Goal: Task Accomplishment & Management: Complete application form

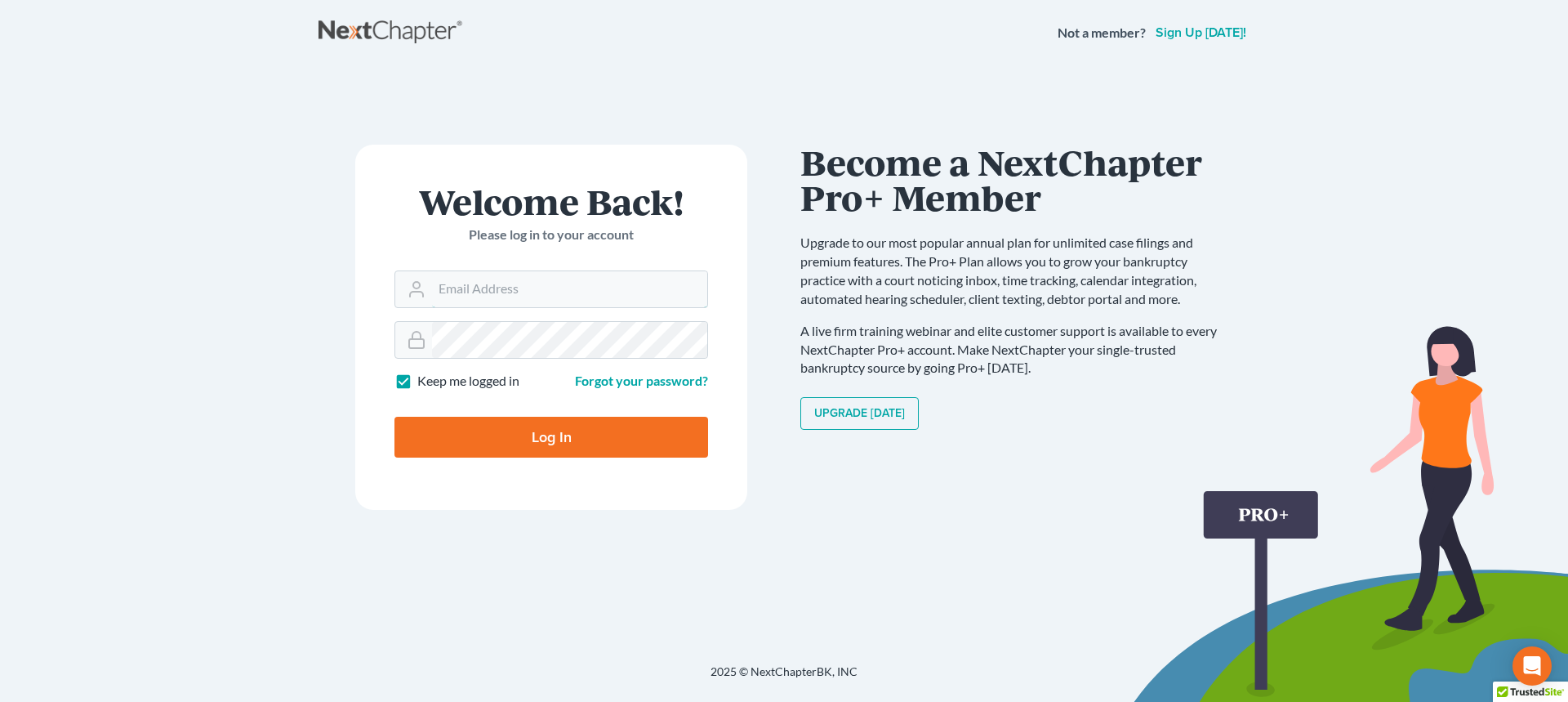
type input "vmajano@scura.com"
click at [520, 451] on input "Log In" at bounding box center [551, 438] width 314 height 41
type input "Thinking..."
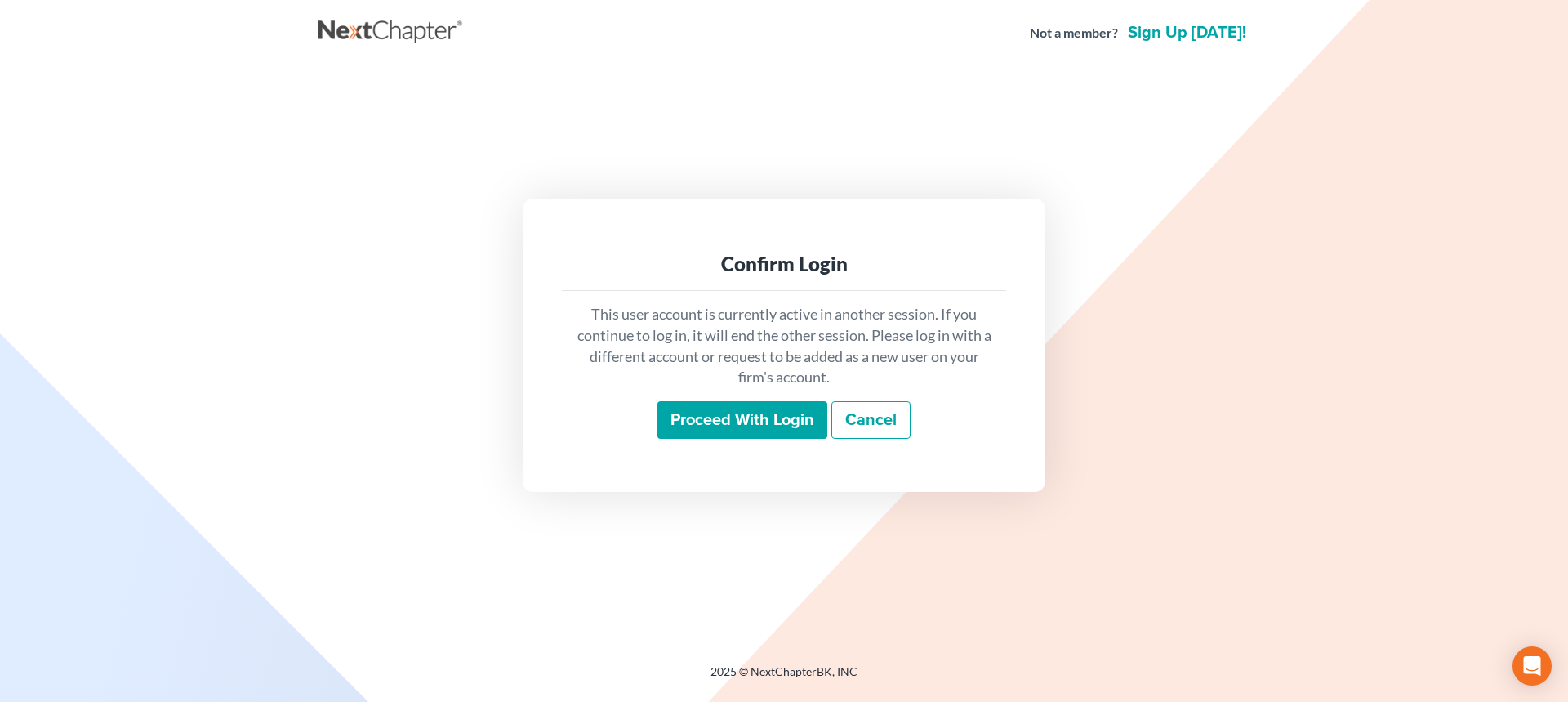
click at [748, 419] on input "Proceed with login" at bounding box center [743, 420] width 170 height 38
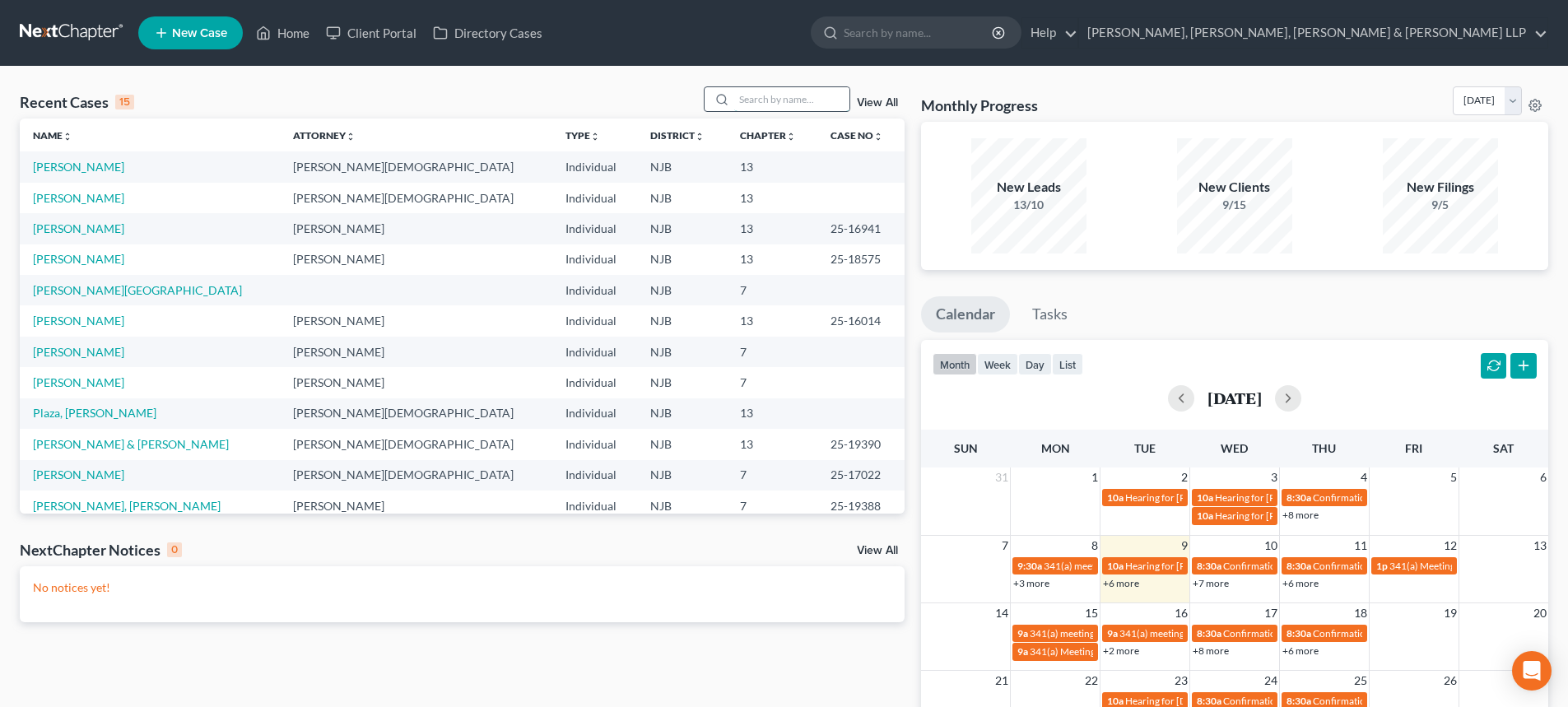
click at [774, 94] on input "search" at bounding box center [792, 99] width 116 height 23
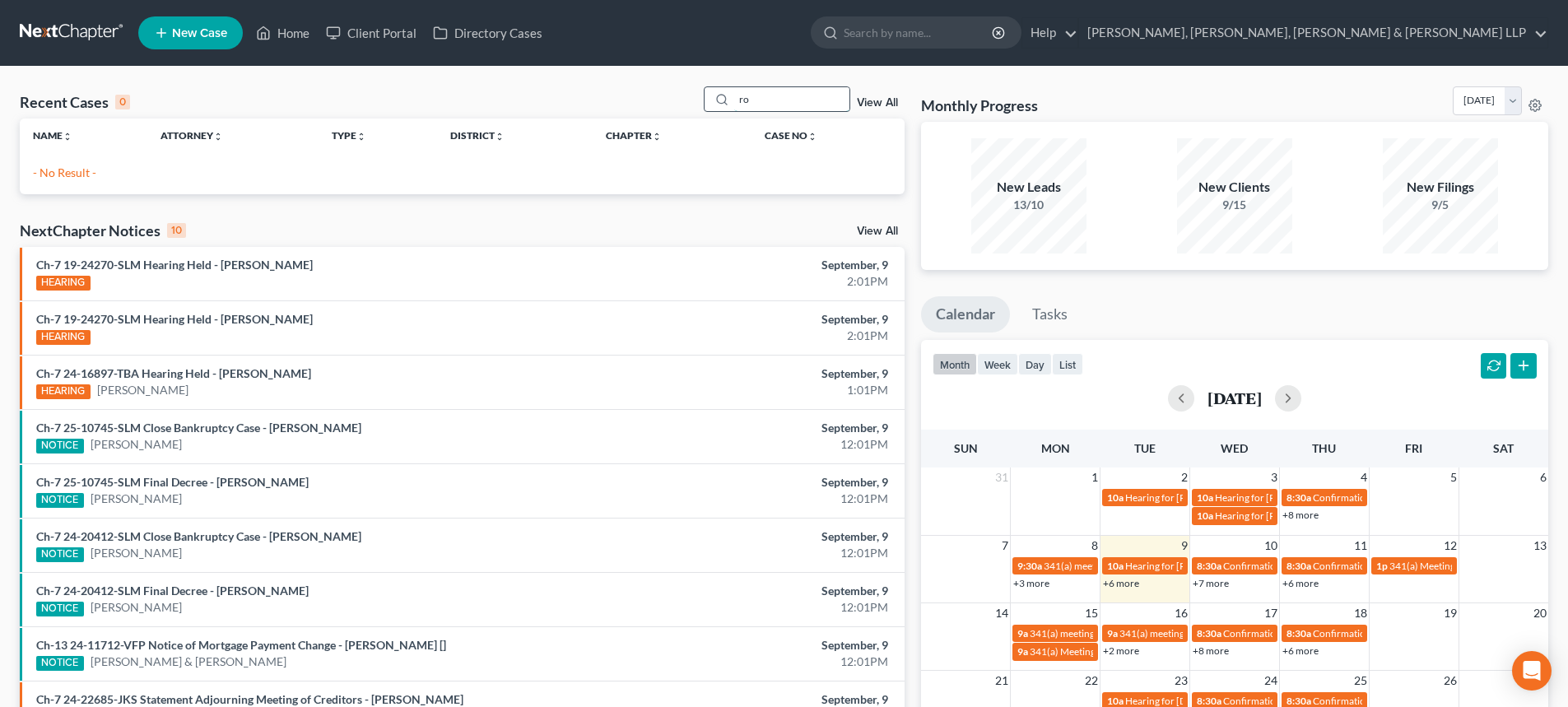
type input "r"
type input "S"
drag, startPoint x: 815, startPoint y: 97, endPoint x: 626, endPoint y: 117, distance: 190.1
click at [646, 117] on div "Recent Cases 0 [PERSON_NAME];es View All" at bounding box center [462, 103] width 885 height 33
type input "Diego robles"
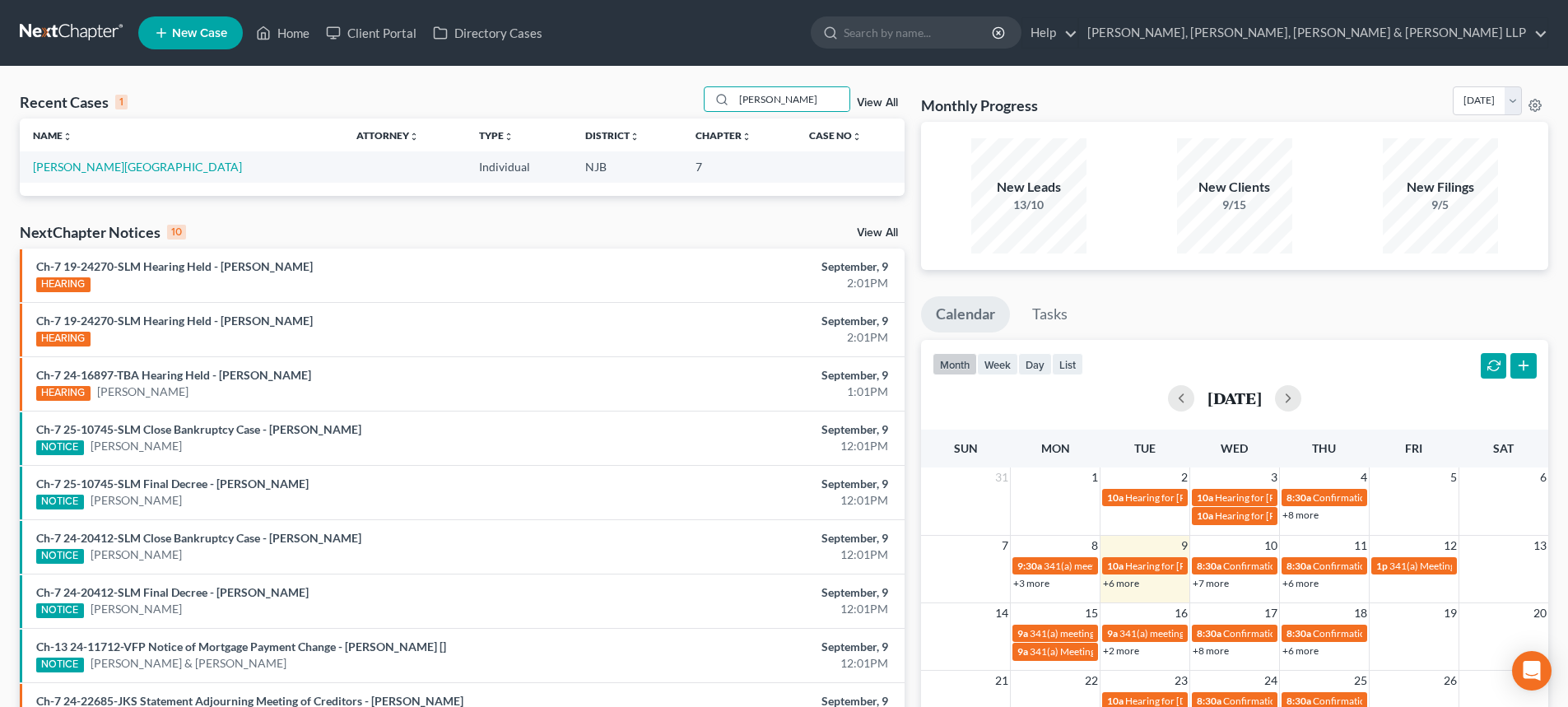
click at [81, 175] on td "Robles, Diego" at bounding box center [182, 167] width 323 height 31
click at [79, 172] on link "Robles, Diego" at bounding box center [136, 166] width 209 height 14
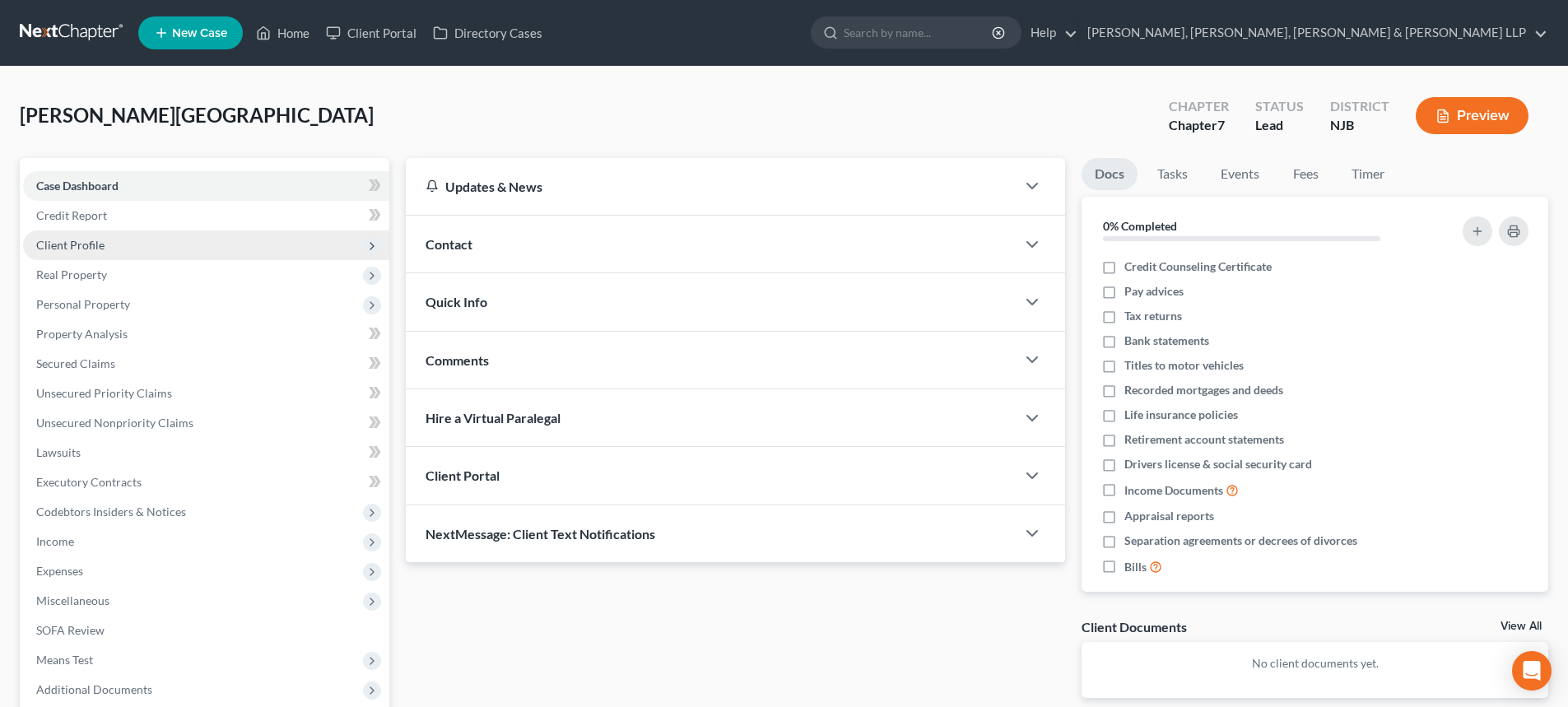
click at [155, 245] on span "Client Profile" at bounding box center [207, 245] width 367 height 30
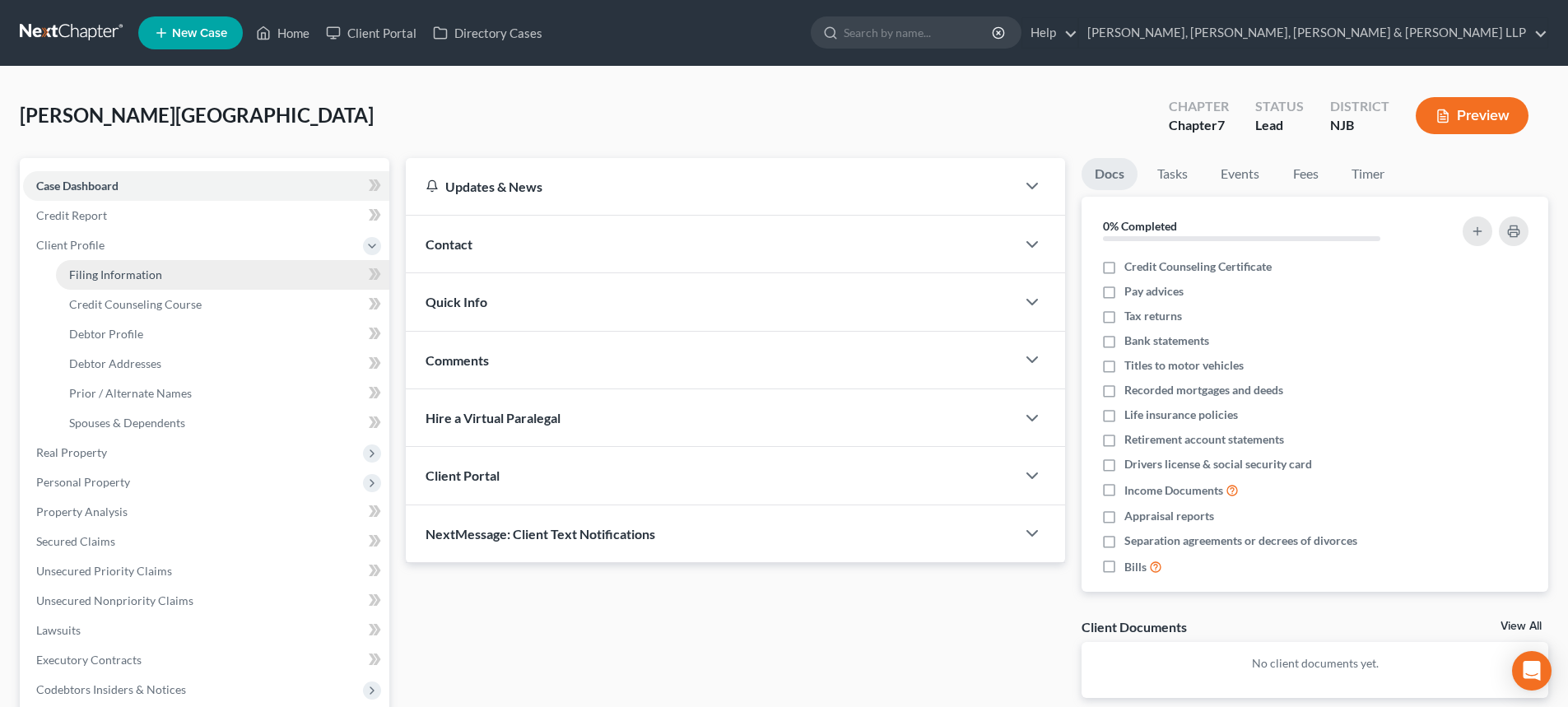
click at [184, 272] on link "Filing Information" at bounding box center [222, 274] width 333 height 30
select select "1"
select select "0"
select select "51"
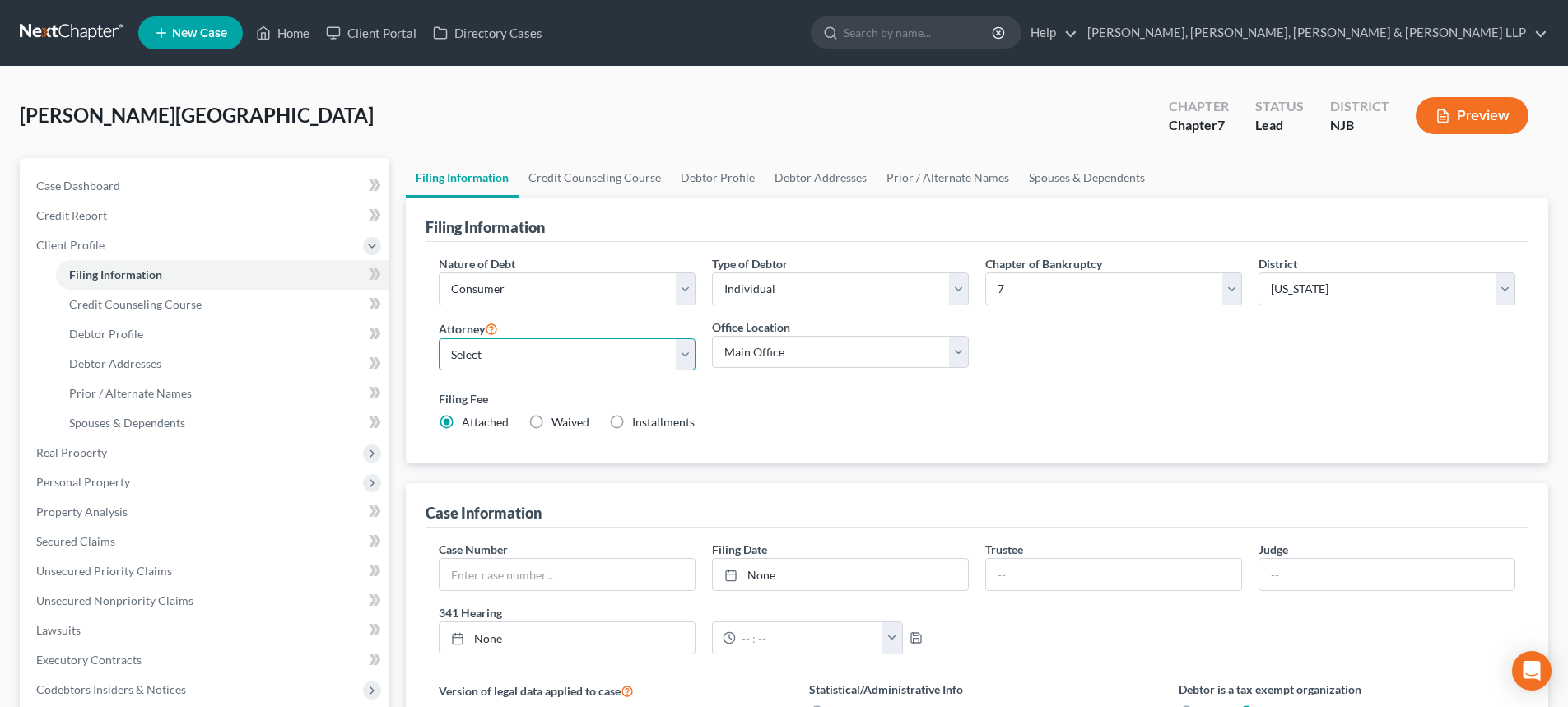
click at [544, 367] on select "Select David Stevens - NJB David Stevens - NYNB David Stevens - NYEB David Stev…" at bounding box center [567, 355] width 257 height 33
select select "4"
click at [439, 339] on select "Select David Stevens - NJB David Stevens - NYNB David Stevens - NYEB David Stev…" at bounding box center [567, 355] width 257 height 33
click at [794, 349] on select "Main Office Scura, Wigfield, Heyer, Stevens & Cammarota, LLP" at bounding box center [840, 352] width 257 height 33
select select "0"
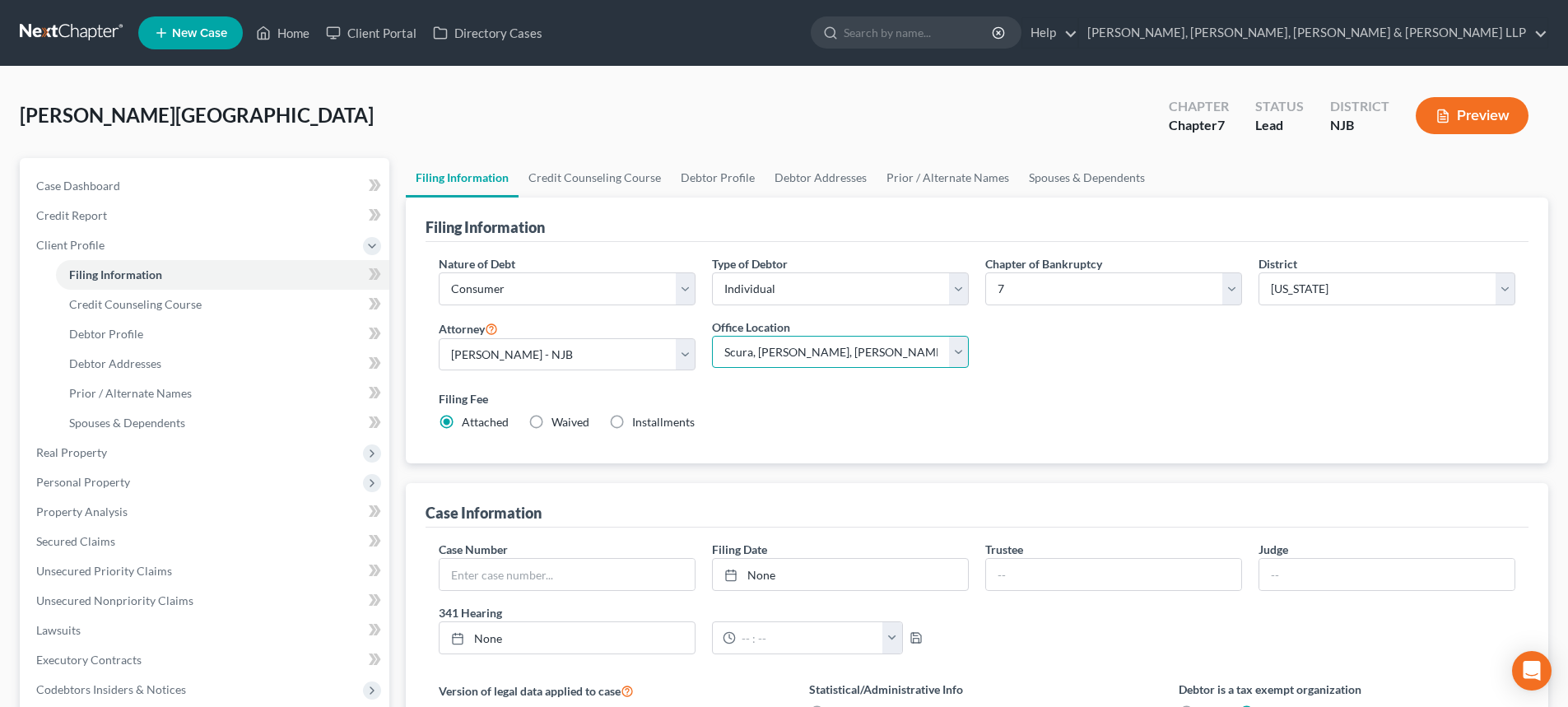
click at [712, 336] on select "Main Office Scura, Wigfield, Heyer, Stevens & Cammarota, LLP" at bounding box center [840, 352] width 257 height 33
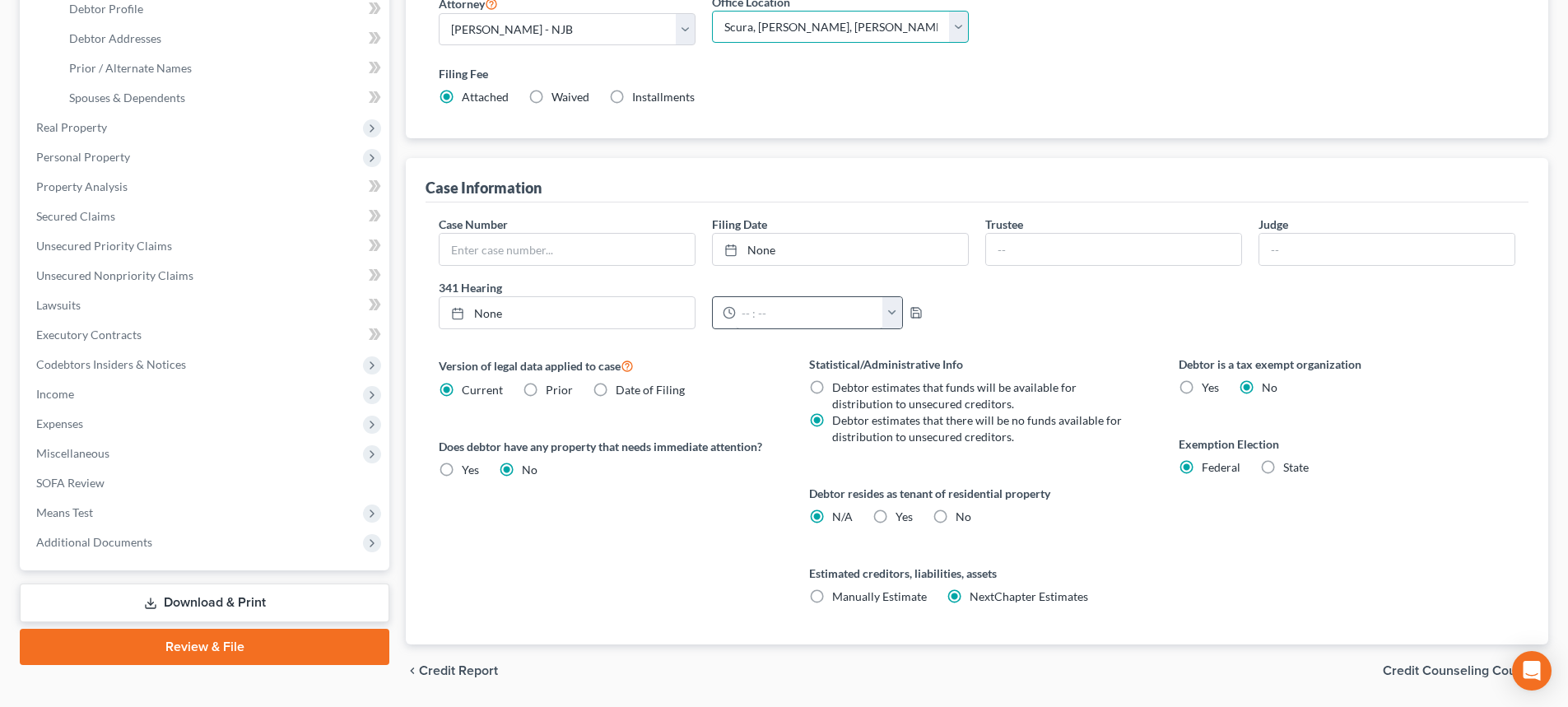
scroll to position [329, 0]
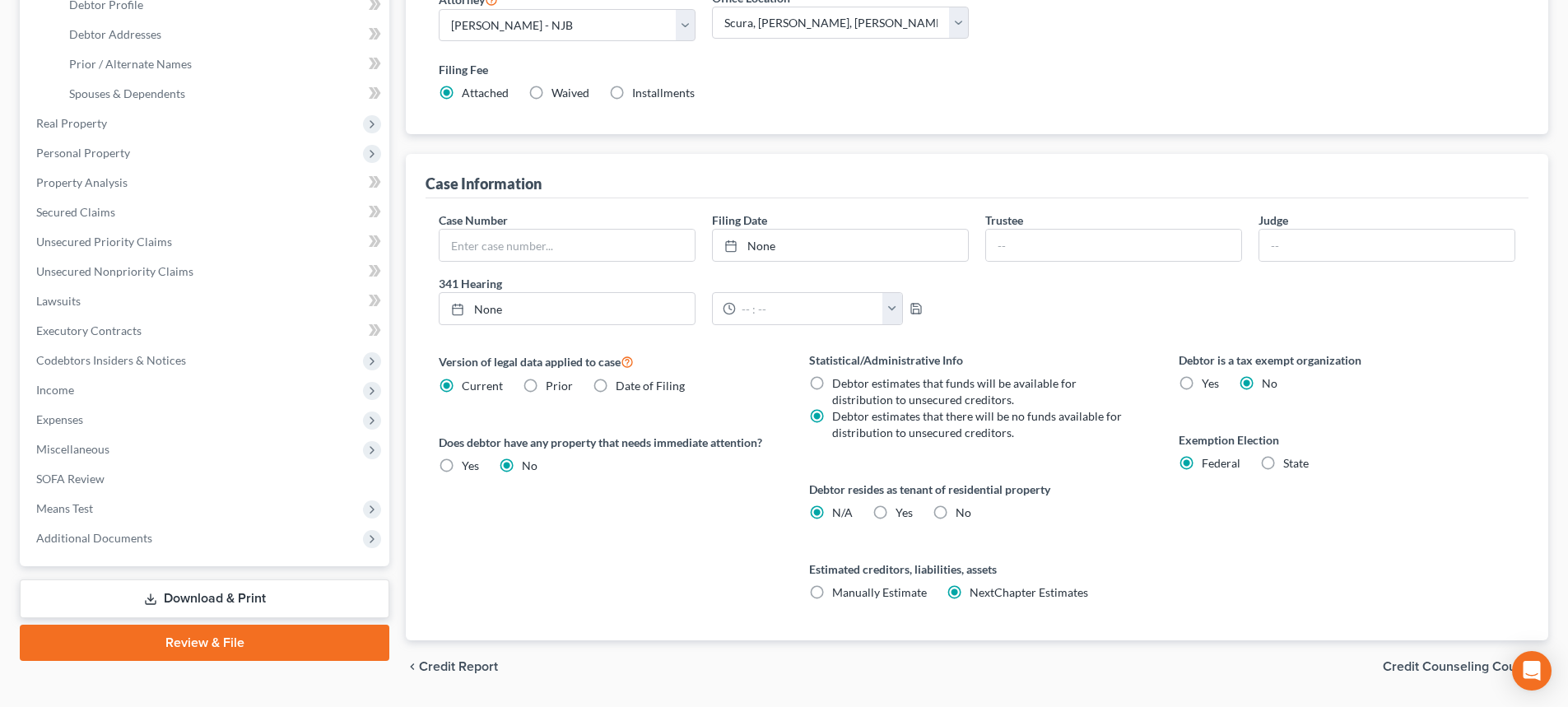
click at [895, 508] on label "Yes Yes" at bounding box center [903, 513] width 17 height 16
click at [902, 508] on input "Yes Yes" at bounding box center [908, 510] width 11 height 11
radio input "true"
radio input "false"
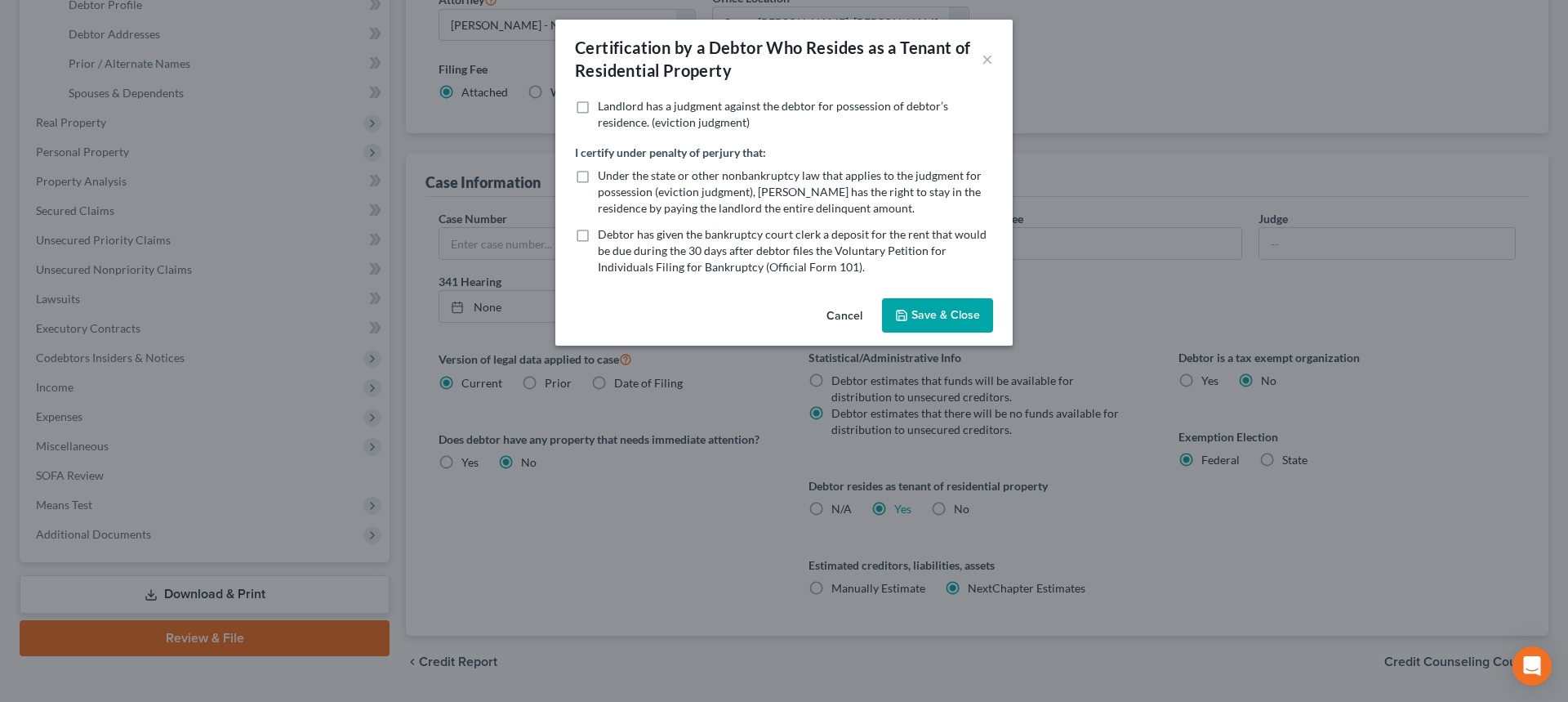
click at [943, 313] on button "Save & Close" at bounding box center [937, 316] width 111 height 34
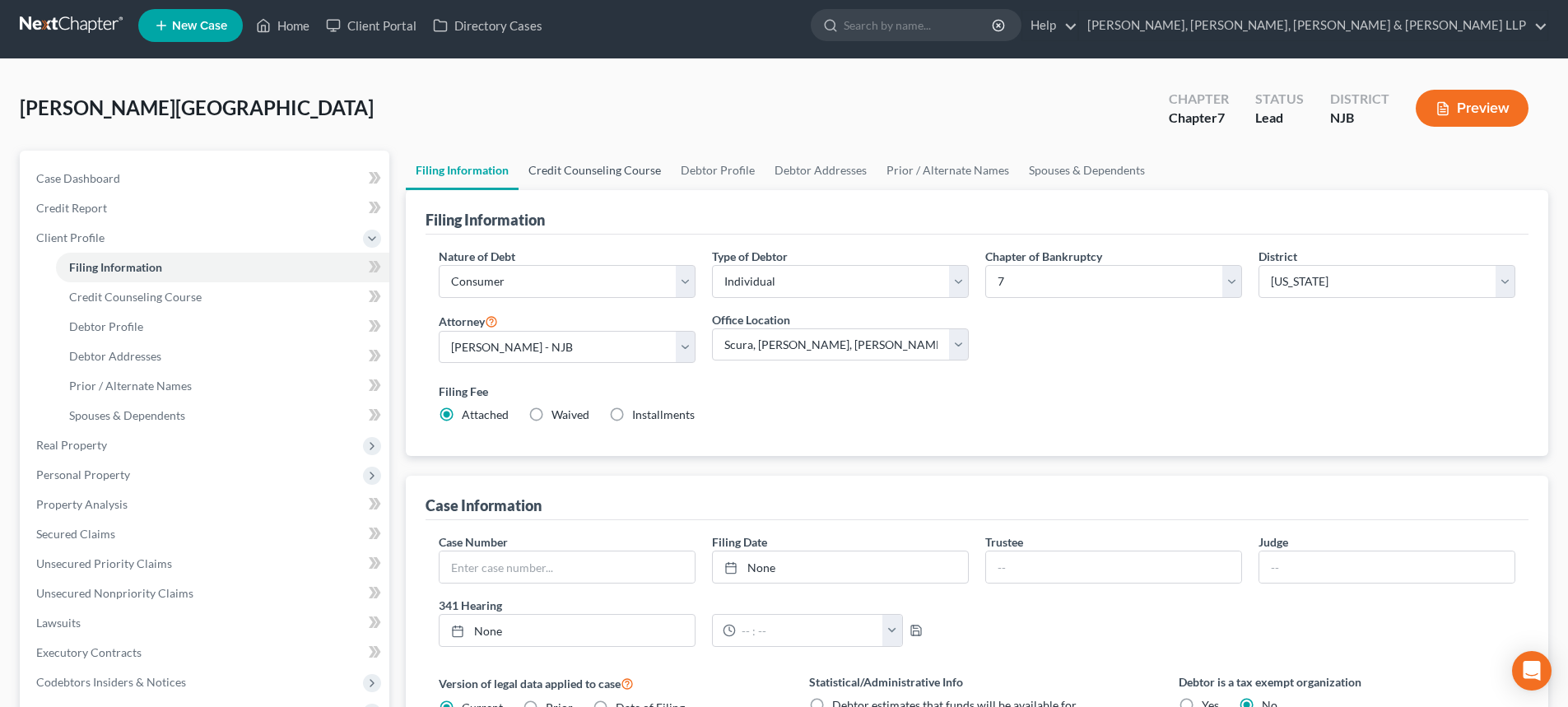
scroll to position [0, 0]
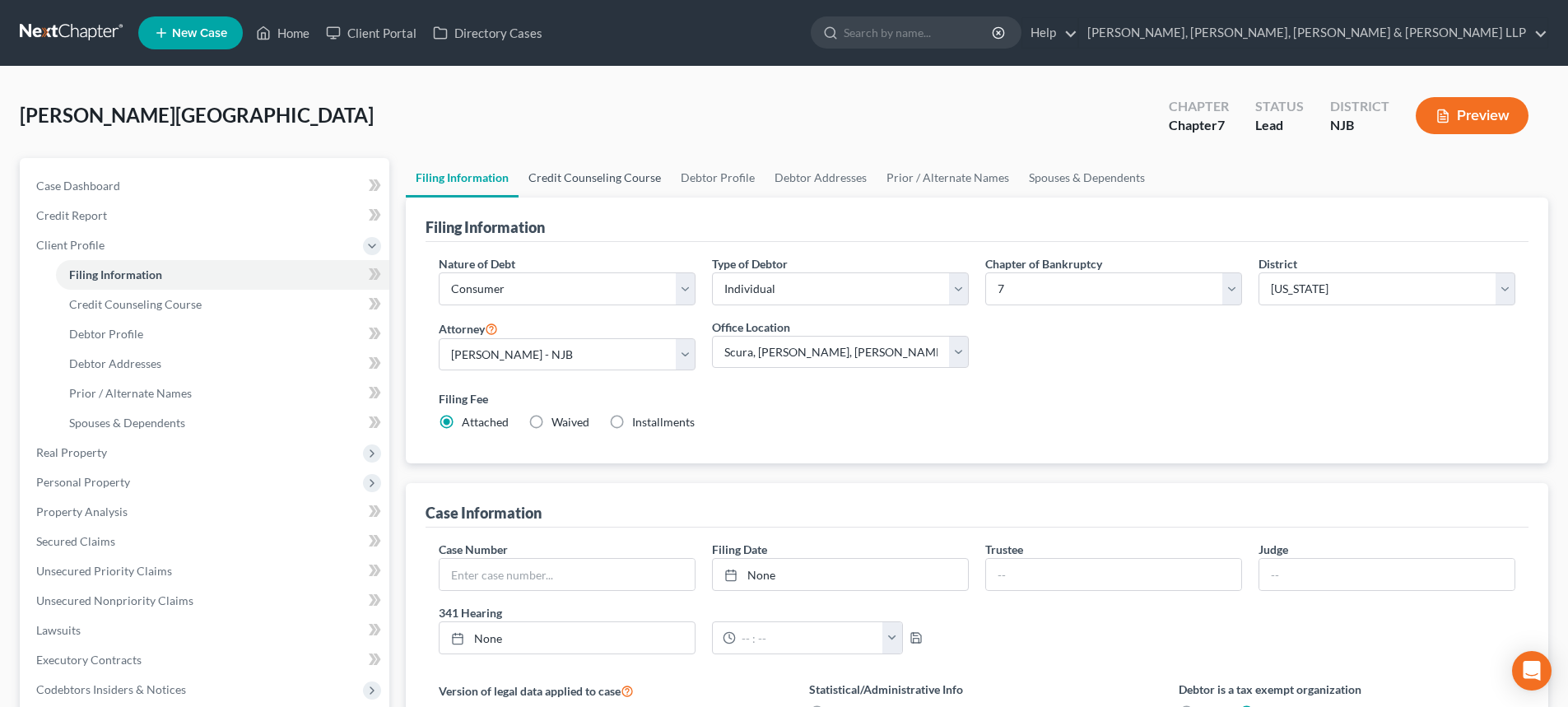
click at [579, 172] on link "Credit Counseling Course" at bounding box center [594, 178] width 153 height 40
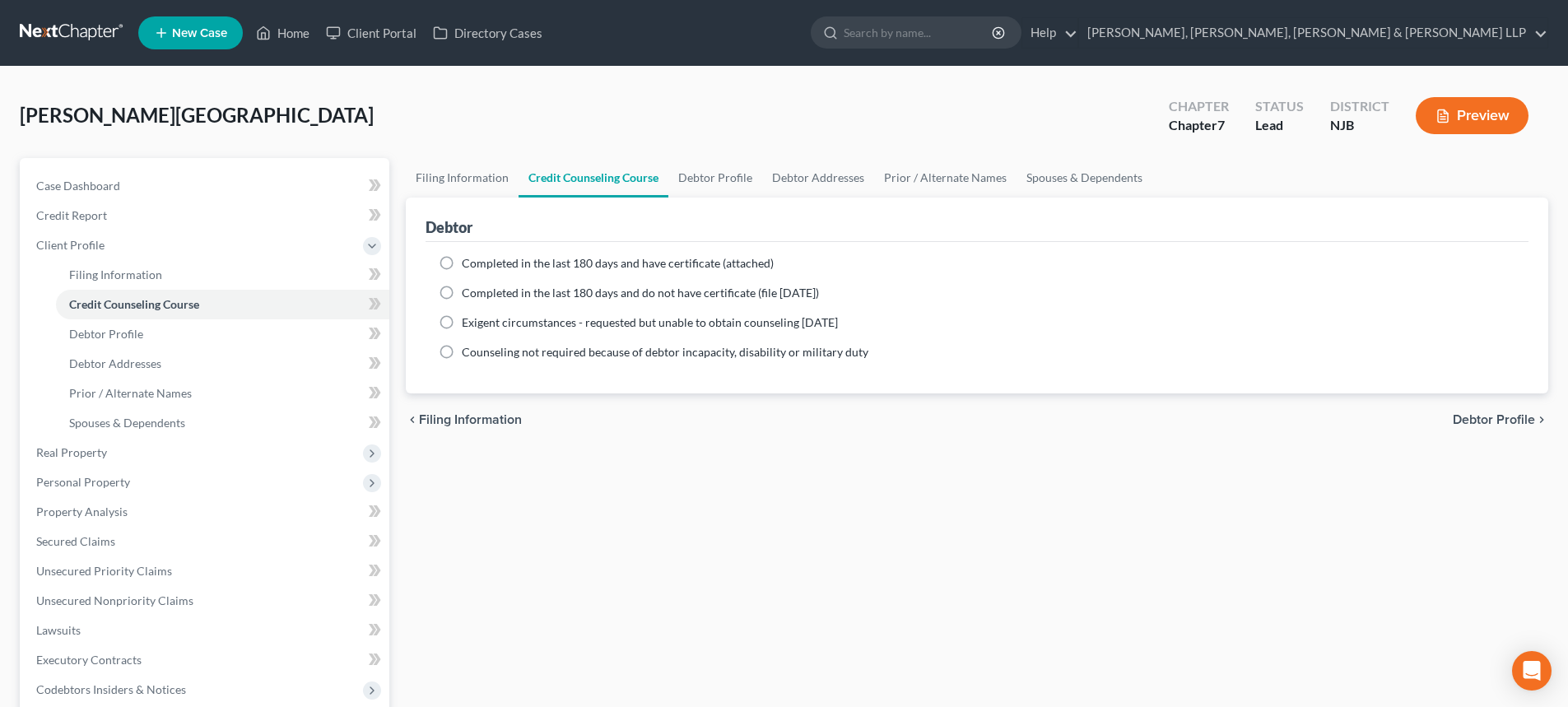
click at [460, 263] on div "Completed in the last 180 days and have certificate (attached)" at bounding box center [977, 263] width 1077 height 16
click at [462, 256] on label "Completed in the last 180 days and have certificate (attached)" at bounding box center [617, 263] width 312 height 16
click at [468, 256] on input "Completed in the last 180 days and have certificate (attached)" at bounding box center [473, 260] width 11 height 11
radio input "true"
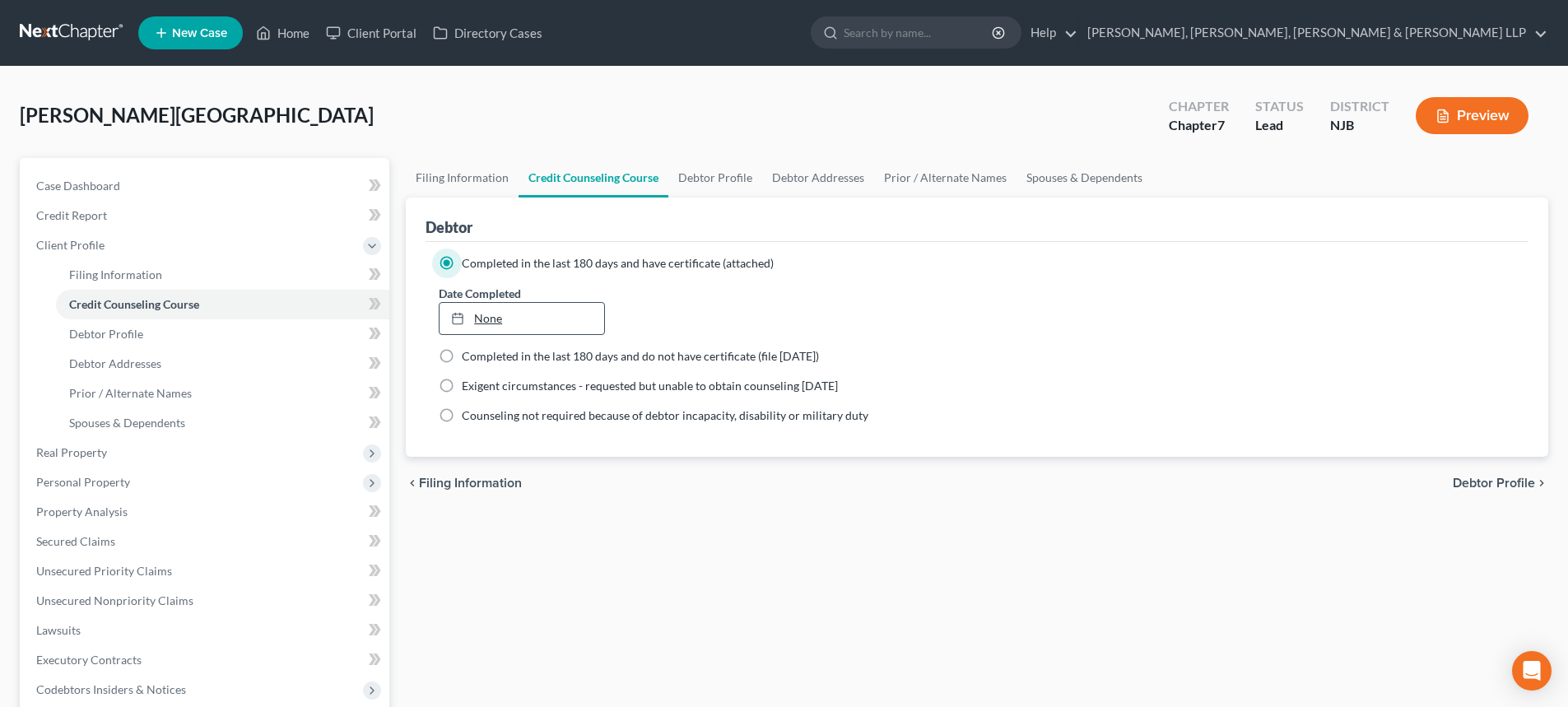
type input "9/9/2025"
click at [506, 313] on link "9/9/2025" at bounding box center [521, 318] width 163 height 32
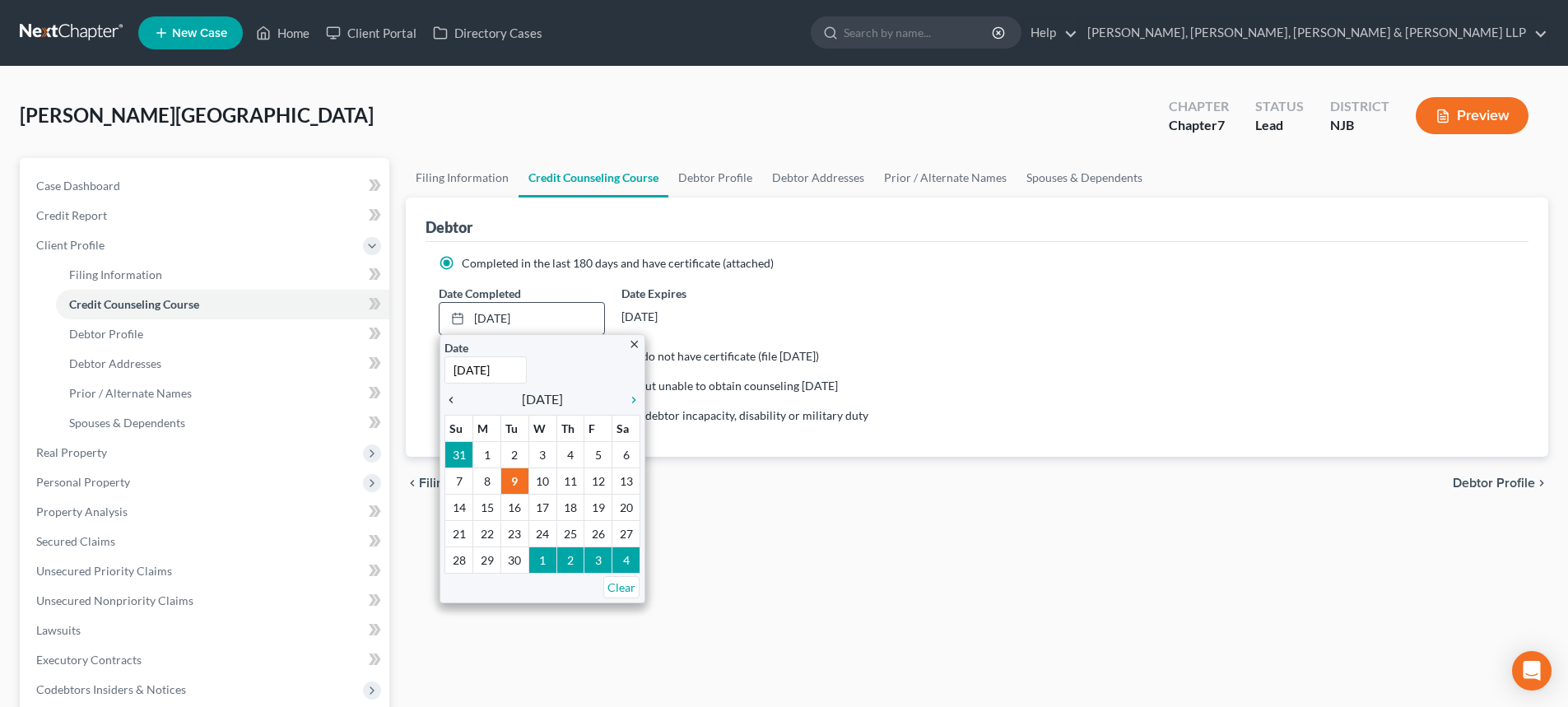
click at [455, 398] on icon "chevron_left" at bounding box center [455, 400] width 22 height 14
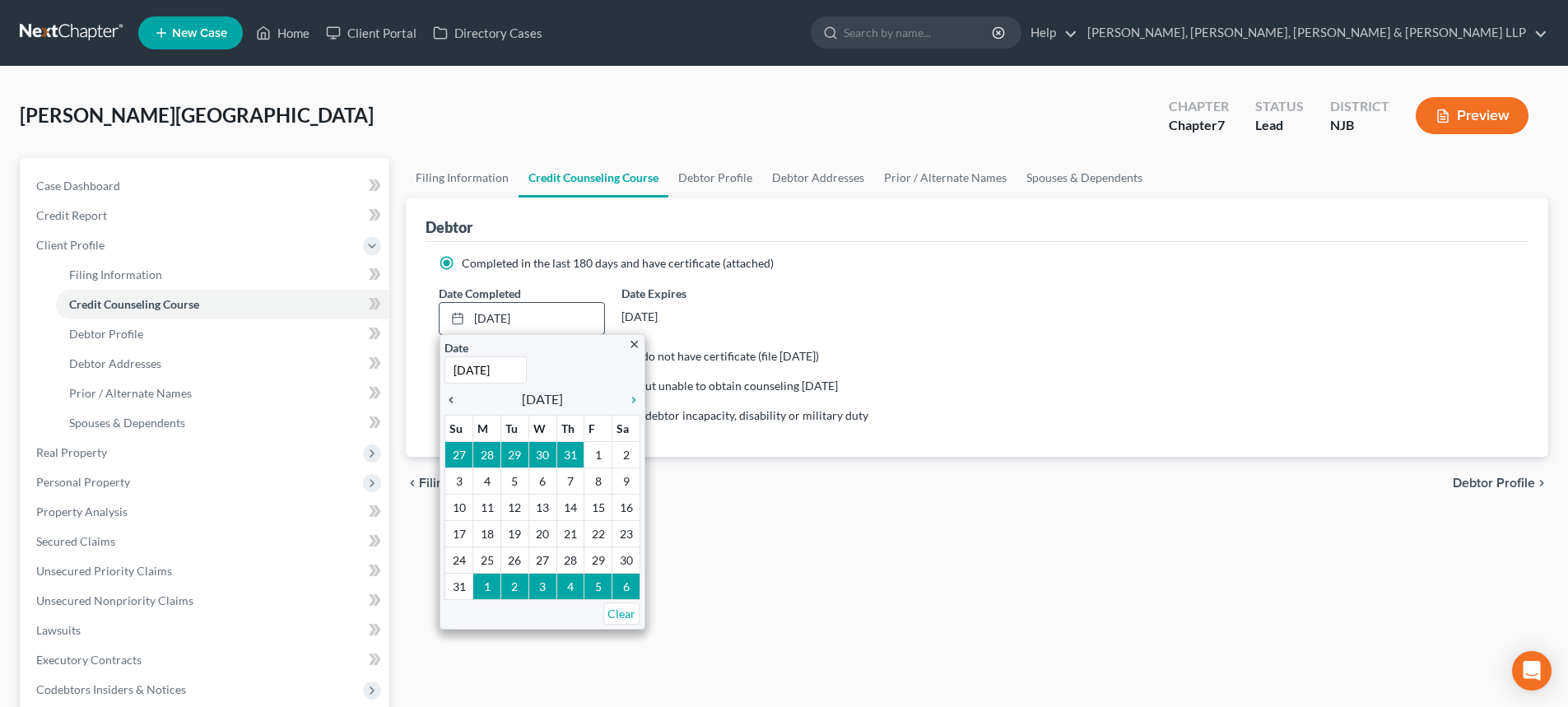
click at [455, 398] on icon "chevron_left" at bounding box center [455, 400] width 22 height 14
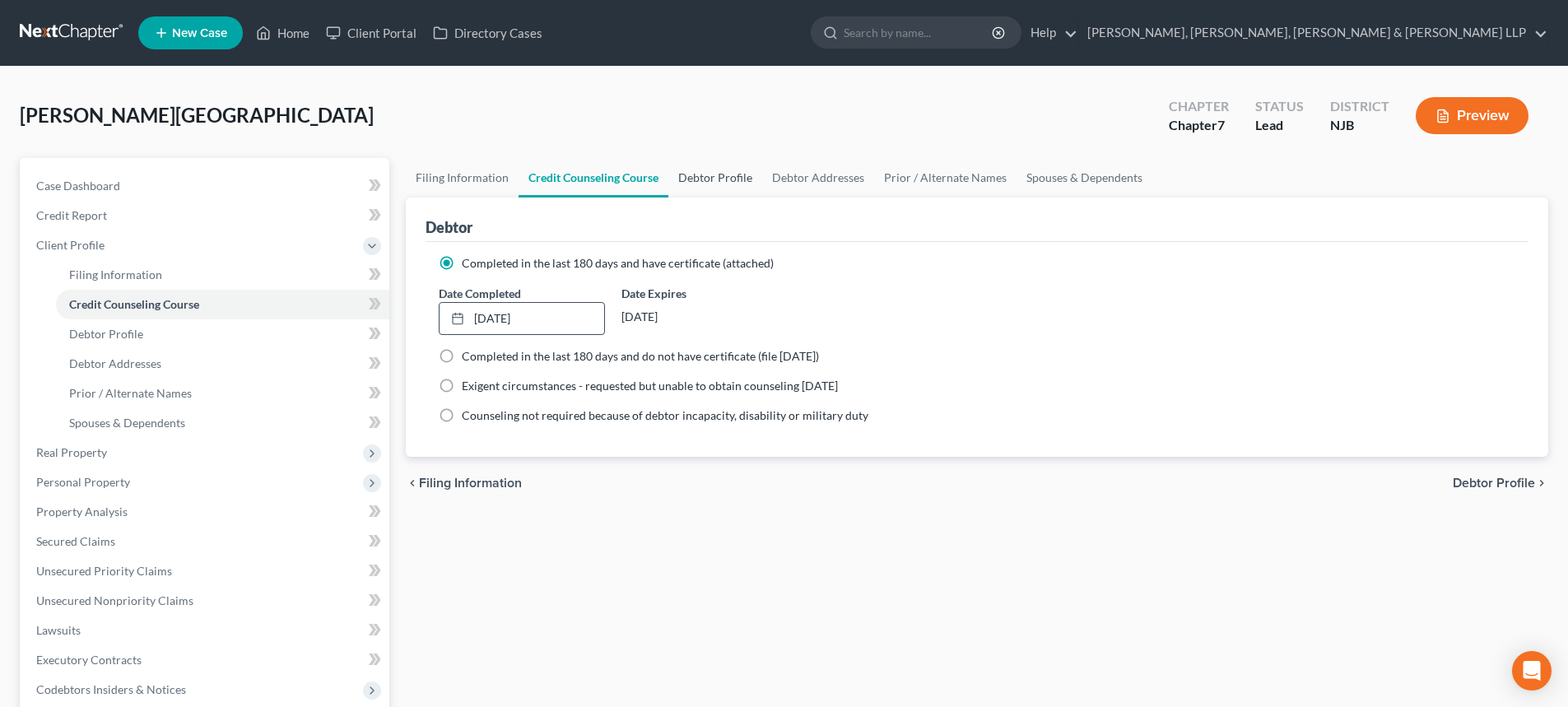
click at [727, 163] on link "Debtor Profile" at bounding box center [715, 178] width 94 height 40
select select "0"
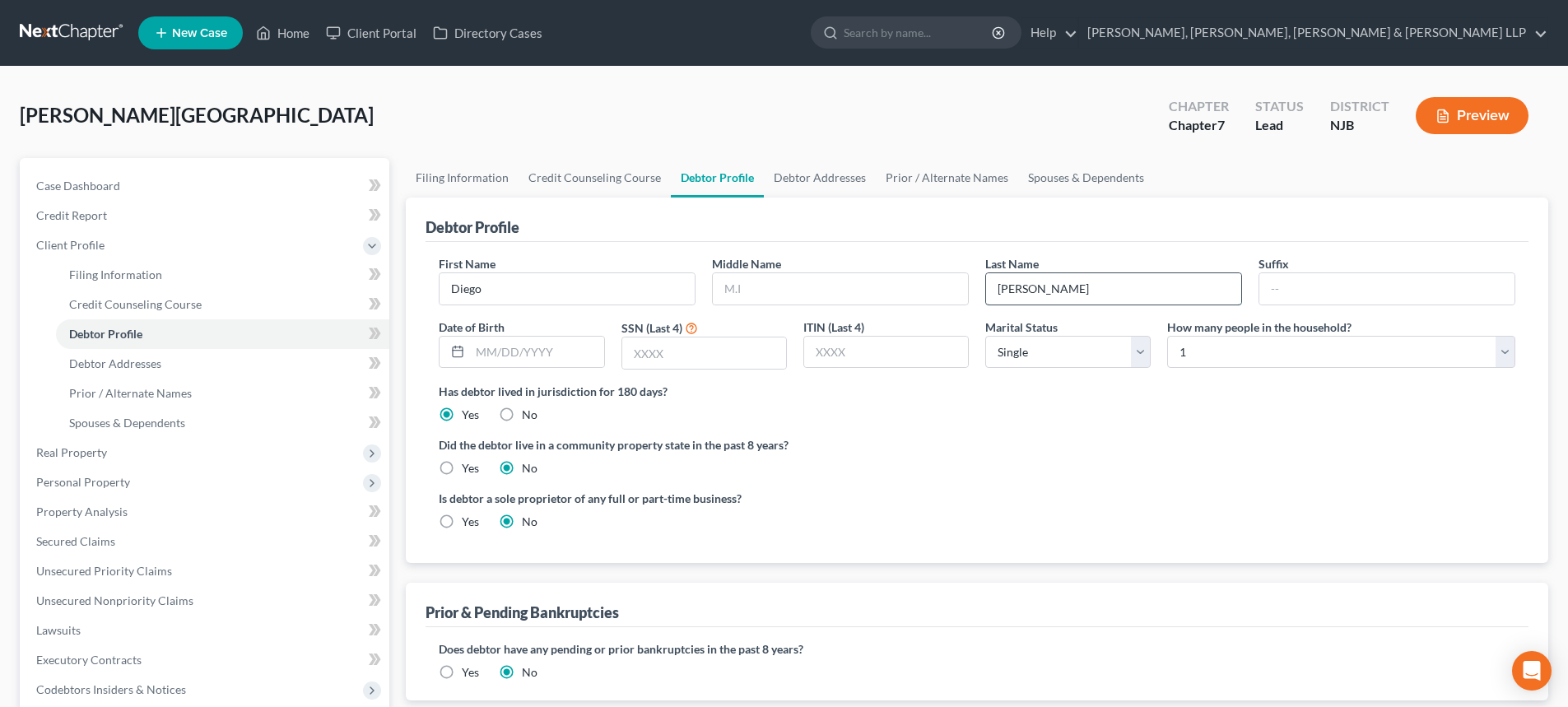
click at [1058, 289] on input "Robles" at bounding box center [1114, 289] width 255 height 32
drag, startPoint x: 1058, startPoint y: 289, endPoint x: 925, endPoint y: 299, distance: 133.4
click at [925, 299] on div "First Name Diego Middle Name Last Name Robles Suffix Date of Birth SSN (Last 4)…" at bounding box center [977, 318] width 1093 height 127
type input "Robledo Obando"
click at [682, 359] on input "text" at bounding box center [704, 353] width 163 height 32
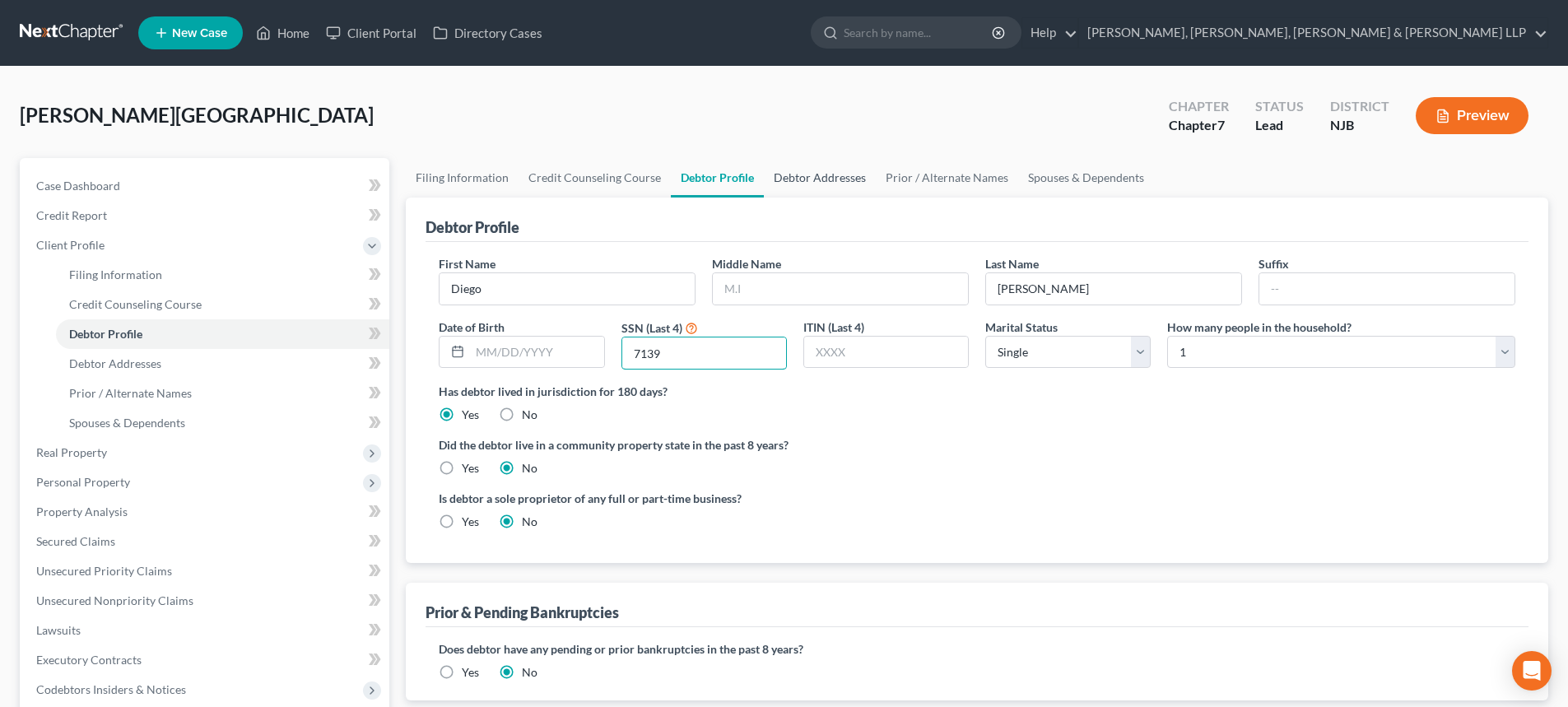
type input "7139"
click at [845, 181] on link "Debtor Addresses" at bounding box center [820, 178] width 112 height 40
select select "0"
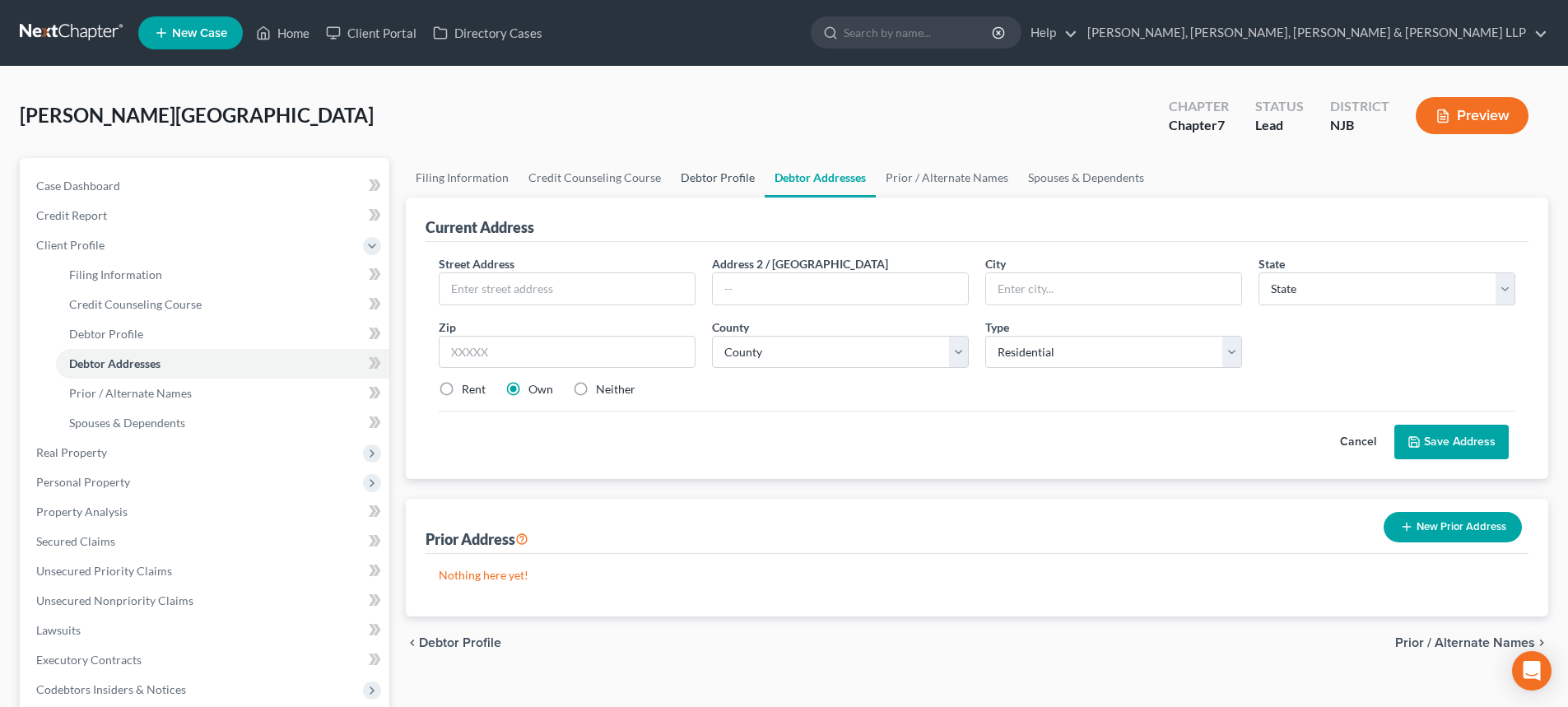
click at [709, 172] on link "Debtor Profile" at bounding box center [718, 178] width 94 height 40
select select "0"
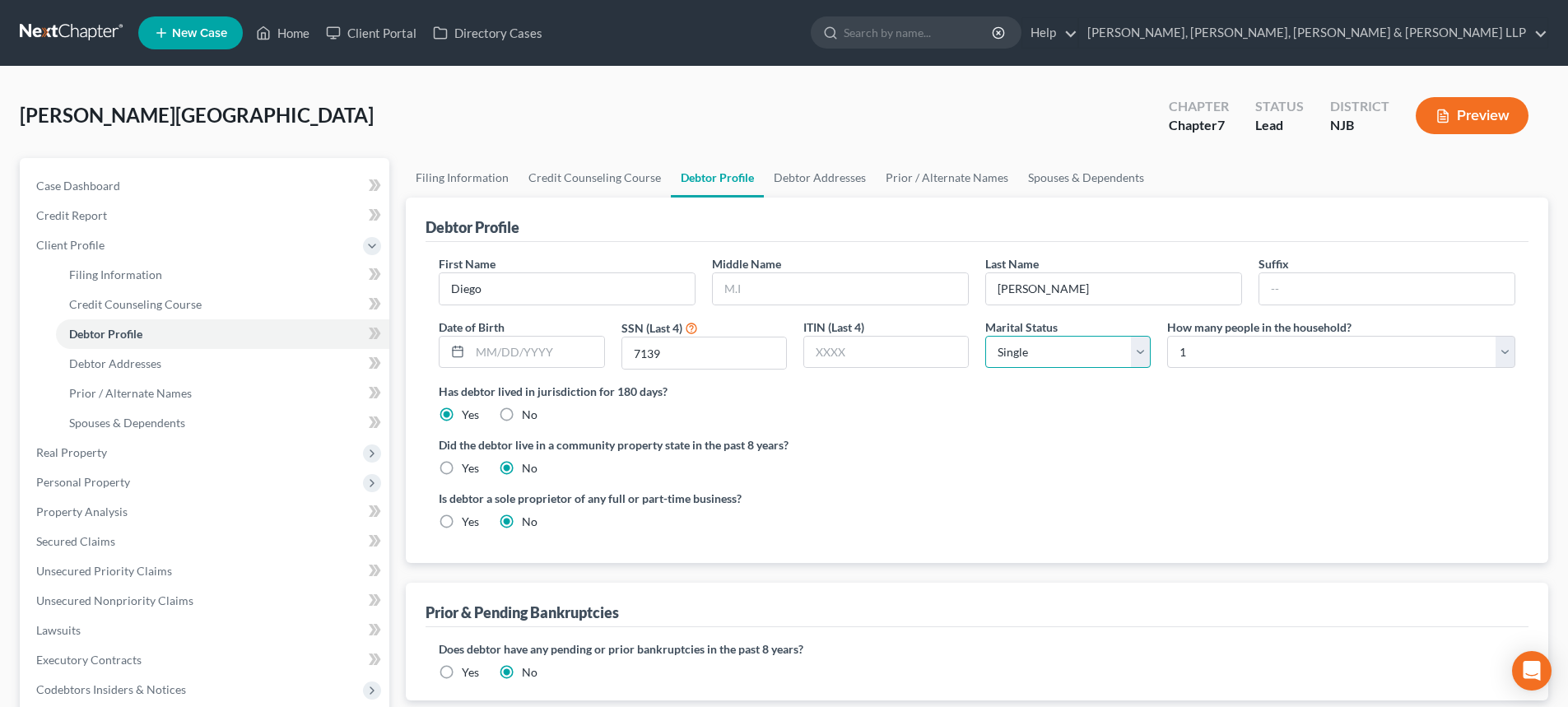
click at [1063, 347] on select "Select Single Married Separated Divorced Widowed" at bounding box center [1068, 352] width 165 height 33
select select "1"
click at [985, 336] on select "Select Single Married Separated Divorced Widowed" at bounding box center [1068, 352] width 165 height 33
click at [1198, 355] on select "Select 1 2 3 4 5 6 7 8 9 10 11 12 13 14 15 16 17 18 19 20" at bounding box center [1340, 352] width 348 height 33
select select "3"
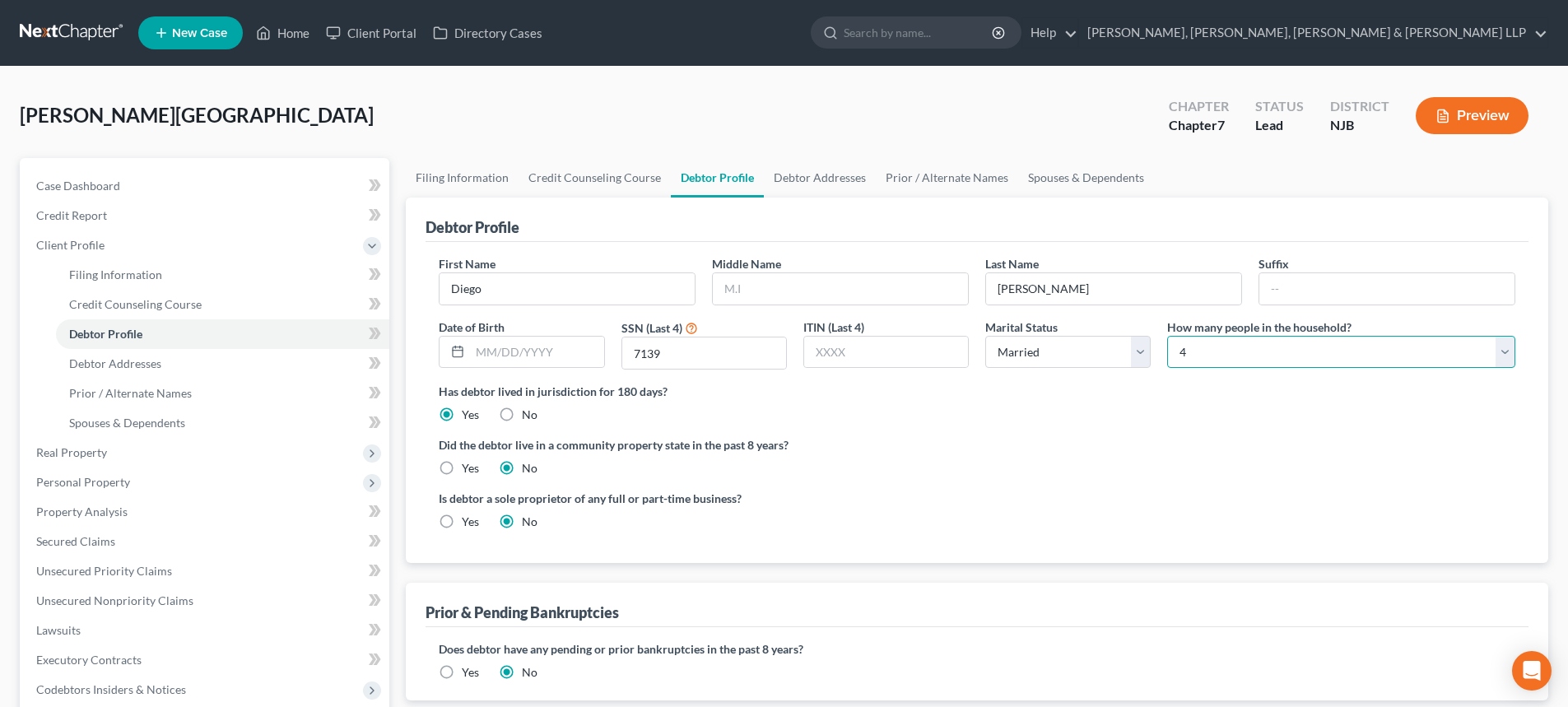
click at [1167, 336] on select "Select 1 2 3 4 5 6 7 8 9 10 11 12 13 14 15 16 17 18 19 20" at bounding box center [1340, 352] width 348 height 33
click at [835, 178] on link "Debtor Addresses" at bounding box center [820, 178] width 112 height 40
select select "0"
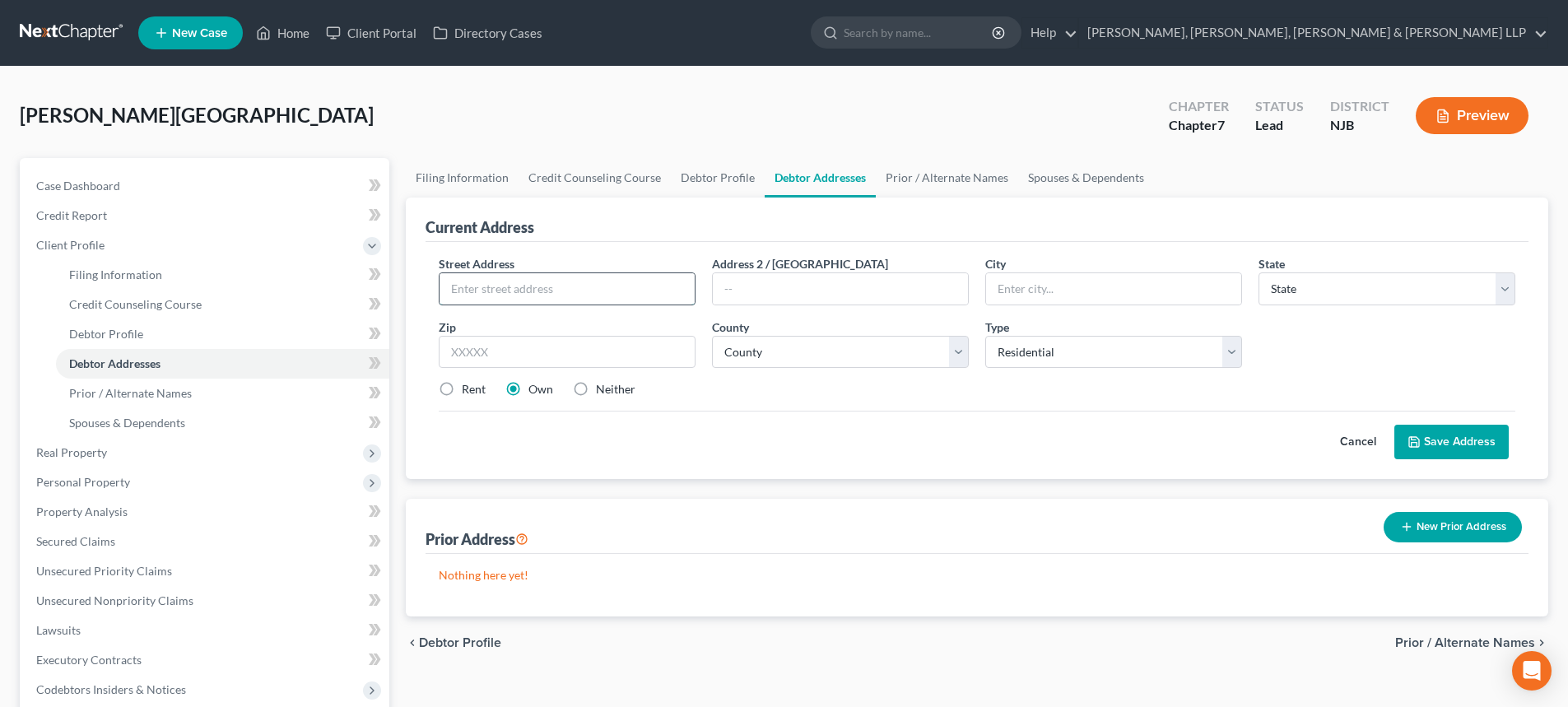
click at [542, 293] on input "text" at bounding box center [567, 289] width 255 height 32
type input "372 Avenue C"
click at [453, 343] on input "text" at bounding box center [567, 352] width 257 height 33
type input "07002"
type input "Bayonne"
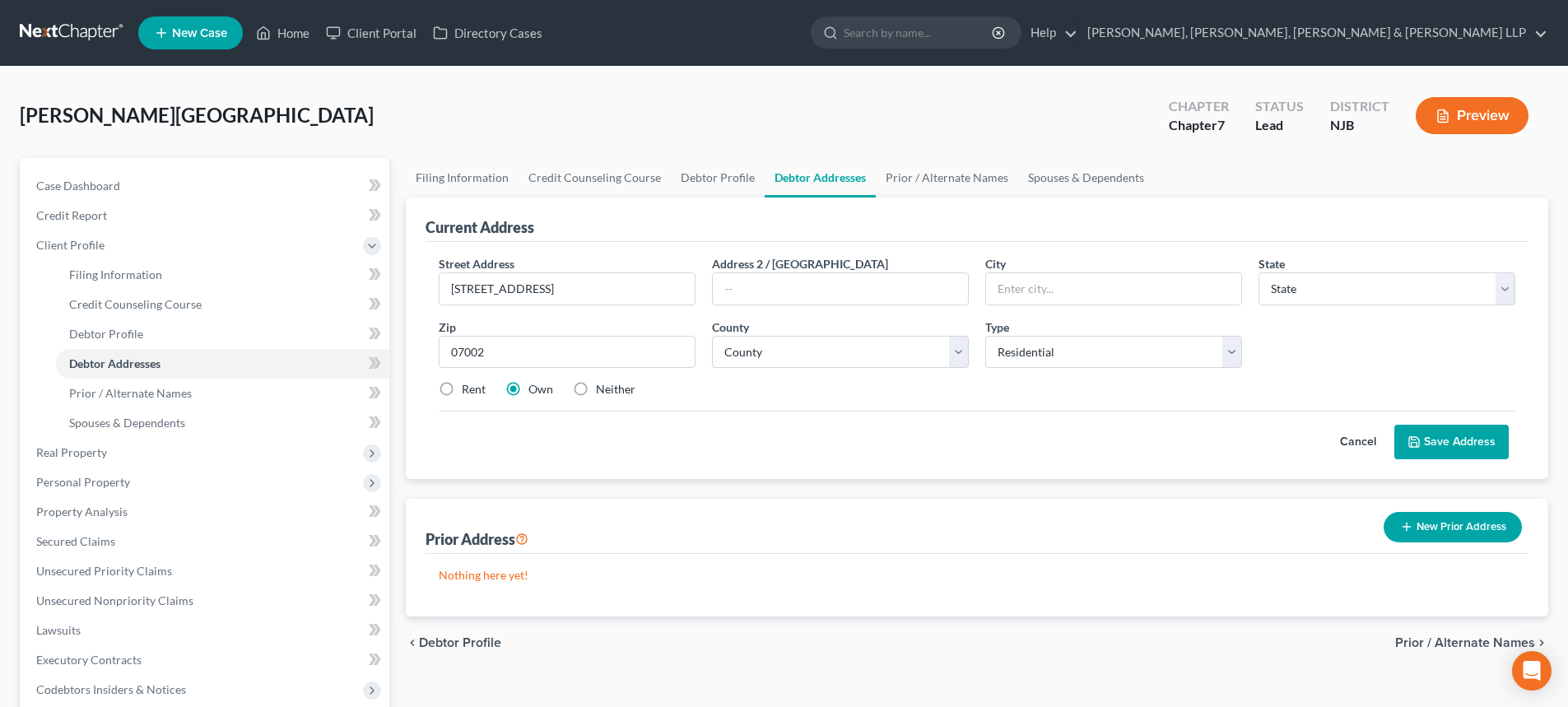
select select "33"
click at [478, 394] on label "Rent" at bounding box center [473, 389] width 23 height 16
click at [478, 392] on input "Rent" at bounding box center [473, 386] width 11 height 11
radio input "true"
drag, startPoint x: 978, startPoint y: 294, endPoint x: 935, endPoint y: 299, distance: 43.3
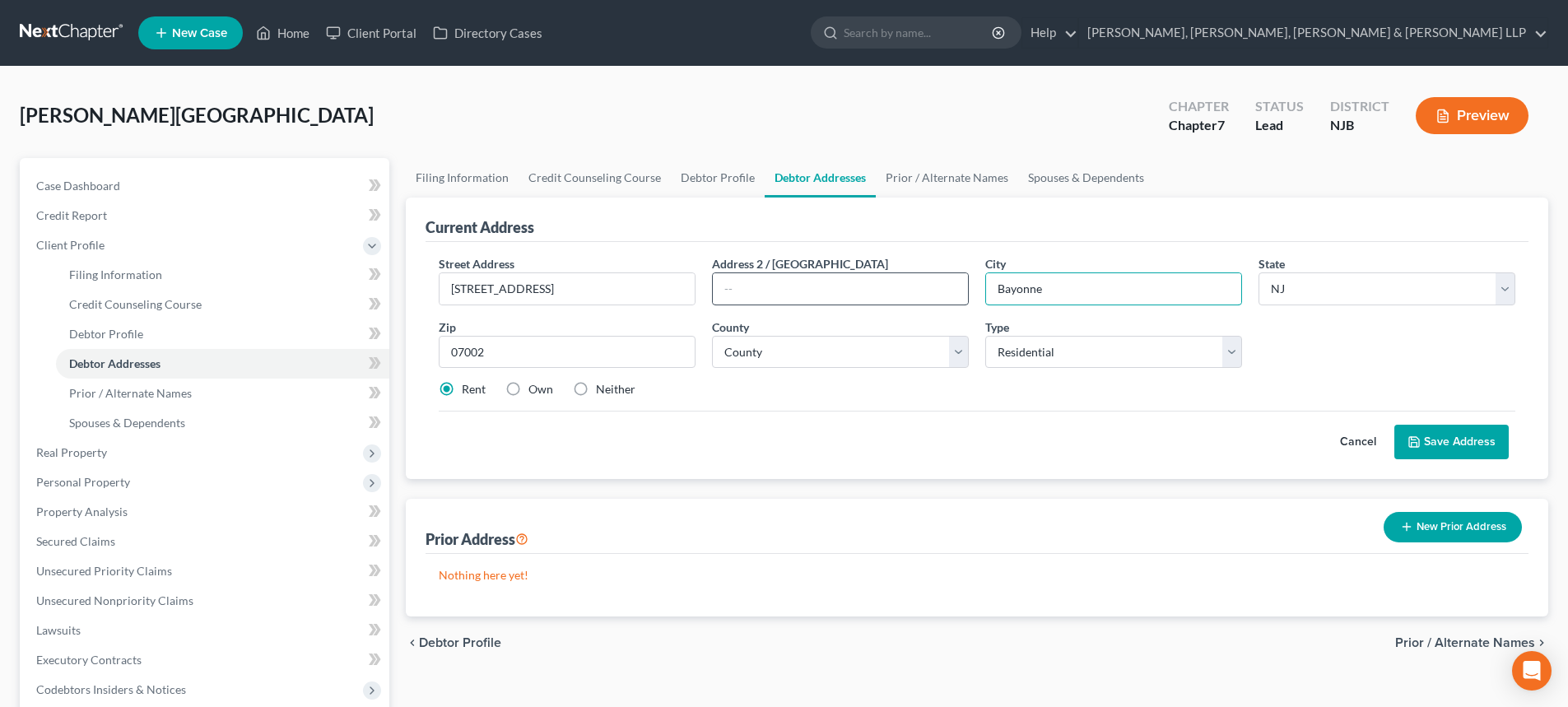
click at [935, 299] on div "Street Address * 372 Avenue C Address 2 / PO Box City * Bayonne State * State A…" at bounding box center [977, 332] width 1093 height 156
click at [749, 345] on select "County Atlantic County Bergen County Burlington County Camden County Cape May C…" at bounding box center [840, 352] width 257 height 33
select select "8"
click at [712, 336] on select "County Atlantic County Bergen County Burlington County Camden County Cape May C…" at bounding box center [840, 352] width 257 height 33
click at [1433, 441] on button "Save Address" at bounding box center [1451, 442] width 115 height 34
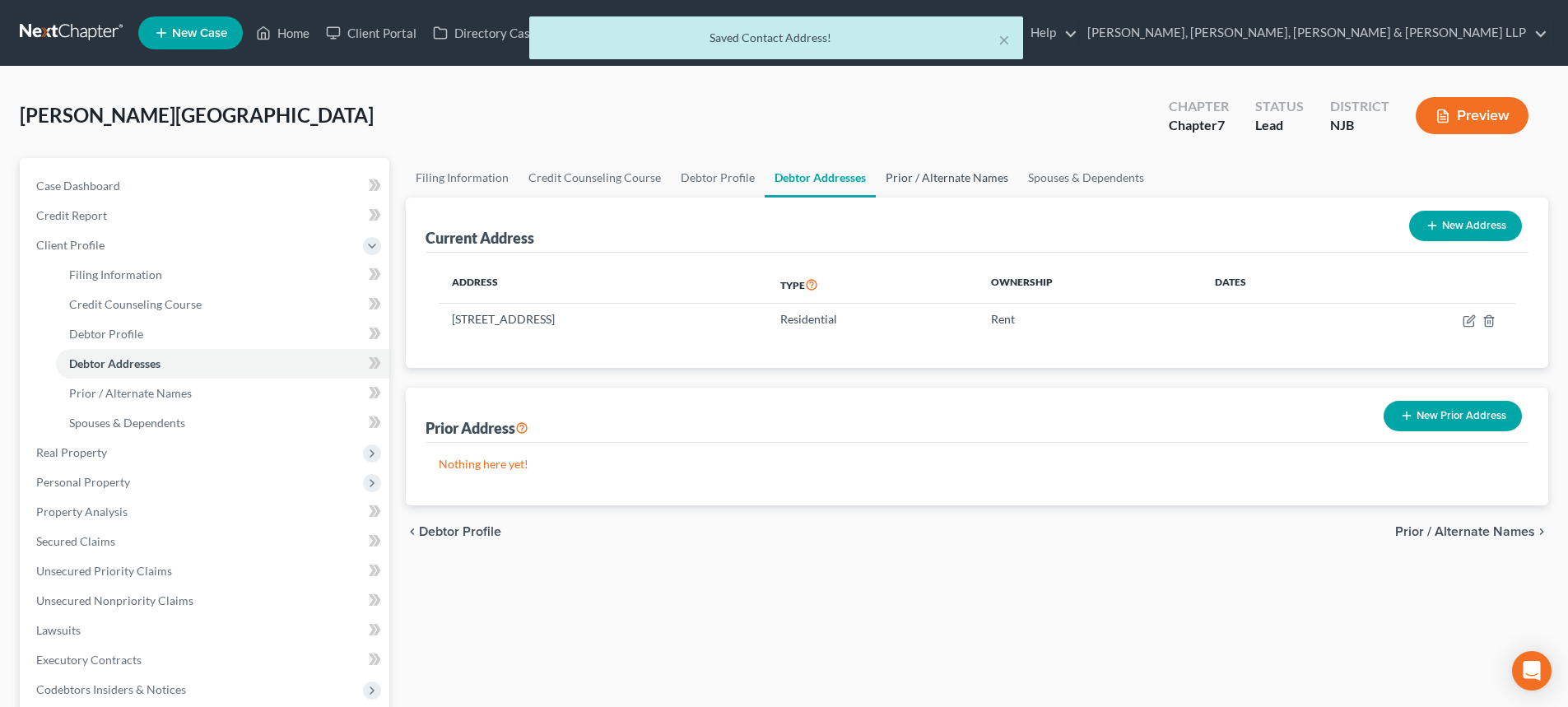
click at [952, 184] on link "Prior / Alternate Names" at bounding box center [947, 178] width 143 height 40
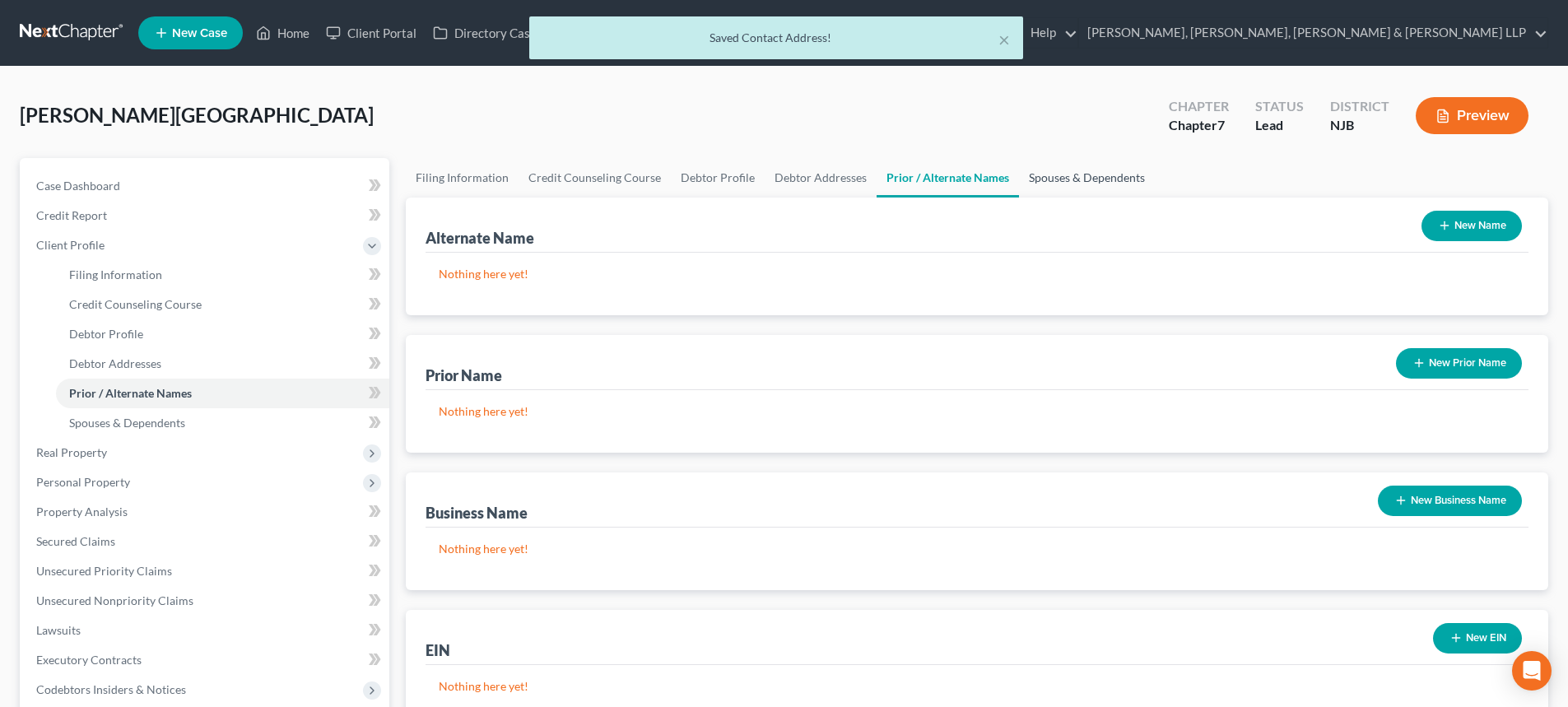
click at [1084, 180] on link "Spouses & Dependents" at bounding box center [1087, 178] width 135 height 40
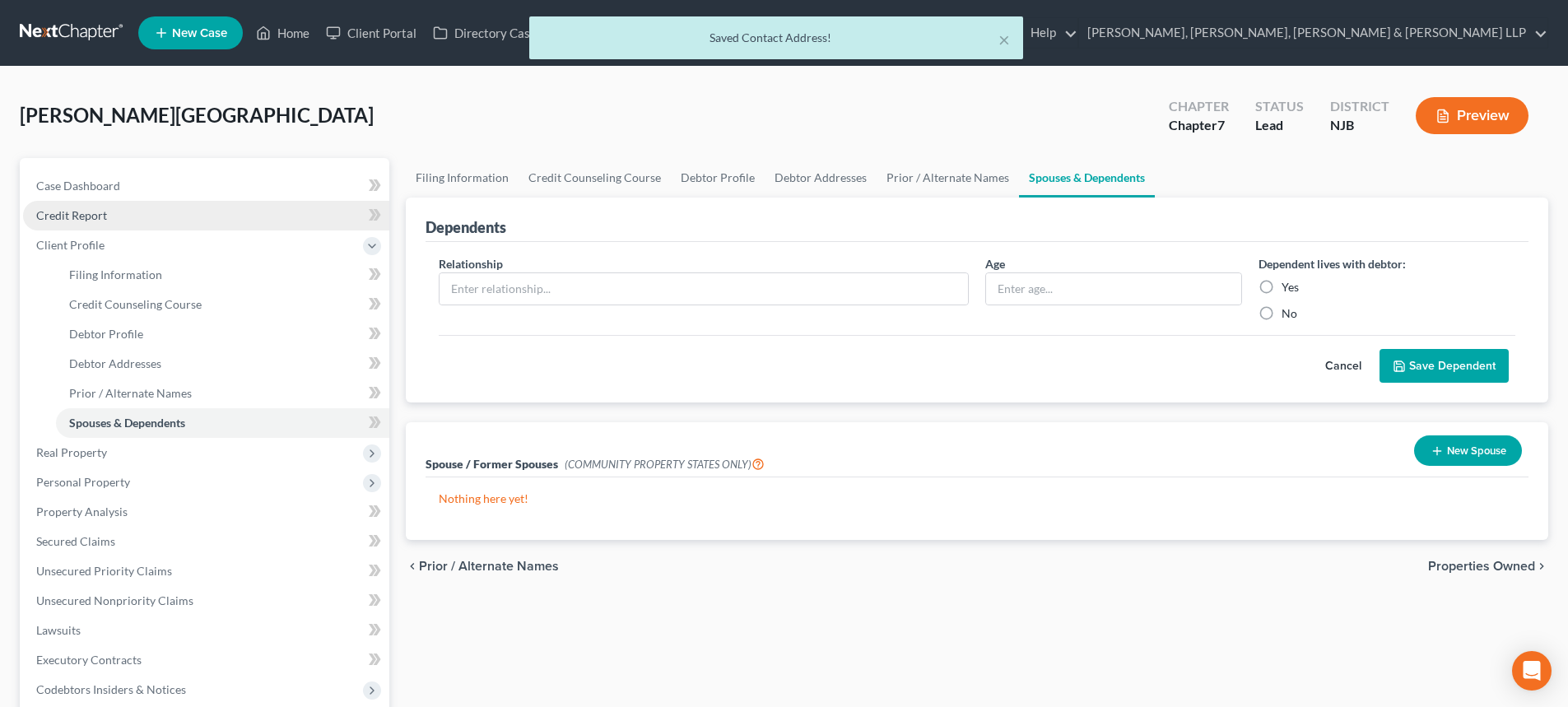
click at [91, 219] on span "Credit Report" at bounding box center [71, 215] width 70 height 14
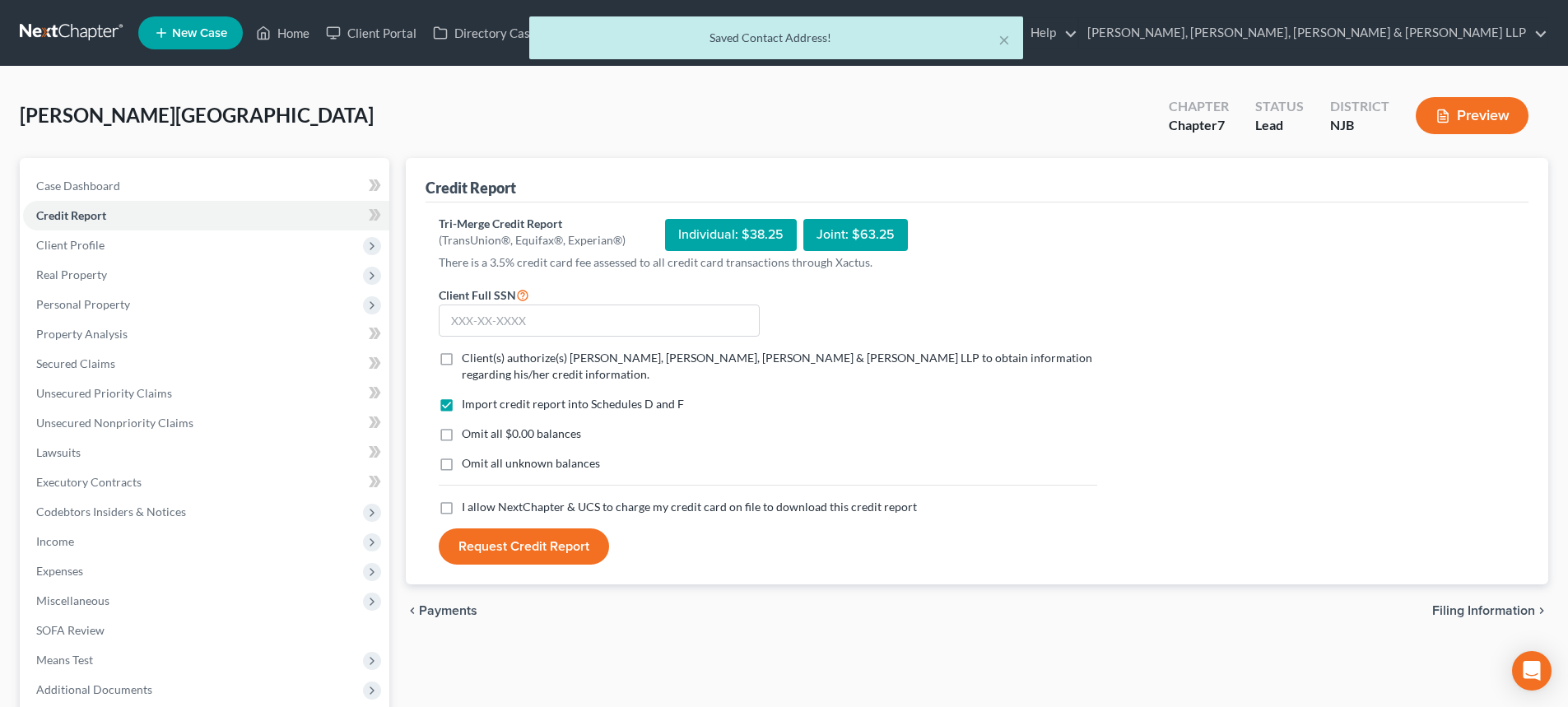
click at [462, 353] on label "Client(s) authorize(s) Scura Wigfield, Heyer, Stevens & Cammarota LLP to obtain…" at bounding box center [779, 366] width 635 height 33
click at [468, 353] on input "Client(s) authorize(s) Scura Wigfield, Heyer, Stevens & Cammarota LLP to obtain…" at bounding box center [473, 355] width 11 height 11
checkbox input "true"
click at [462, 505] on label "I allow NextChapter & UCS to charge my credit card on file to download this cre…" at bounding box center [689, 507] width 455 height 16
click at [468, 505] on input "I allow NextChapter & UCS to charge my credit card on file to download this cre…" at bounding box center [473, 504] width 11 height 11
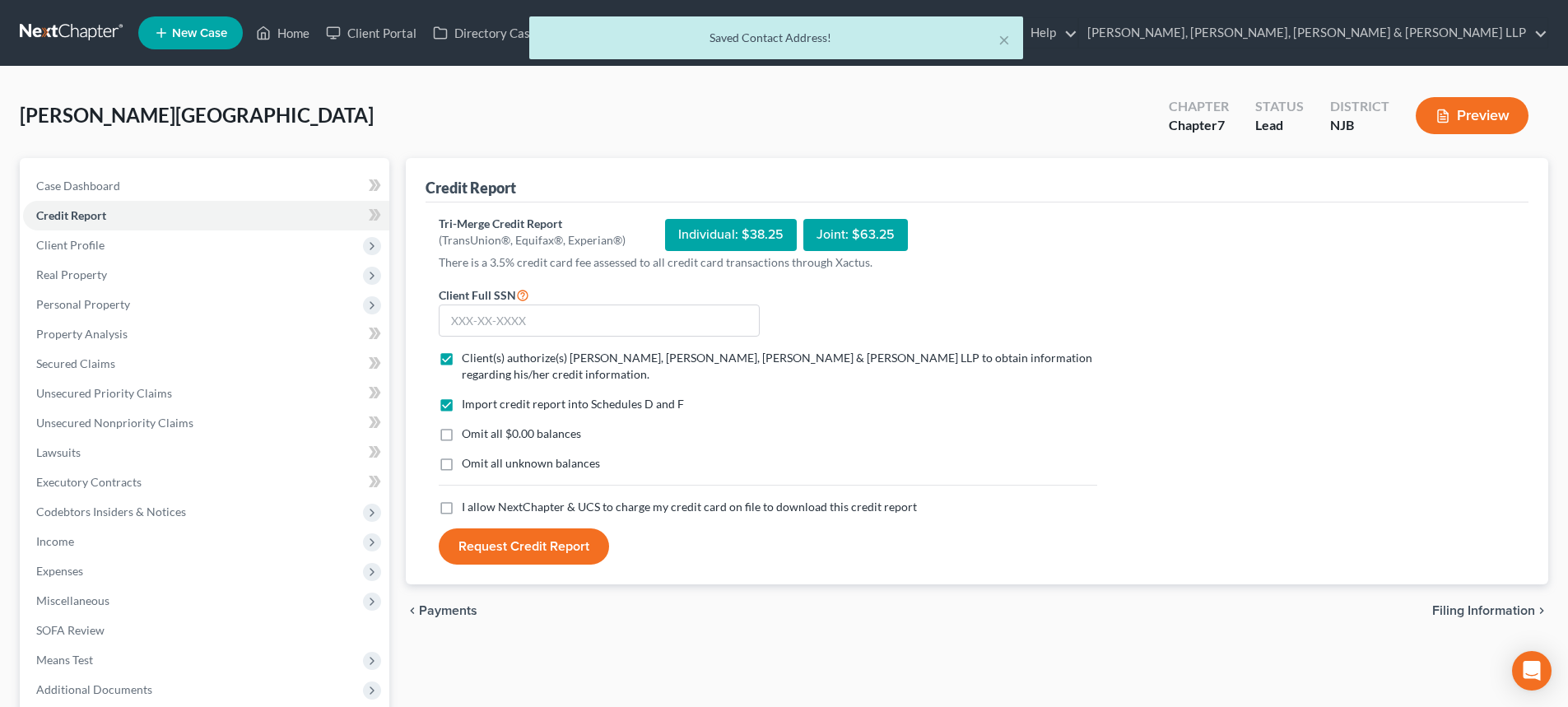
checkbox input "true"
click at [488, 313] on input "text" at bounding box center [599, 321] width 321 height 33
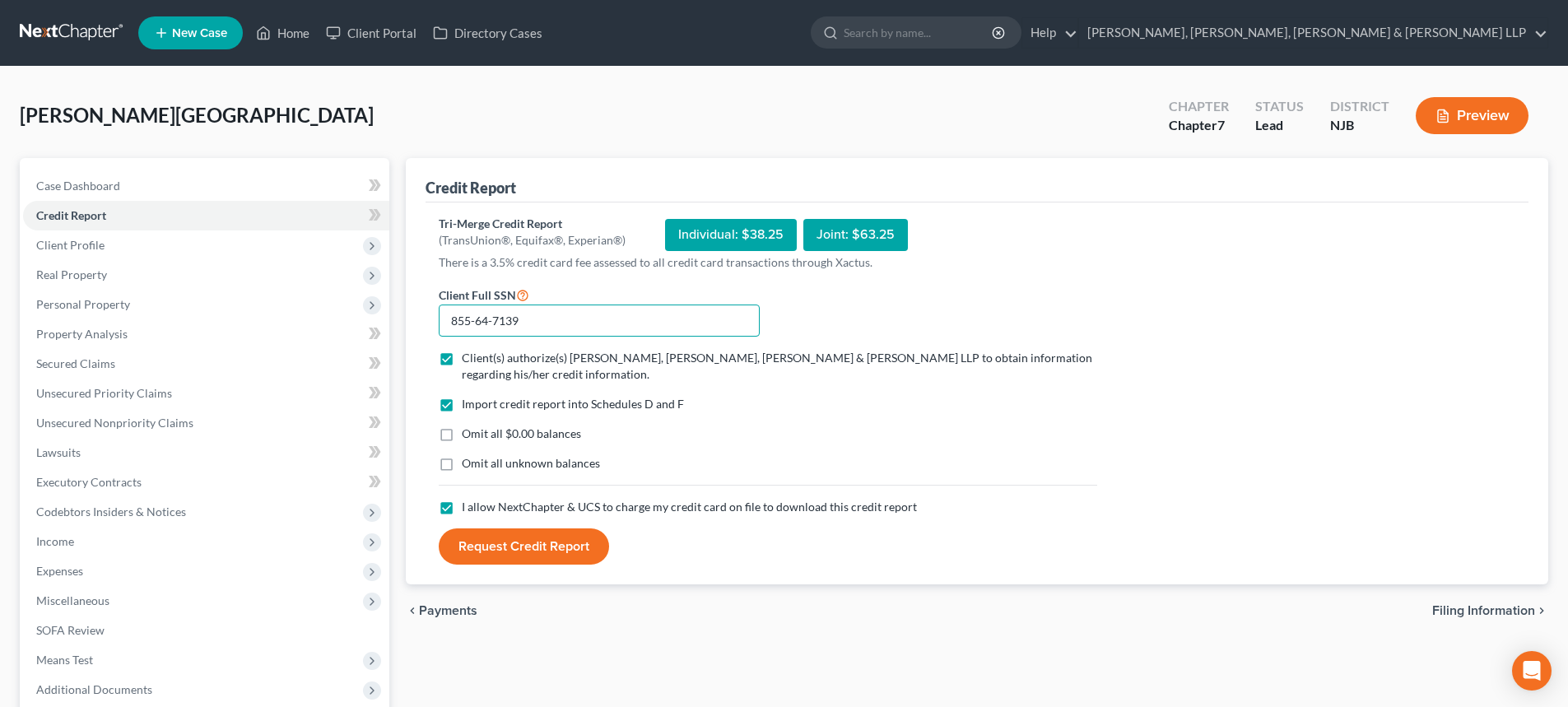
type input "855-64-7139"
click at [559, 548] on button "Request Credit Report" at bounding box center [524, 546] width 171 height 36
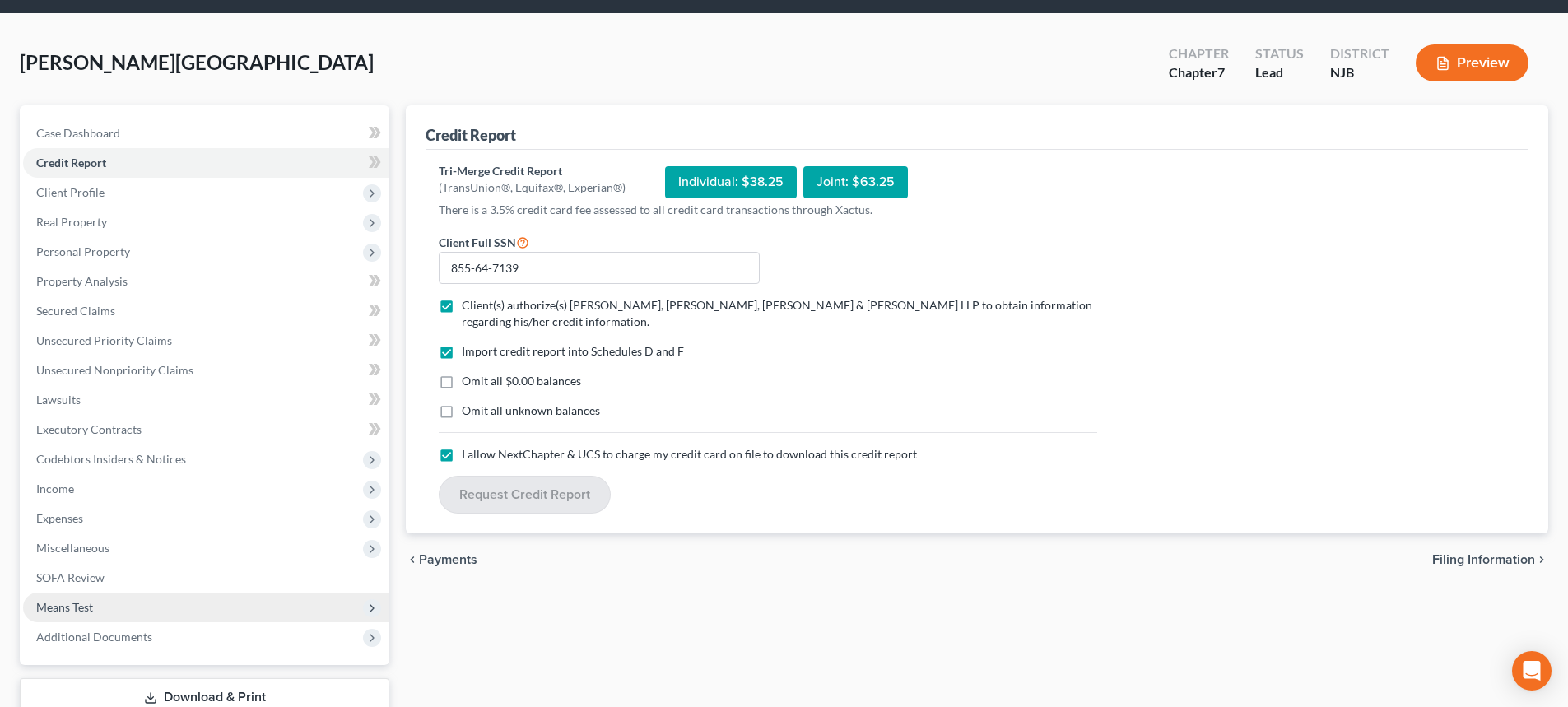
scroll to position [82, 0]
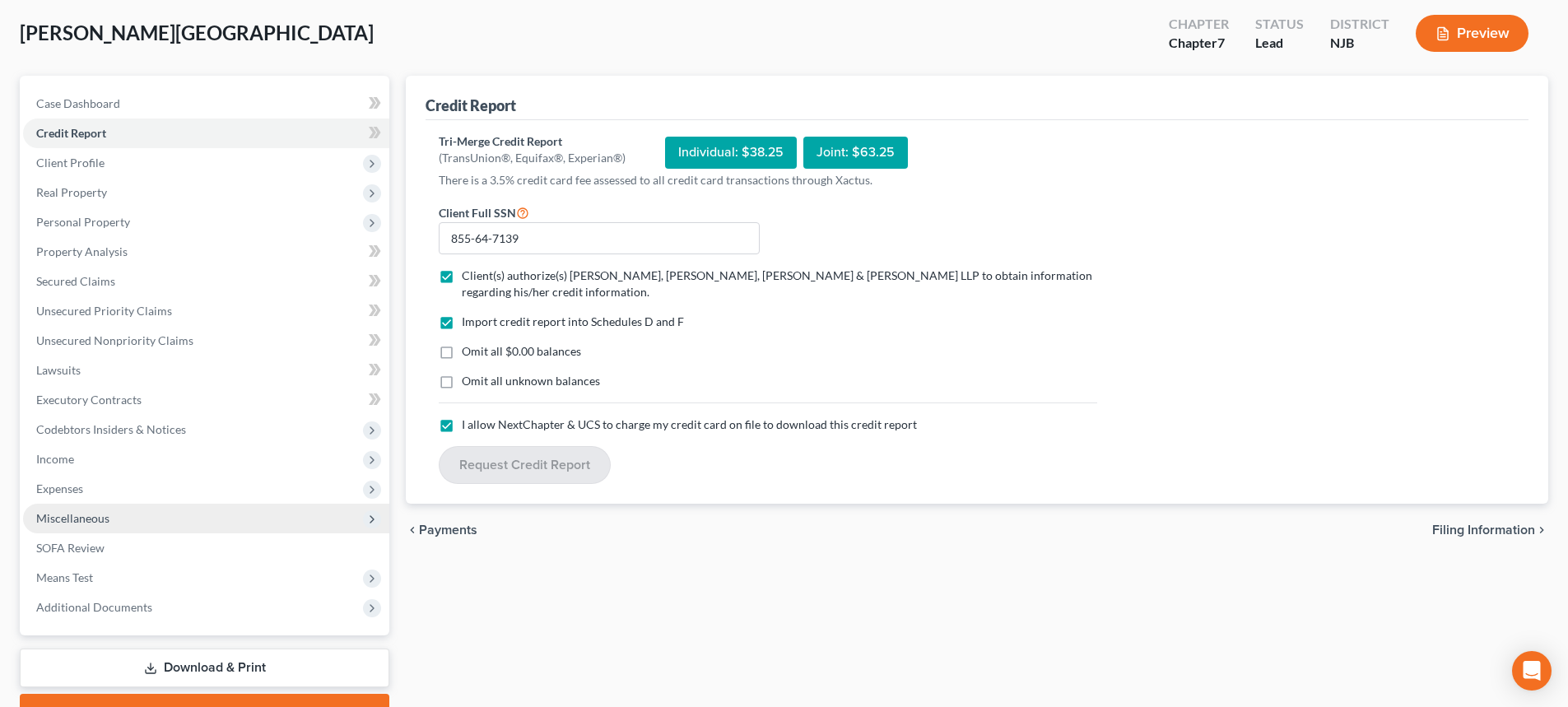
click at [121, 529] on span "Miscellaneous" at bounding box center [207, 518] width 367 height 30
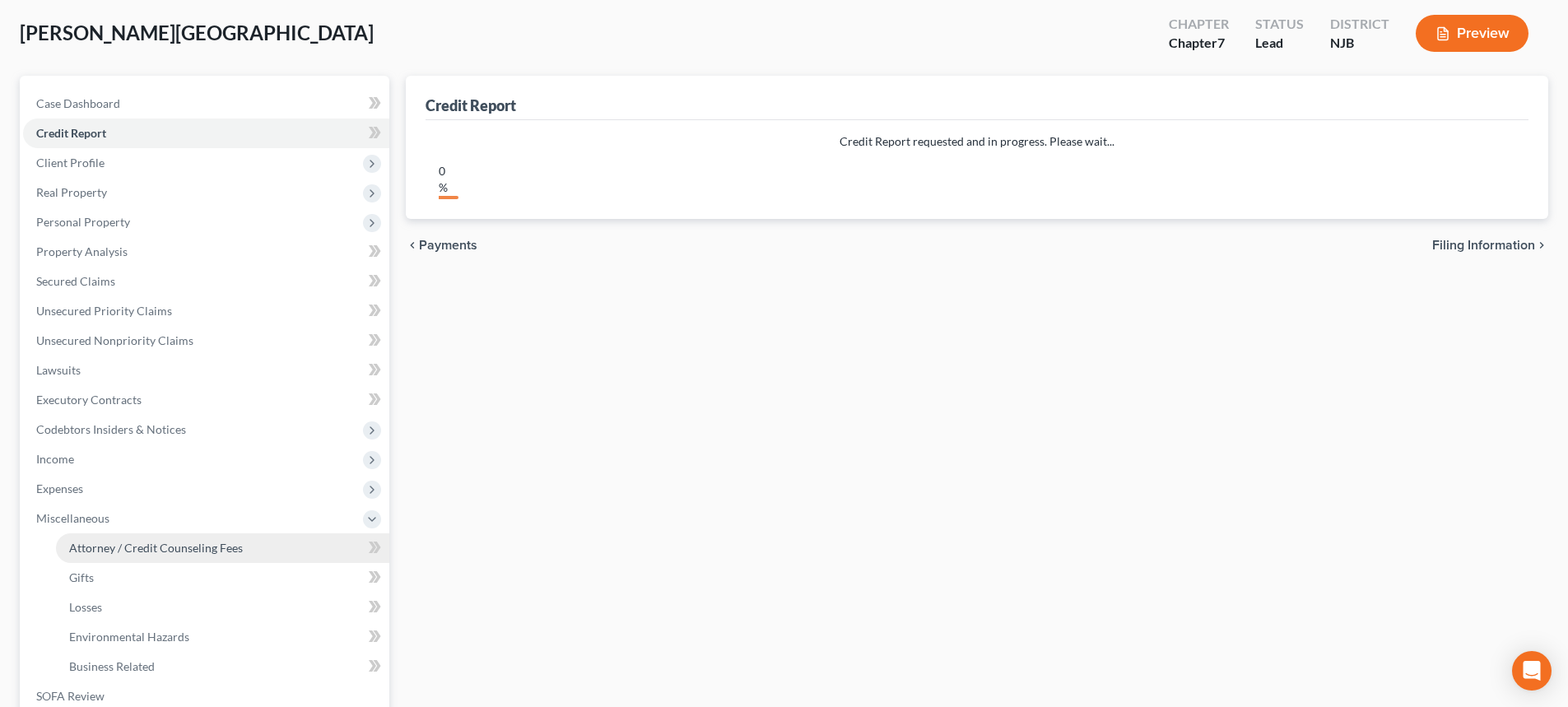
click at [117, 536] on link "Attorney / Credit Counseling Fees" at bounding box center [222, 547] width 333 height 30
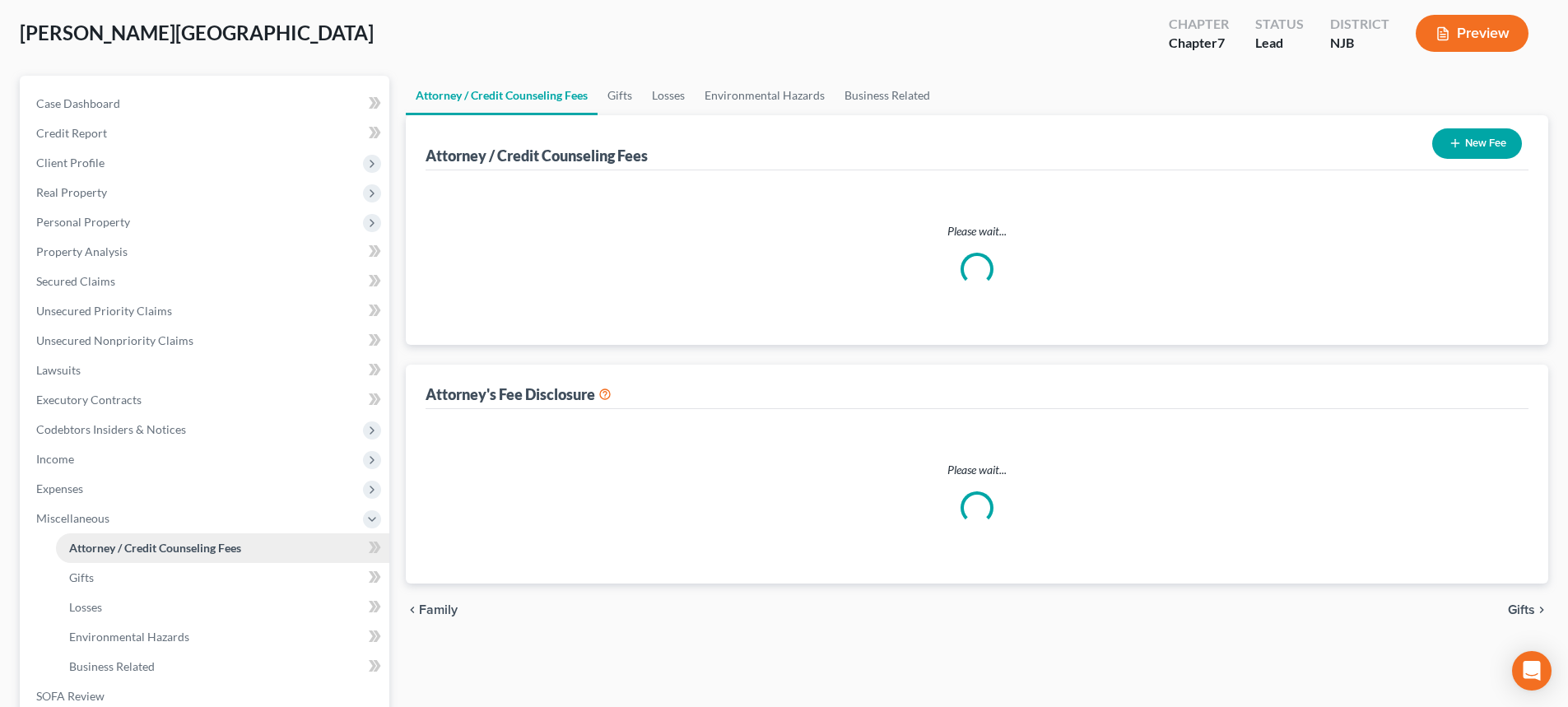
scroll to position [4, 0]
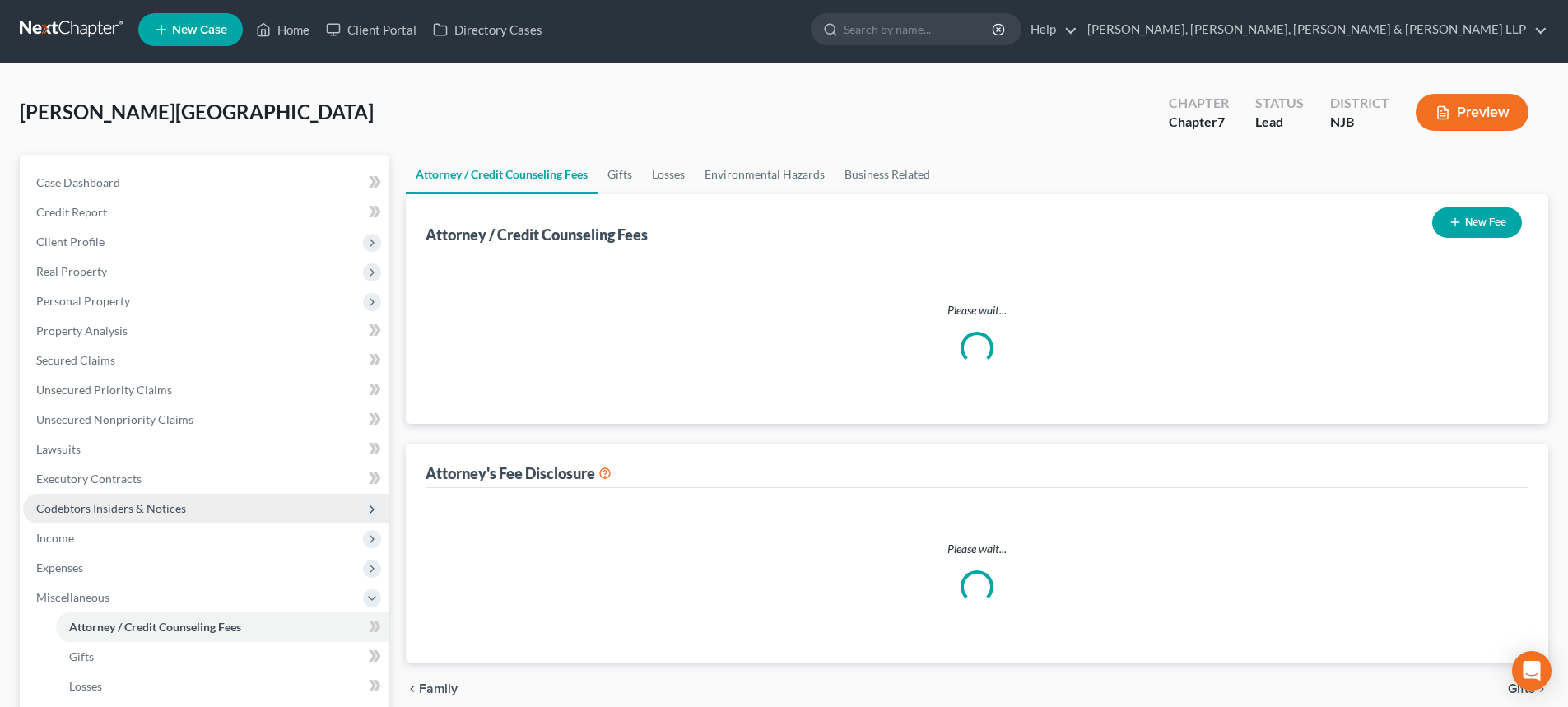
select select "1"
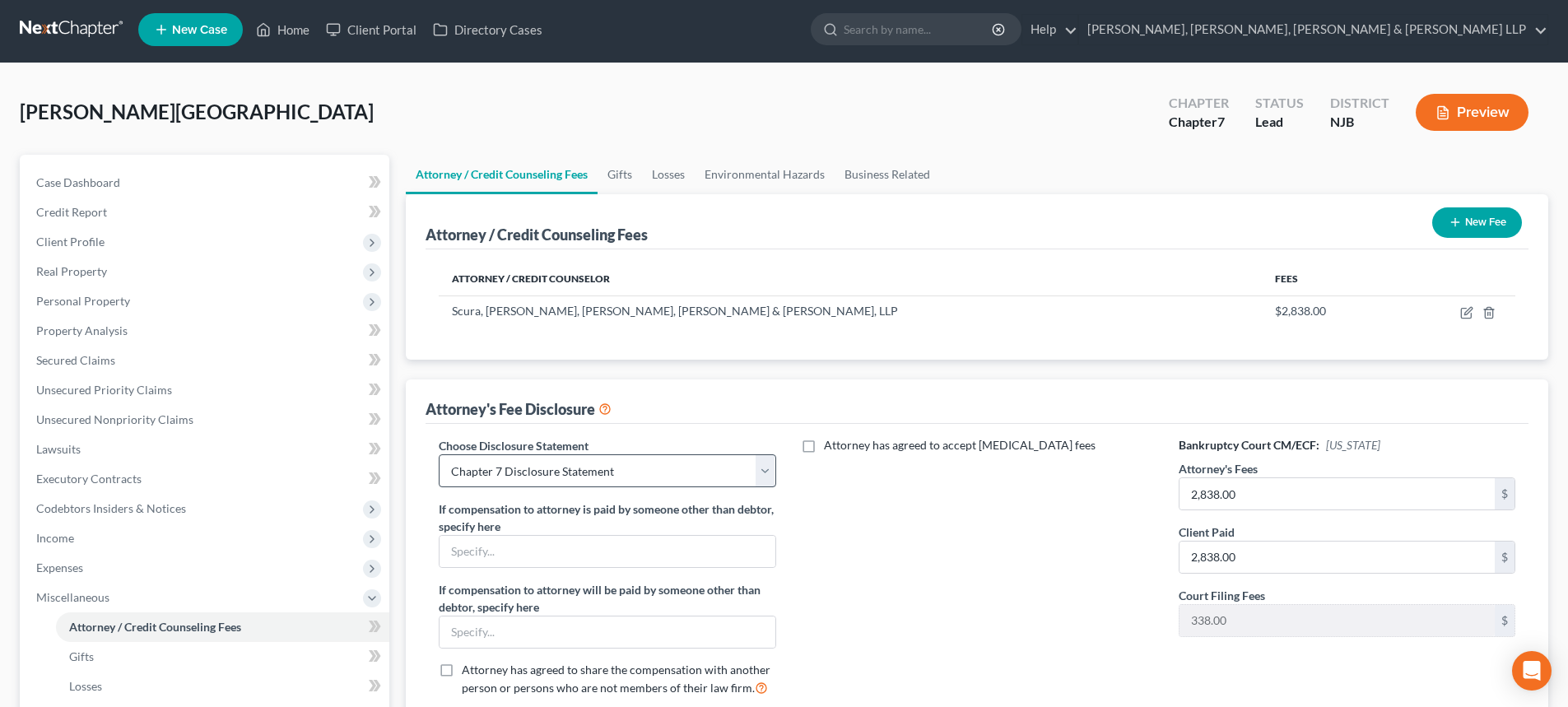
scroll to position [0, 0]
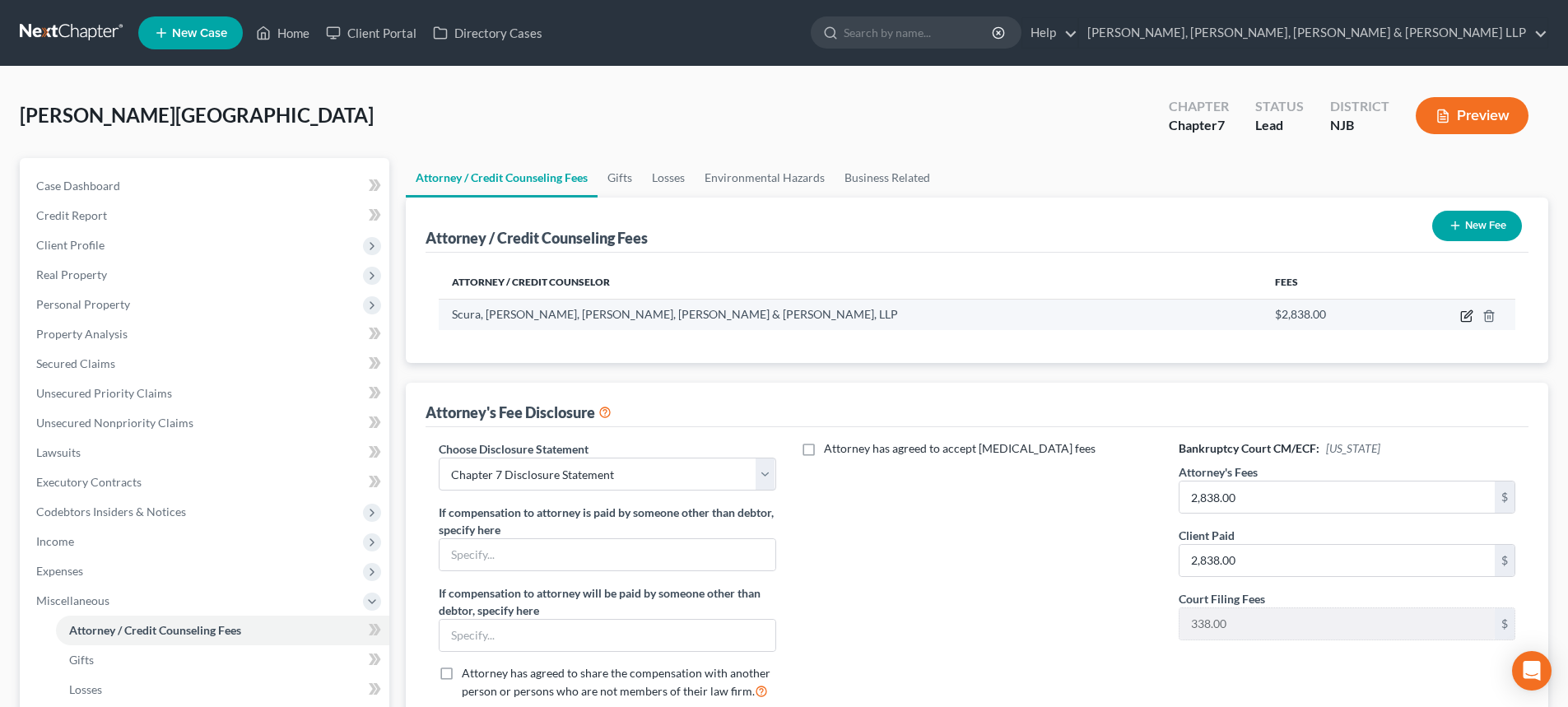
click at [1465, 312] on icon "button" at bounding box center [1467, 316] width 14 height 14
select select "33"
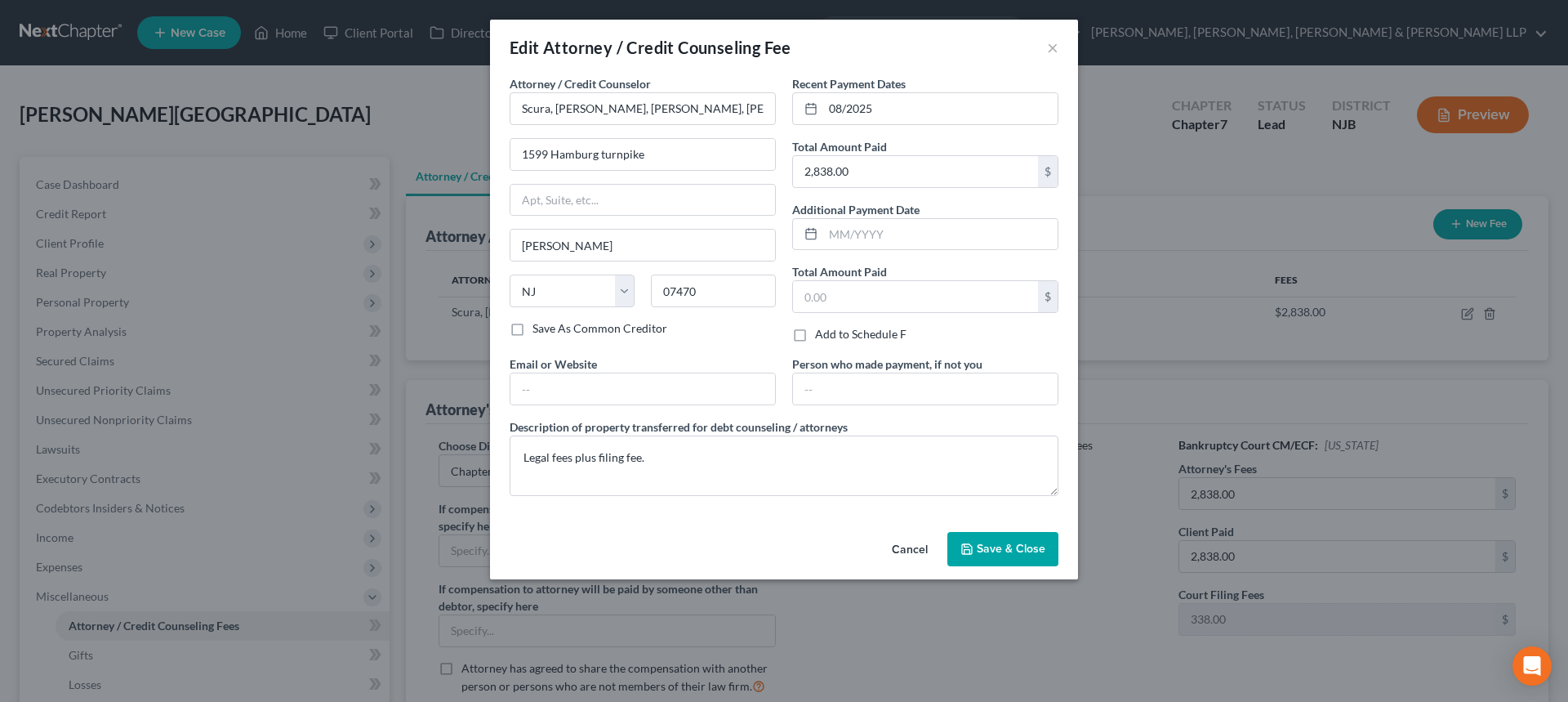
click at [986, 548] on span "Save & Close" at bounding box center [1011, 548] width 69 height 13
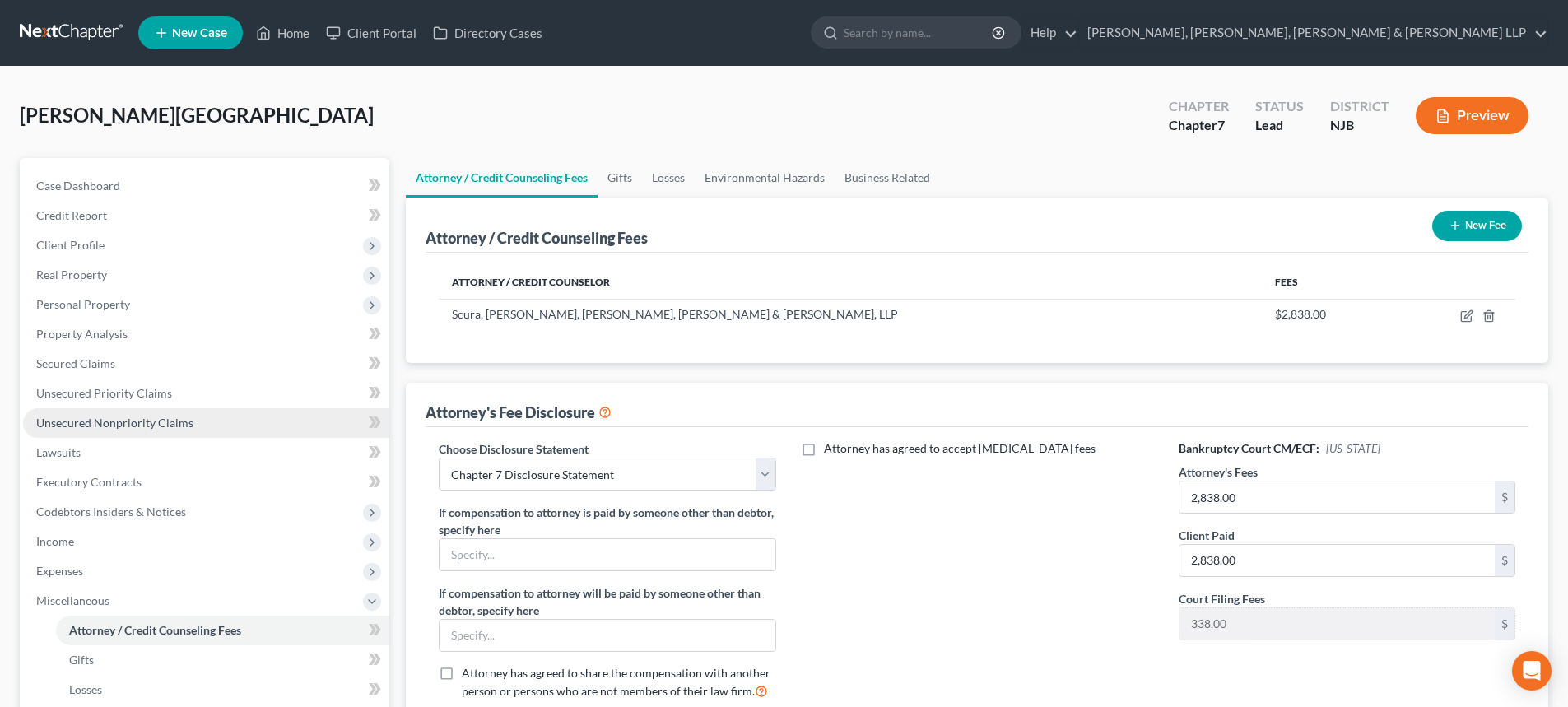
click at [126, 426] on span "Unsecured Nonpriority Claims" at bounding box center [115, 422] width 157 height 14
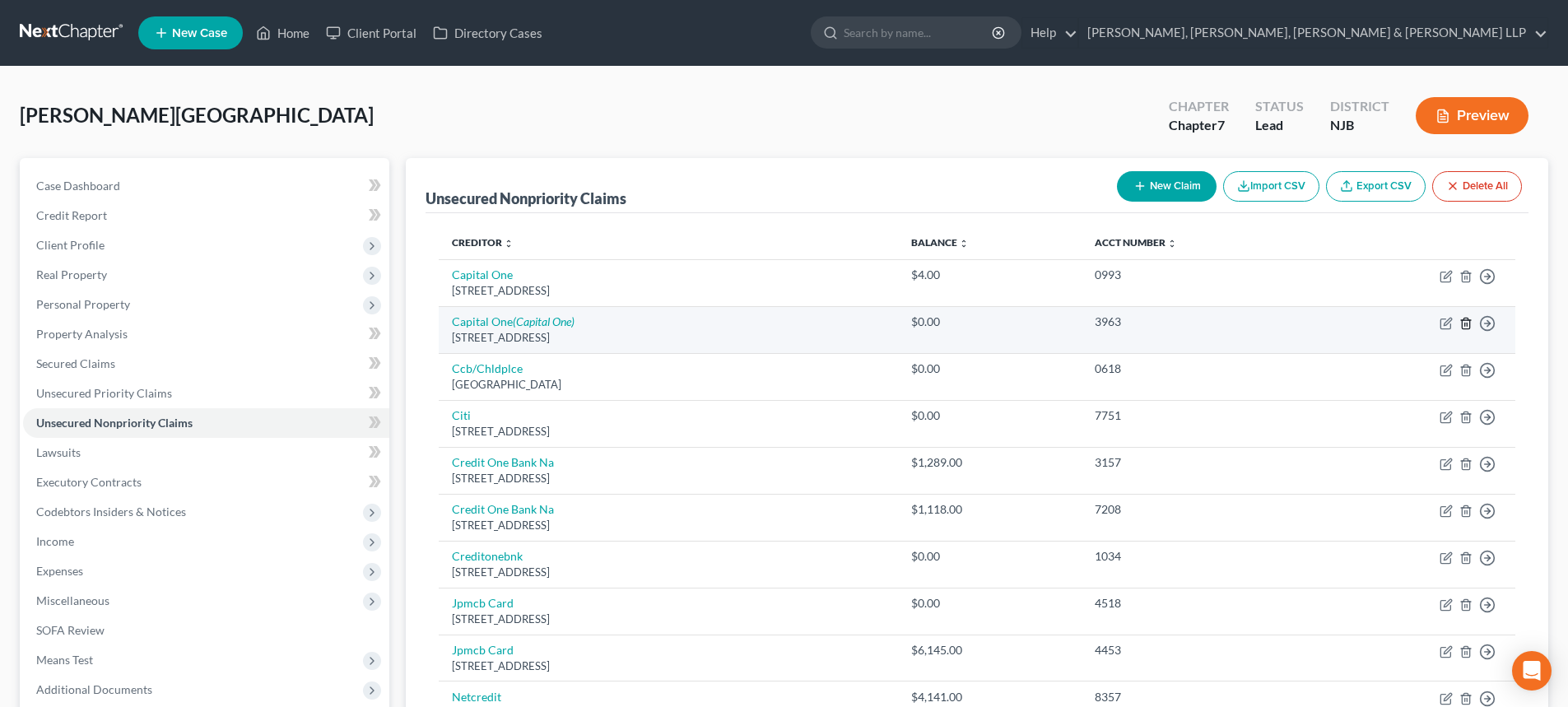
click at [1469, 324] on icon "button" at bounding box center [1466, 323] width 14 height 14
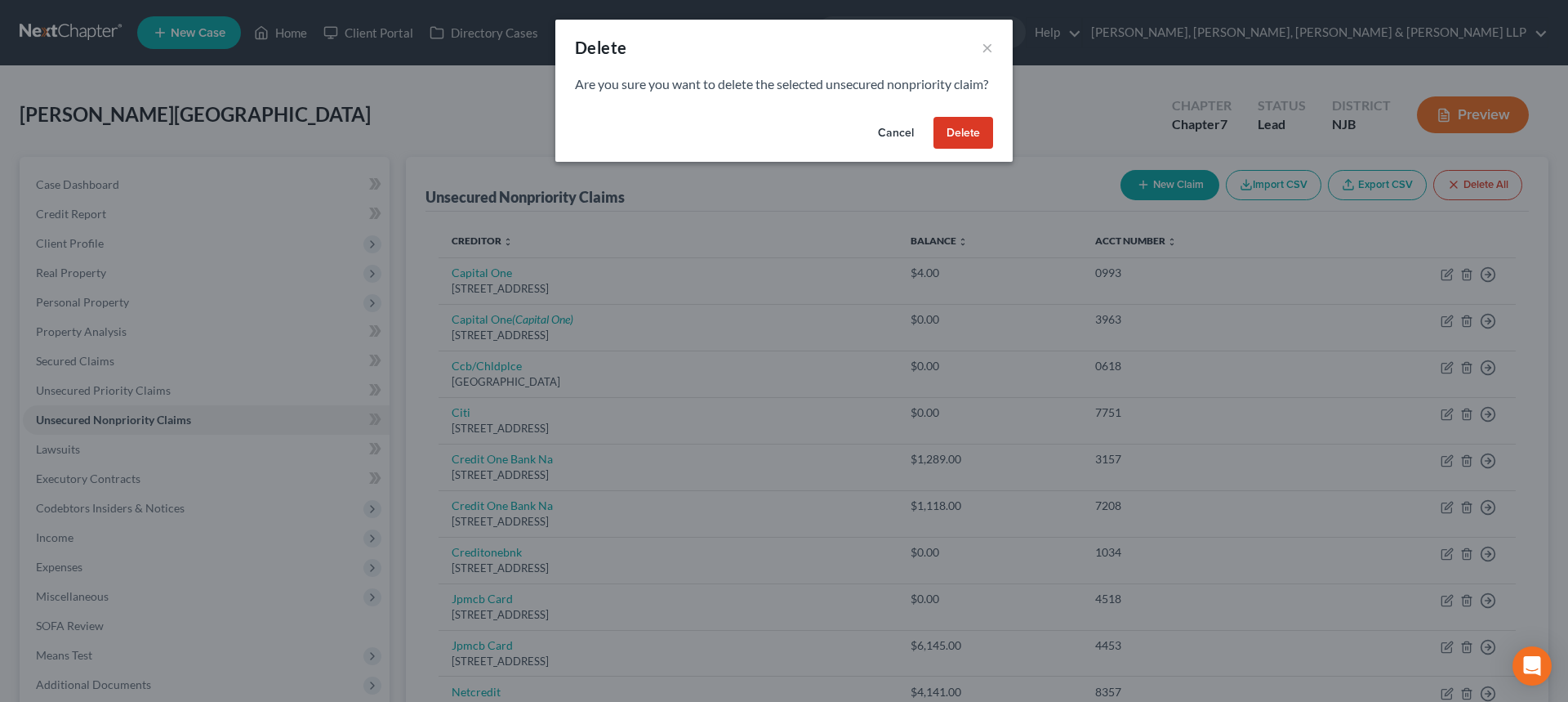
click at [969, 148] on button "Delete" at bounding box center [963, 133] width 60 height 32
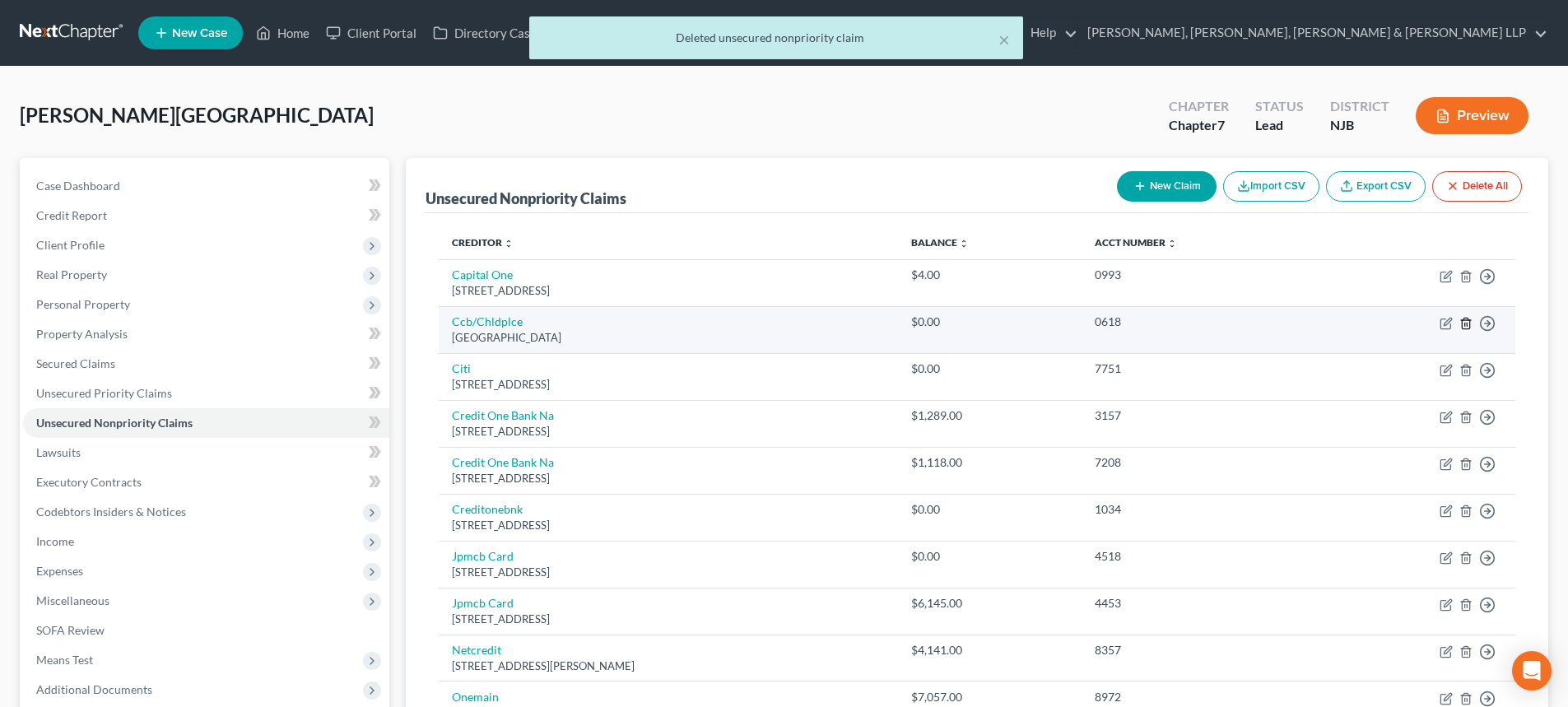
click at [1468, 322] on icon "button" at bounding box center [1466, 323] width 14 height 14
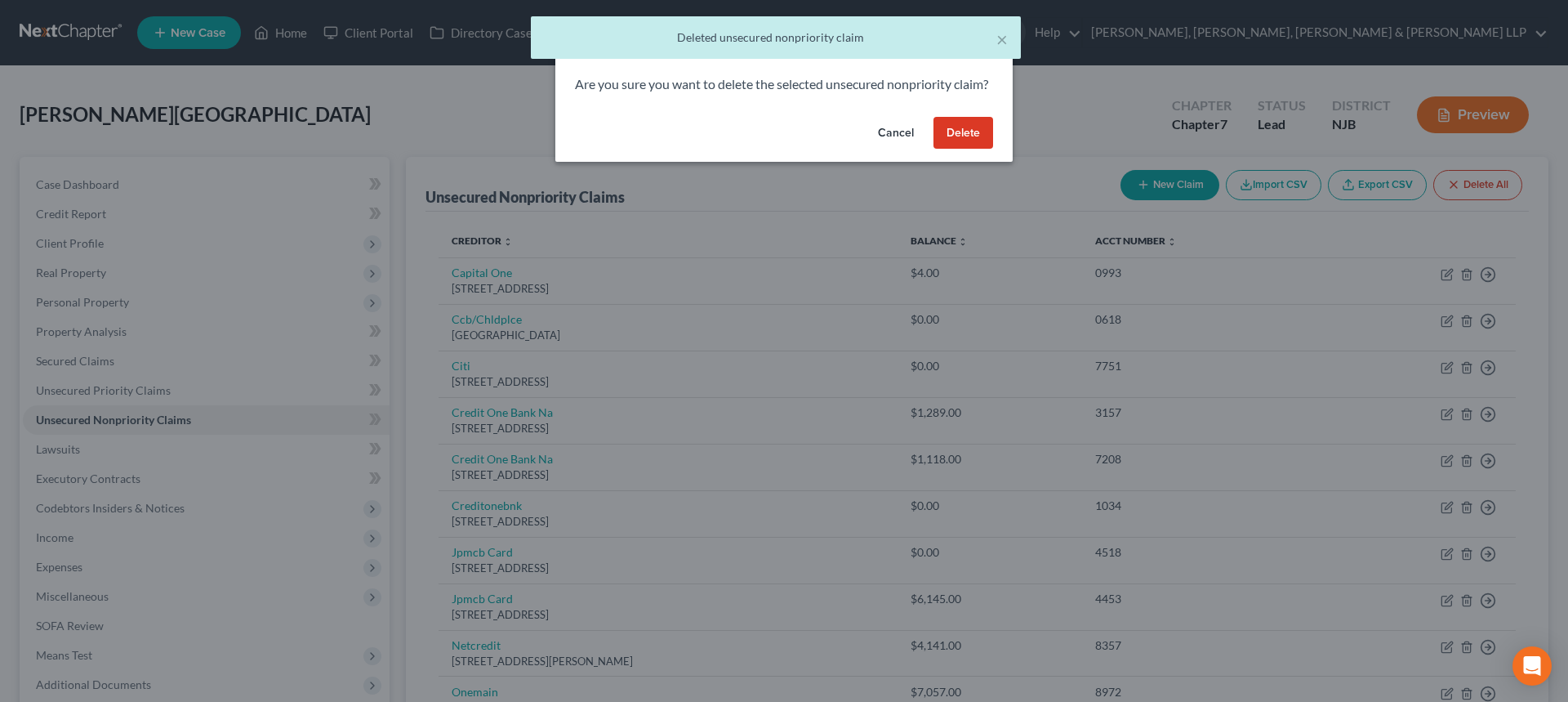
click at [975, 147] on button "Delete" at bounding box center [963, 133] width 60 height 32
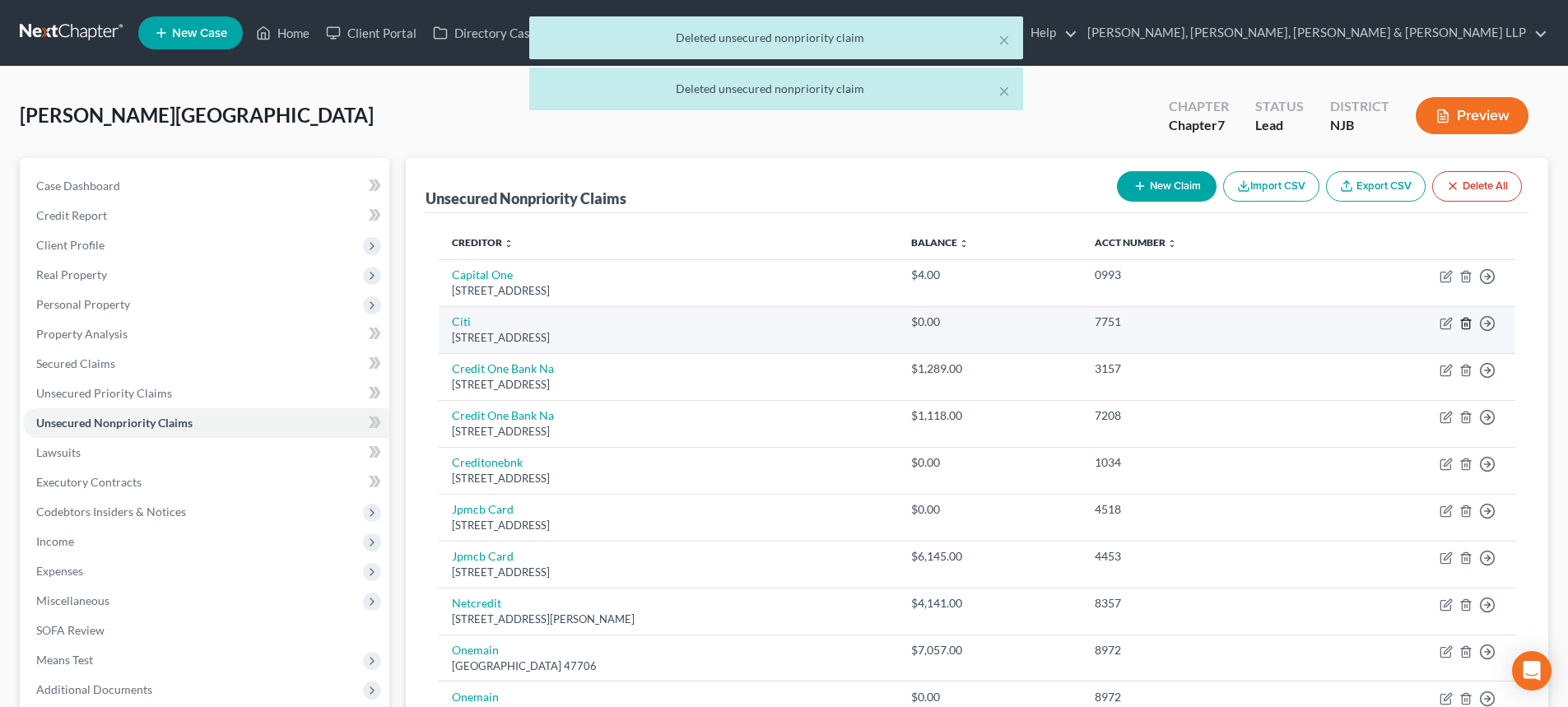
click at [1468, 319] on icon "button" at bounding box center [1465, 323] width 7 height 11
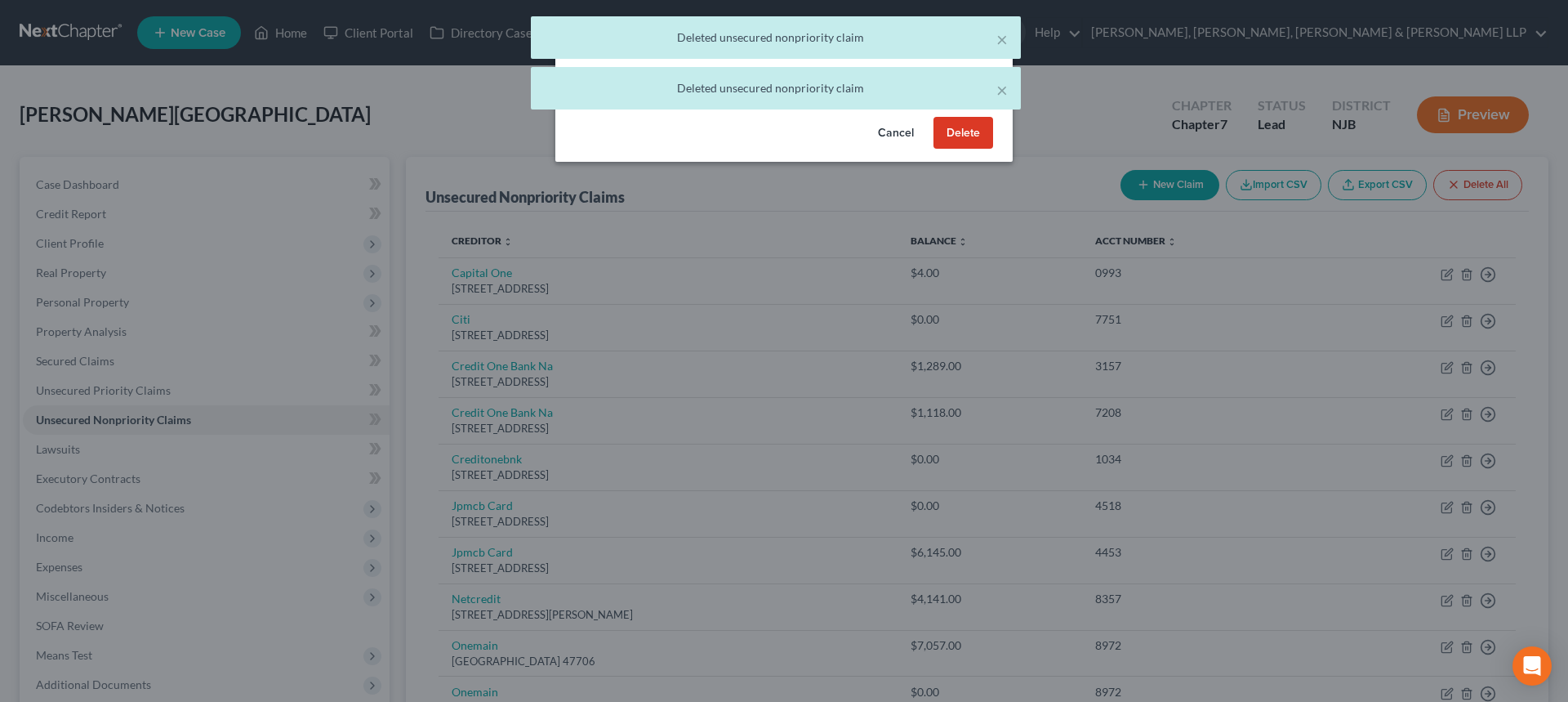
click at [955, 150] on button "Delete" at bounding box center [963, 133] width 60 height 32
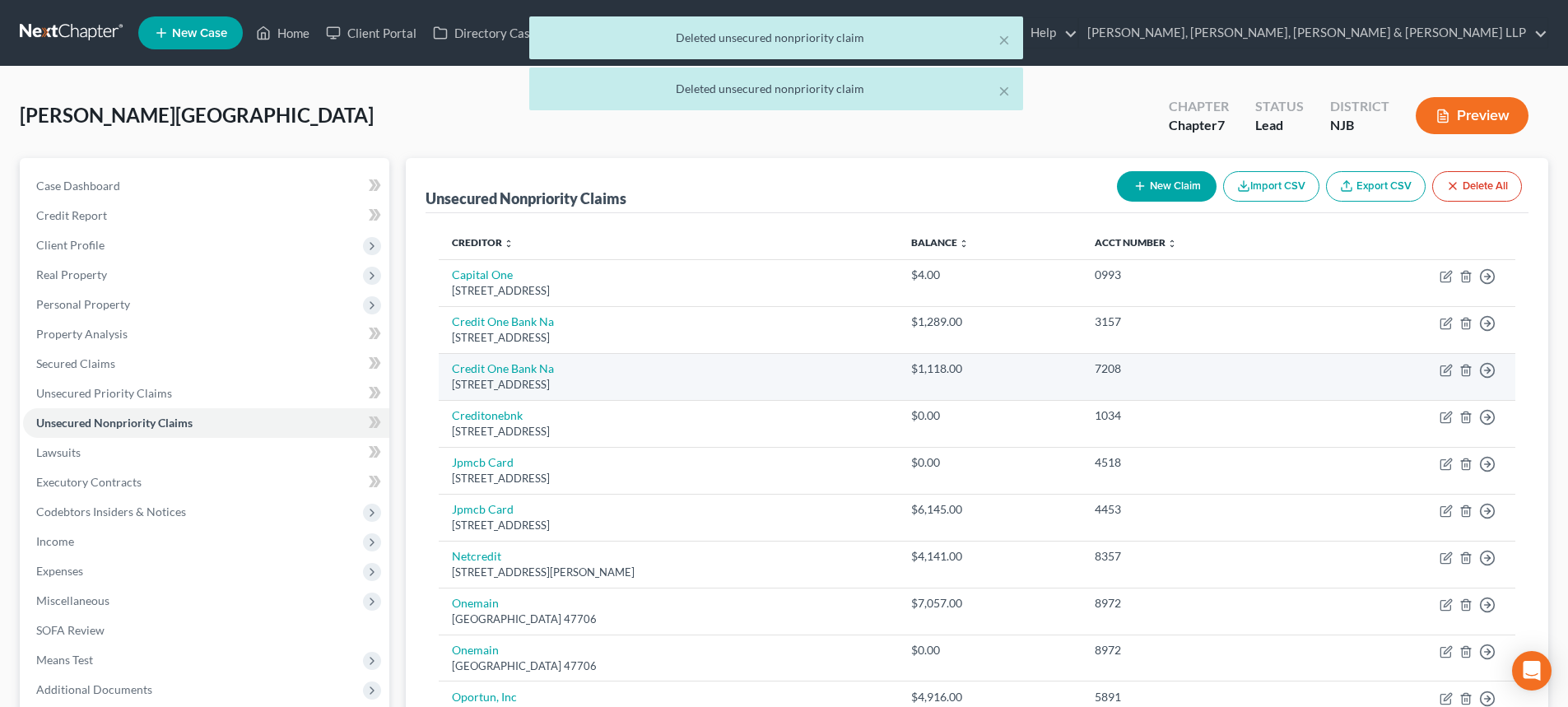
scroll to position [82, 0]
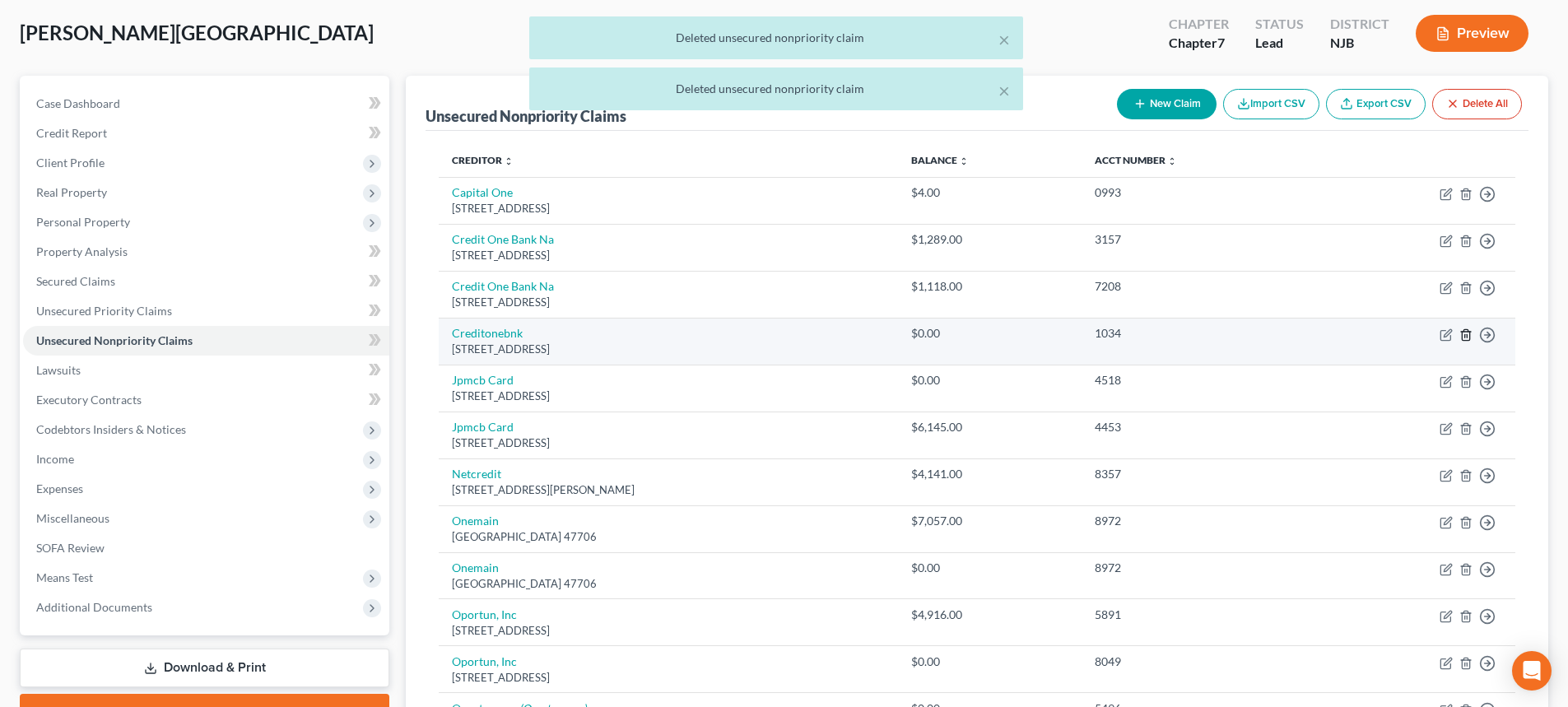
click at [1463, 334] on icon "button" at bounding box center [1466, 335] width 14 height 14
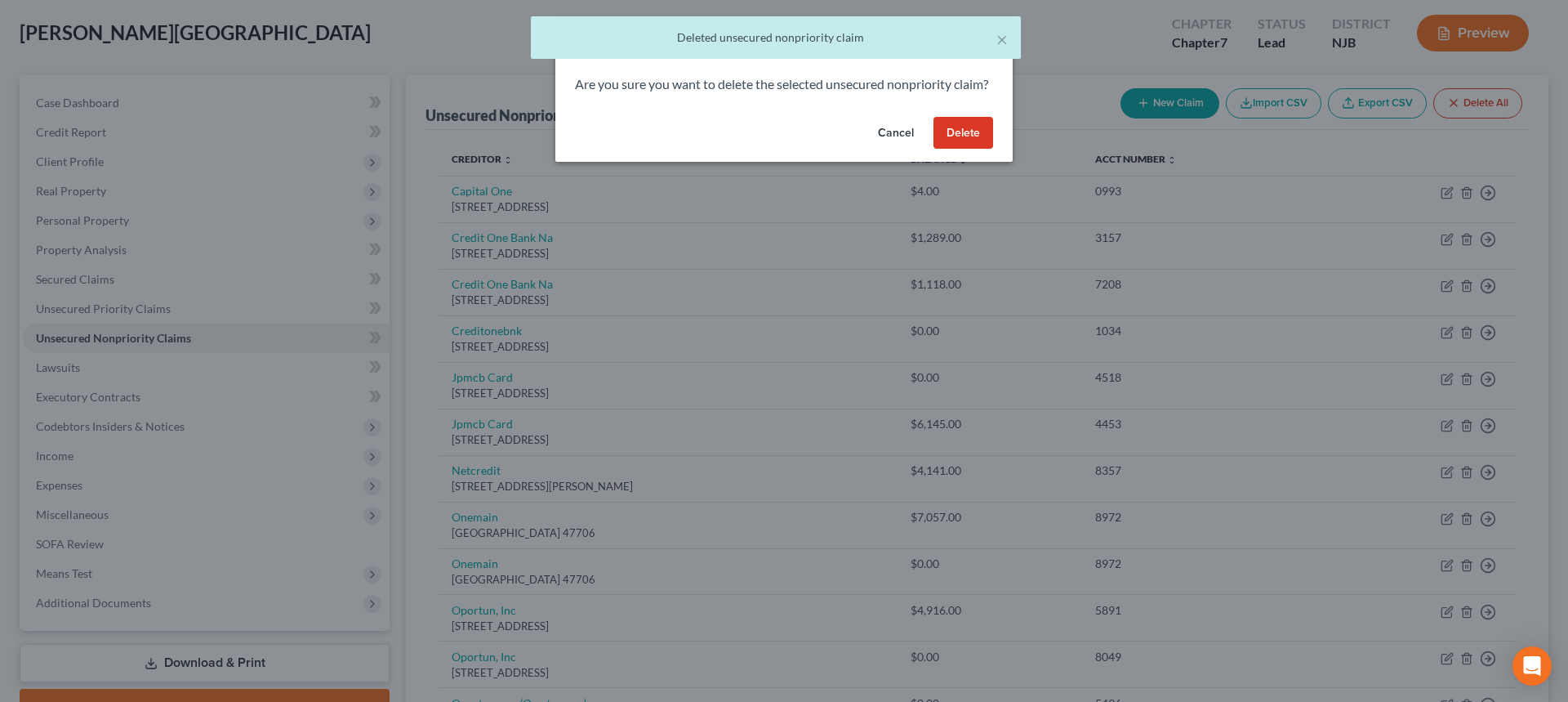
click at [960, 150] on button "Delete" at bounding box center [963, 133] width 60 height 32
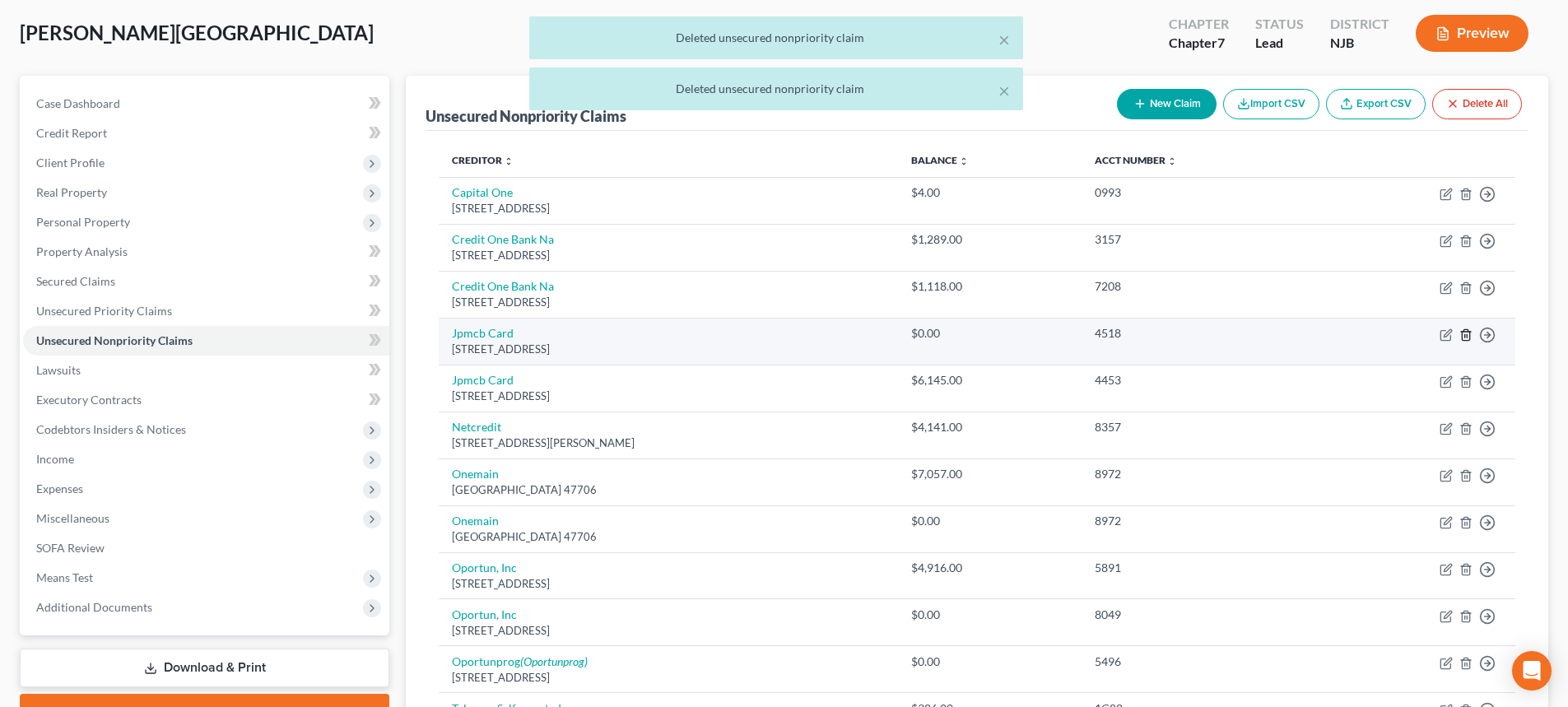
click at [1469, 336] on icon "button" at bounding box center [1466, 335] width 14 height 14
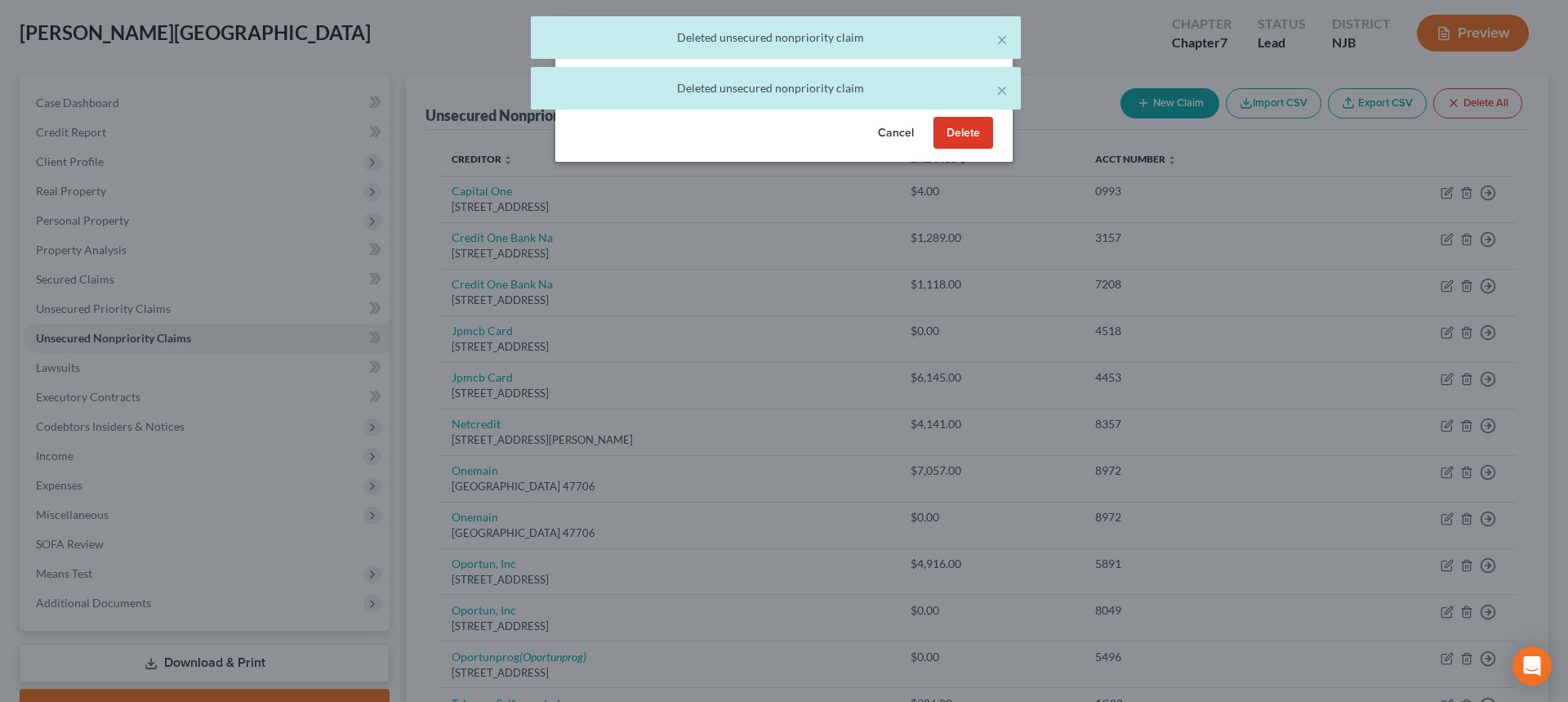
click at [972, 150] on button "Delete" at bounding box center [963, 133] width 60 height 32
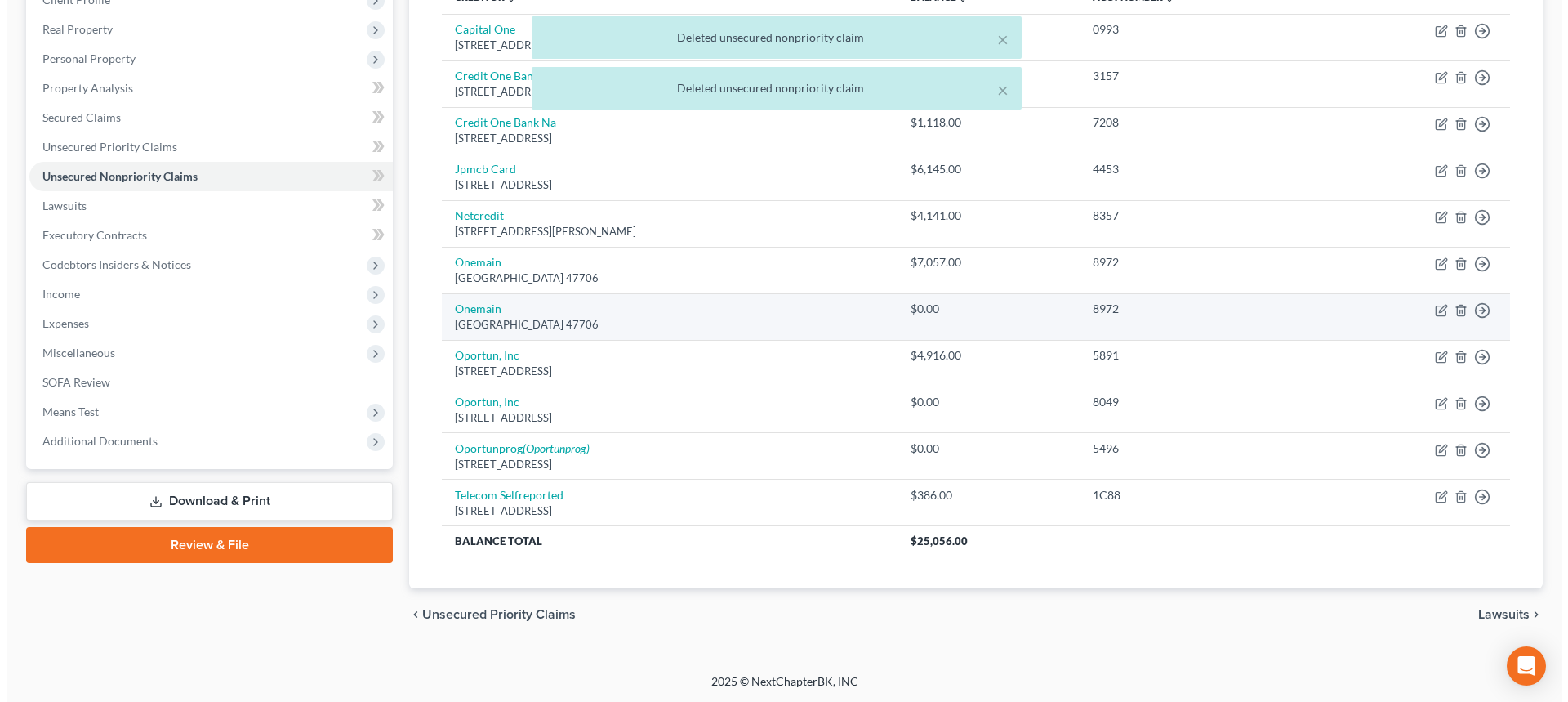
scroll to position [244, 0]
click at [1452, 310] on icon "button" at bounding box center [1454, 309] width 13 height 13
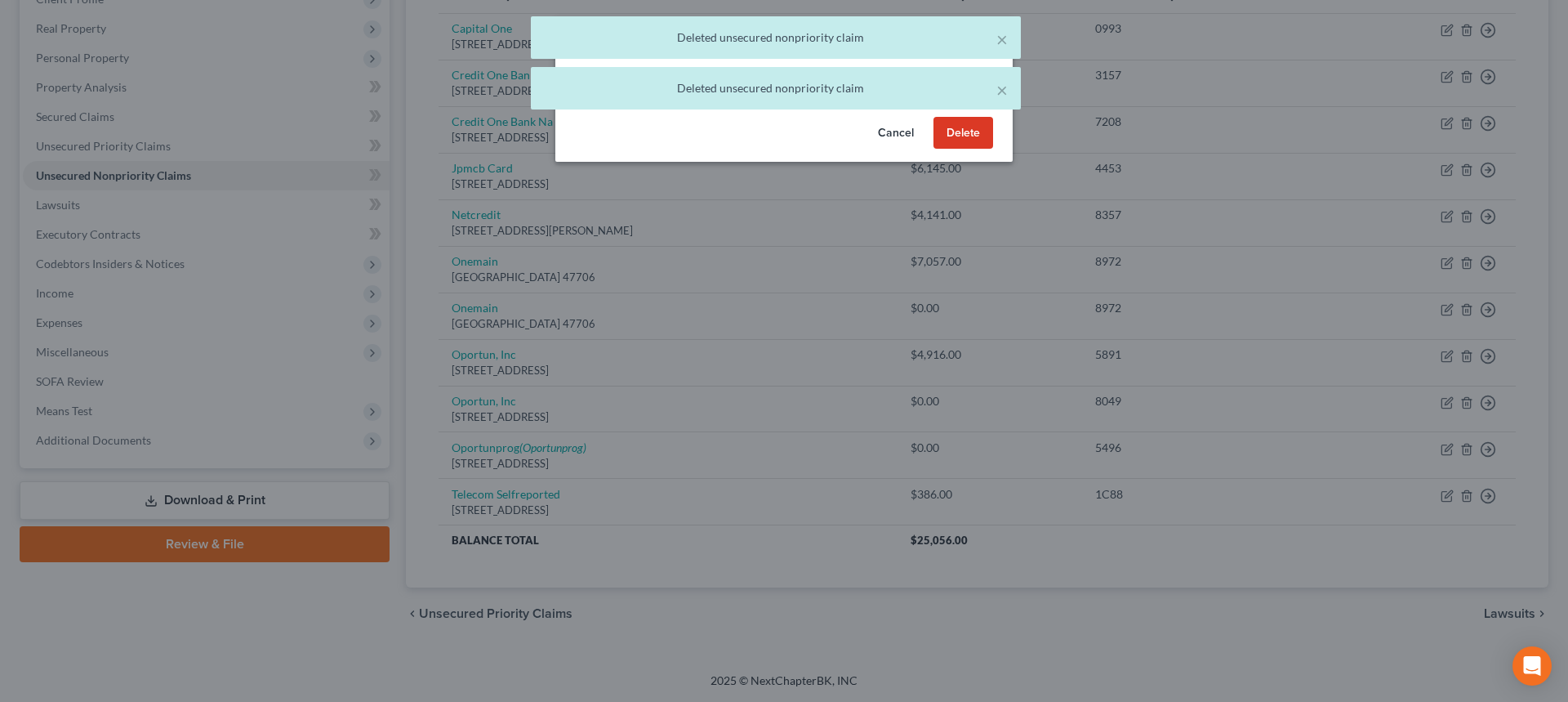
click at [956, 150] on button "Delete" at bounding box center [963, 133] width 60 height 32
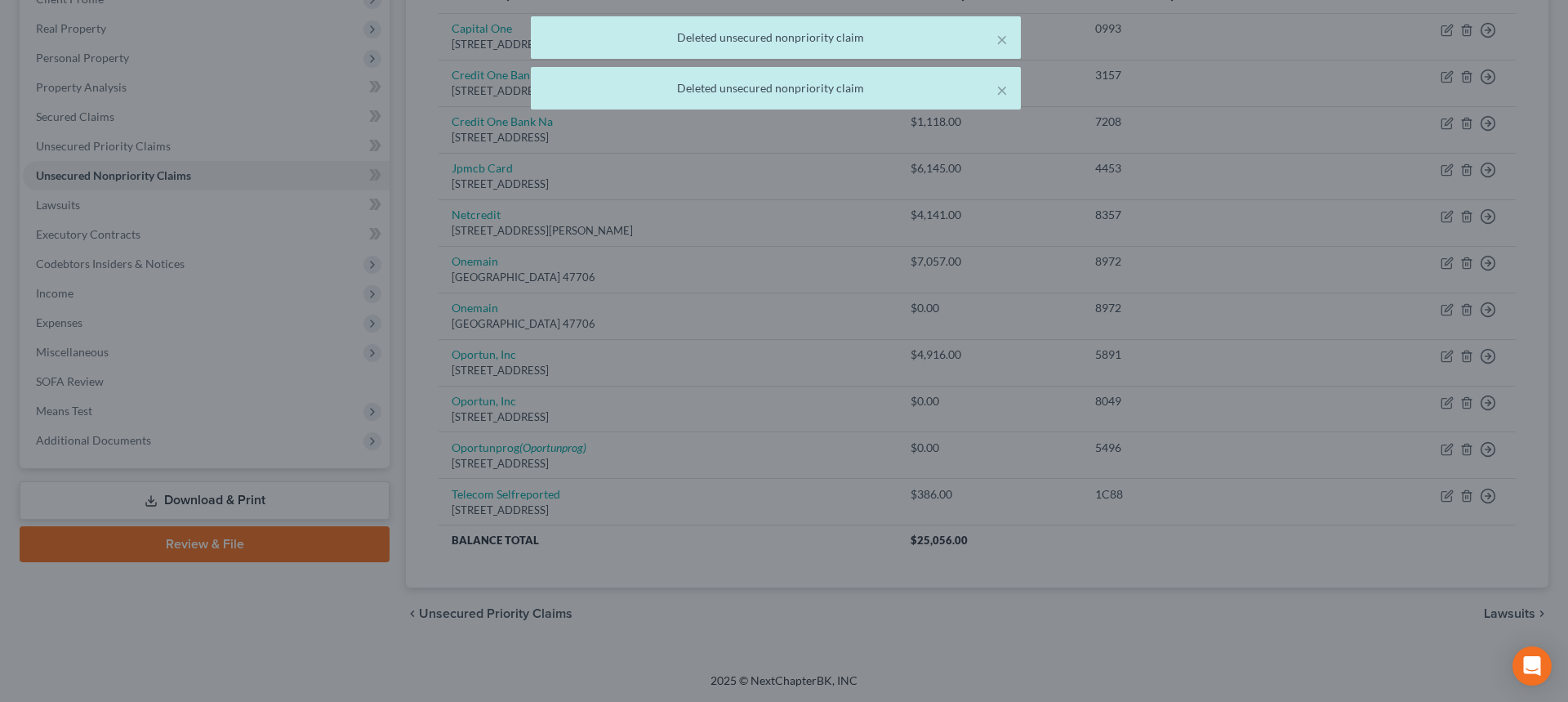
scroll to position [198, 0]
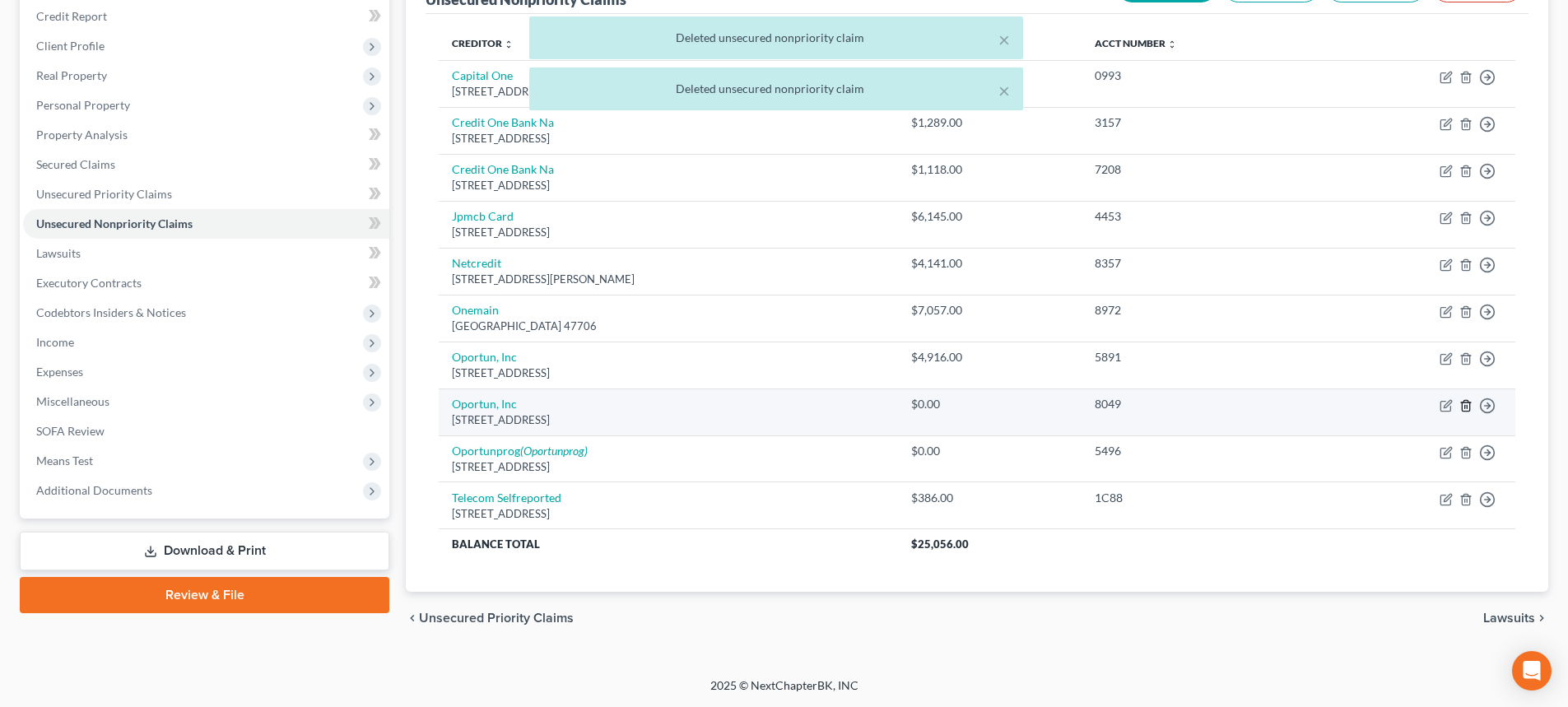
click at [1465, 404] on icon "button" at bounding box center [1466, 405] width 14 height 14
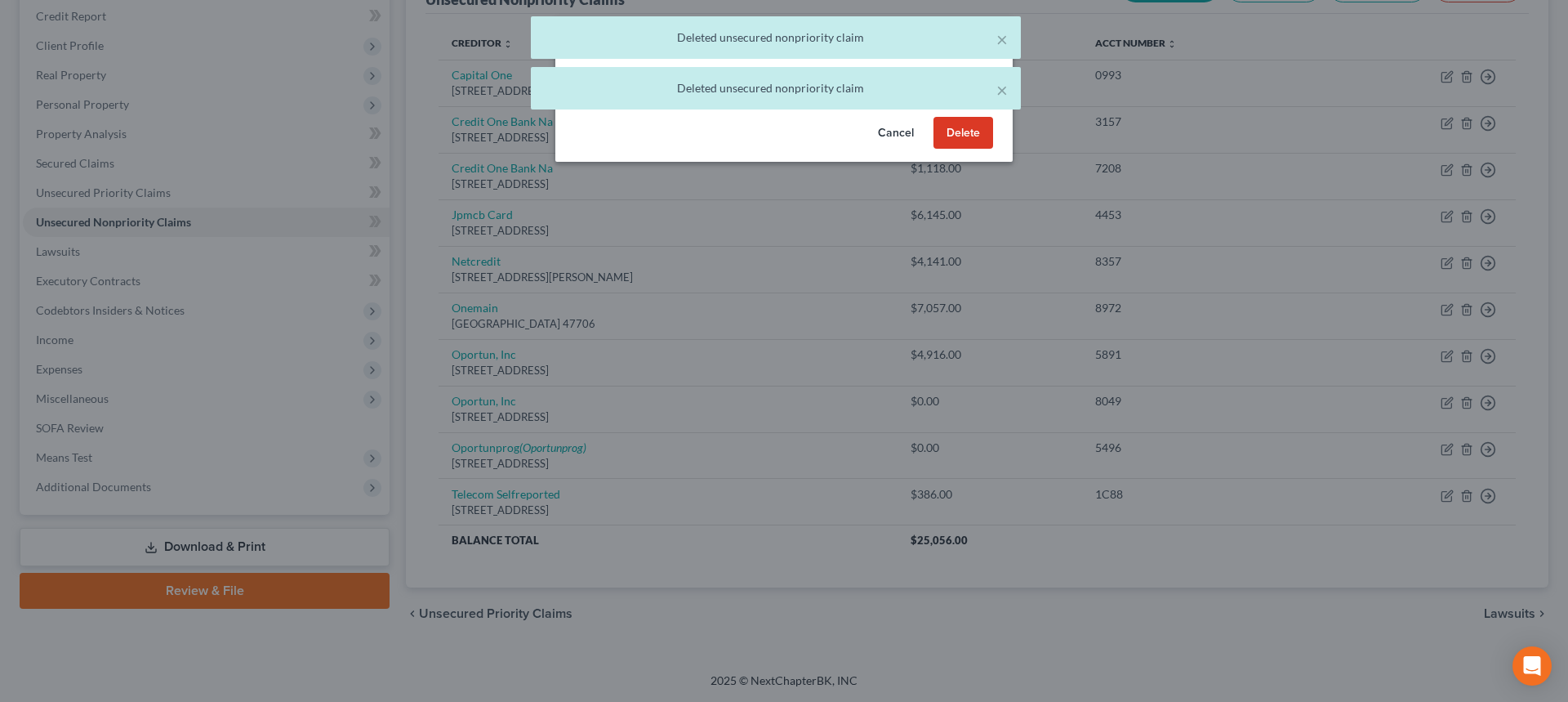
click at [961, 150] on button "Delete" at bounding box center [963, 133] width 60 height 32
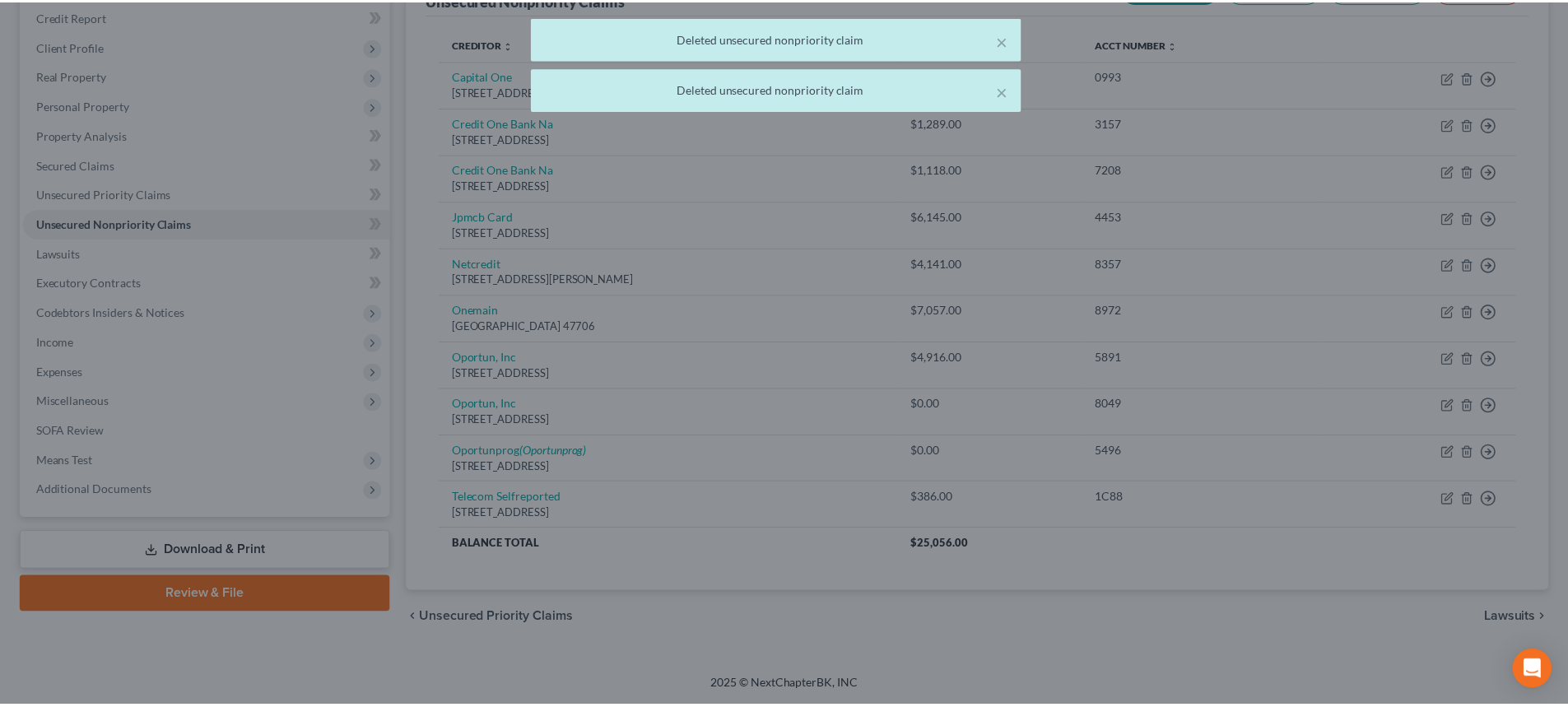
scroll to position [168, 0]
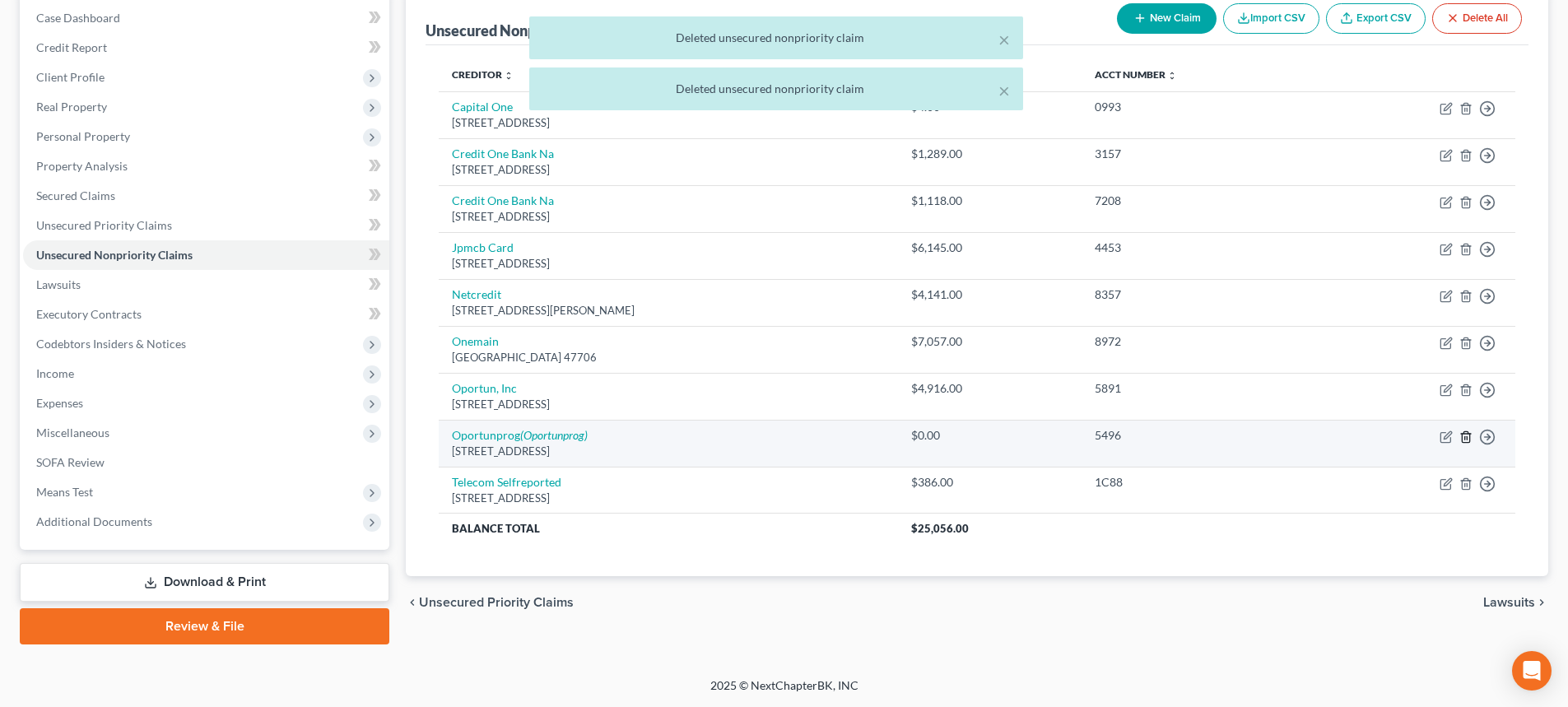
click at [1461, 436] on icon "button" at bounding box center [1466, 437] width 14 height 14
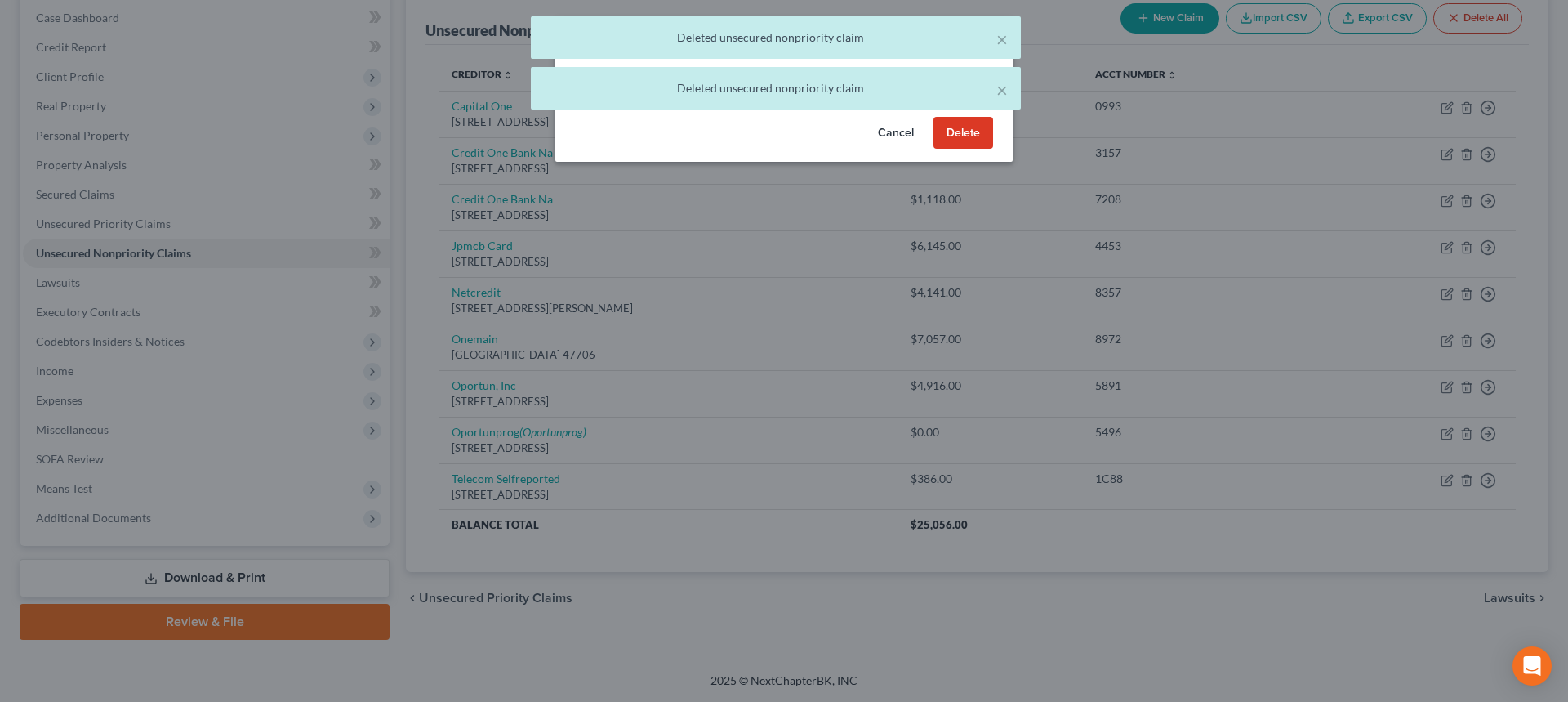
click at [955, 150] on button "Delete" at bounding box center [963, 133] width 60 height 32
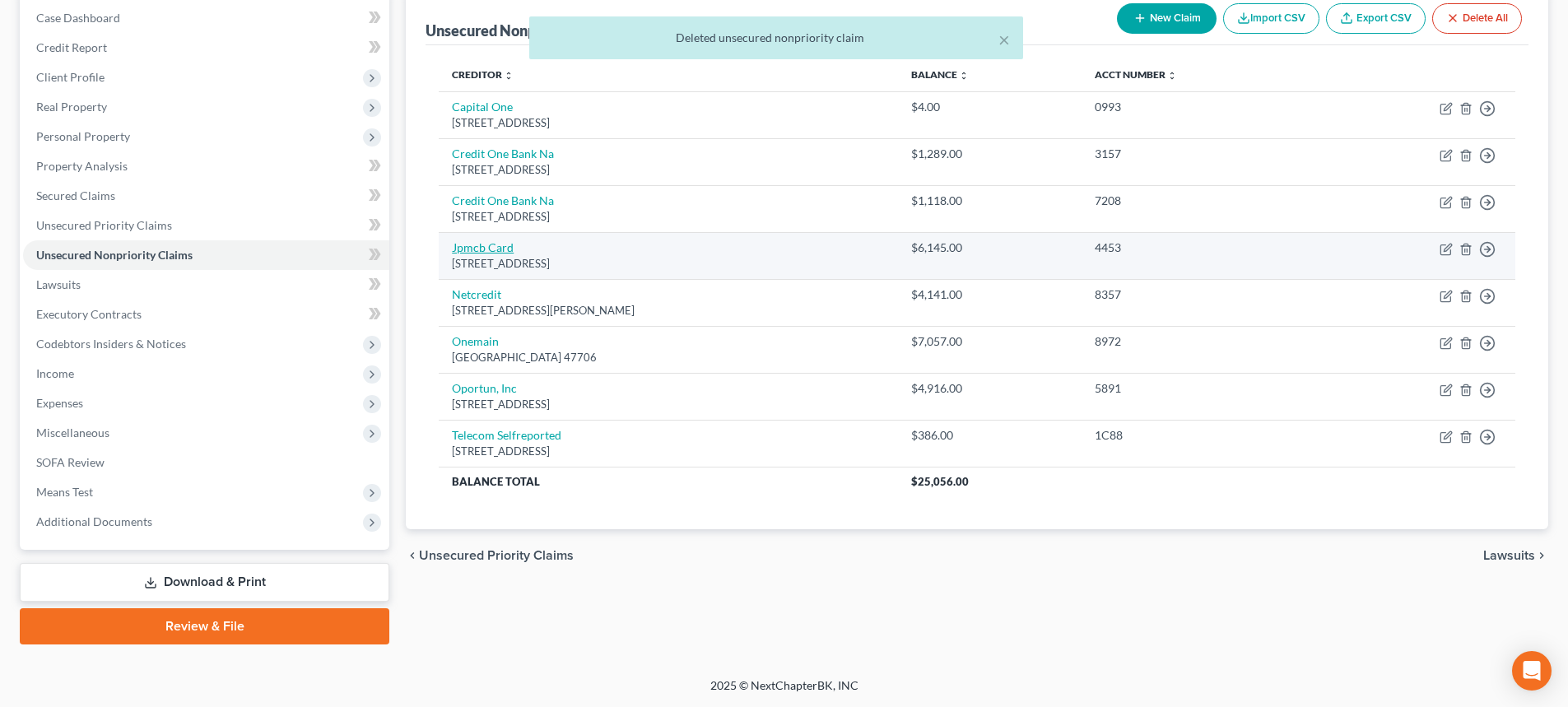
drag, startPoint x: 648, startPoint y: 265, endPoint x: 452, endPoint y: 252, distance: 196.4
click at [452, 252] on td "Jpmcb Card Po Box 15369, Wilmington, DE 19850" at bounding box center [668, 256] width 459 height 47
copy td "Jpmcb Card Po Box 15369, Wilmington, DE 19850"
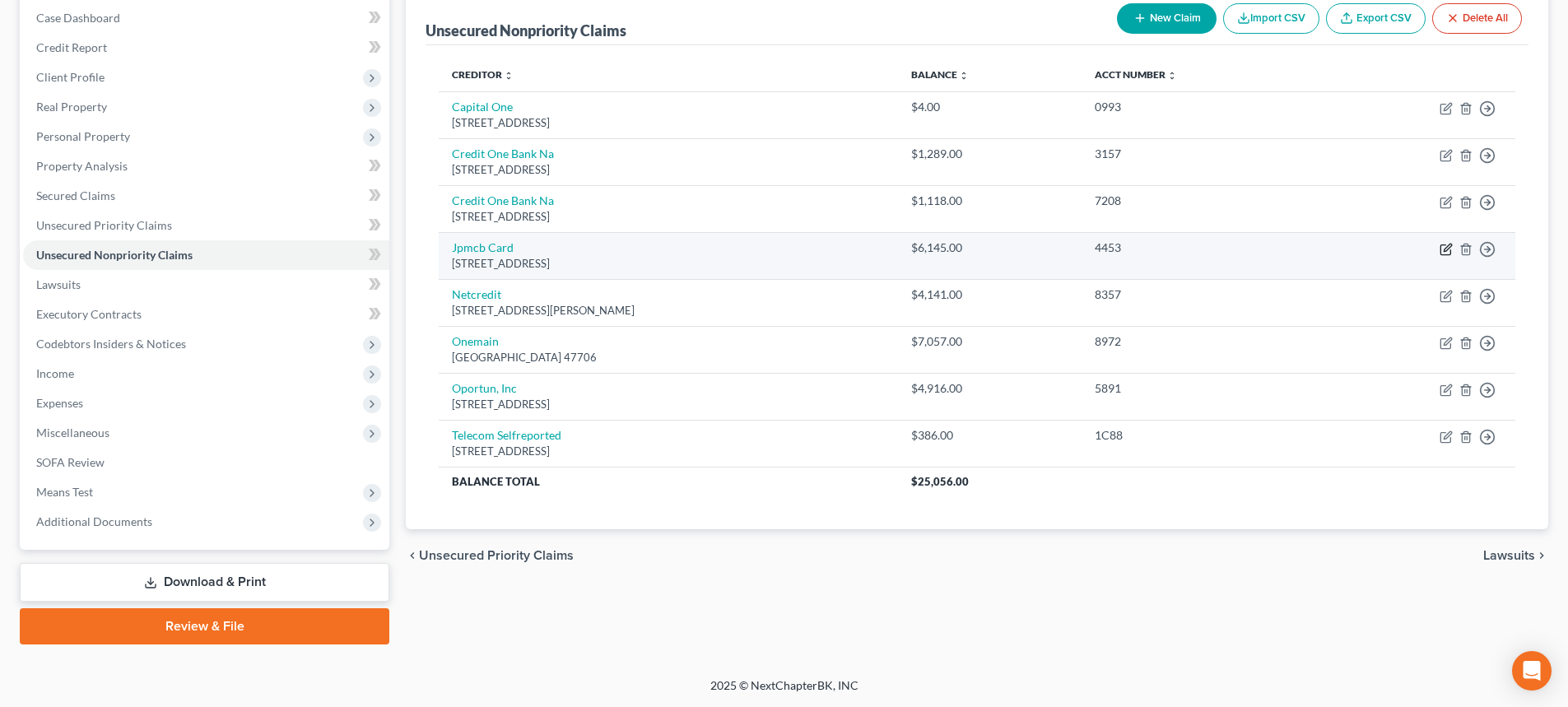
click at [1442, 246] on icon "button" at bounding box center [1445, 249] width 10 height 10
select select "7"
select select "0"
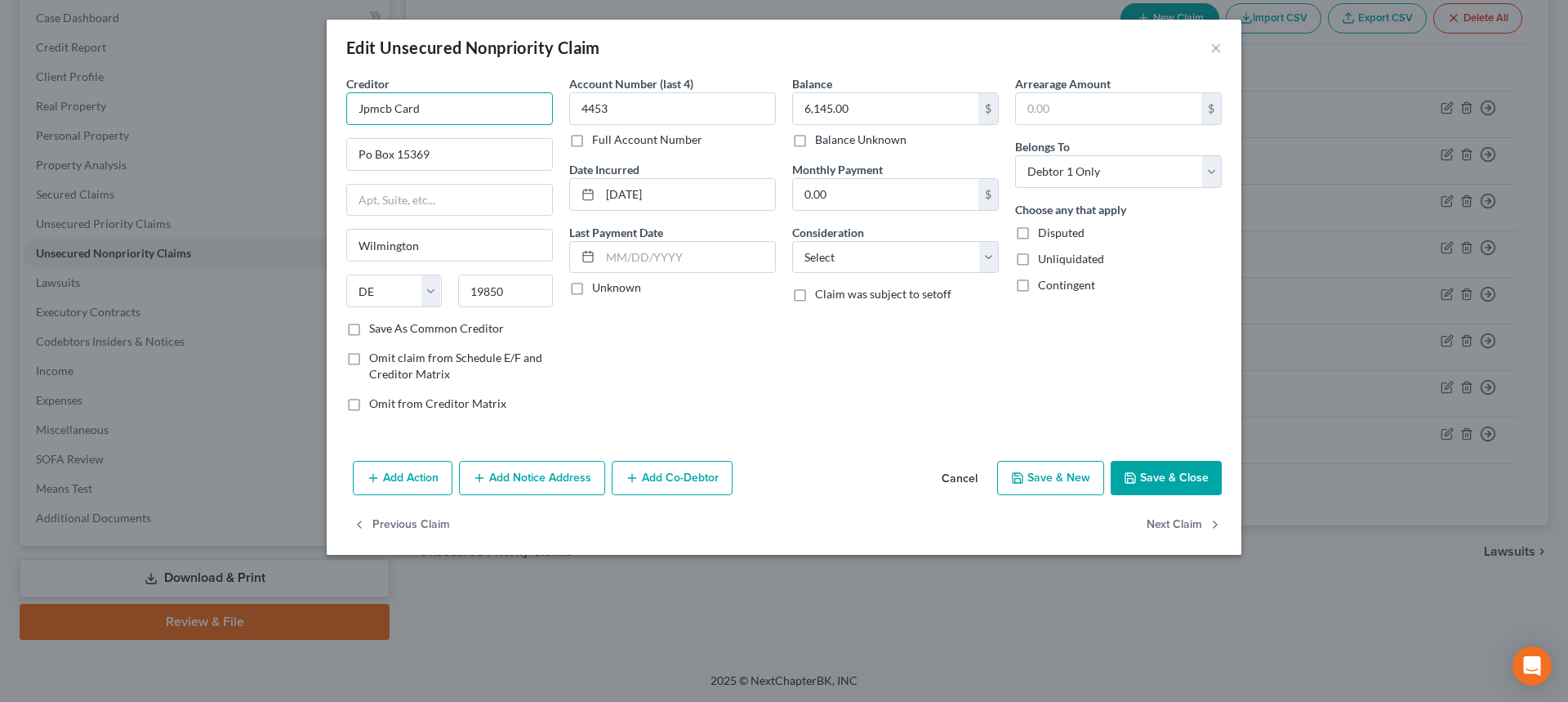
drag, startPoint x: 425, startPoint y: 113, endPoint x: 274, endPoint y: 115, distance: 151.0
click at [254, 112] on div "Edit Unsecured Nonpriority Claim × Creditor * Jpmcb Card Po Box 15369 Wilmingto…" at bounding box center [784, 351] width 1568 height 702
paste input "(JPMorgan Chase Bank)"
click at [370, 106] on input "(JPMorgan Chase Bank" at bounding box center [449, 108] width 207 height 32
type input "JPMorgan Chase Bank"
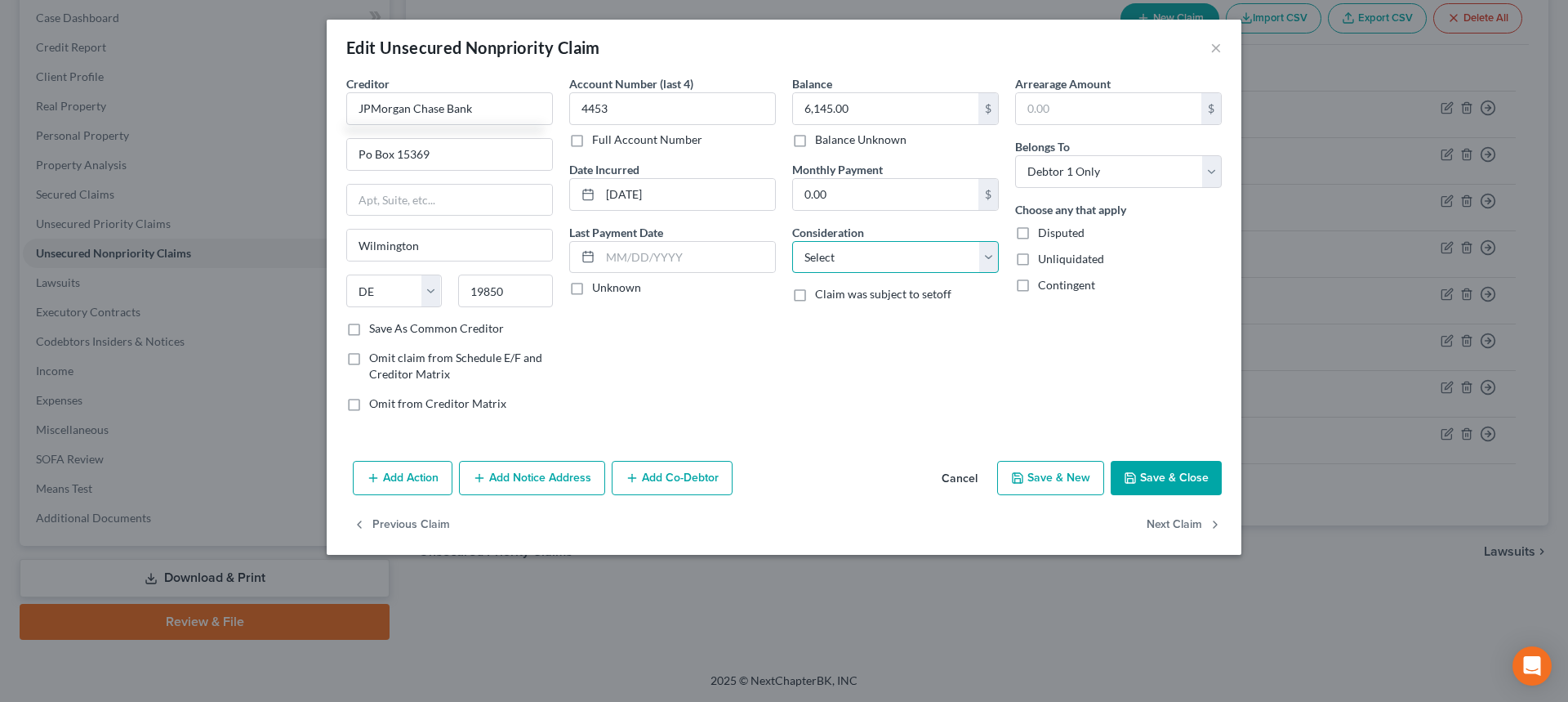
click at [822, 245] on select "Select Cable / Satellite Services Collection Agency Credit Card Debt Debt Couns…" at bounding box center [895, 257] width 207 height 32
select select "2"
click at [792, 241] on select "Select Cable / Satellite Services Collection Agency Credit Card Debt Debt Couns…" at bounding box center [895, 257] width 207 height 32
click at [1165, 478] on button "Save & Close" at bounding box center [1166, 478] width 111 height 34
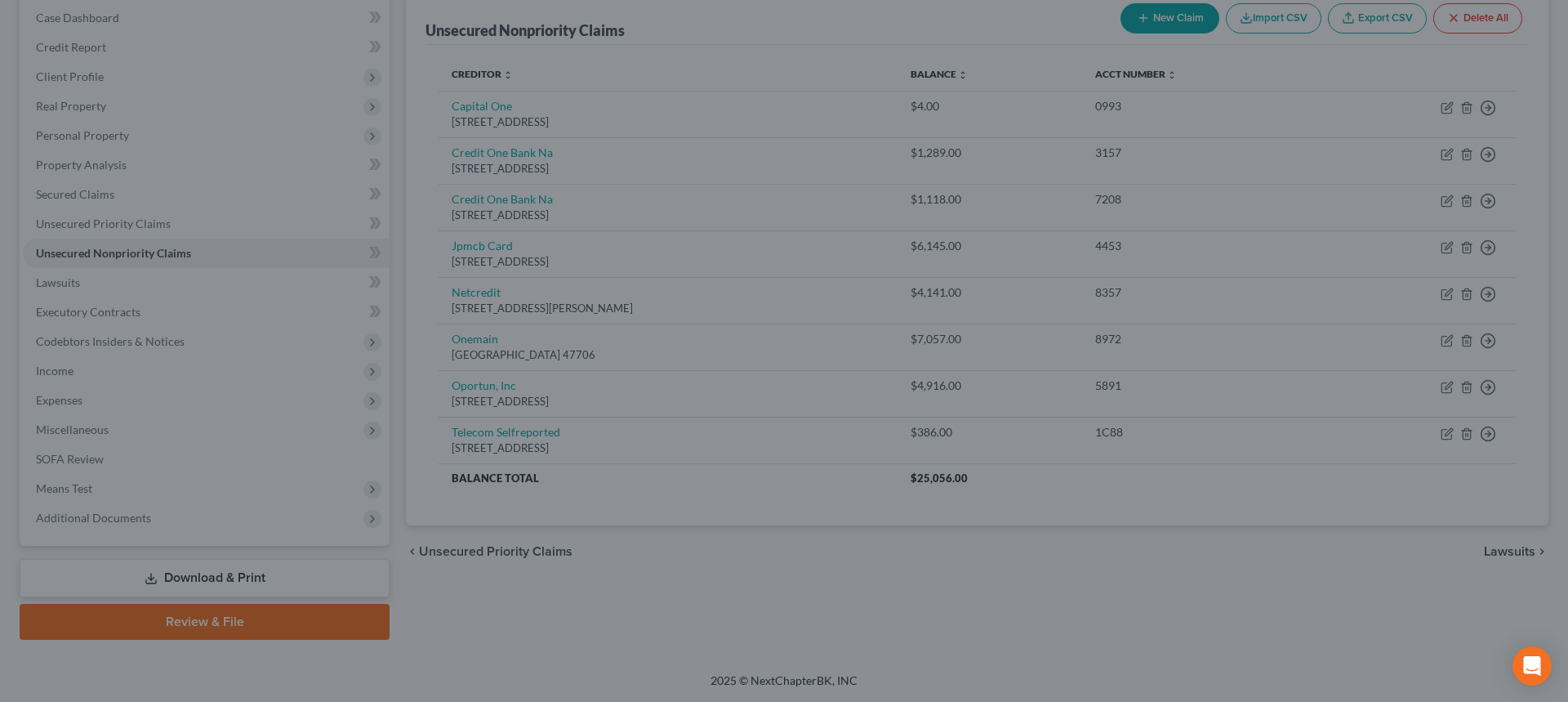
type input "0"
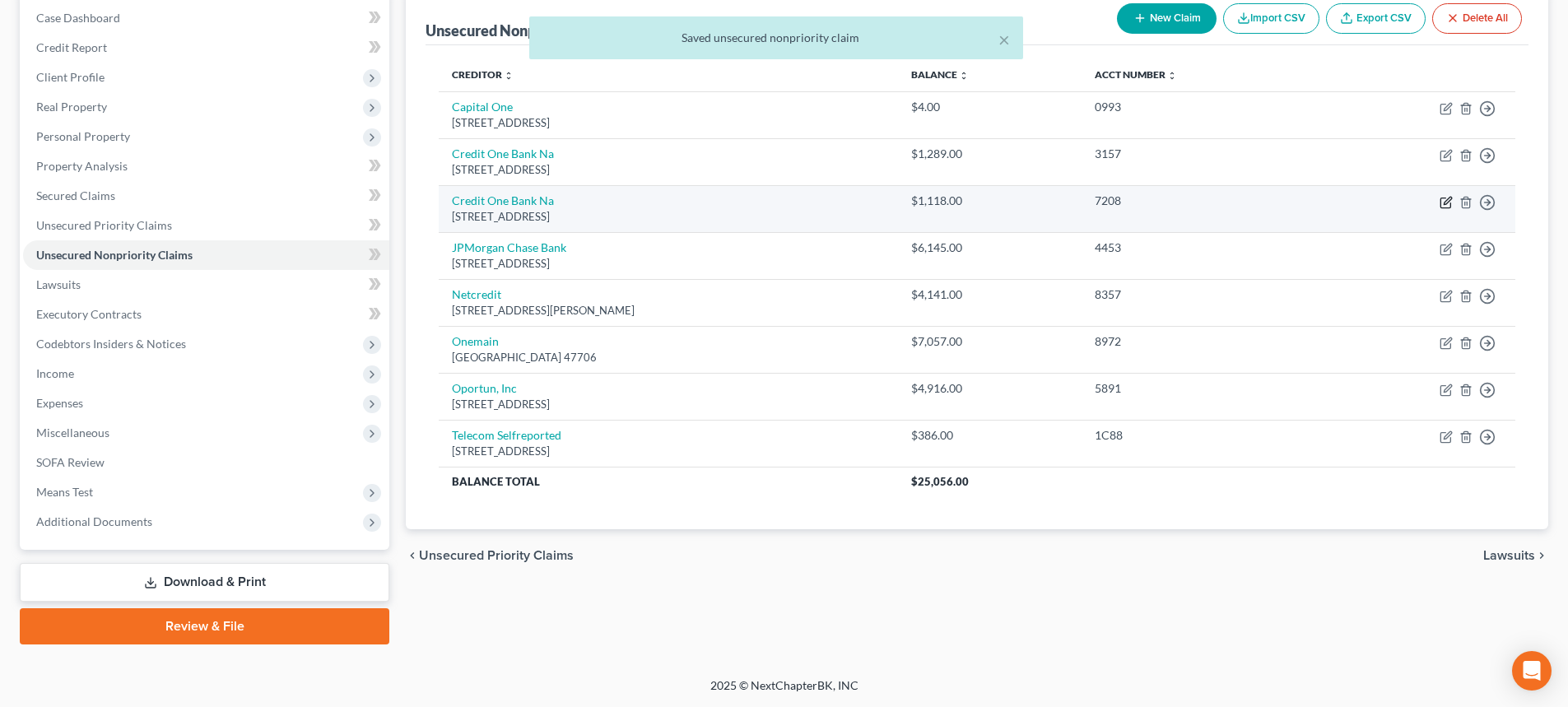
click at [1442, 200] on icon "button" at bounding box center [1445, 203] width 10 height 10
select select "31"
select select "2"
select select "0"
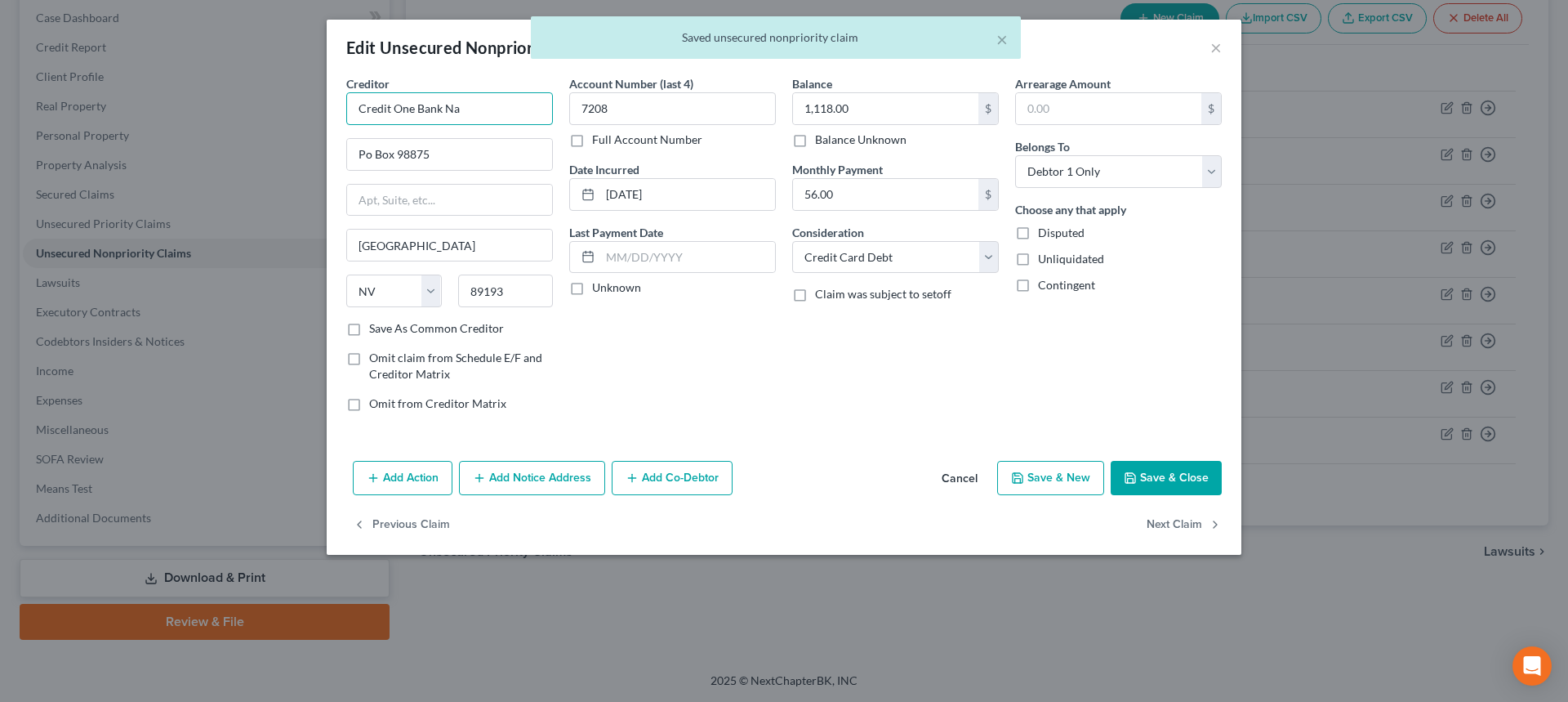
click at [511, 122] on input "Credit One Bank Na" at bounding box center [449, 108] width 207 height 32
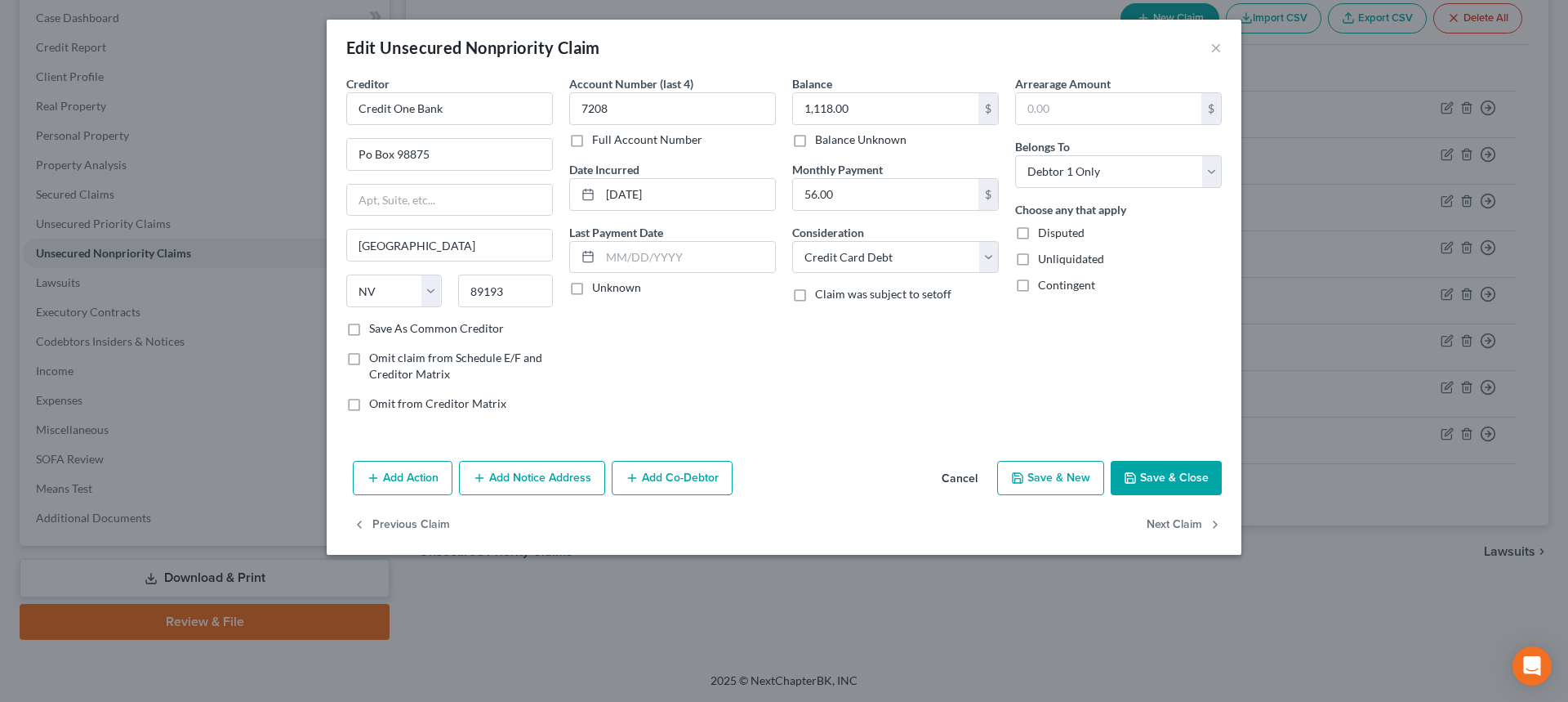
click at [1155, 469] on button "Save & Close" at bounding box center [1166, 478] width 111 height 34
type input "Credit One Bank"
type input "0"
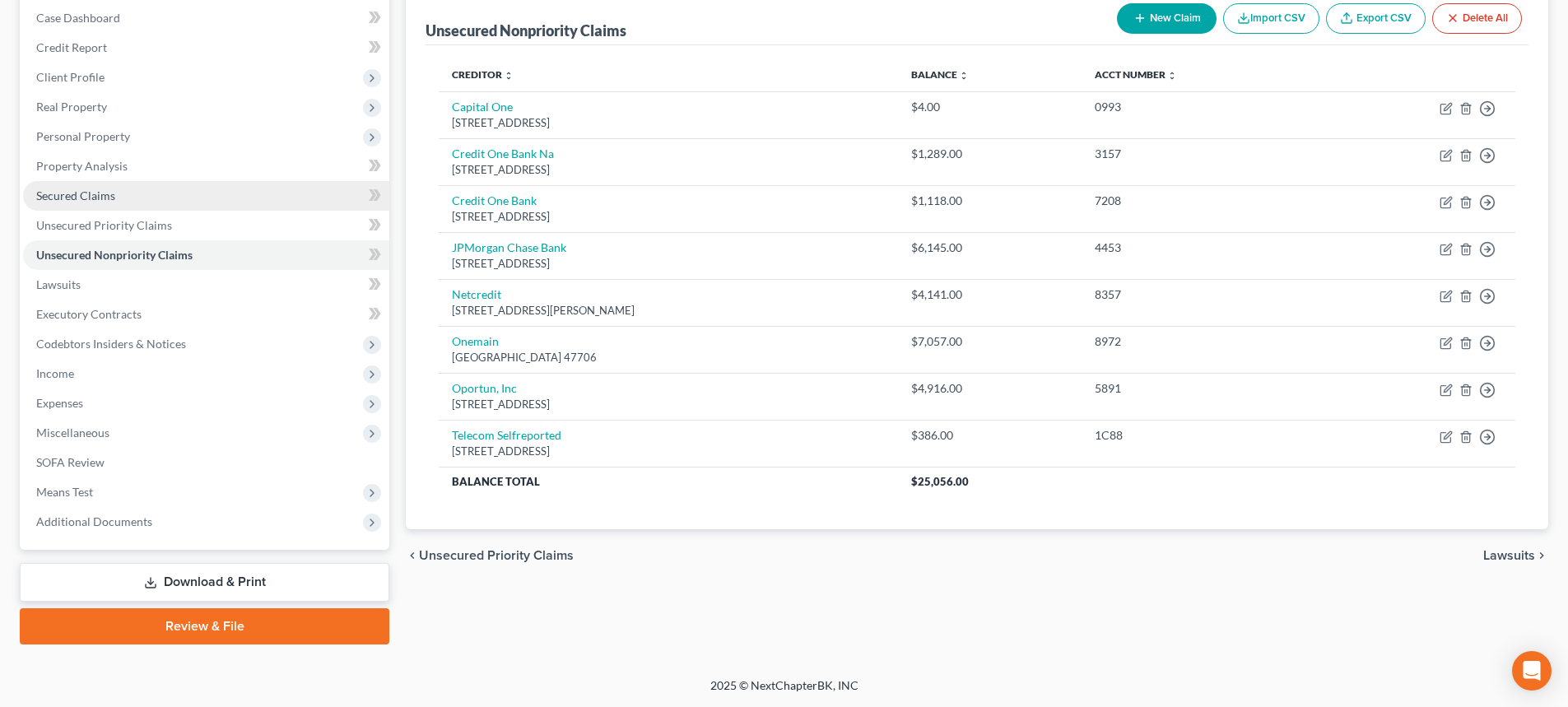
click at [106, 208] on link "Secured Claims" at bounding box center [207, 195] width 367 height 30
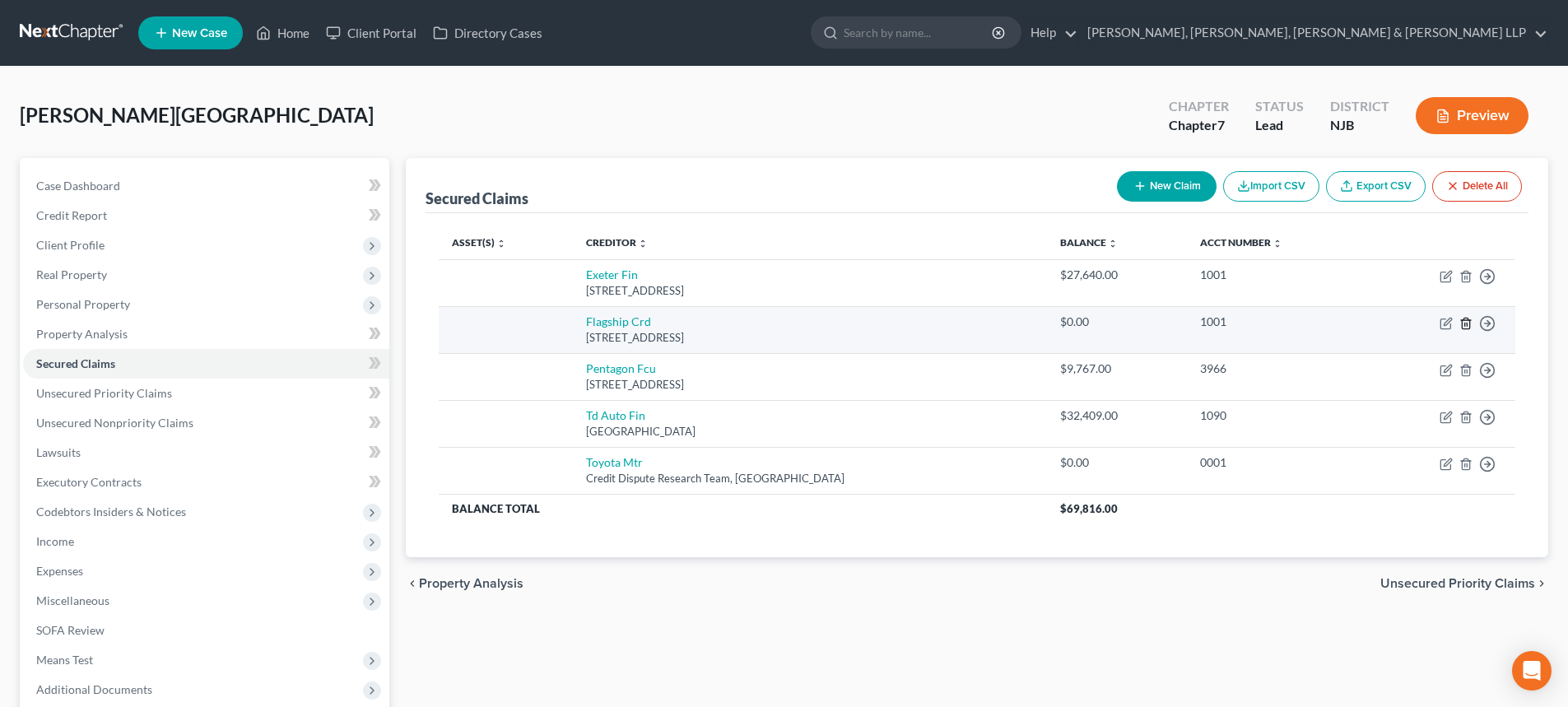
click at [1468, 321] on icon "button" at bounding box center [1466, 323] width 14 height 14
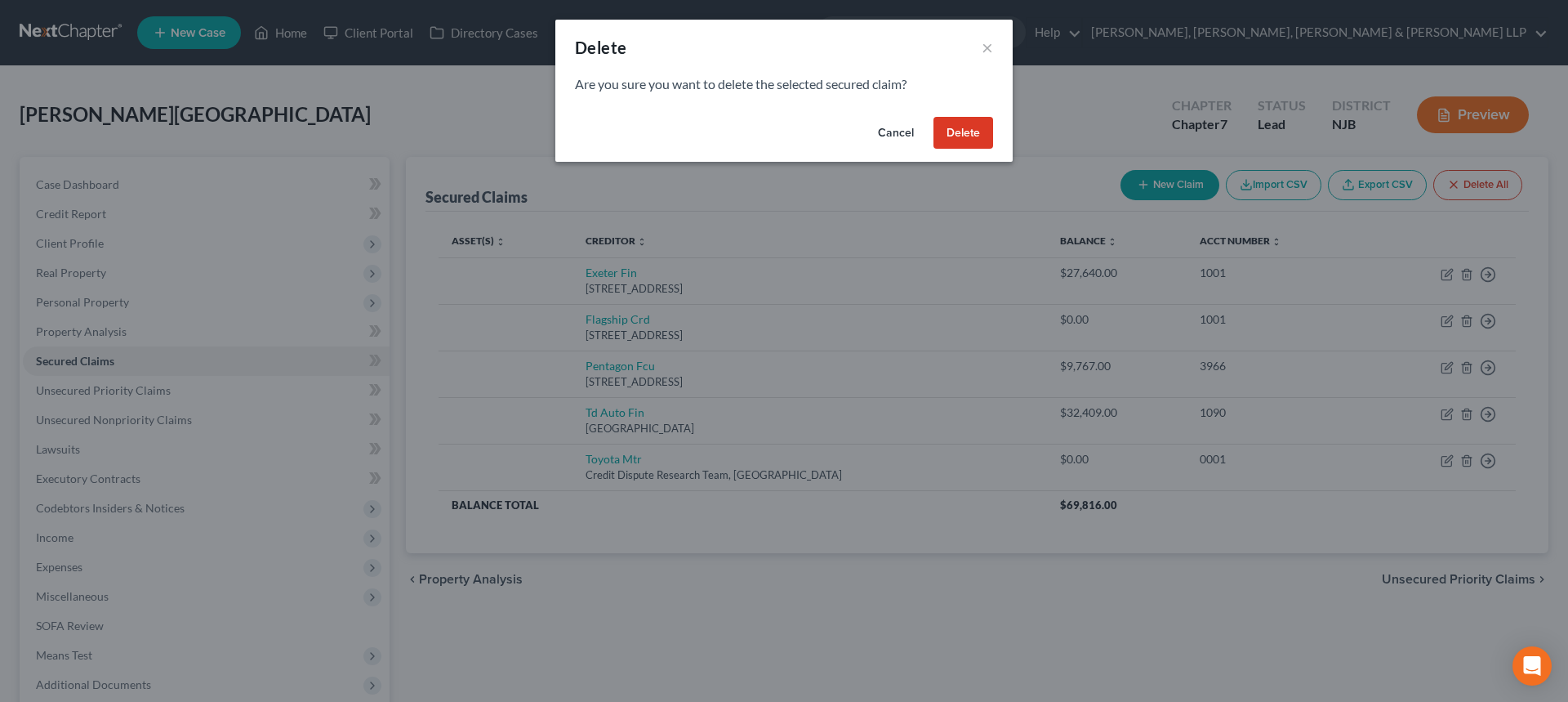
click at [962, 127] on button "Delete" at bounding box center [963, 133] width 60 height 32
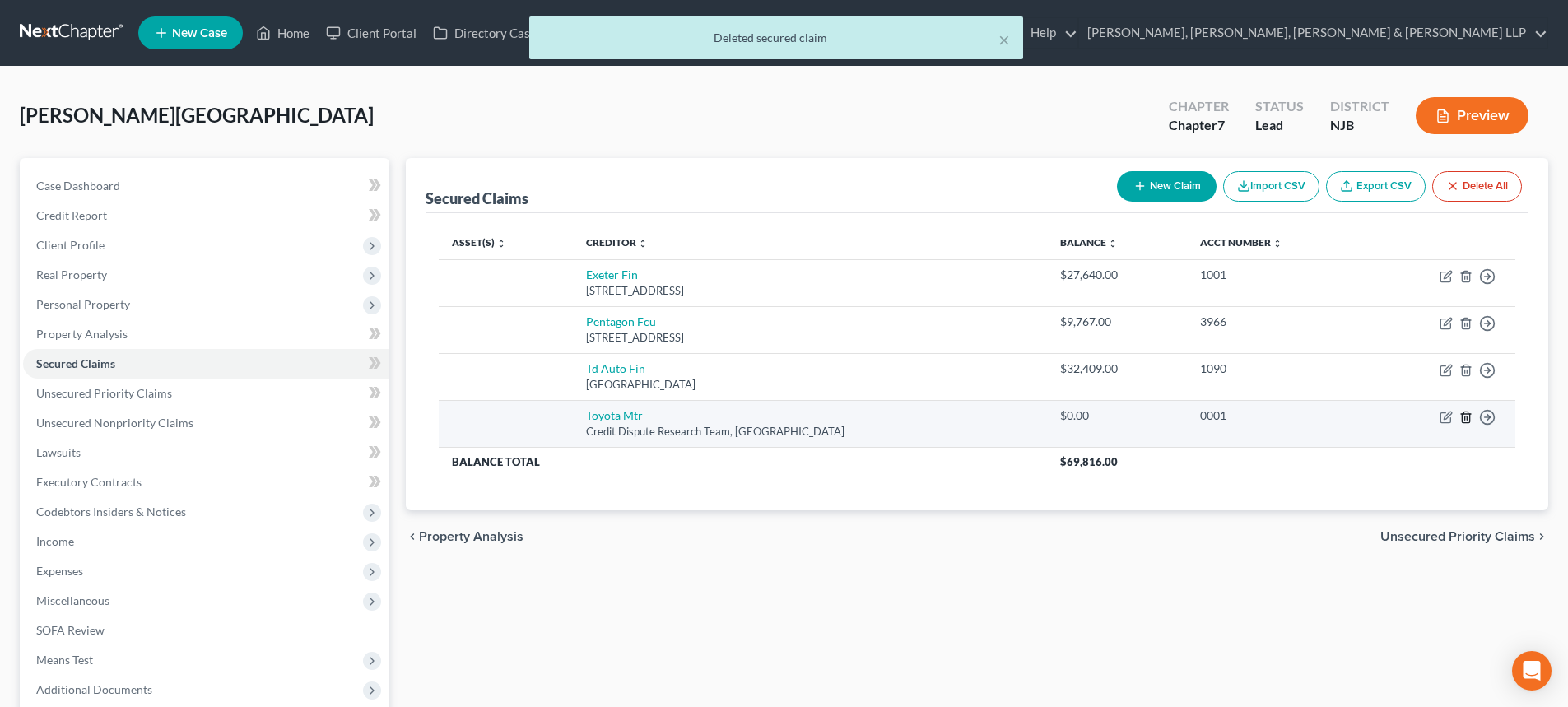
click at [1469, 413] on icon "button" at bounding box center [1465, 417] width 7 height 11
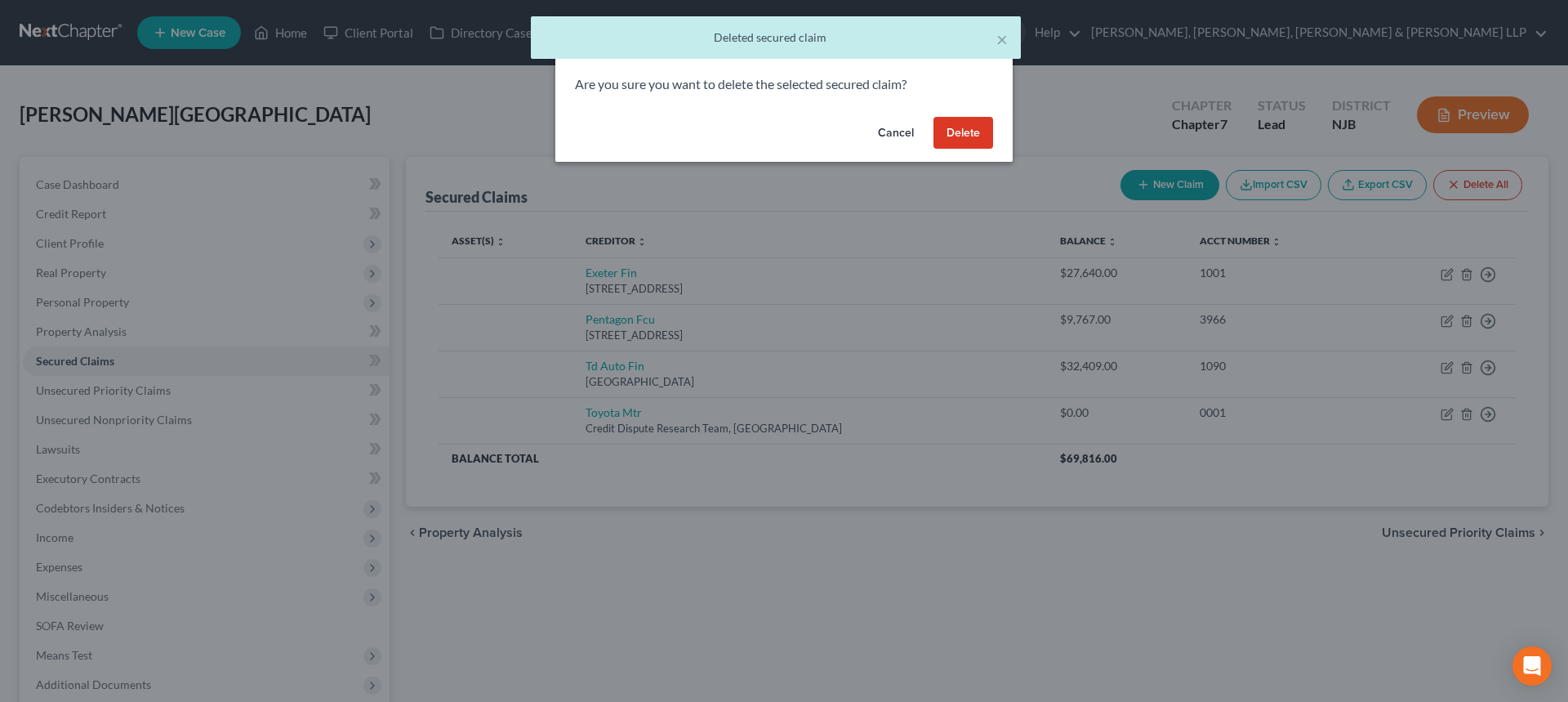
click at [961, 143] on button "Delete" at bounding box center [963, 133] width 60 height 32
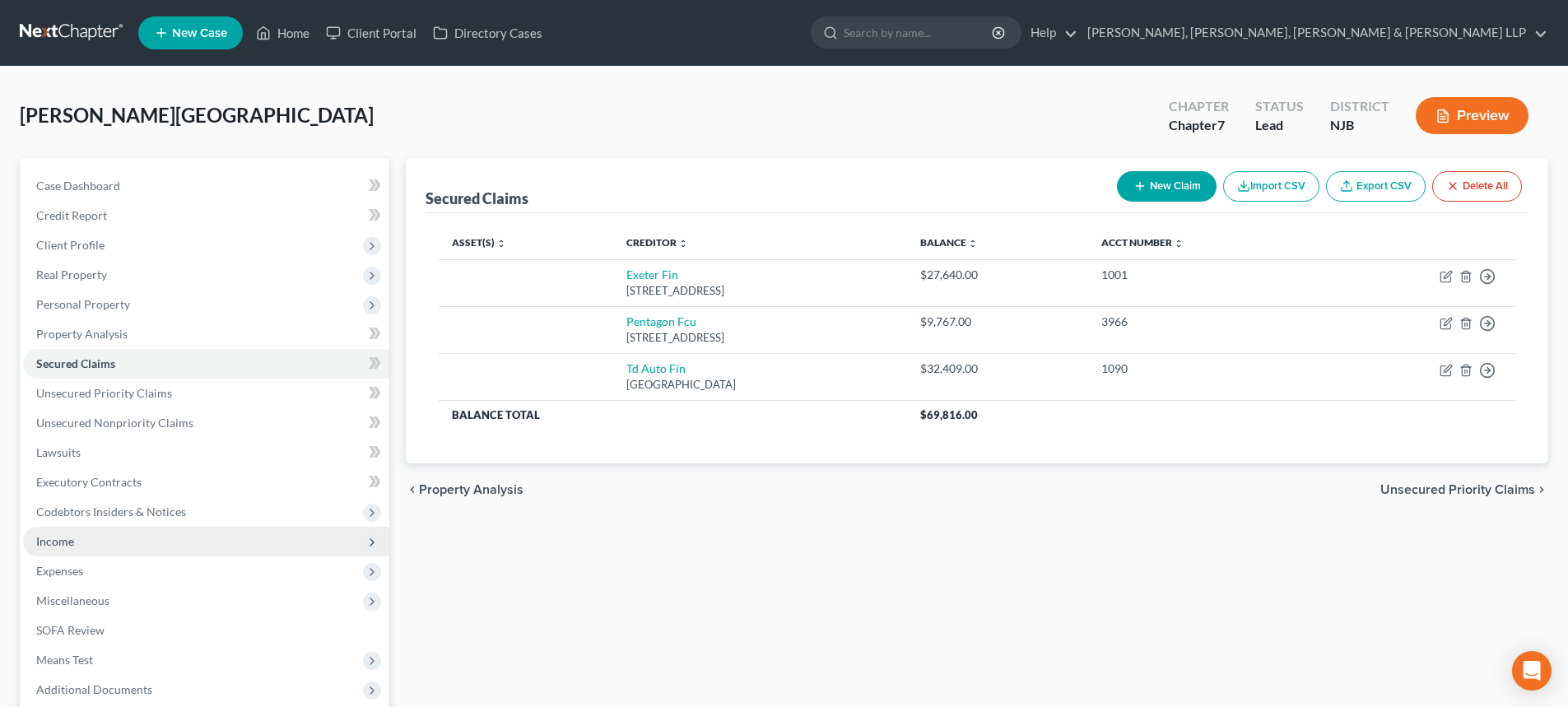
click at [62, 554] on span "Income" at bounding box center [207, 541] width 367 height 30
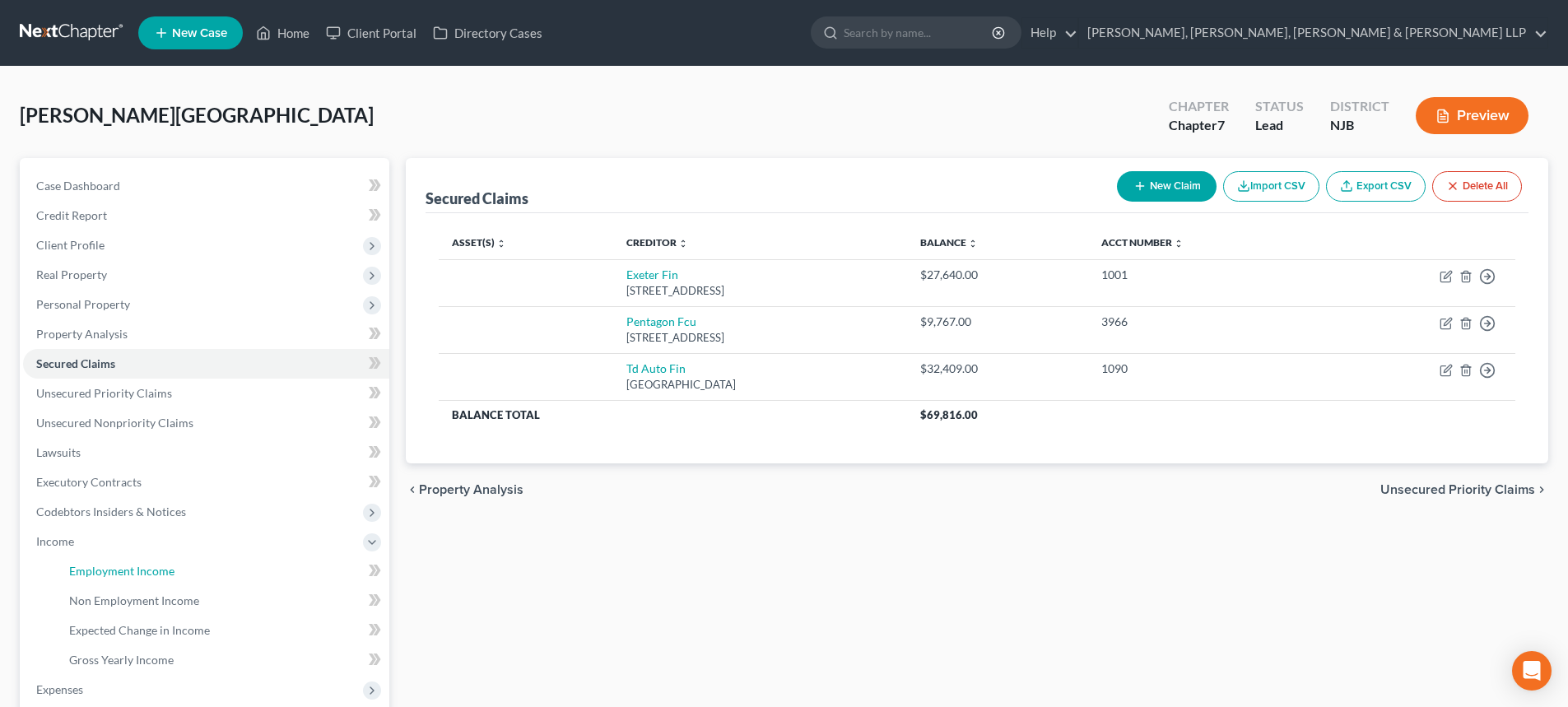
drag, startPoint x: 126, startPoint y: 567, endPoint x: 415, endPoint y: 431, distance: 319.4
click at [126, 567] on span "Employment Income" at bounding box center [122, 570] width 106 height 14
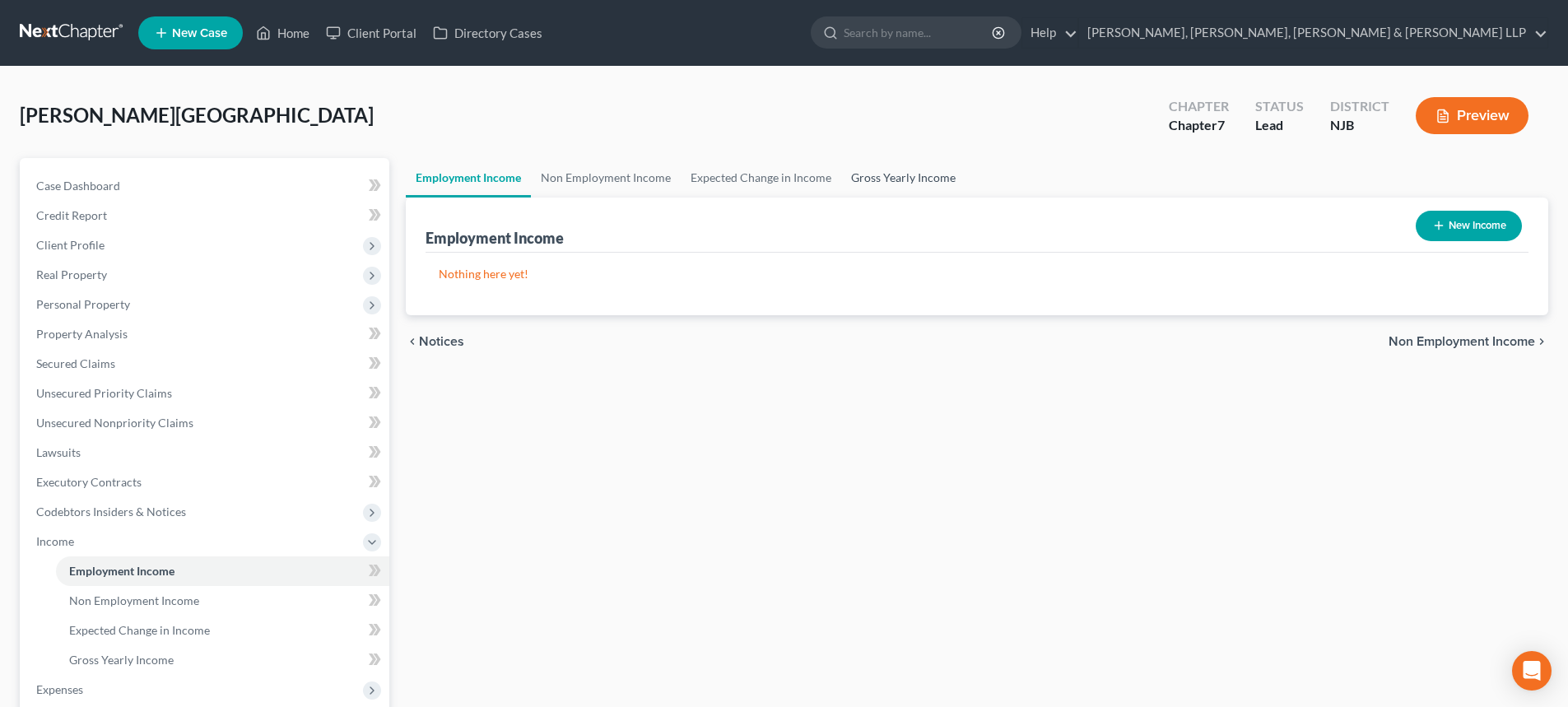
click at [913, 189] on link "Gross Yearly Income" at bounding box center [903, 178] width 125 height 40
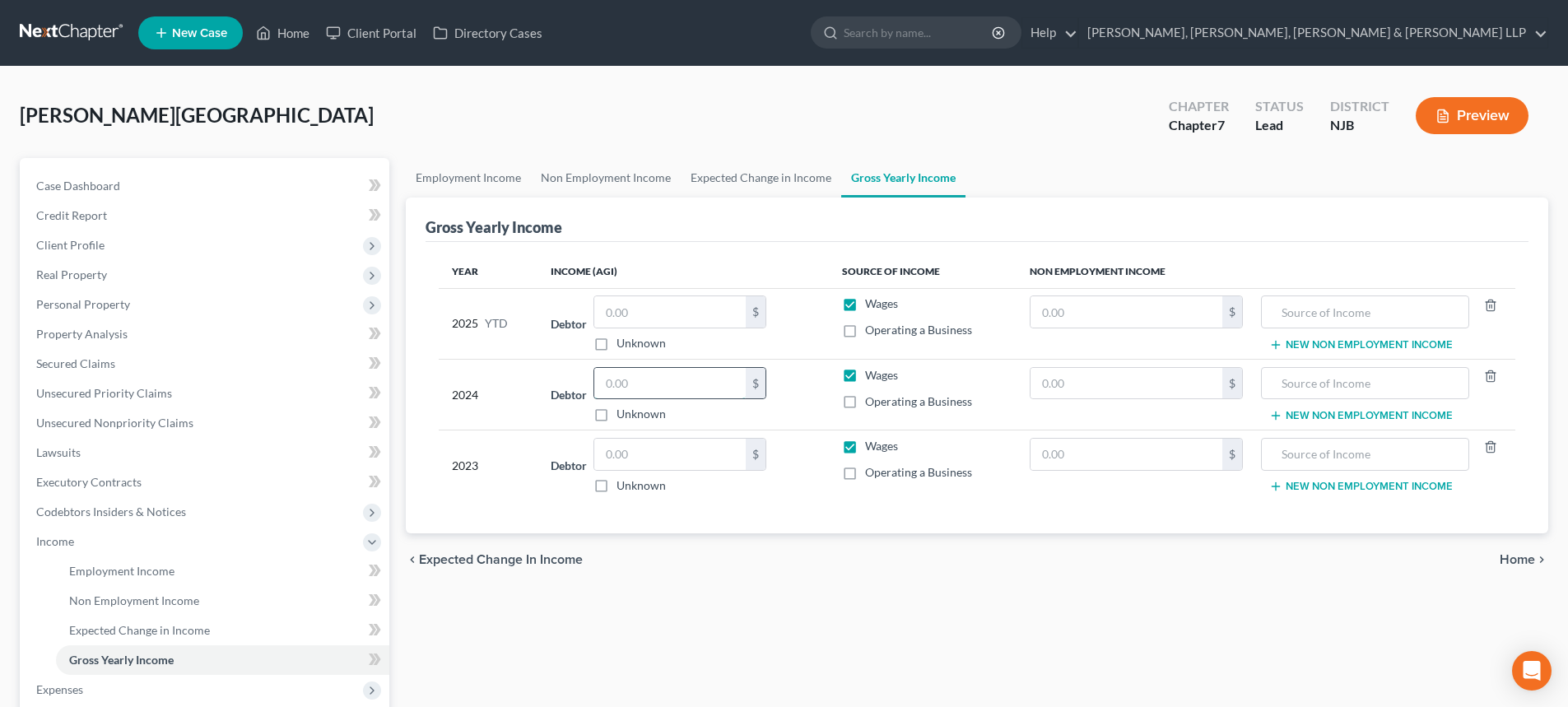
click at [682, 390] on input "text" at bounding box center [670, 383] width 152 height 32
type input "53,201.00"
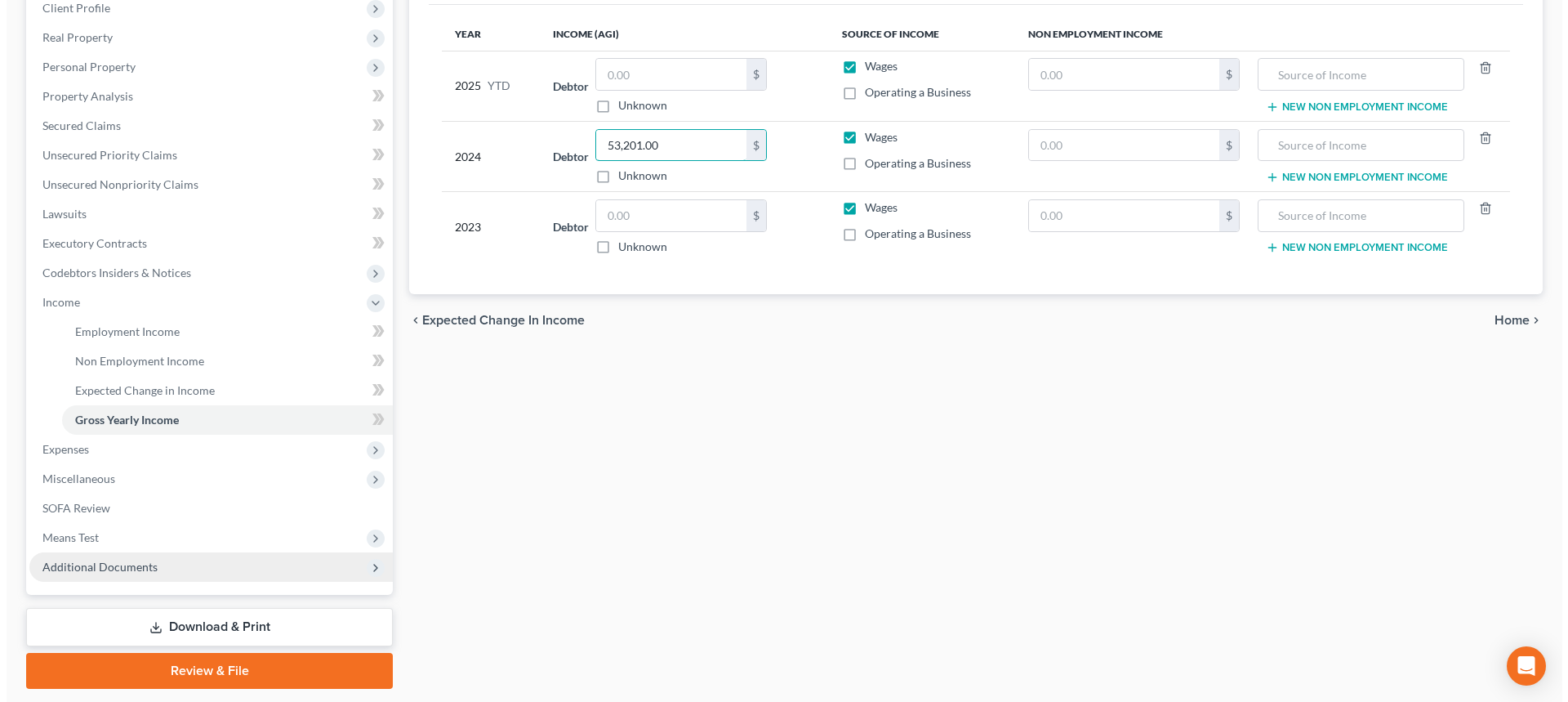
scroll to position [245, 0]
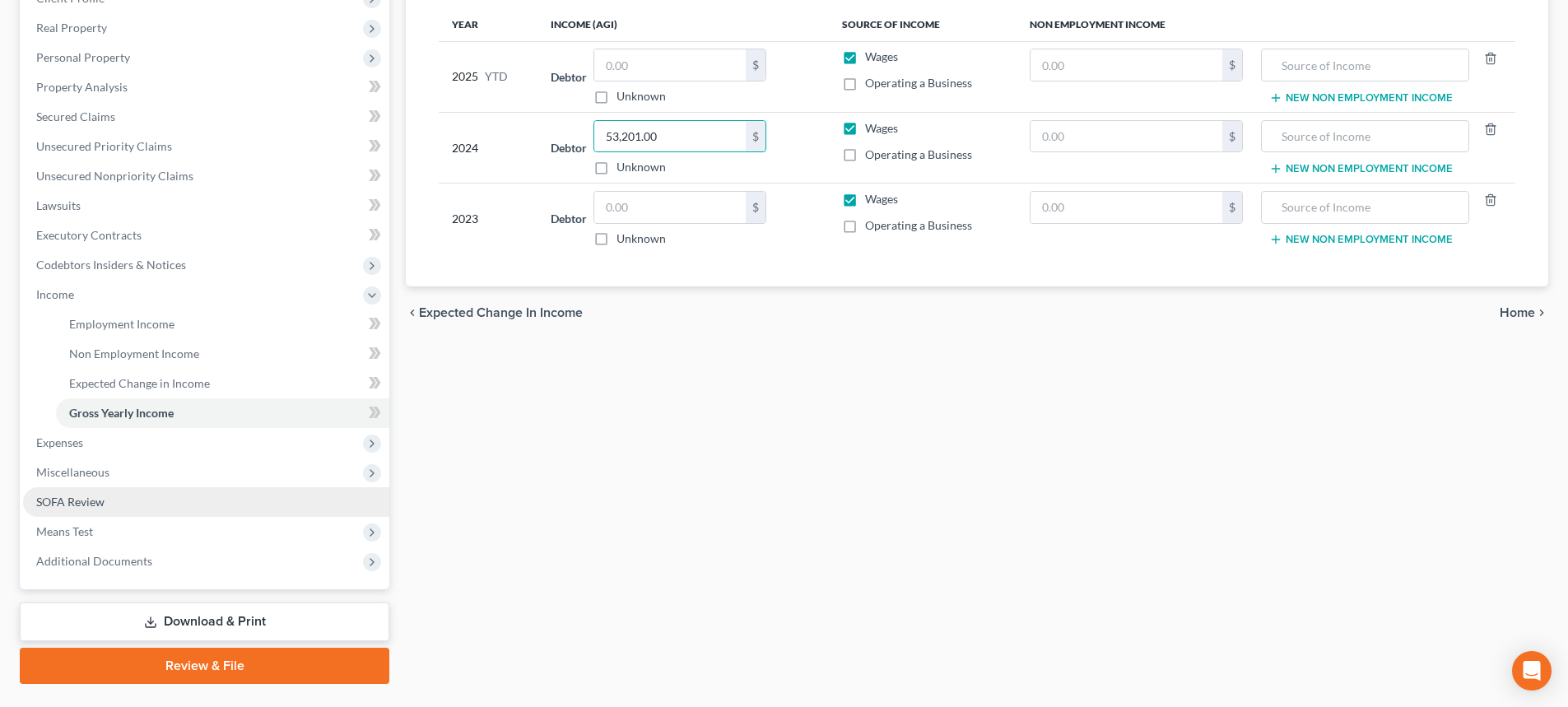
click at [119, 501] on link "SOFA Review" at bounding box center [207, 501] width 367 height 30
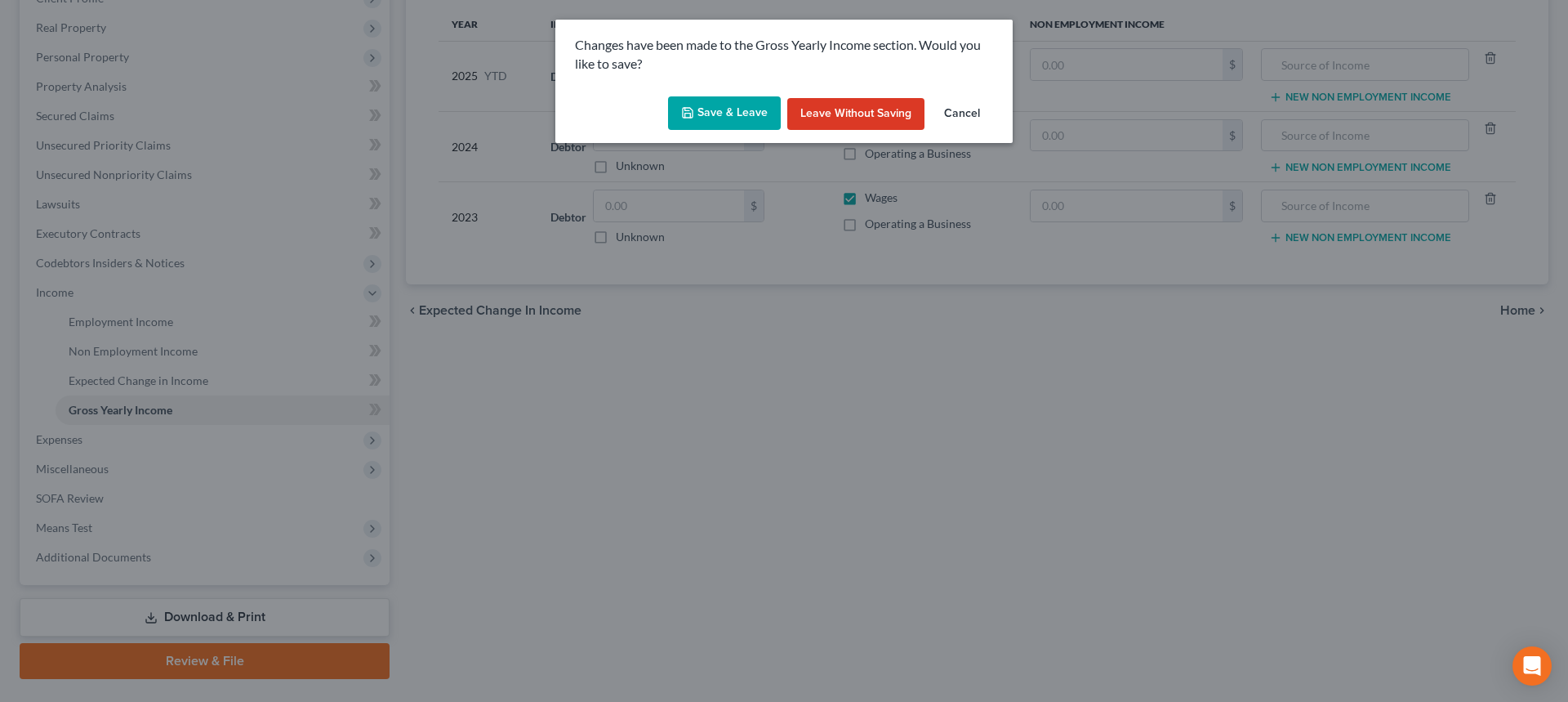
click at [757, 98] on button "Save & Leave" at bounding box center [724, 114] width 113 height 34
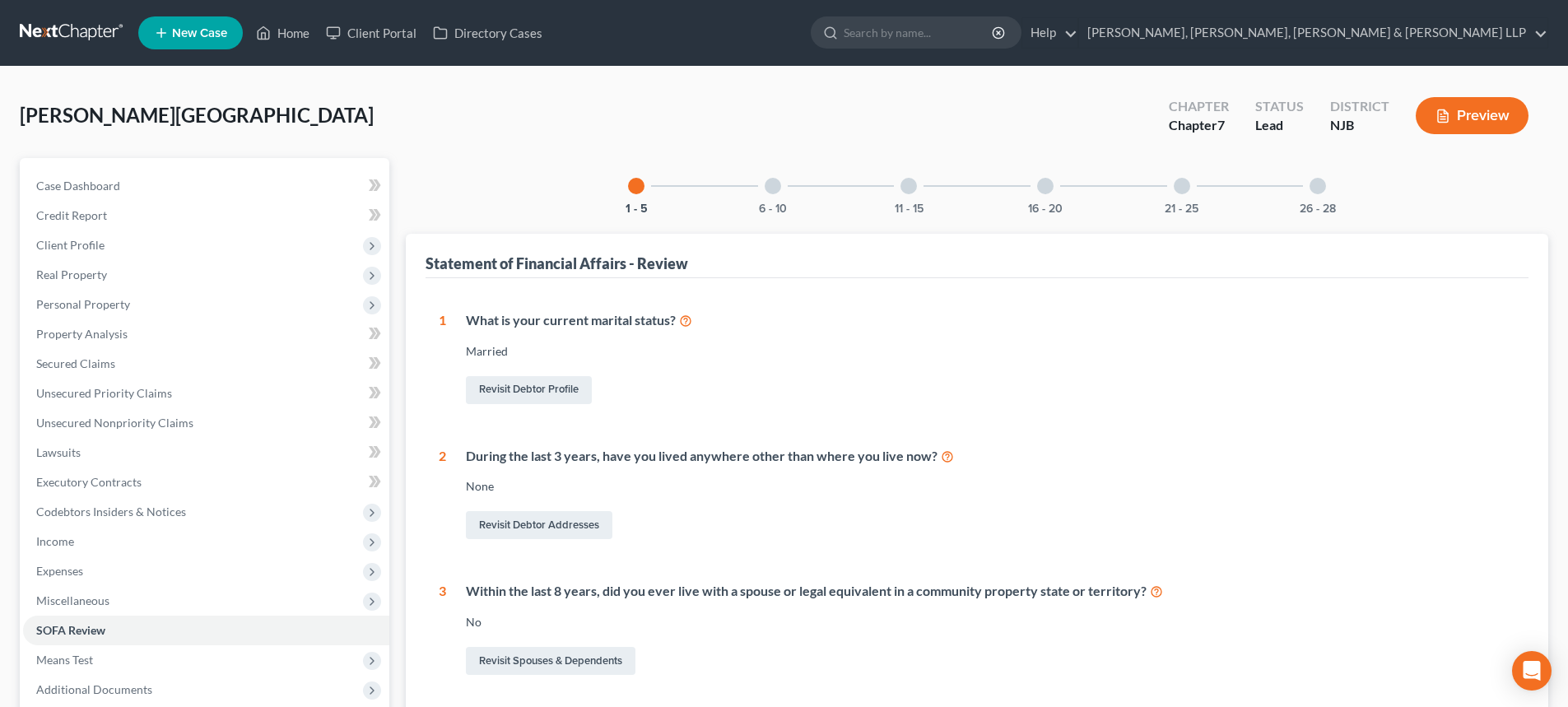
click at [1314, 185] on div at bounding box center [1318, 186] width 16 height 16
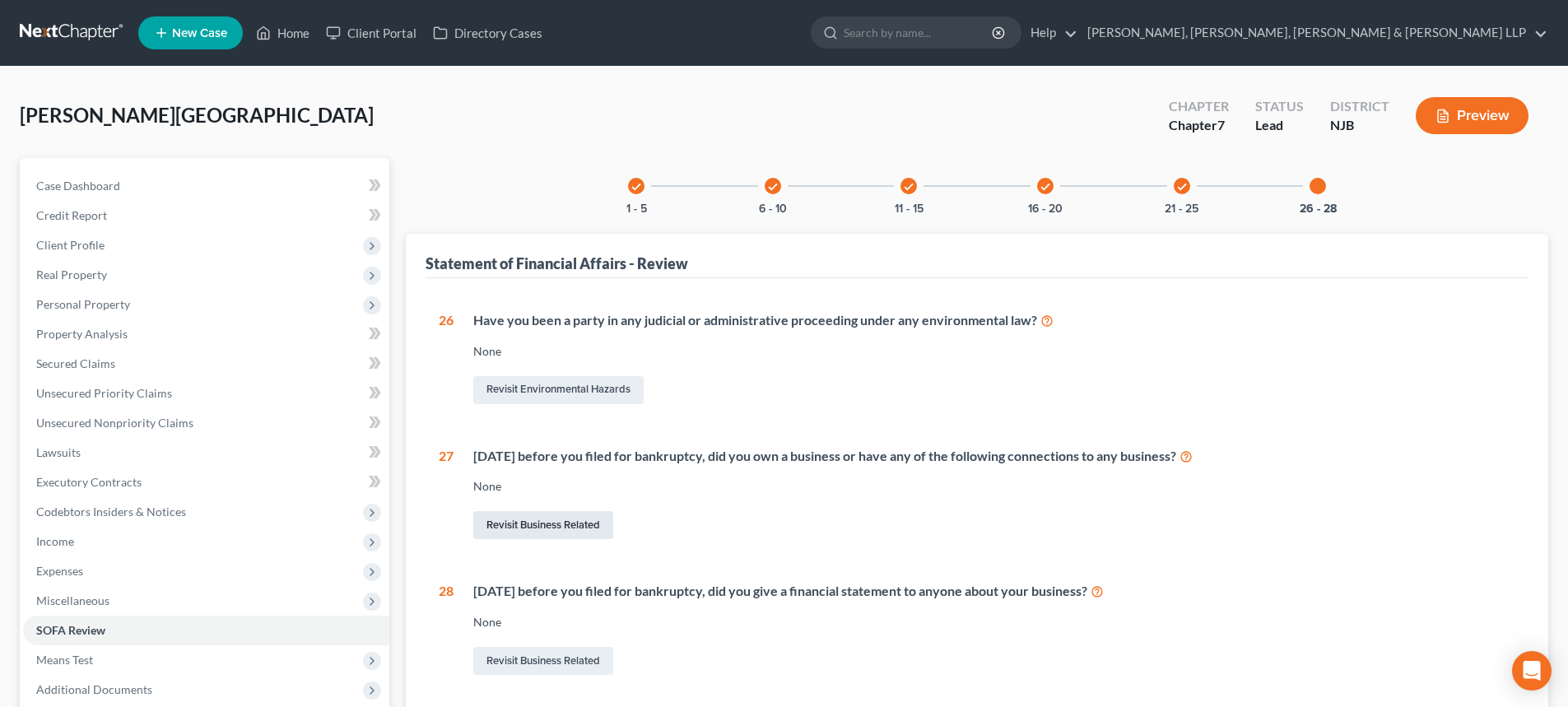
click at [537, 511] on link "Revisit Business Related" at bounding box center [543, 525] width 140 height 28
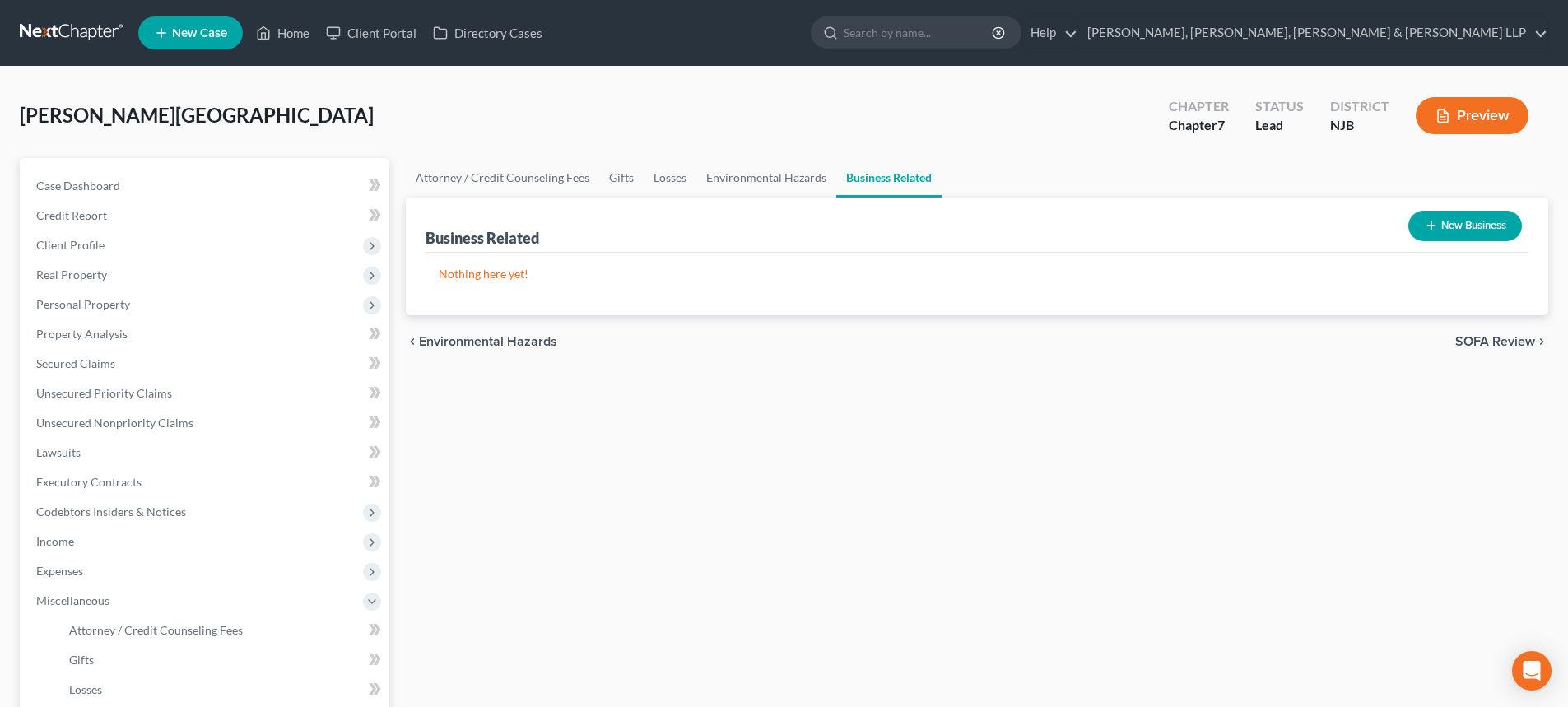
click at [1489, 228] on button "New Business" at bounding box center [1465, 226] width 114 height 31
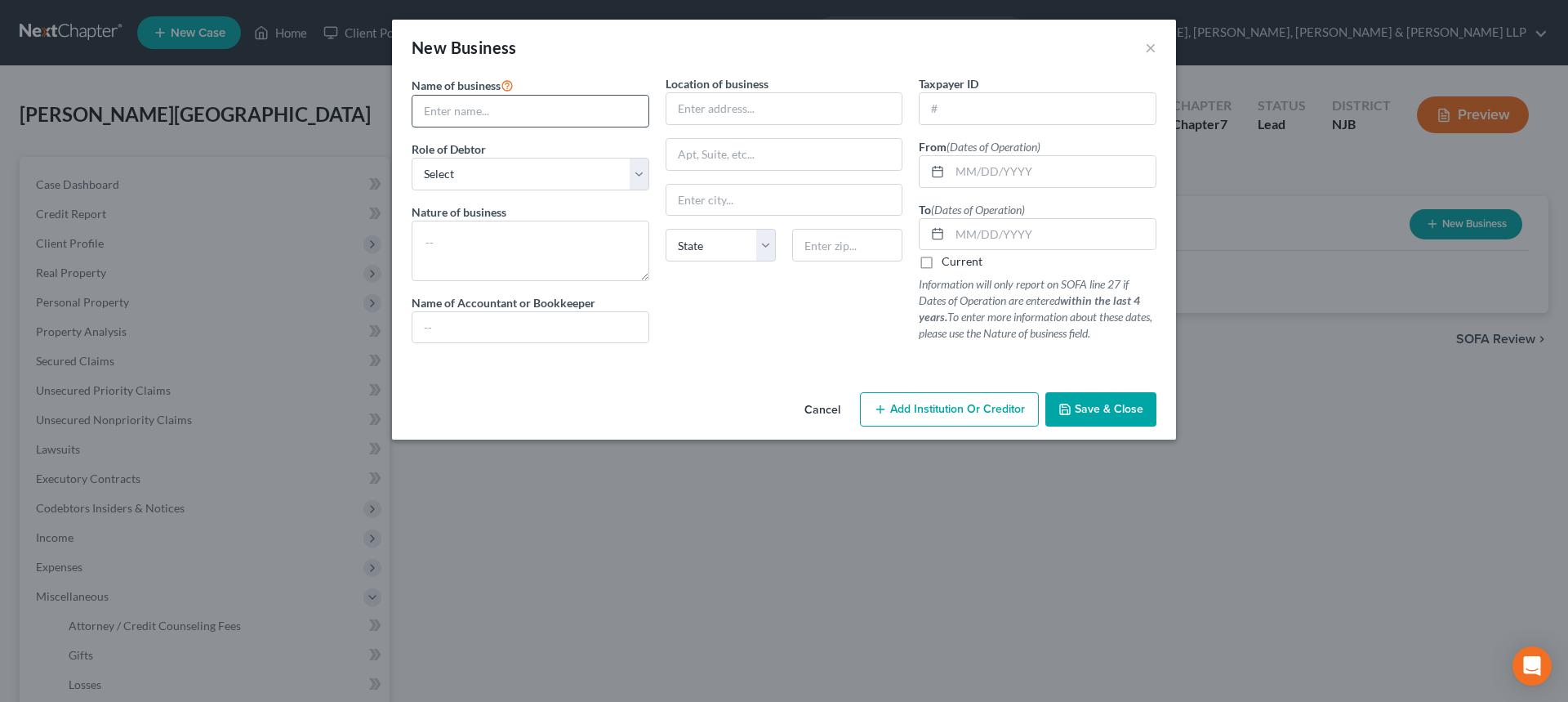
click at [467, 113] on input "text" at bounding box center [530, 111] width 236 height 31
paste input "IO TRANSPORT ENTERPRISES LLC"
drag, startPoint x: 446, startPoint y: 109, endPoint x: 483, endPoint y: 139, distance: 47.6
click at [449, 113] on input "IO TRANSPORT ENTERPRISES LLC" at bounding box center [530, 111] width 236 height 31
type input "IO Transport Enterprises LLC"
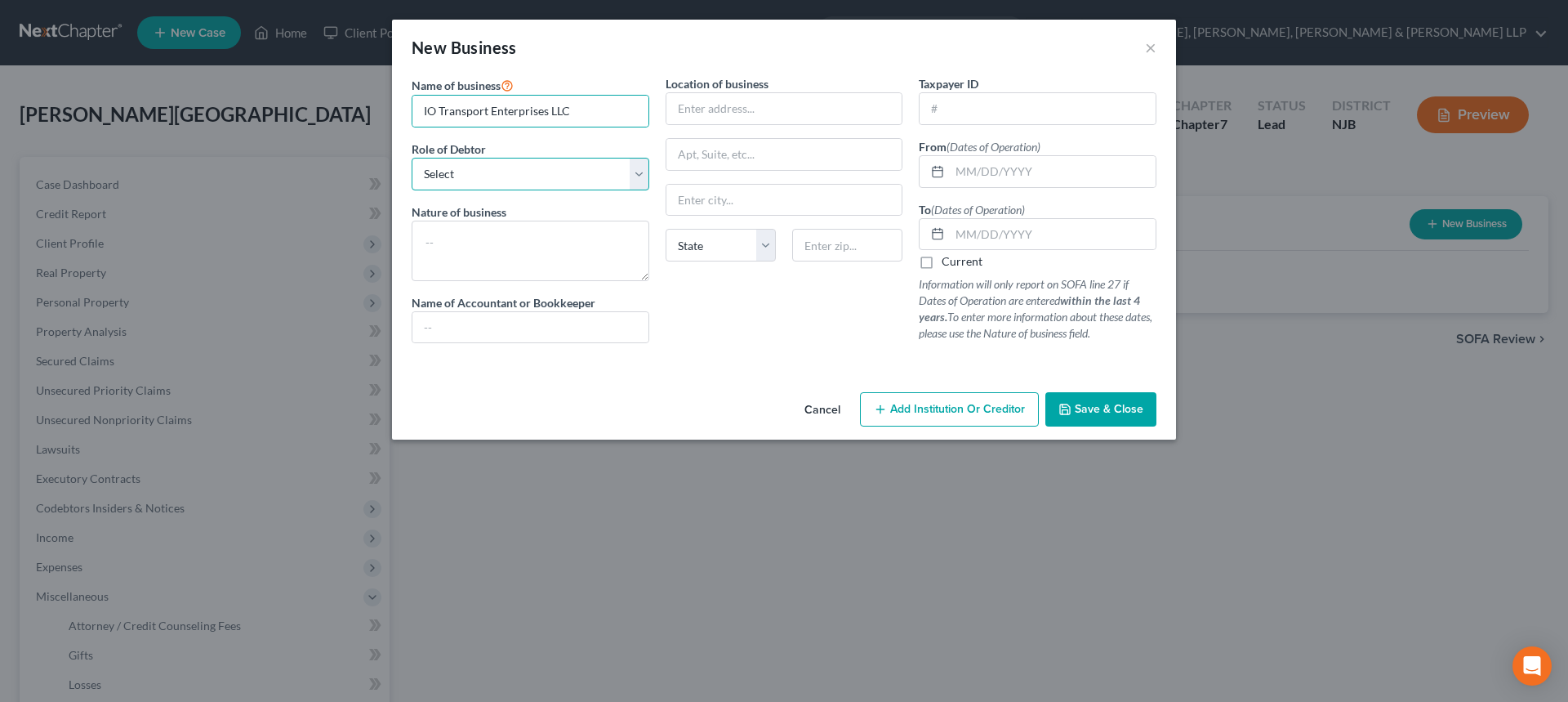
click at [521, 171] on select "Select A member of a limited liability company (LLC) or limited liability partn…" at bounding box center [530, 174] width 237 height 32
select select "member"
click at [411, 158] on select "Select A member of a limited liability company (LLC) or limited liability partn…" at bounding box center [530, 174] width 237 height 32
click at [974, 106] on input "text" at bounding box center [1037, 108] width 236 height 31
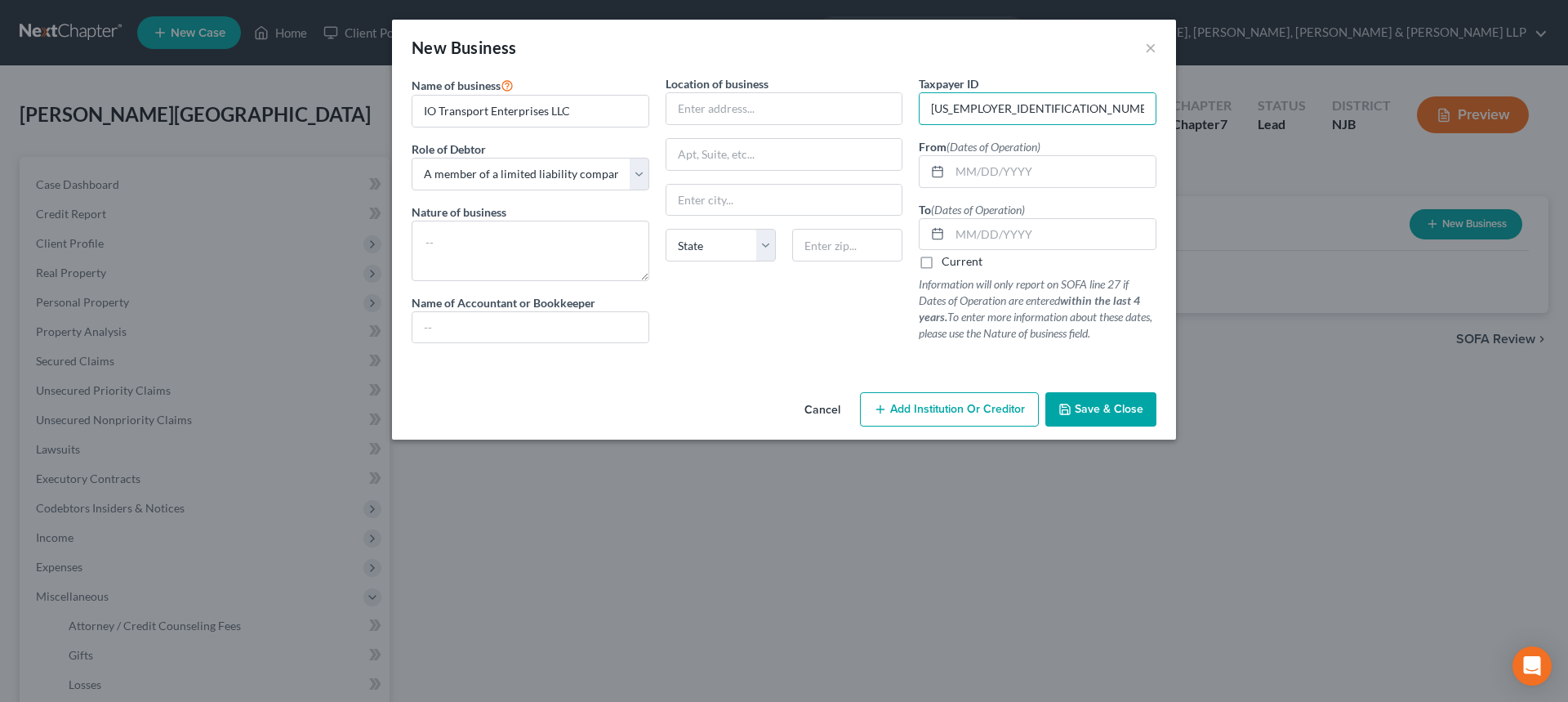
type input "93-2011284"
click at [1007, 169] on input "text" at bounding box center [1053, 171] width 206 height 31
paste input "06/22/2023"
type input "06/22/2023"
click at [966, 262] on label "Current" at bounding box center [962, 261] width 41 height 16
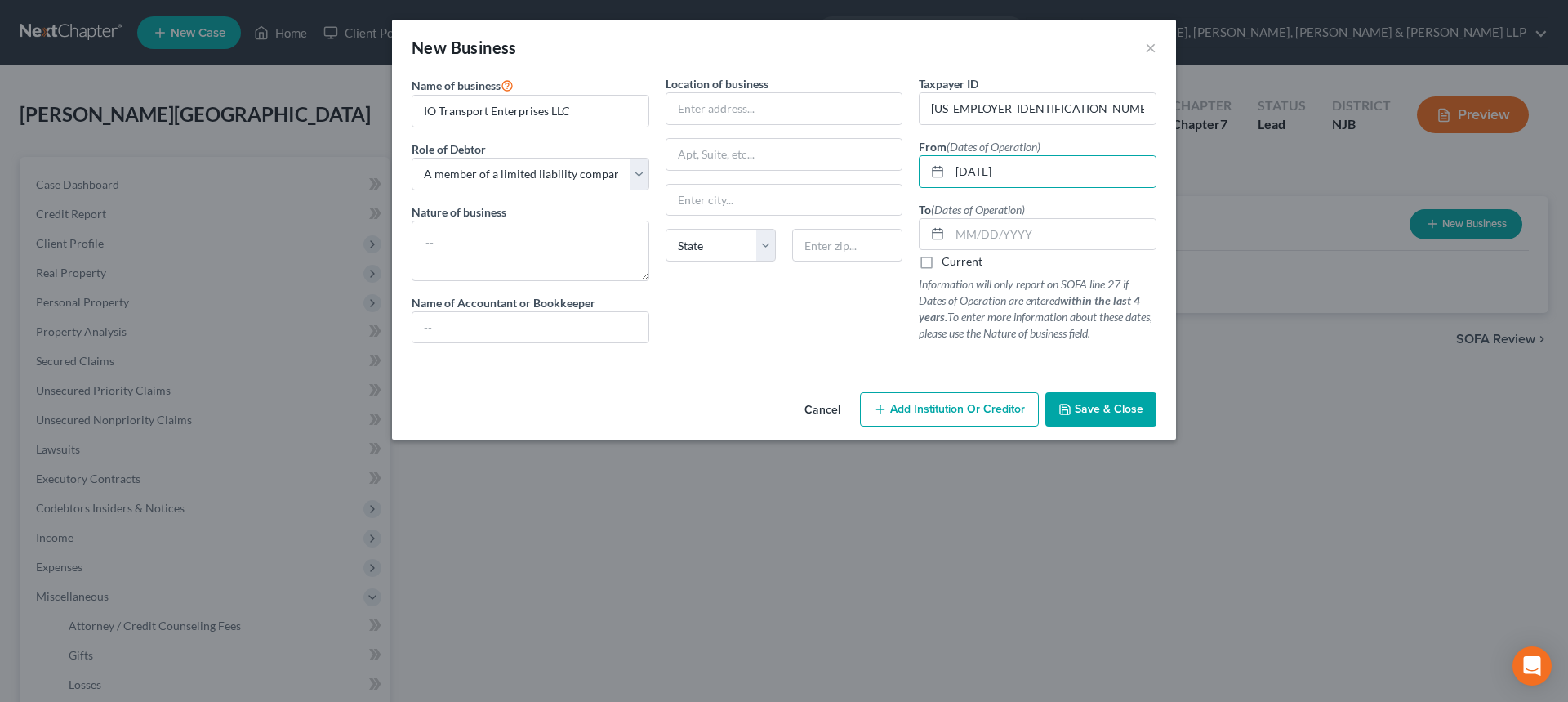
click at [959, 262] on input "Current" at bounding box center [953, 258] width 11 height 11
checkbox input "true"
click at [698, 104] on input "text" at bounding box center [784, 108] width 236 height 31
drag, startPoint x: 748, startPoint y: 100, endPoint x: 751, endPoint y: 109, distance: 9.5
click at [748, 100] on input "text" at bounding box center [784, 108] width 236 height 31
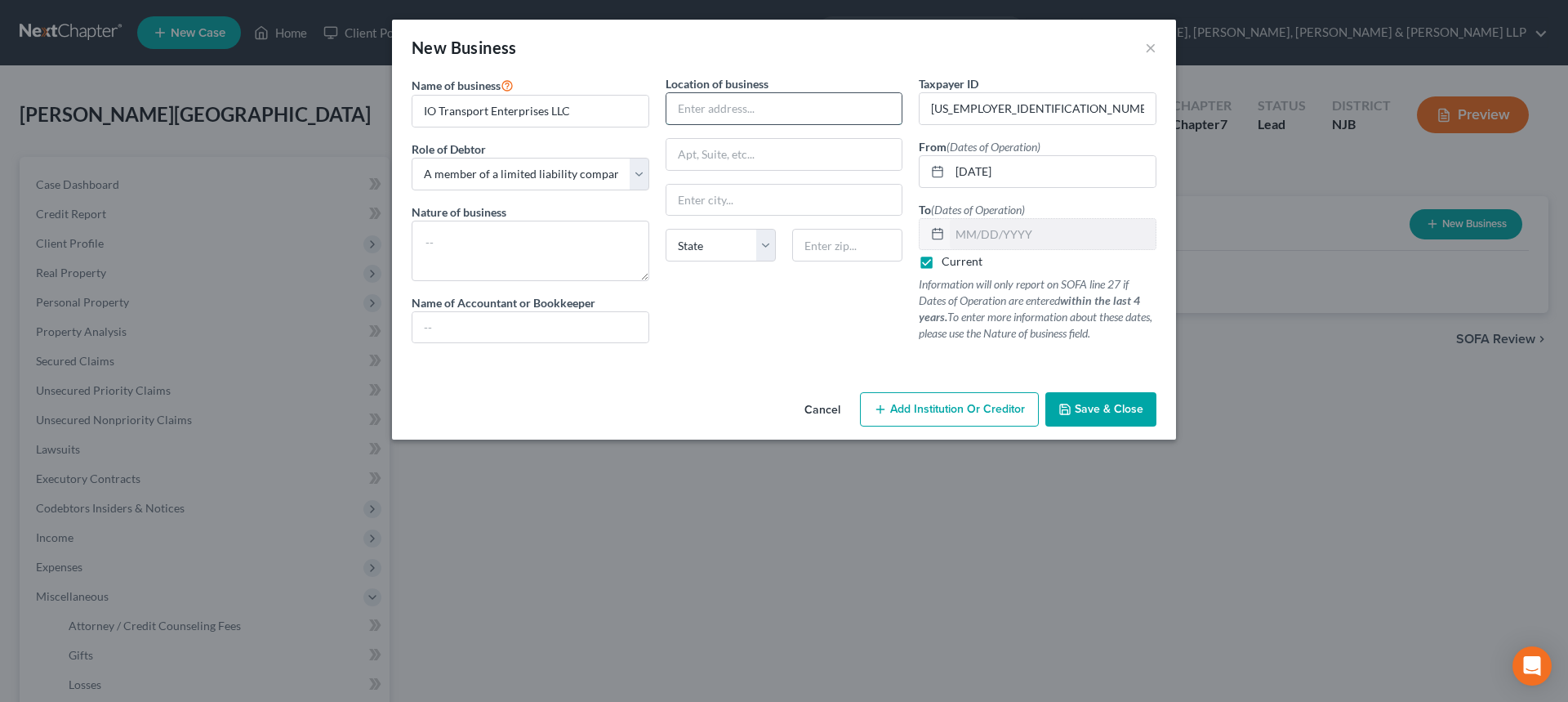
paste input "372 AVENUE C APT 1"
type input "372 AVENUE C APT 1"
click at [807, 240] on input "text" at bounding box center [847, 245] width 110 height 32
type input "07002"
type input "Bayonne"
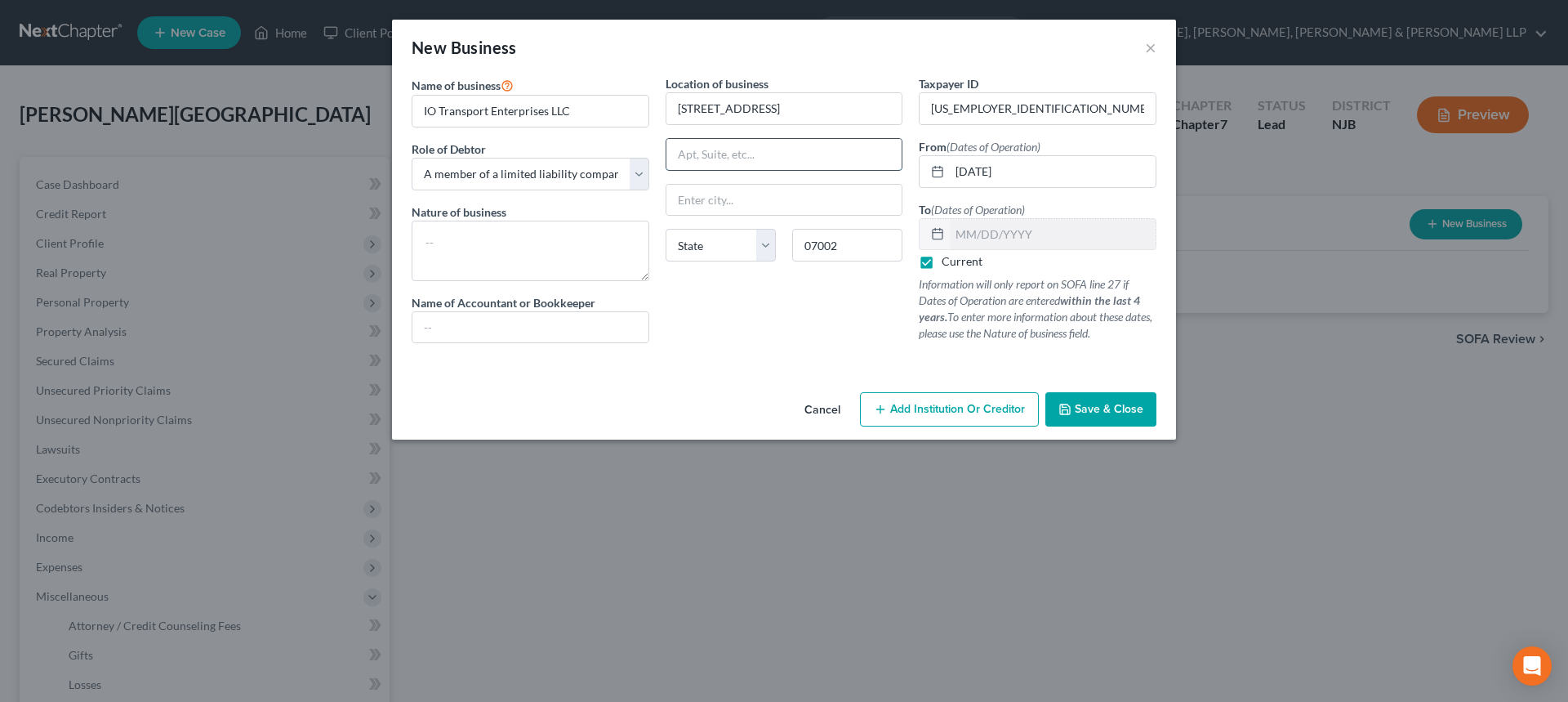
select select "33"
drag, startPoint x: 803, startPoint y: 160, endPoint x: 773, endPoint y: 155, distance: 30.4
click at [797, 160] on input "text" at bounding box center [784, 154] width 236 height 31
click at [706, 105] on input "372 AVENUE C APT 1" at bounding box center [784, 108] width 236 height 31
type input "372 Avenue C Apt. 1"
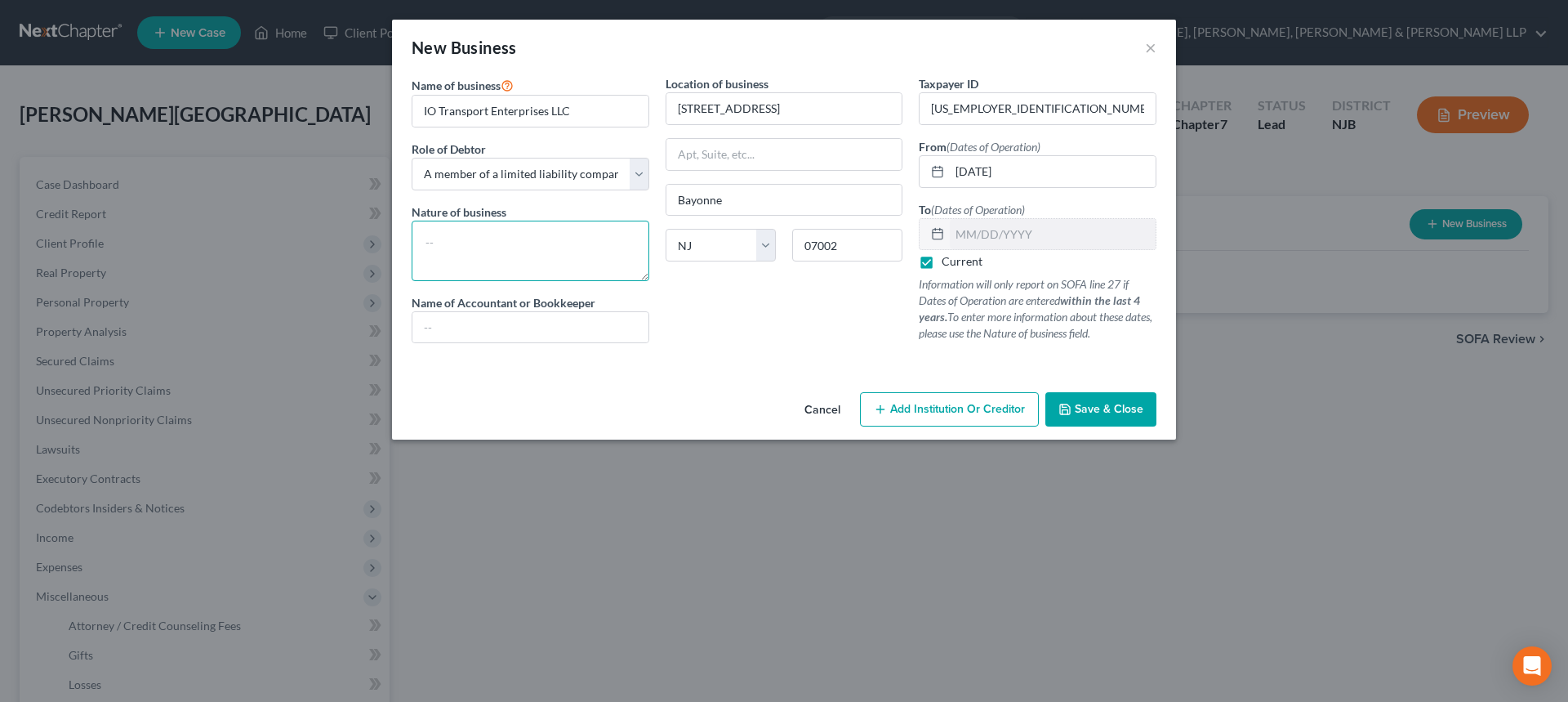
click at [523, 249] on textarea at bounding box center [530, 250] width 237 height 60
type textarea "Transportation"
click at [1073, 408] on button "Save & Close" at bounding box center [1100, 409] width 111 height 34
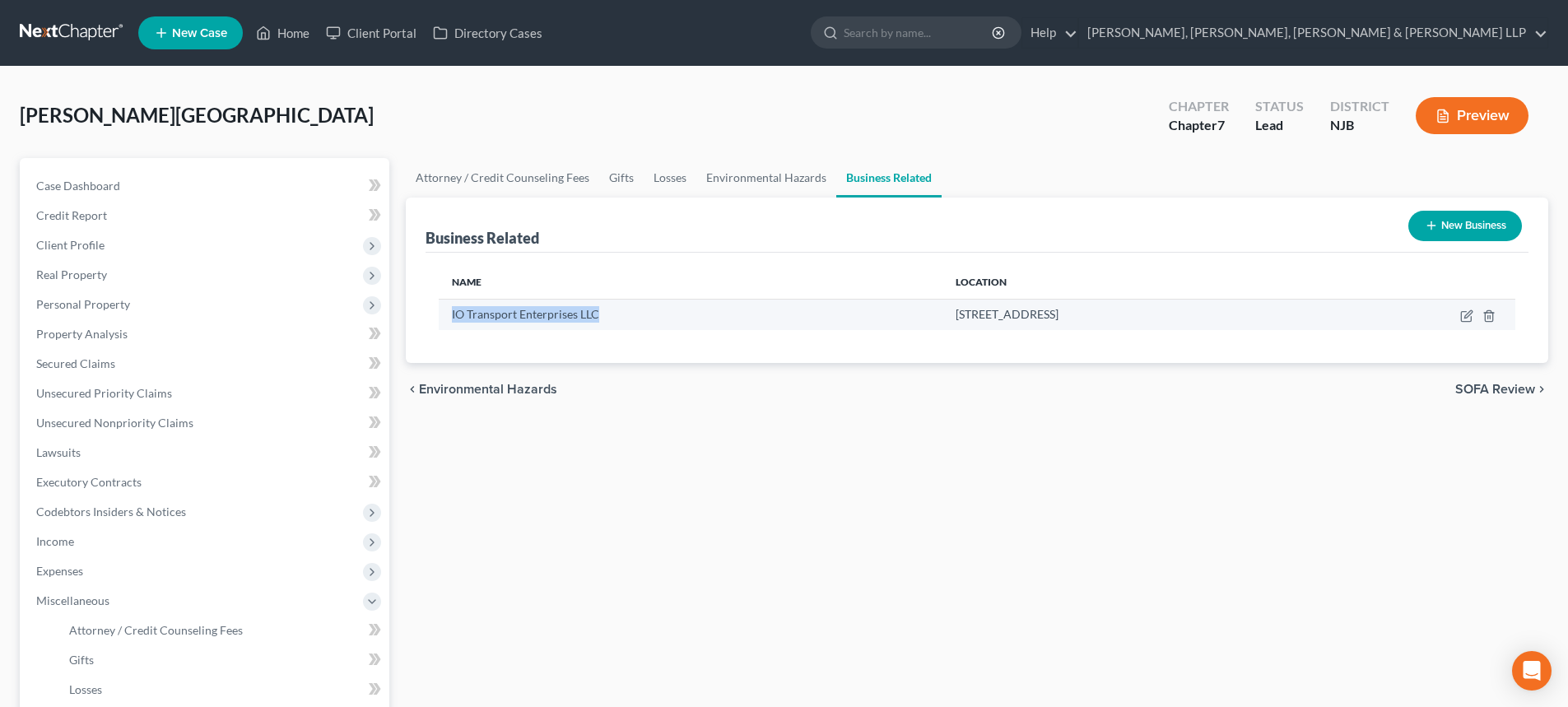
drag, startPoint x: 606, startPoint y: 310, endPoint x: 450, endPoint y: 323, distance: 156.5
click at [450, 323] on td "IO Transport Enterprises LLC" at bounding box center [691, 314] width 504 height 32
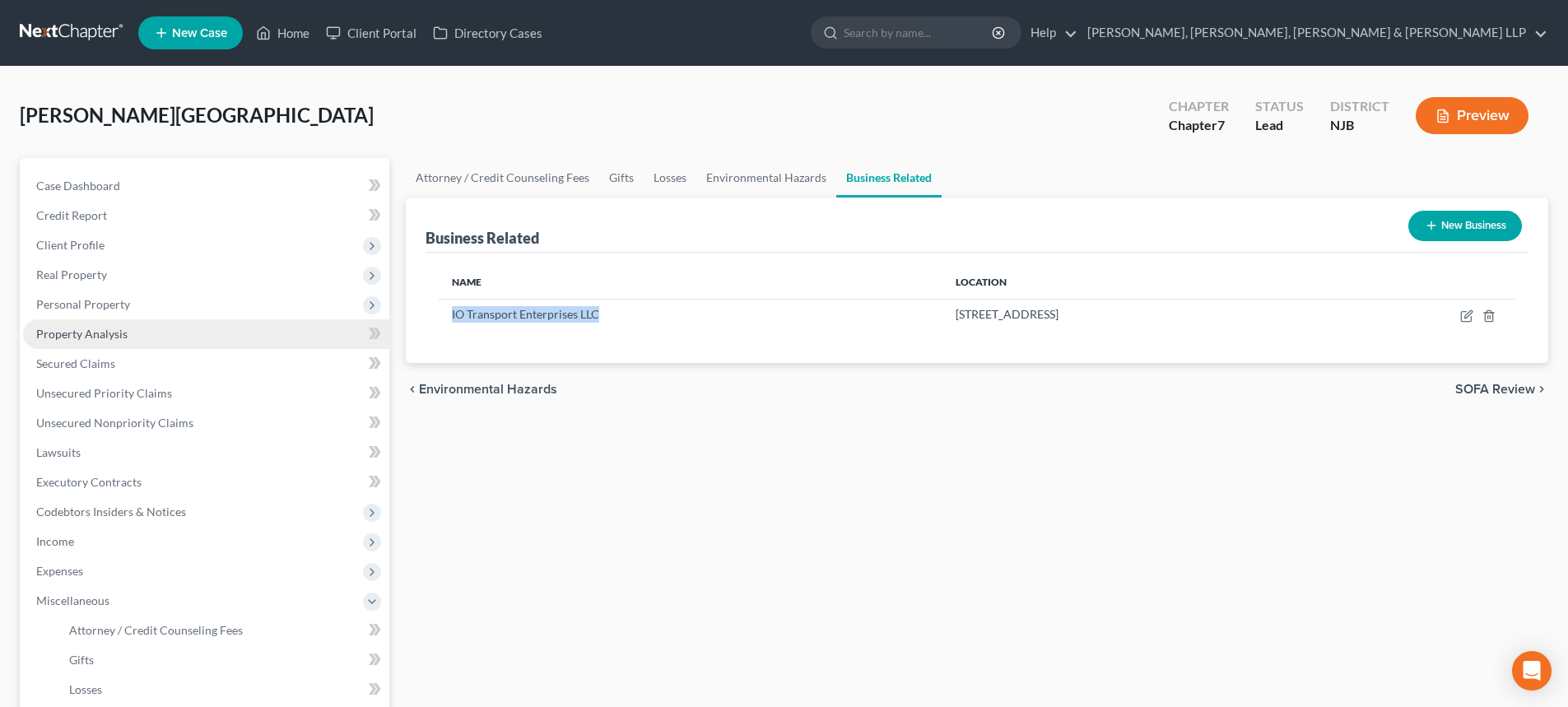
copy span "IO Transport Enterprises LLC"
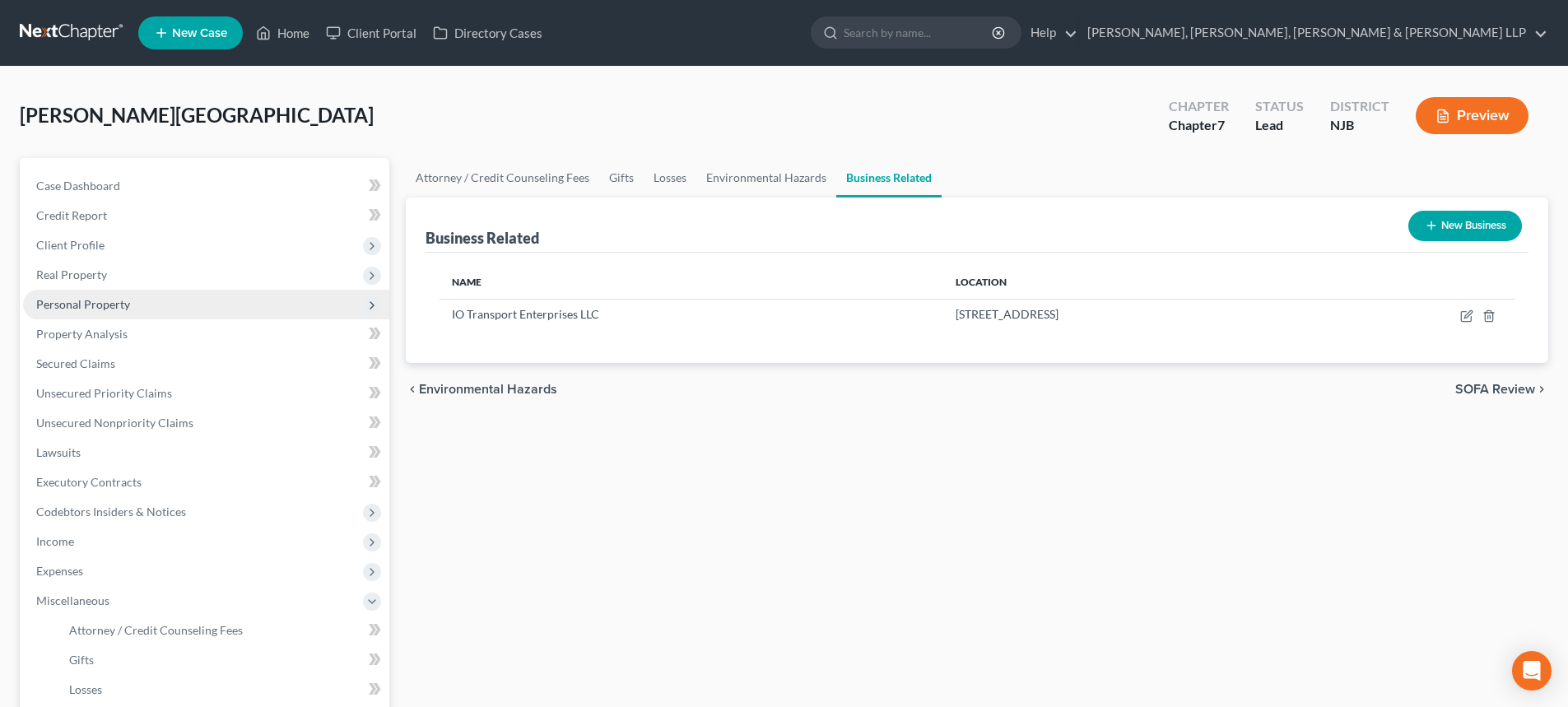
click at [79, 304] on span "Personal Property" at bounding box center [83, 303] width 94 height 14
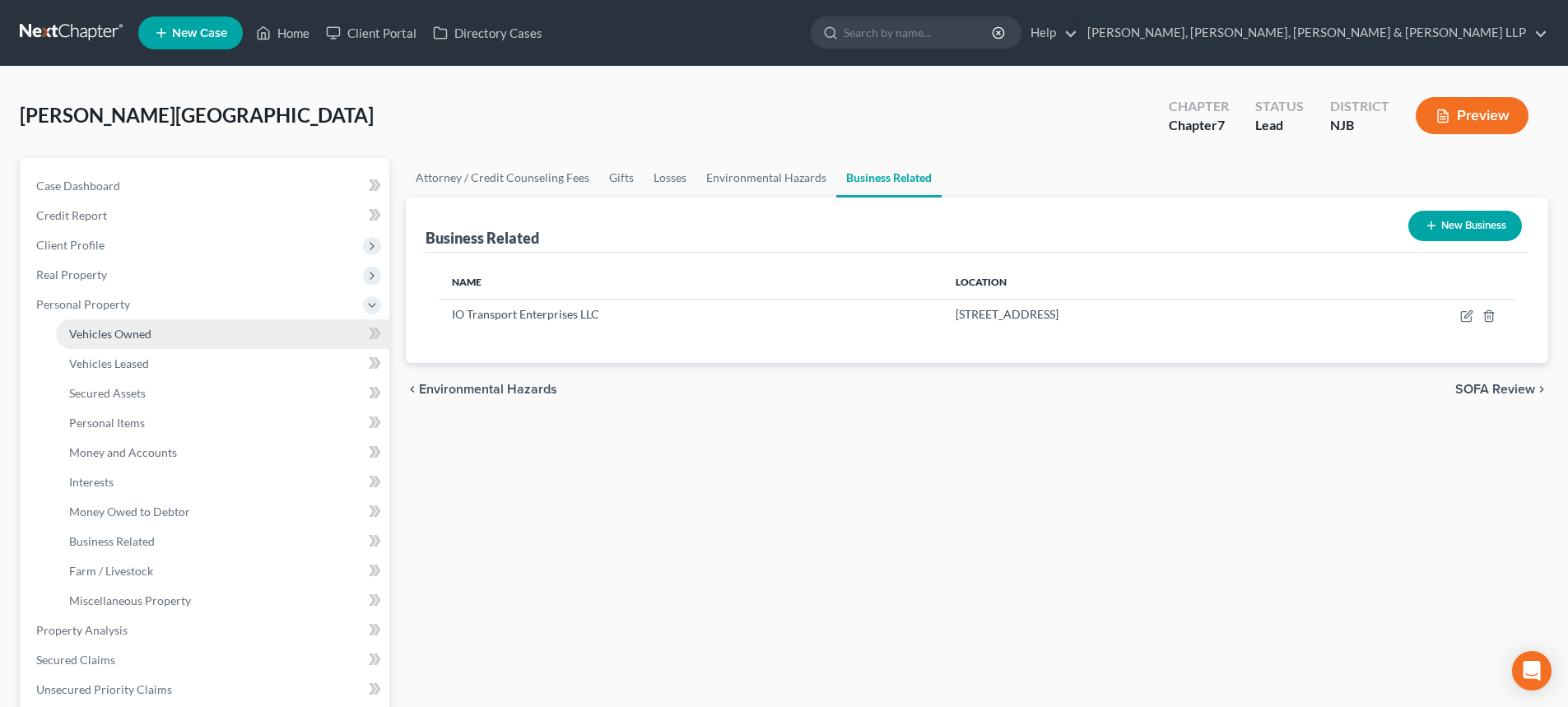
click at [110, 337] on span "Vehicles Owned" at bounding box center [110, 333] width 82 height 14
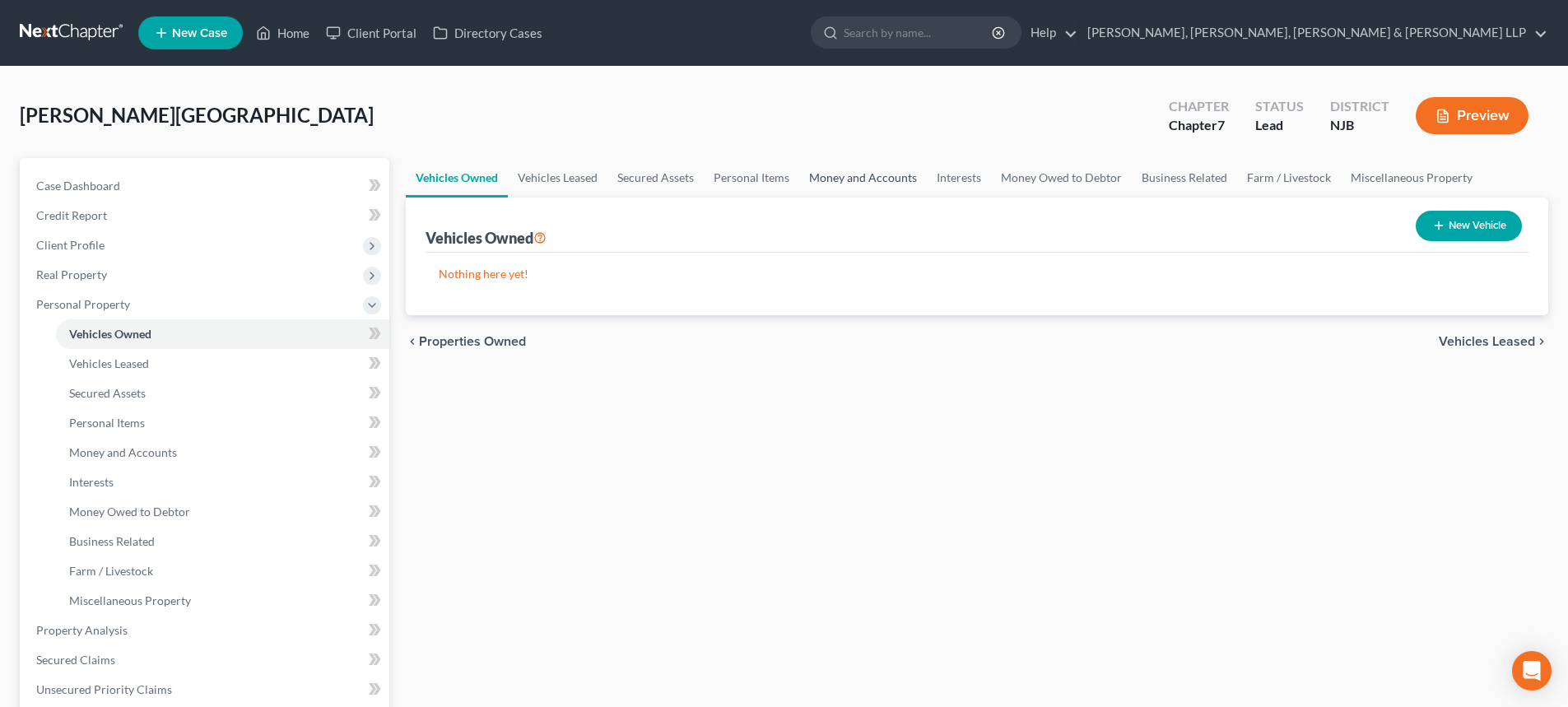
click at [839, 182] on link "Money and Accounts" at bounding box center [863, 178] width 127 height 40
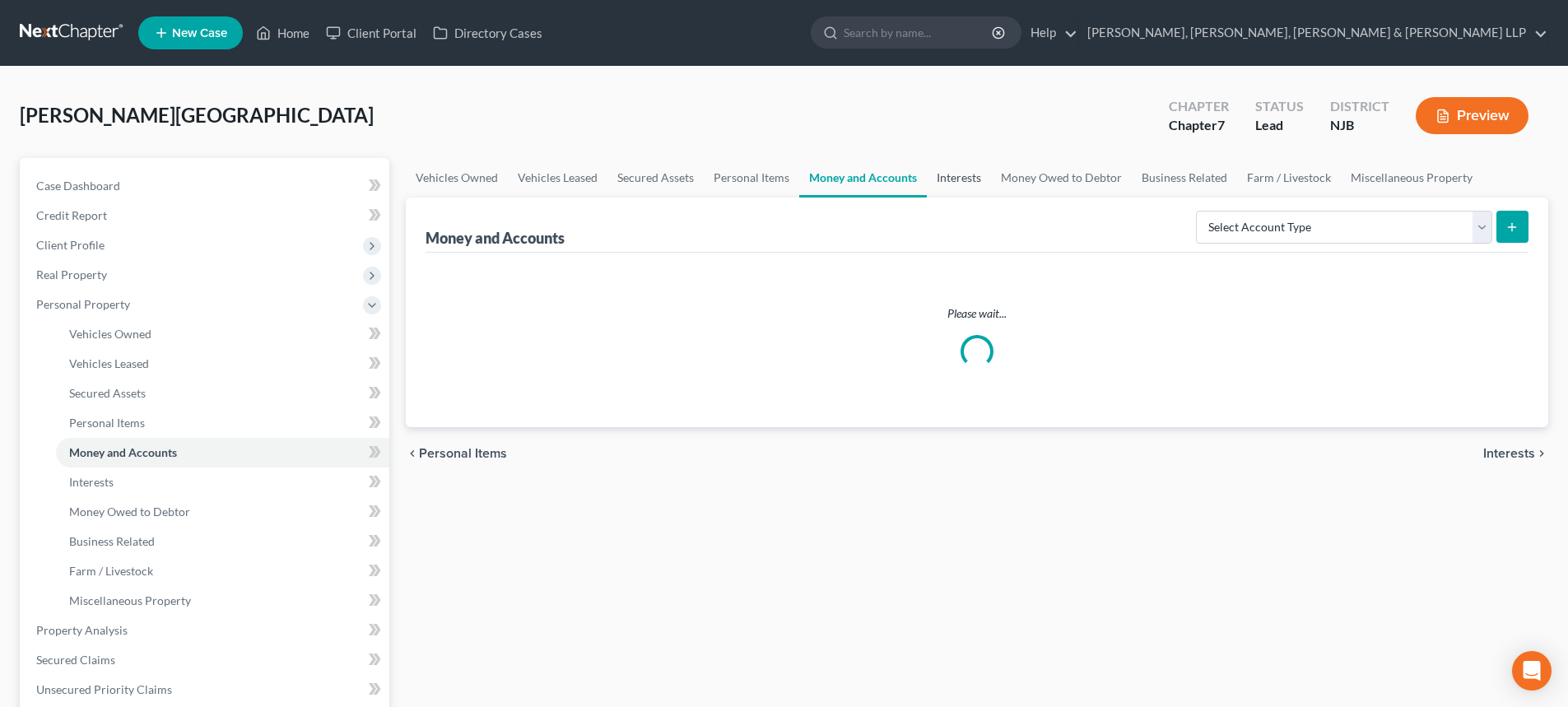
click at [963, 184] on link "Interests" at bounding box center [958, 178] width 64 height 40
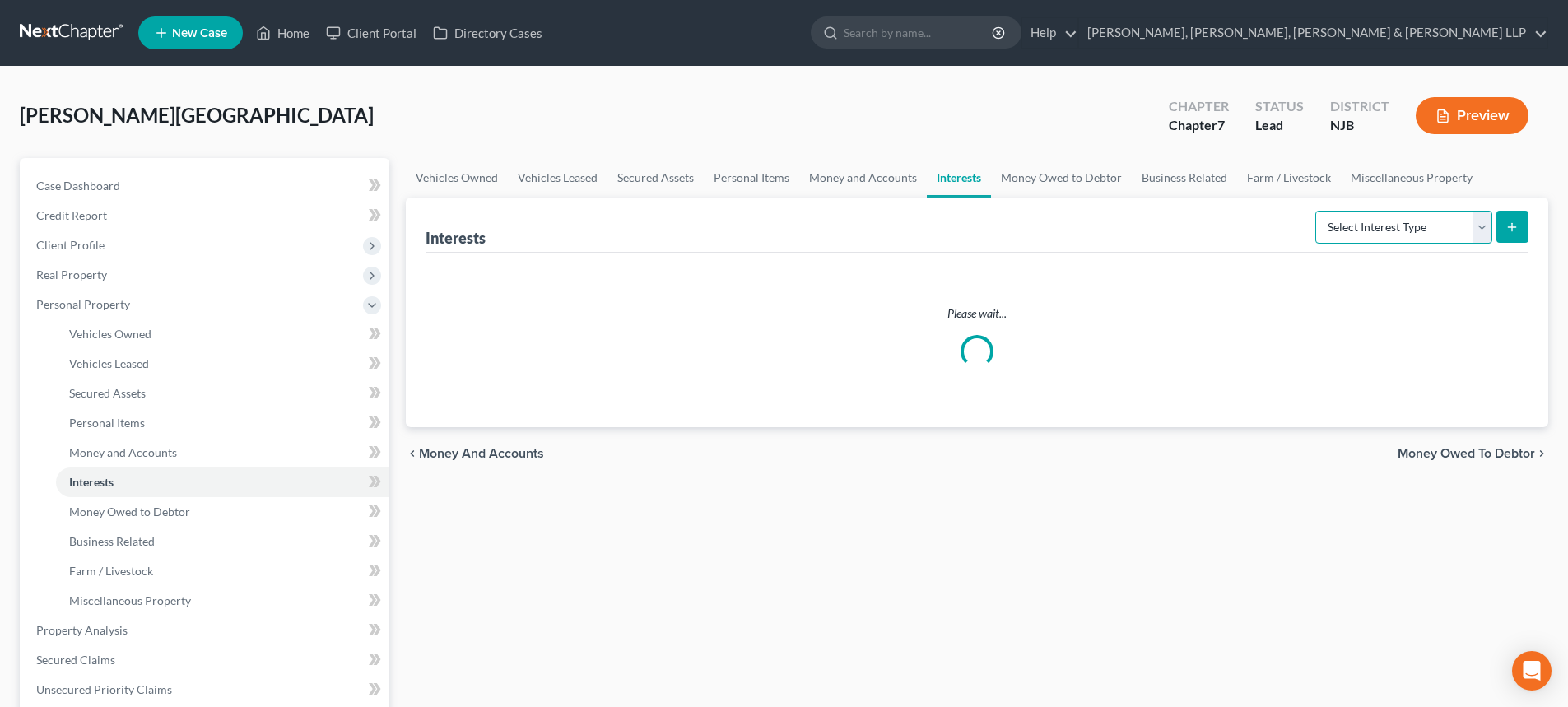
click at [1367, 234] on select "Select Interest Type 401K Annuity Bond Education IRA Government Bond Government…" at bounding box center [1404, 227] width 177 height 33
select select "incorporated_business"
click at [1317, 210] on select "Select Interest Type 401K Annuity Bond Education IRA Government Bond Government…" at bounding box center [1404, 227] width 177 height 33
click at [1517, 225] on icon "submit" at bounding box center [1512, 227] width 14 height 14
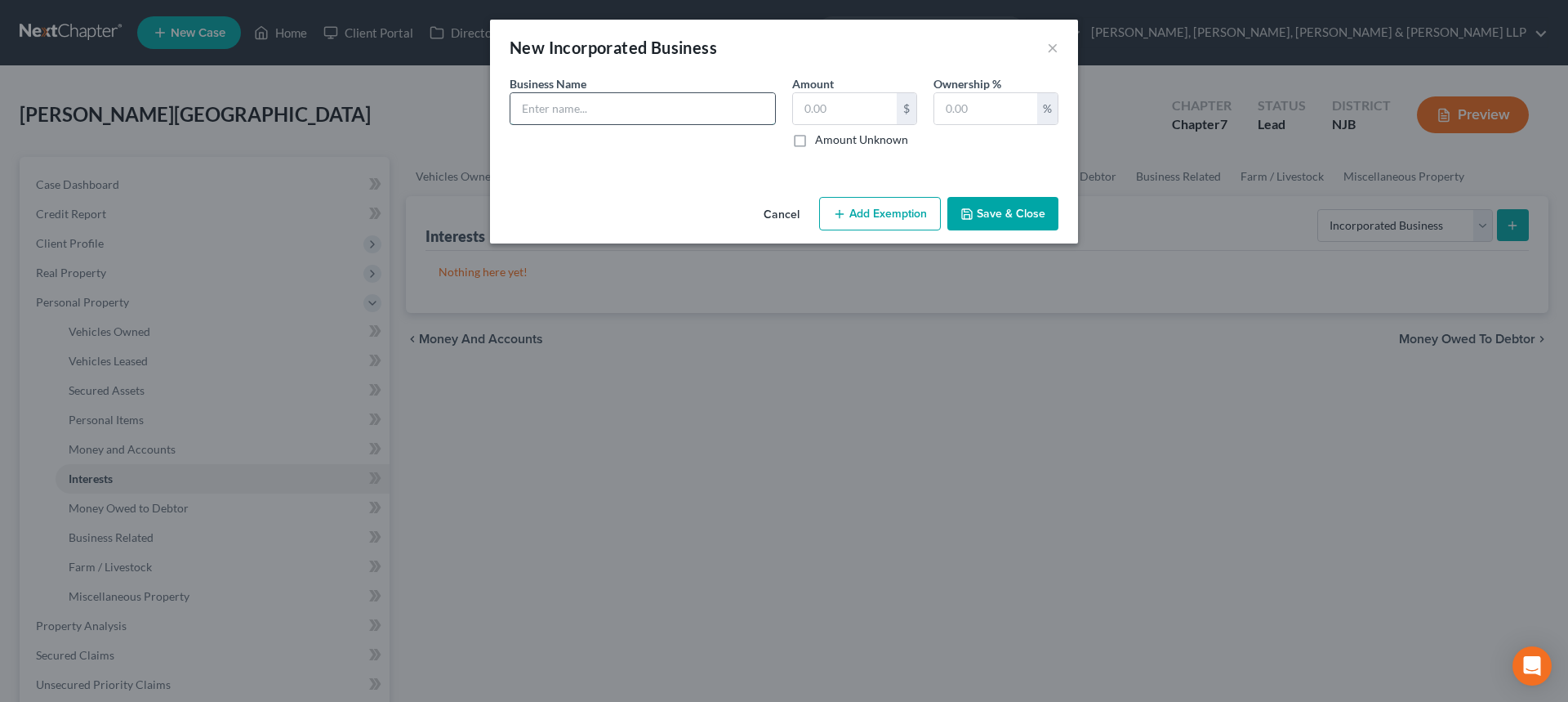
click at [711, 100] on input "text" at bounding box center [642, 108] width 264 height 31
paste input "IO Transport Enterprises LLC"
type input "IO Transport Enterprises LLC"
click at [822, 108] on input "text" at bounding box center [845, 108] width 104 height 31
type input "0.00"
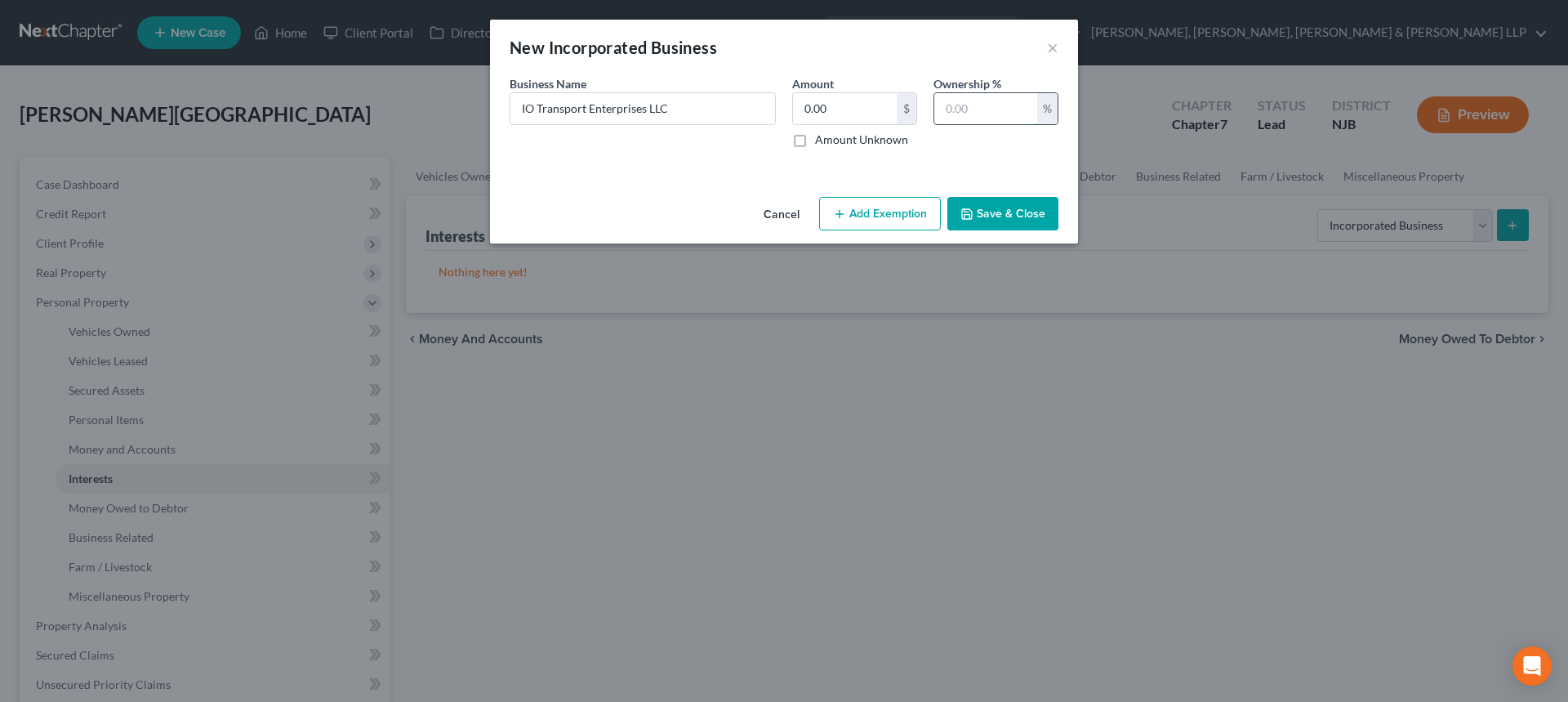
click at [992, 102] on input "text" at bounding box center [985, 108] width 103 height 31
type input "100"
click at [993, 199] on button "Save & Close" at bounding box center [1003, 214] width 111 height 34
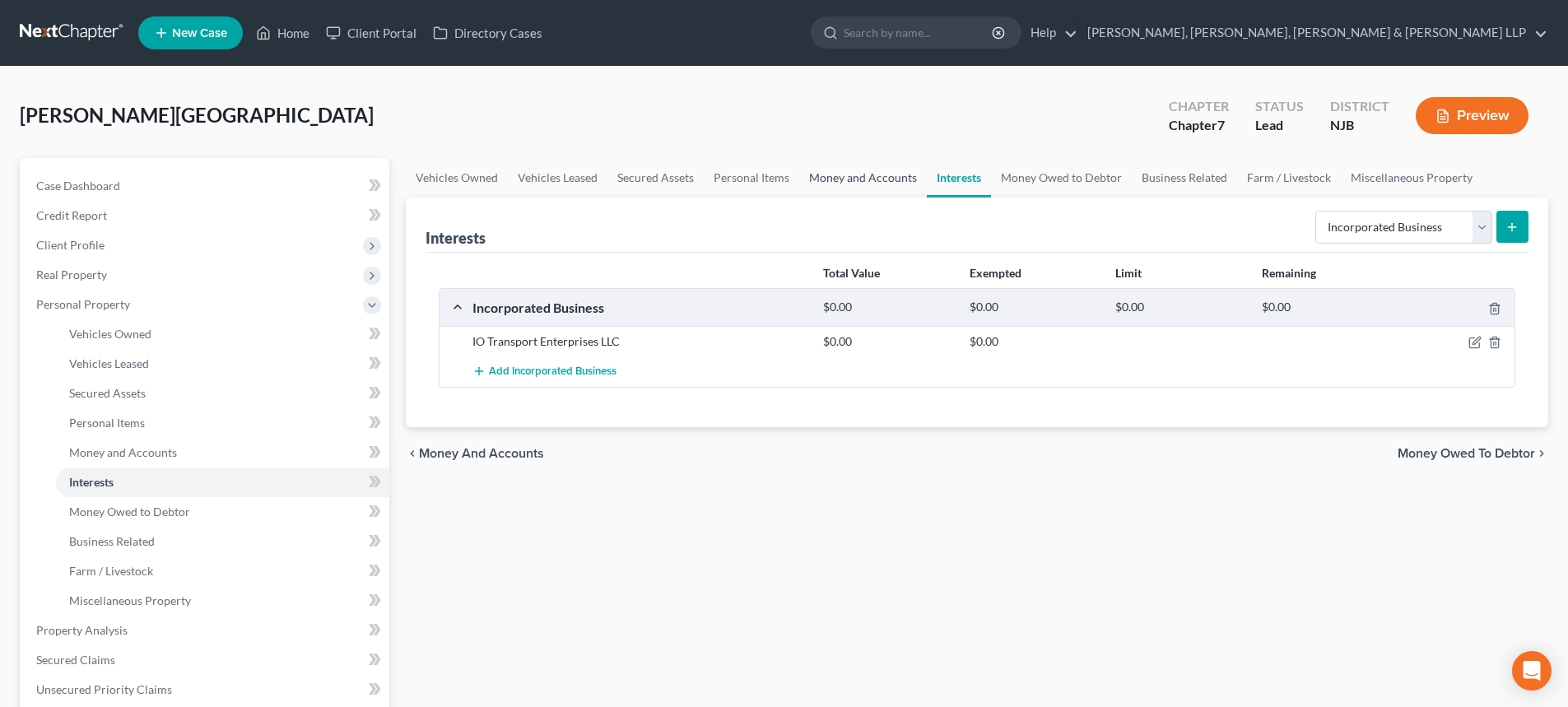
click at [876, 175] on link "Money and Accounts" at bounding box center [863, 178] width 127 height 40
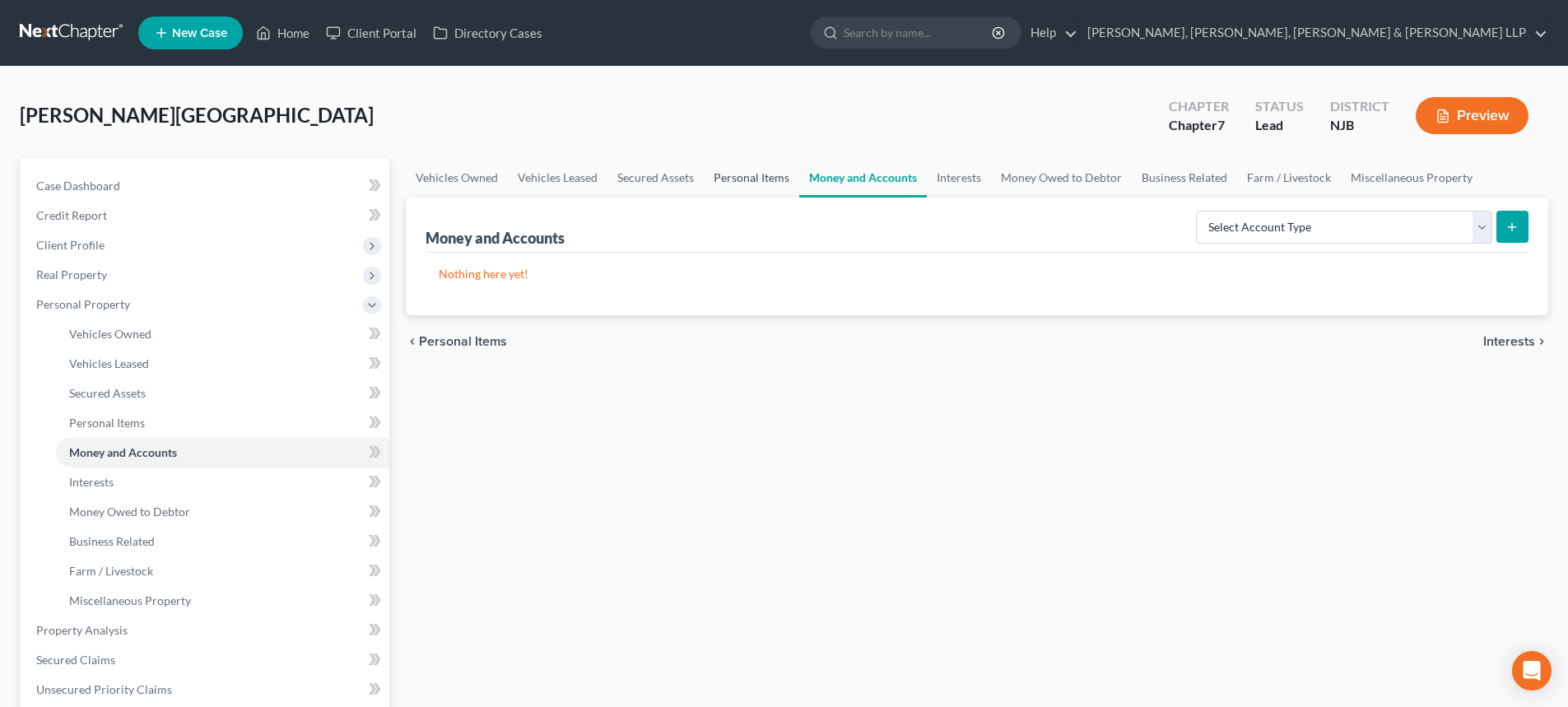
click at [751, 183] on link "Personal Items" at bounding box center [751, 178] width 96 height 40
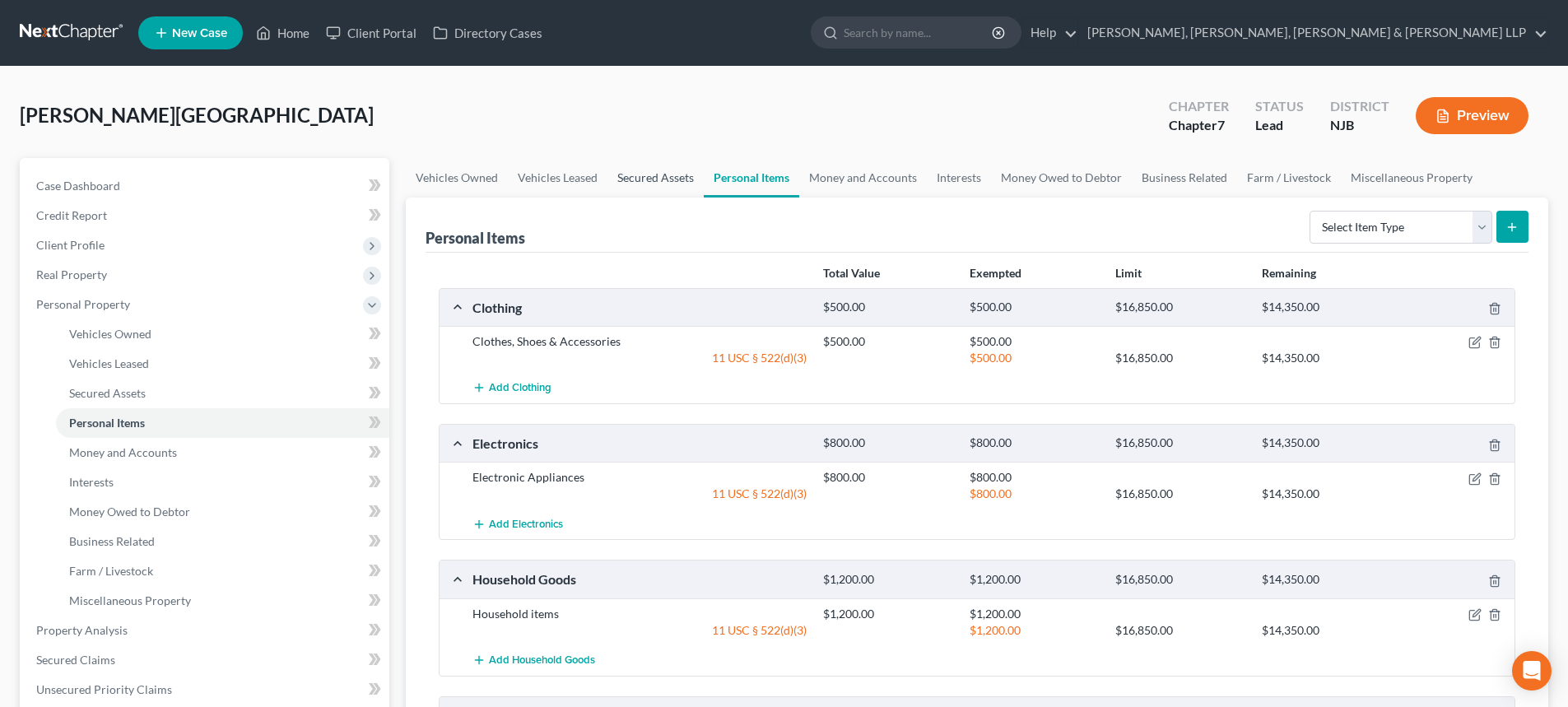
click at [674, 166] on link "Secured Assets" at bounding box center [655, 178] width 97 height 40
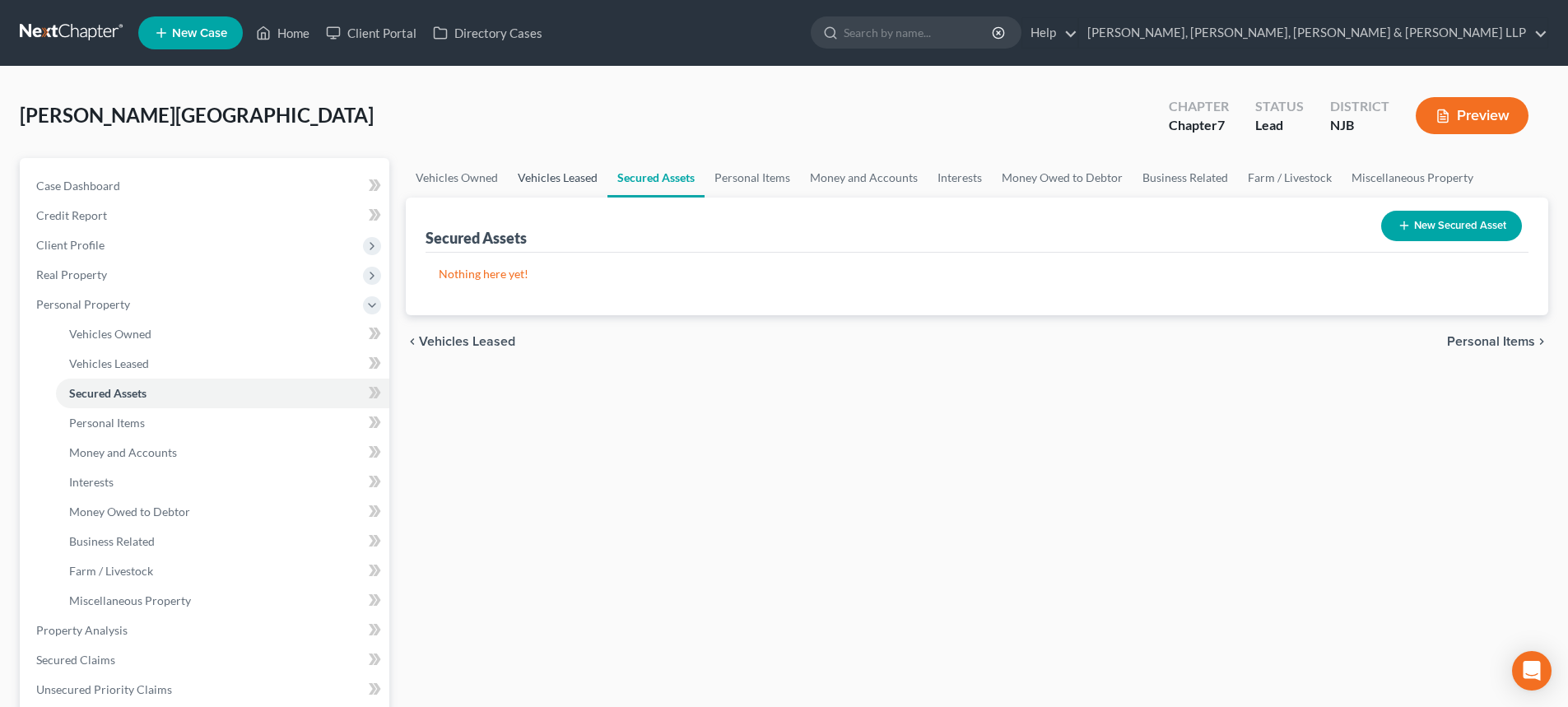
click at [575, 187] on link "Vehicles Leased" at bounding box center [557, 178] width 99 height 40
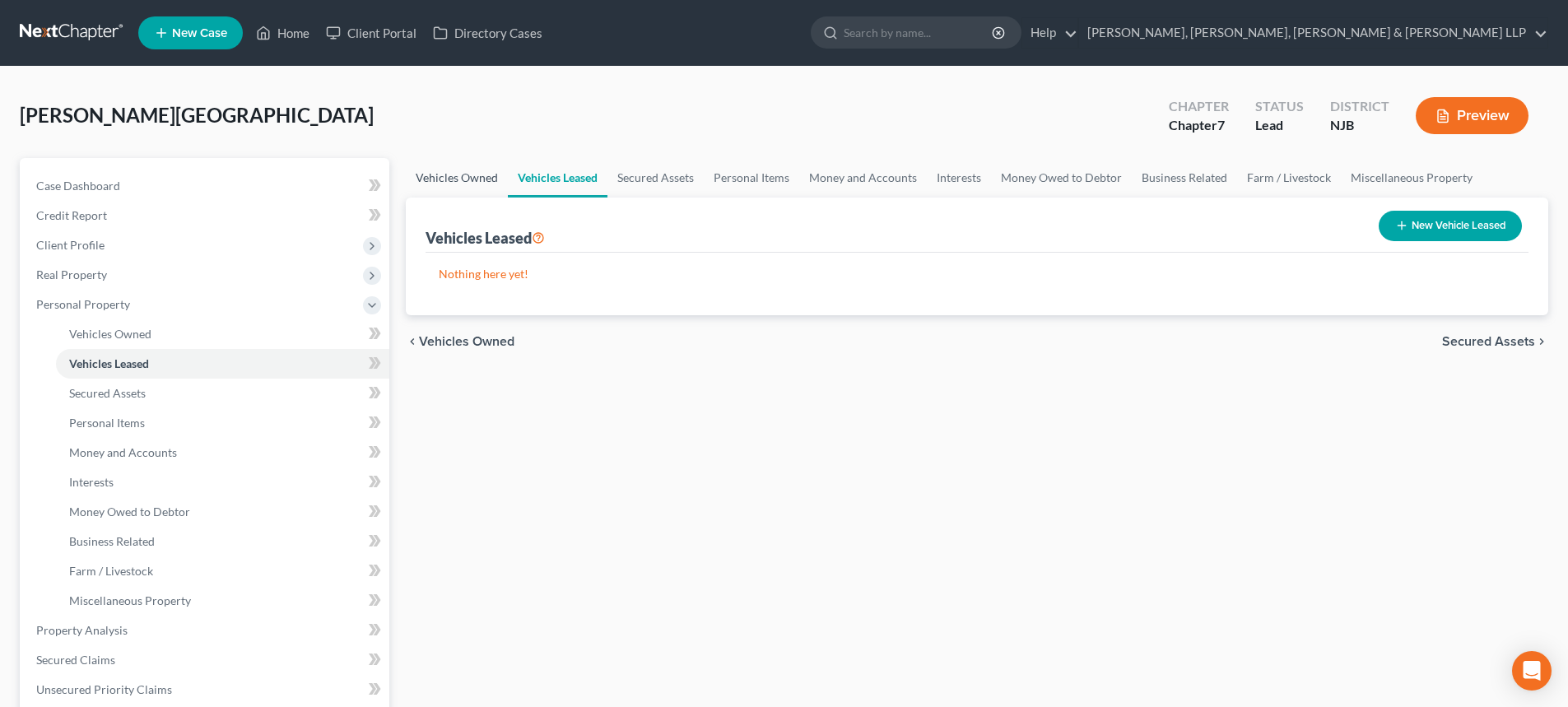
click at [485, 182] on link "Vehicles Owned" at bounding box center [456, 178] width 102 height 40
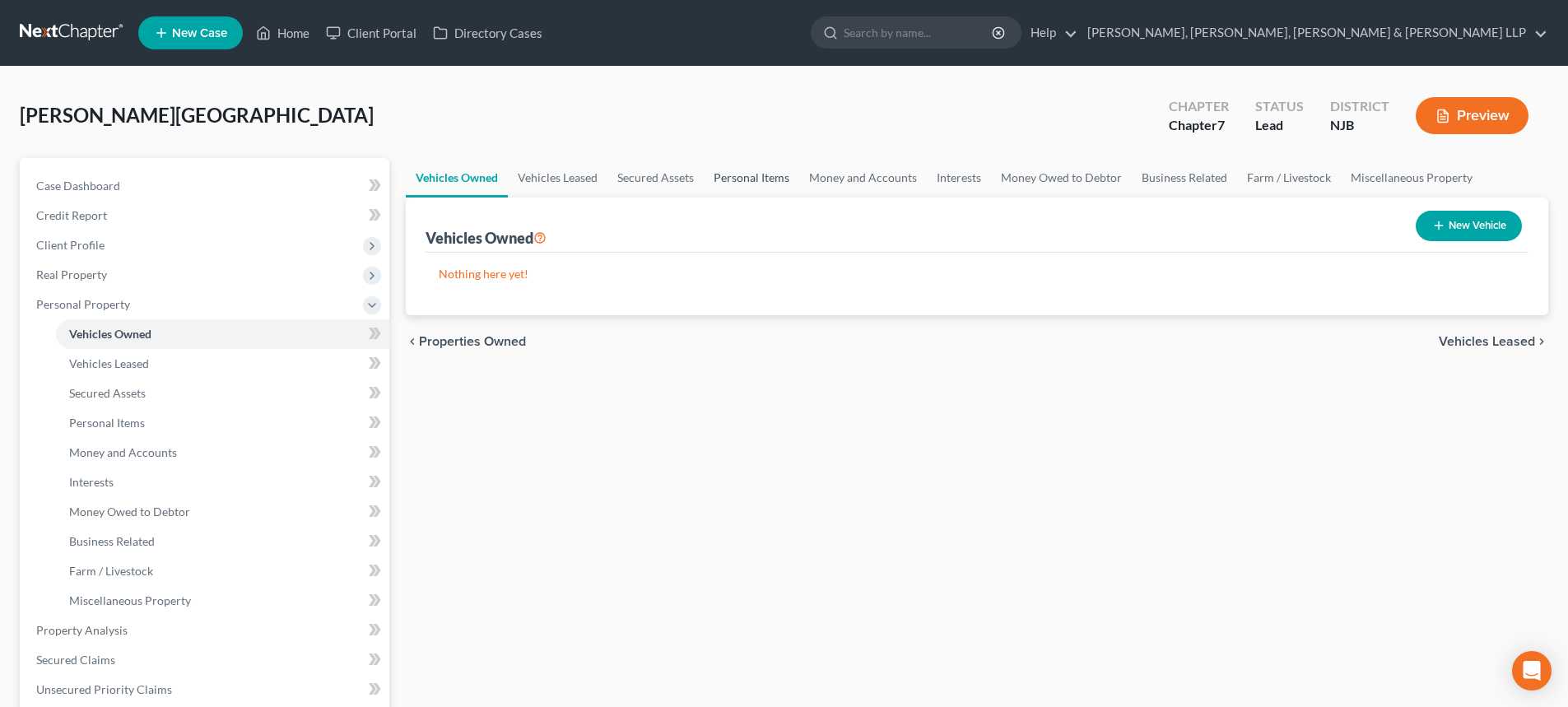
click at [764, 172] on link "Personal Items" at bounding box center [751, 178] width 96 height 40
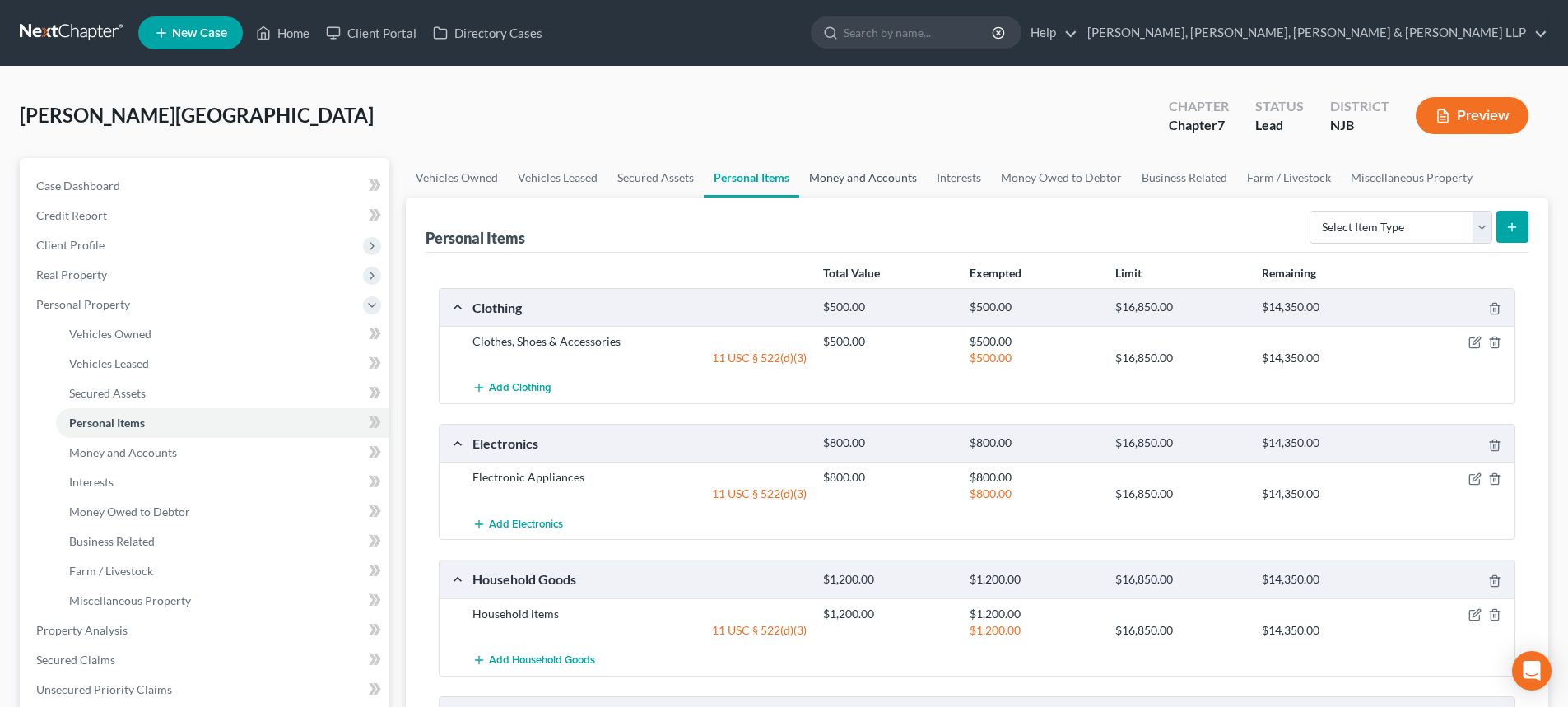
click at [850, 178] on link "Money and Accounts" at bounding box center [863, 178] width 127 height 40
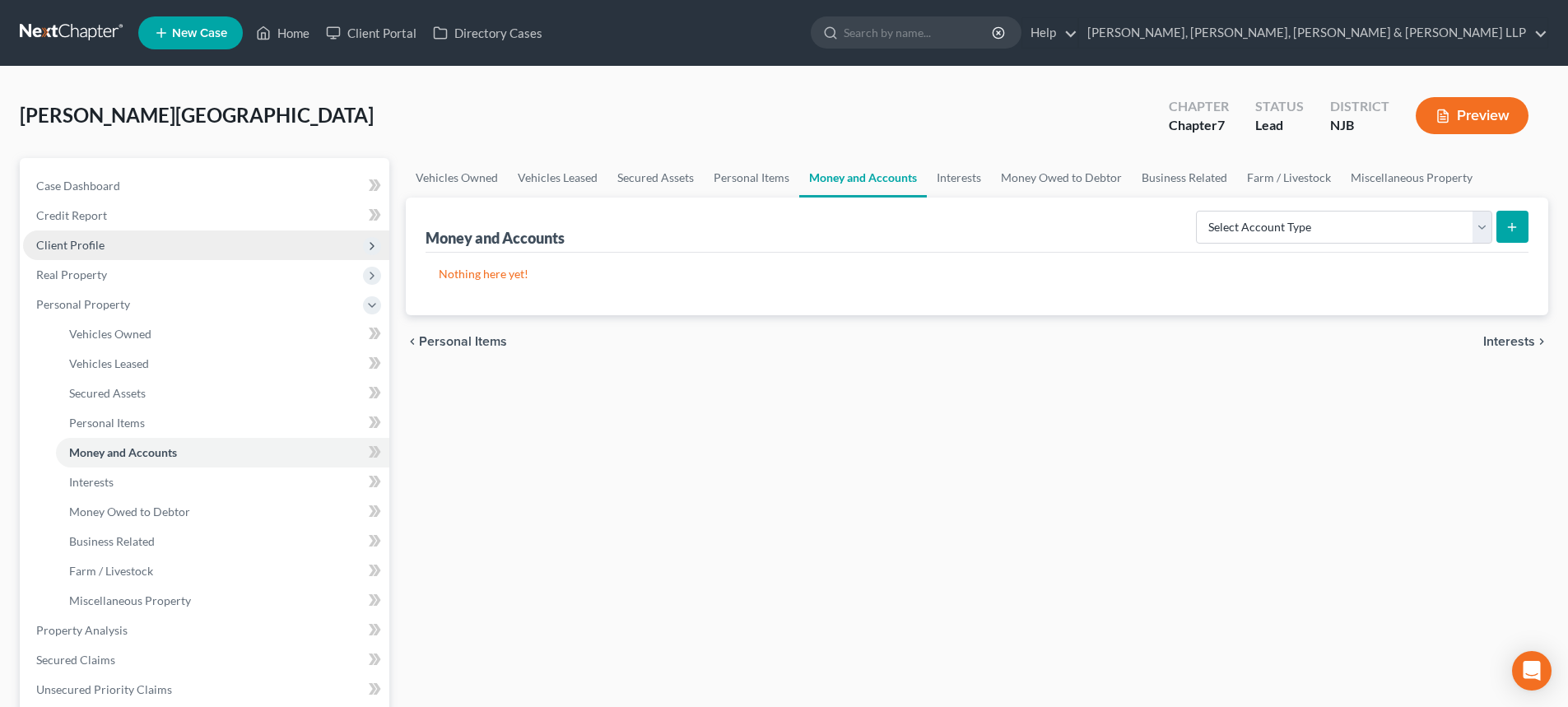
drag, startPoint x: 107, startPoint y: 253, endPoint x: 116, endPoint y: 257, distance: 9.8
click at [107, 253] on span "Client Profile" at bounding box center [207, 245] width 367 height 30
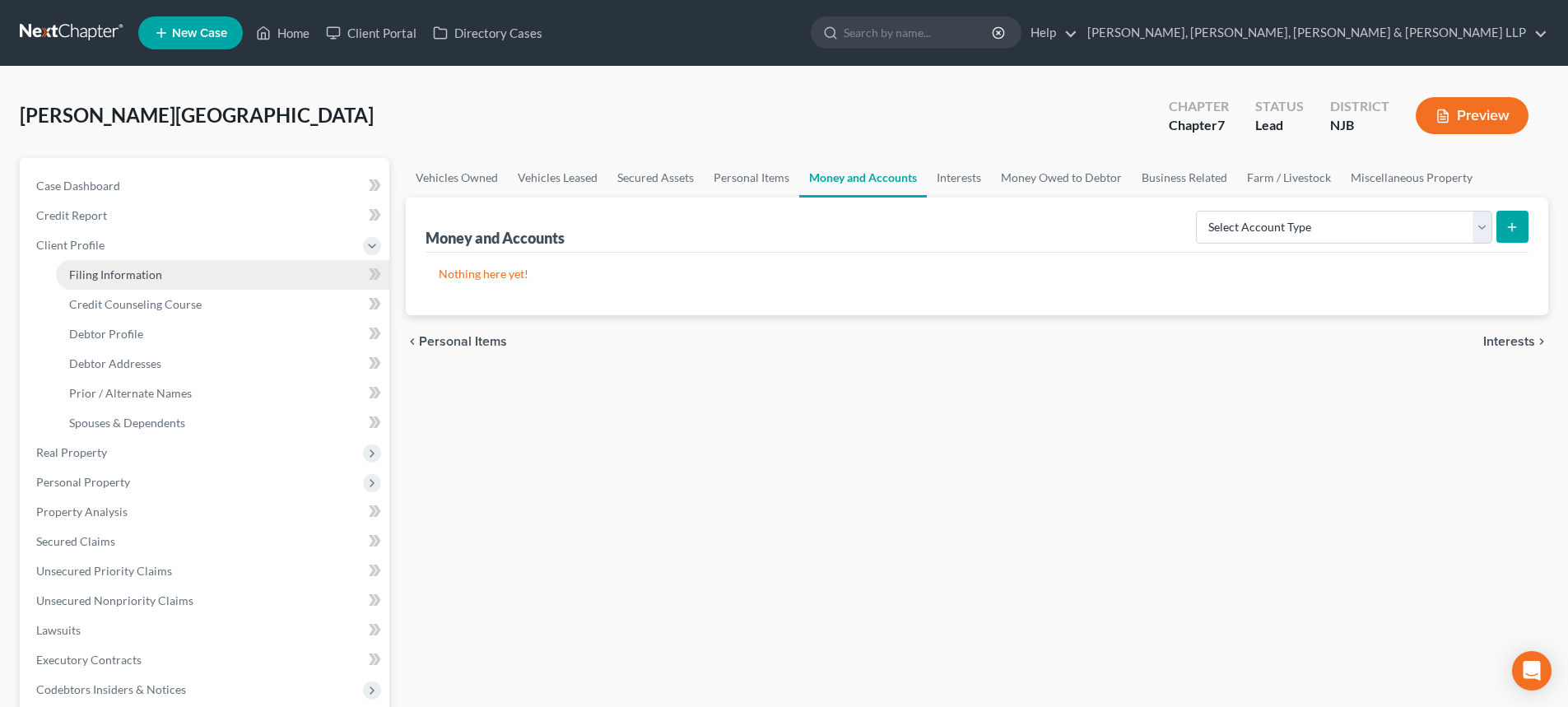
click at [114, 280] on span "Filing Information" at bounding box center [116, 274] width 93 height 14
select select "1"
select select "0"
select select "51"
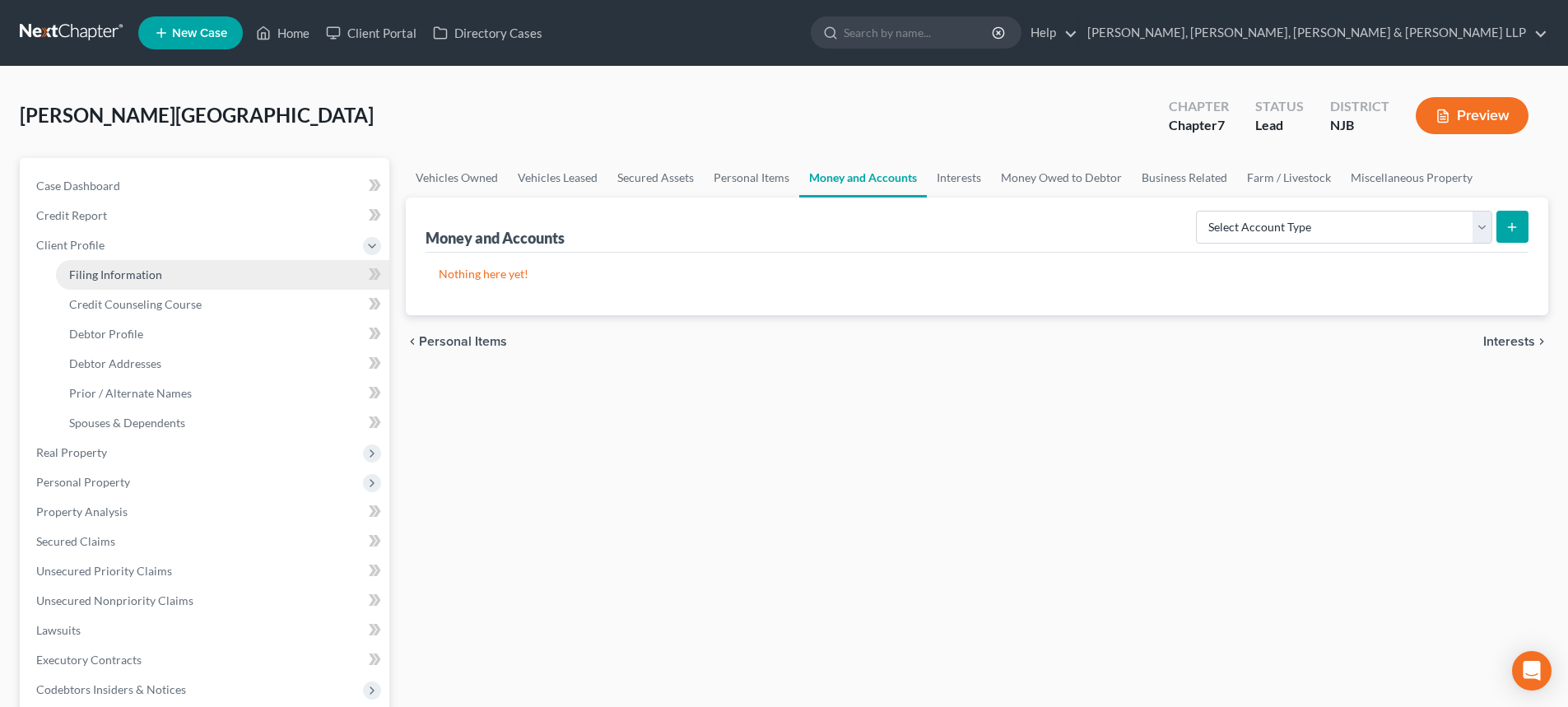
select select "4"
select select "0"
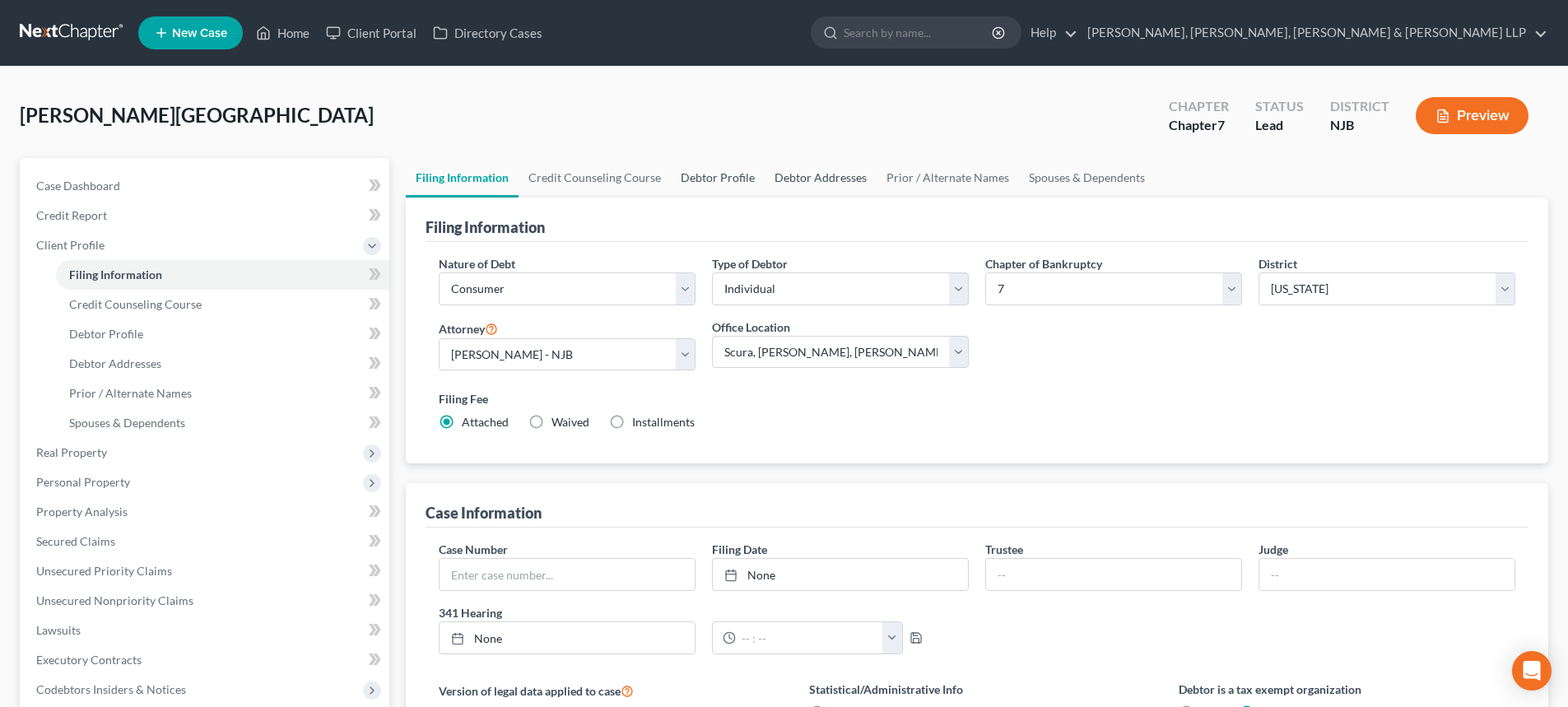
drag, startPoint x: 730, startPoint y: 177, endPoint x: 775, endPoint y: 179, distance: 45.0
click at [733, 177] on link "Debtor Profile" at bounding box center [718, 178] width 94 height 40
select select "1"
select select "3"
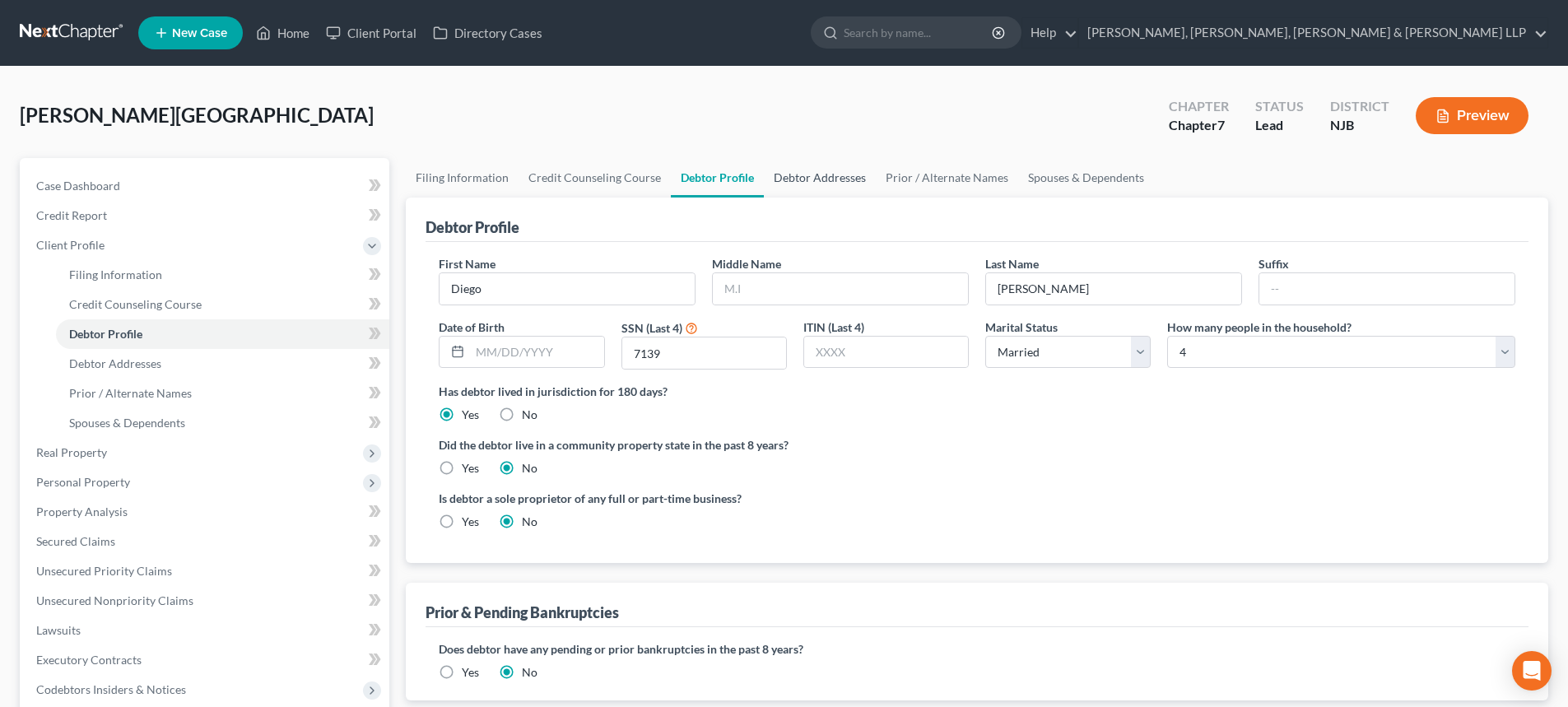
click at [788, 177] on link "Debtor Addresses" at bounding box center [820, 178] width 112 height 40
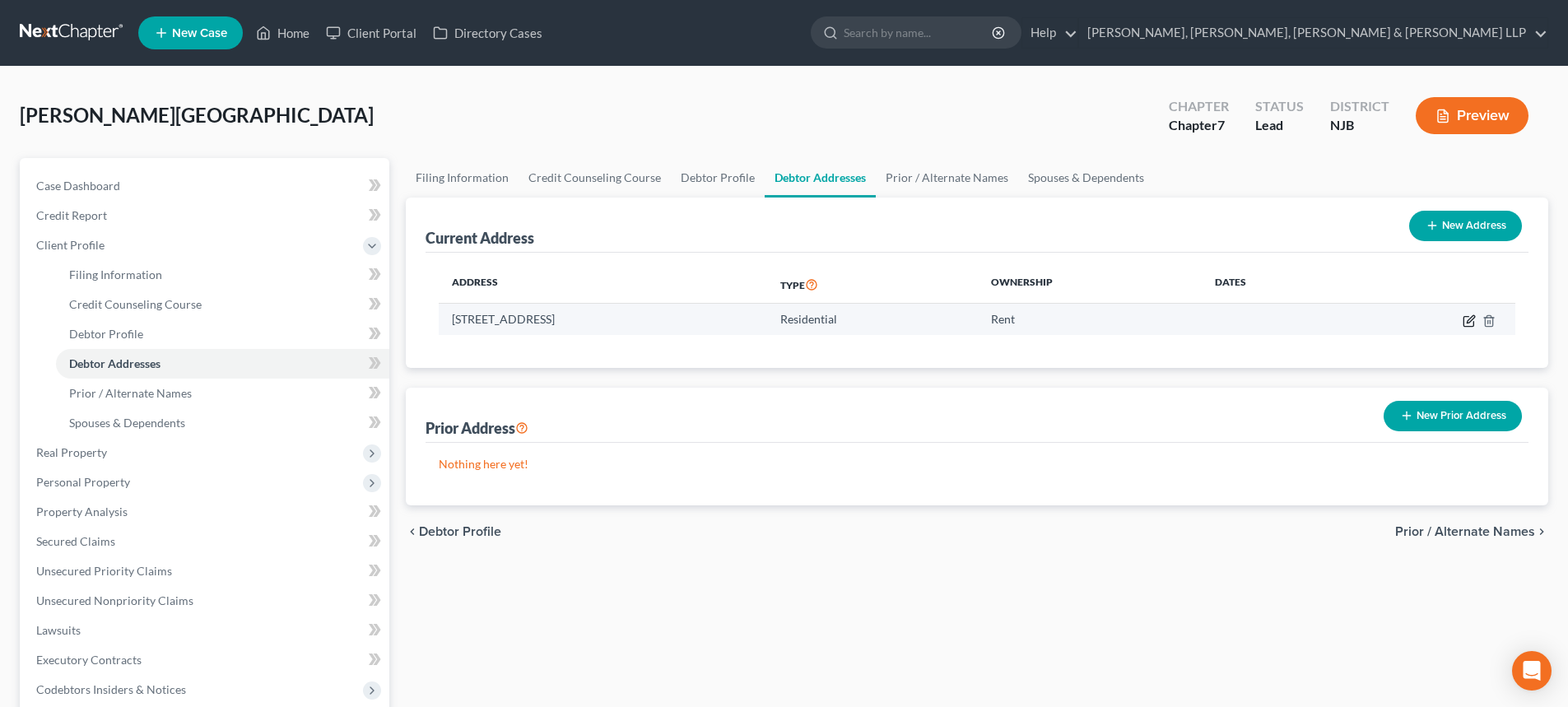
click at [1472, 318] on icon "button" at bounding box center [1469, 321] width 14 height 14
select select "33"
select select "8"
select select "0"
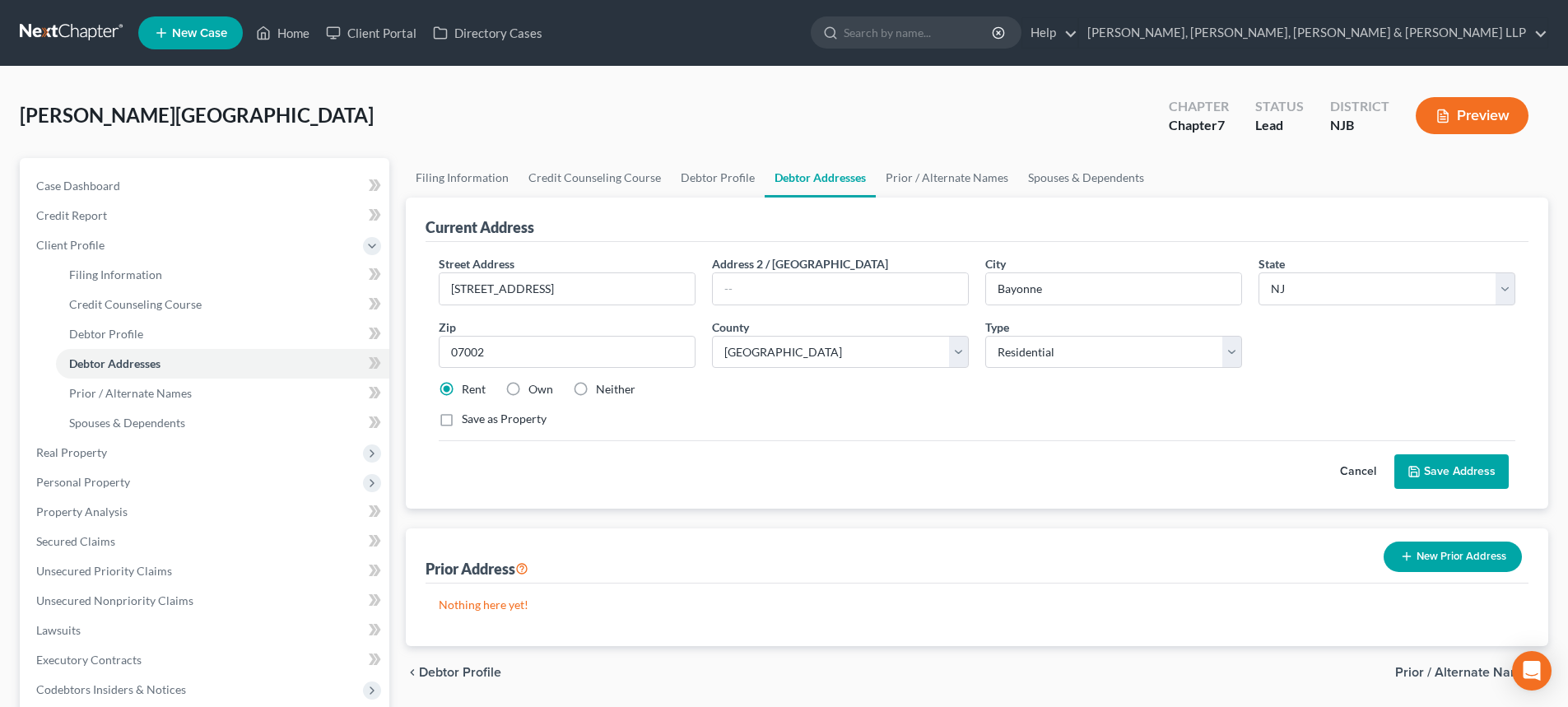
click at [709, 293] on div "Address 2 / PO Box" at bounding box center [840, 280] width 274 height 51
click at [630, 283] on input "372 Avenue C" at bounding box center [567, 289] width 255 height 32
type input "372 Avenue C, Apt. 1"
click at [1408, 466] on icon at bounding box center [1414, 471] width 14 height 14
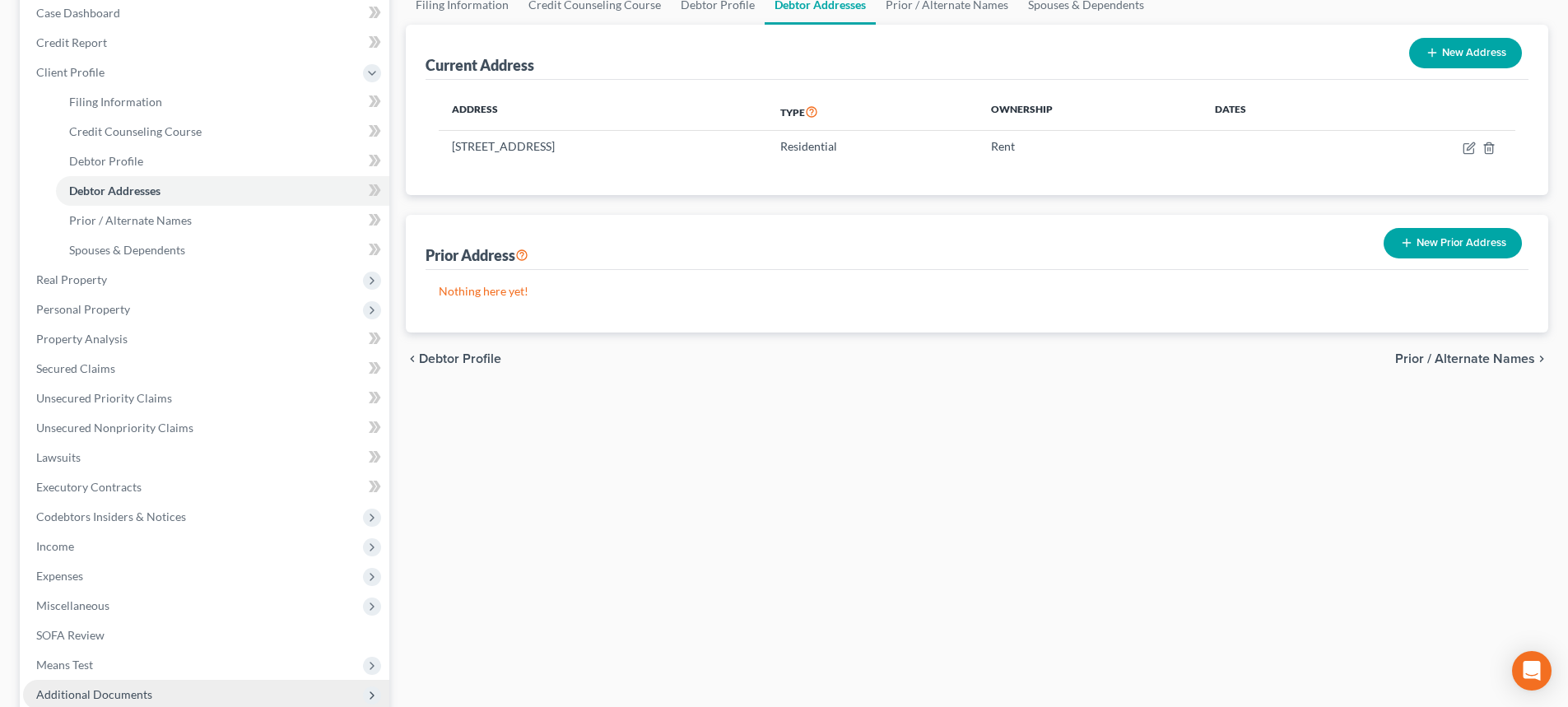
scroll to position [346, 0]
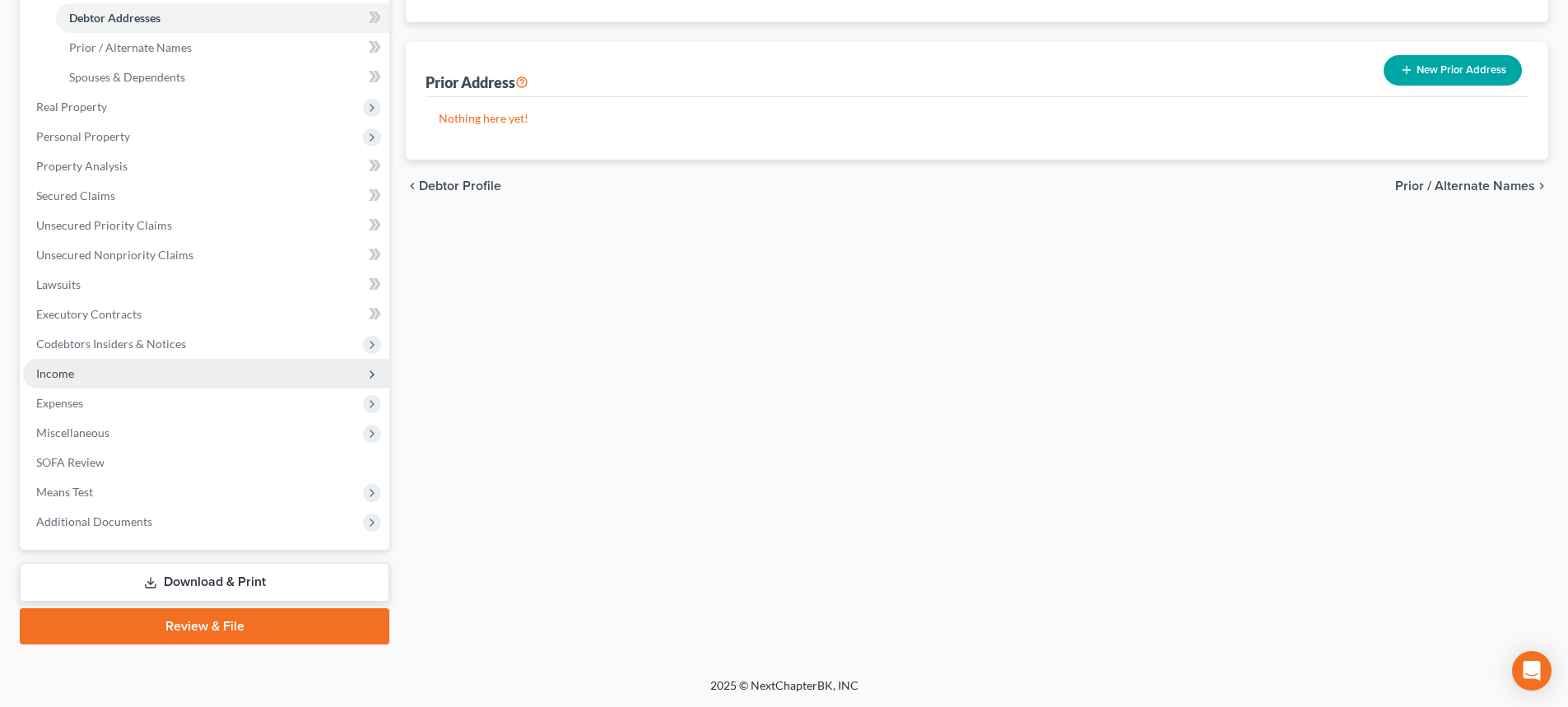
click at [120, 379] on span "Income" at bounding box center [207, 373] width 367 height 30
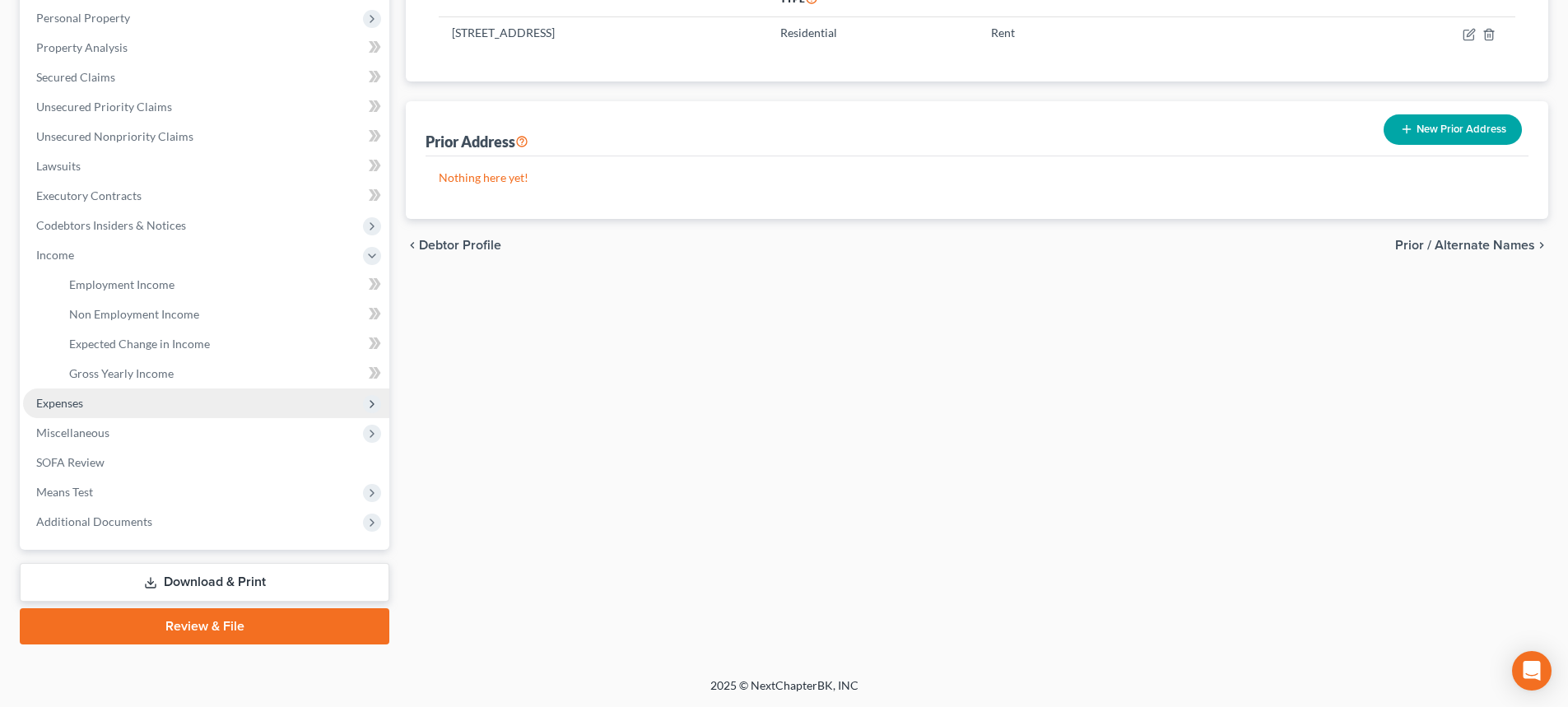
click at [122, 400] on span "Expenses" at bounding box center [207, 403] width 367 height 30
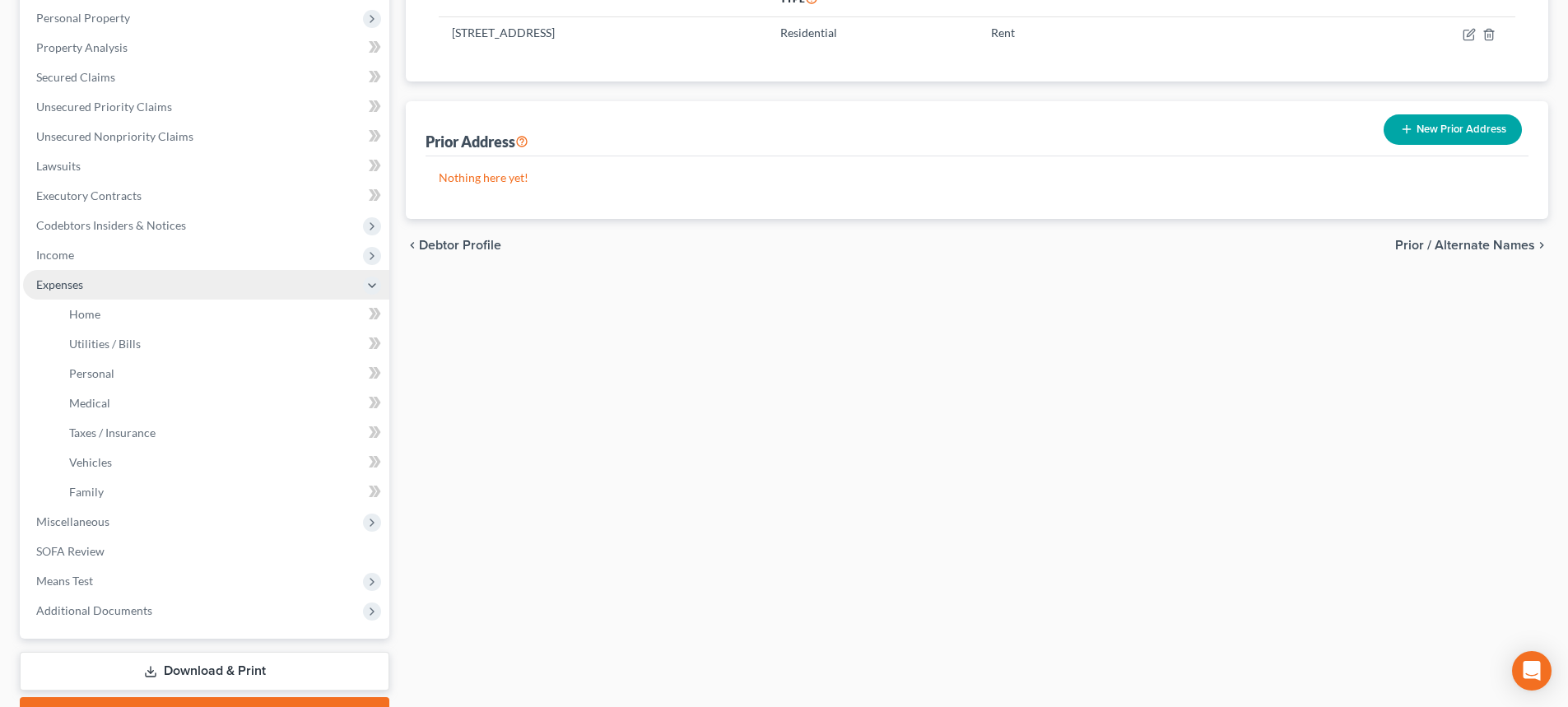
click at [144, 271] on span "Expenses" at bounding box center [207, 284] width 367 height 30
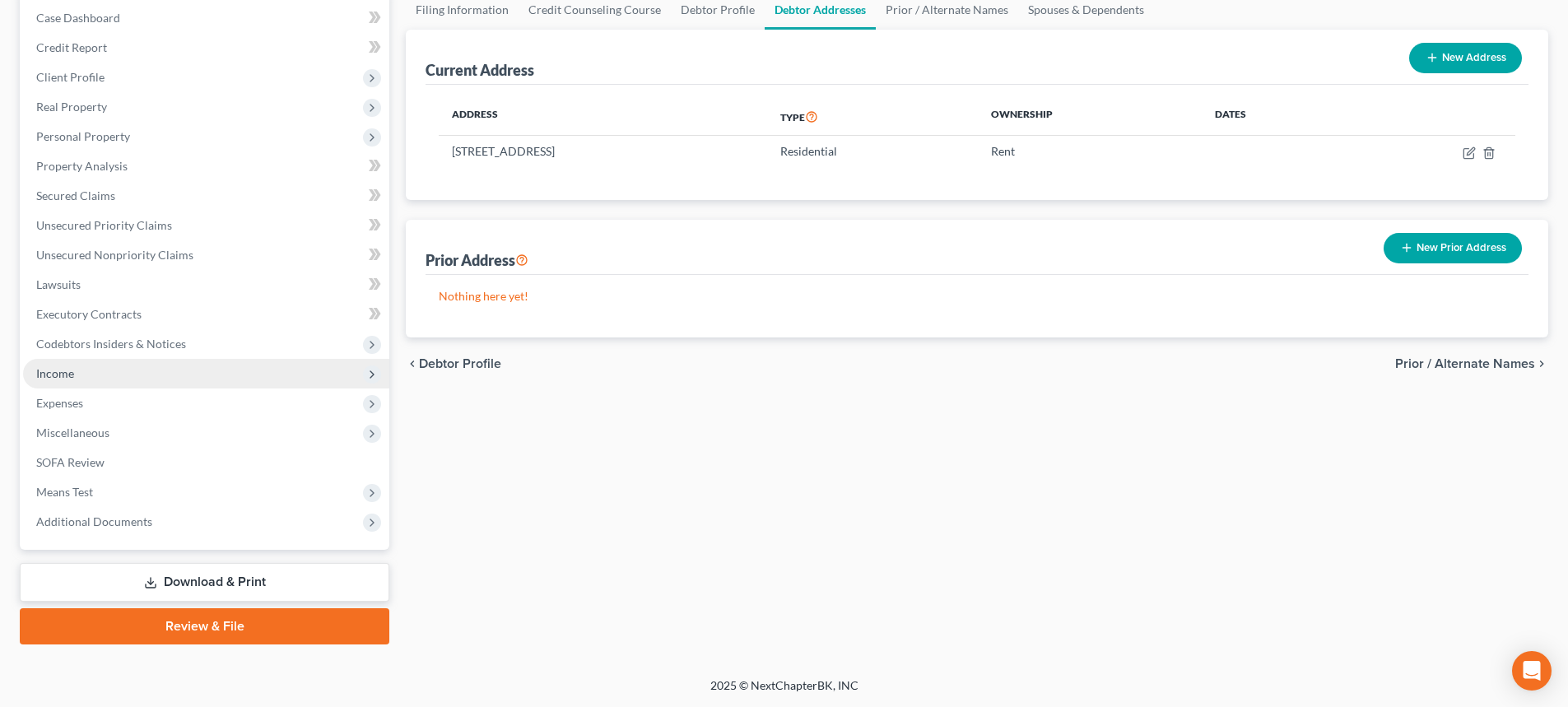
click at [95, 368] on span "Income" at bounding box center [207, 373] width 367 height 30
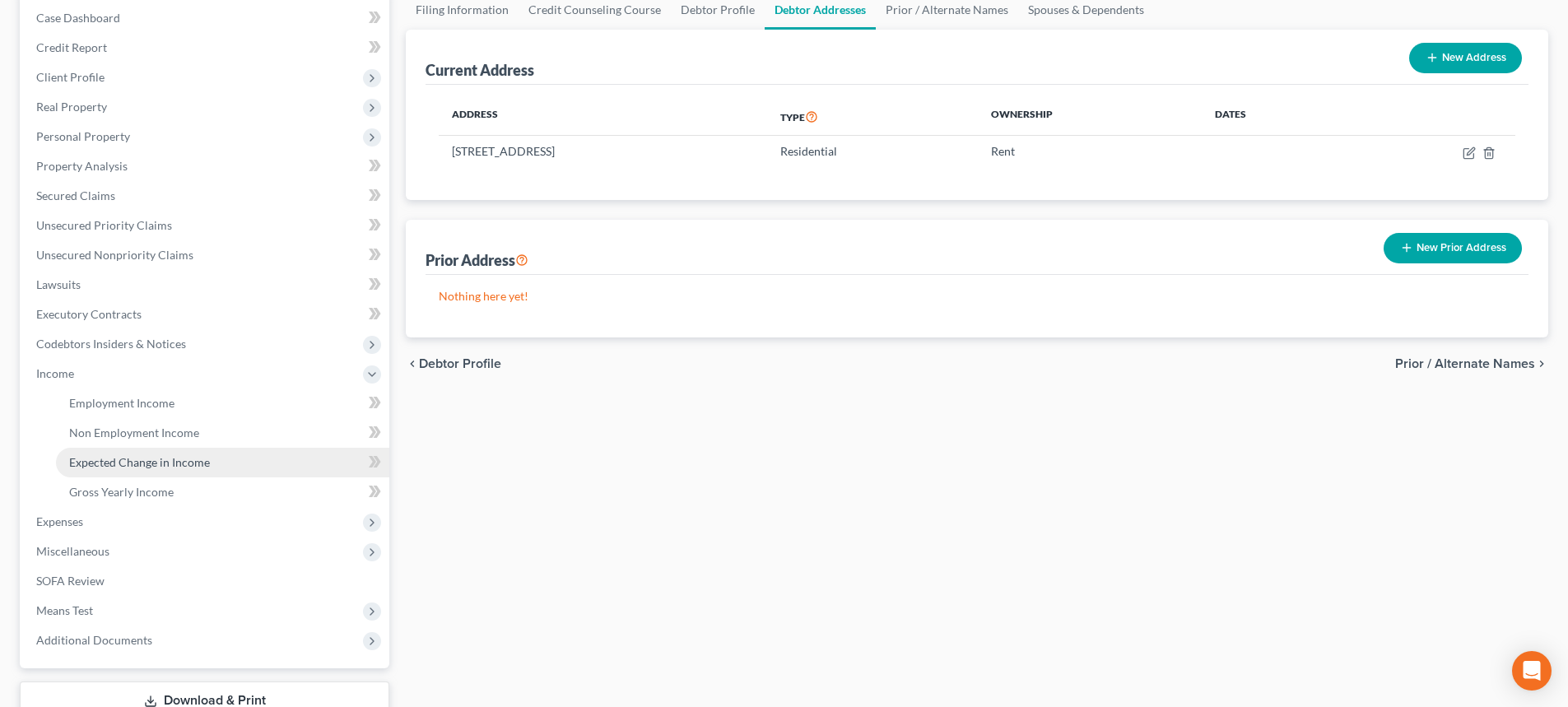
scroll to position [286, 0]
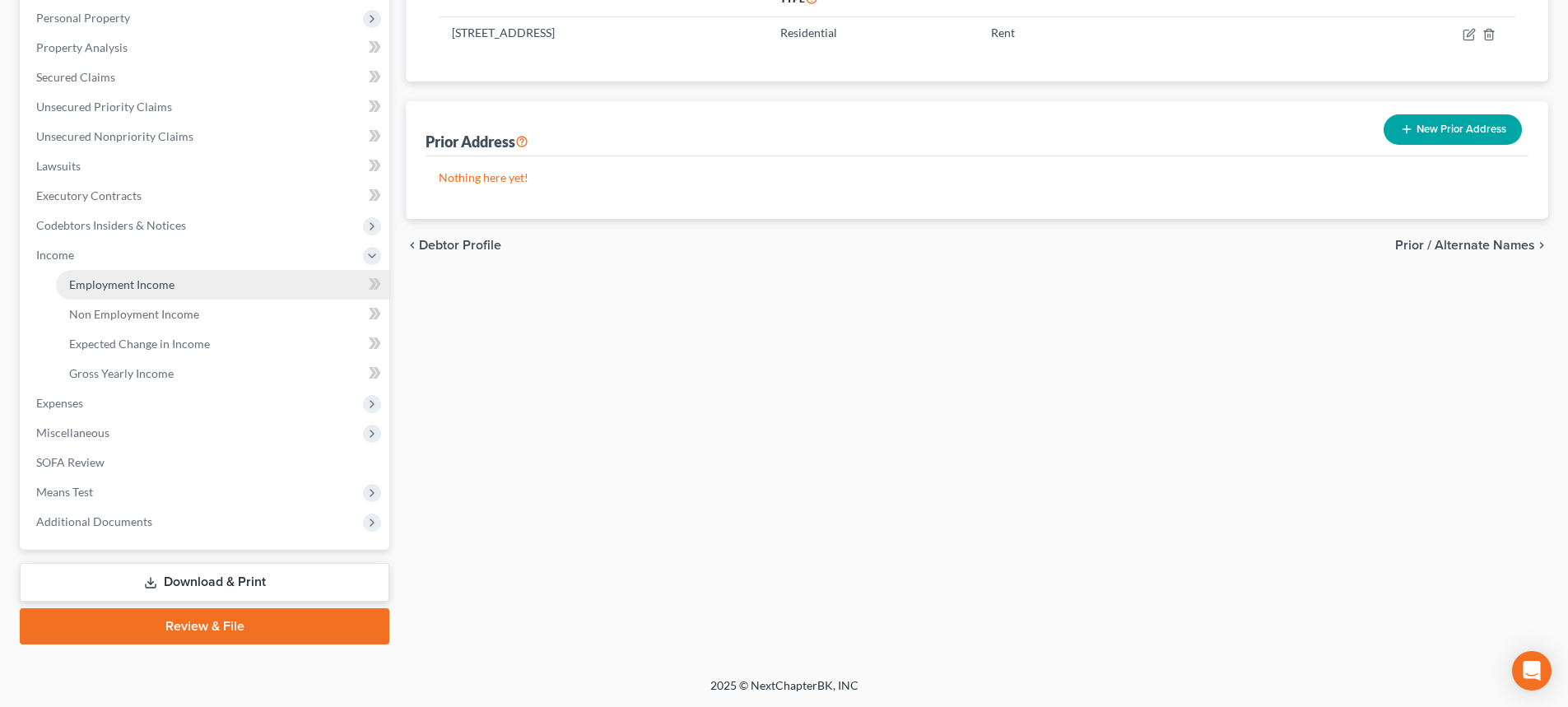
click at [129, 284] on span "Employment Income" at bounding box center [122, 284] width 106 height 14
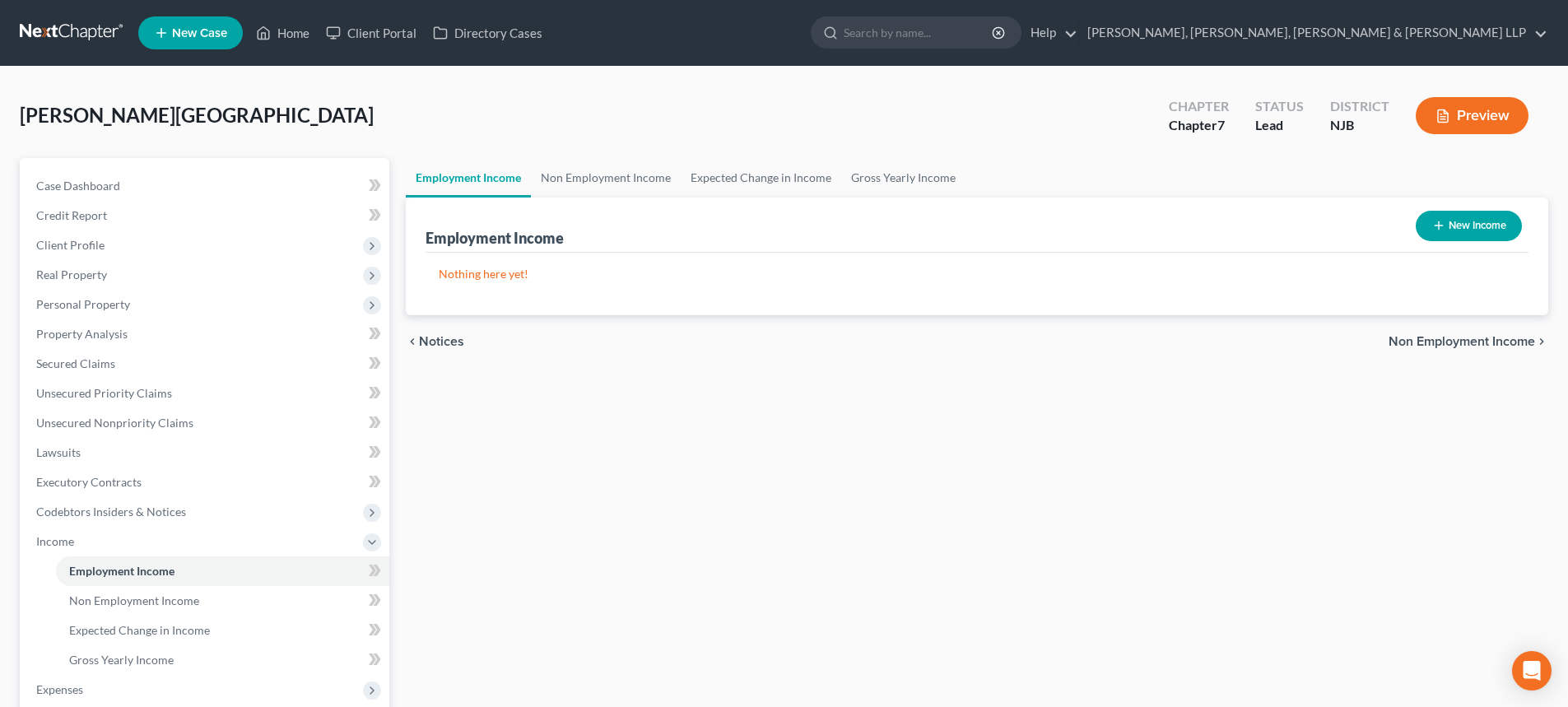
click at [1461, 206] on div "New Income" at bounding box center [1469, 226] width 119 height 43
click at [1459, 218] on button "New Income" at bounding box center [1469, 226] width 107 height 31
select select "0"
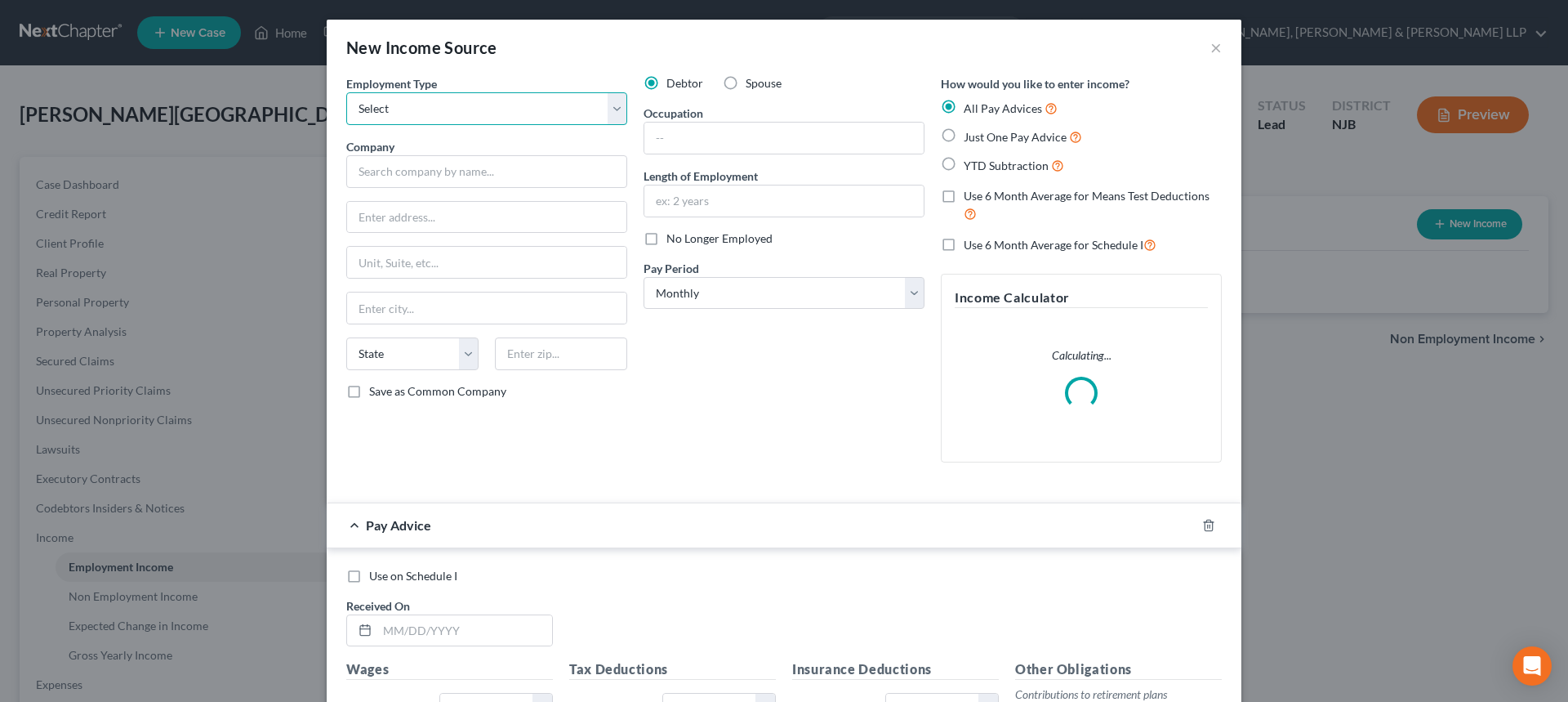
click at [483, 112] on select "Select Full or Part Time Employment Self Employment" at bounding box center [486, 108] width 280 height 32
click at [346, 92] on select "Select Full or Part Time Employment Self Employment" at bounding box center [486, 108] width 280 height 32
click at [470, 121] on select "Select Full or Part Time Employment Self Employment" at bounding box center [486, 108] width 280 height 32
select select "0"
click at [346, 92] on select "Select Full or Part Time Employment Self Employment" at bounding box center [486, 108] width 280 height 32
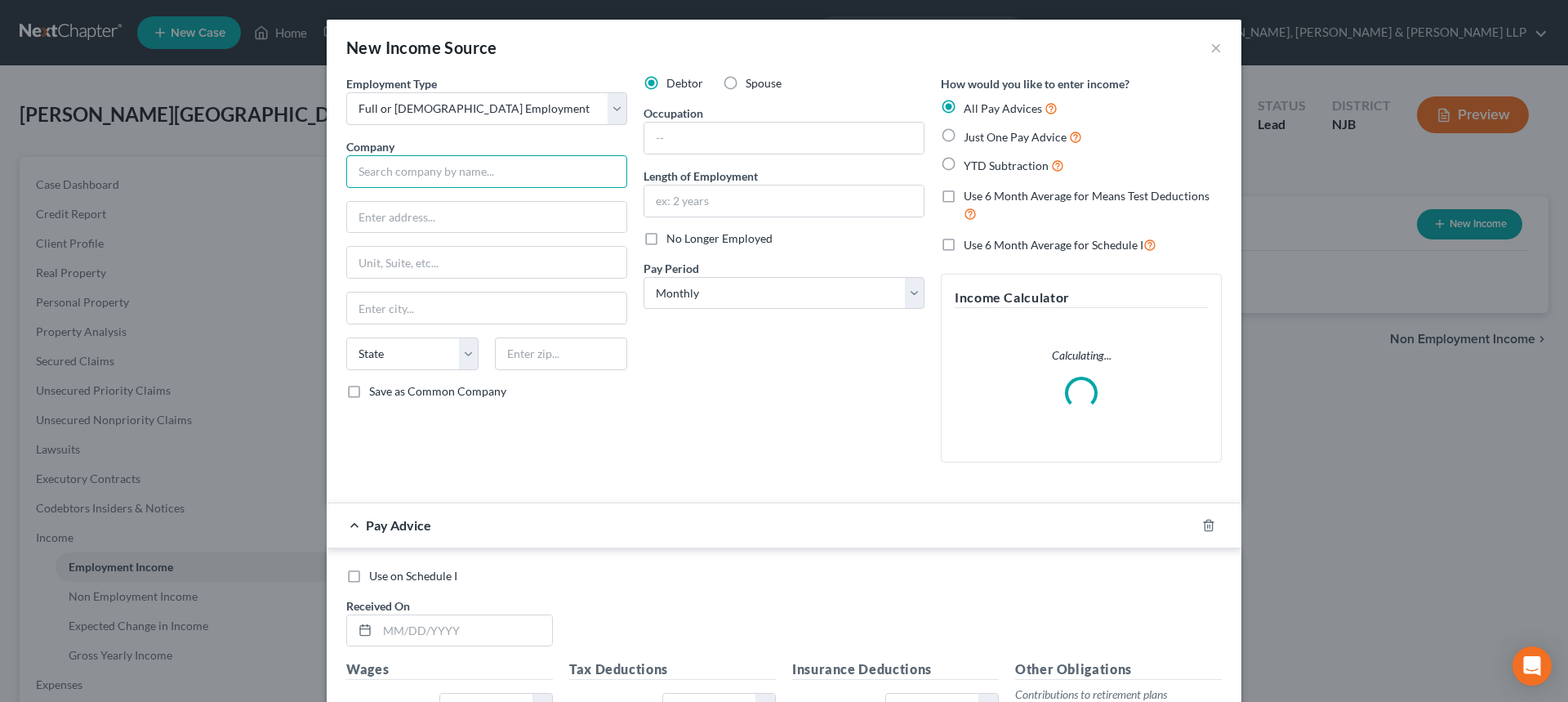
click at [429, 173] on input "text" at bounding box center [486, 171] width 280 height 32
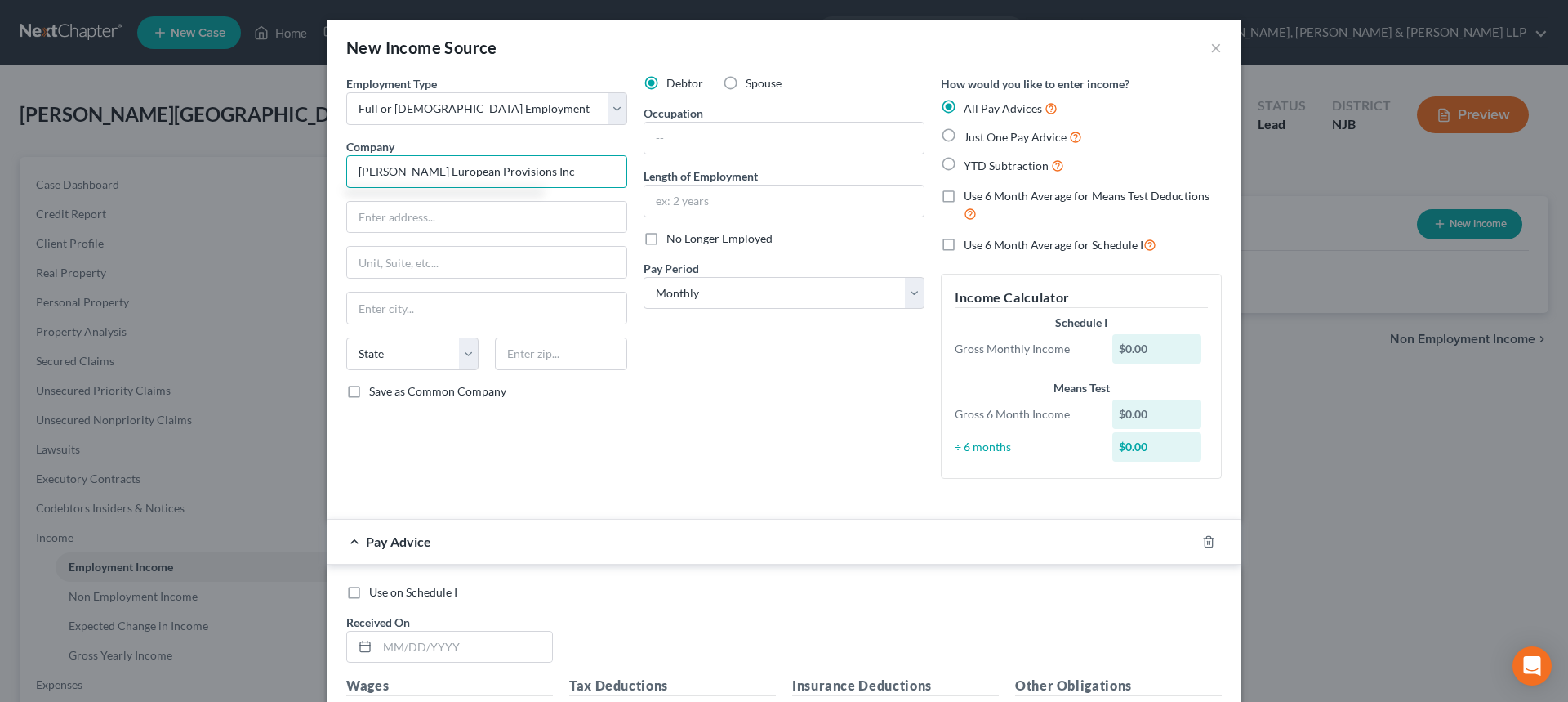
type input "Schmalz European Provisions Inc"
click at [385, 198] on div "Employment Type * Select Full or Part Time Employment Self Employment Company *…" at bounding box center [487, 283] width 297 height 417
click at [383, 212] on input "text" at bounding box center [487, 217] width 280 height 31
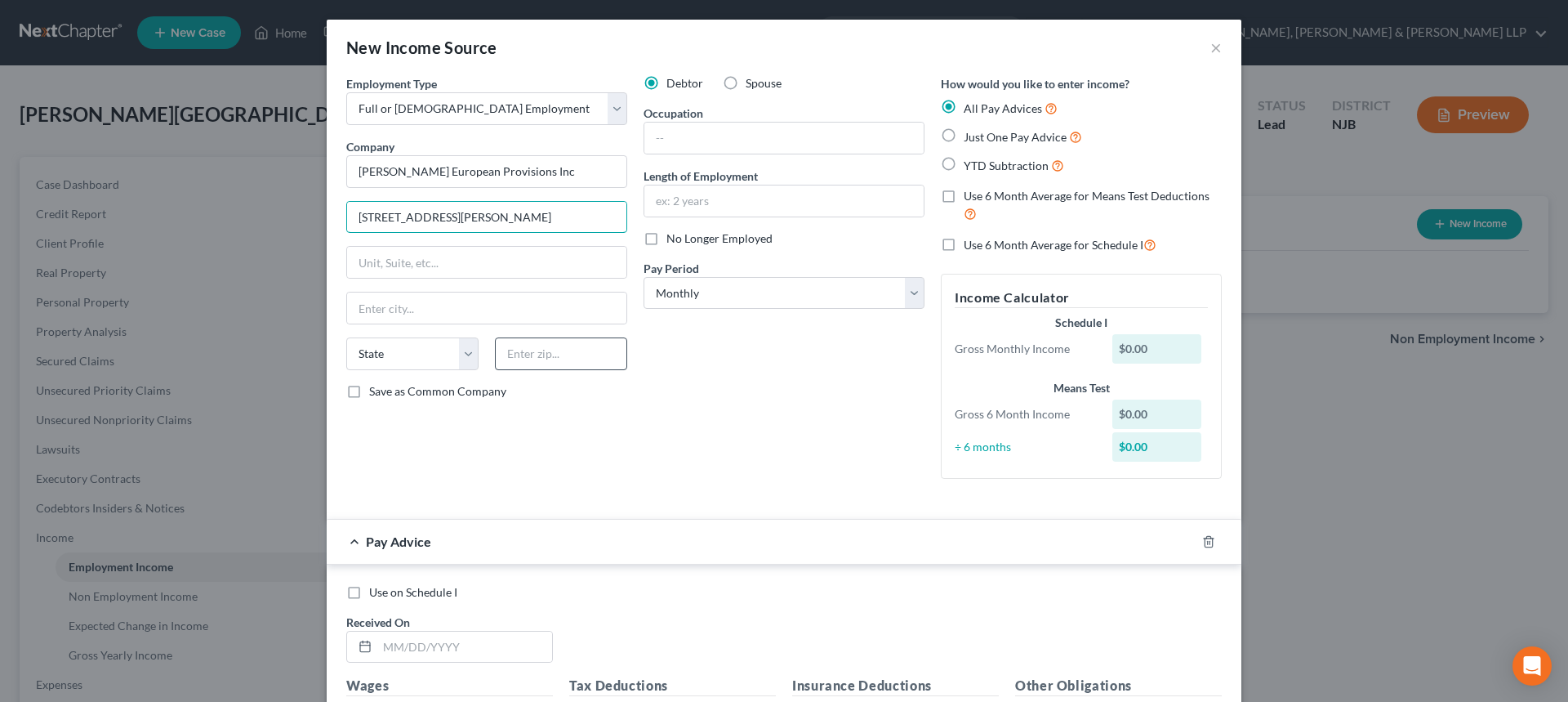
type input "38 Fadem Road"
click at [562, 361] on input "text" at bounding box center [561, 353] width 133 height 32
drag, startPoint x: 562, startPoint y: 361, endPoint x: 280, endPoint y: 410, distance: 286.2
click at [280, 410] on div "New Income Source × Employment Type * Select Full or Part Time Employment Self …" at bounding box center [784, 351] width 1568 height 702
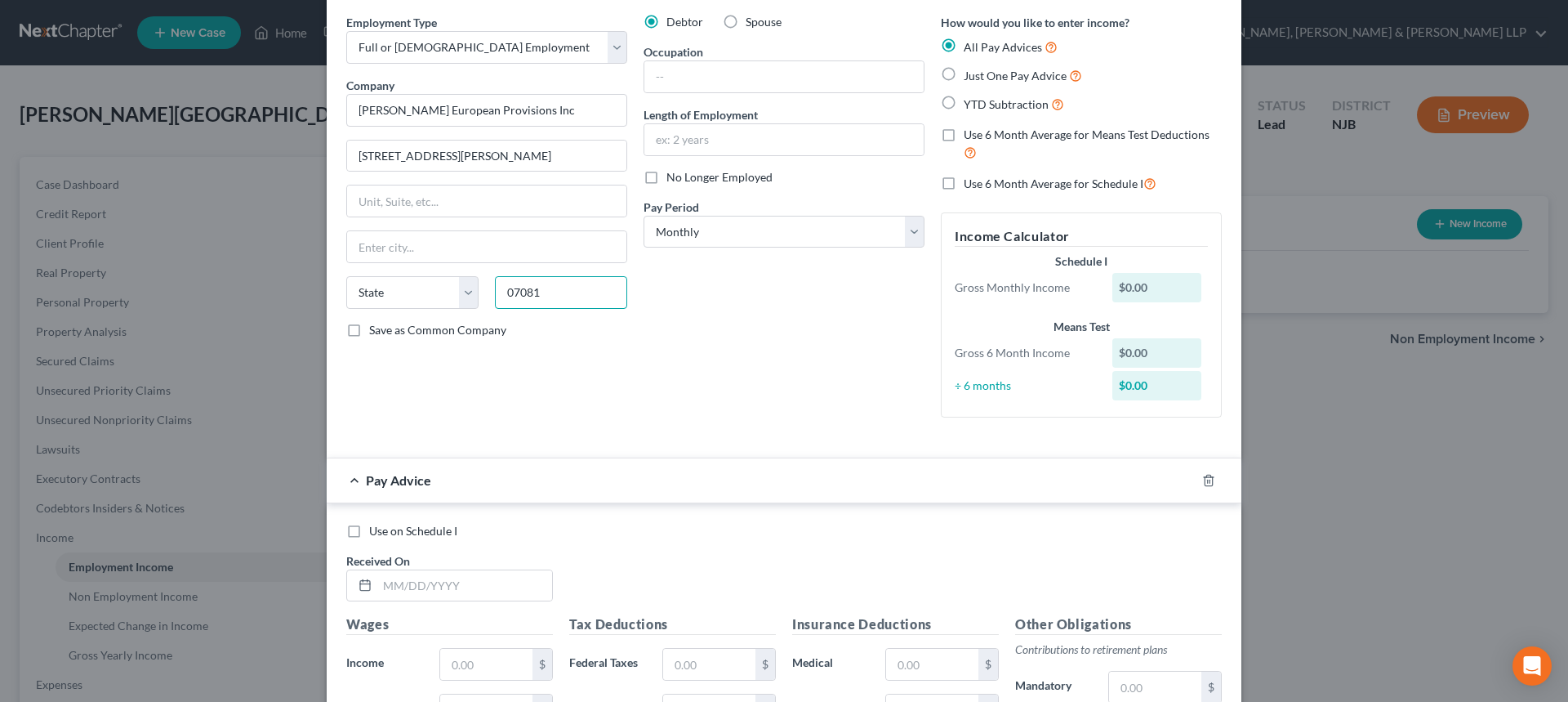
scroll to position [163, 0]
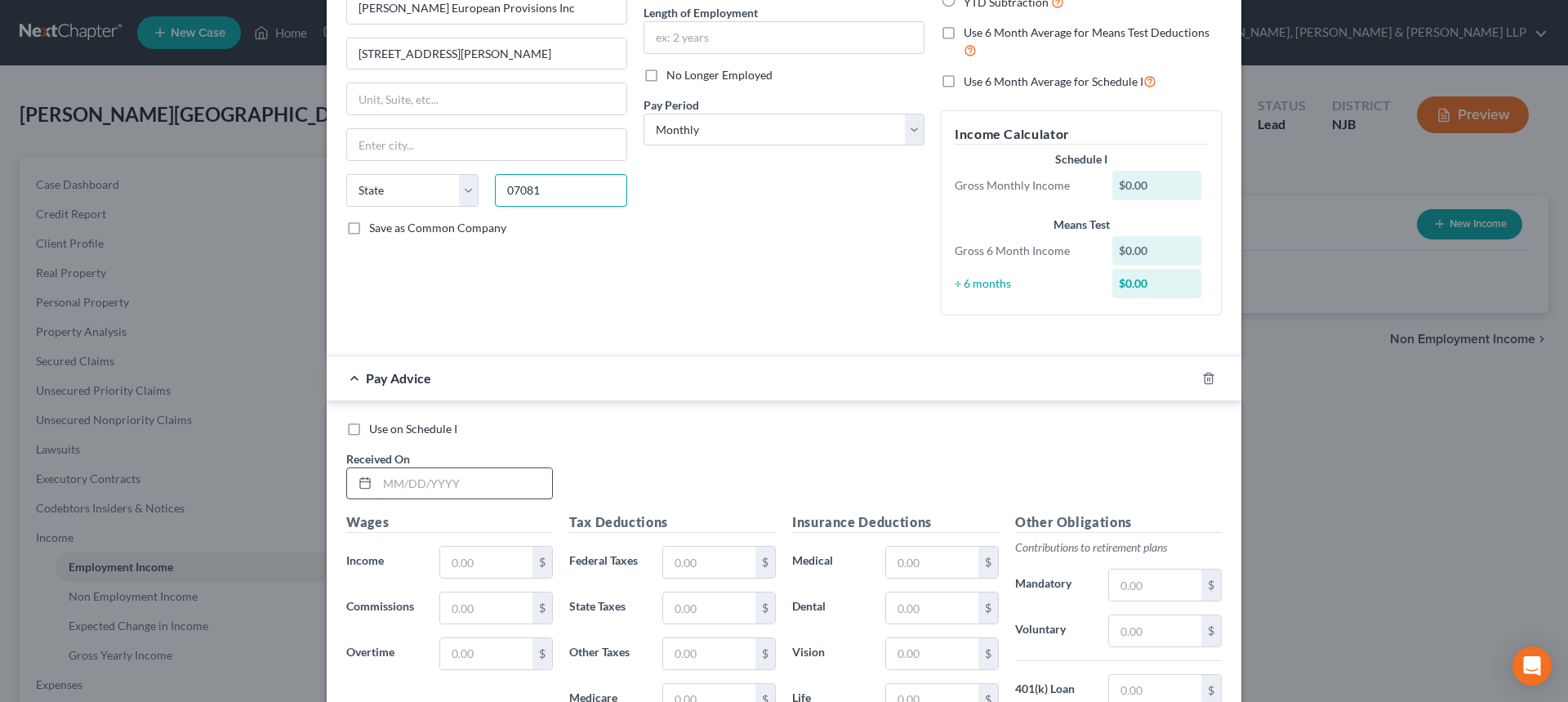
type input "07081"
click at [401, 478] on input "text" at bounding box center [464, 483] width 175 height 31
type input "Springfield"
select select "33"
click at [437, 481] on input "text" at bounding box center [464, 483] width 175 height 31
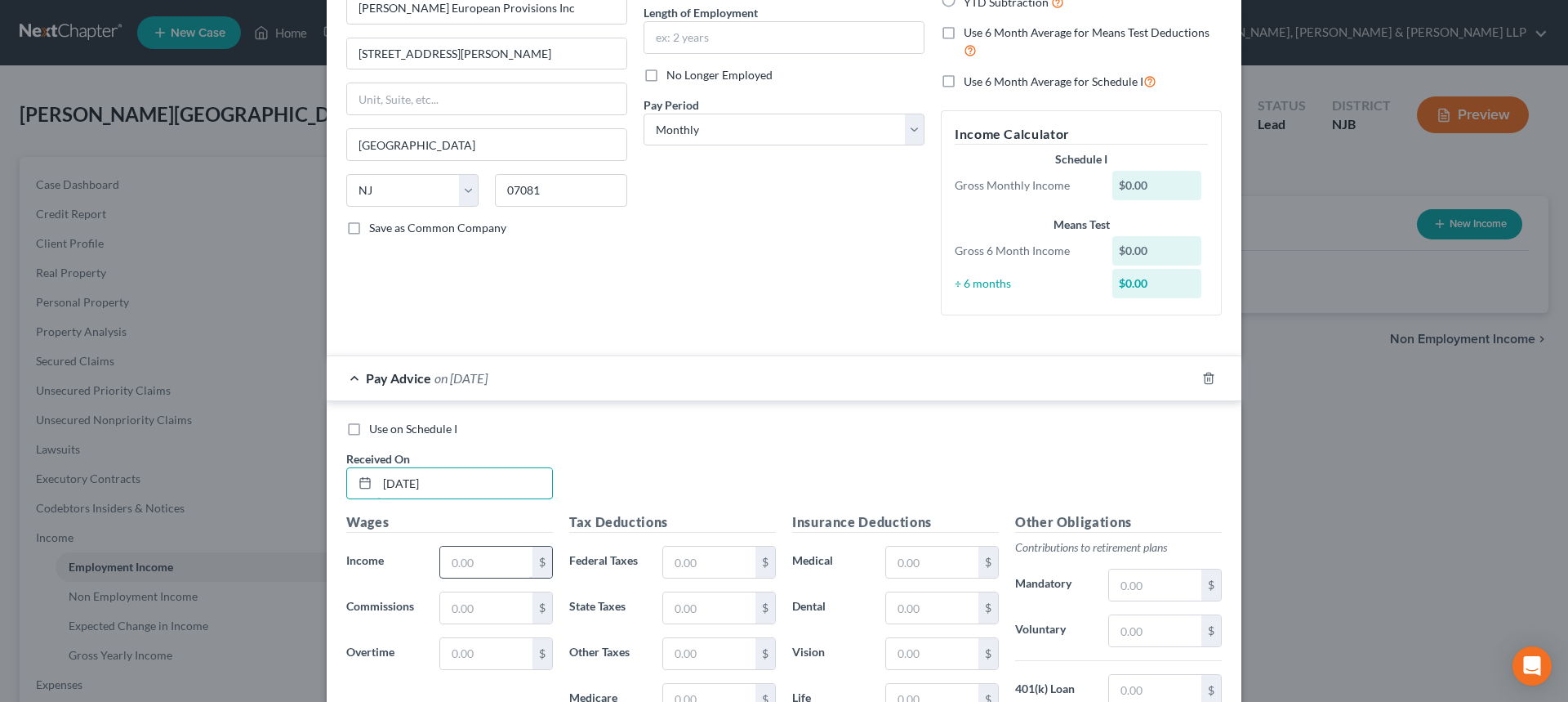
type input "05/28/2025"
click at [464, 566] on input "text" at bounding box center [486, 562] width 92 height 31
type input "8"
type input "2,885.00"
click at [699, 565] on input "text" at bounding box center [709, 562] width 92 height 31
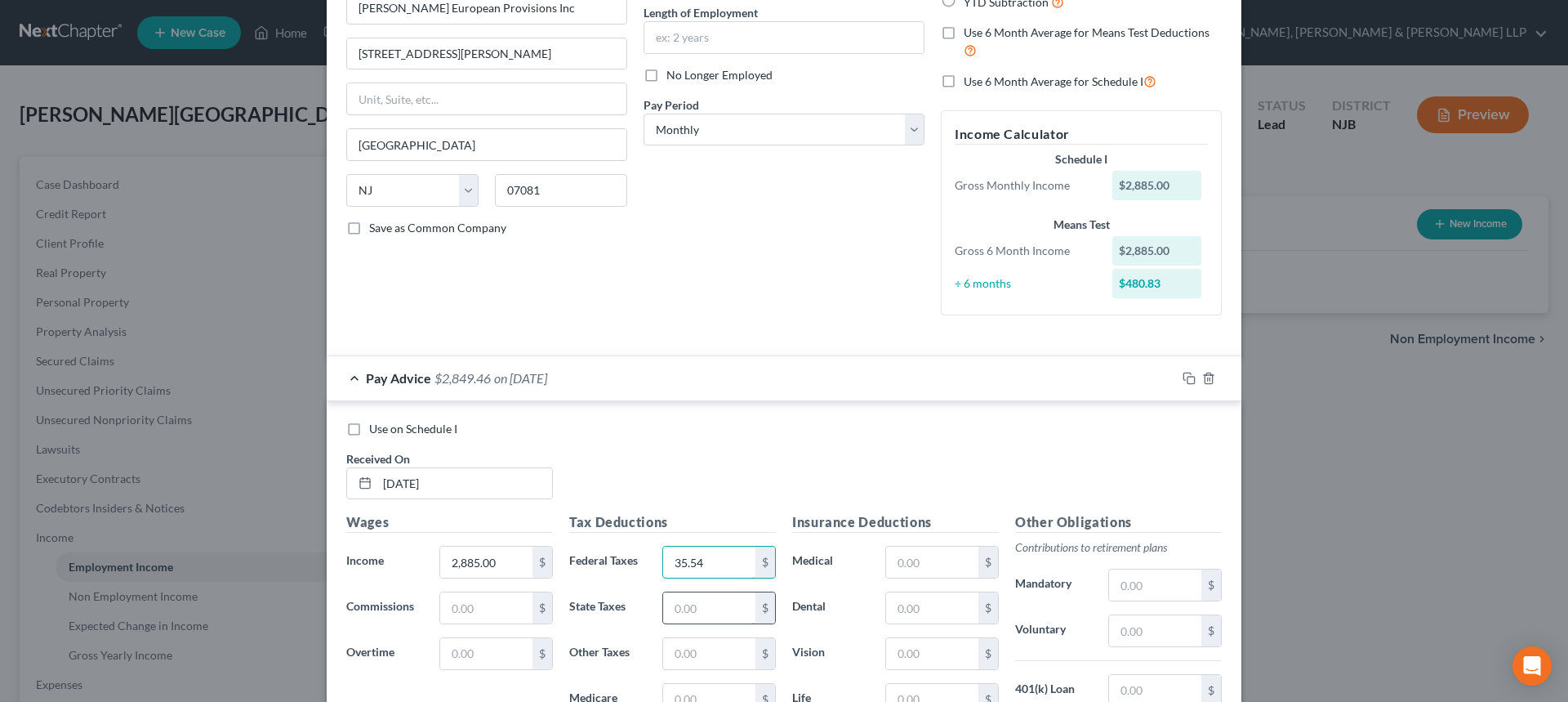
type input "35.54"
click at [744, 618] on input "text" at bounding box center [709, 608] width 92 height 31
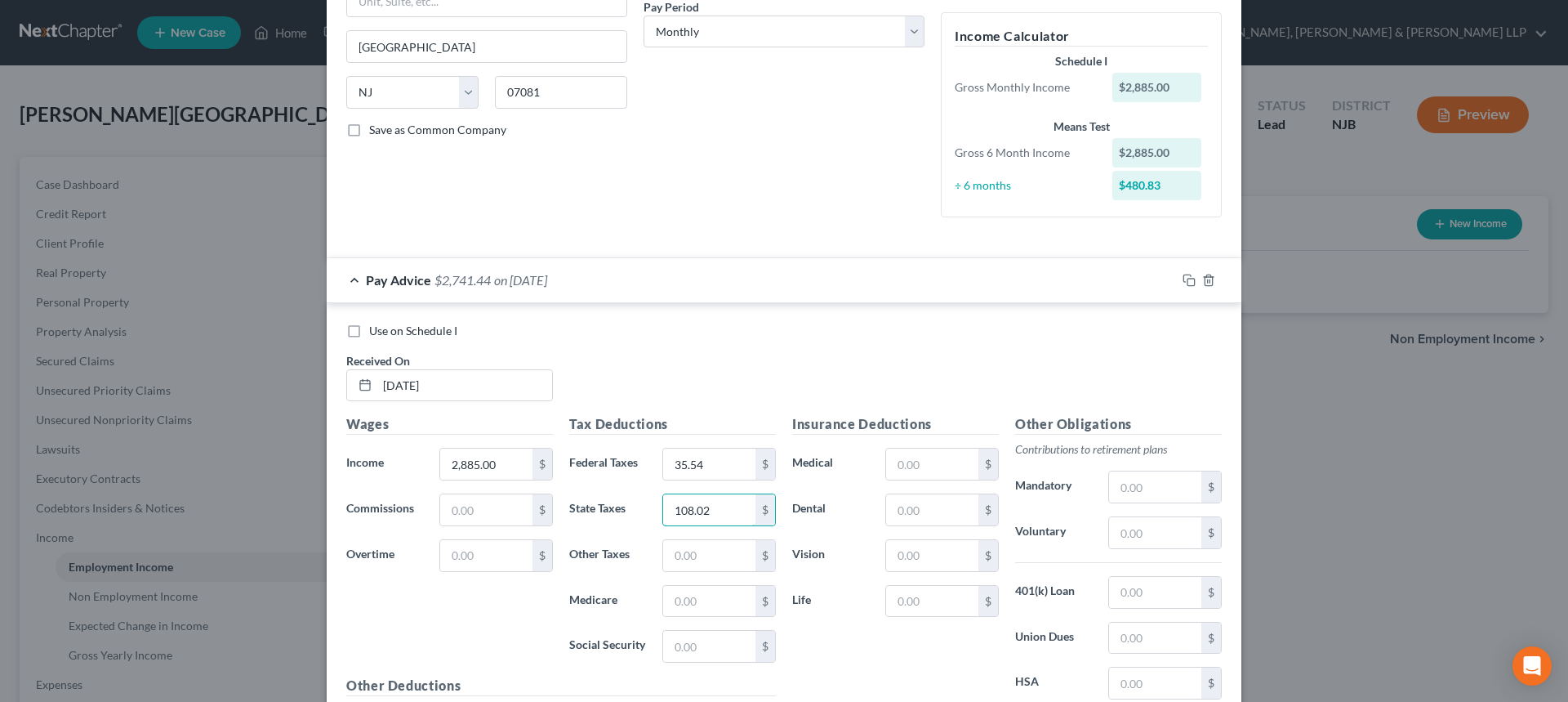
scroll to position [409, 0]
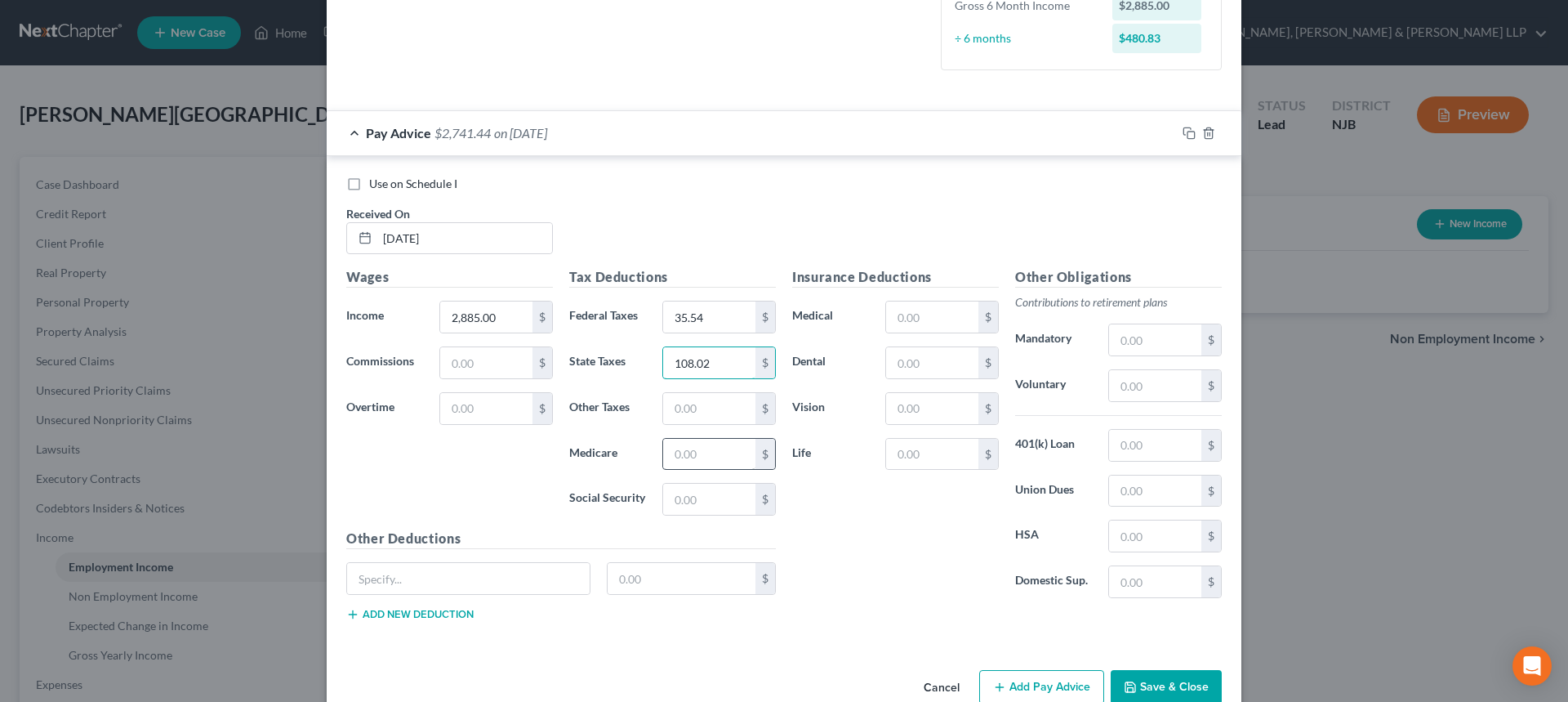
type input "108.02"
click at [711, 464] on input "text" at bounding box center [709, 454] width 92 height 31
type input "41.84"
click at [680, 504] on input "text" at bounding box center [709, 498] width 92 height 31
type input "178.87"
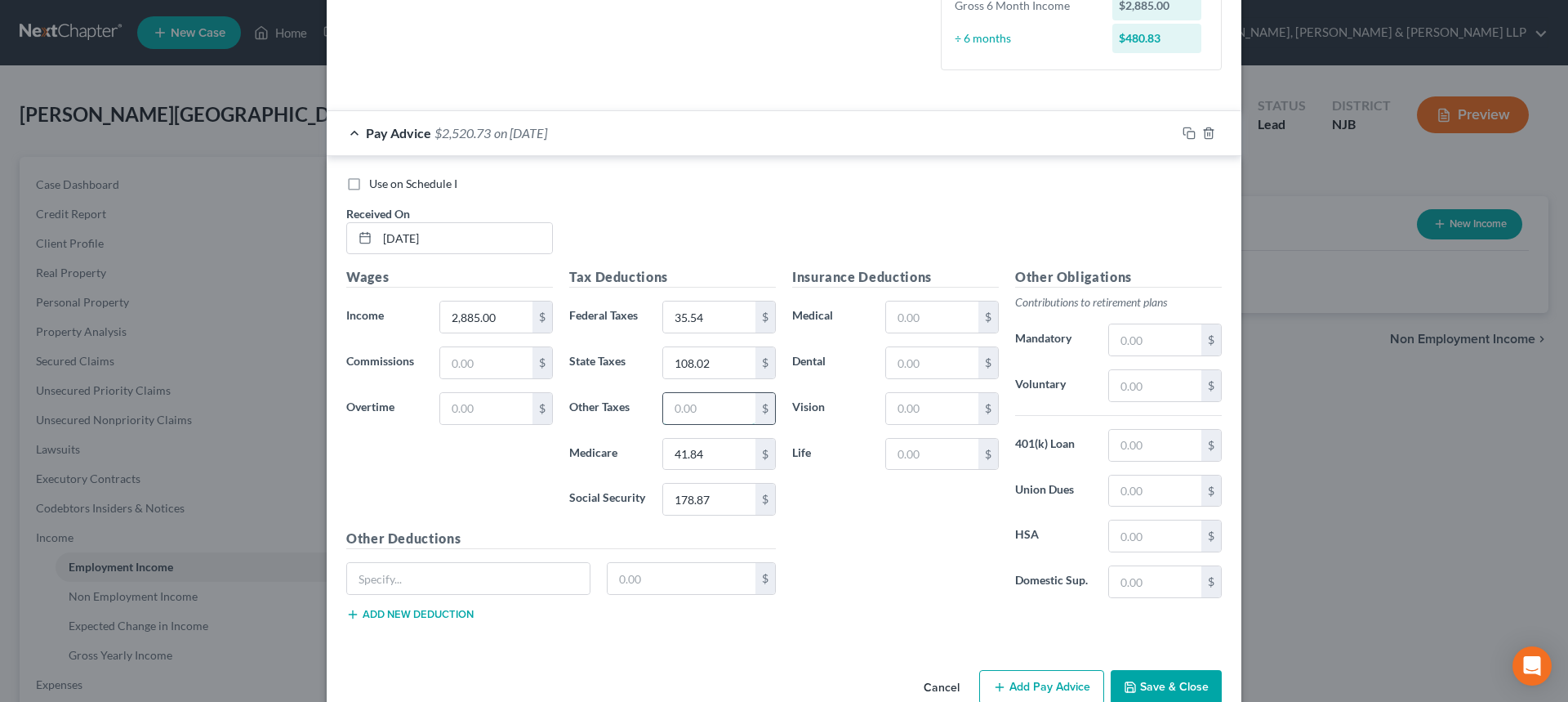
click at [721, 411] on input "text" at bounding box center [709, 408] width 92 height 31
type input "28.43"
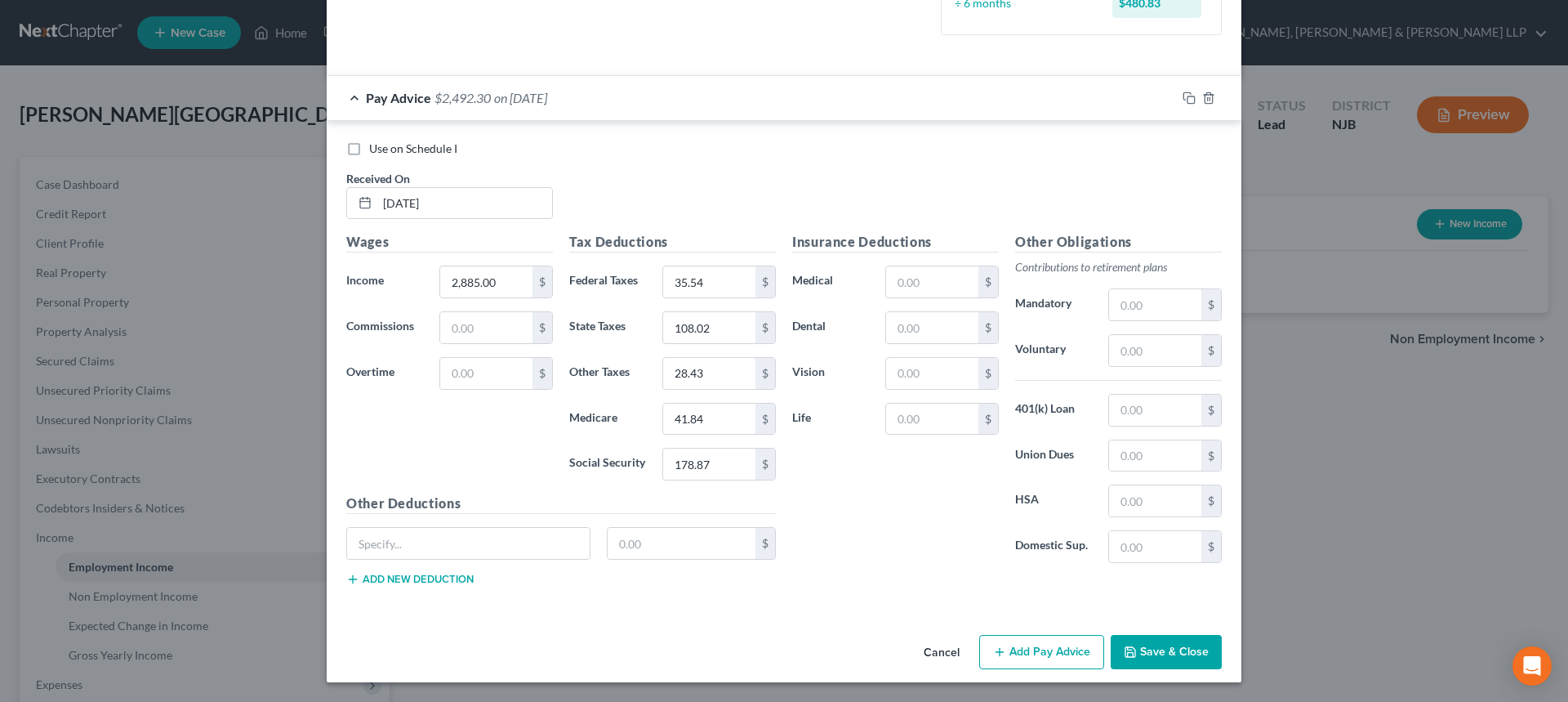
click at [1044, 651] on button "Add Pay Advice" at bounding box center [1041, 652] width 125 height 34
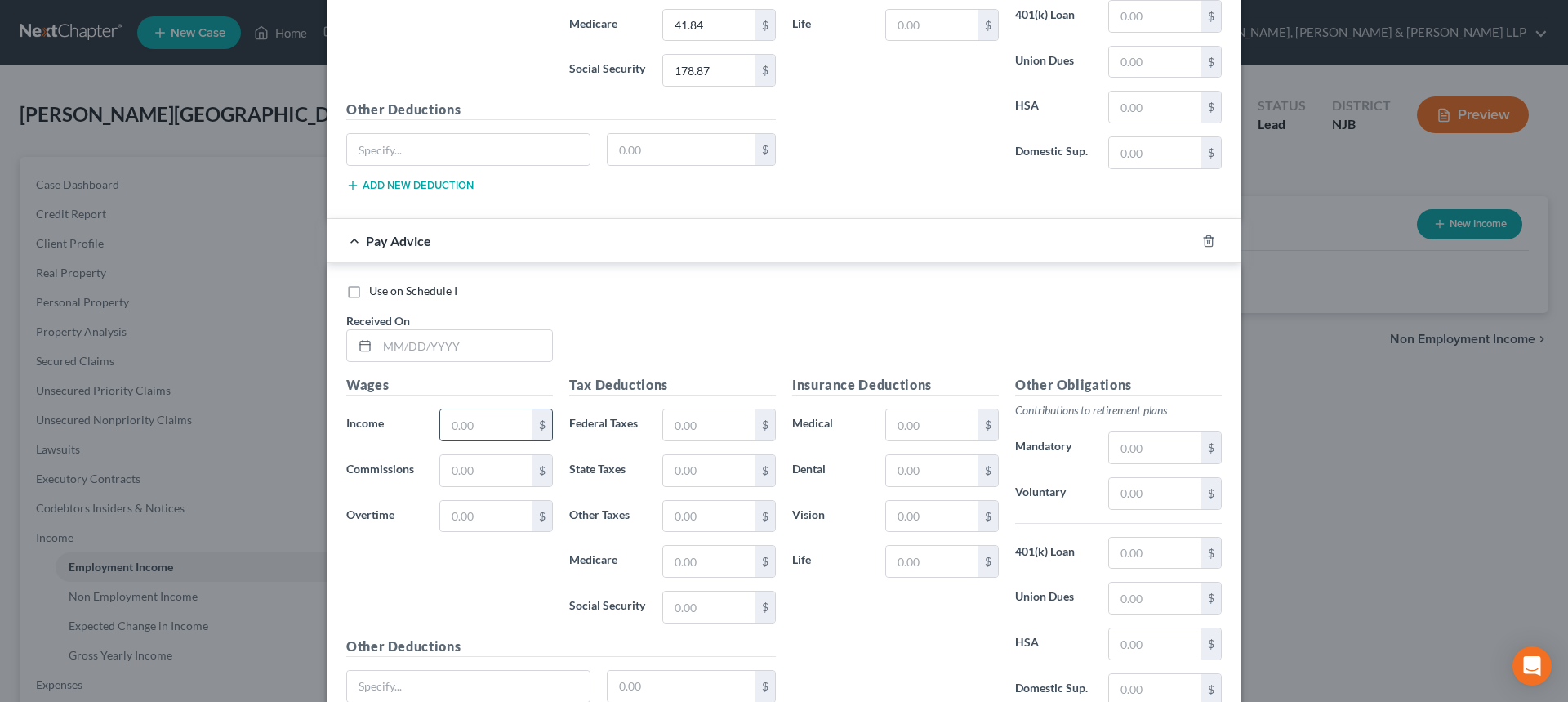
scroll to position [852, 0]
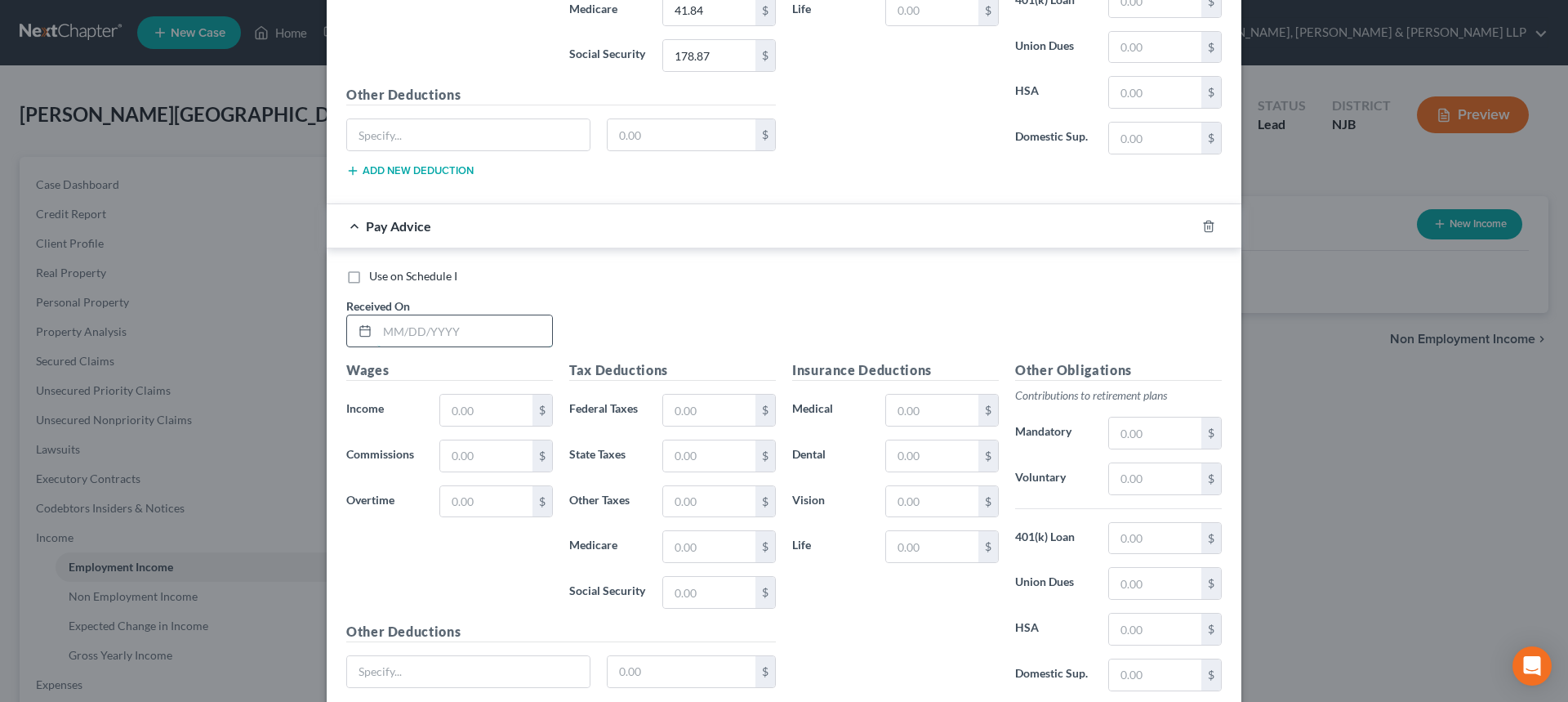
click at [458, 343] on input "text" at bounding box center [464, 331] width 175 height 31
type input "06/11/2025"
click at [487, 399] on input "text" at bounding box center [486, 410] width 92 height 31
type input "3,263.00"
click at [703, 424] on input "text" at bounding box center [709, 410] width 92 height 31
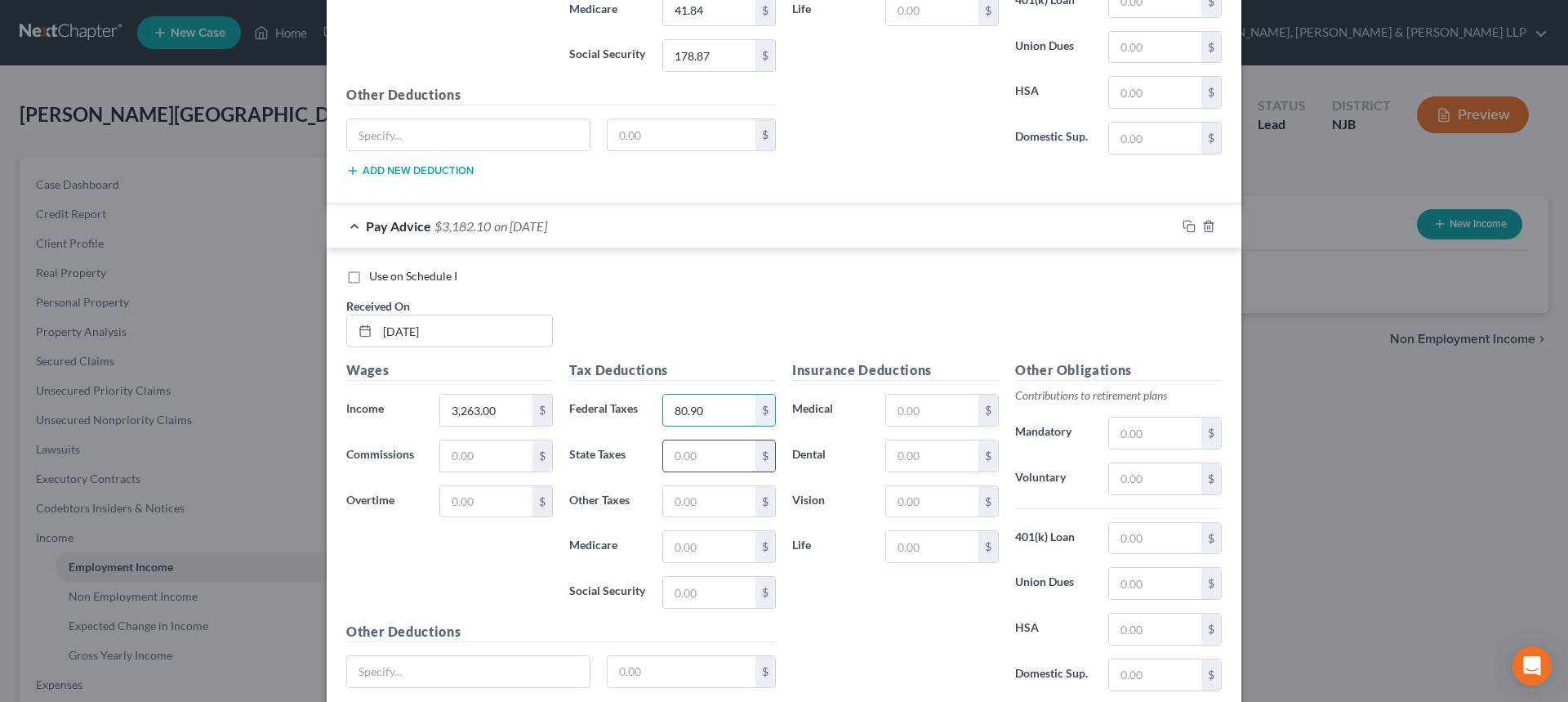
type input "80.90"
click at [694, 453] on input "text" at bounding box center [709, 455] width 92 height 31
type input "133.80"
click at [704, 552] on input "text" at bounding box center [709, 546] width 92 height 31
type input "47.31"
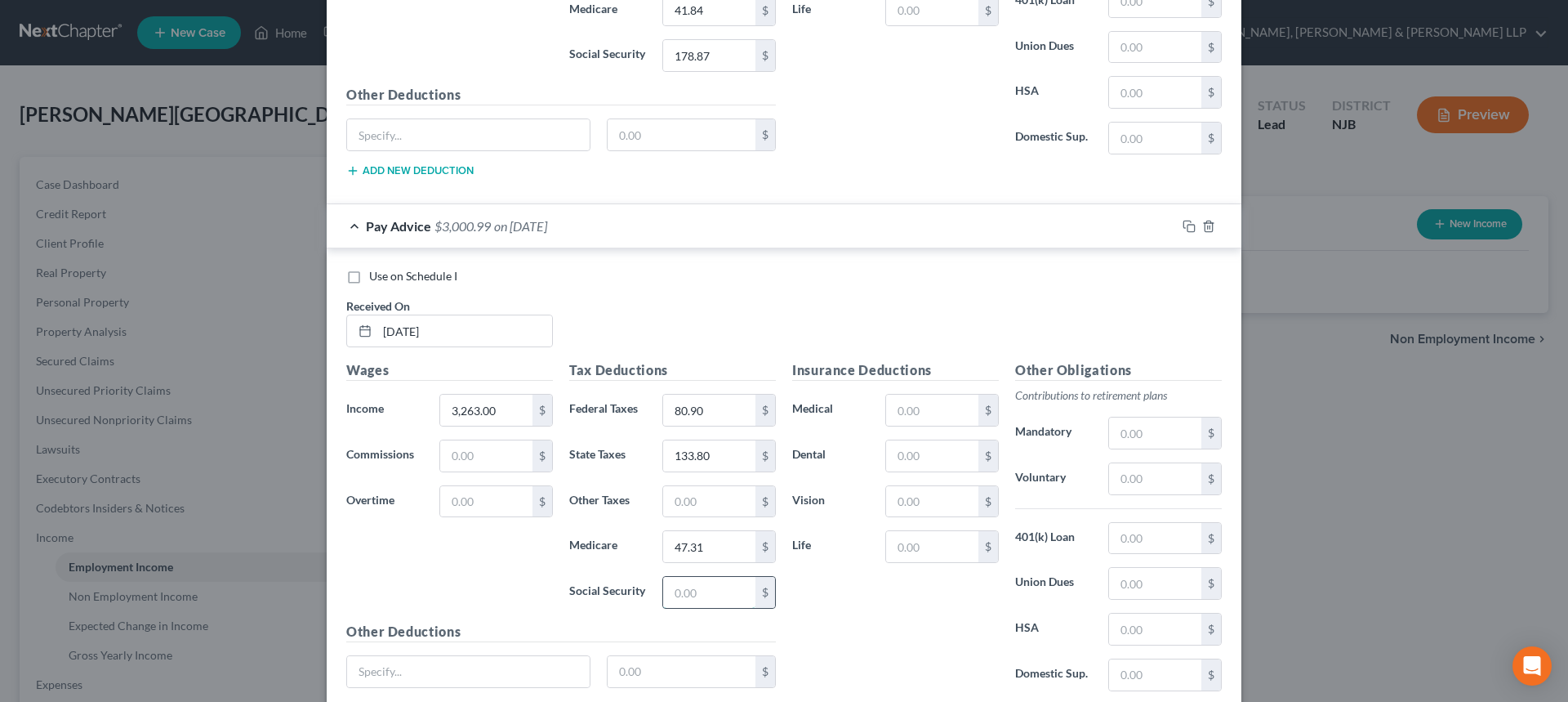
click at [683, 601] on input "text" at bounding box center [709, 592] width 92 height 31
type input "202.30"
click at [700, 499] on input "text" at bounding box center [709, 501] width 92 height 31
type input "32.14"
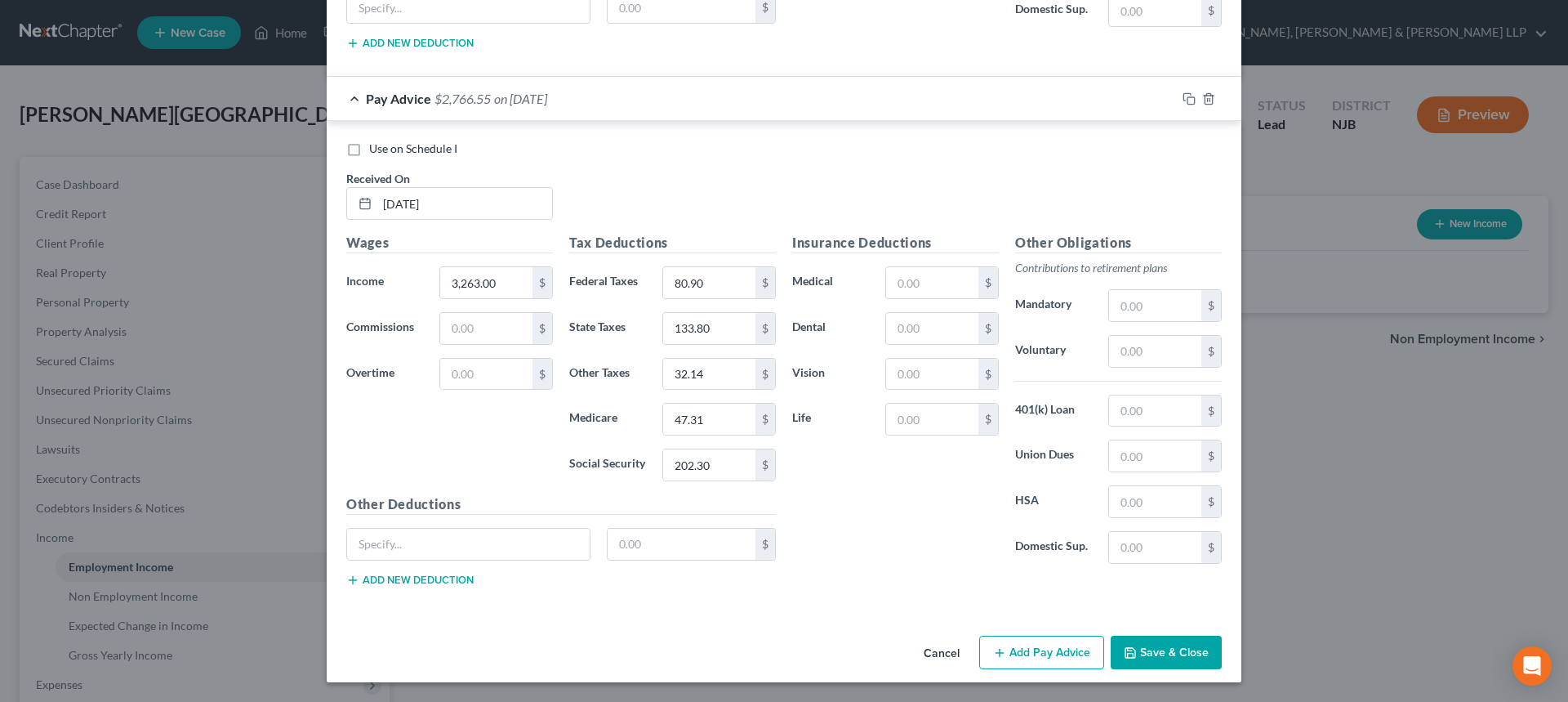
click at [1035, 657] on button "Add Pay Advice" at bounding box center [1041, 653] width 125 height 34
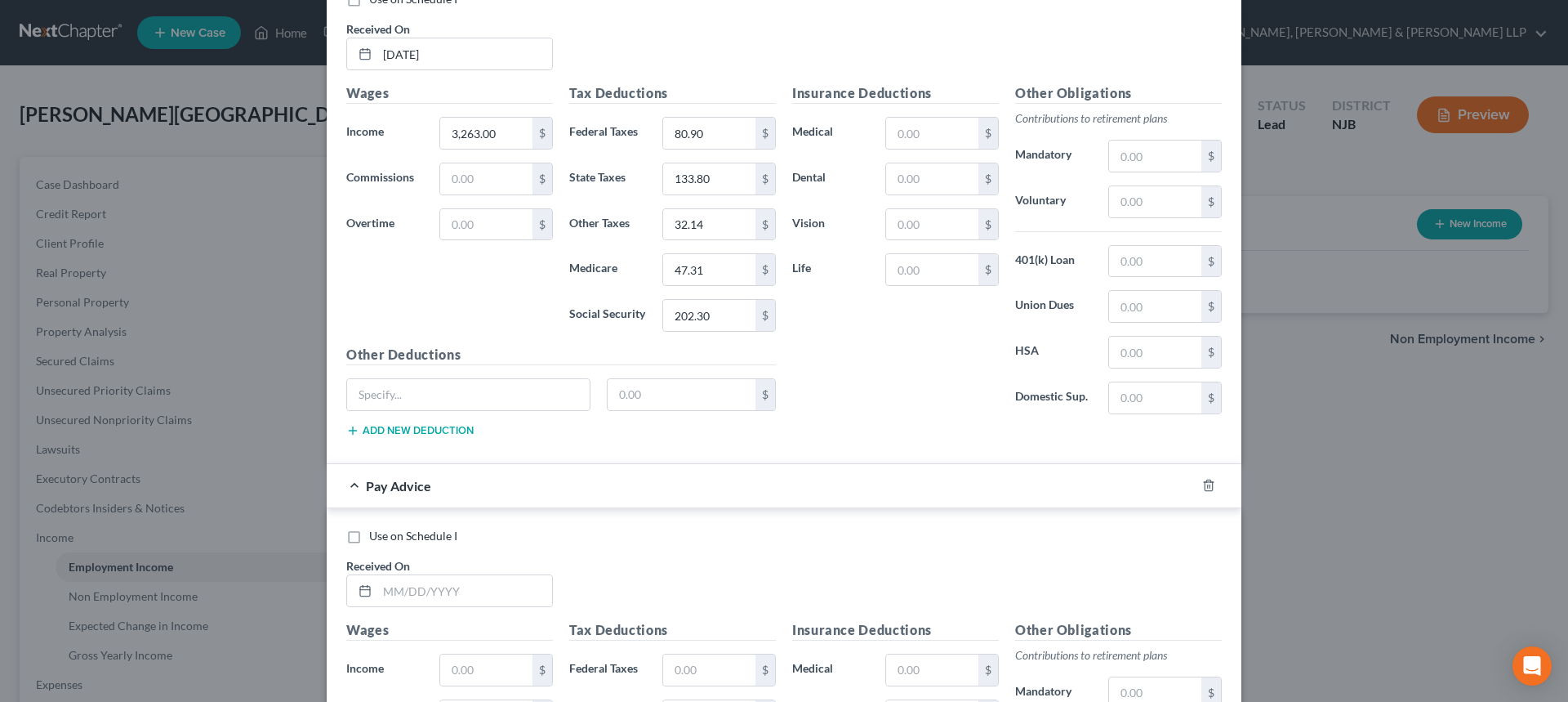
scroll to position [1388, 0]
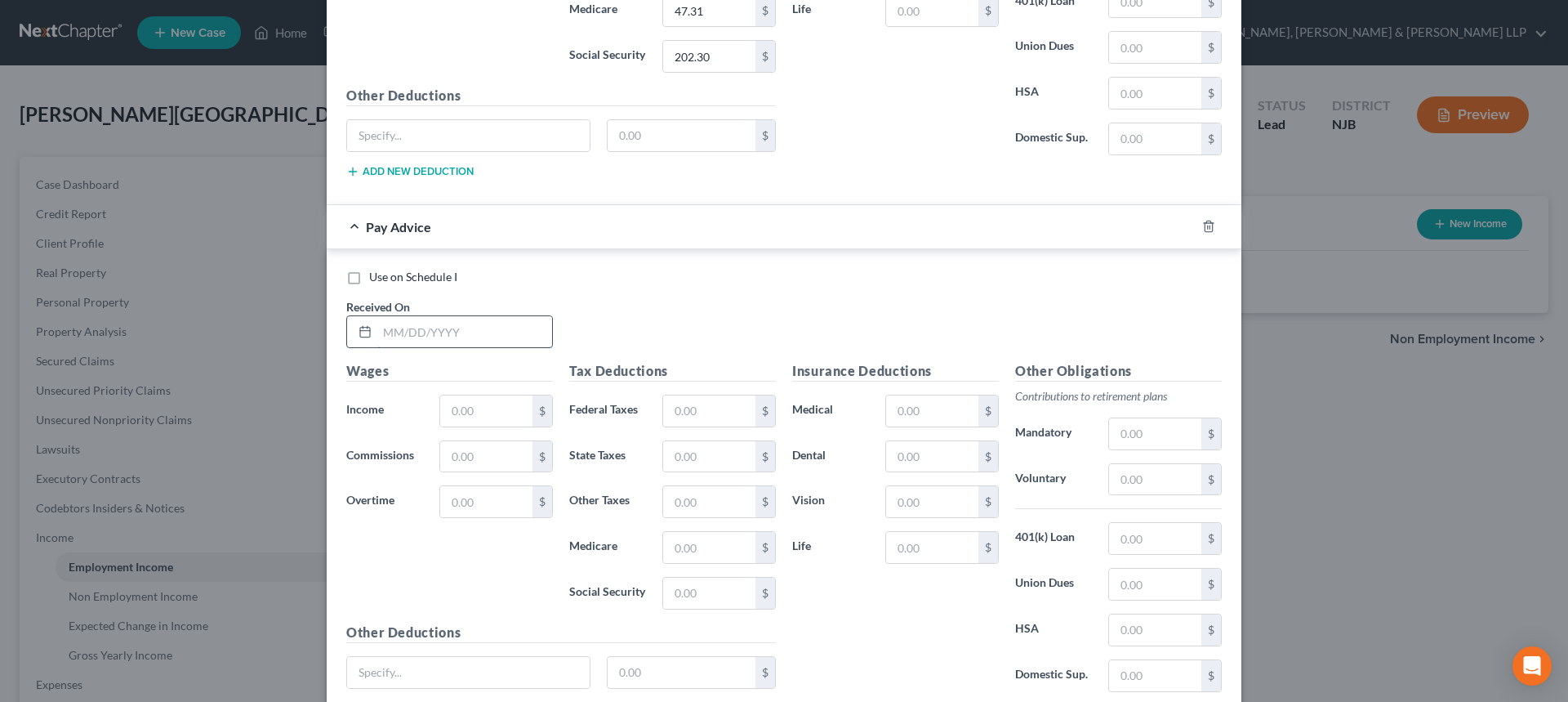
click at [432, 343] on input "text" at bounding box center [464, 332] width 175 height 31
type input "07/23/2025"
click at [457, 400] on input "text" at bounding box center [486, 411] width 92 height 31
type input "2,885.00"
click at [707, 417] on input "text" at bounding box center [709, 411] width 92 height 31
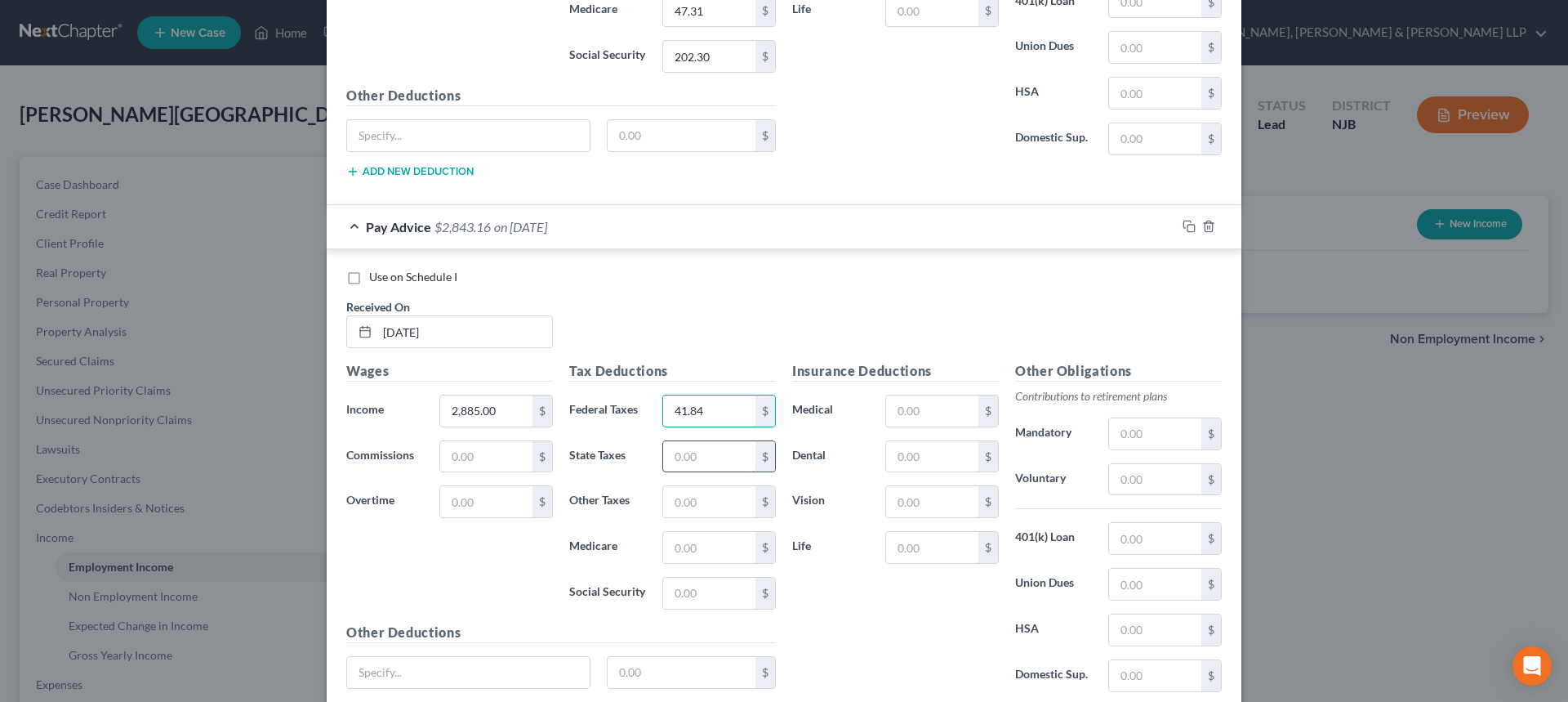
type input "41.84"
click at [693, 454] on input "text" at bounding box center [709, 456] width 92 height 31
type input "108.02"
click at [708, 556] on input "text" at bounding box center [709, 547] width 92 height 31
type input "41.84"
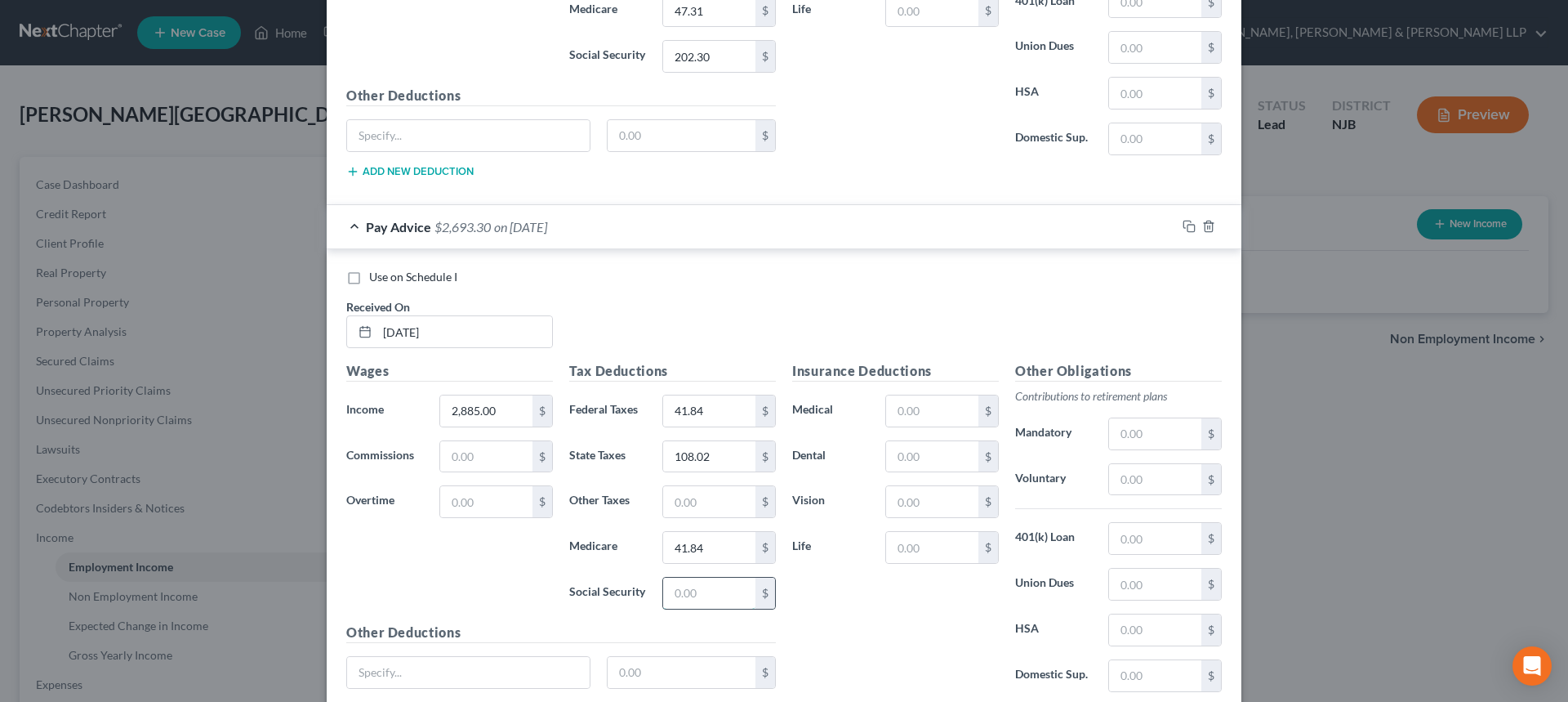
click at [705, 593] on input "text" at bounding box center [709, 593] width 92 height 31
type input "178.87"
click at [719, 495] on input "text" at bounding box center [709, 501] width 92 height 31
type input "28.43"
click at [711, 463] on input "35.54" at bounding box center [709, 456] width 92 height 31
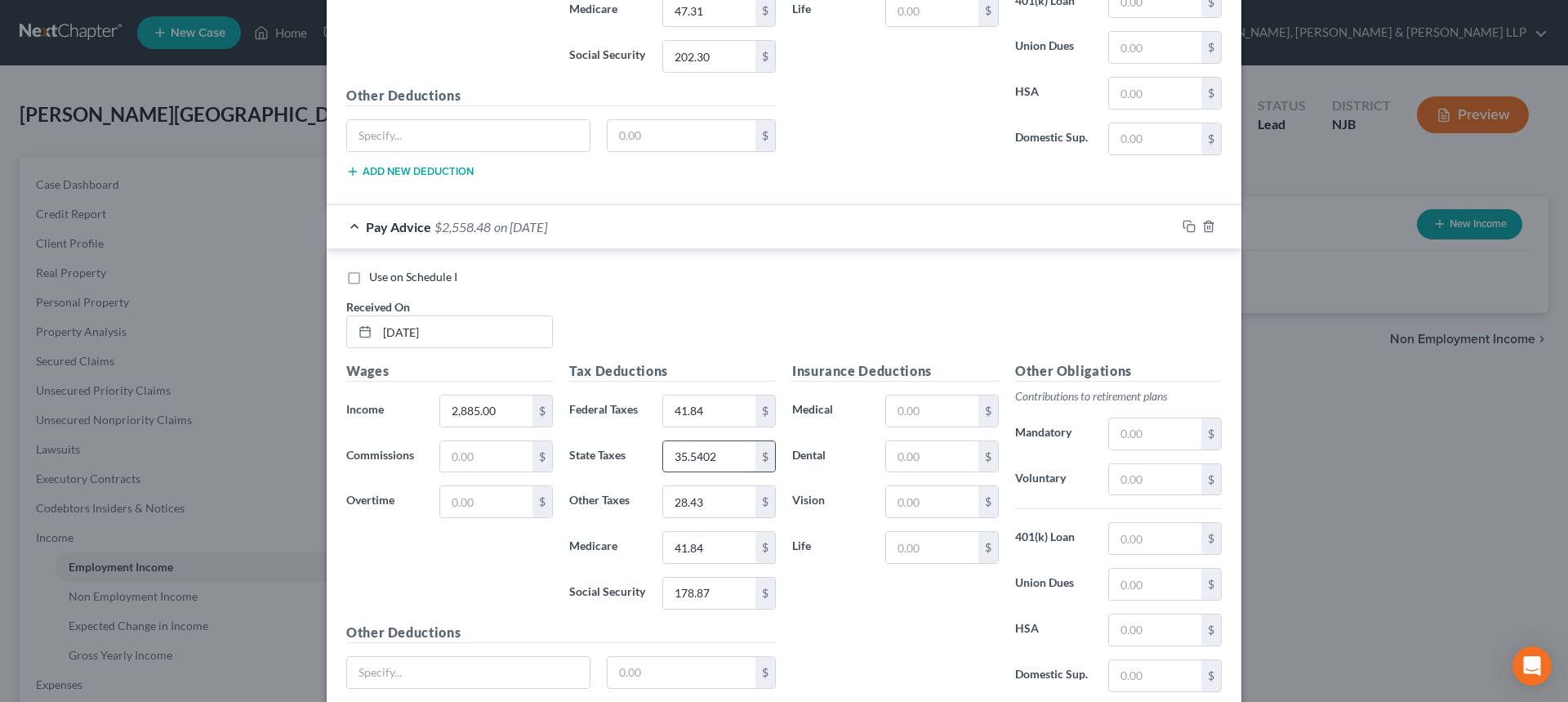
type input "35.54"
click at [698, 501] on input "28.43" at bounding box center [709, 501] width 92 height 31
type input "63.97"
drag, startPoint x: 702, startPoint y: 418, endPoint x: 703, endPoint y: 427, distance: 9.1
click at [702, 418] on input "41.84" at bounding box center [709, 411] width 92 height 31
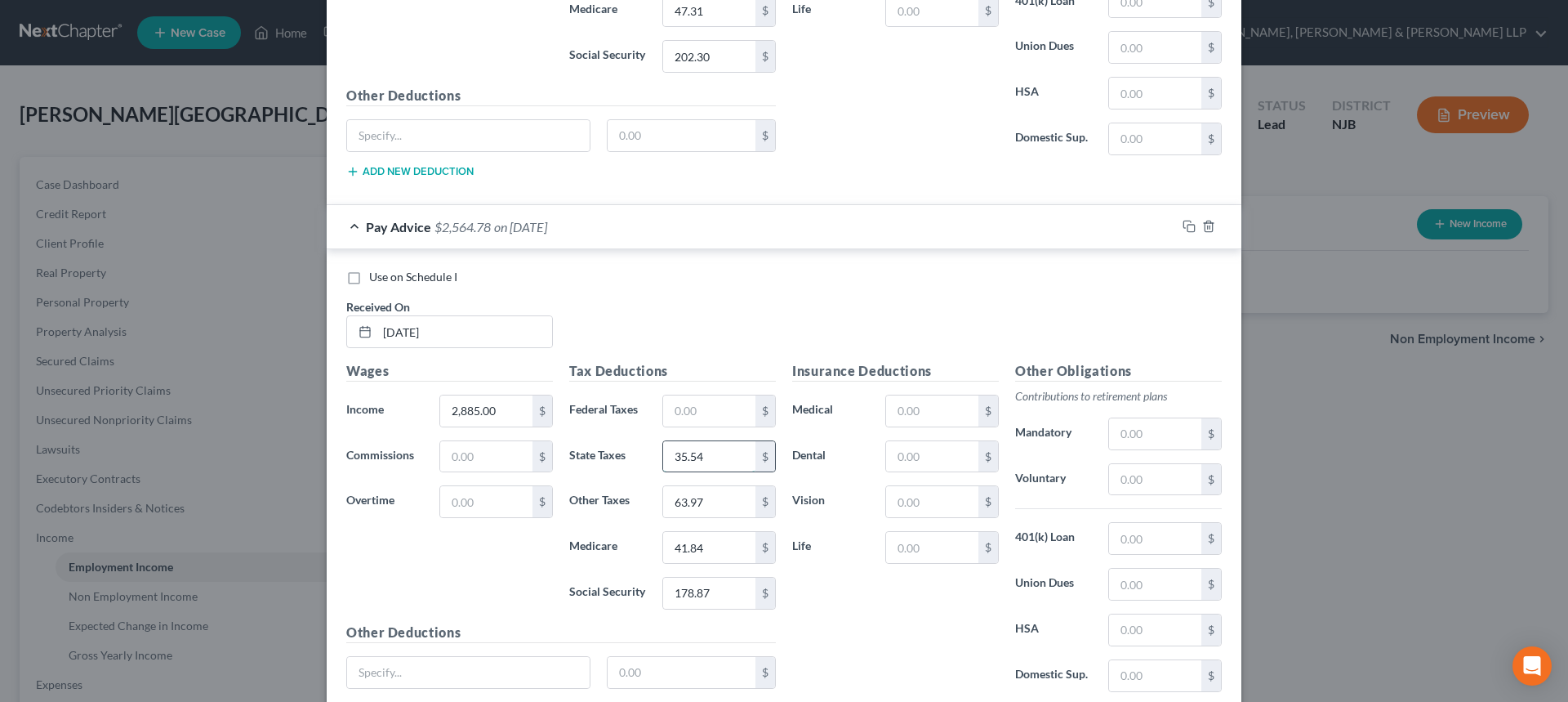
drag, startPoint x: 704, startPoint y: 455, endPoint x: 713, endPoint y: 468, distance: 15.8
click at [706, 455] on input "35.54" at bounding box center [709, 456] width 92 height 31
click at [713, 502] on input "63.97" at bounding box center [709, 501] width 92 height 31
click at [721, 546] on input "41.84" at bounding box center [709, 547] width 92 height 31
click at [724, 582] on input "178.87" at bounding box center [709, 593] width 92 height 31
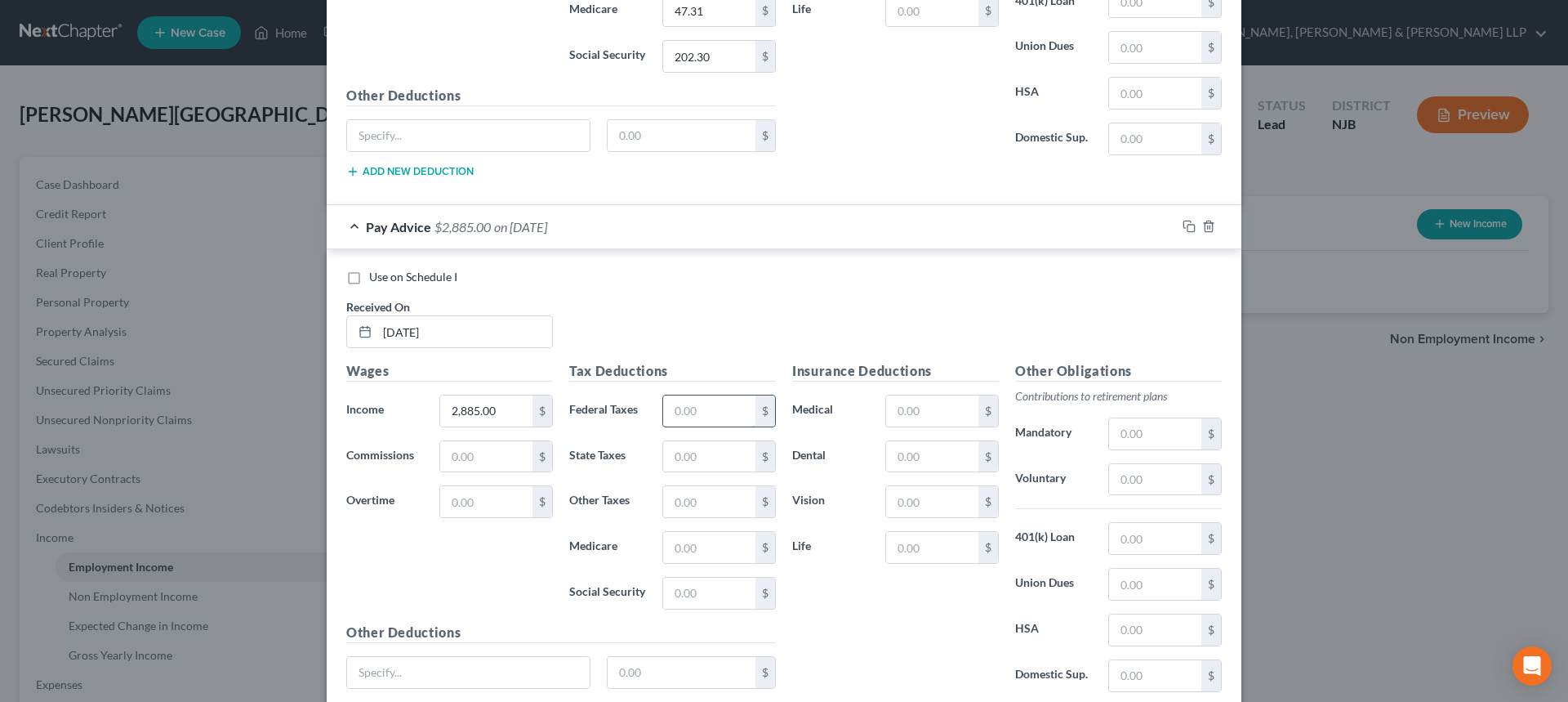
click at [674, 411] on input "text" at bounding box center [709, 411] width 92 height 31
type input "35.54"
click at [685, 460] on input "text" at bounding box center [709, 456] width 92 height 31
type input "108.02"
click at [686, 562] on input "text" at bounding box center [709, 547] width 92 height 31
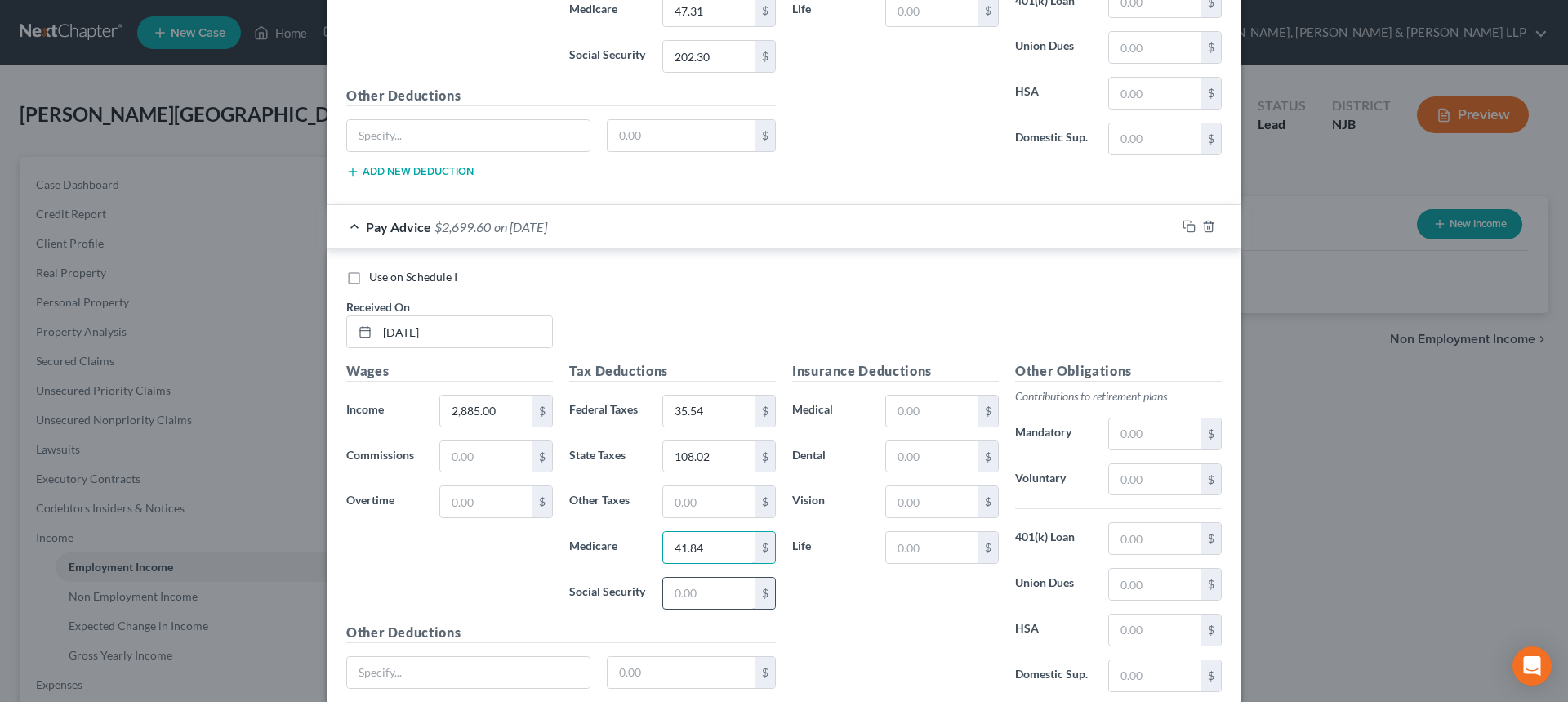
type input "41.84"
click at [690, 584] on input "text" at bounding box center [709, 593] width 92 height 31
type input "178.87"
click at [691, 521] on div "Tax Deductions Federal Taxes 35.54 $ State Taxes 108.02 $ Other Taxes $ Medicar…" at bounding box center [672, 492] width 223 height 262
click at [694, 507] on input "text" at bounding box center [709, 501] width 92 height 31
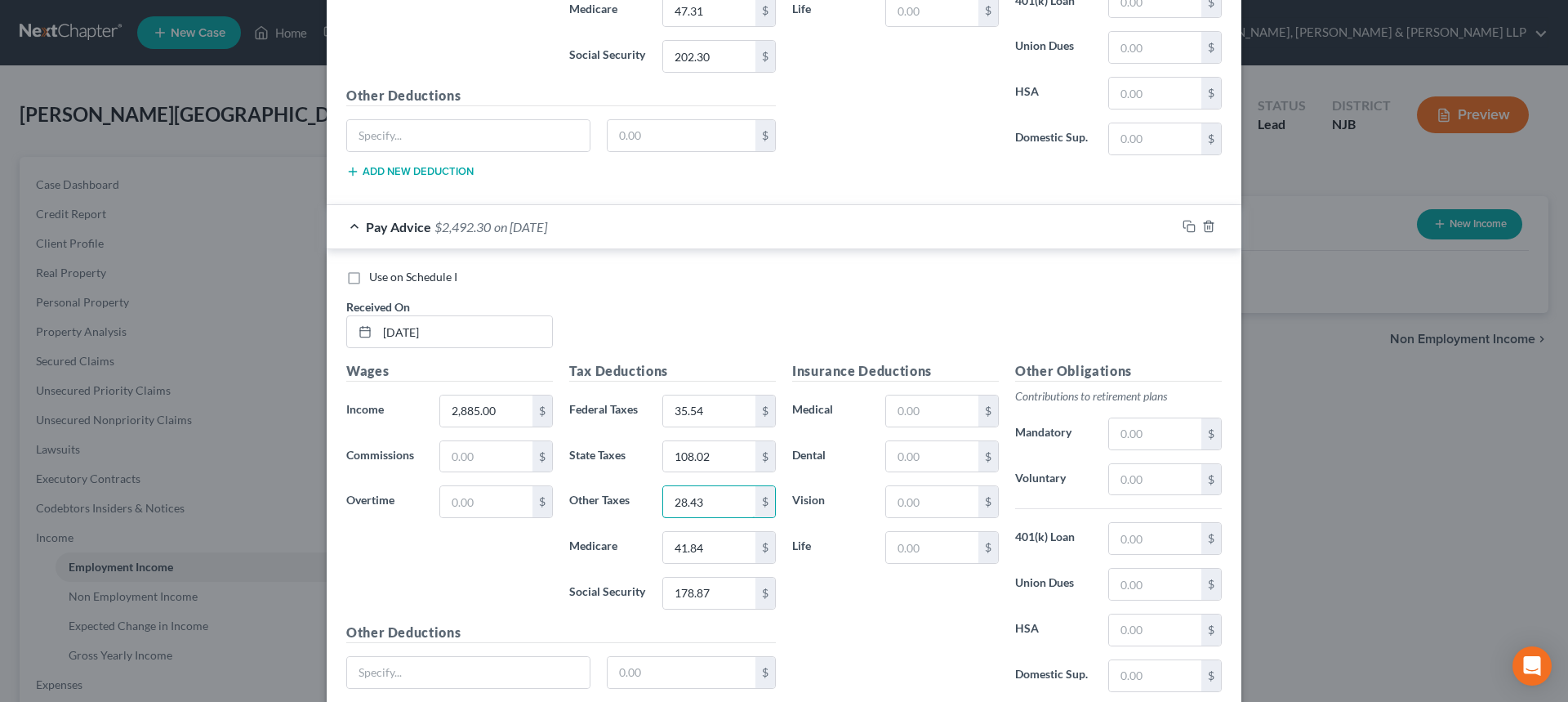
type input "28.43"
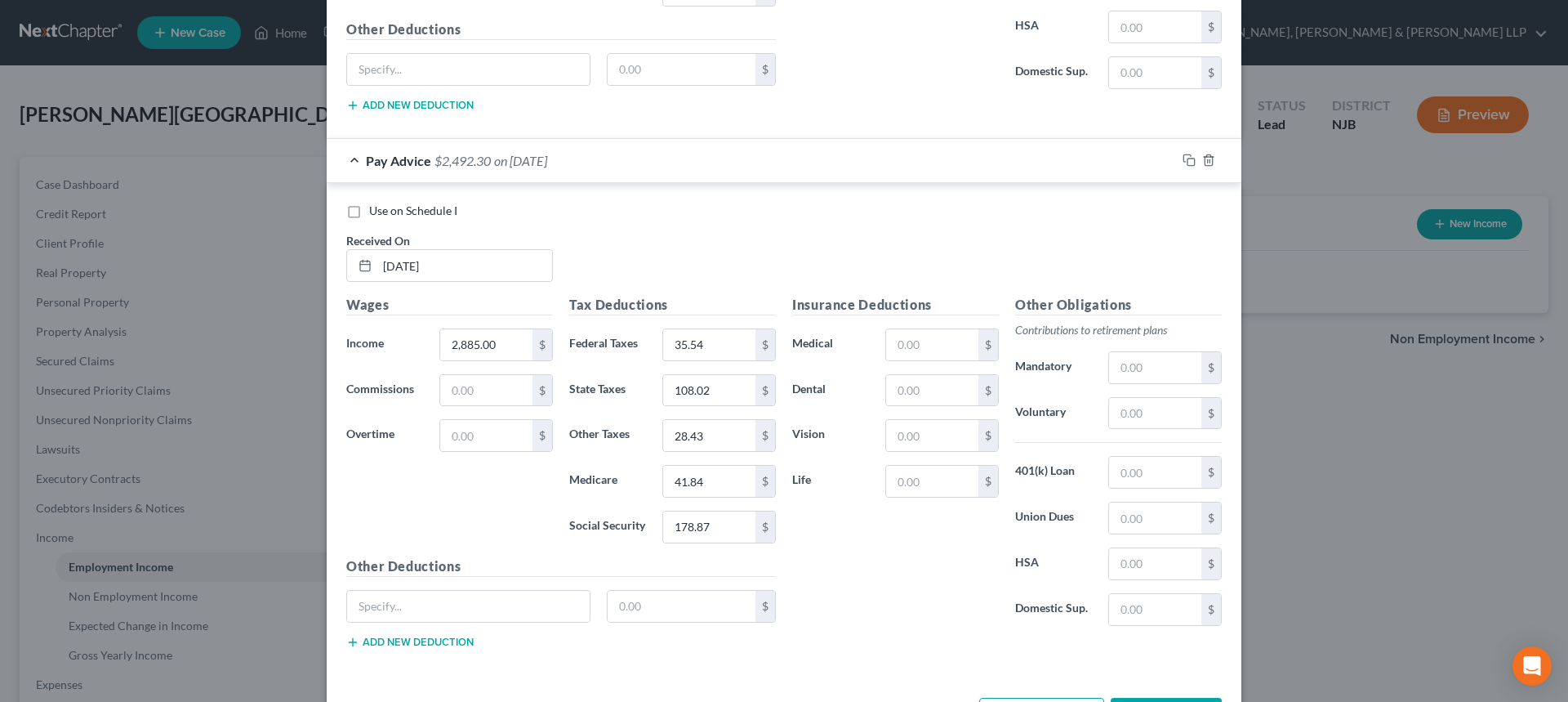
scroll to position [1516, 0]
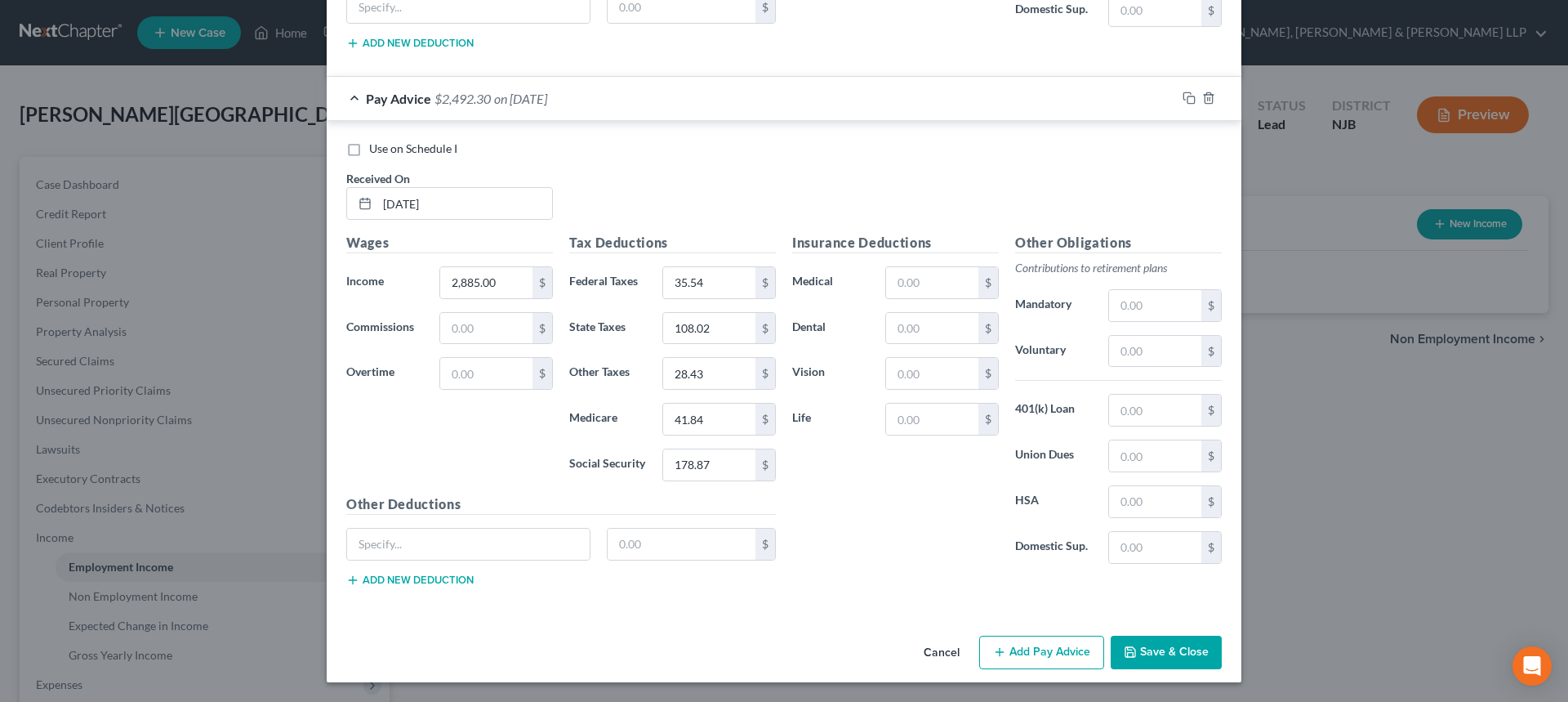
click at [1173, 648] on button "Save & Close" at bounding box center [1166, 653] width 111 height 34
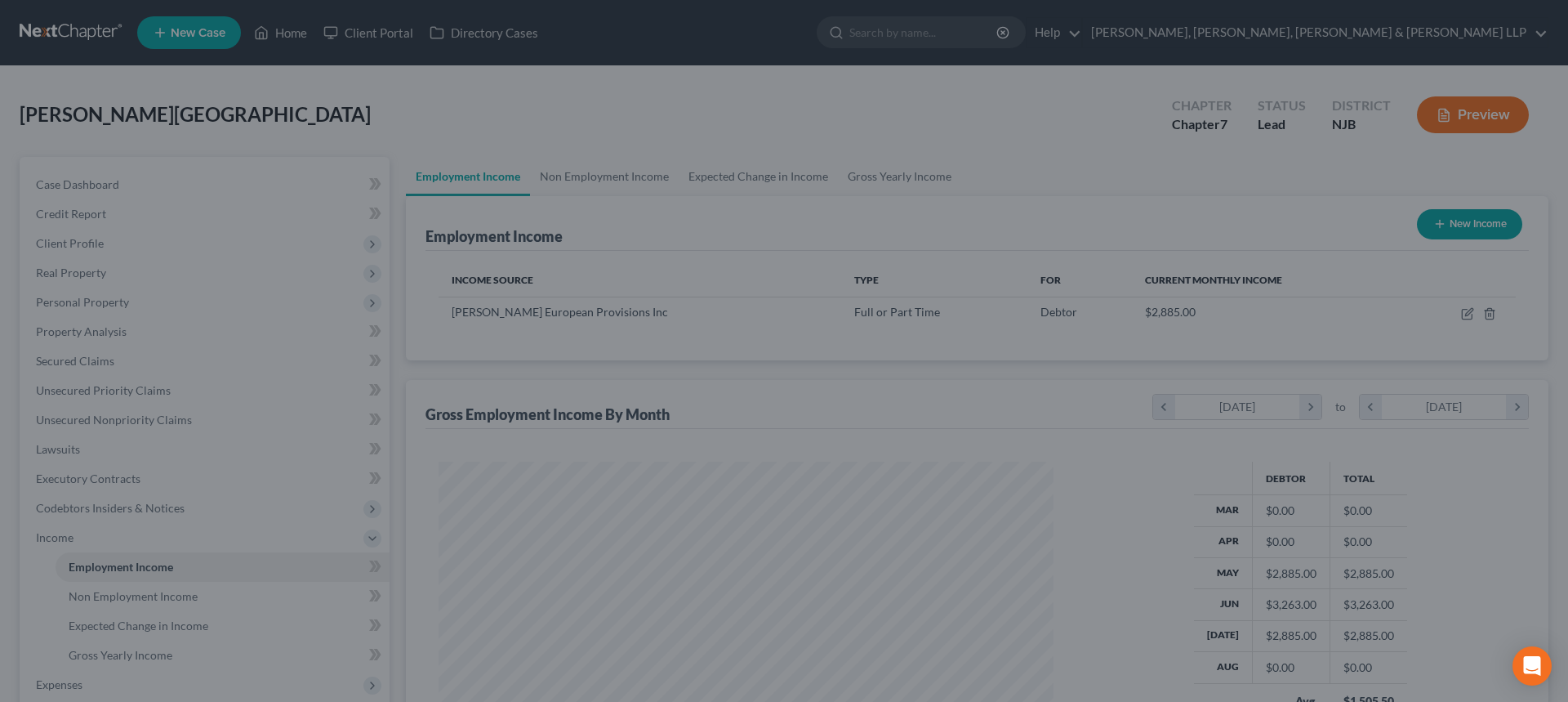
scroll to position [305, 642]
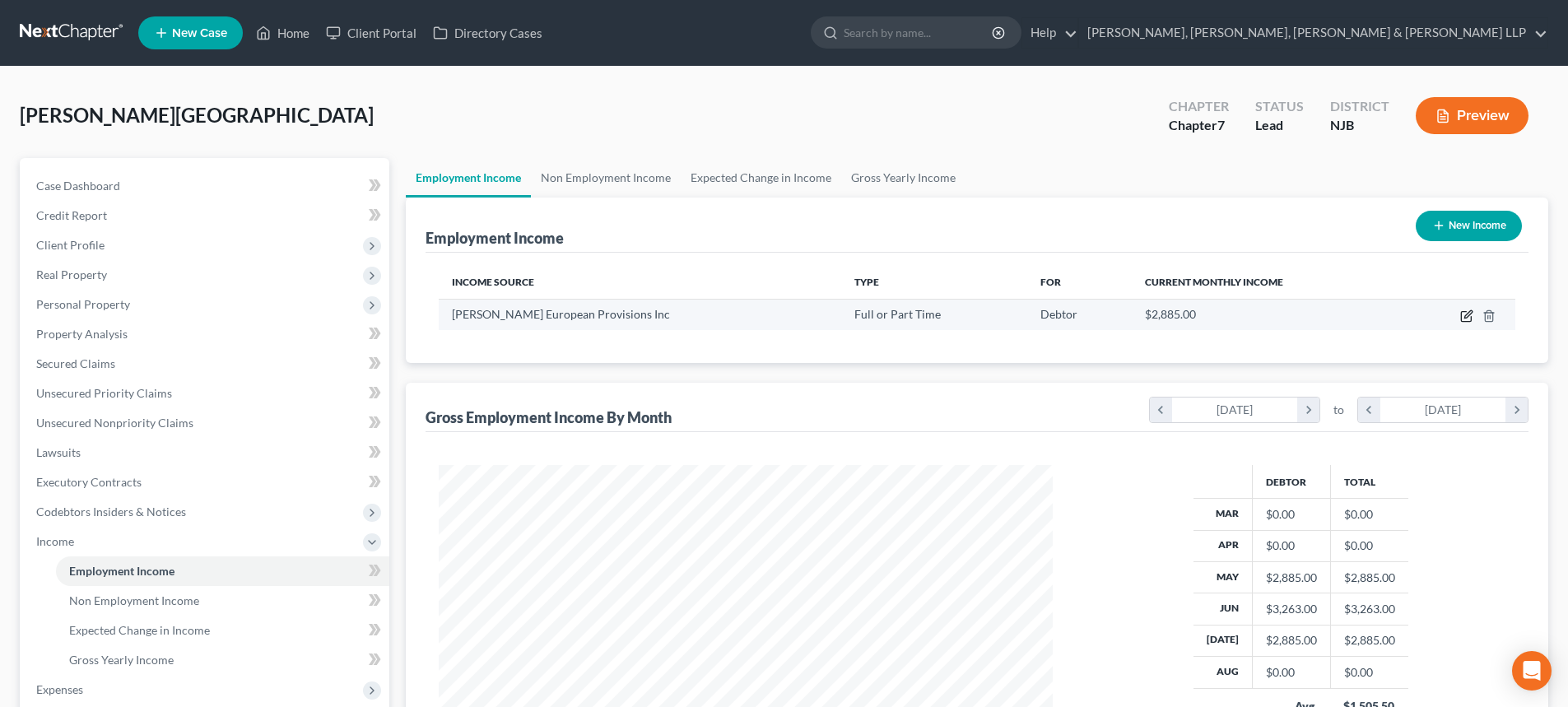
click at [1469, 318] on icon "button" at bounding box center [1467, 316] width 14 height 14
select select "0"
select select "33"
select select "0"
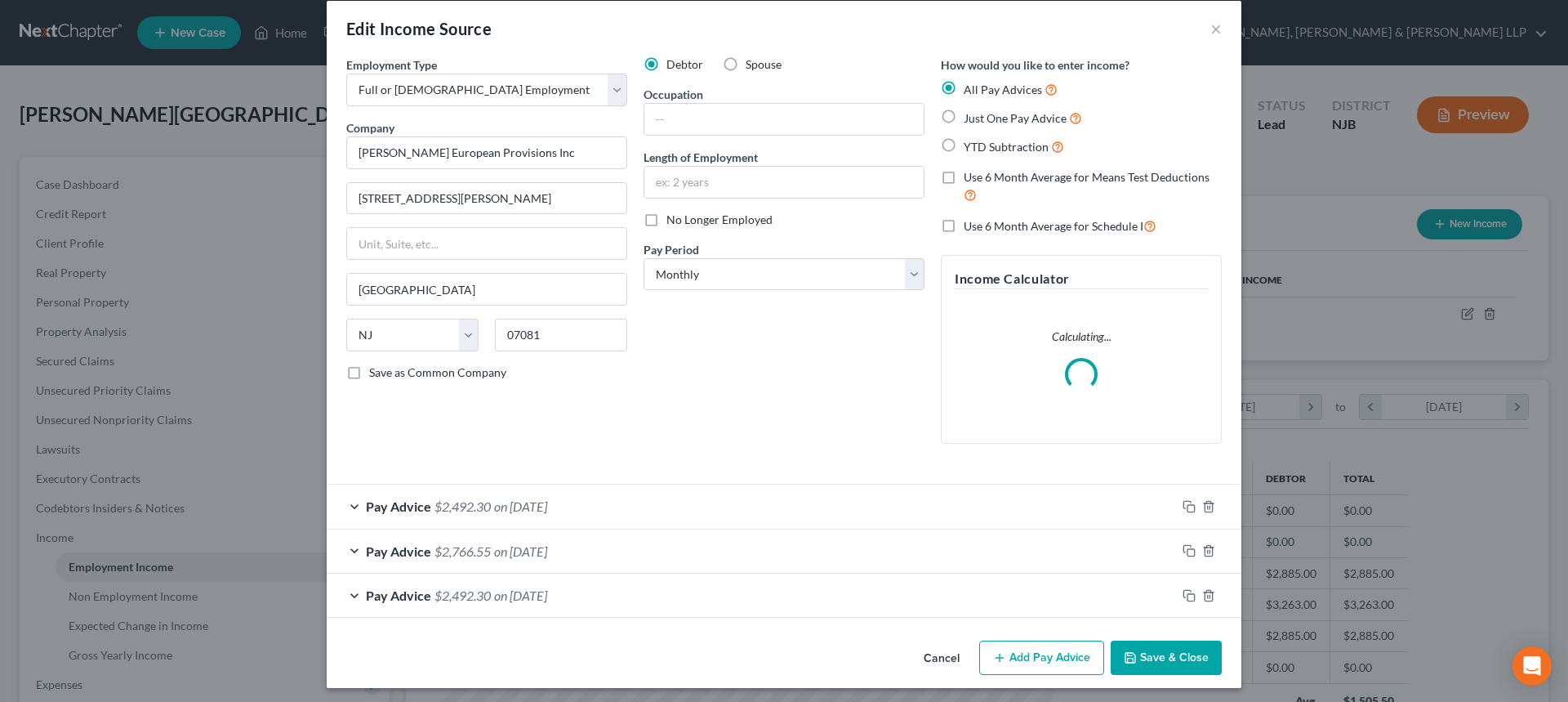
scroll to position [24, 0]
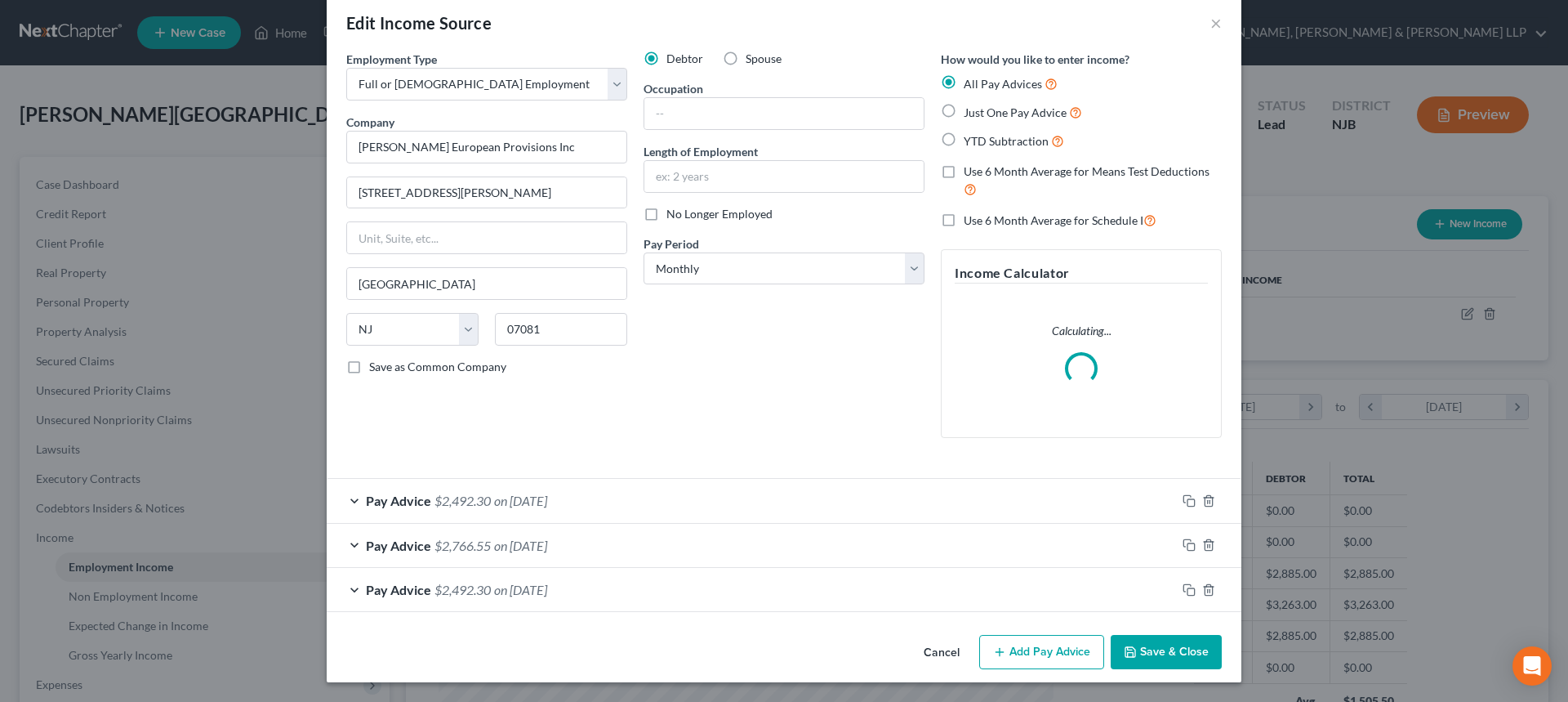
click at [1013, 636] on button "Add Pay Advice" at bounding box center [1041, 652] width 125 height 34
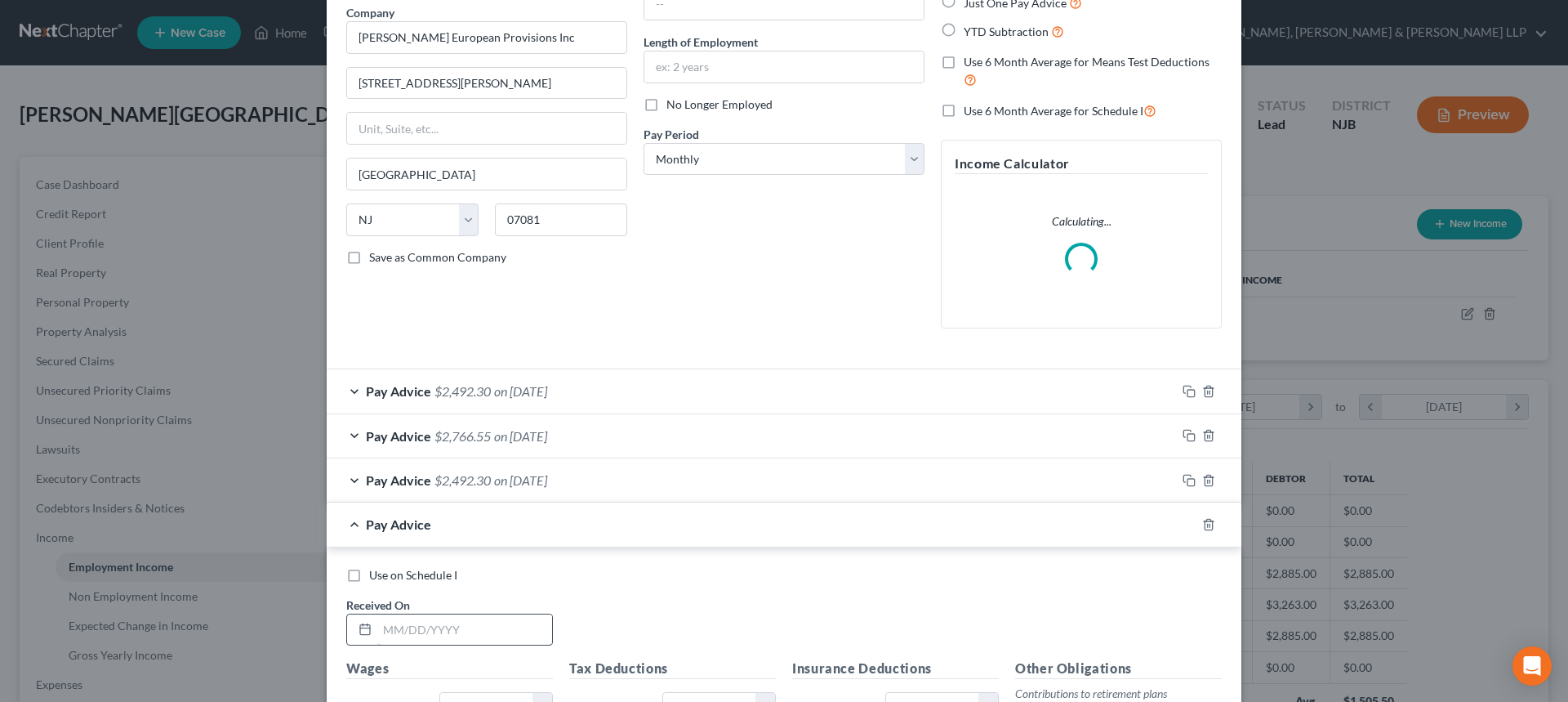
scroll to position [270, 0]
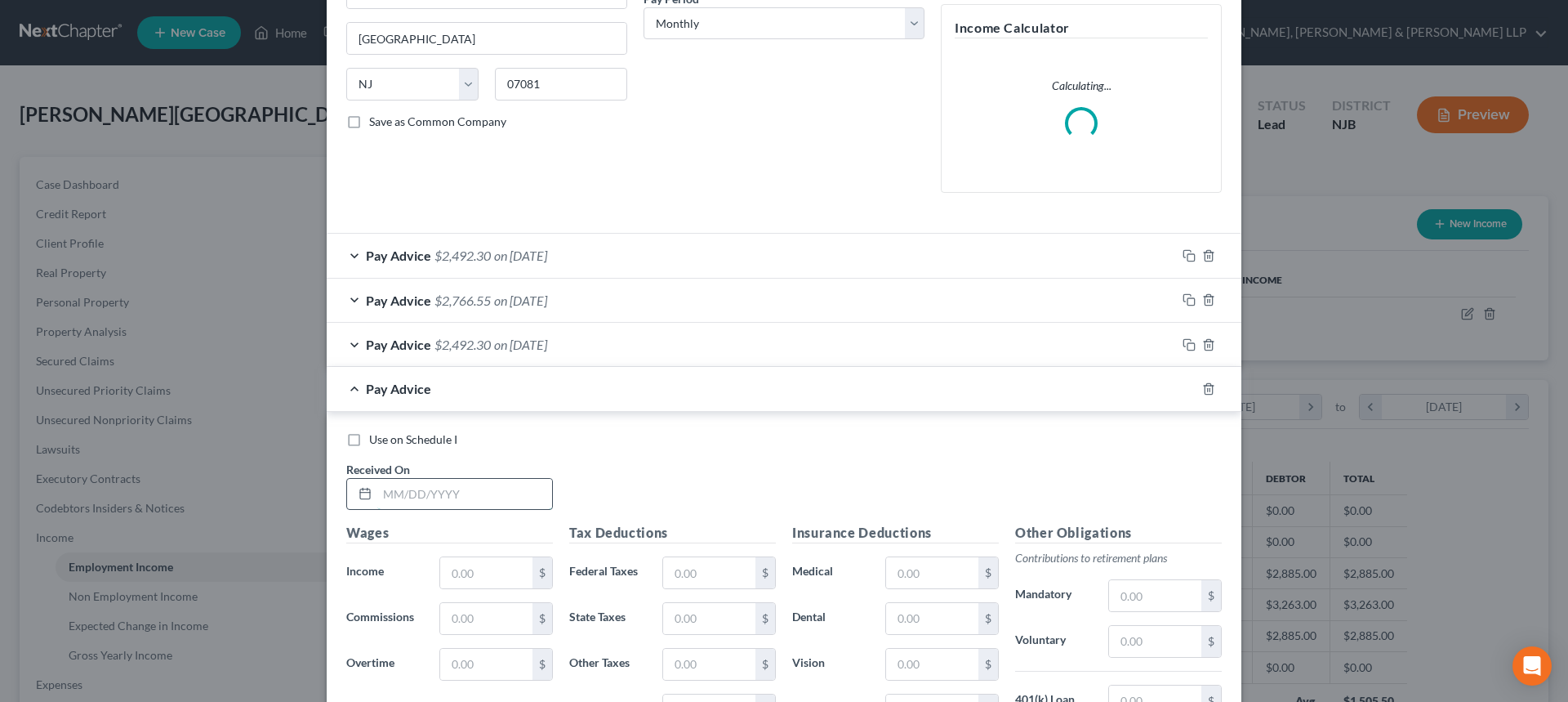
click at [427, 488] on input "text" at bounding box center [464, 494] width 175 height 31
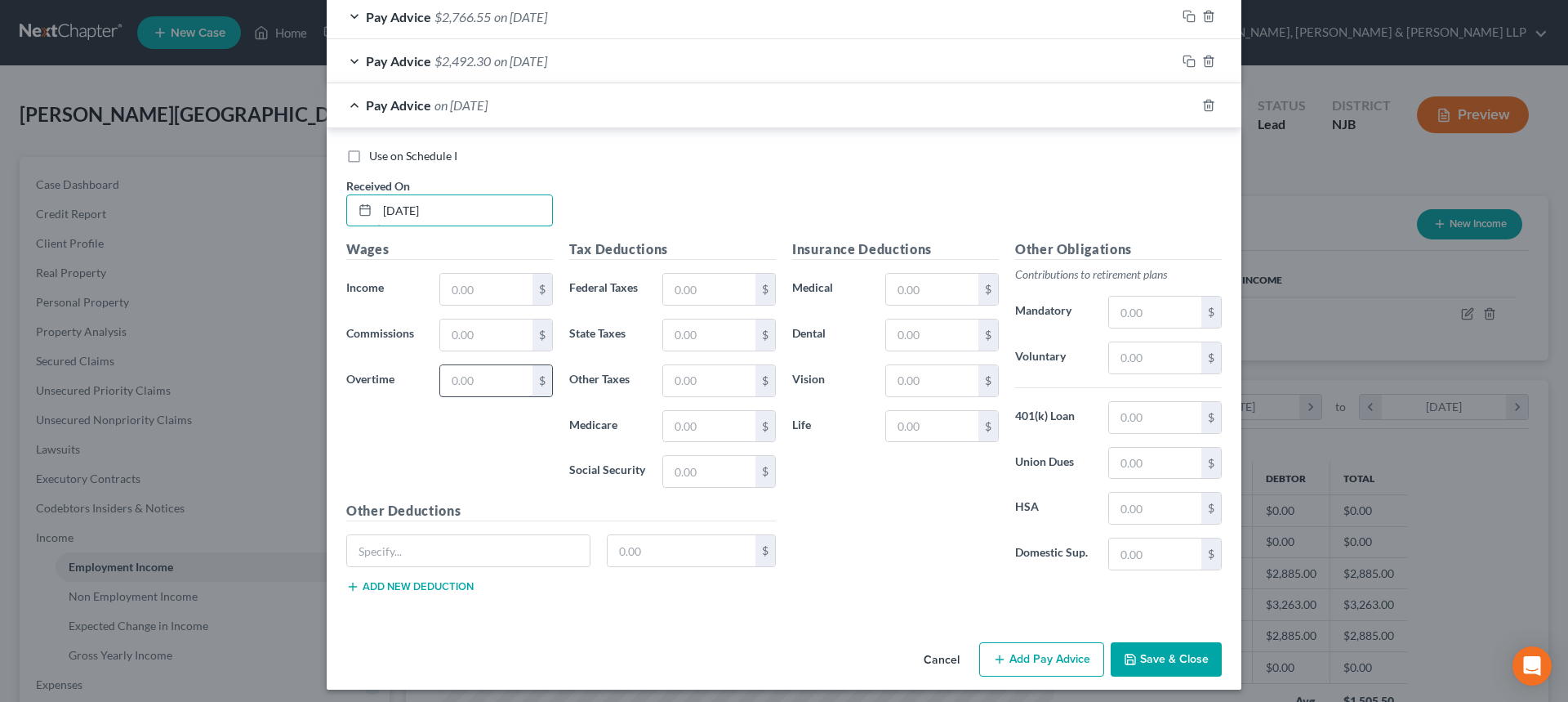
scroll to position [576, 0]
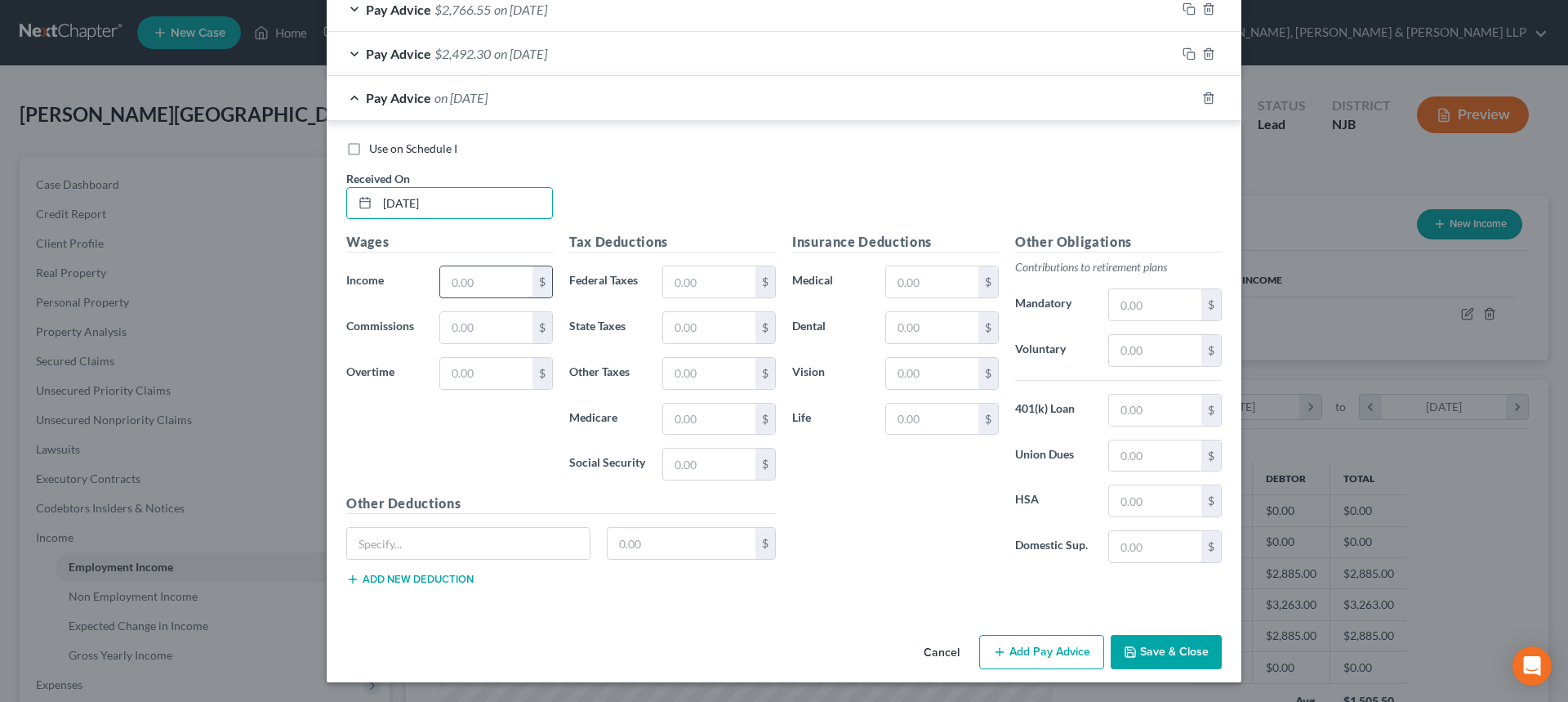
type input "06/25/2025"
click at [474, 290] on input "text" at bounding box center [486, 282] width 92 height 31
type input "2,885.00"
click at [709, 270] on input "text" at bounding box center [709, 282] width 92 height 31
type input "35.54"
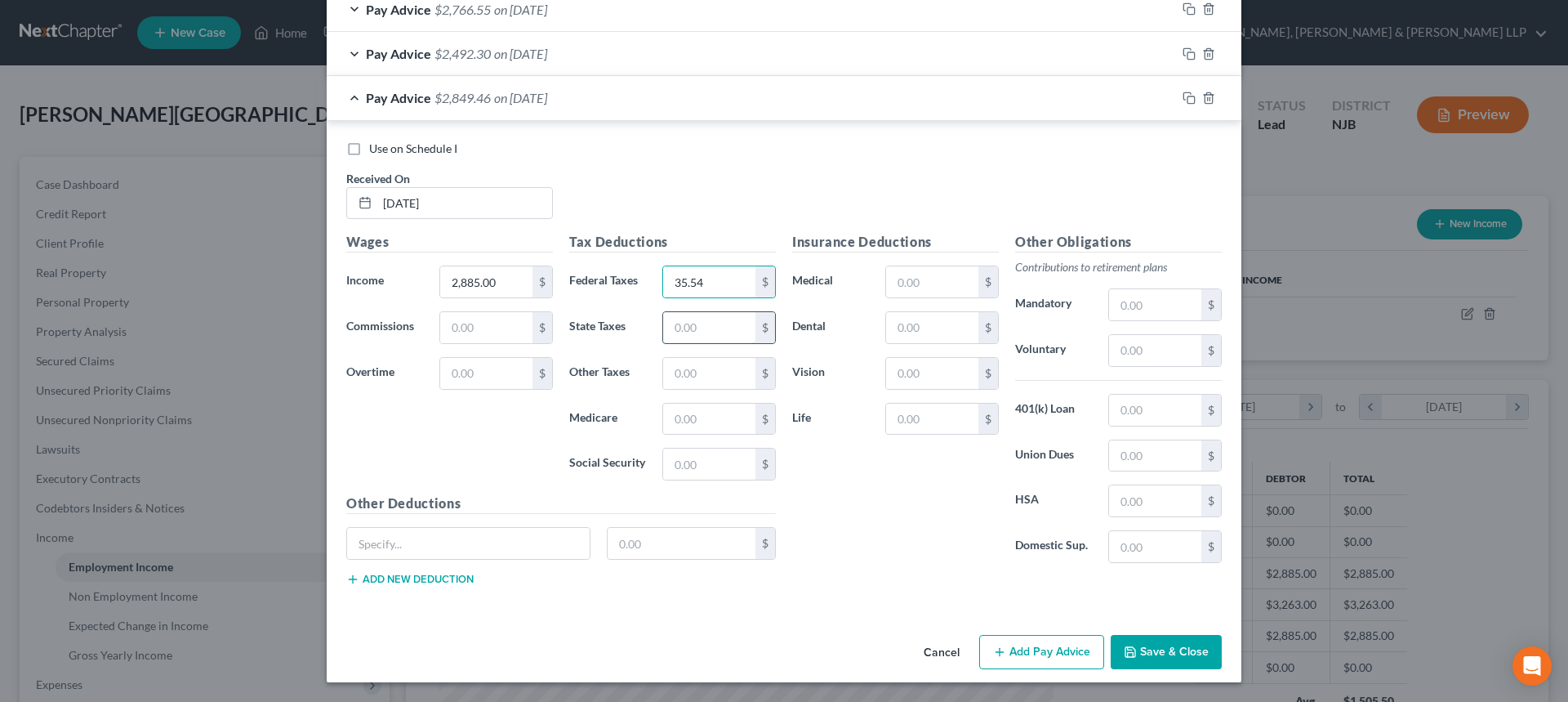
click at [712, 326] on input "text" at bounding box center [709, 327] width 92 height 31
type input "108.02"
click at [707, 422] on input "text" at bounding box center [709, 419] width 92 height 31
type input "41.83"
click at [711, 465] on input "text" at bounding box center [709, 464] width 92 height 31
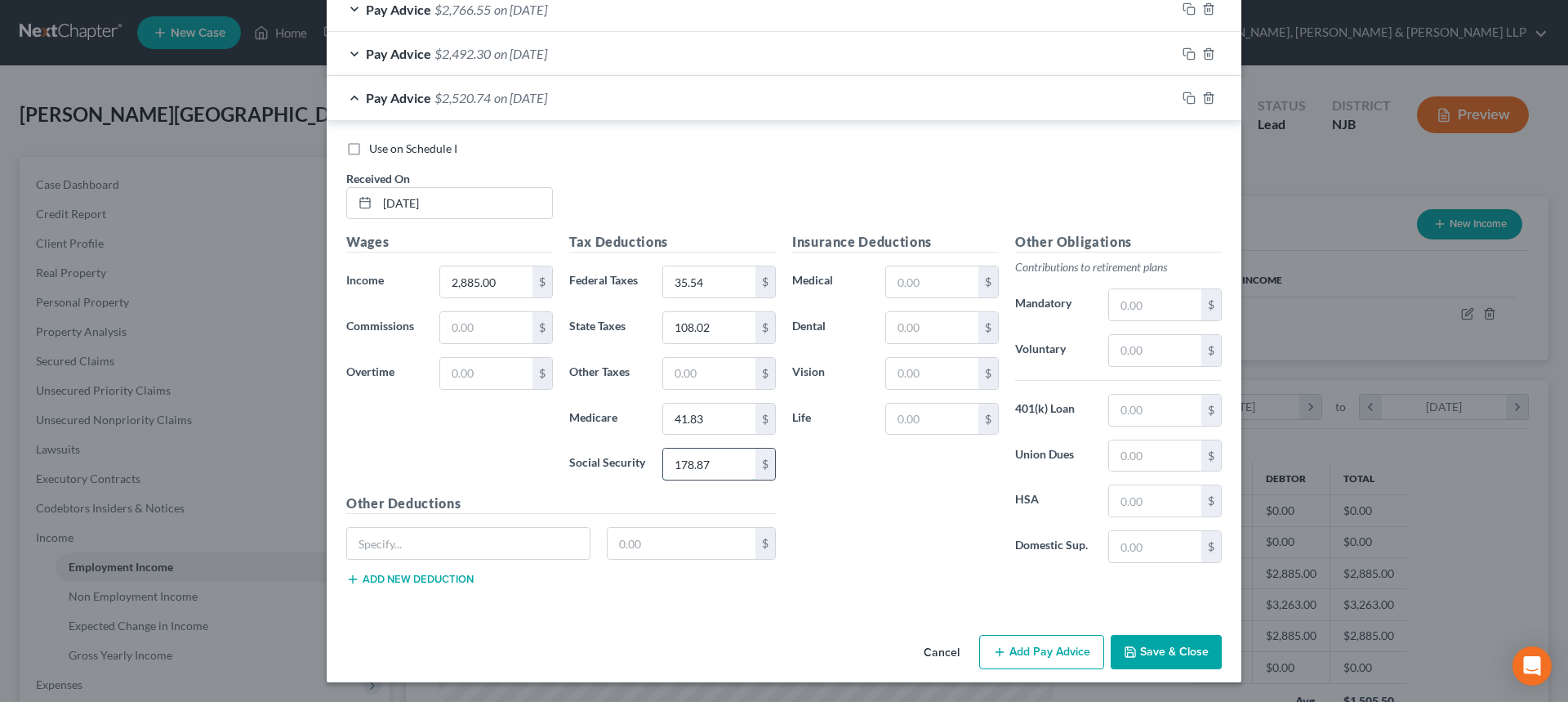
type input "178.87"
click at [726, 379] on input "text" at bounding box center [709, 373] width 92 height 31
type input "28.79"
click at [1040, 657] on button "Add Pay Advice" at bounding box center [1041, 652] width 125 height 34
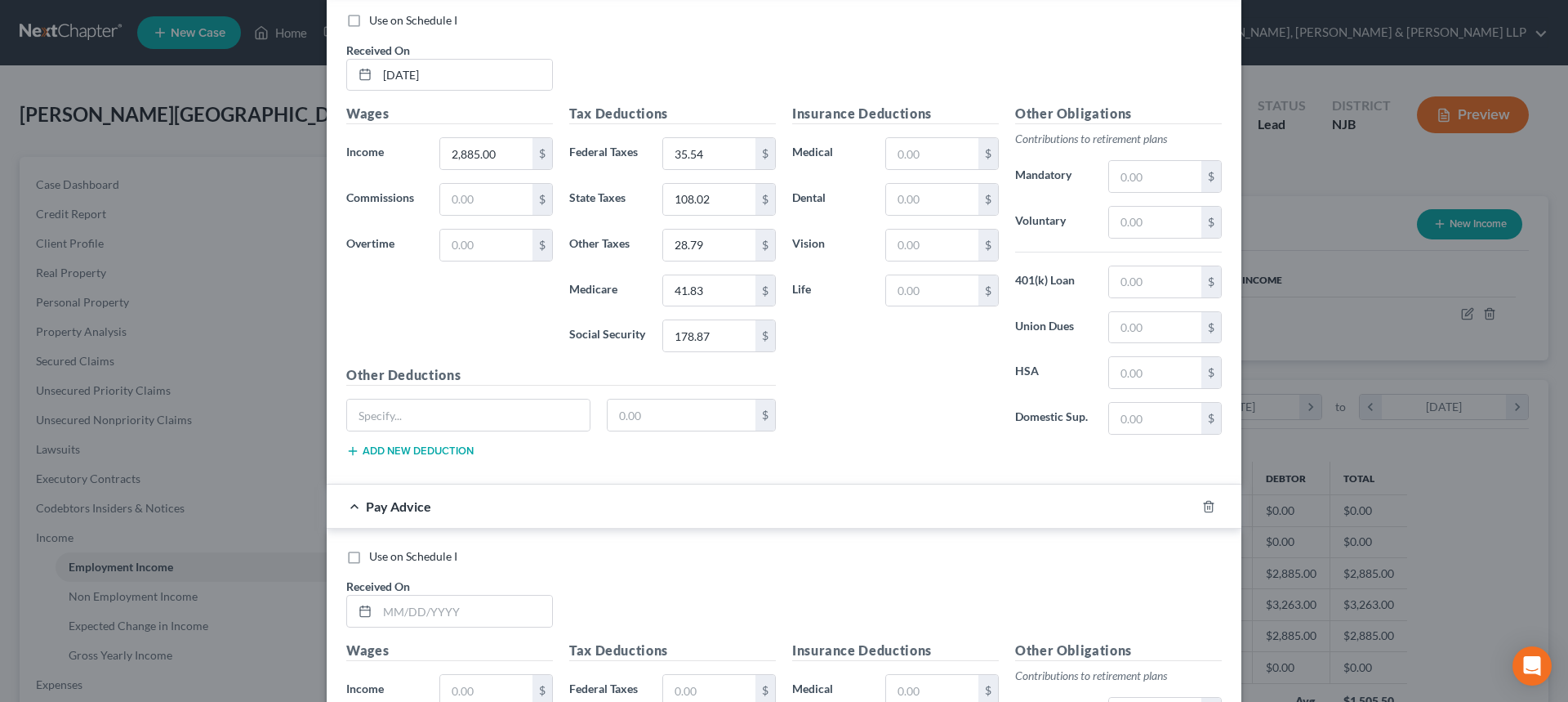
scroll to position [985, 0]
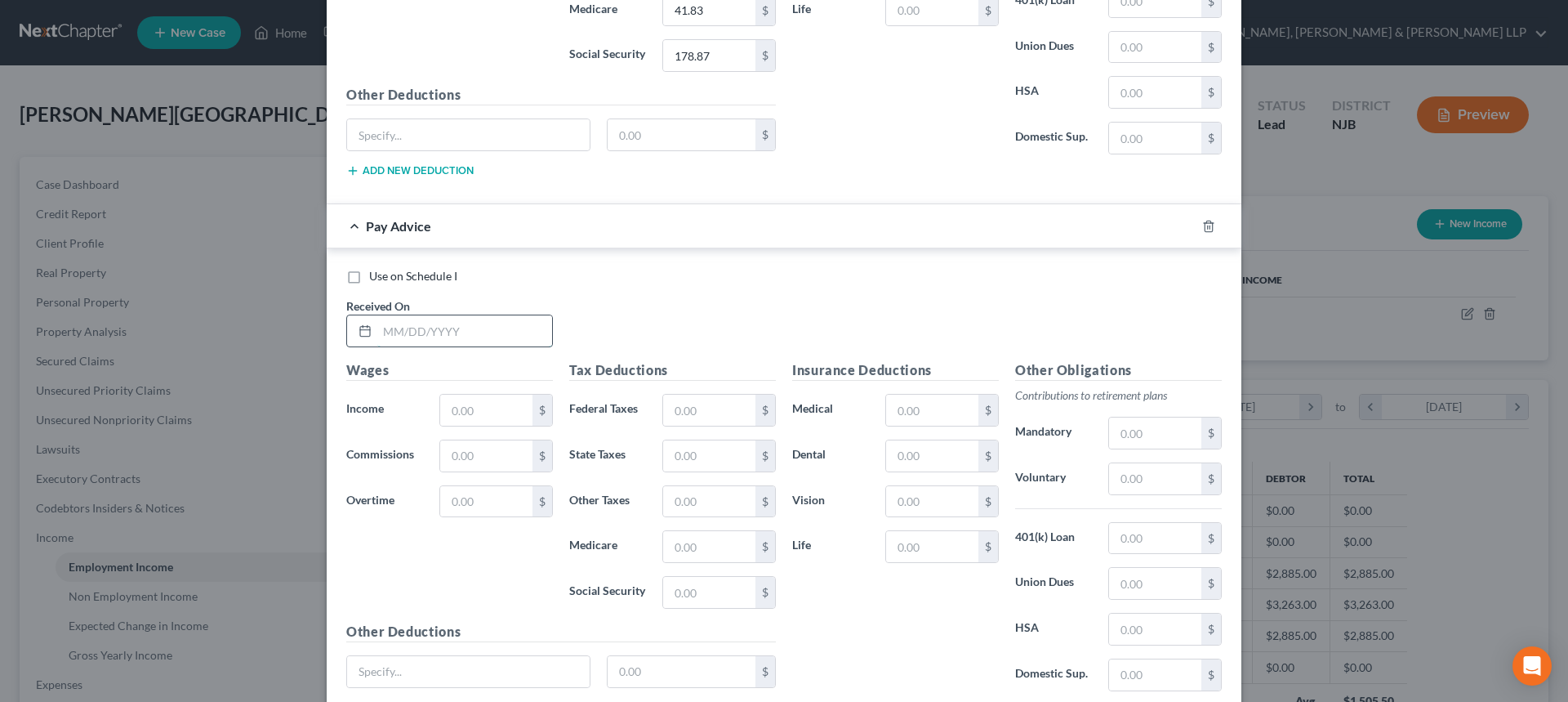
click at [418, 335] on input "text" at bounding box center [464, 331] width 175 height 31
type input "05/14/2025"
click at [453, 407] on input "text" at bounding box center [486, 410] width 92 height 31
type input "3,263.00"
click at [739, 397] on input "text" at bounding box center [709, 410] width 92 height 31
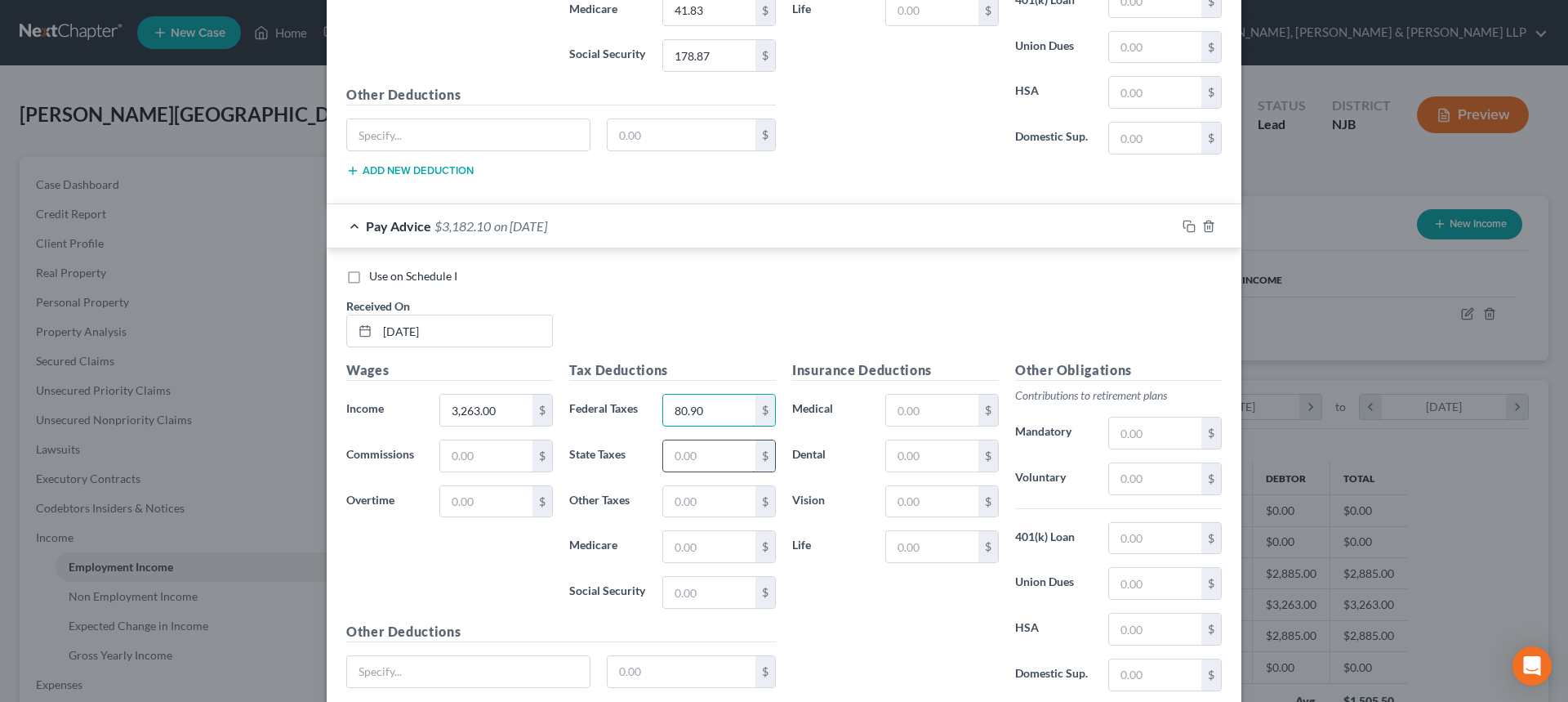
type input "80.90"
click at [694, 464] on input "text" at bounding box center [709, 455] width 92 height 31
type input "2"
type input "133.80"
click at [685, 562] on input "text" at bounding box center [709, 546] width 92 height 31
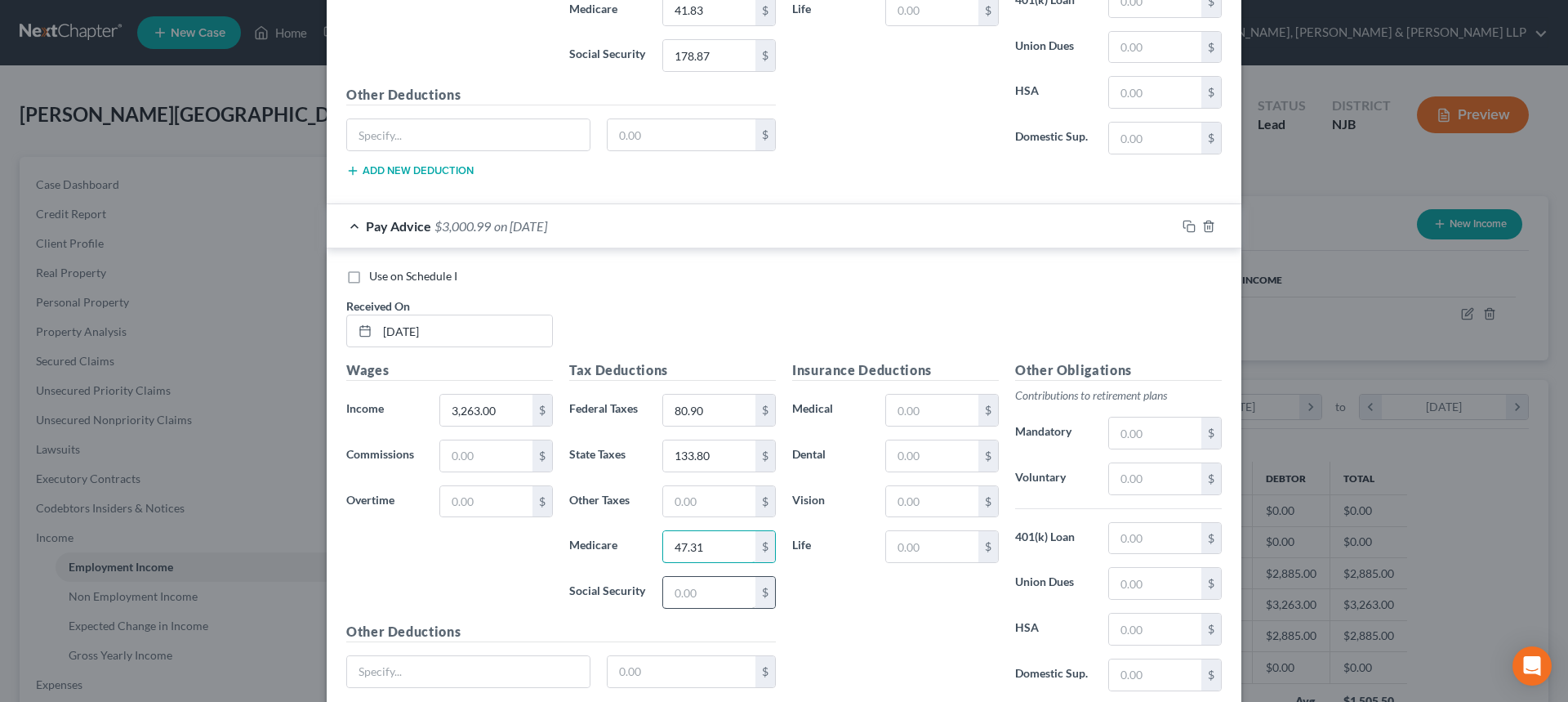
type input "47.31"
click at [697, 589] on input "text" at bounding box center [709, 592] width 92 height 31
type input "202.31"
click at [707, 499] on input "text" at bounding box center [709, 501] width 92 height 31
type input "32.14"
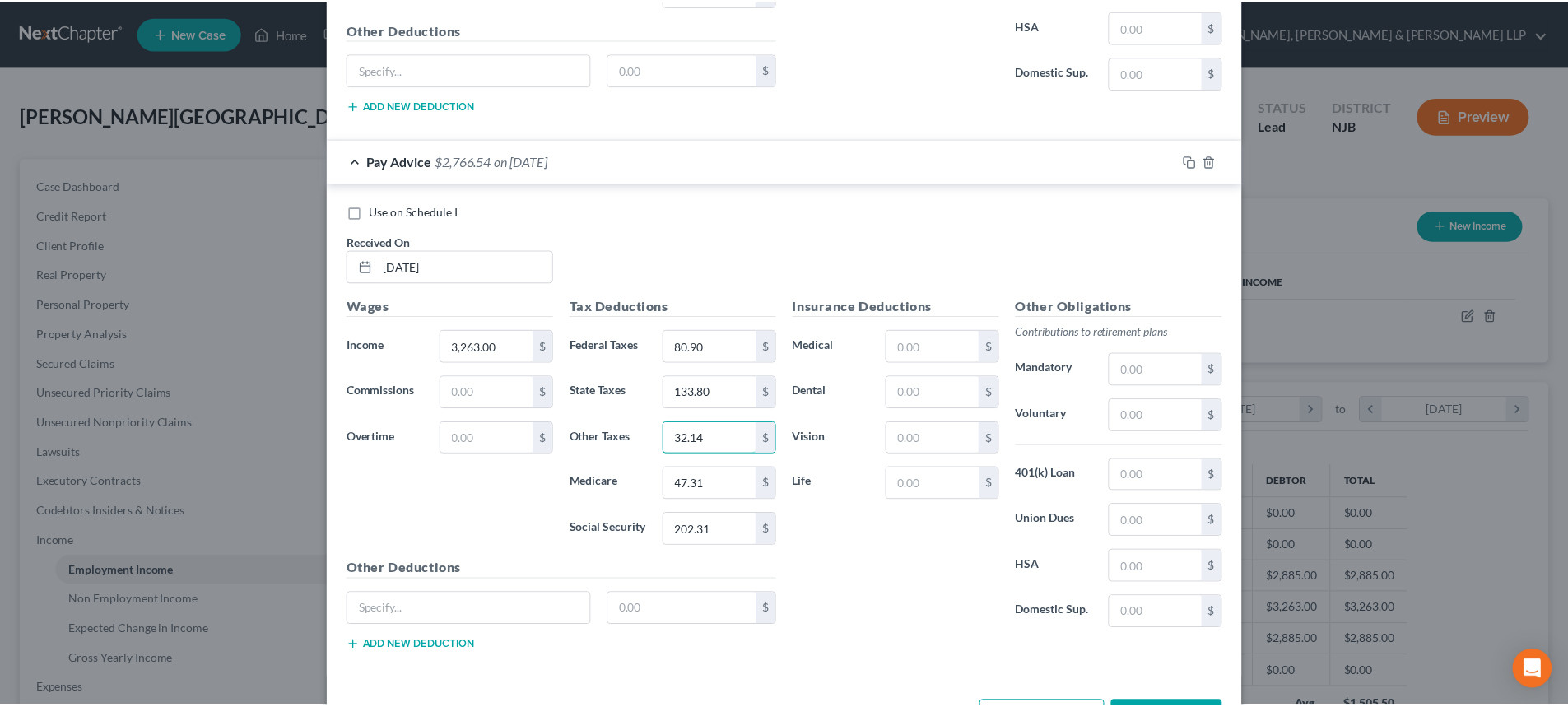
scroll to position [1121, 0]
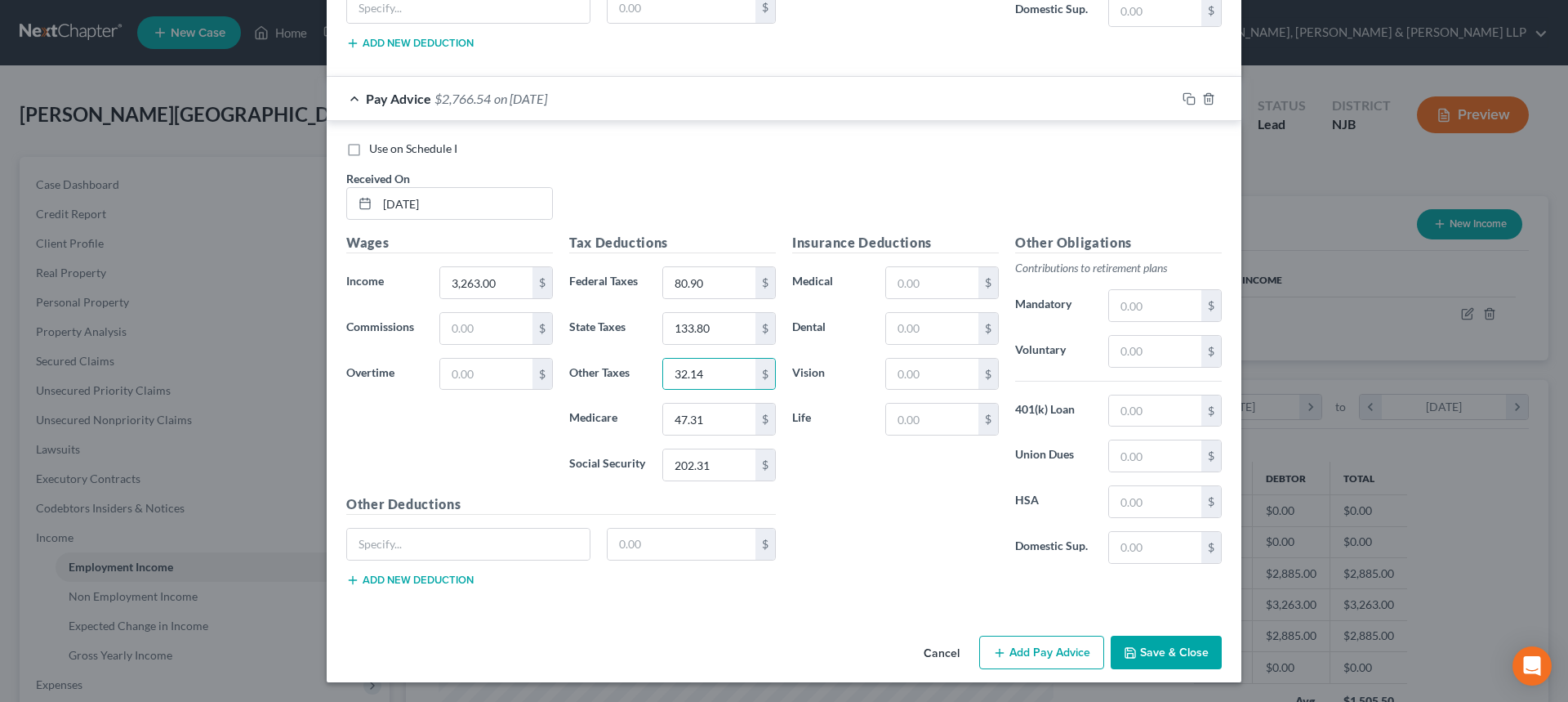
click at [1164, 649] on button "Save & Close" at bounding box center [1166, 653] width 111 height 34
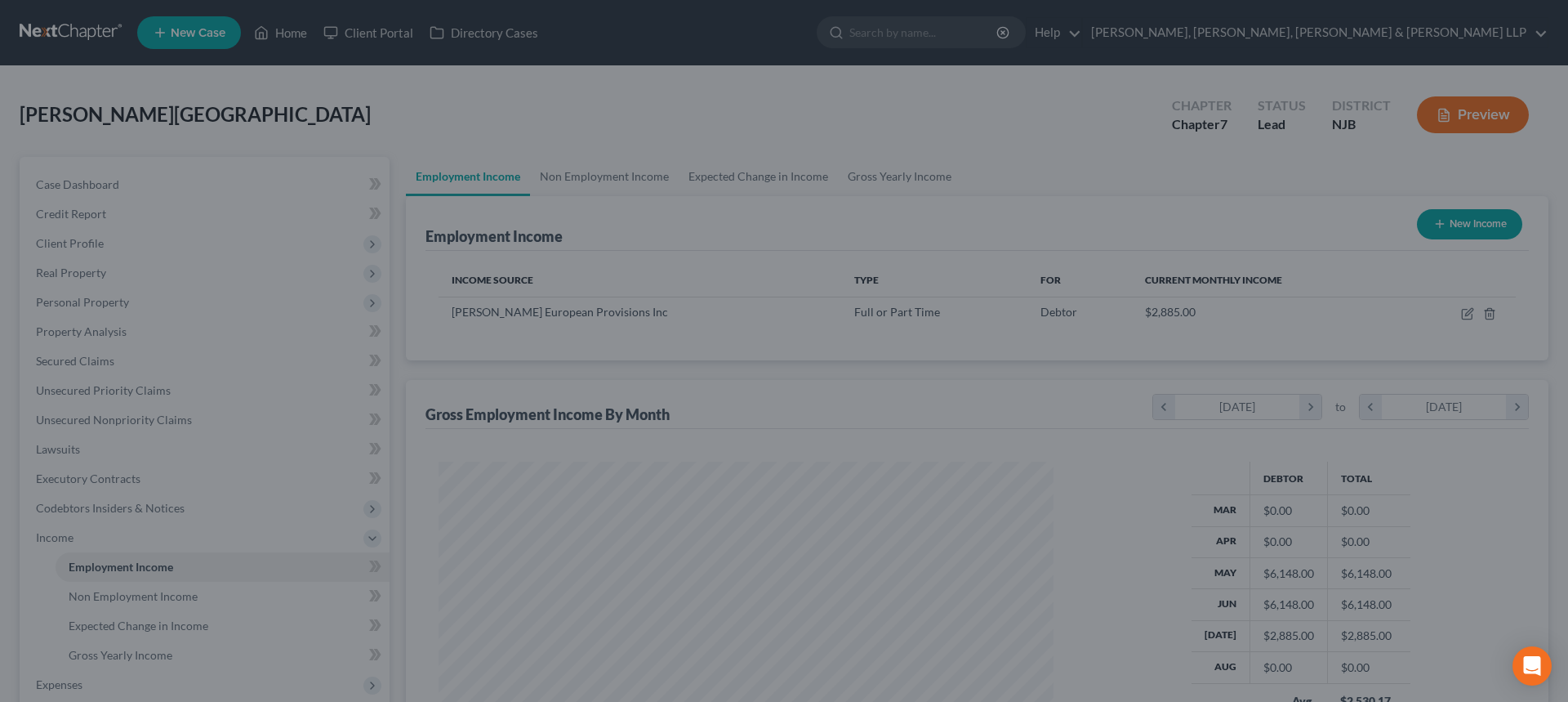
scroll to position [816673, 815834]
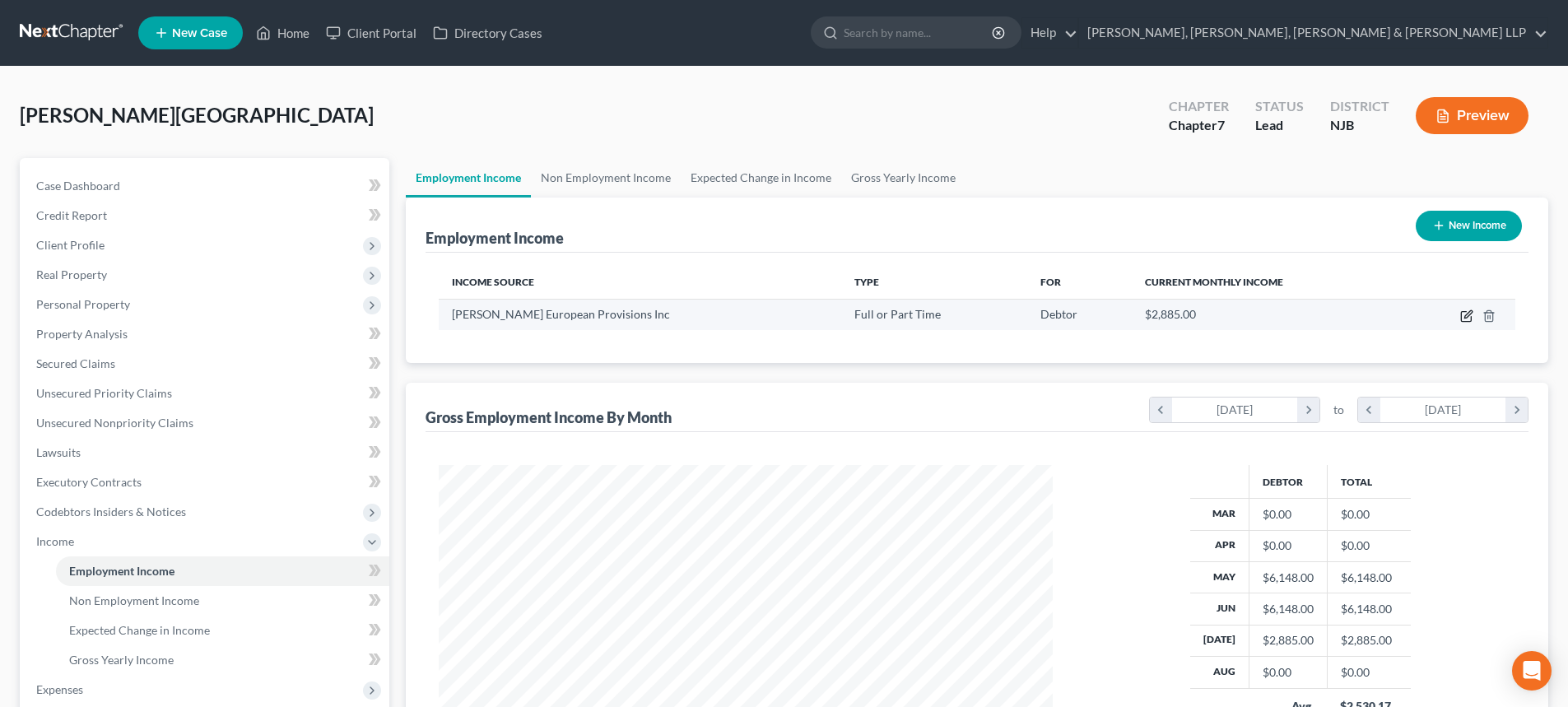
click at [1464, 319] on icon "button" at bounding box center [1467, 316] width 14 height 14
select select "0"
select select "33"
select select "0"
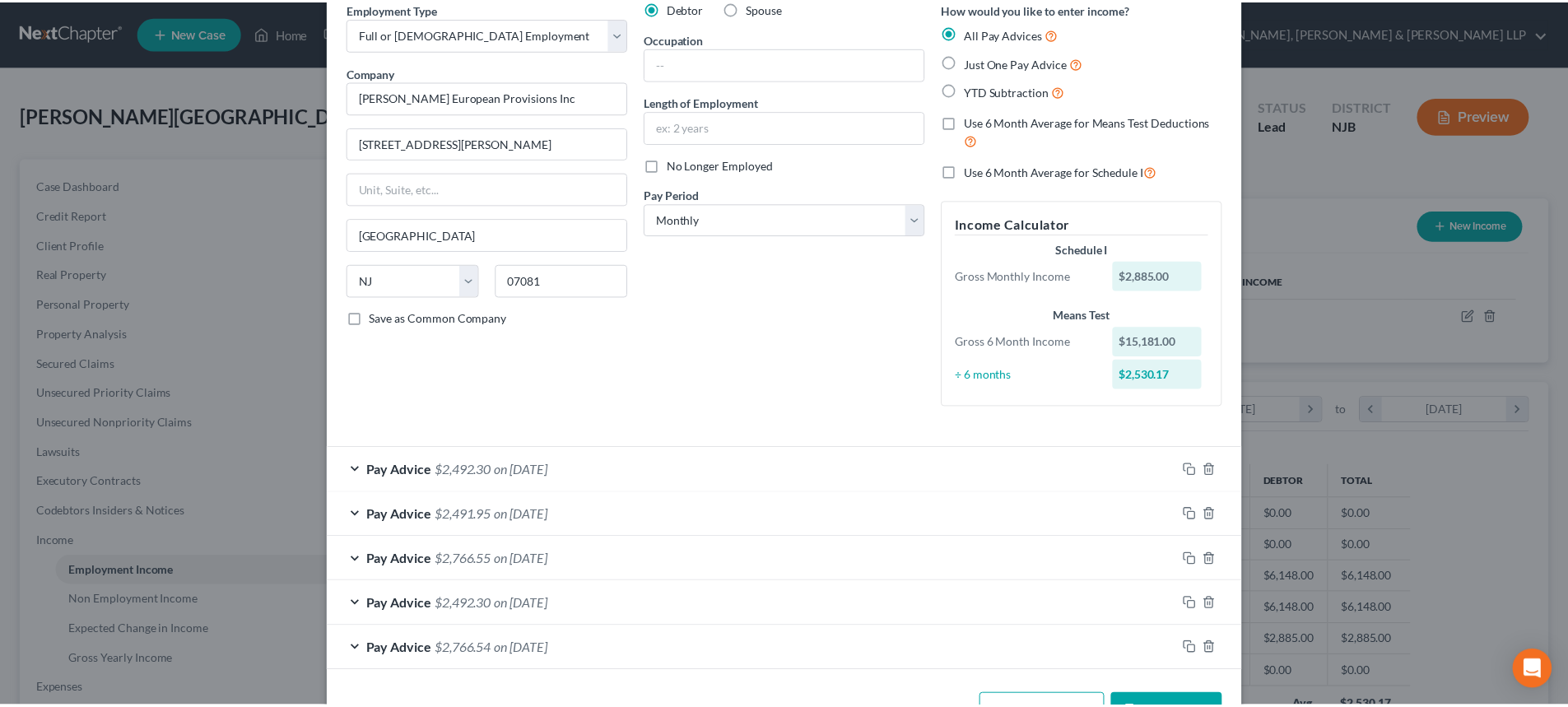
scroll to position [130, 0]
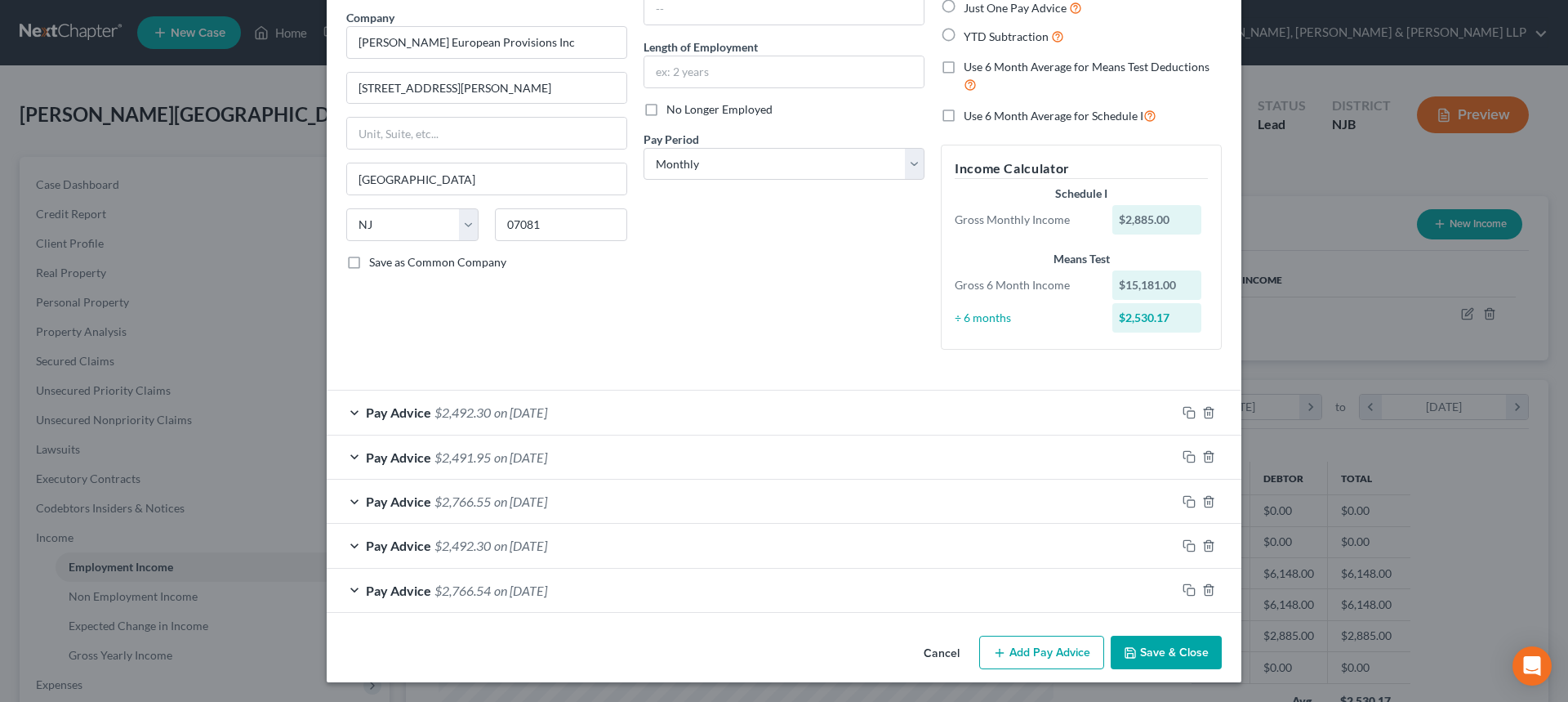
click at [1130, 649] on icon "button" at bounding box center [1130, 653] width 10 height 10
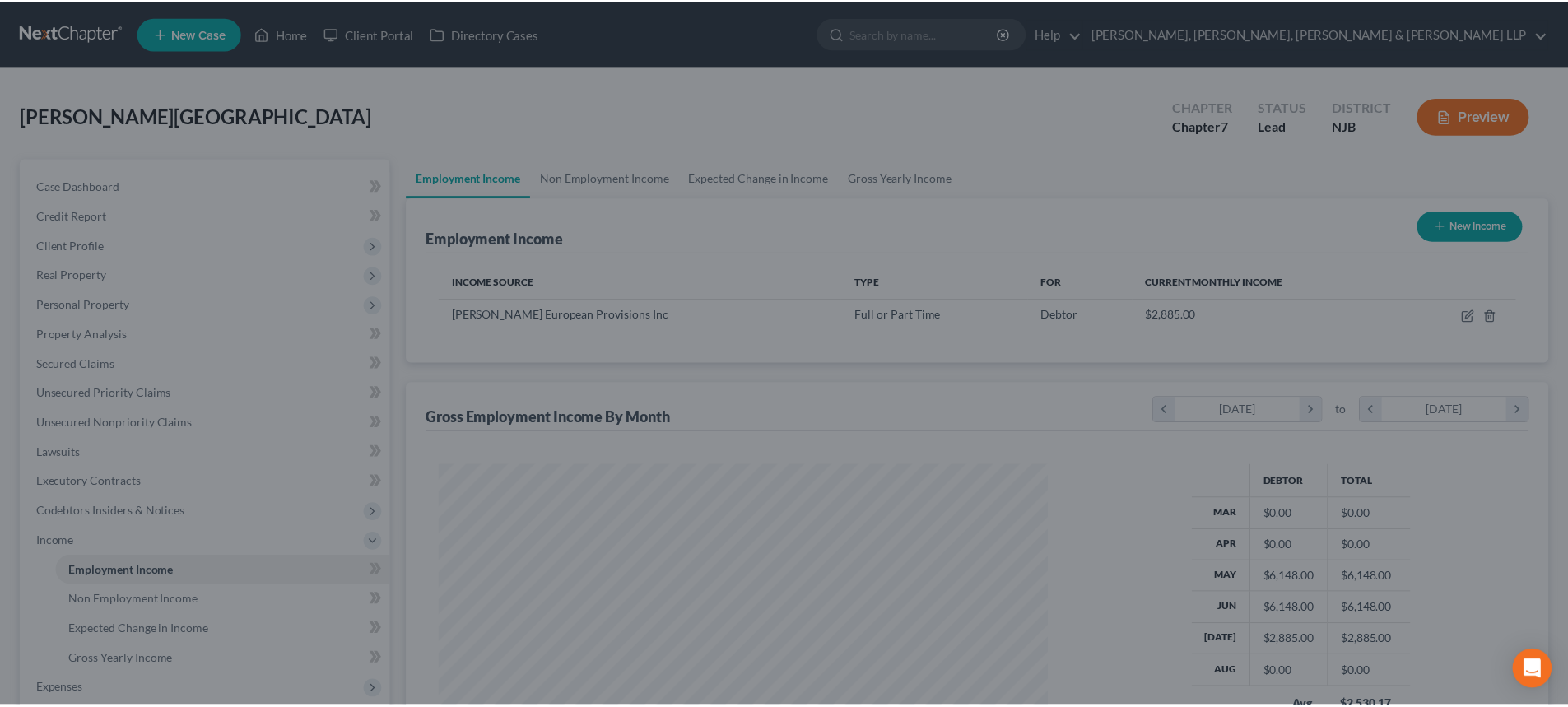
scroll to position [822490, 822413]
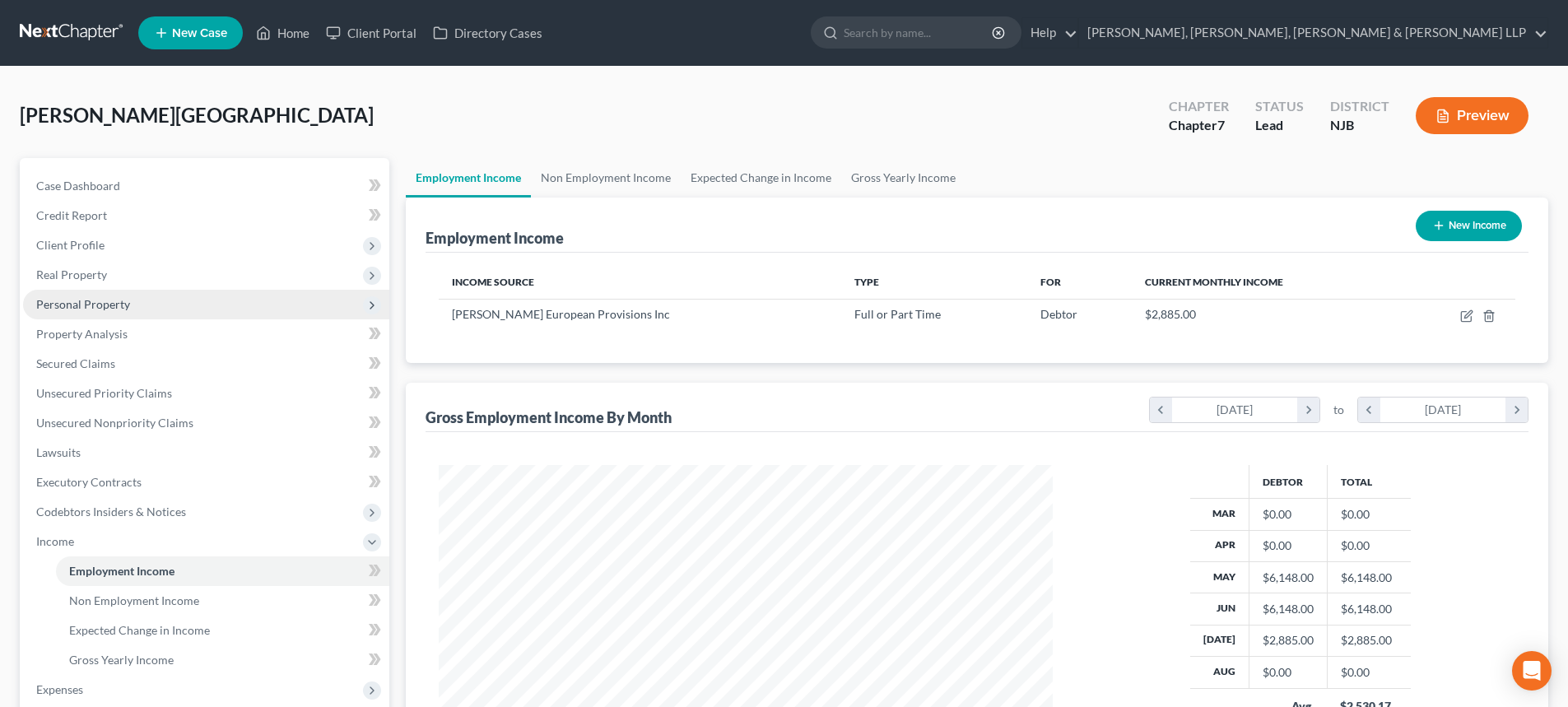
click at [79, 301] on span "Personal Property" at bounding box center [83, 303] width 94 height 14
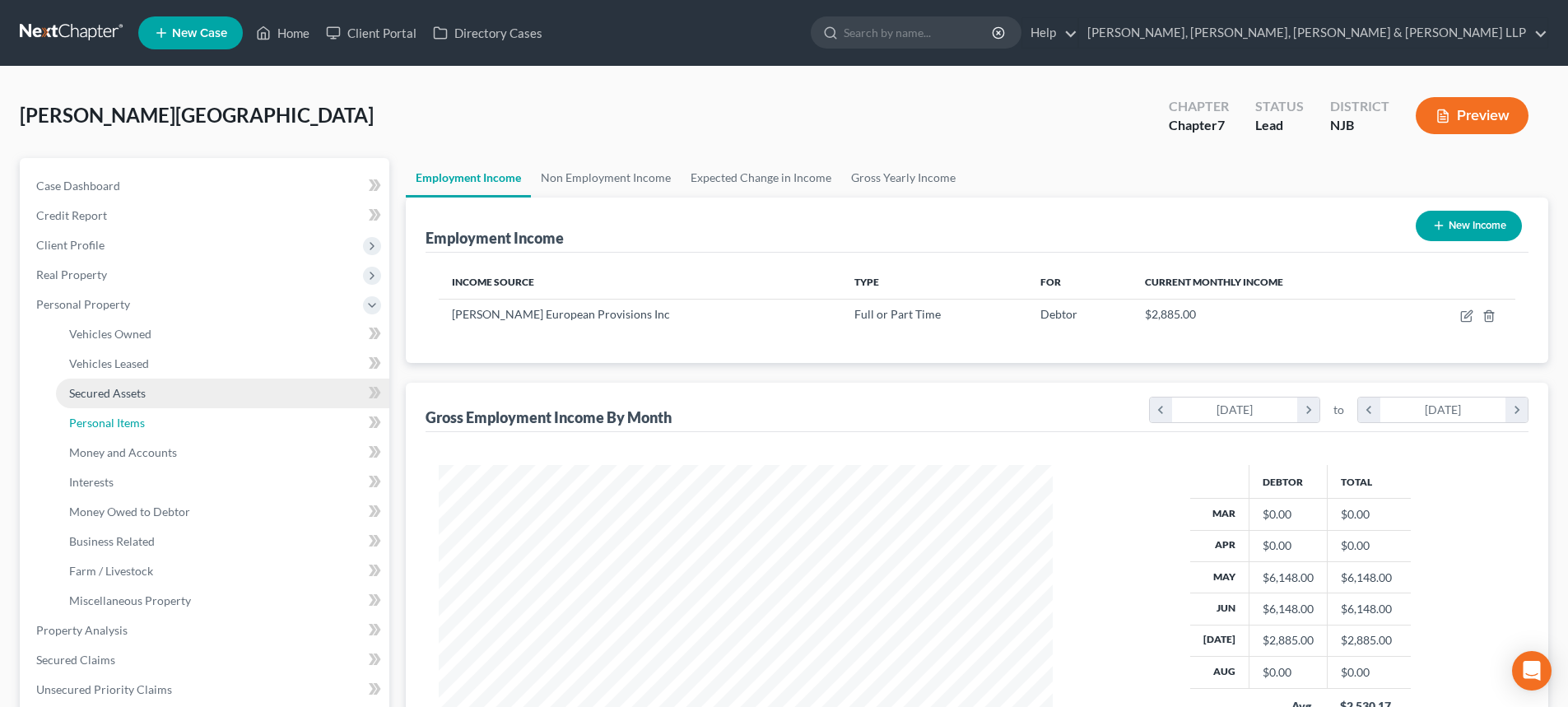
drag, startPoint x: 128, startPoint y: 410, endPoint x: 233, endPoint y: 405, distance: 105.1
click at [130, 410] on link "Personal Items" at bounding box center [222, 423] width 333 height 30
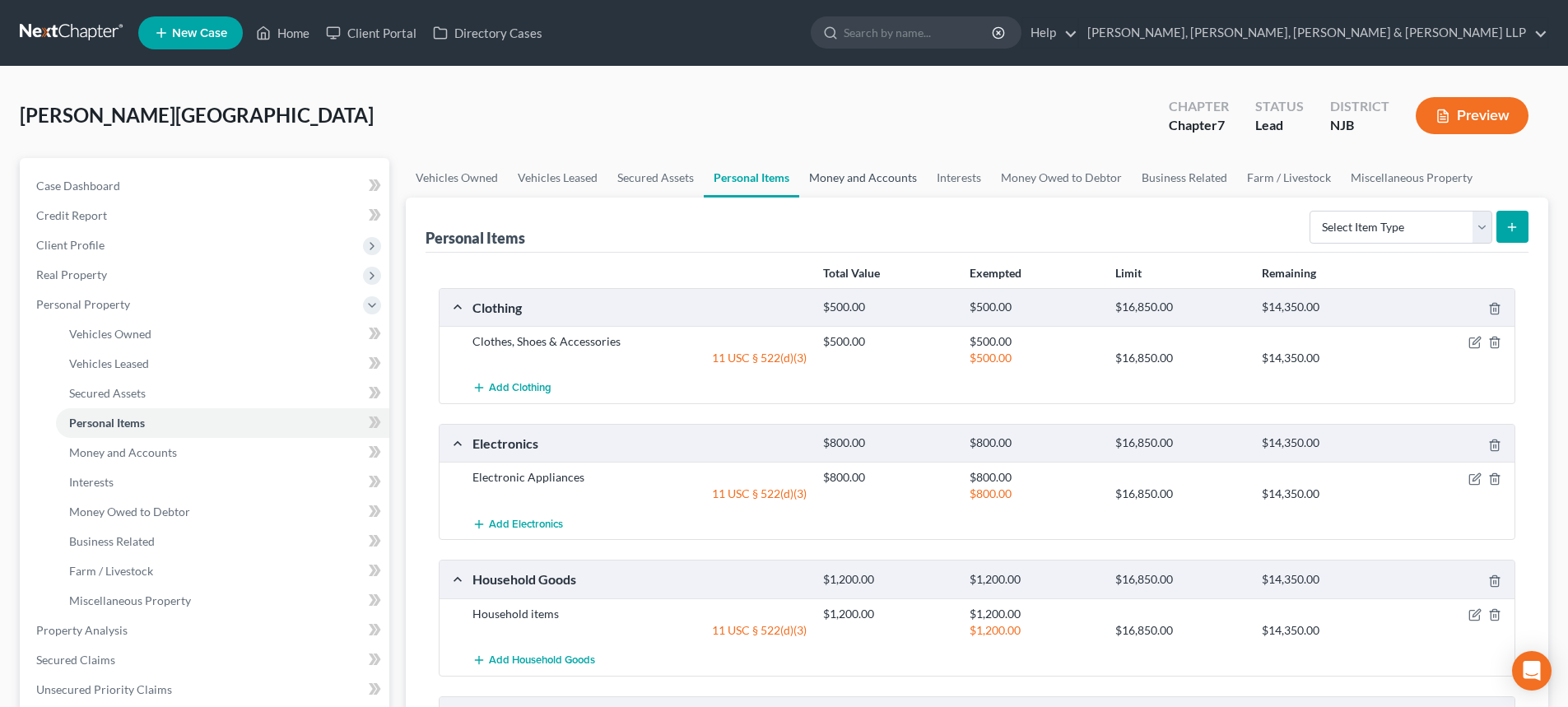
click at [857, 173] on link "Money and Accounts" at bounding box center [863, 178] width 127 height 40
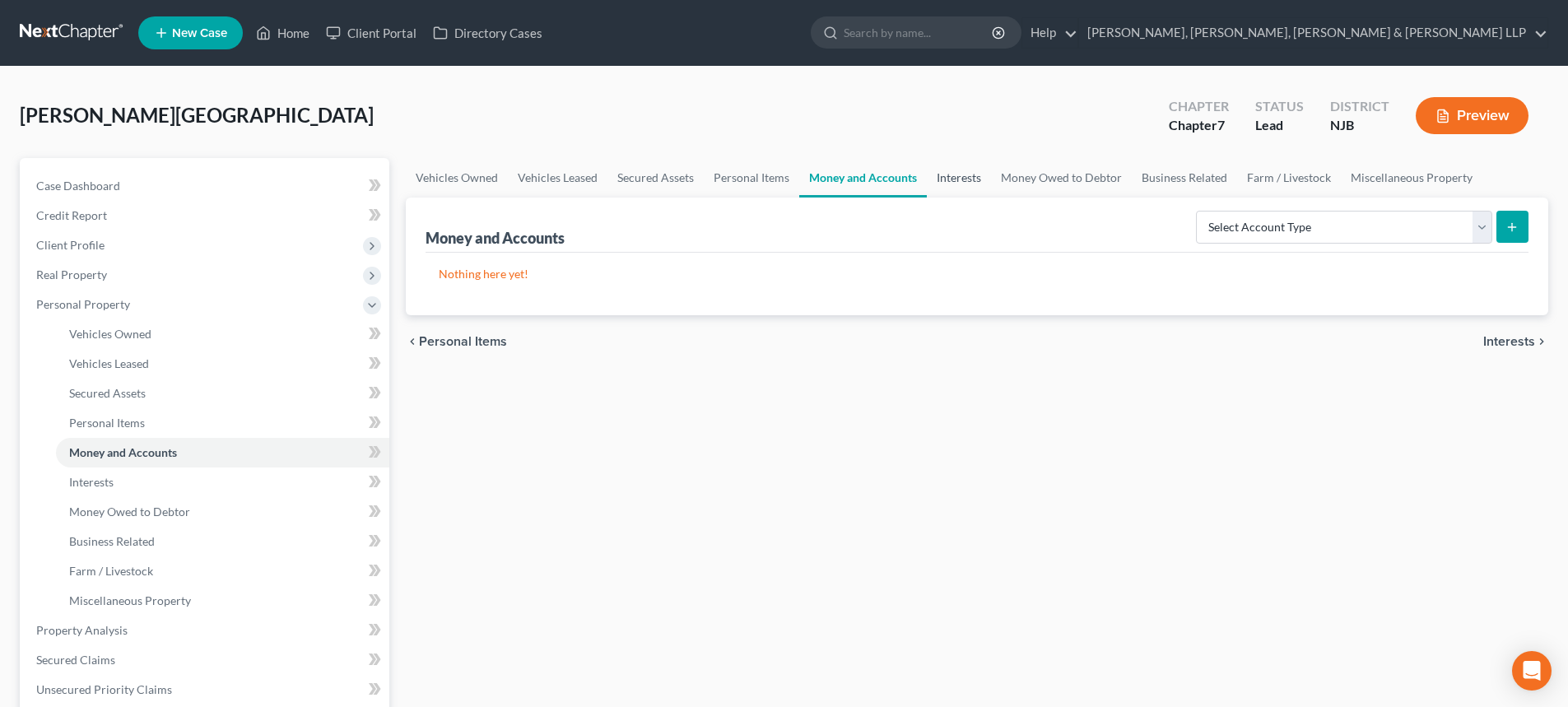
click at [944, 182] on link "Interests" at bounding box center [958, 178] width 64 height 40
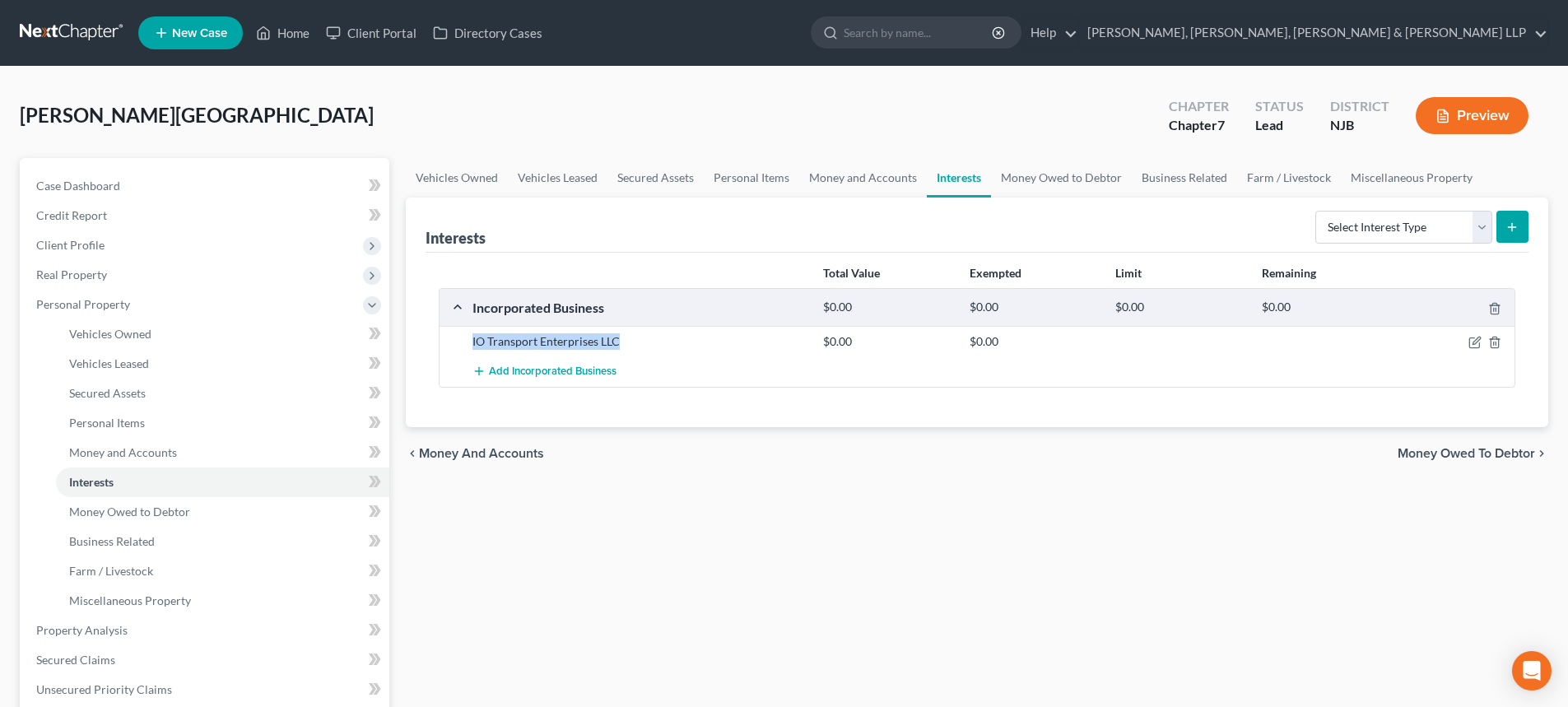
drag, startPoint x: 629, startPoint y: 346, endPoint x: 443, endPoint y: 348, distance: 186.0
click at [443, 348] on div "IO Transport Enterprises LLC $0.00 $0.00" at bounding box center [977, 341] width 1075 height 31
copy div "IO Transport Enterprises LLC"
click at [861, 175] on link "Money and Accounts" at bounding box center [863, 178] width 127 height 40
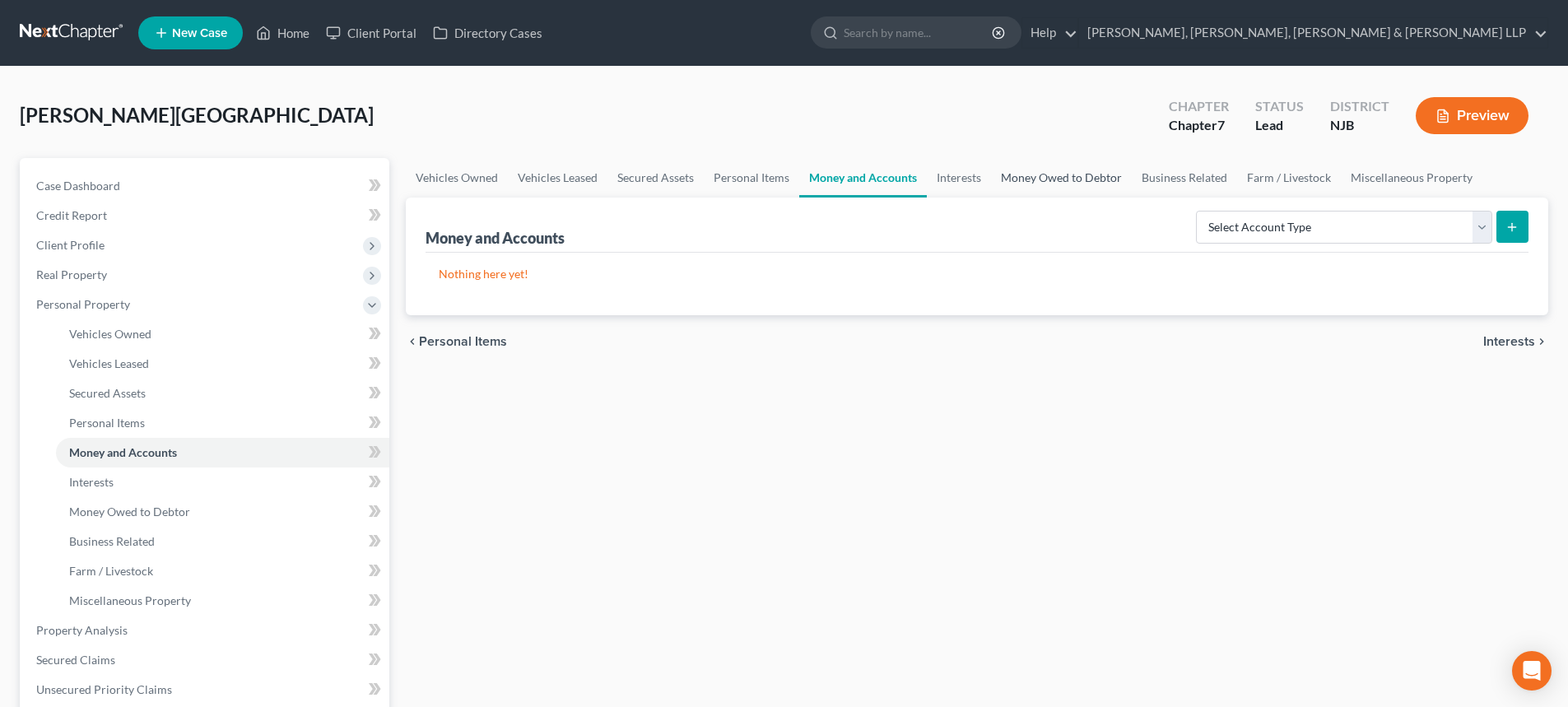
click at [1024, 176] on link "Money Owed to Debtor" at bounding box center [1061, 178] width 141 height 40
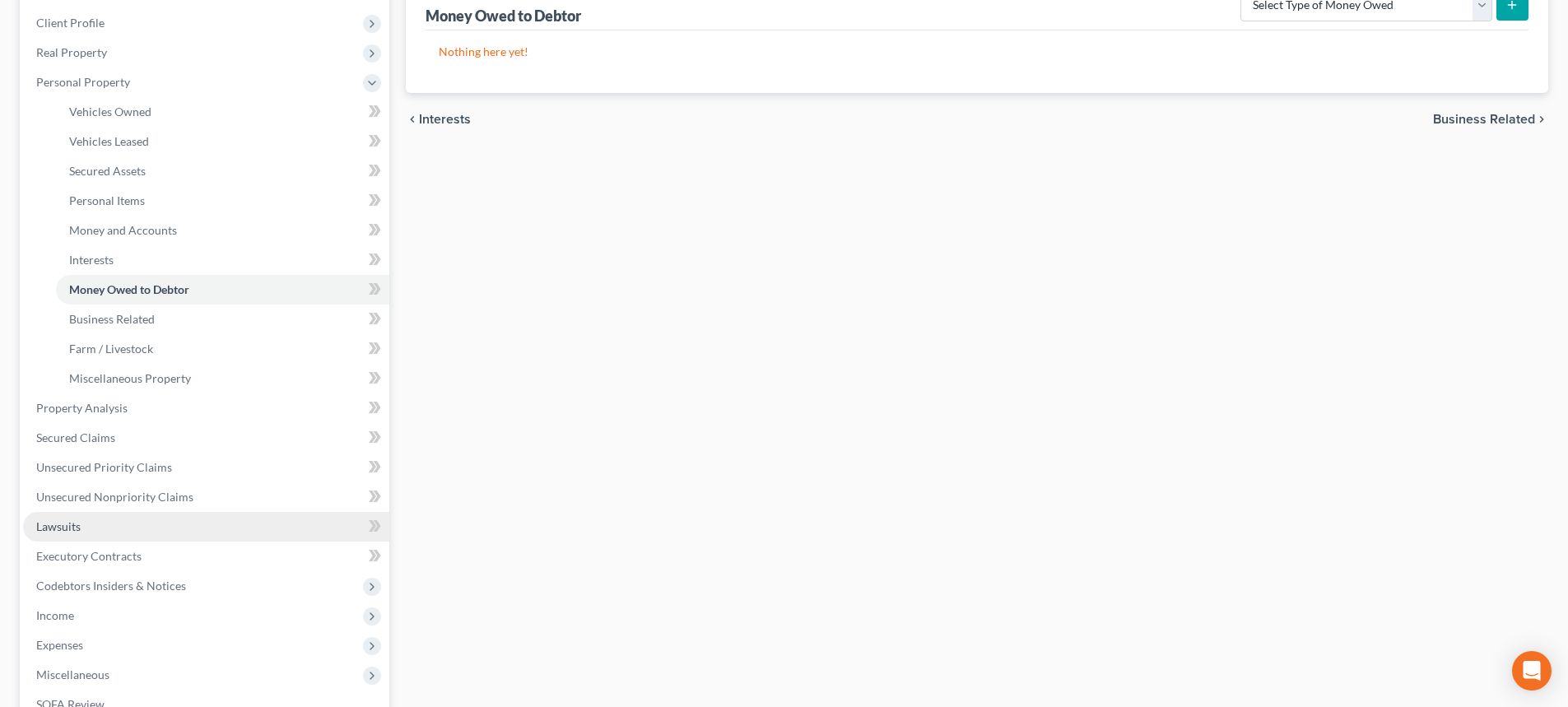
scroll to position [247, 0]
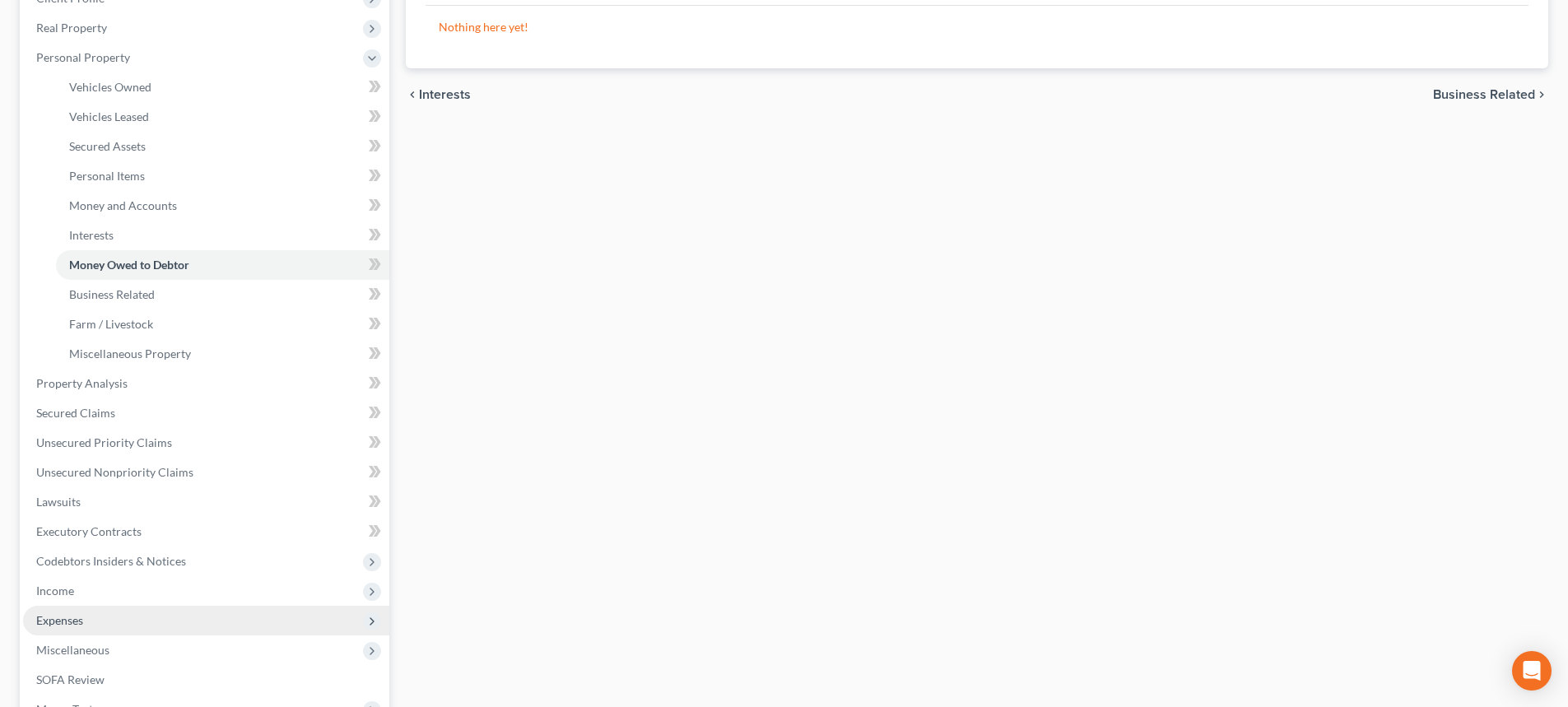
click at [97, 618] on span "Expenses" at bounding box center [207, 620] width 367 height 30
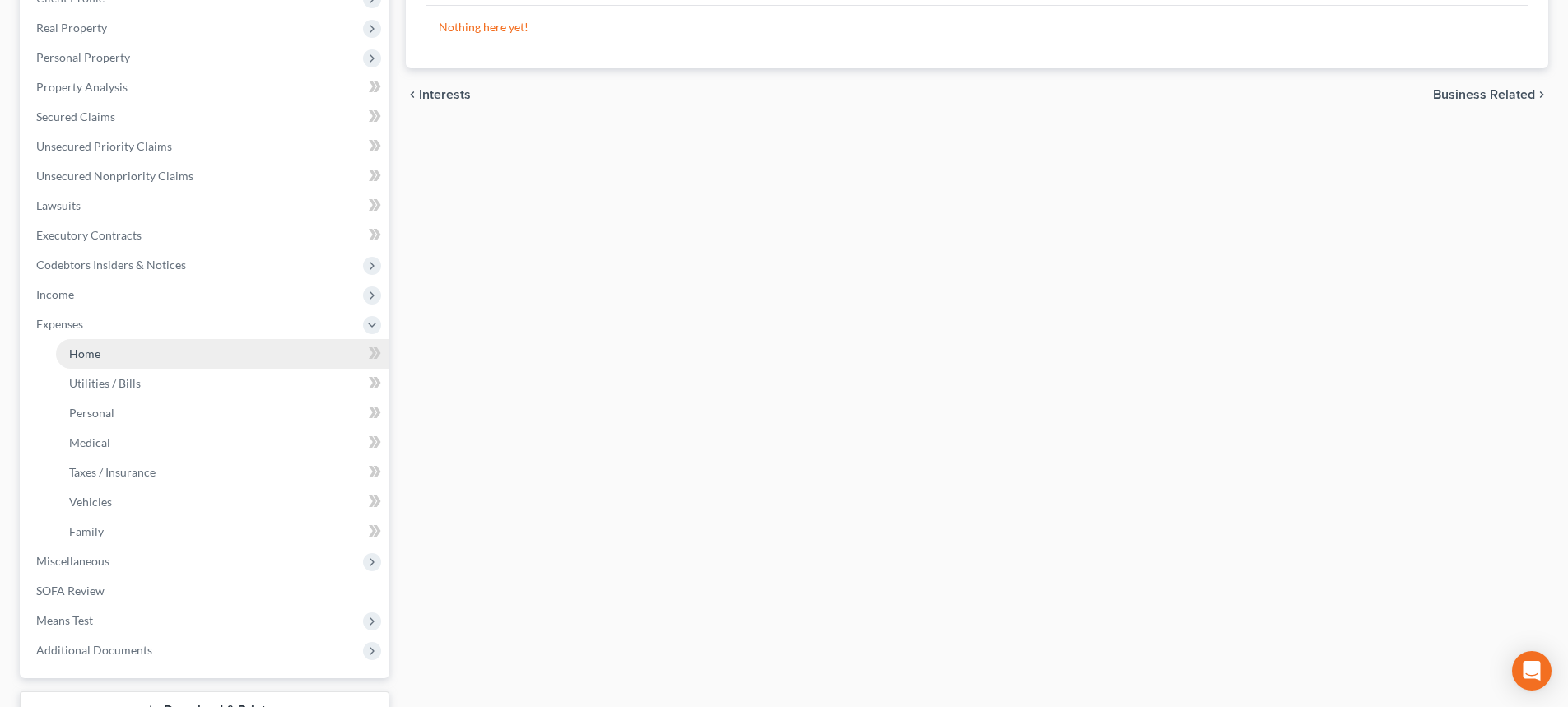
click at [109, 356] on link "Home" at bounding box center [222, 353] width 333 height 30
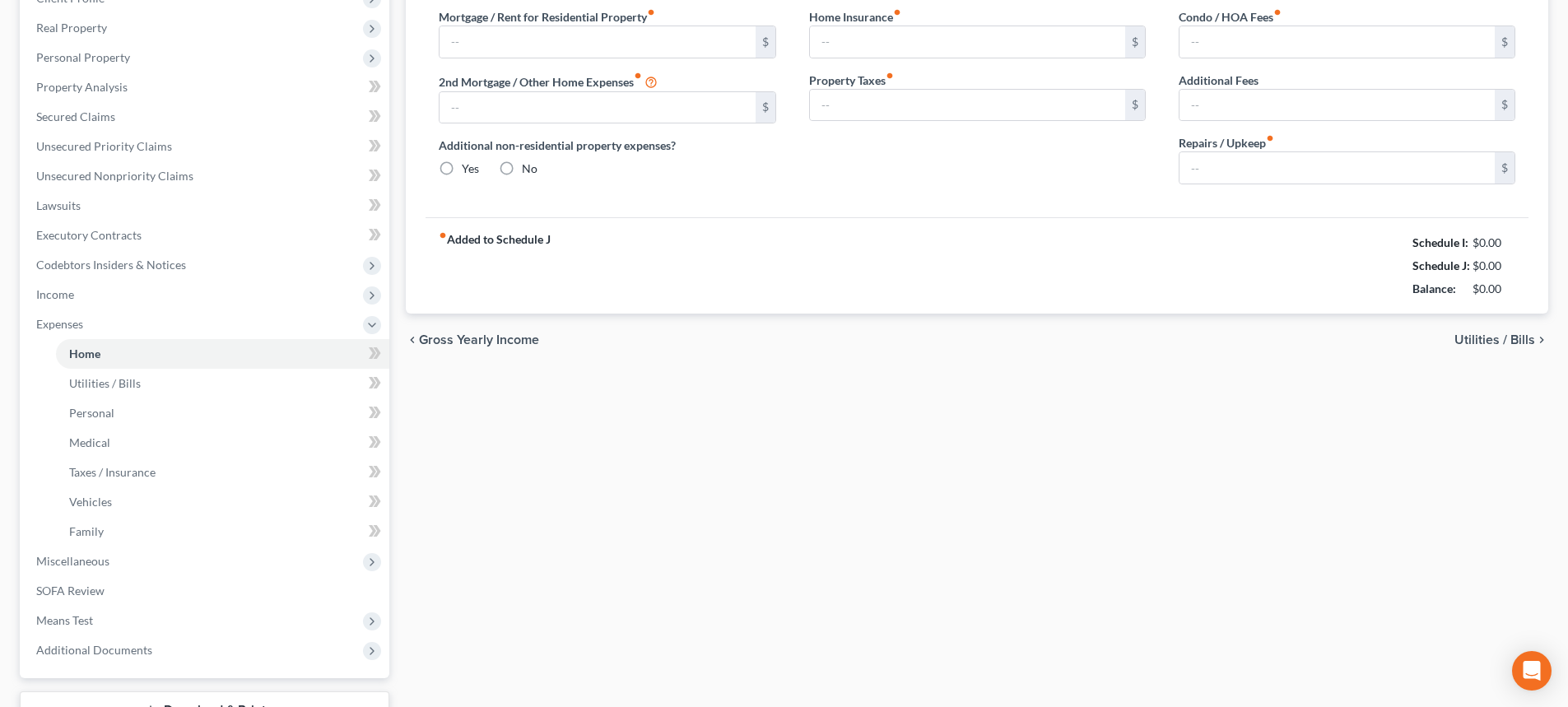
type input "0.00"
radio input "true"
type input "0.00"
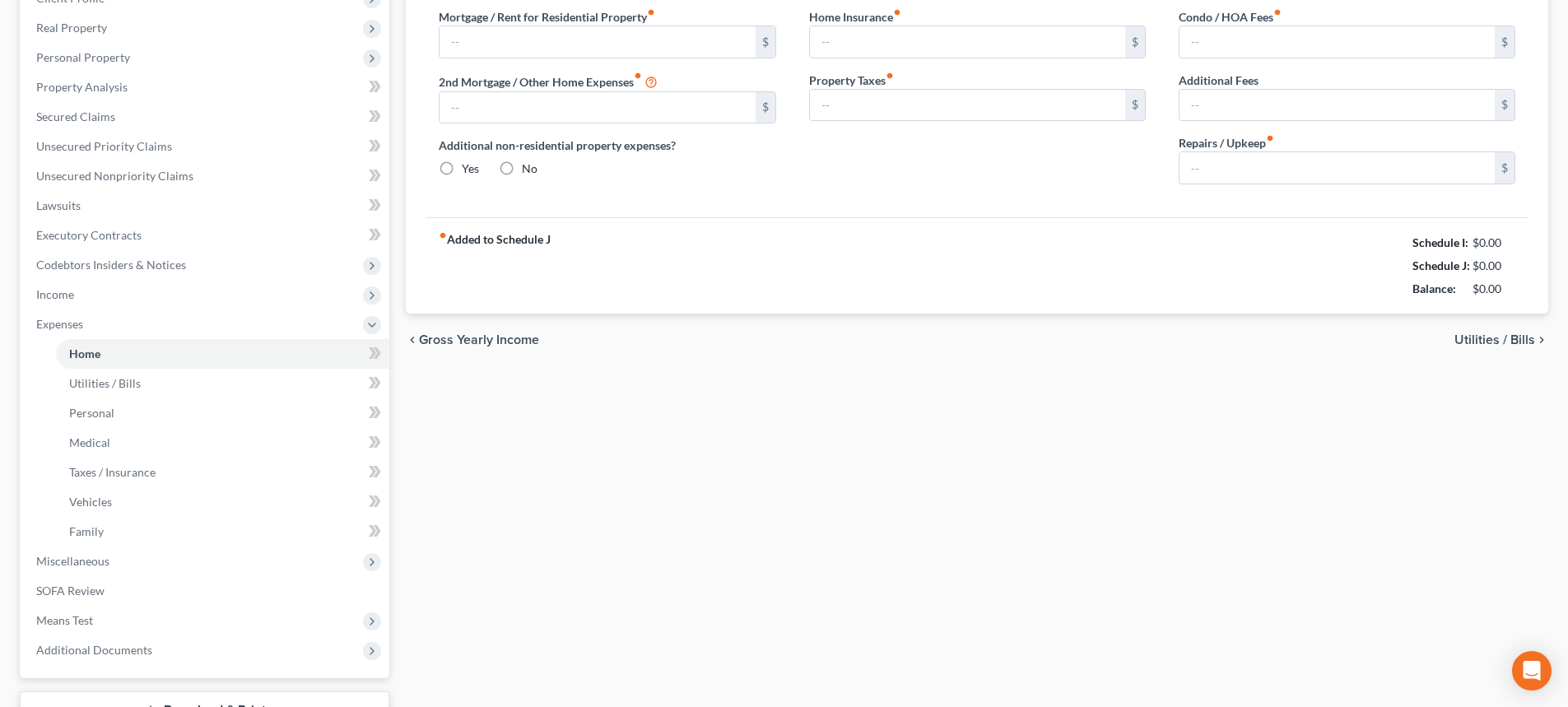
type input "0.00"
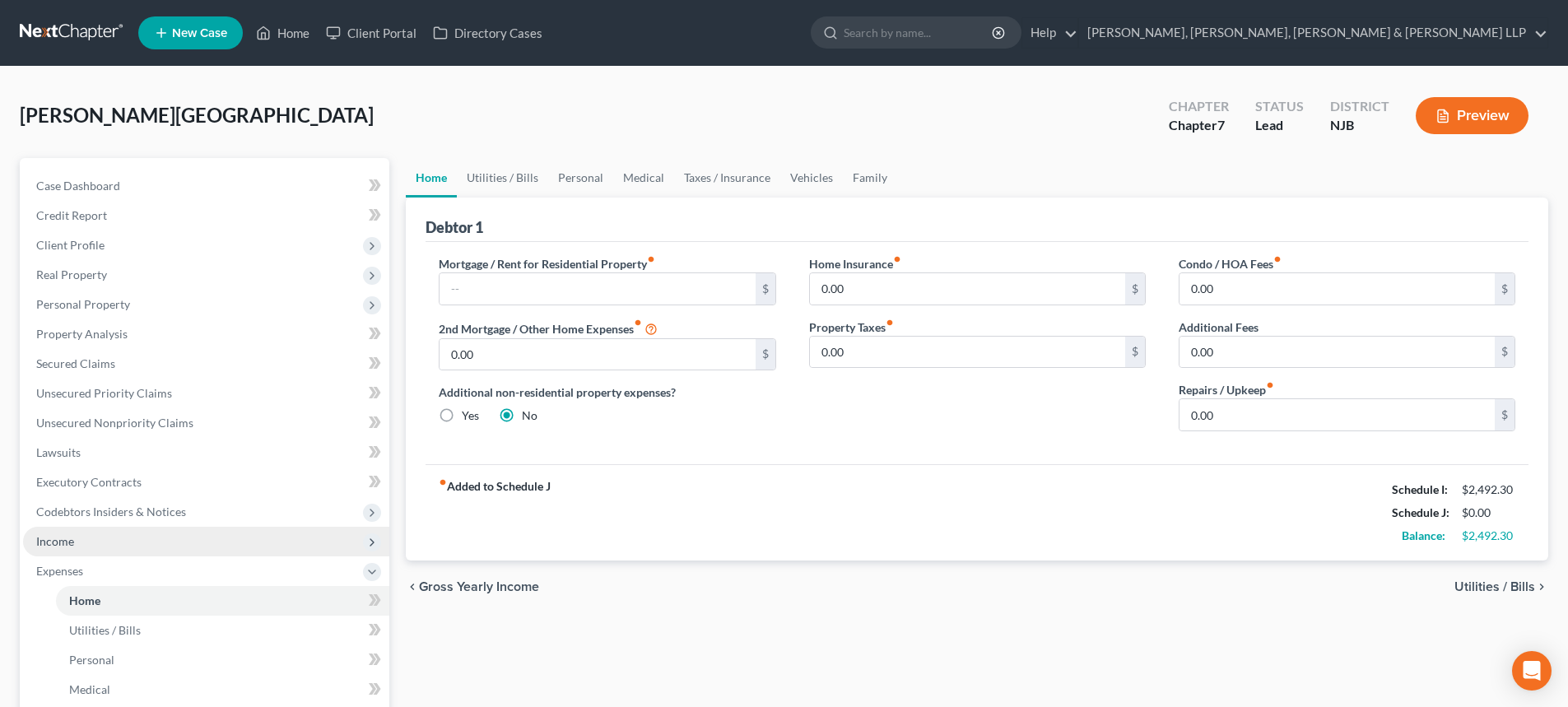
click at [87, 541] on span "Income" at bounding box center [207, 541] width 367 height 30
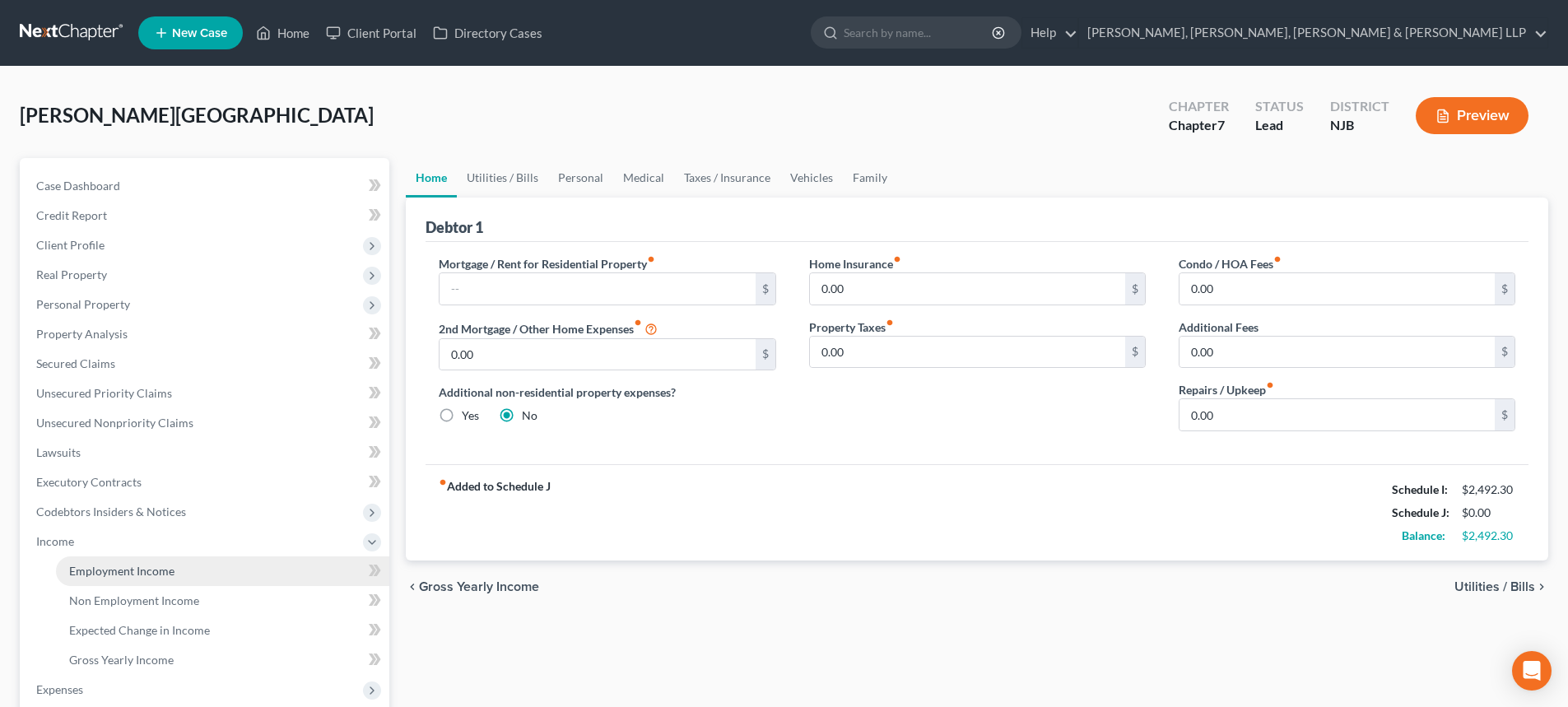
click at [118, 564] on span "Employment Income" at bounding box center [122, 570] width 106 height 14
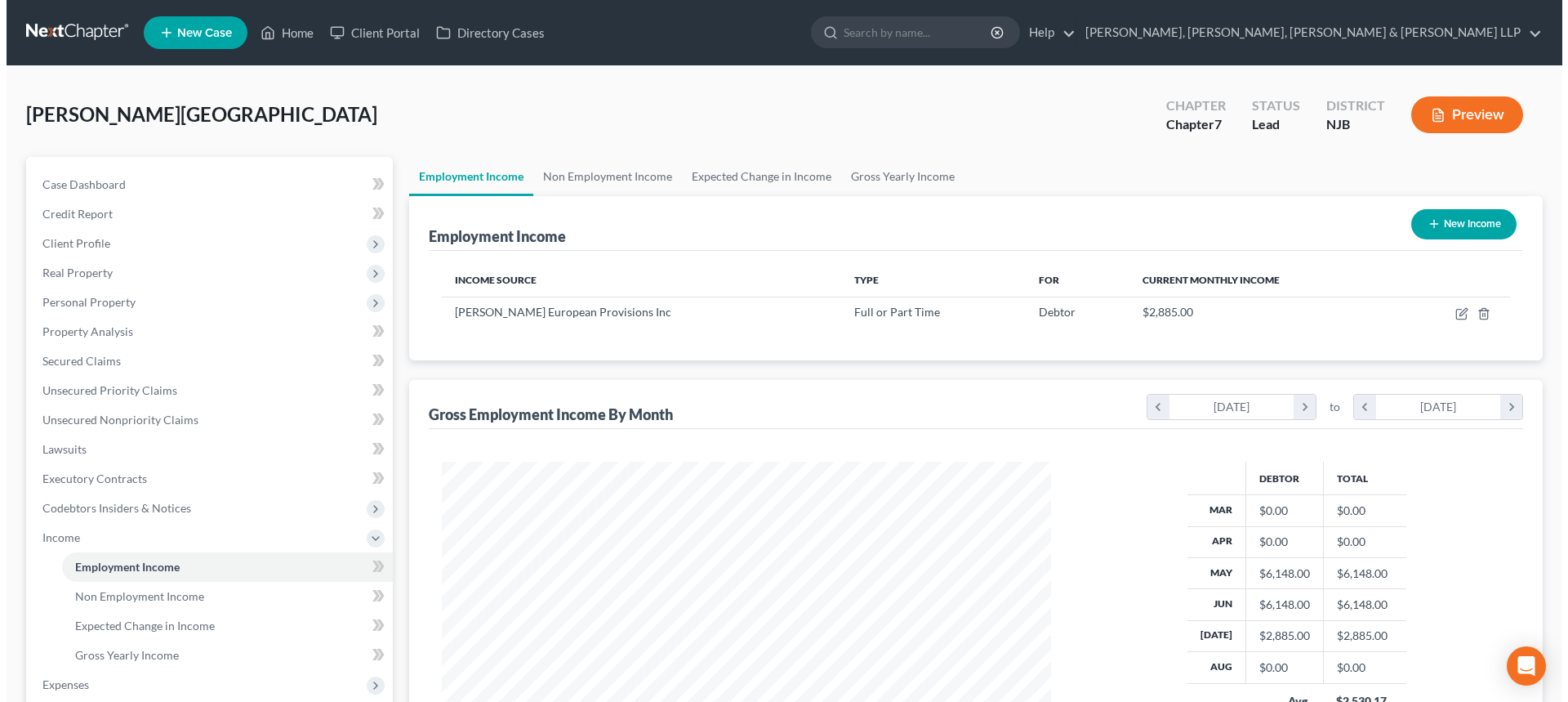
scroll to position [305, 642]
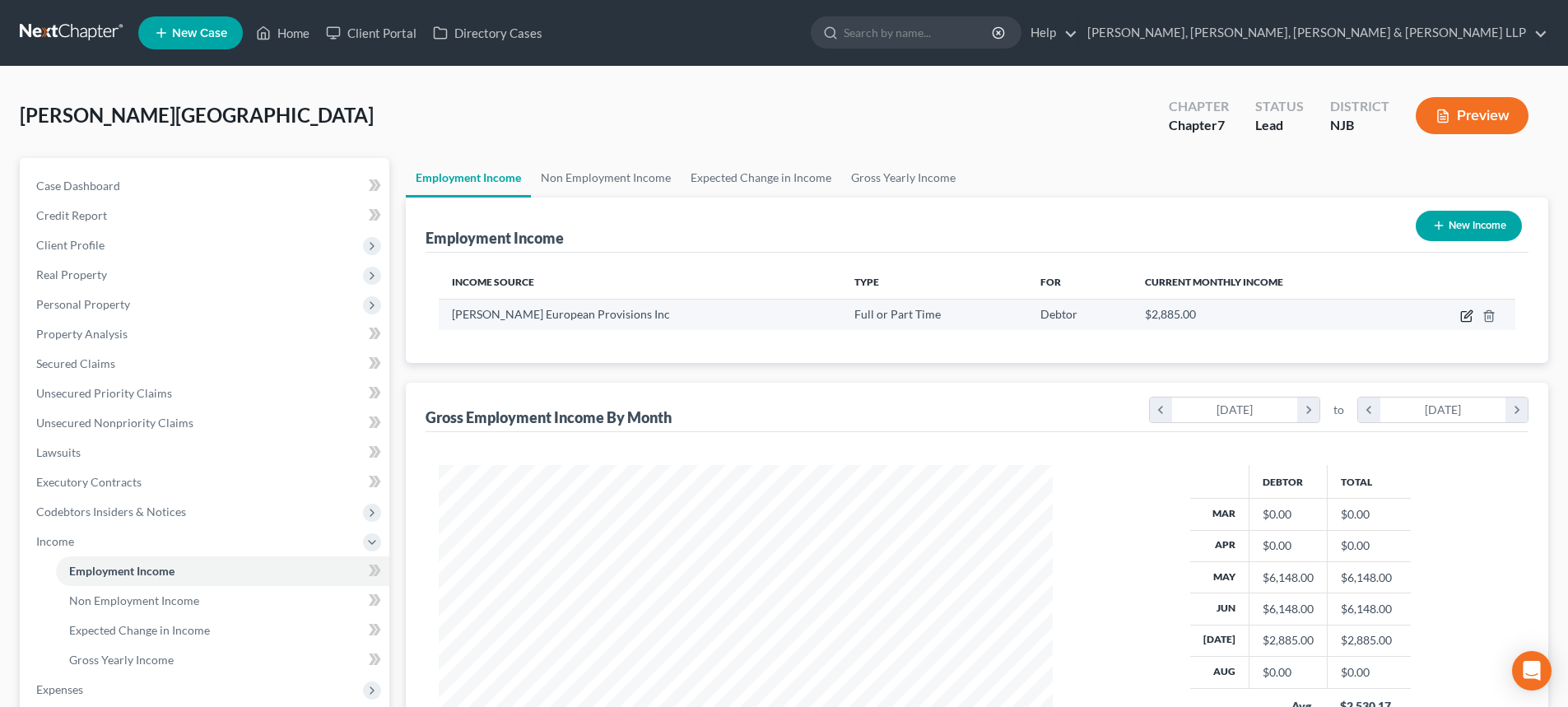
click at [1467, 312] on icon "button" at bounding box center [1465, 316] width 10 height 10
select select "0"
select select "33"
select select "0"
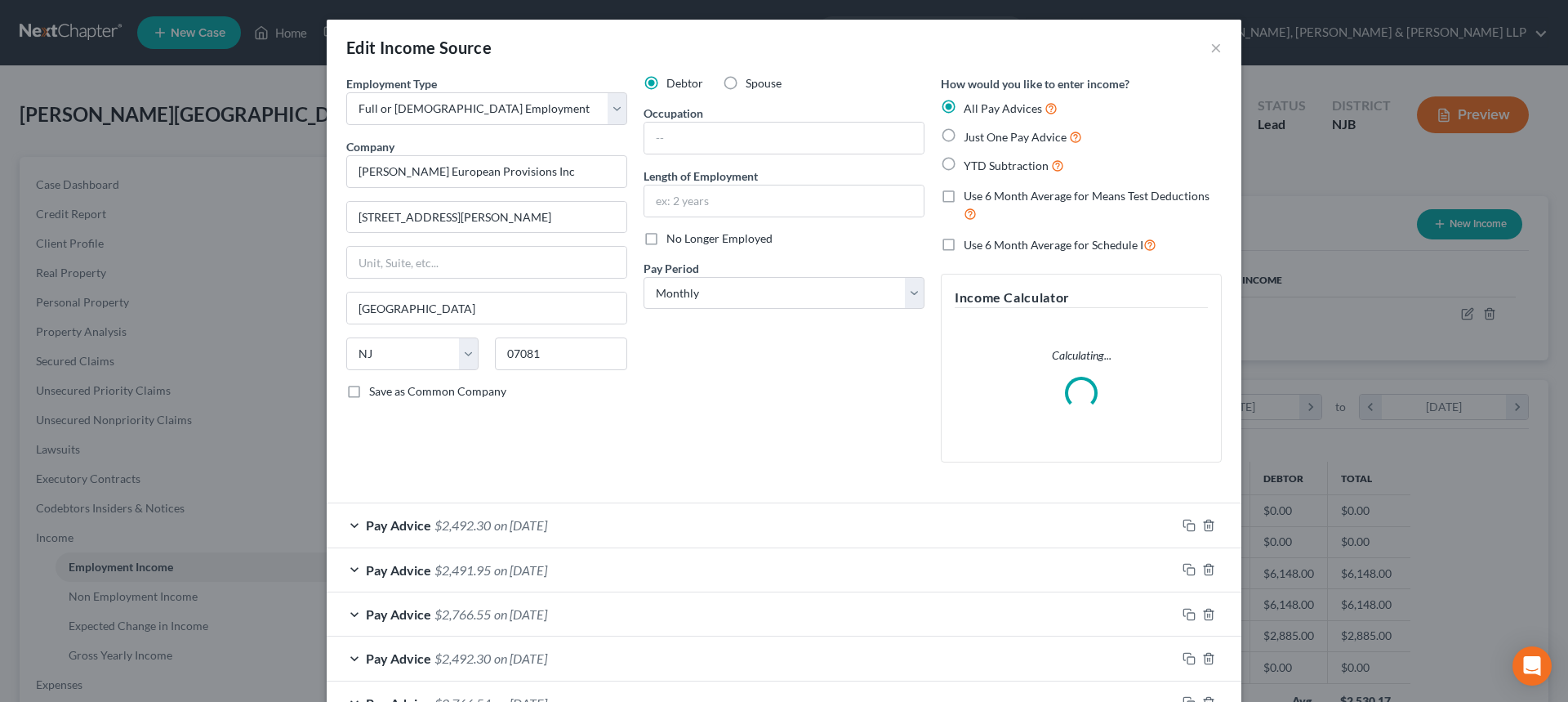
scroll to position [113, 0]
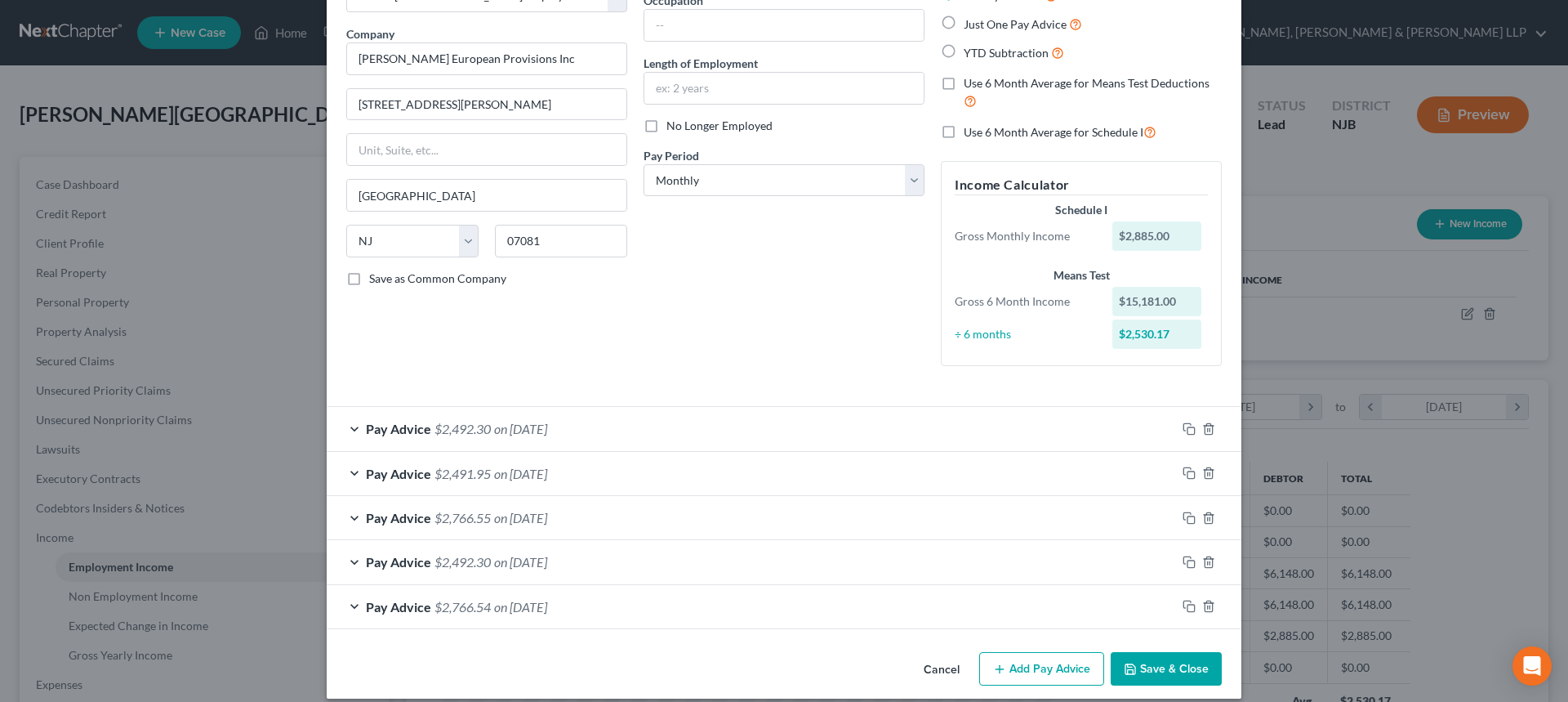
drag, startPoint x: 1062, startPoint y: 680, endPoint x: 1044, endPoint y: 675, distance: 18.7
click at [1060, 677] on button "Add Pay Advice" at bounding box center [1041, 669] width 125 height 34
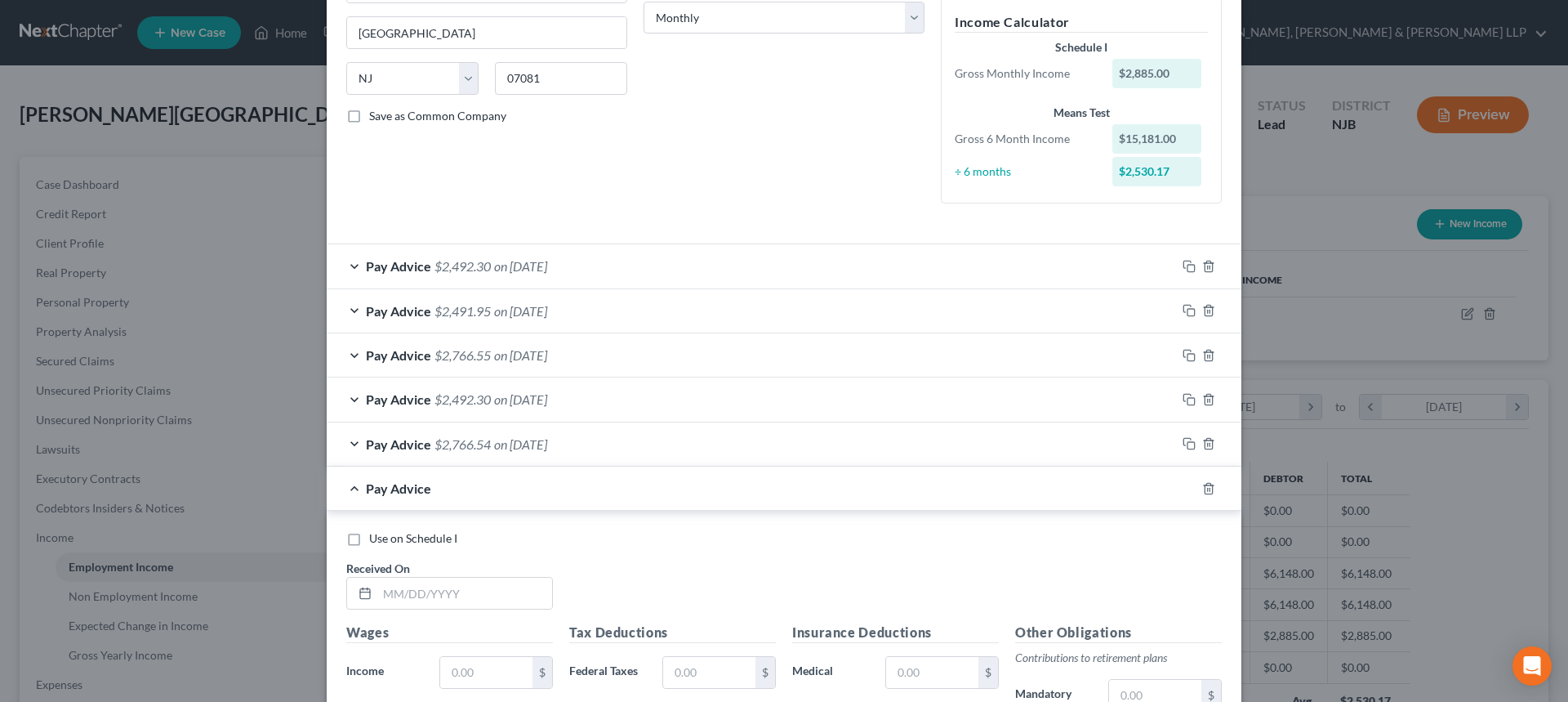
scroll to position [276, 0]
click at [427, 594] on input "text" at bounding box center [464, 592] width 175 height 31
type input "07/09/2025"
click at [555, 245] on div "Pay Advice $2,492.30 on 07/23/2025" at bounding box center [751, 265] width 849 height 43
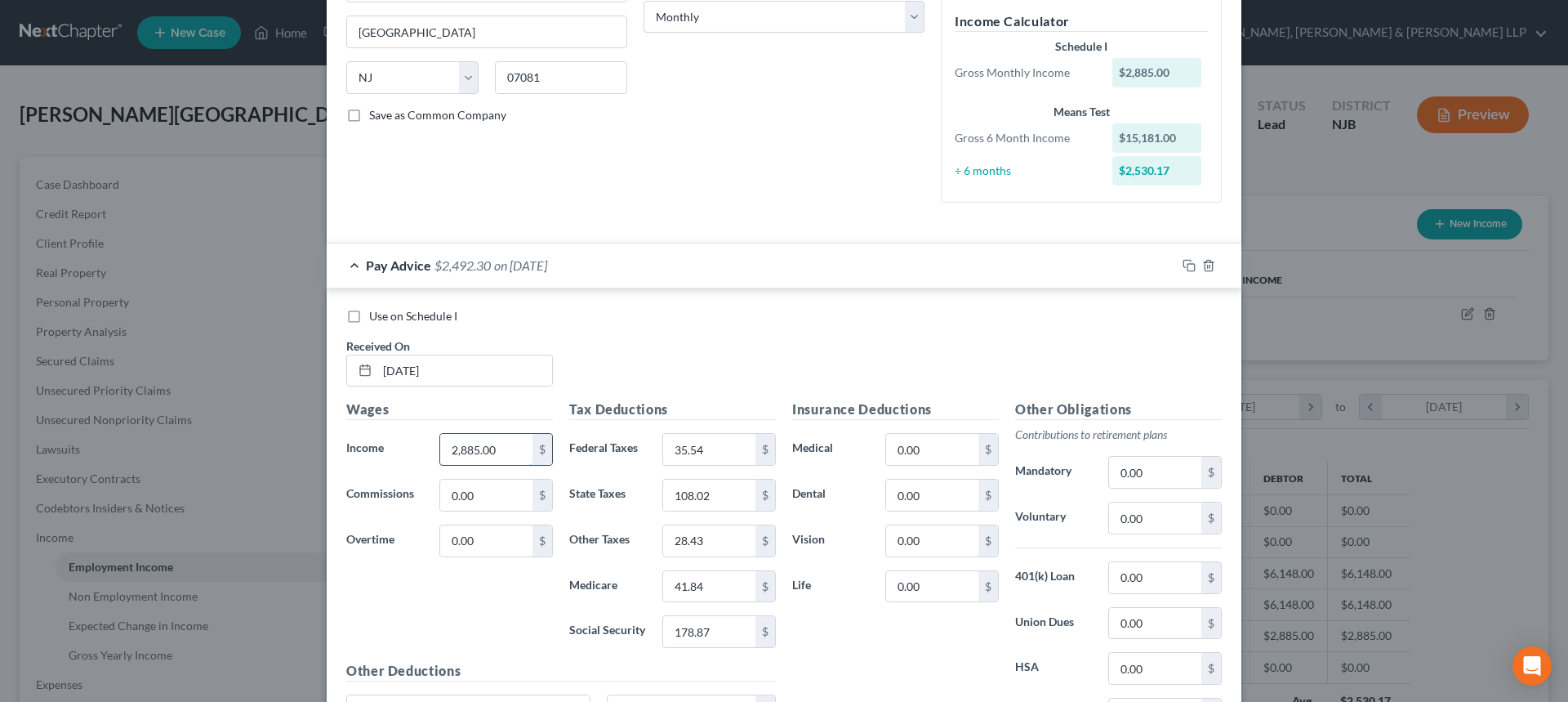
click at [495, 464] on input "2,885.00" at bounding box center [486, 449] width 92 height 31
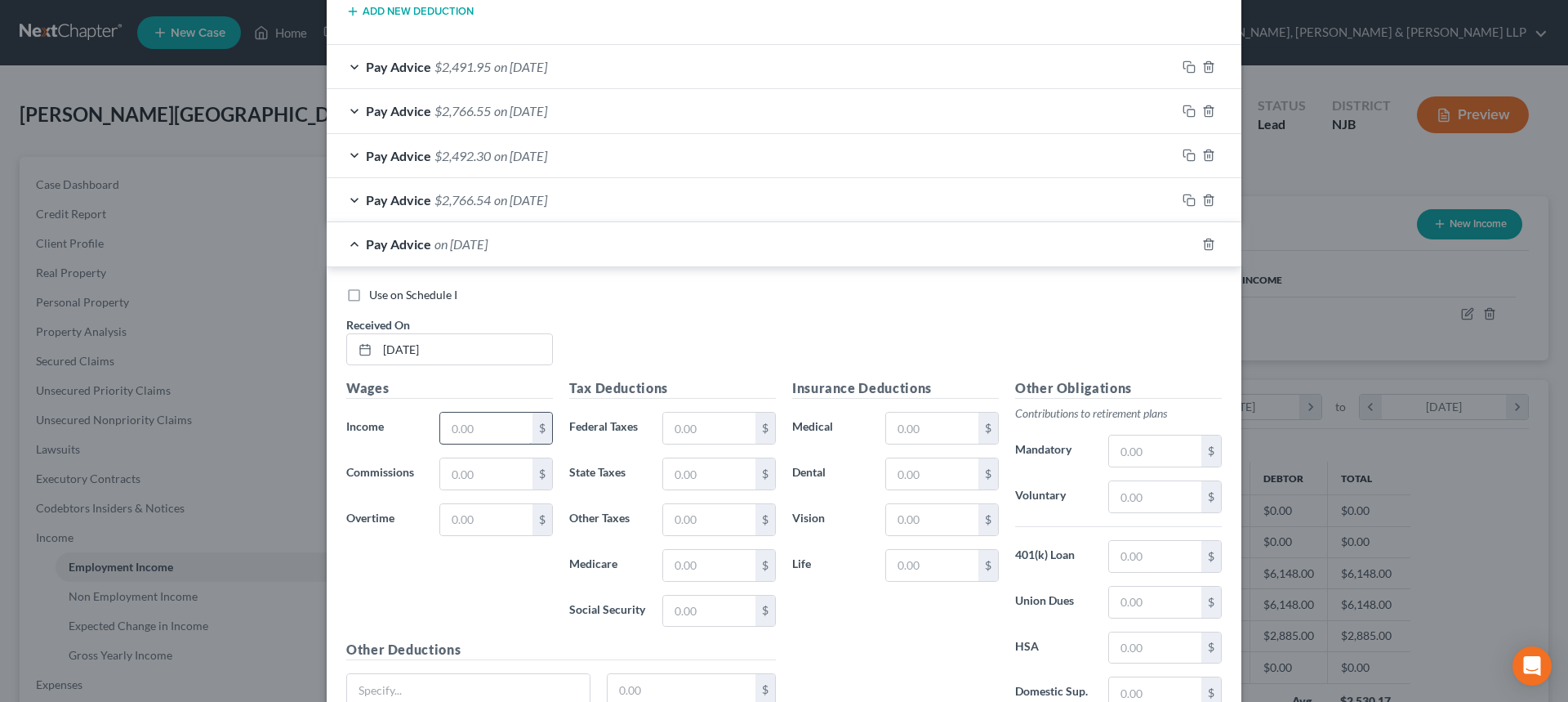
click at [477, 444] on input "text" at bounding box center [486, 428] width 92 height 31
paste input "2,885.00"
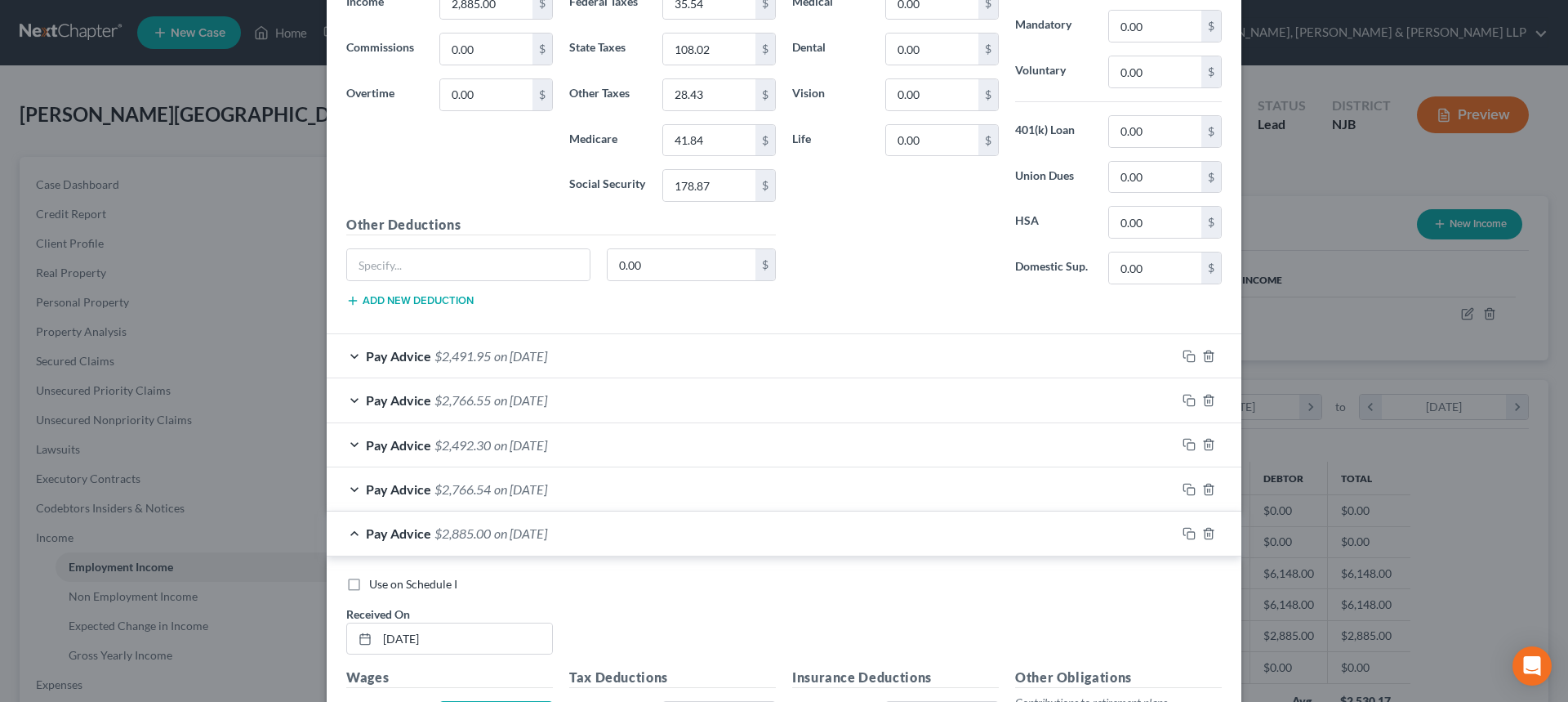
scroll to position [358, 0]
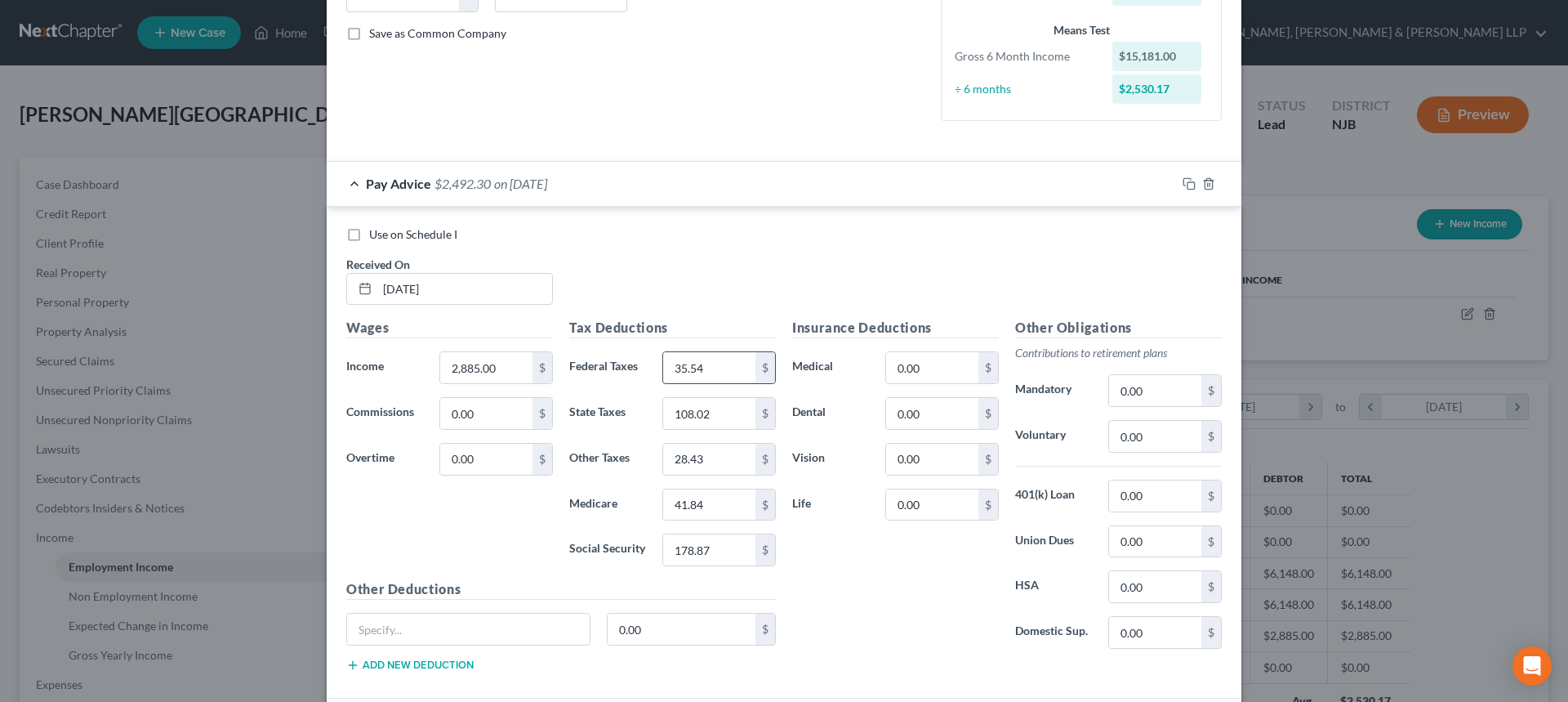
type input "2,885.00"
click at [713, 382] on input "35.54" at bounding box center [709, 368] width 92 height 31
paste input "2,885.00"
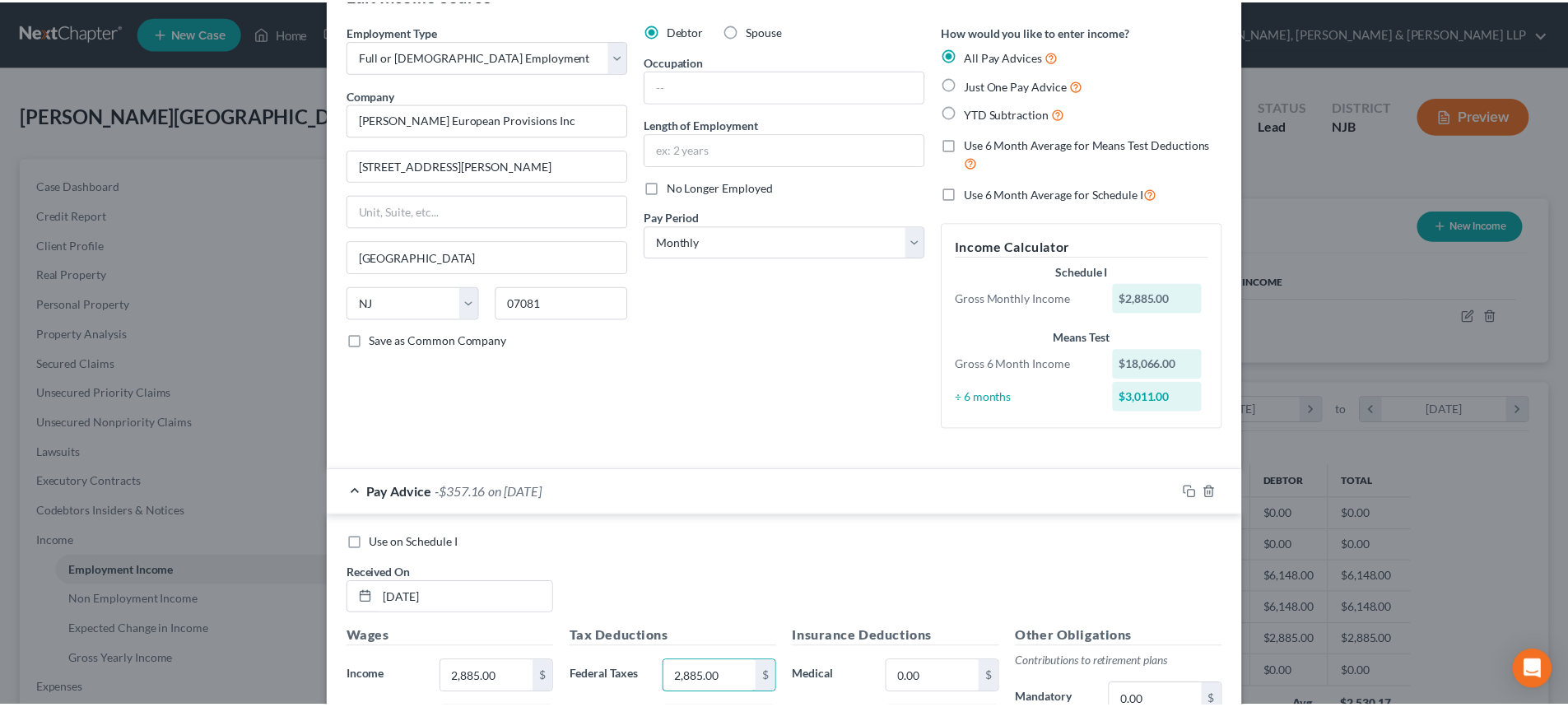
scroll to position [0, 0]
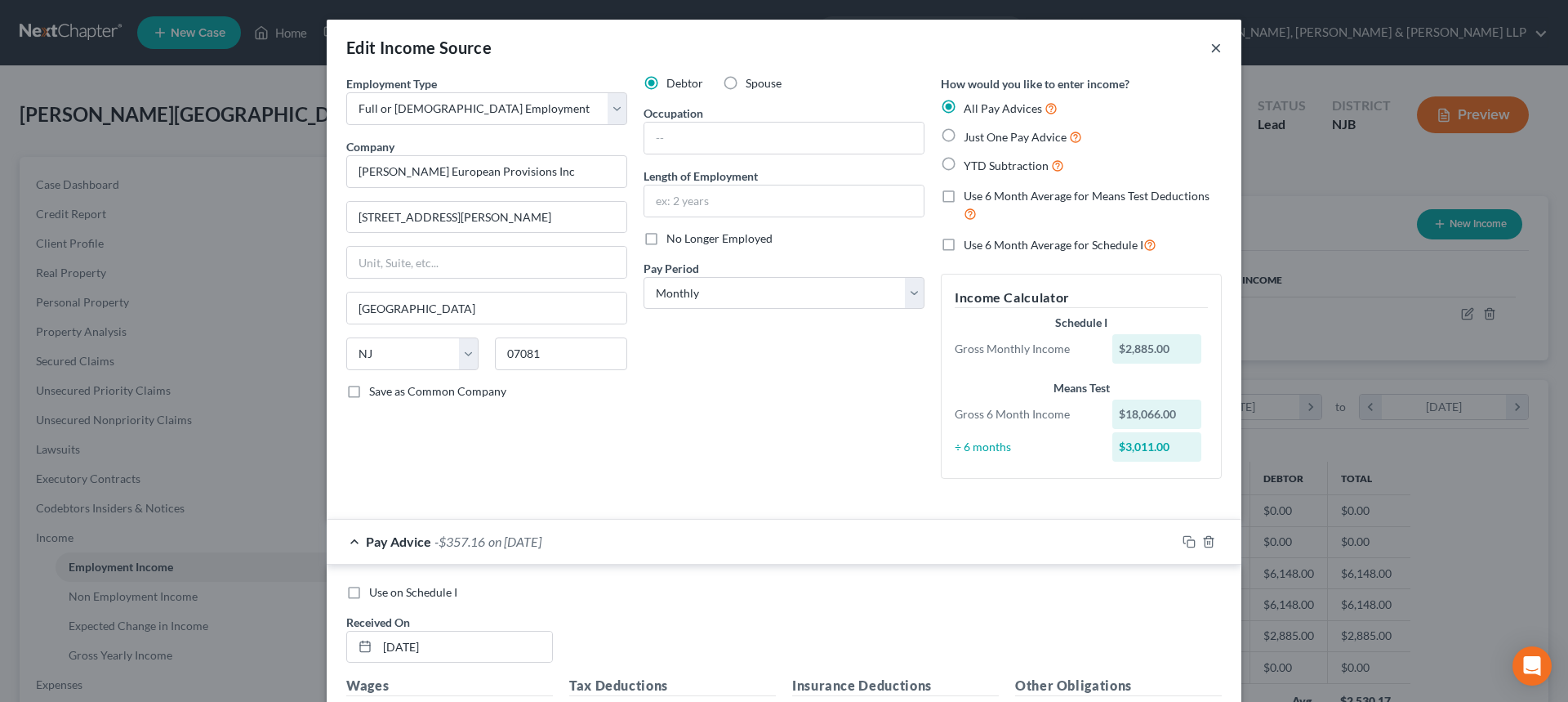
type input "2,885.00"
click at [1213, 42] on button "×" at bounding box center [1215, 48] width 12 height 20
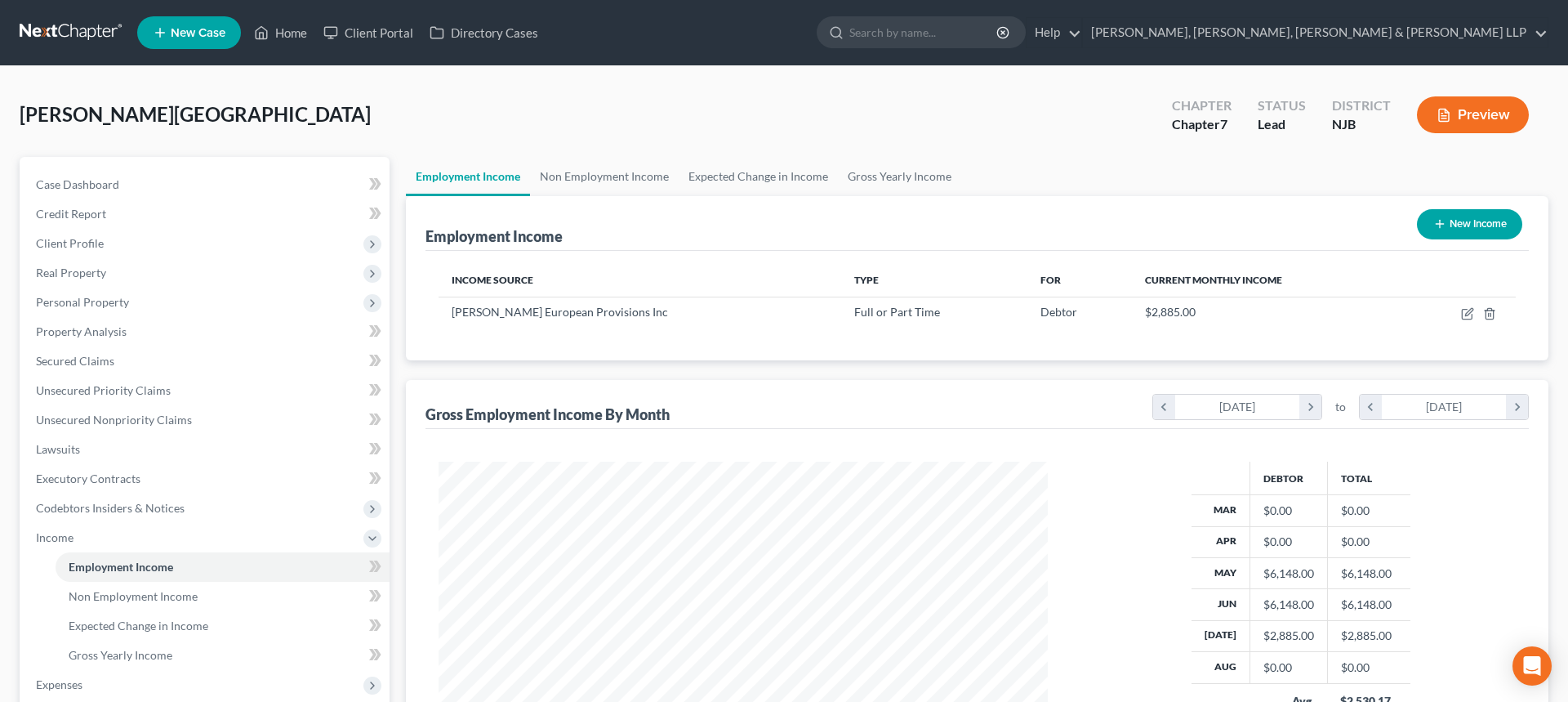
scroll to position [816673, 815834]
click at [1459, 313] on icon "button" at bounding box center [1455, 314] width 13 height 13
select select "0"
select select "33"
select select "0"
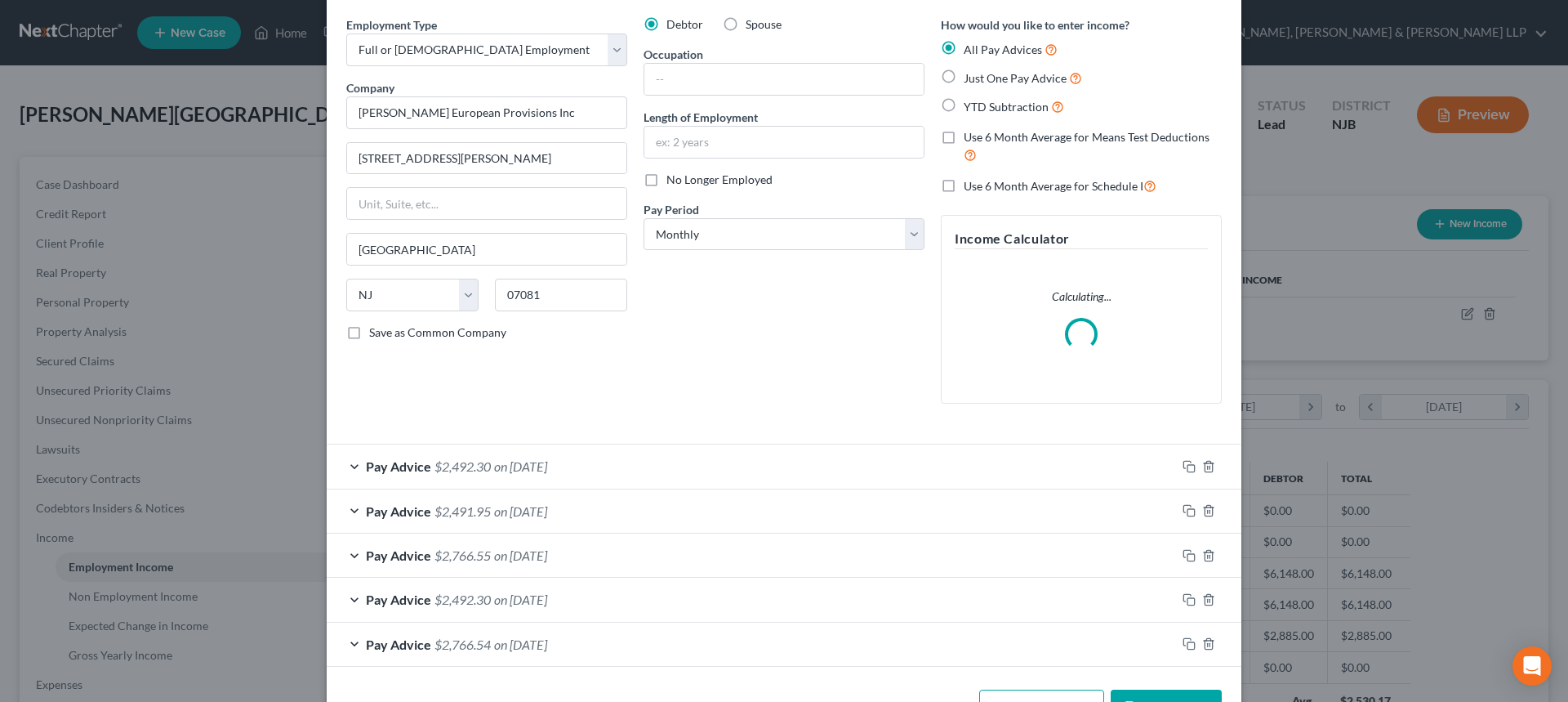
scroll to position [113, 0]
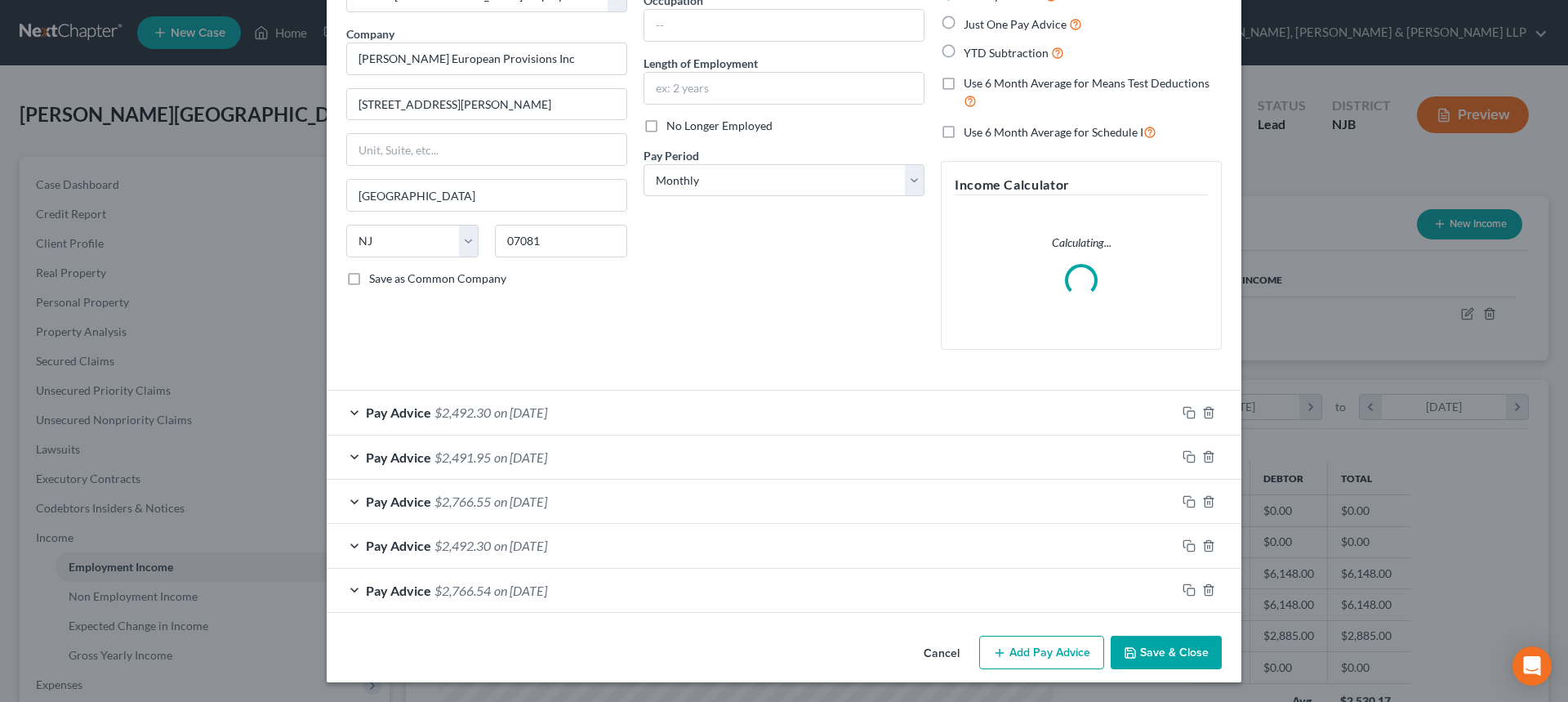
click at [1021, 644] on button "Add Pay Advice" at bounding box center [1041, 653] width 125 height 34
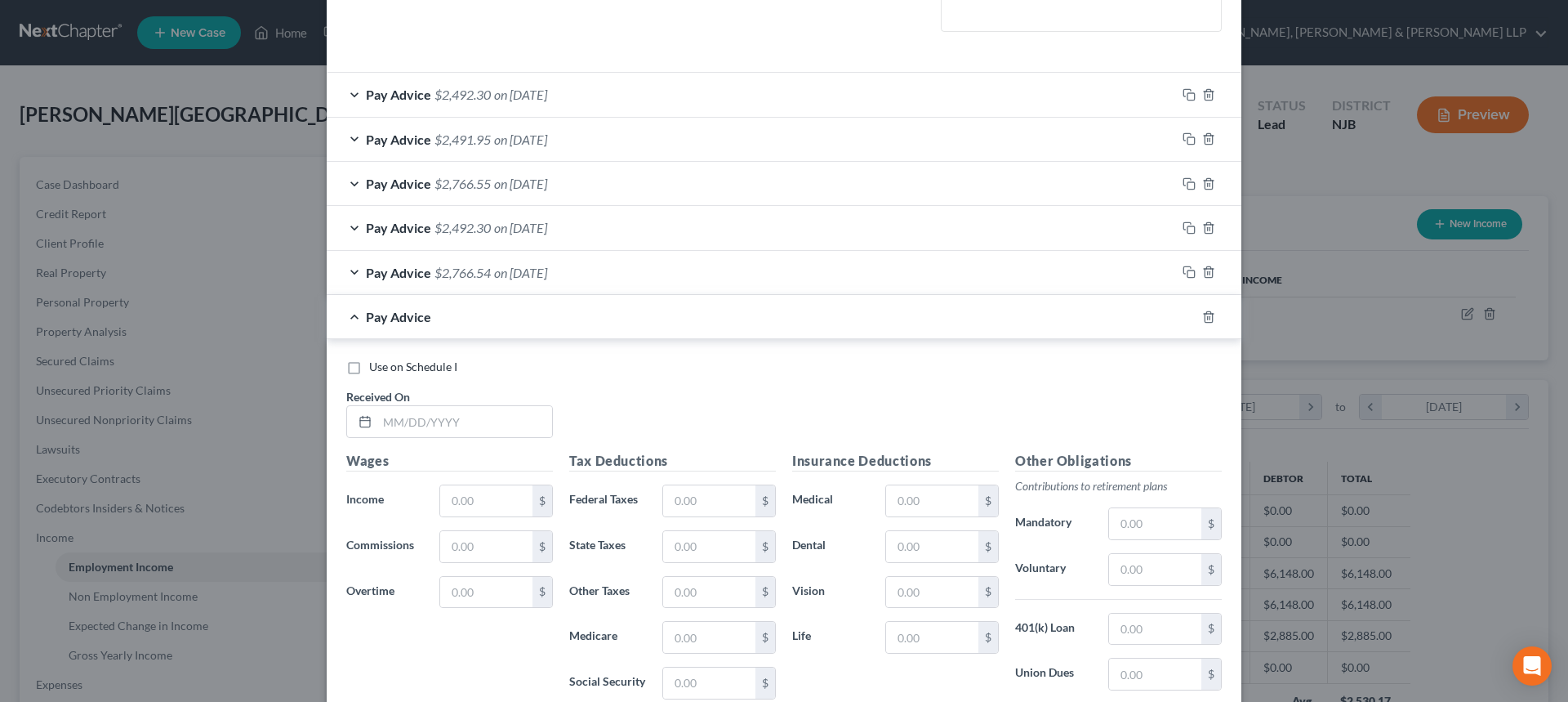
scroll to position [439, 0]
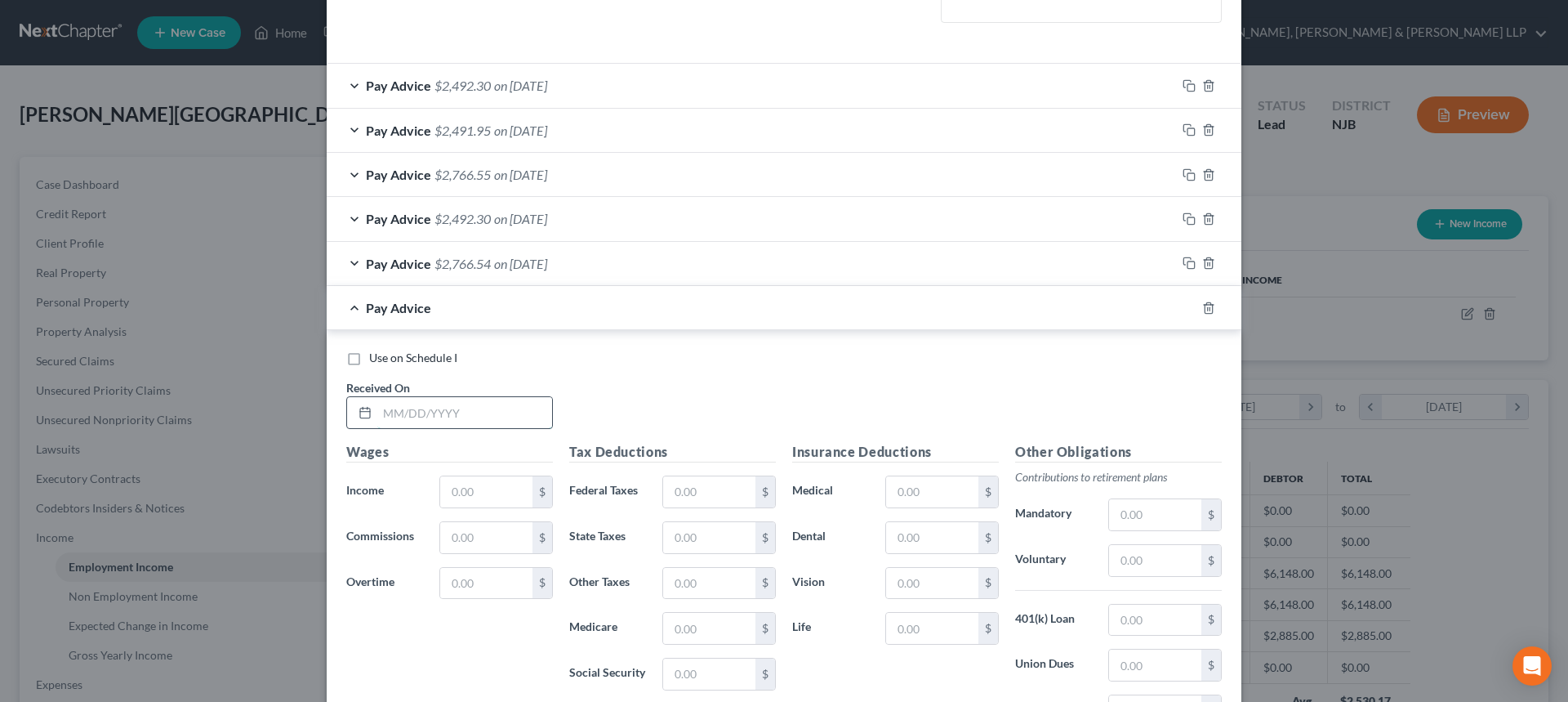
click at [434, 413] on input "text" at bounding box center [464, 412] width 175 height 31
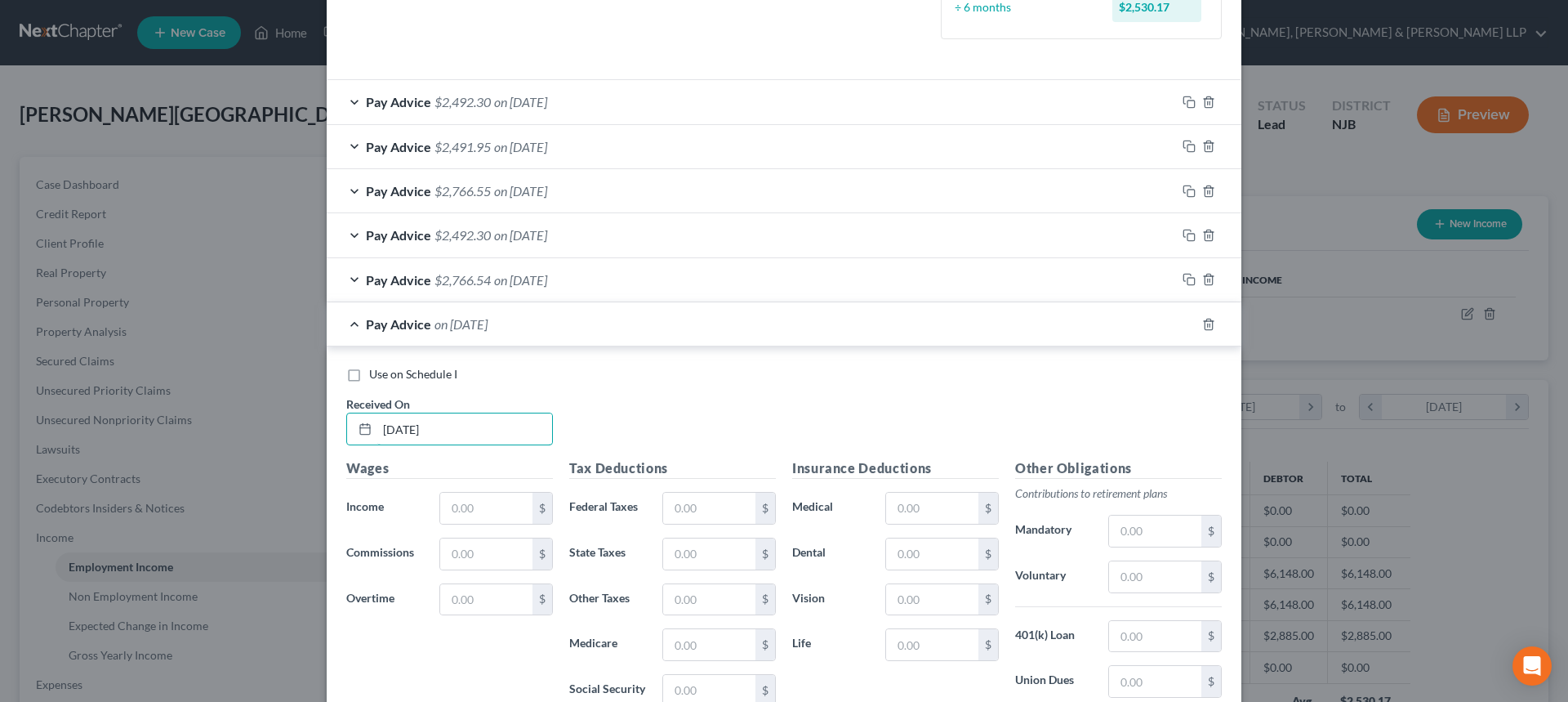
type input "07/23/2025"
click at [535, 104] on span "on 07/23/2025" at bounding box center [520, 101] width 53 height 15
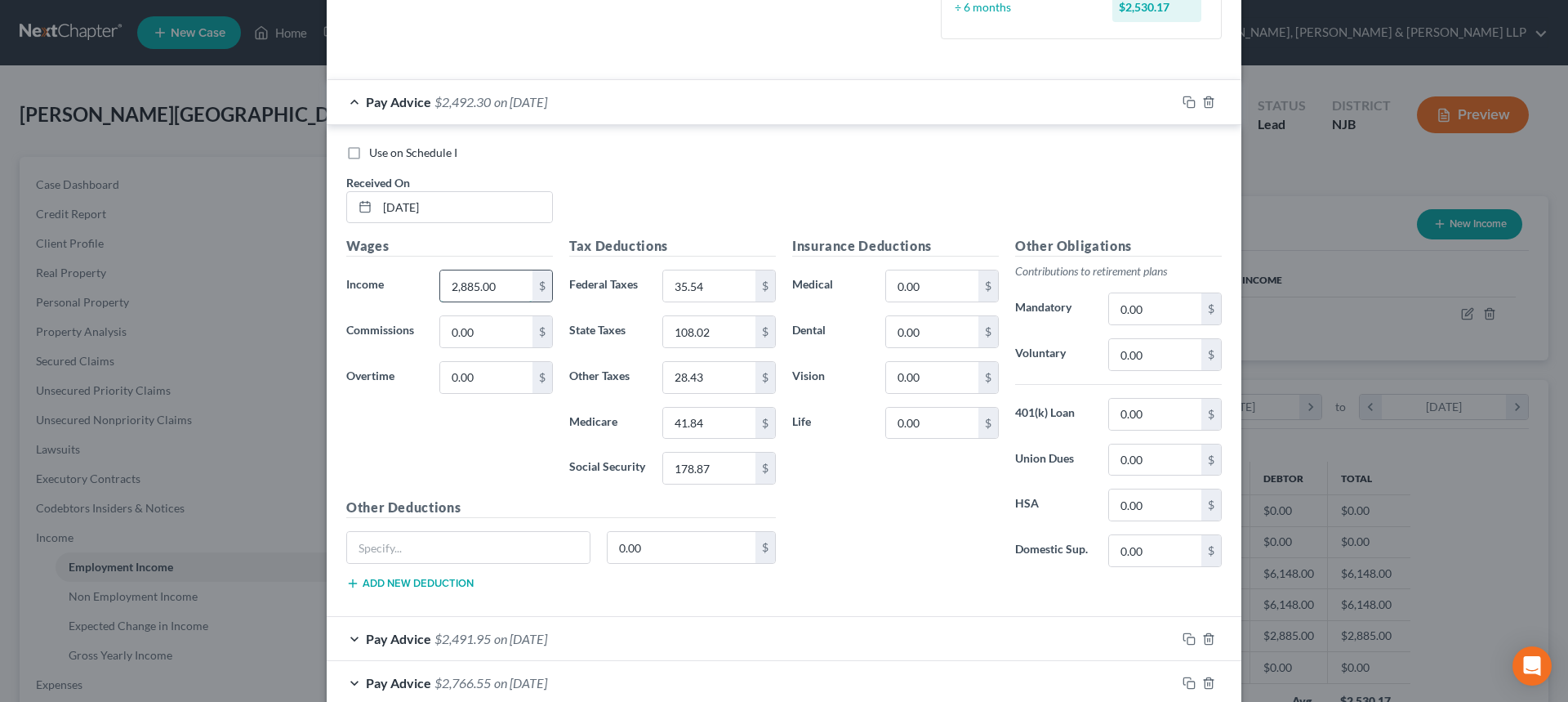
click at [514, 287] on input "2,885.00" at bounding box center [486, 286] width 92 height 31
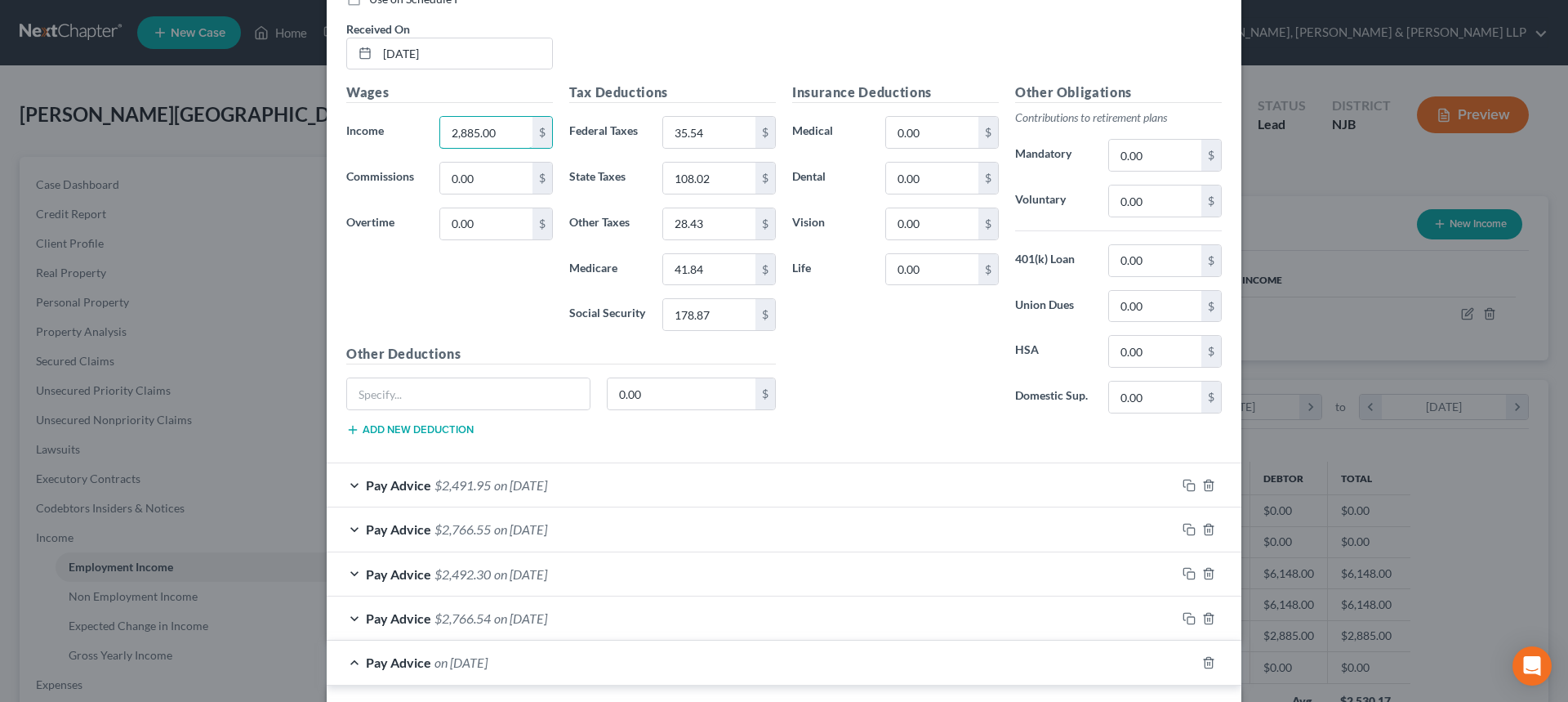
scroll to position [767, 0]
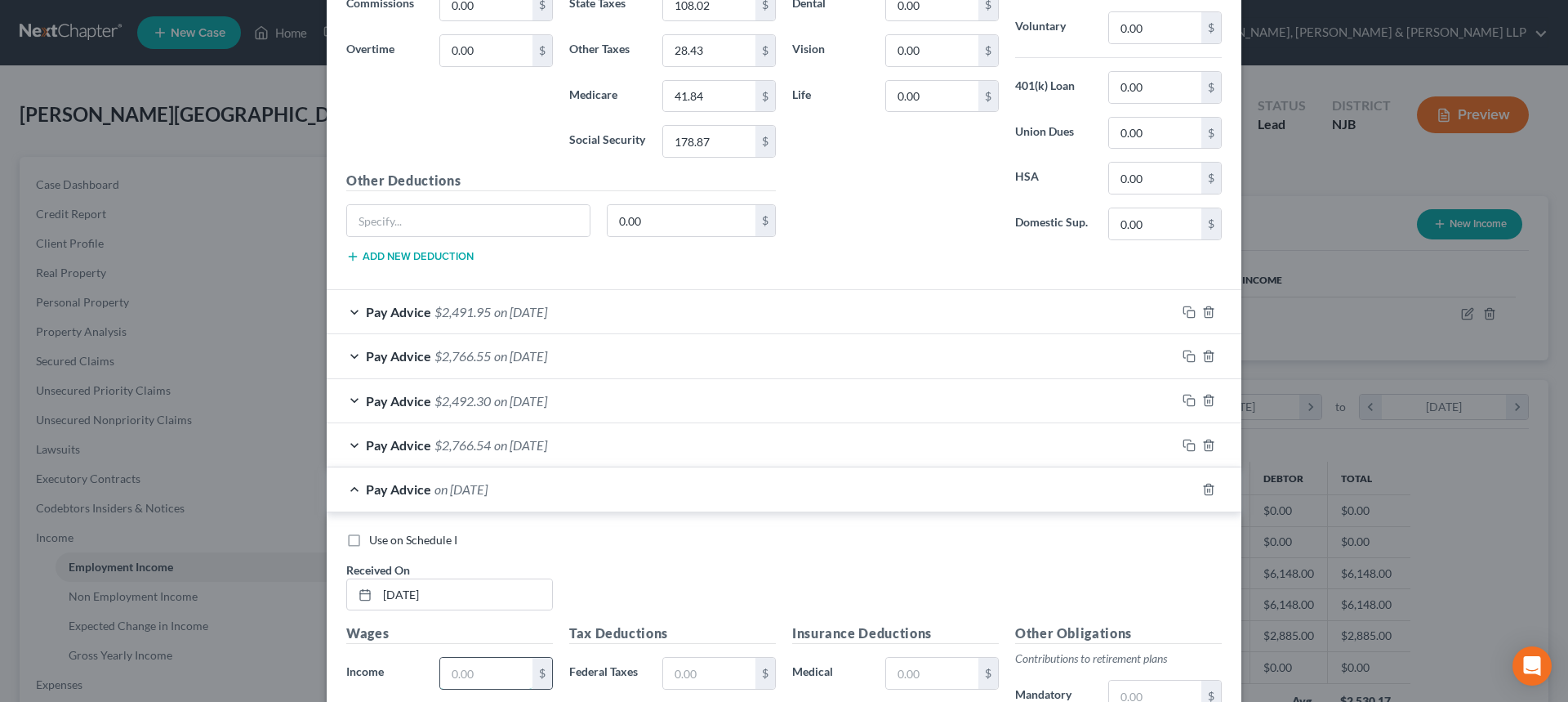
click at [479, 662] on input "text" at bounding box center [486, 673] width 92 height 31
paste input "2,885.00"
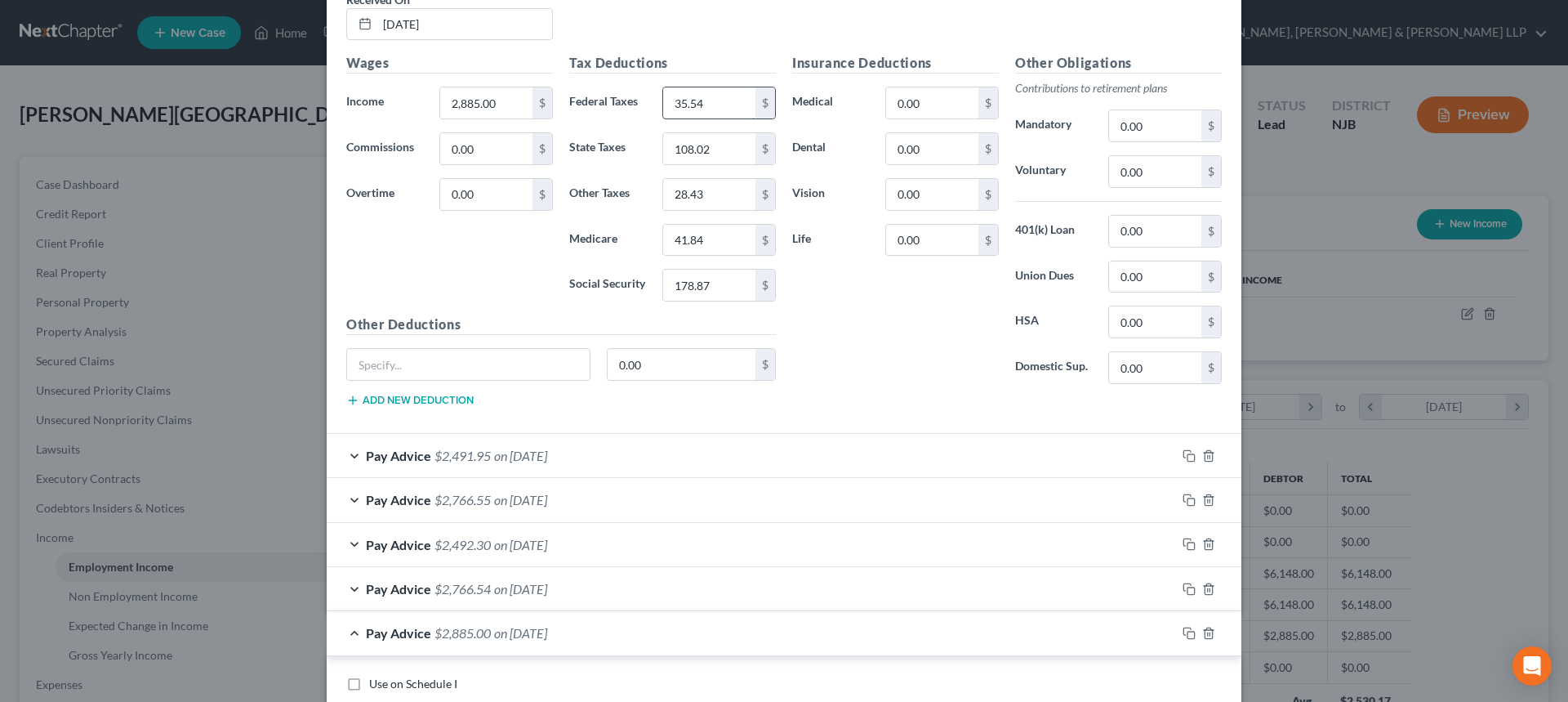
scroll to position [602, 0]
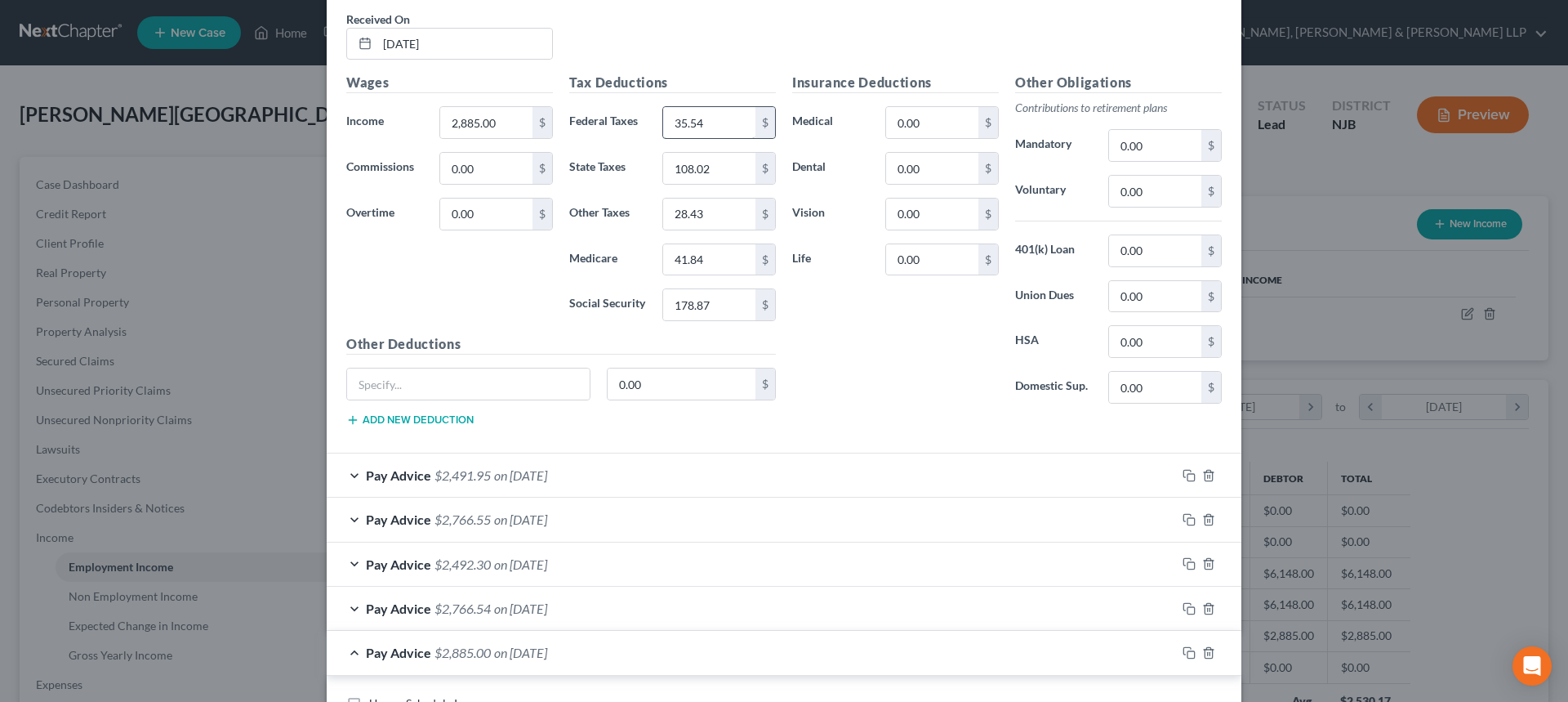
type input "2,885.00"
click at [714, 117] on input "35.54" at bounding box center [709, 122] width 92 height 31
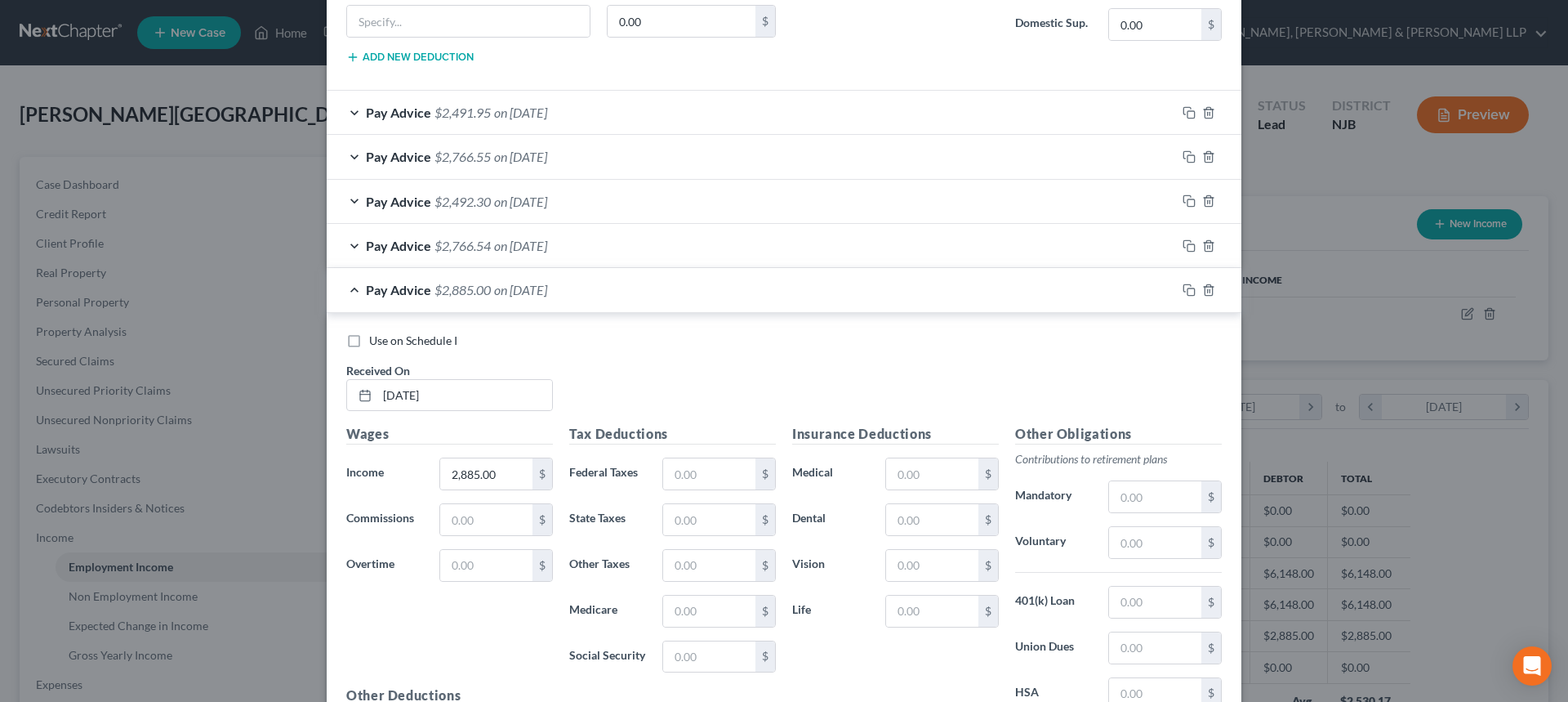
scroll to position [1011, 0]
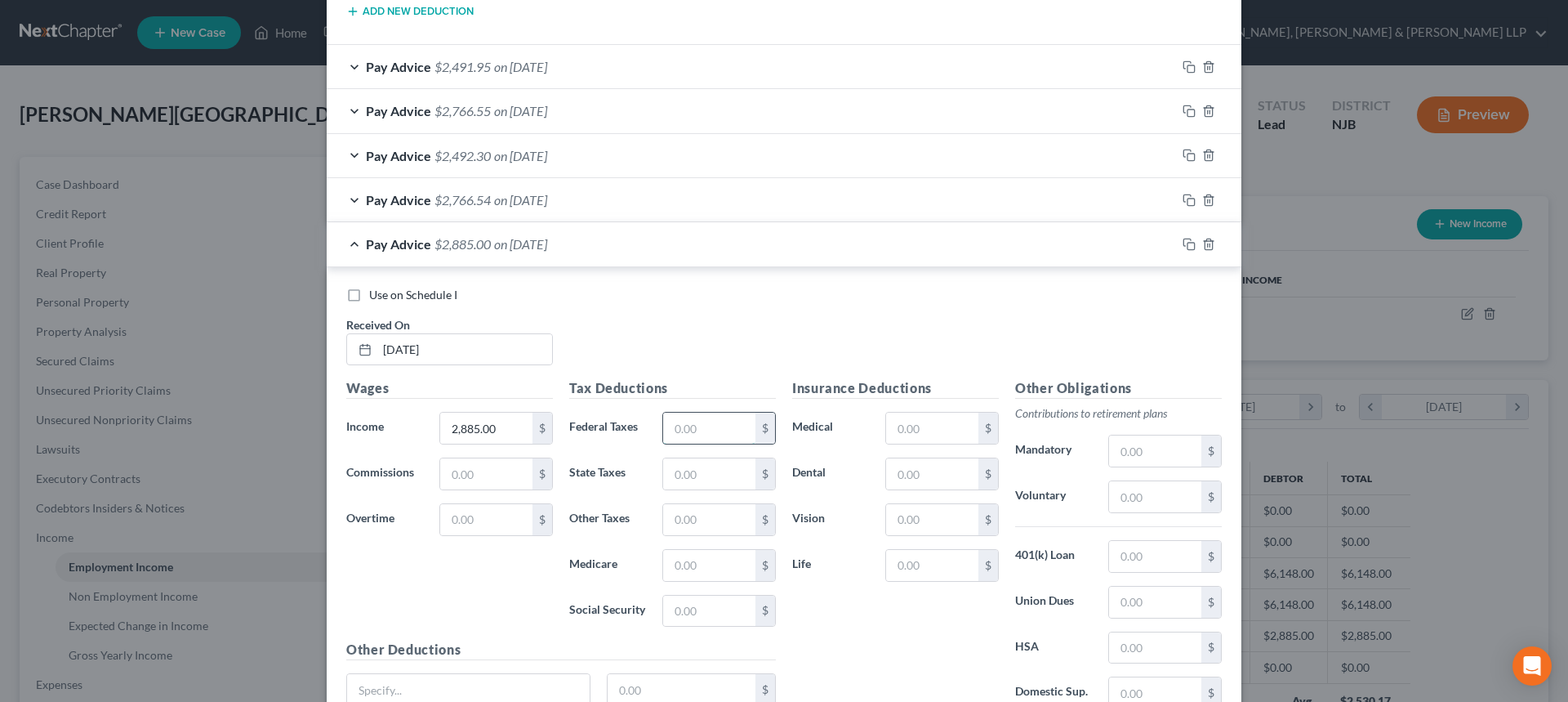
click at [719, 424] on input "text" at bounding box center [709, 428] width 92 height 31
paste input "35.54"
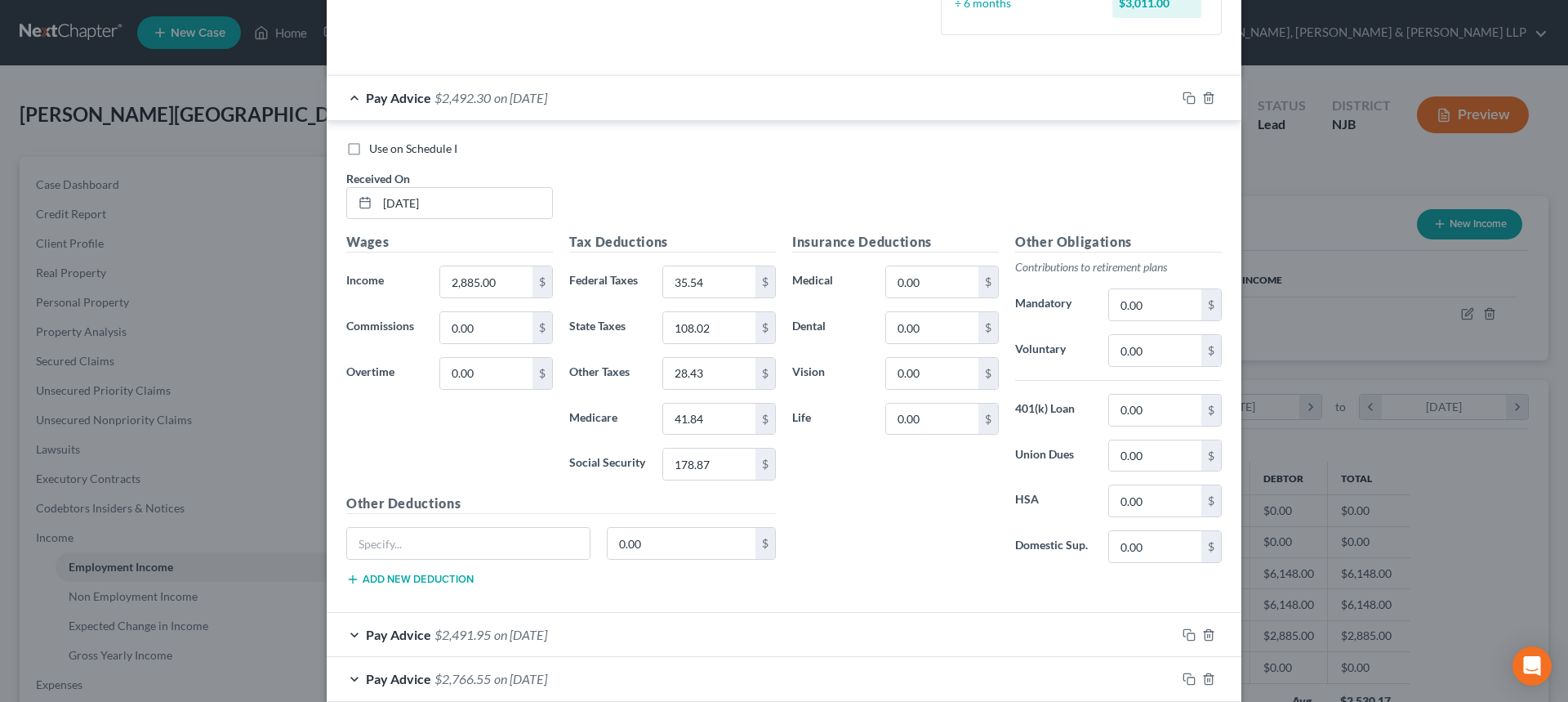
scroll to position [439, 0]
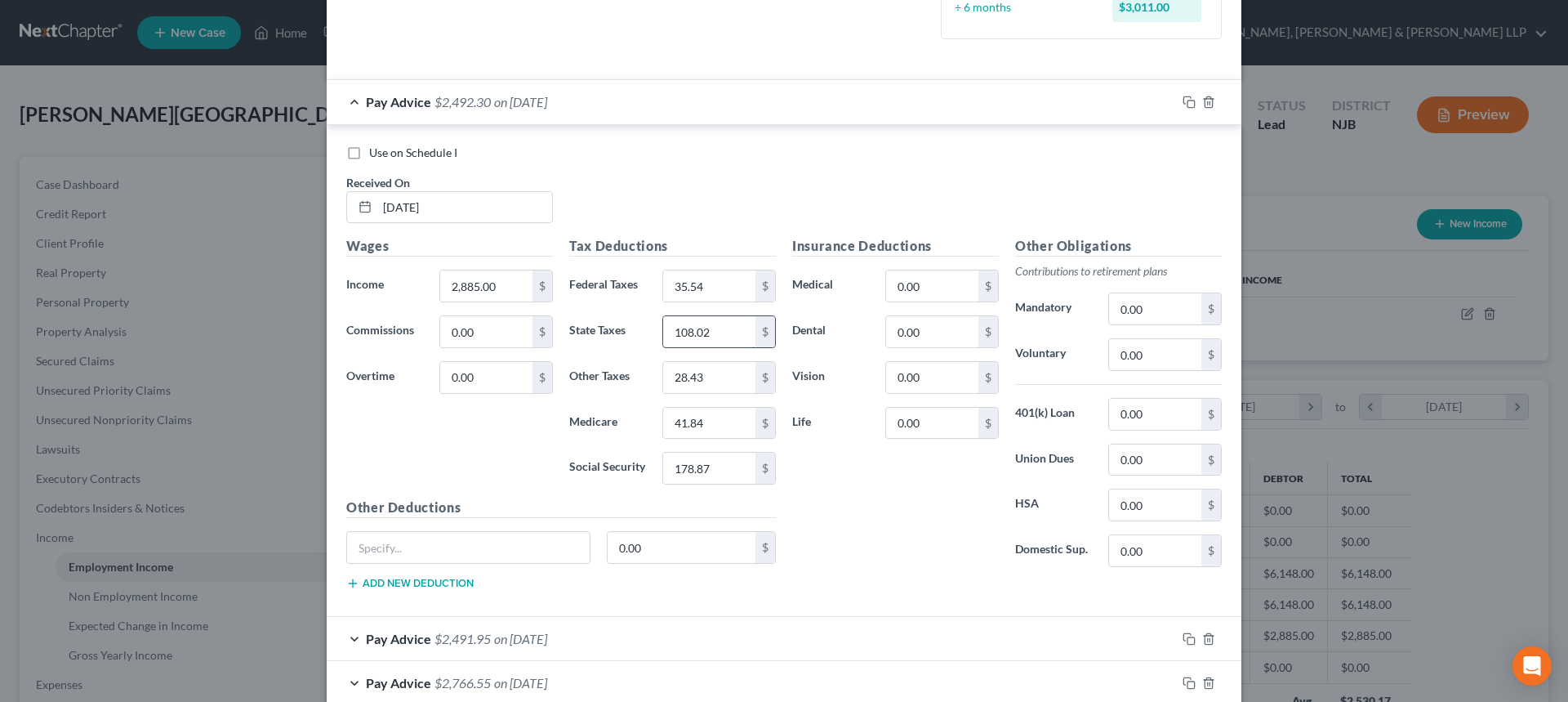
type input "35.54"
click at [730, 334] on input "108.02" at bounding box center [709, 332] width 92 height 31
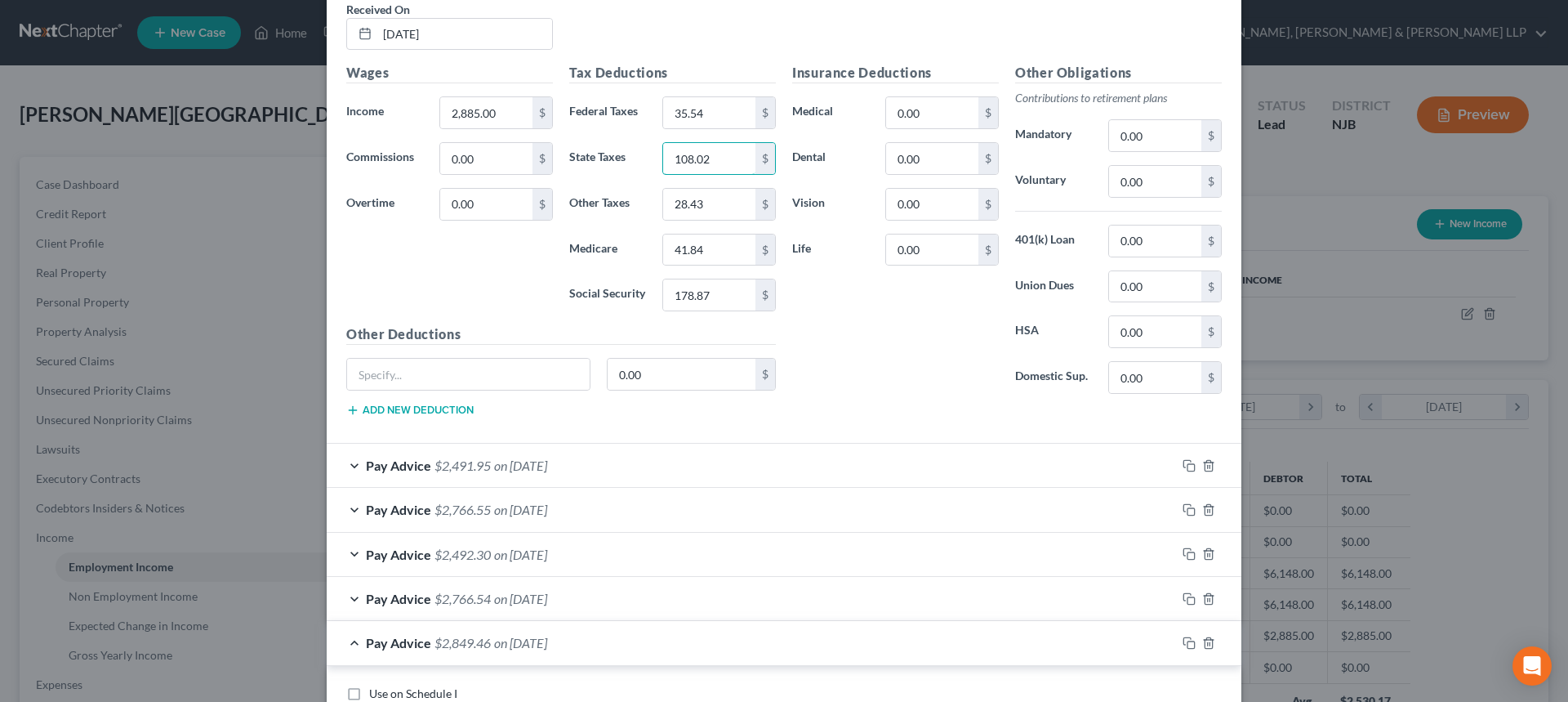
scroll to position [930, 0]
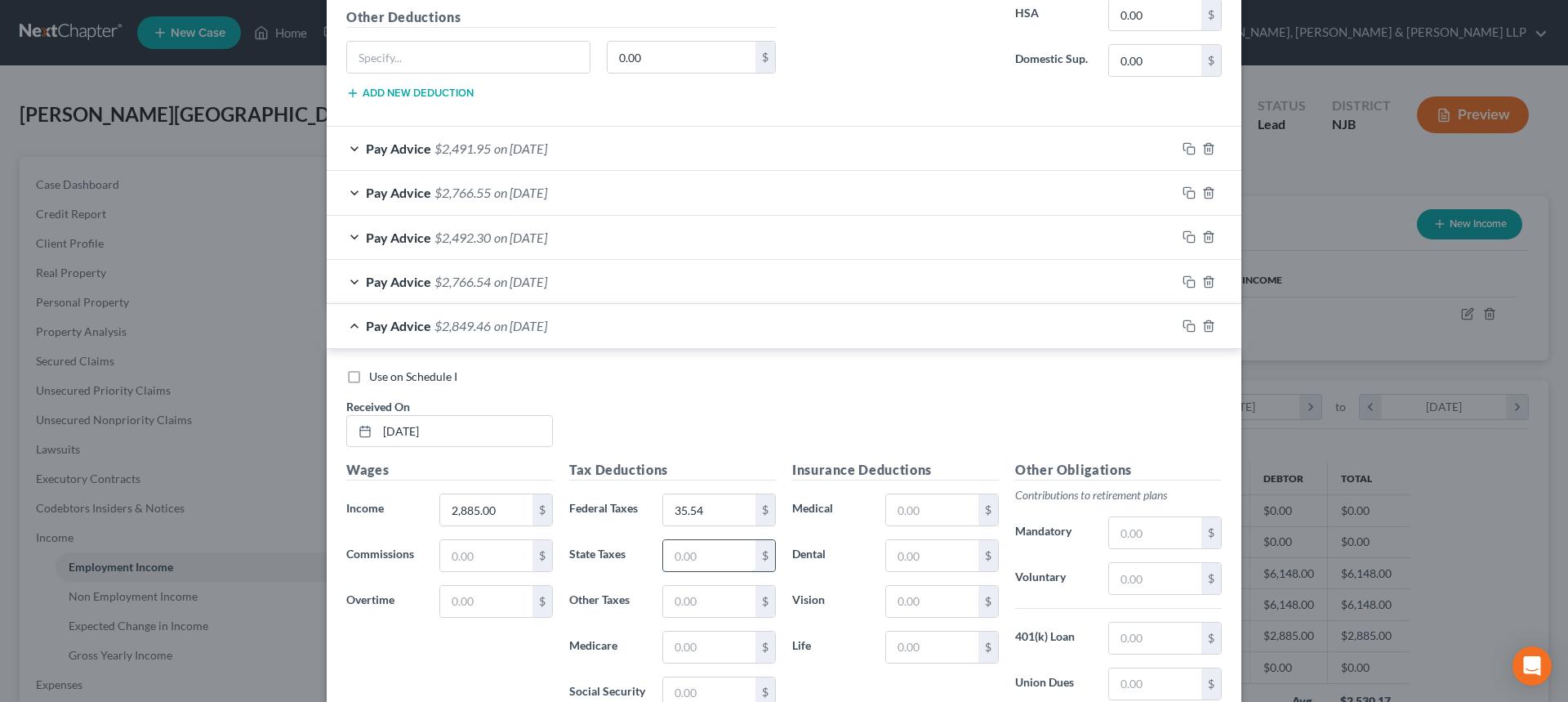
click at [707, 558] on input "text" at bounding box center [709, 555] width 92 height 31
paste input "108.02"
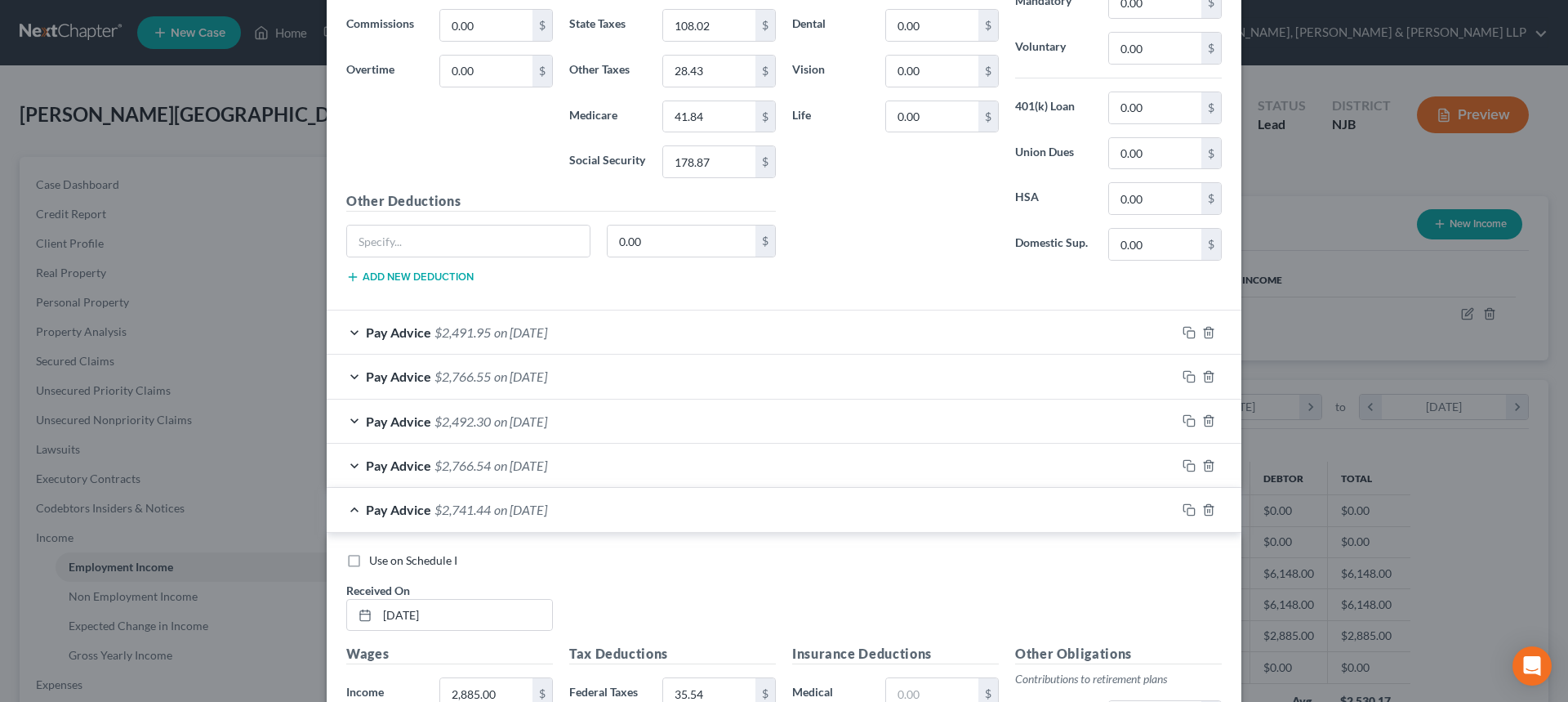
scroll to position [521, 0]
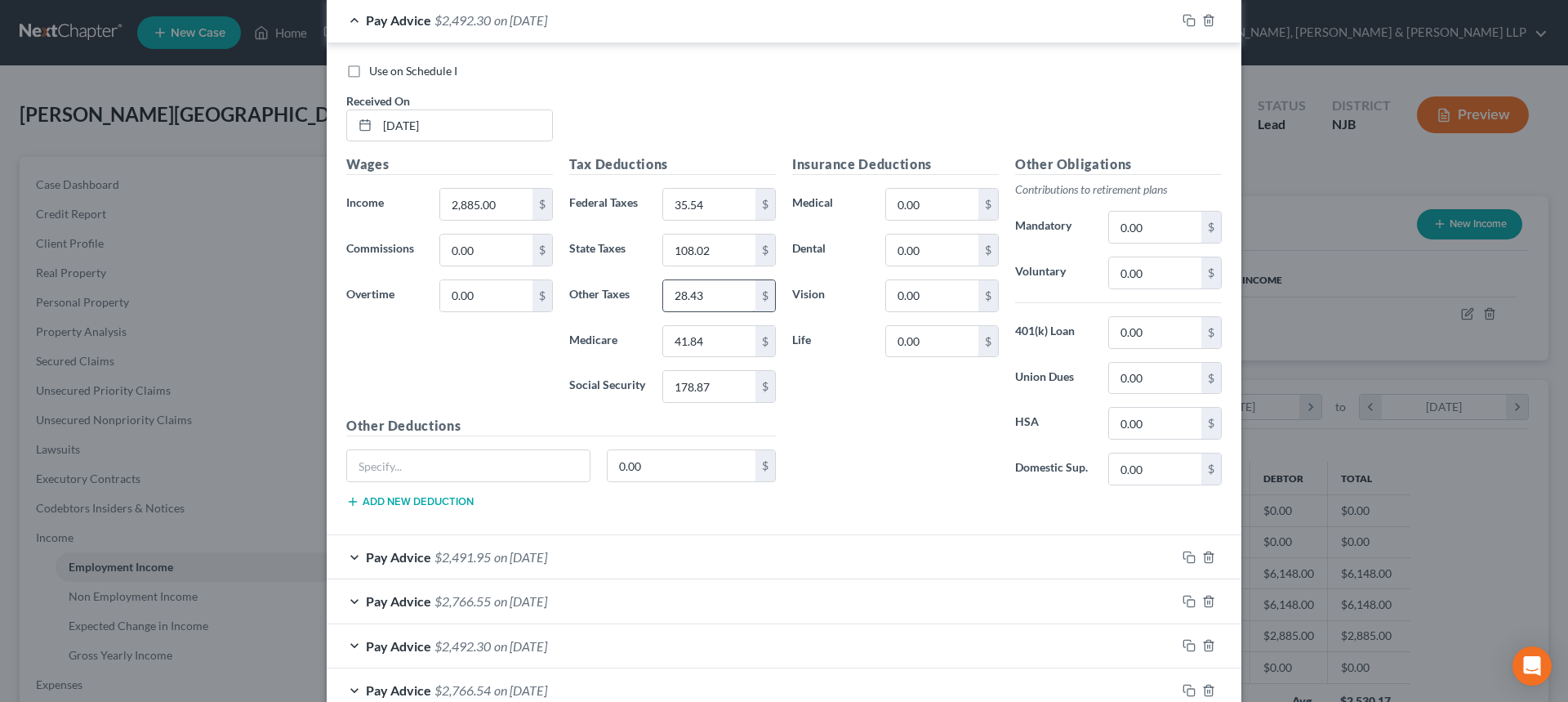
type input "108.02"
click at [711, 303] on input "28.43" at bounding box center [709, 296] width 92 height 31
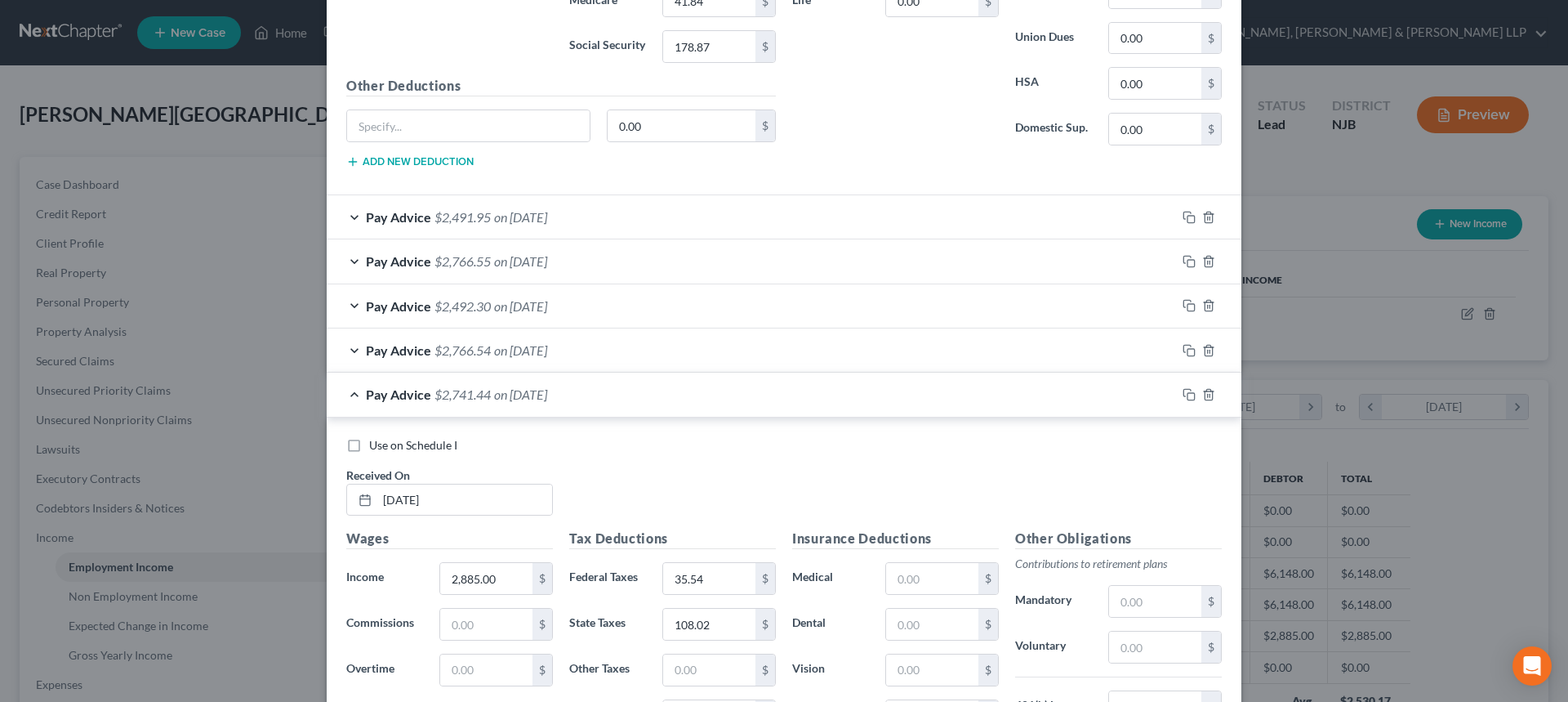
scroll to position [1011, 0]
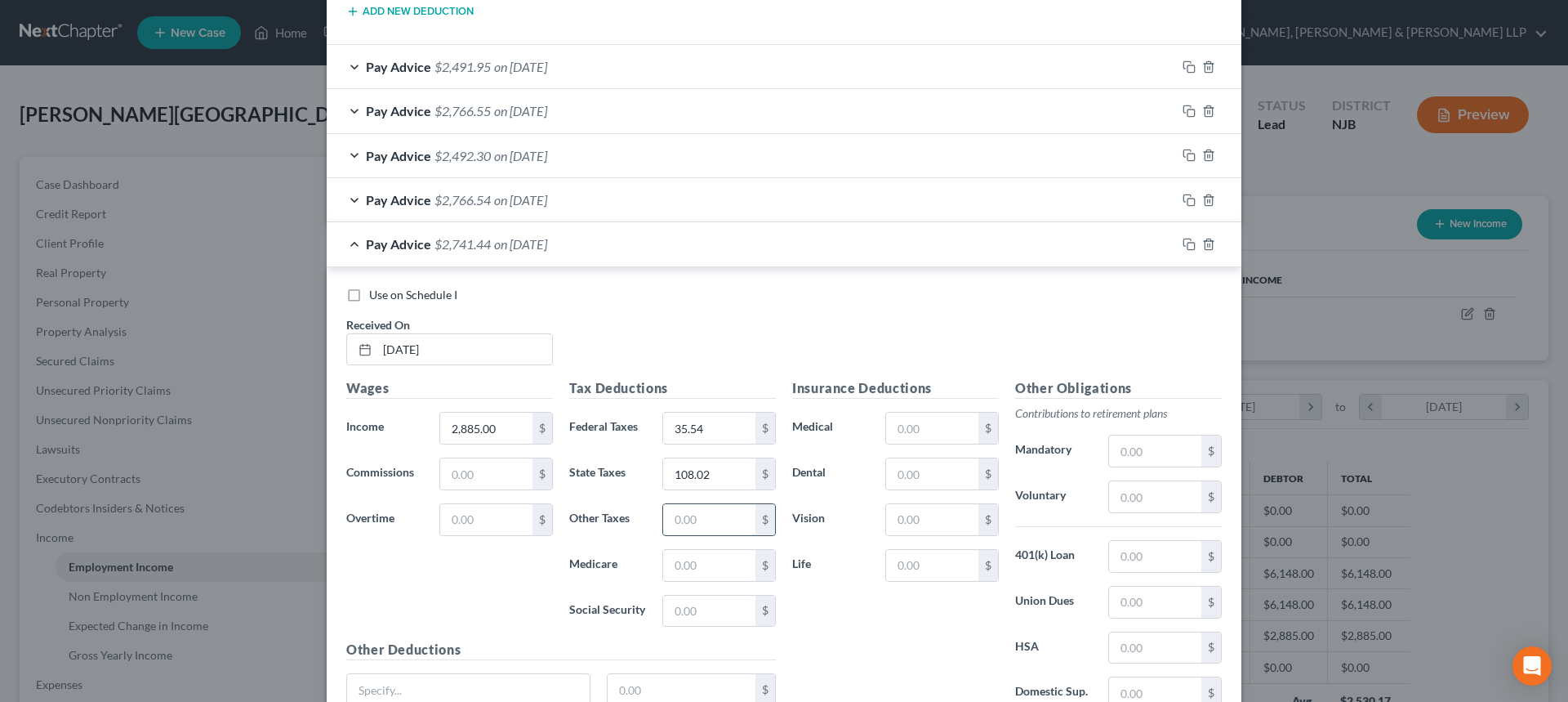
click at [694, 523] on input "text" at bounding box center [709, 519] width 92 height 31
paste input "28.43"
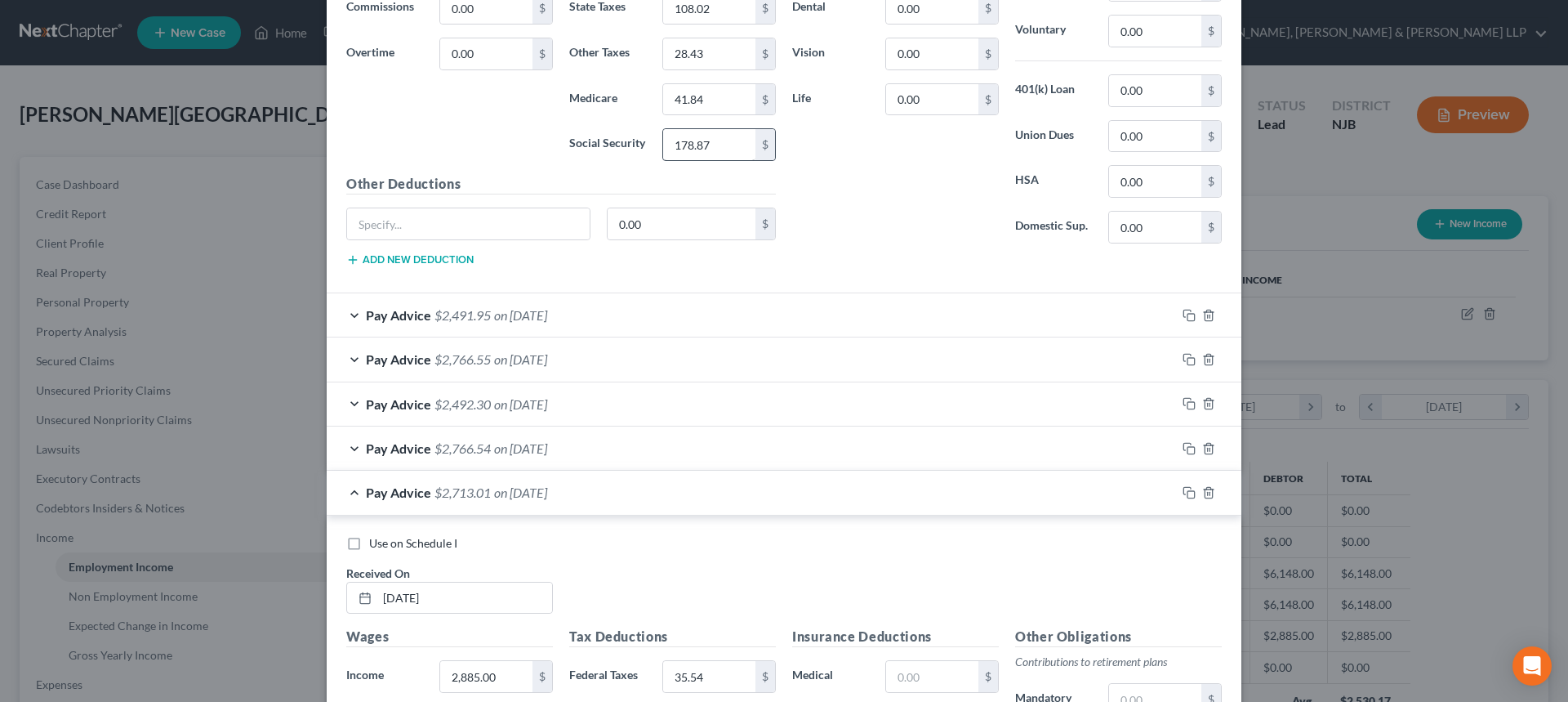
scroll to position [521, 0]
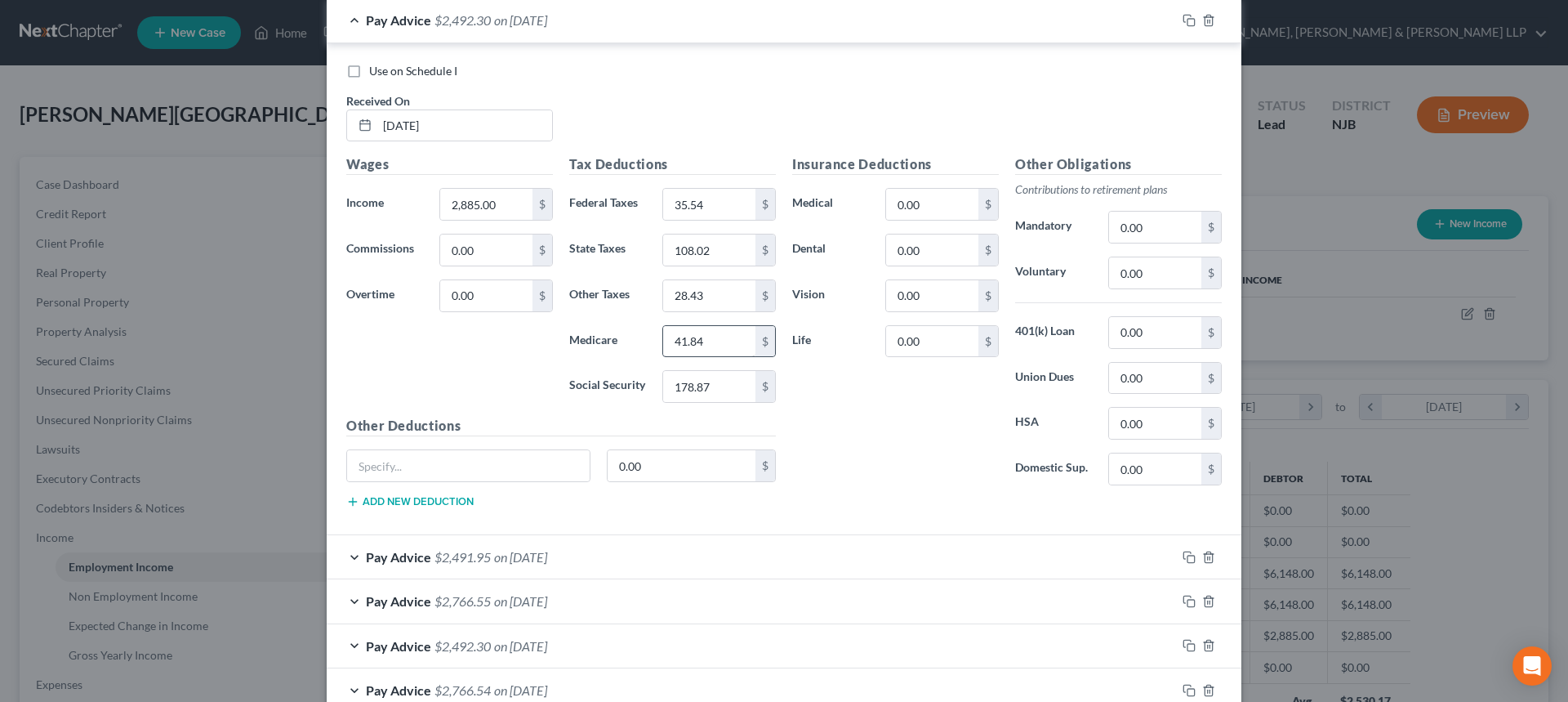
type input "28.43"
click at [713, 339] on input "41.84" at bounding box center [709, 342] width 92 height 31
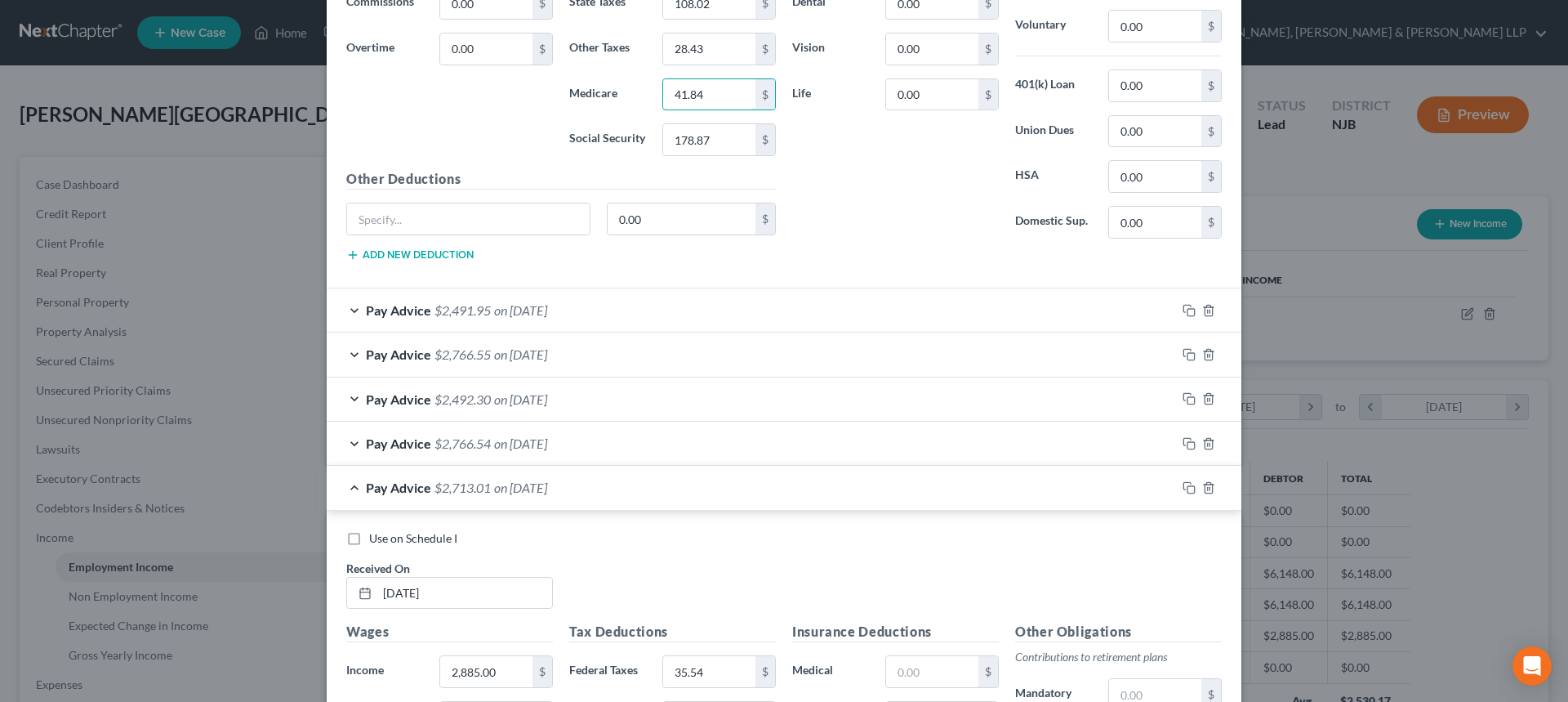
scroll to position [1157, 0]
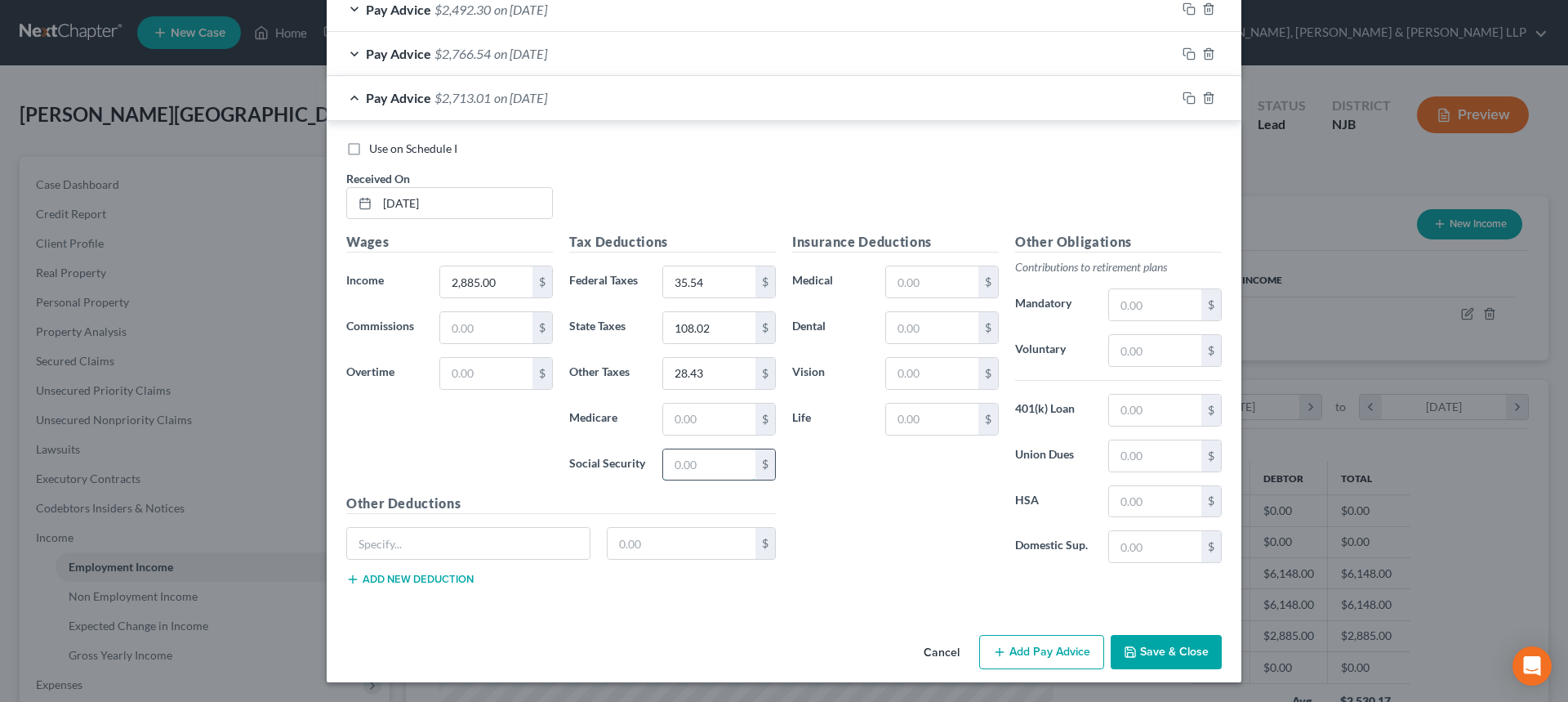
click at [703, 464] on input "text" at bounding box center [709, 464] width 92 height 31
paste input "41.84"
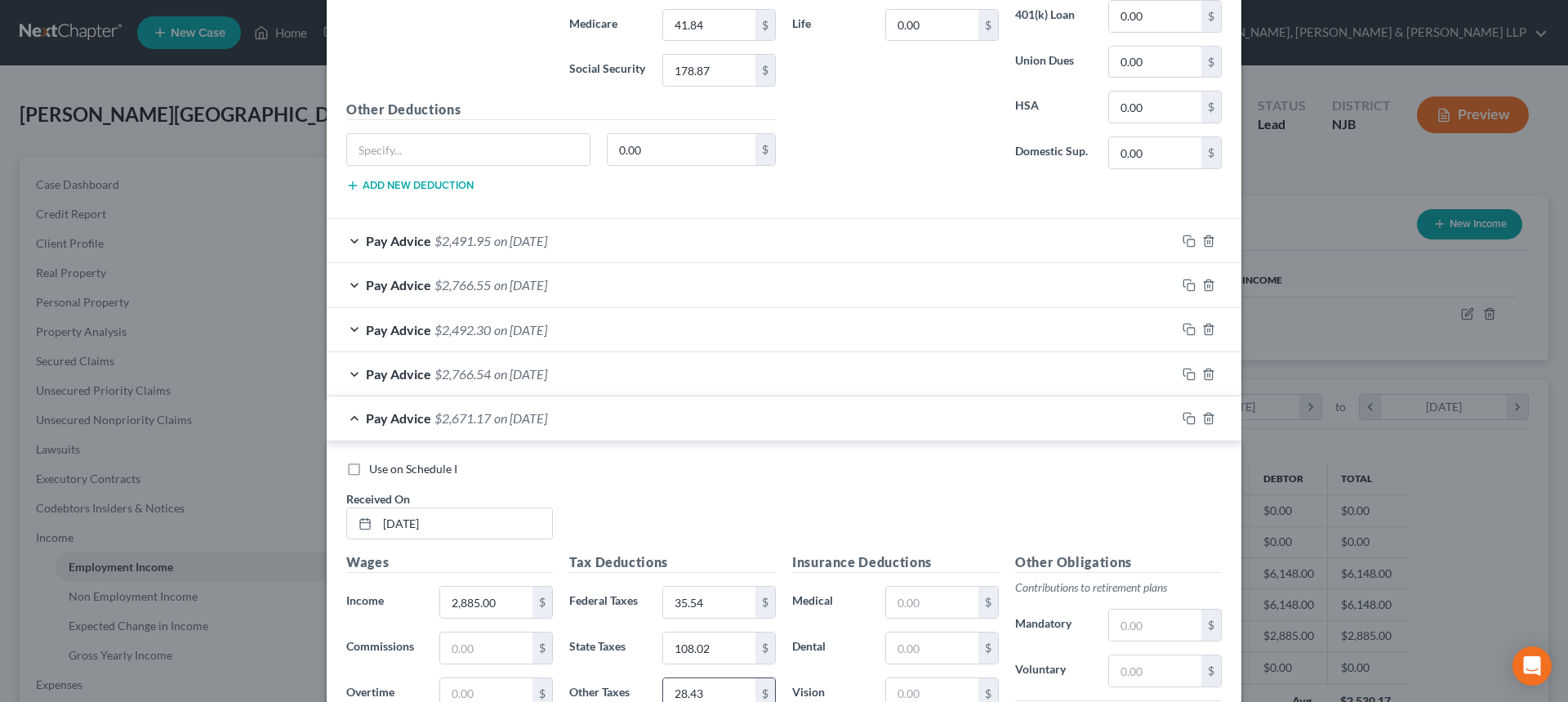
scroll to position [994, 0]
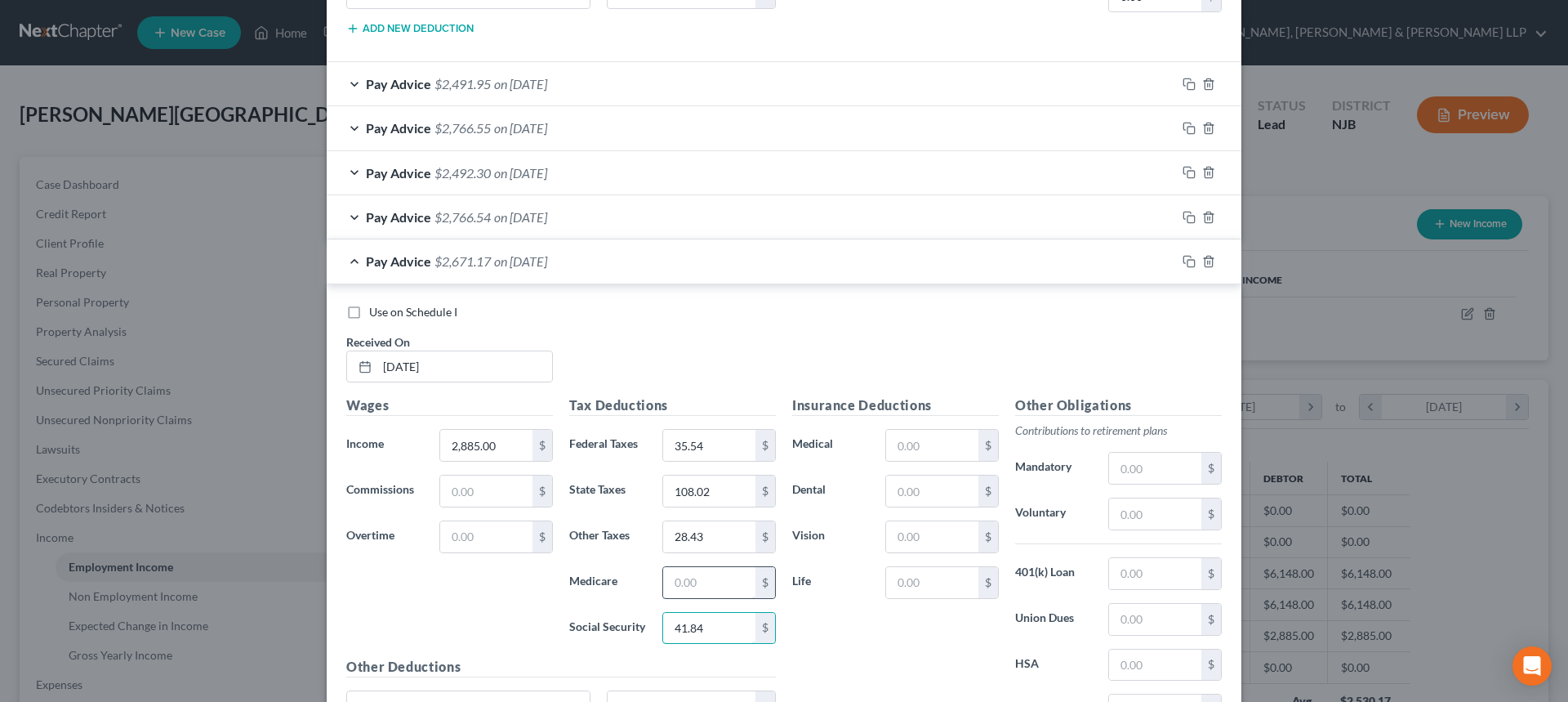
type input "41.84"
click at [702, 581] on input "text" at bounding box center [709, 582] width 92 height 31
paste input "41.84"
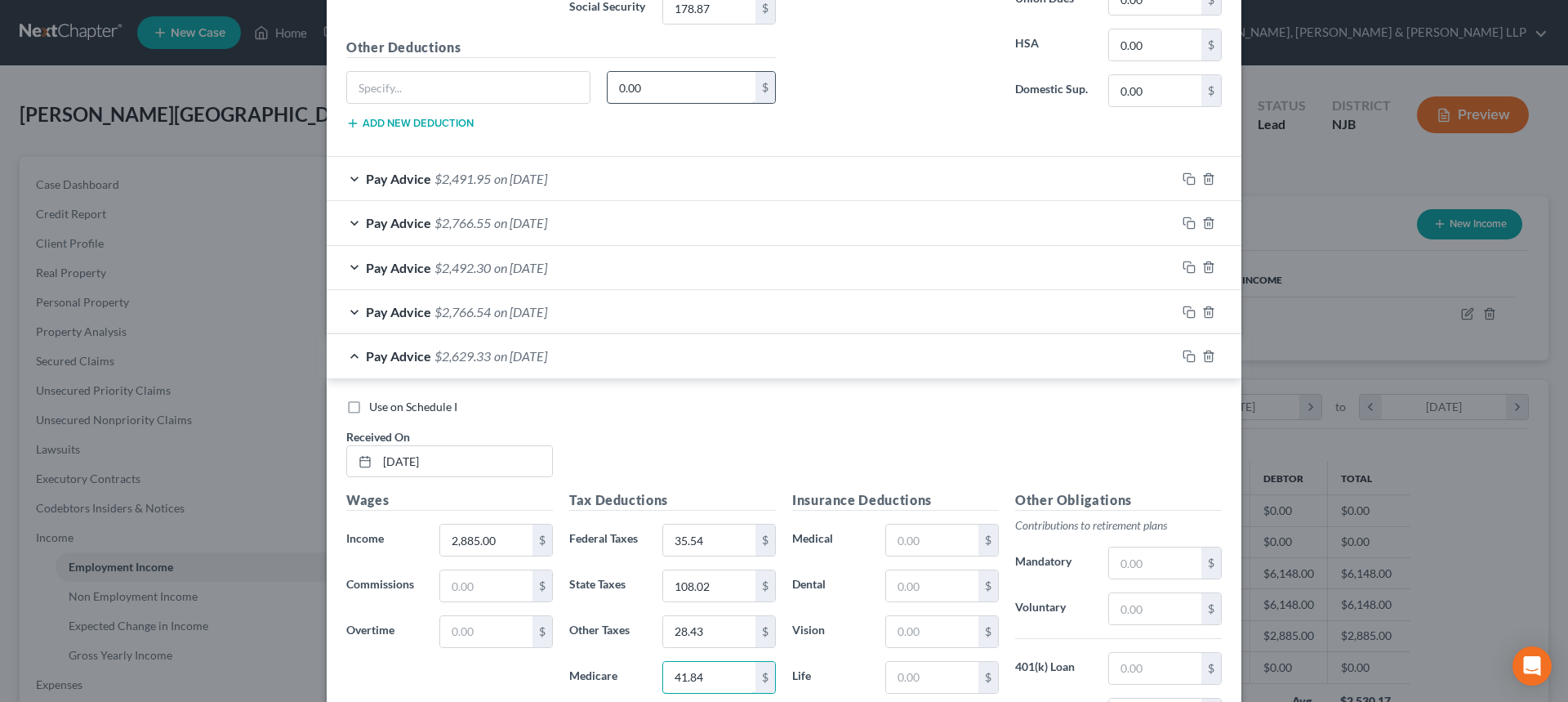
scroll to position [831, 0]
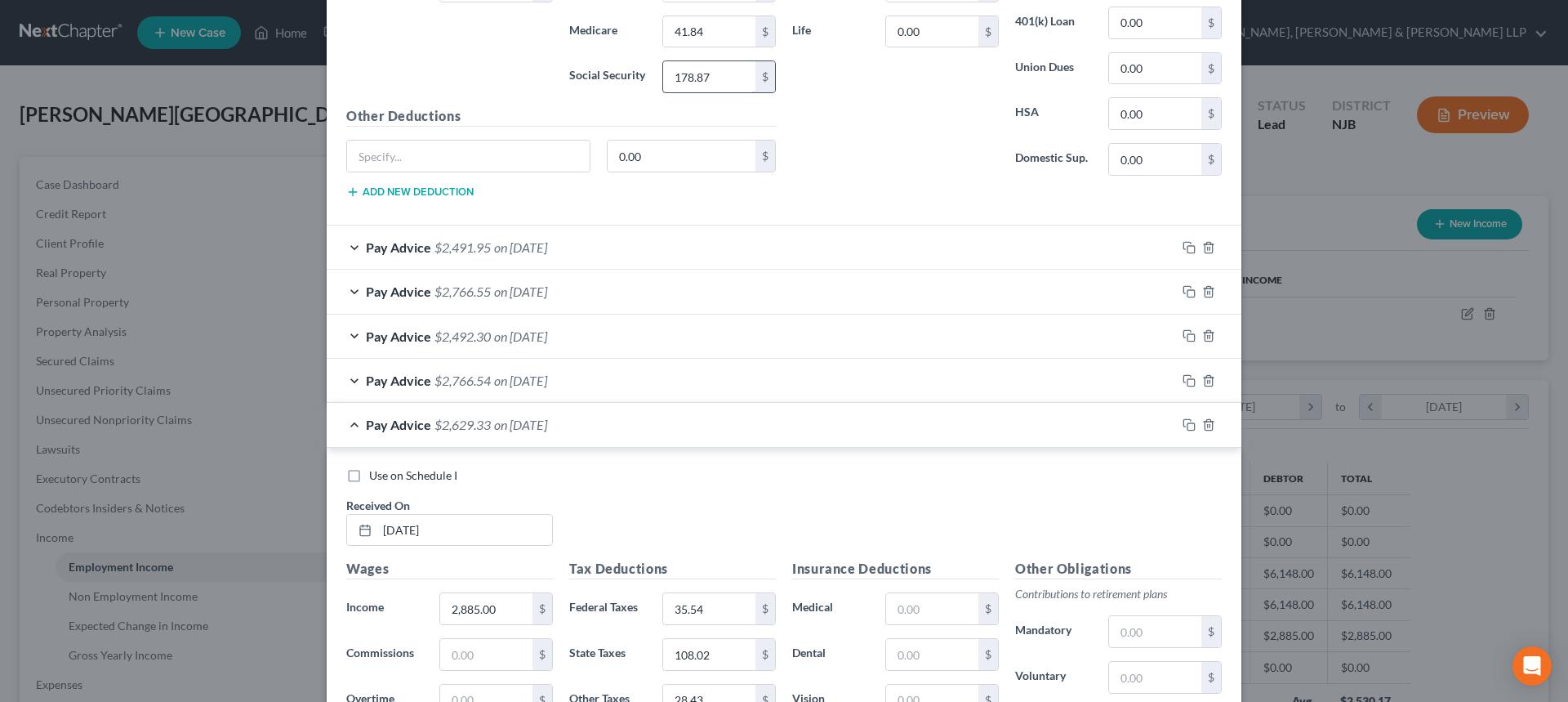
type input "41.84"
click at [724, 82] on input "178.87" at bounding box center [709, 76] width 92 height 31
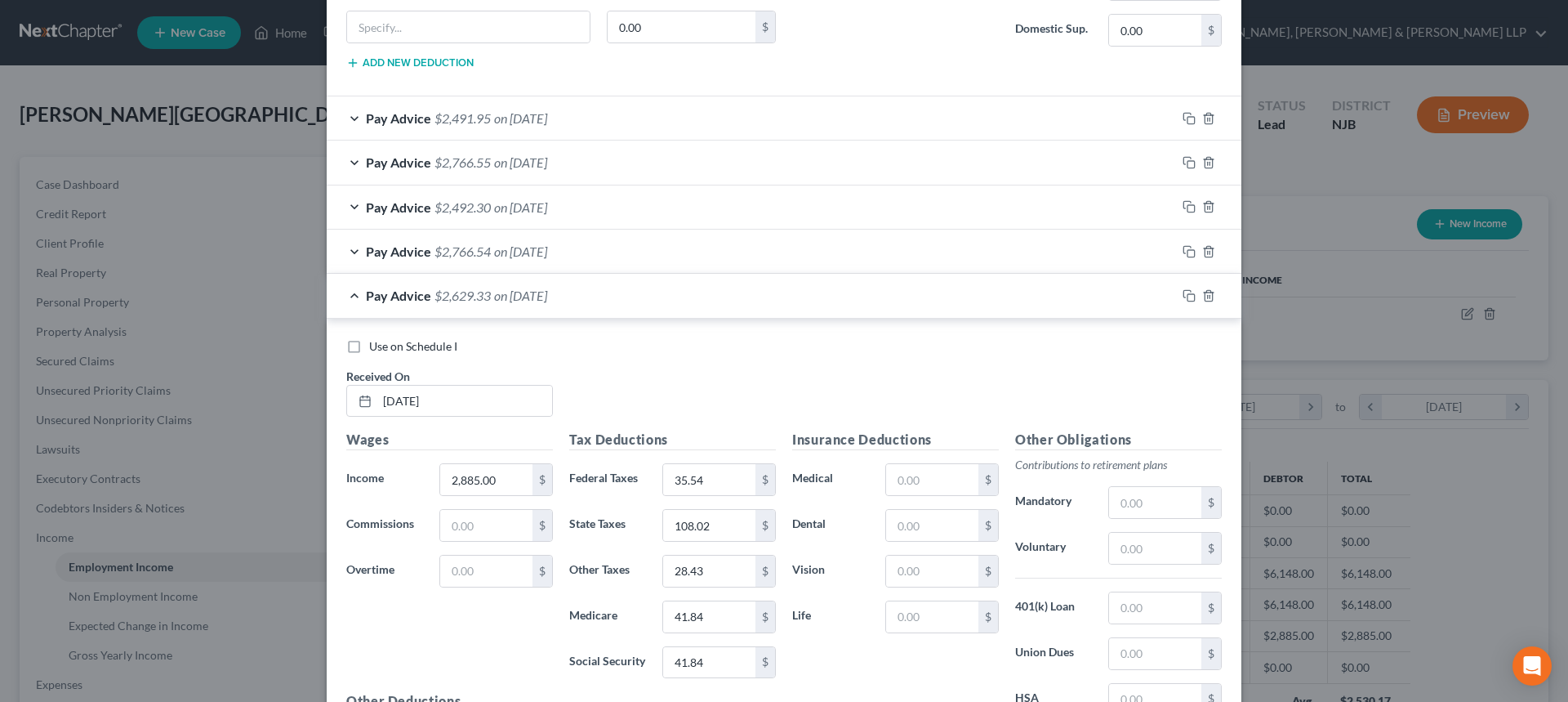
scroll to position [1157, 0]
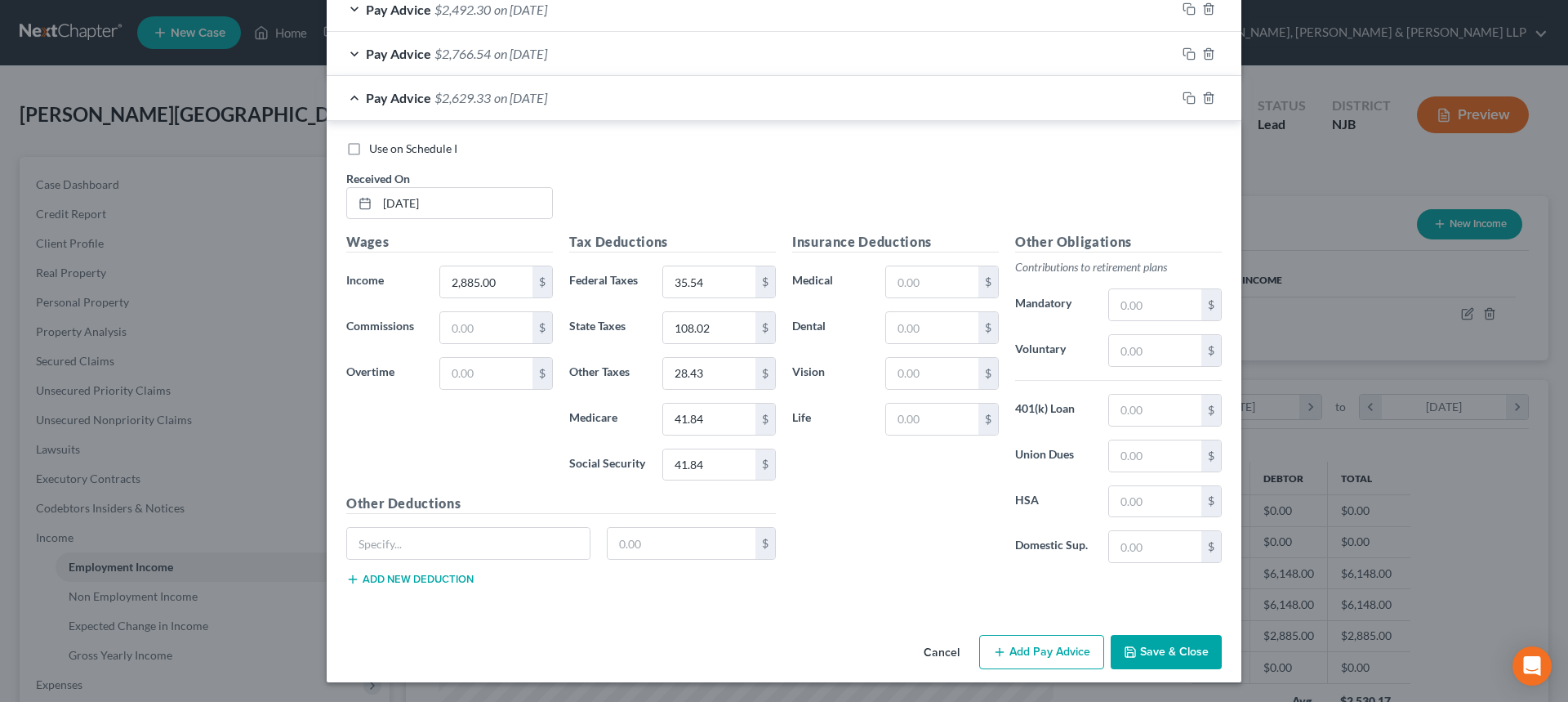
click at [701, 445] on div "Tax Deductions Federal Taxes 35.54 $ State Taxes 108.02 $ Other Taxes 28.43 $ M…" at bounding box center [672, 363] width 223 height 262
click at [707, 455] on input "41.84" at bounding box center [709, 464] width 92 height 31
paste input "178.87"
type input "178.87"
click at [1037, 646] on button "Add Pay Advice" at bounding box center [1041, 652] width 125 height 34
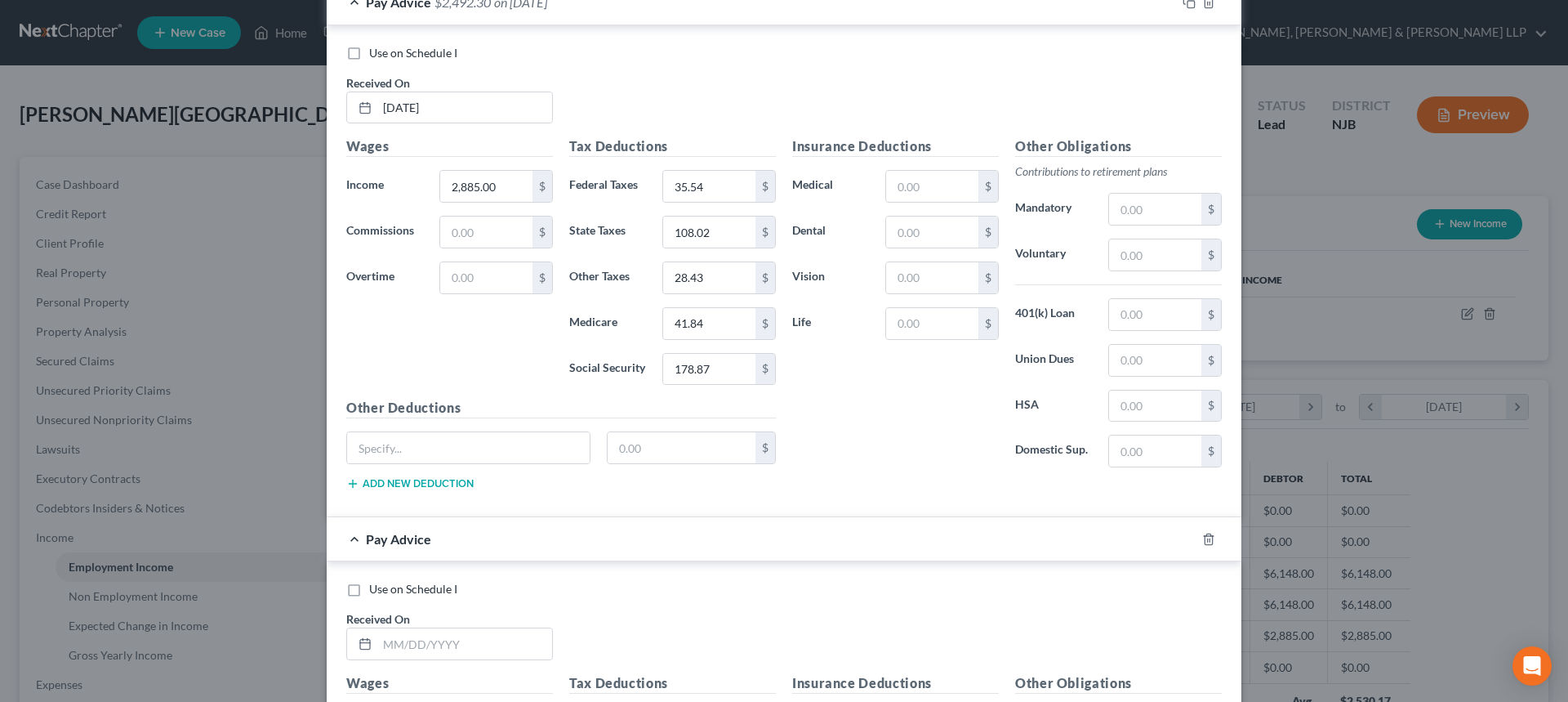
scroll to position [1403, 0]
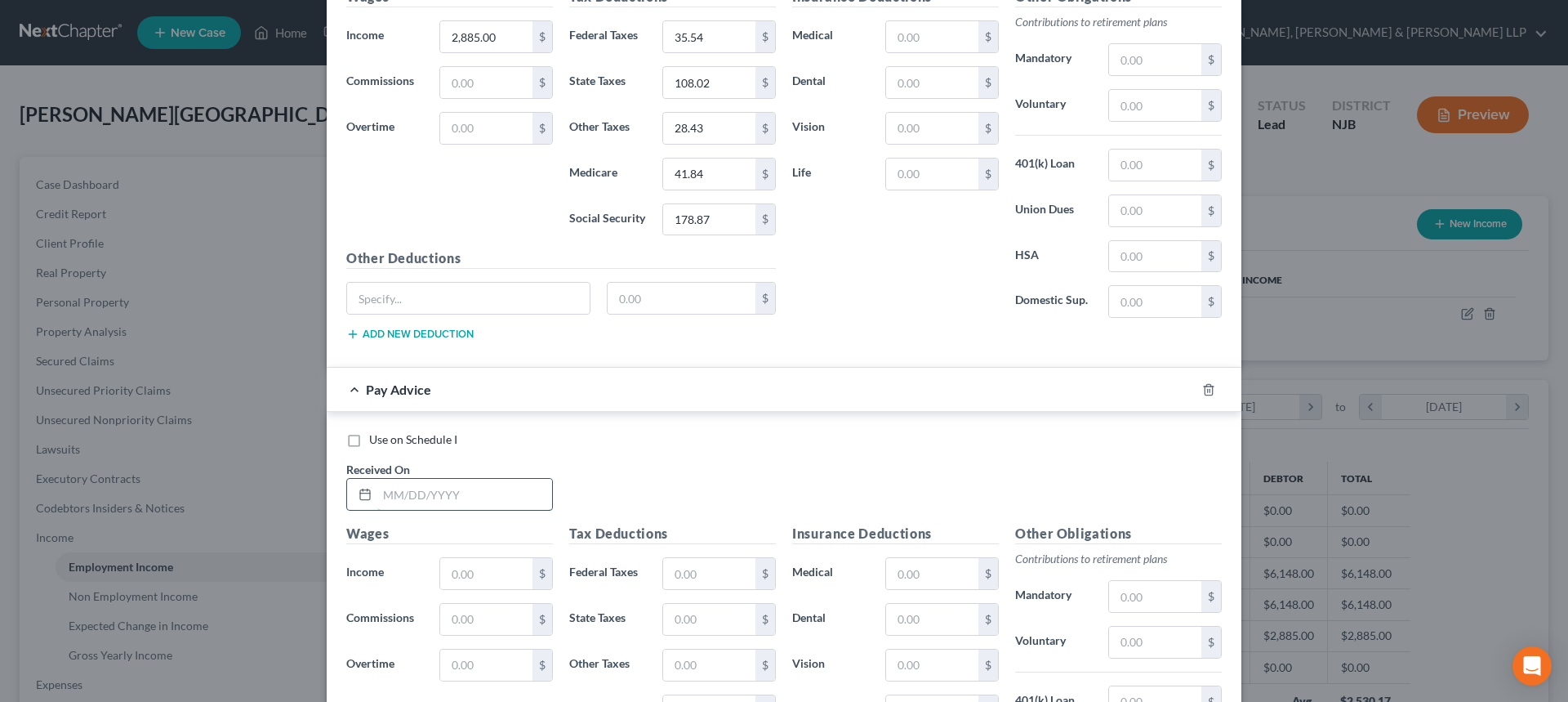
click at [432, 491] on input "text" at bounding box center [464, 494] width 175 height 31
click at [413, 498] on input "text" at bounding box center [464, 494] width 175 height 31
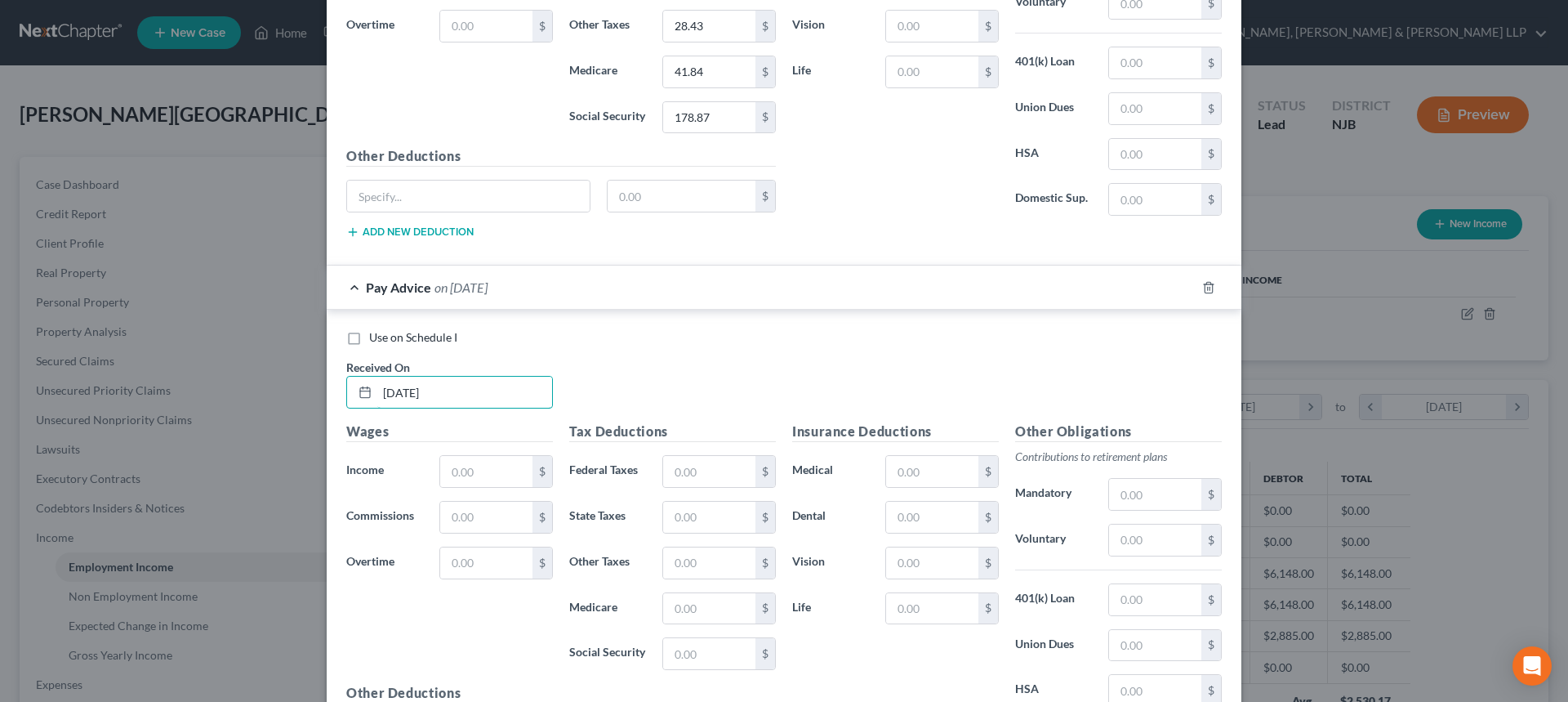
scroll to position [1694, 0]
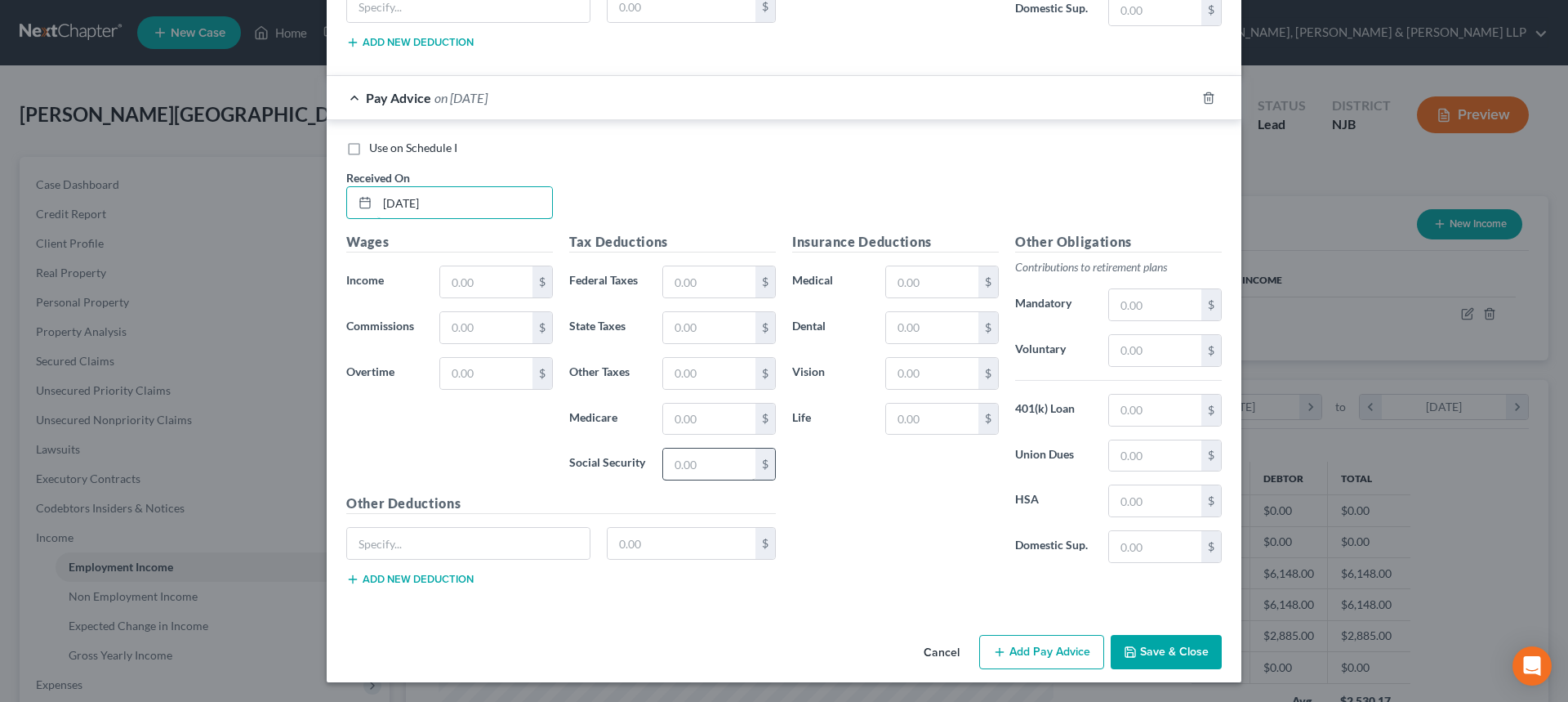
type input "08/06/2025"
click at [676, 464] on input "text" at bounding box center [709, 464] width 92 height 31
paste input "178.87"
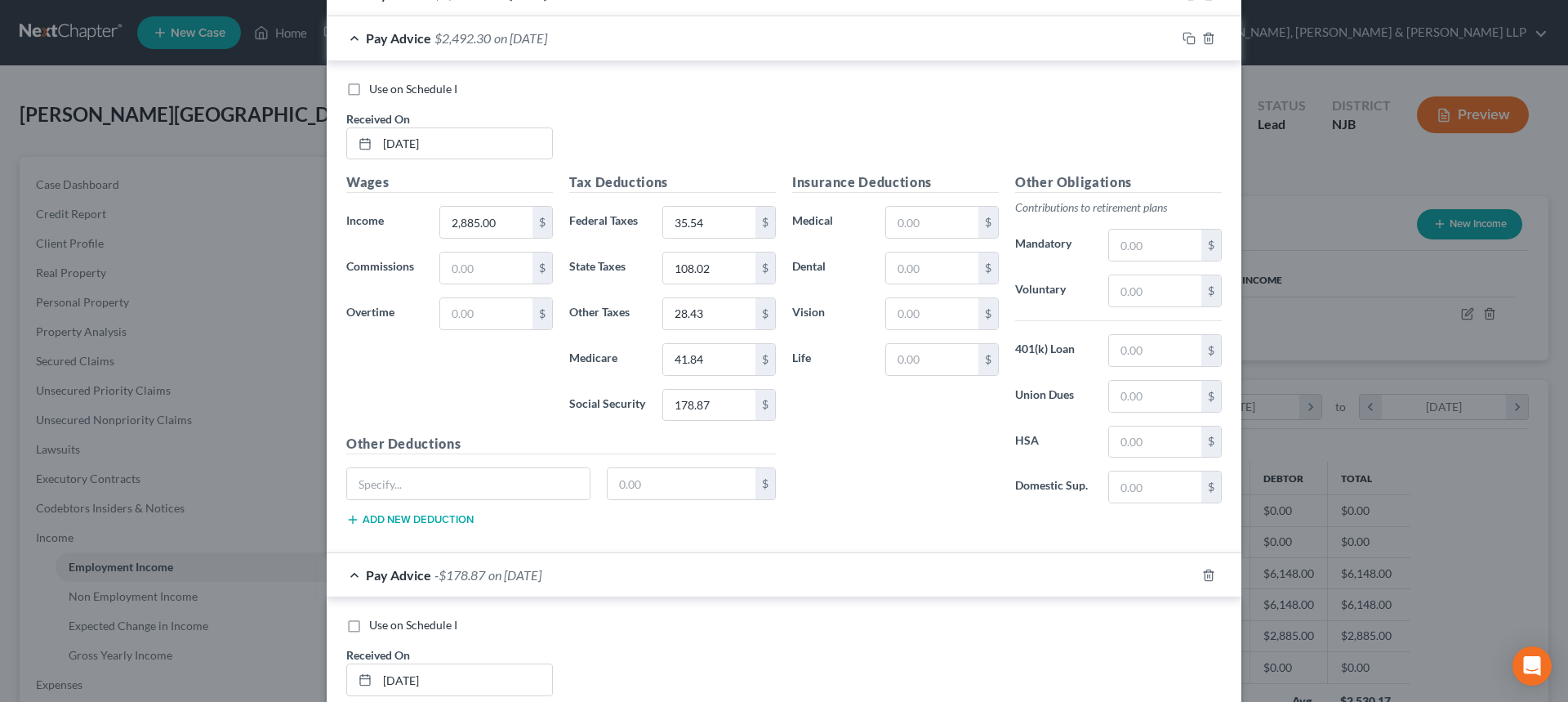
scroll to position [1204, 0]
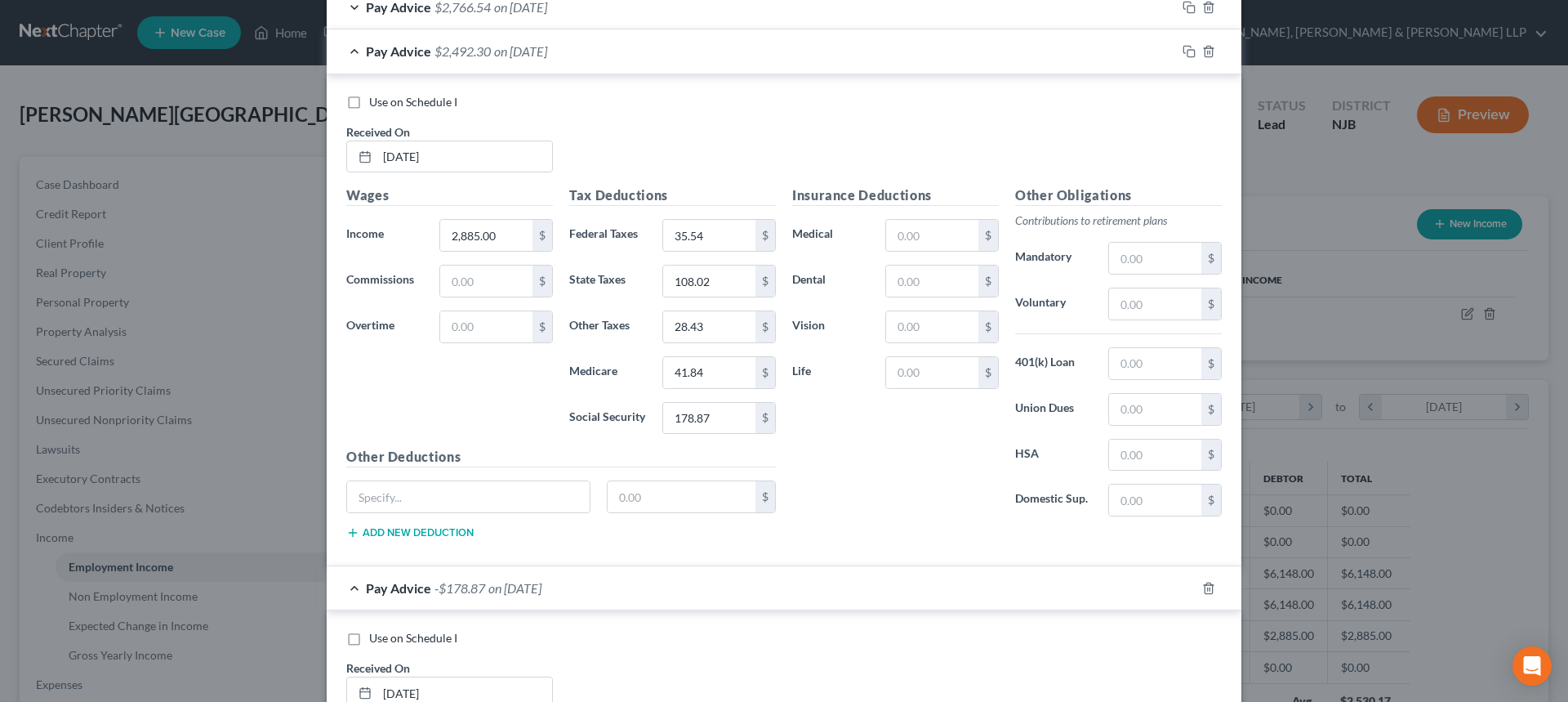
type input "178.87"
click at [483, 218] on div "Wages Income * 2,885.00 $ Commissions $ Overtime $" at bounding box center [449, 316] width 223 height 262
click at [492, 232] on input "2,885.00" at bounding box center [486, 235] width 92 height 31
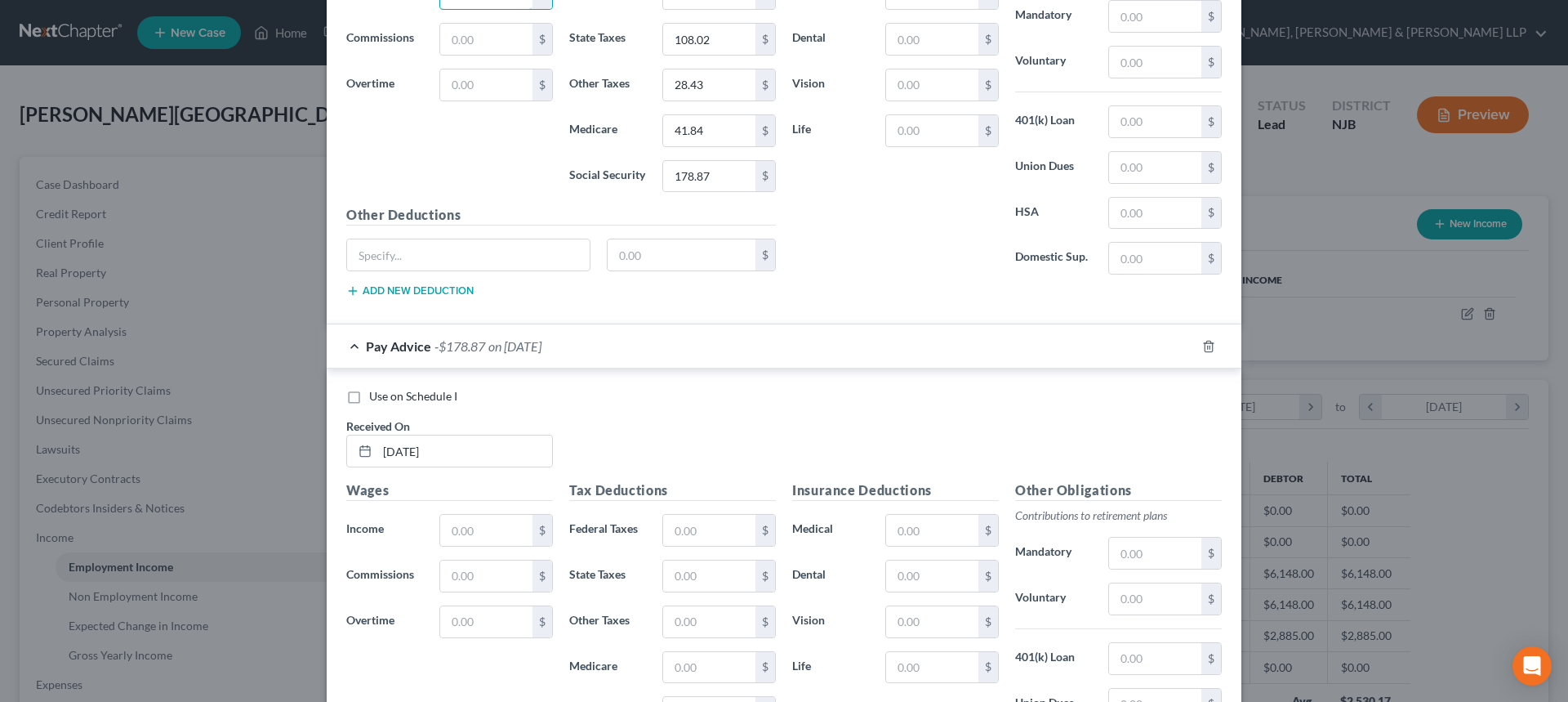
scroll to position [1450, 0]
click at [498, 518] on input "text" at bounding box center [486, 526] width 92 height 31
paste input "2,885.00"
type input "2,885.00"
click at [724, 136] on input "41.84" at bounding box center [709, 127] width 92 height 31
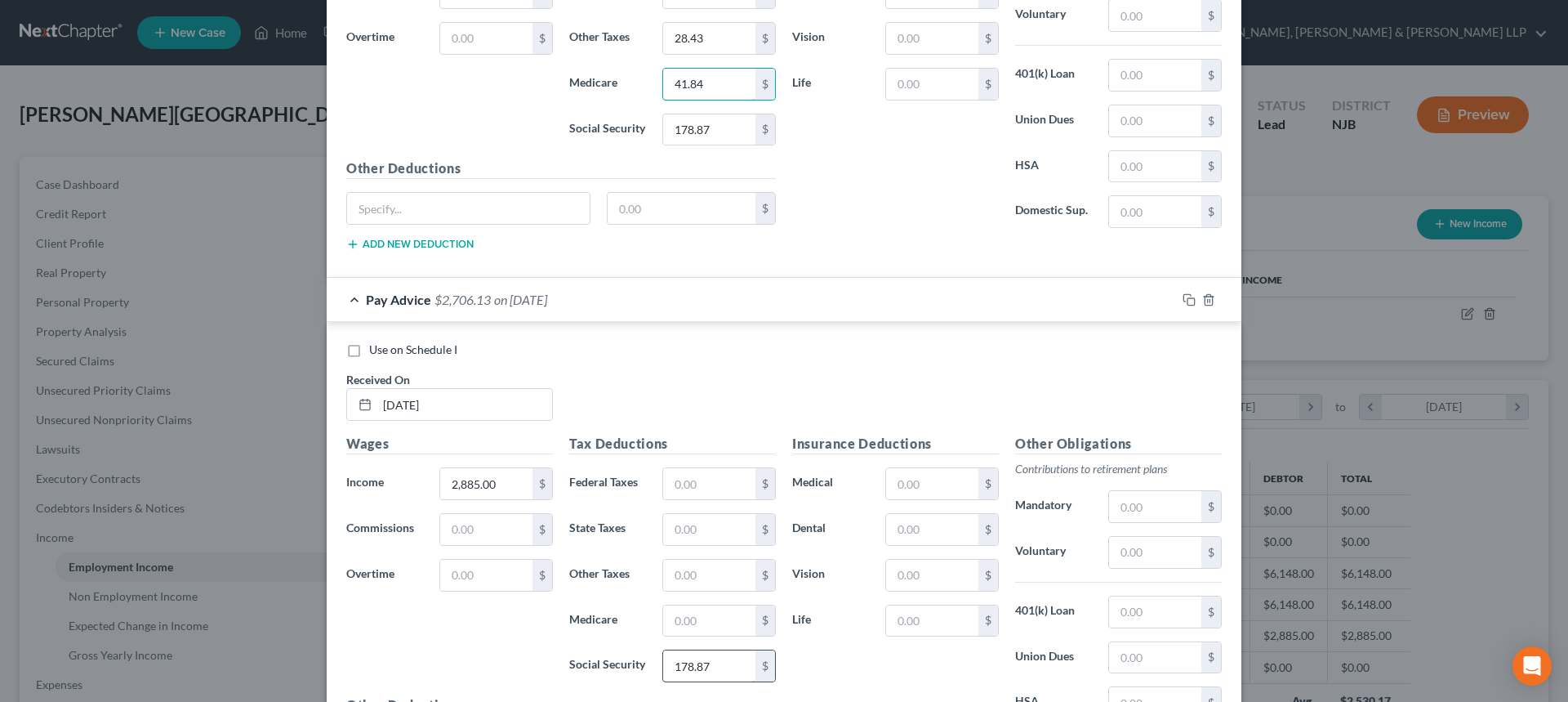
scroll to position [1531, 0]
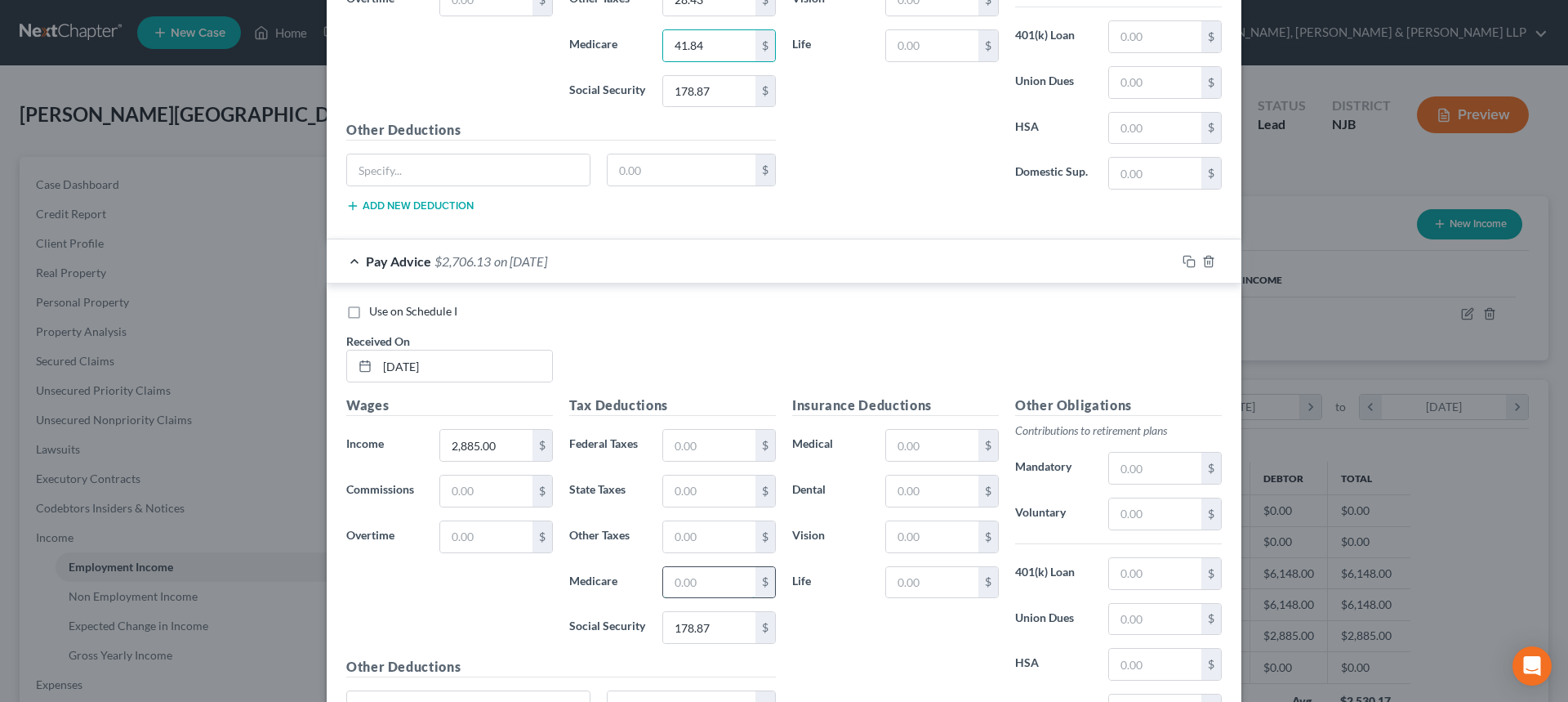
click at [685, 583] on input "text" at bounding box center [709, 582] width 92 height 31
paste input "41.84"
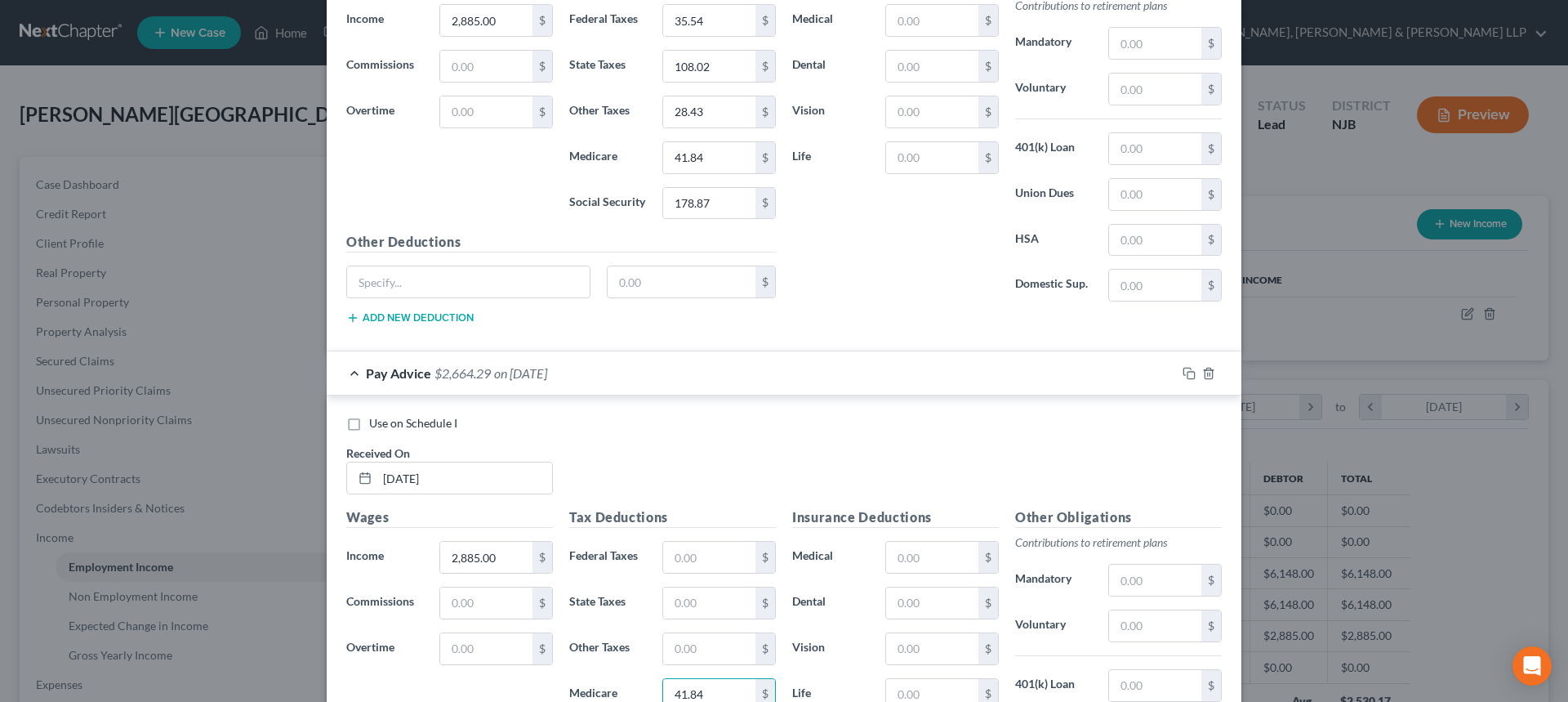
scroll to position [1367, 0]
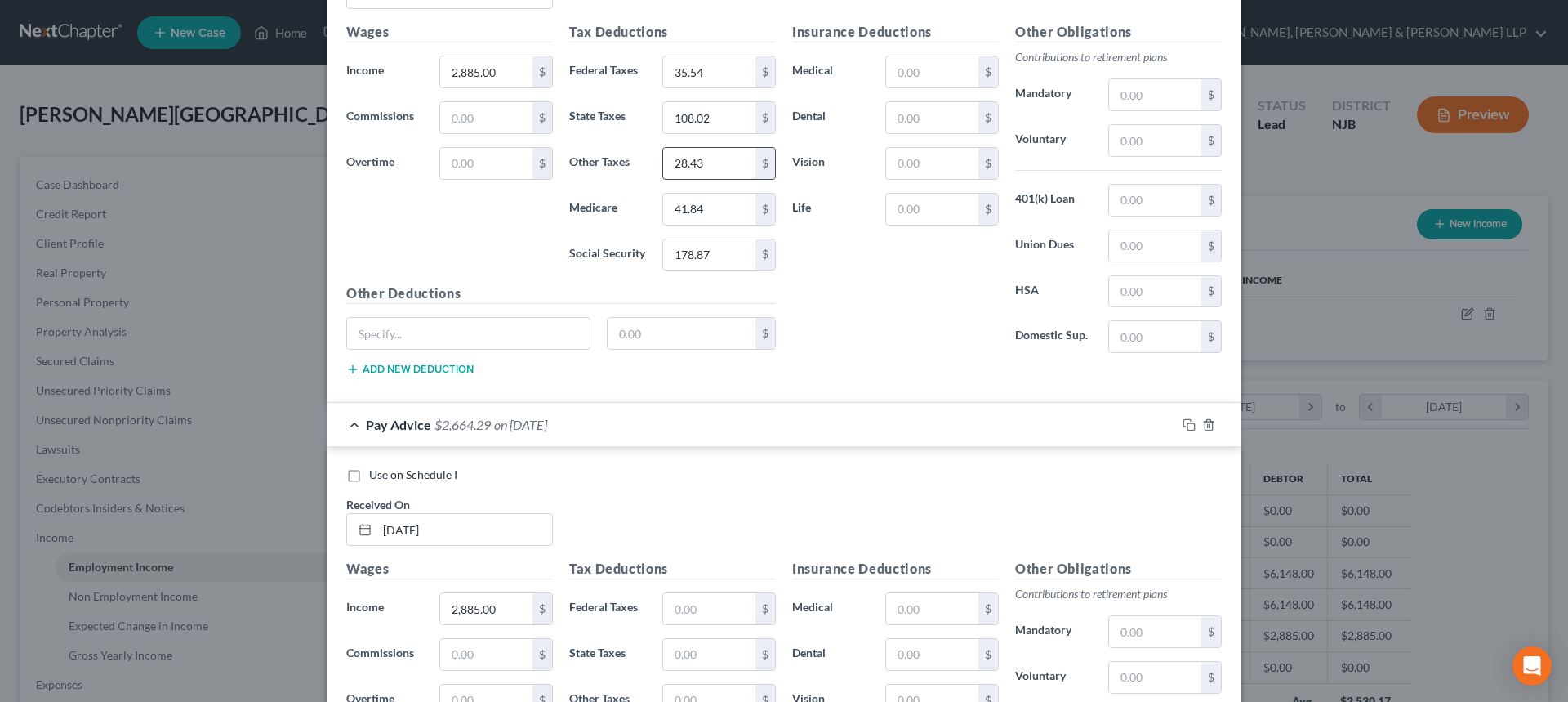
type input "41.84"
click at [715, 168] on input "28.43" at bounding box center [709, 163] width 92 height 31
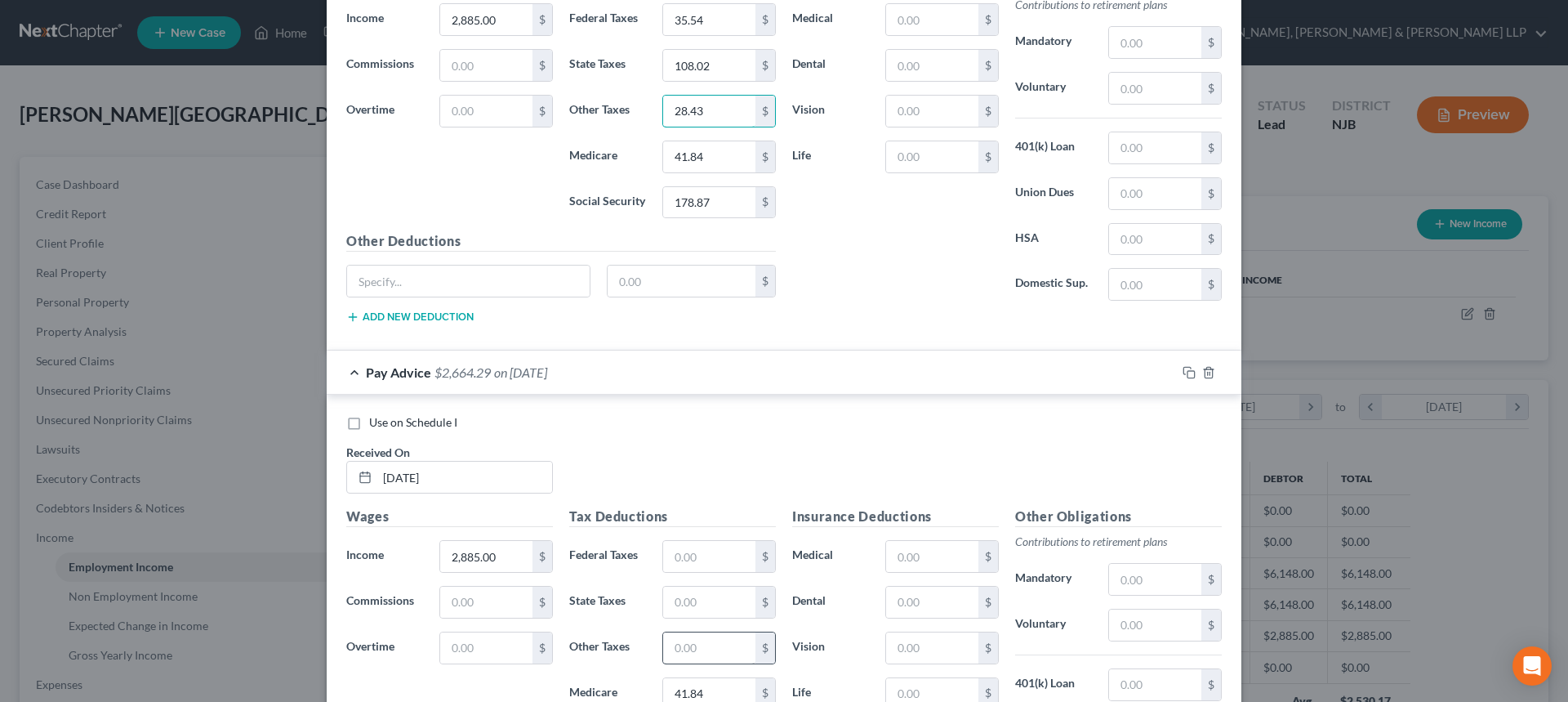
scroll to position [1450, 0]
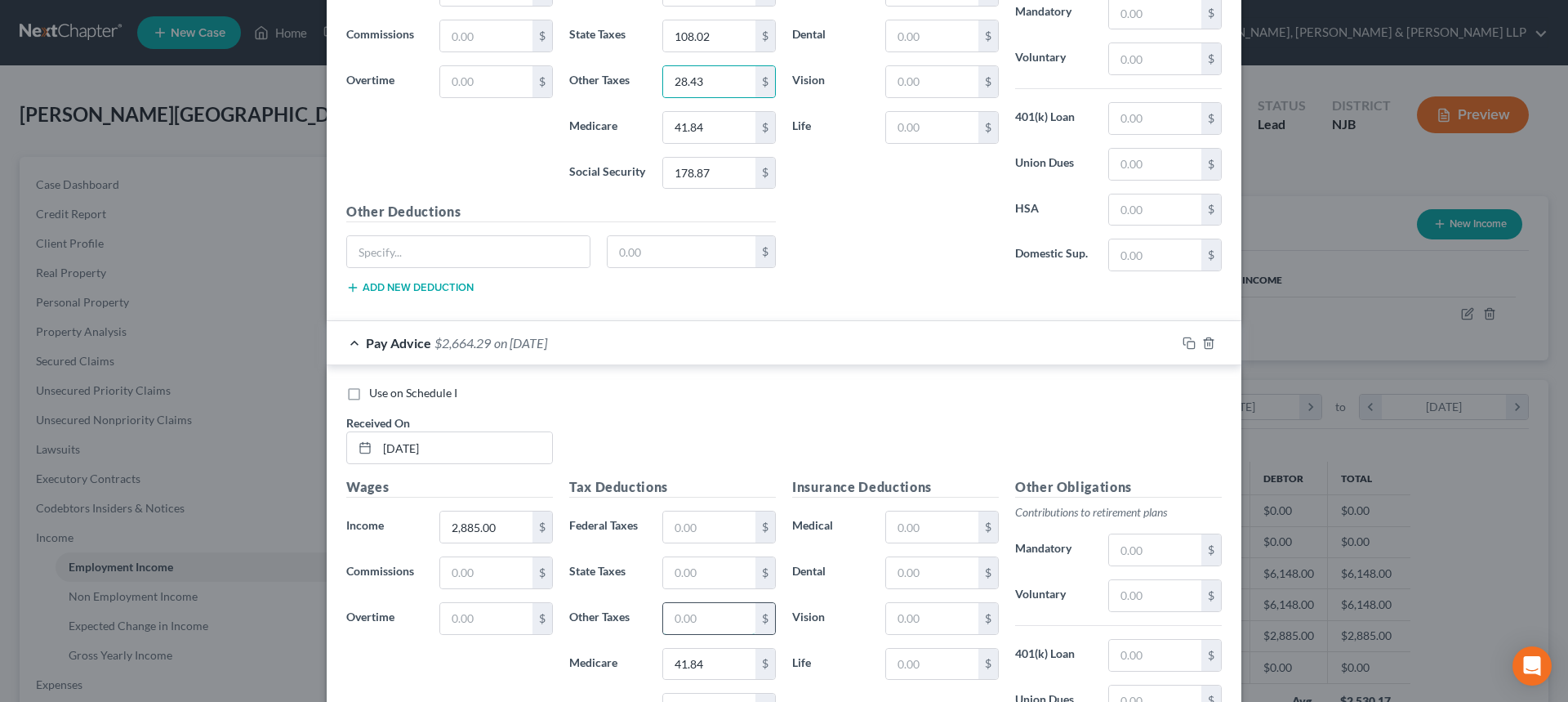
click at [675, 611] on input "text" at bounding box center [709, 618] width 92 height 31
paste input "28.43"
type input "28.43"
click at [719, 43] on input "108.02" at bounding box center [709, 36] width 92 height 31
click at [722, 576] on input "text" at bounding box center [709, 572] width 92 height 31
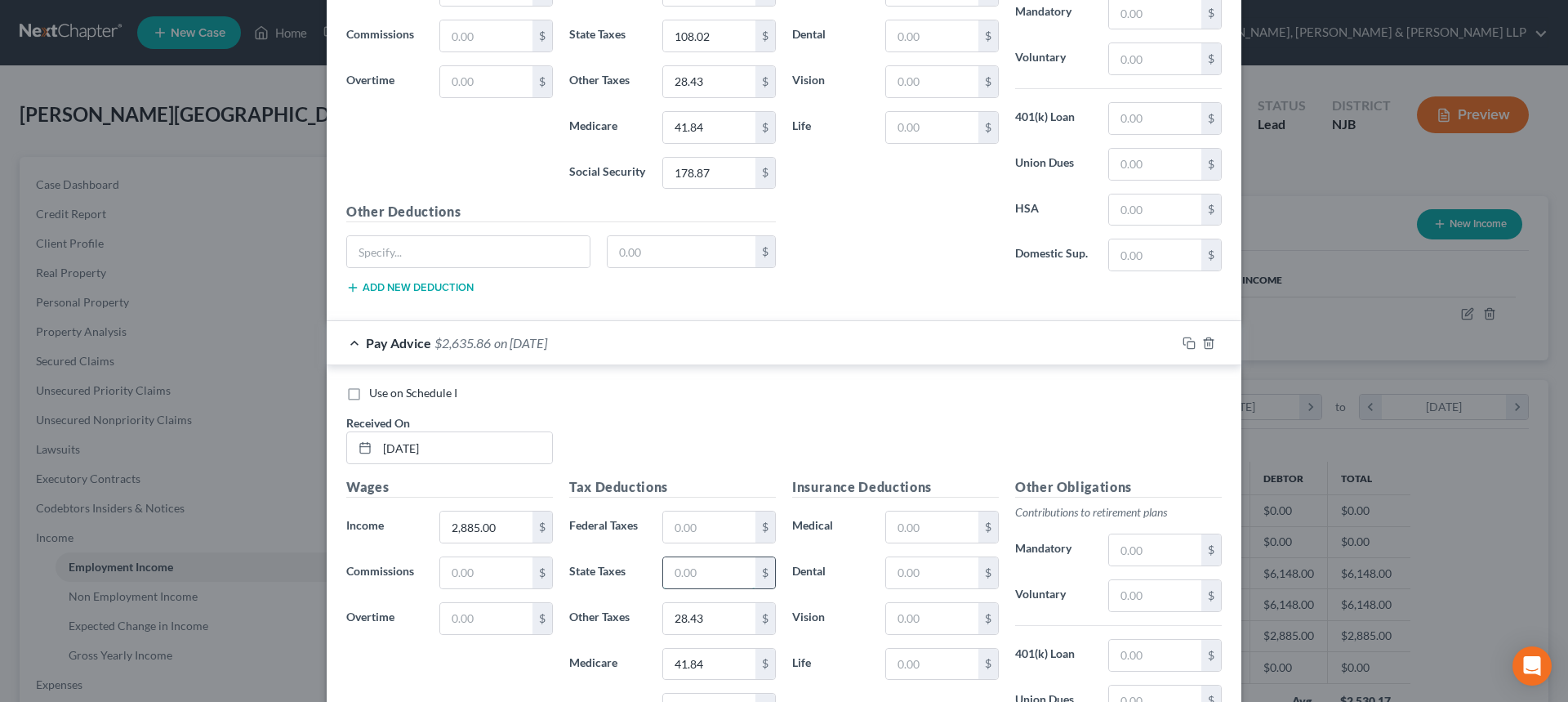
paste input "108.02"
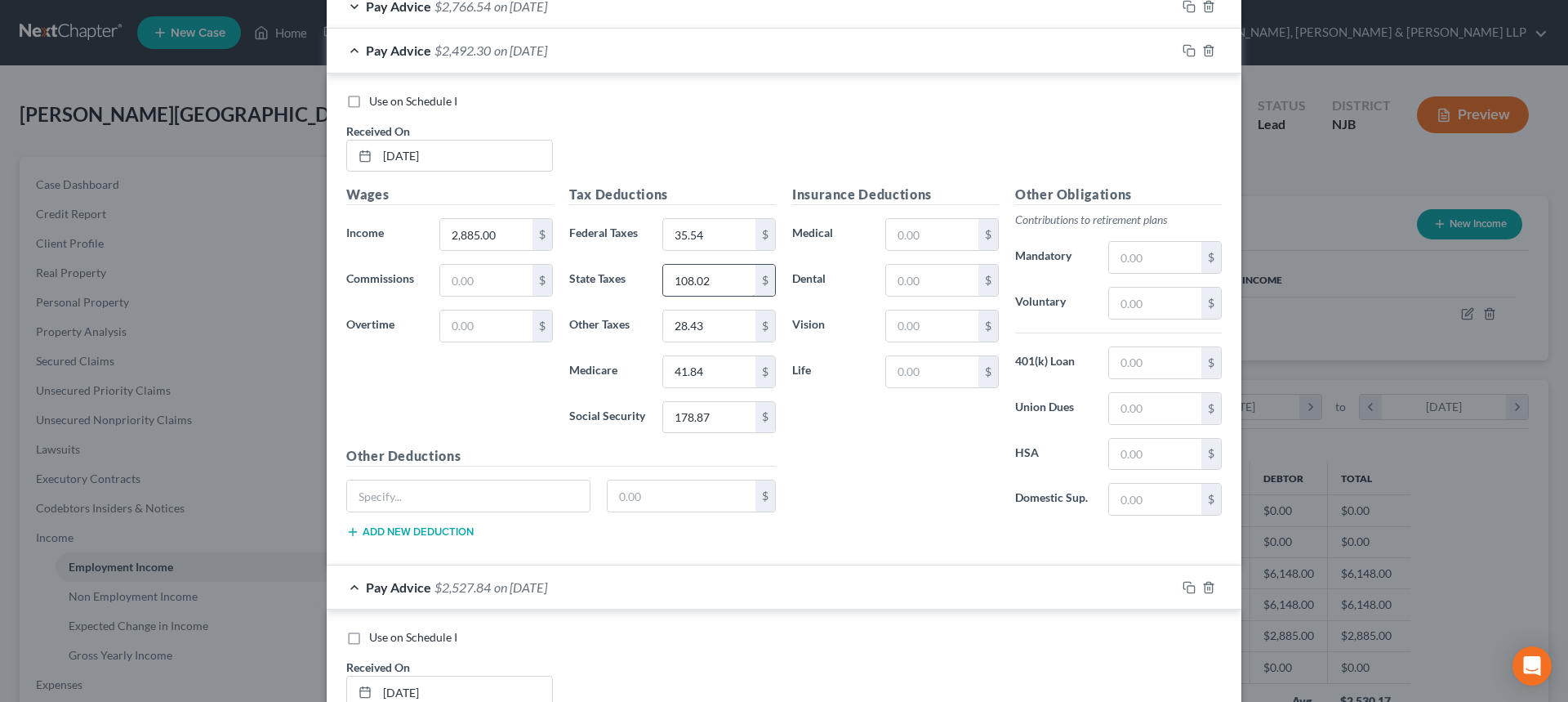
scroll to position [1204, 0]
type input "108.02"
click at [721, 241] on input "35.54" at bounding box center [709, 235] width 92 height 31
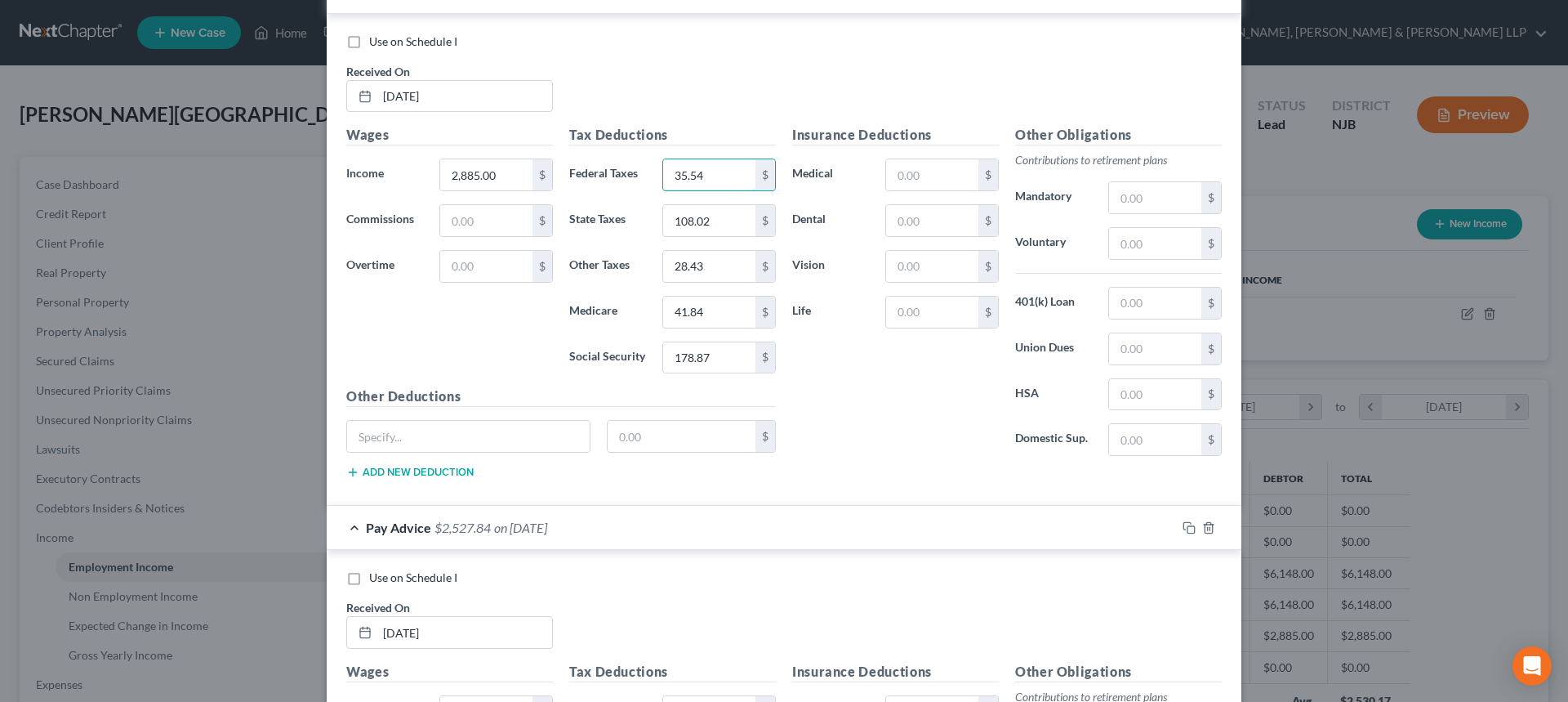
scroll to position [1367, 0]
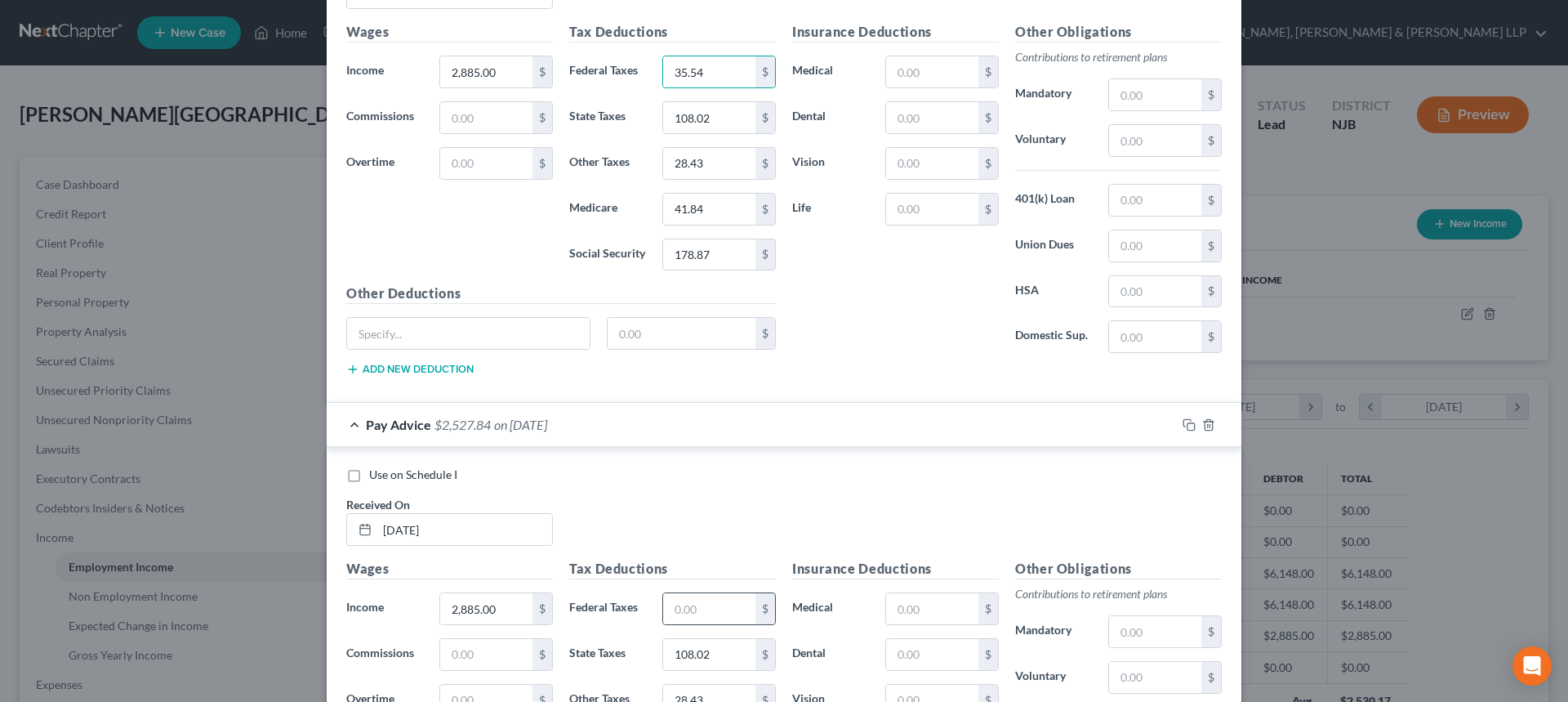
click at [707, 625] on div "$" at bounding box center [719, 609] width 114 height 32
click at [707, 615] on input "text" at bounding box center [709, 609] width 92 height 31
paste input "35.54"
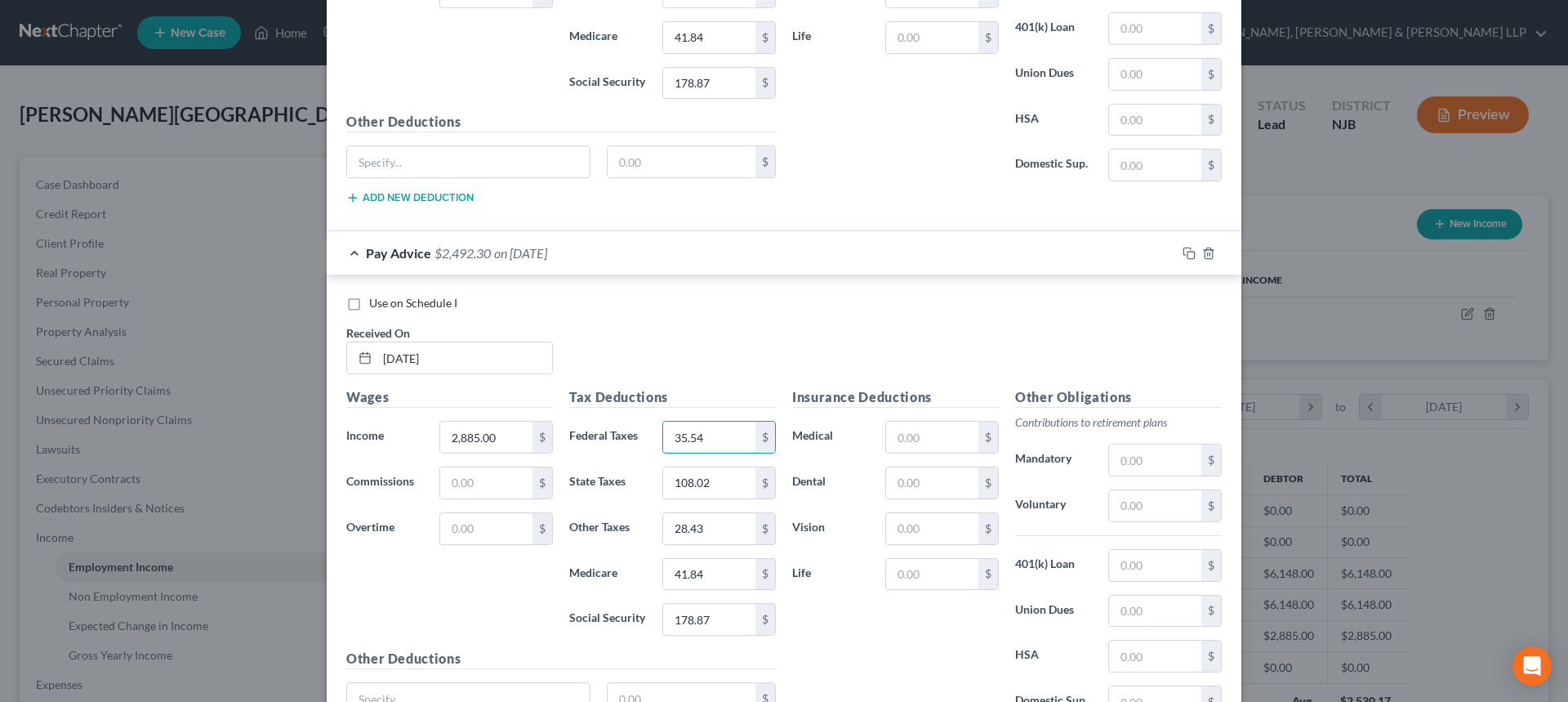
scroll to position [1694, 0]
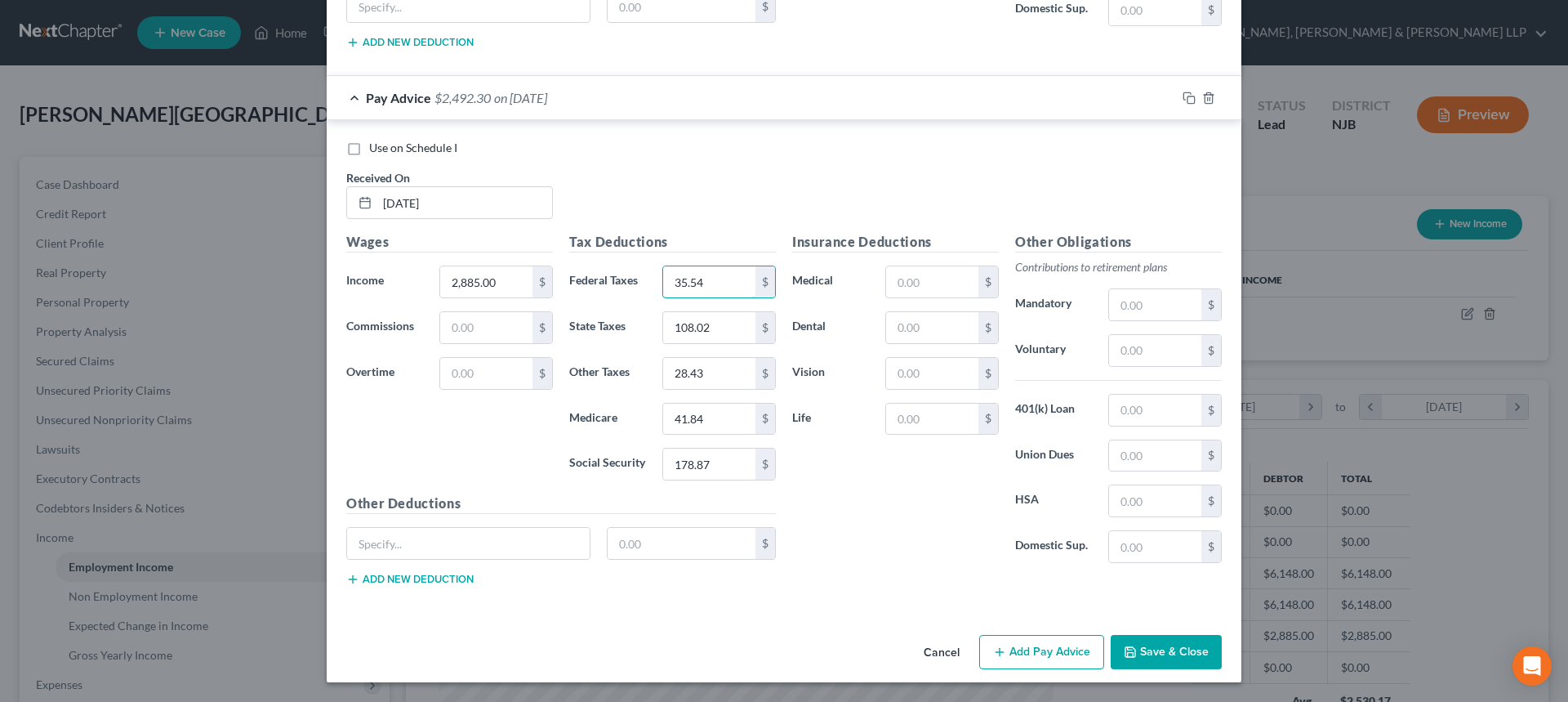
type input "35.54"
click at [1009, 637] on button "Add Pay Advice" at bounding box center [1041, 652] width 125 height 34
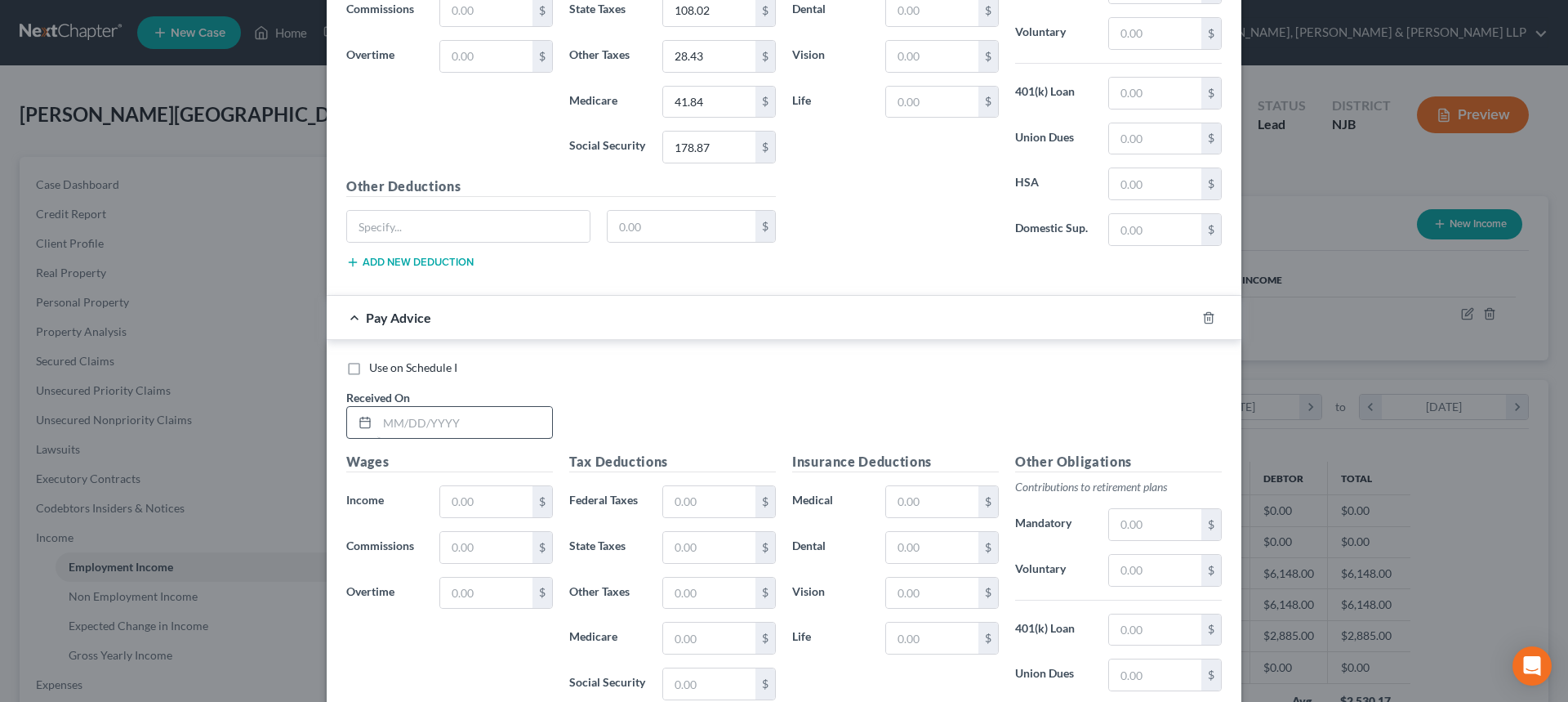
scroll to position [2021, 0]
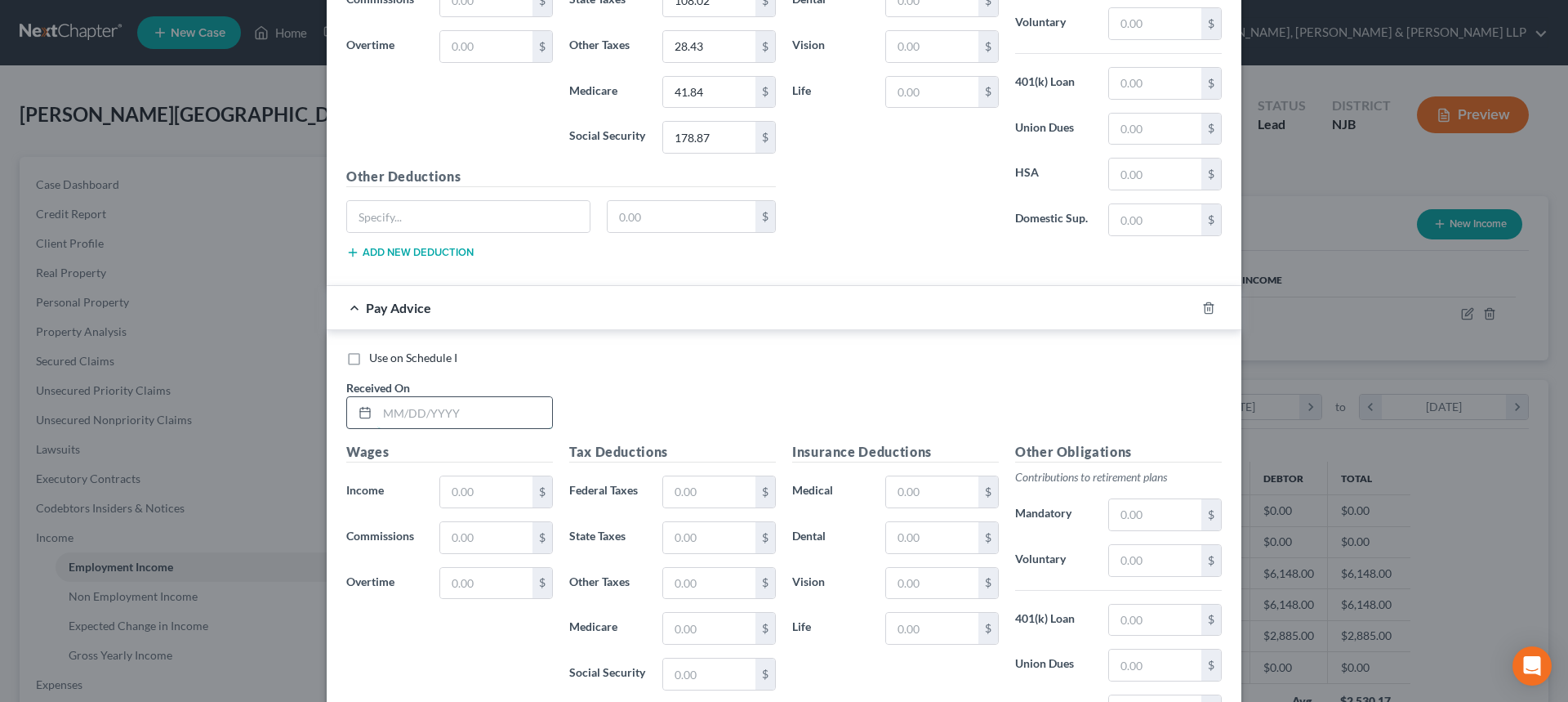
click at [409, 424] on input "text" at bounding box center [464, 412] width 175 height 31
type input "08/20/2025"
click at [677, 671] on input "text" at bounding box center [709, 673] width 92 height 31
paste input "35.54"
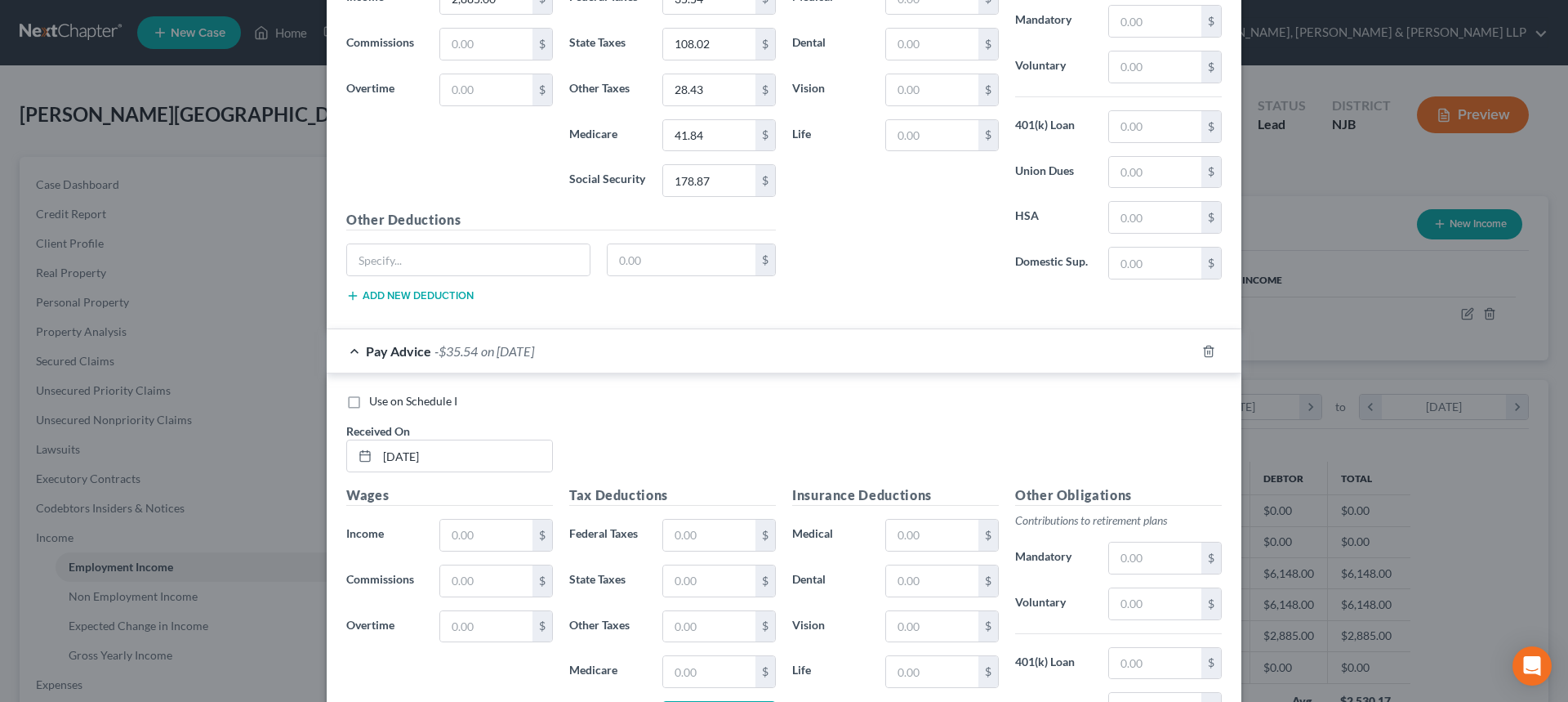
scroll to position [1939, 0]
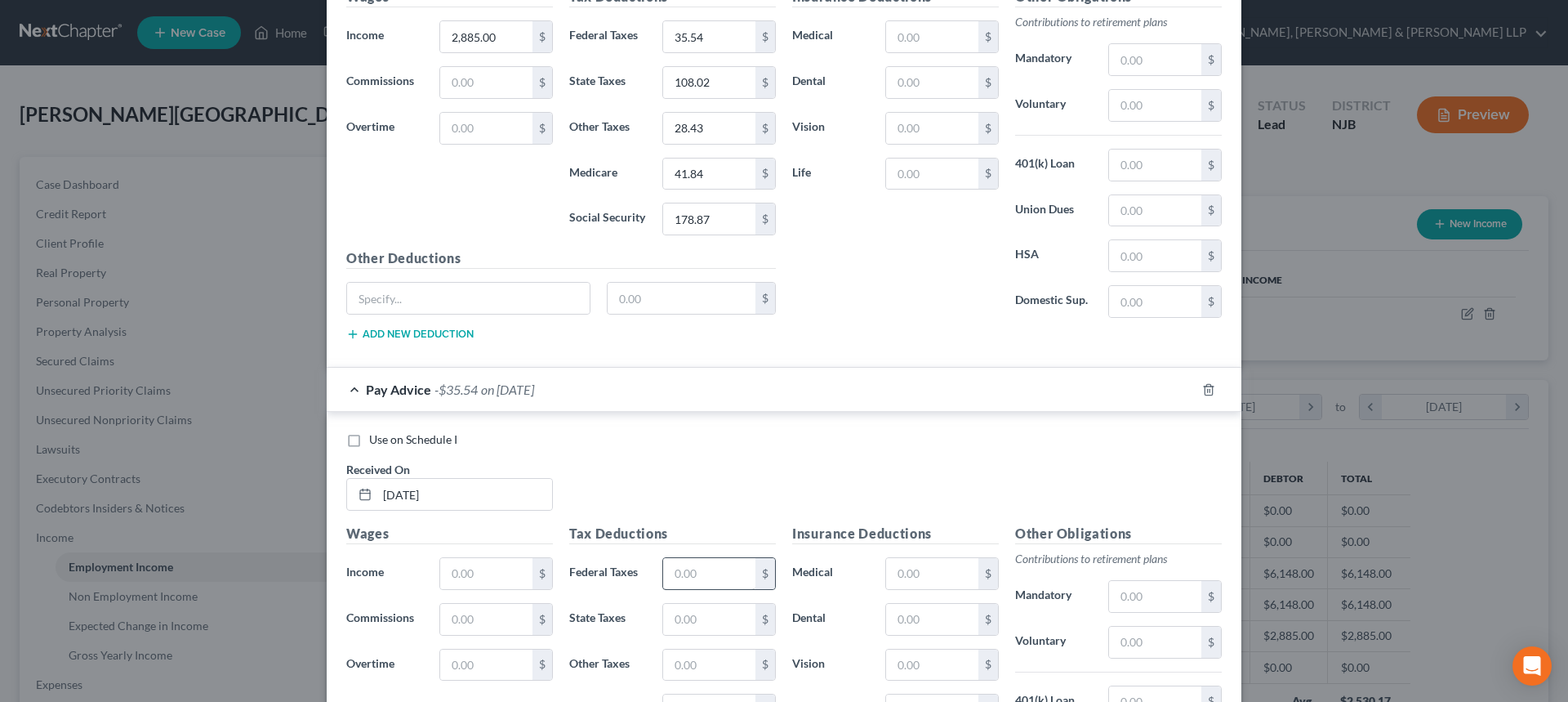
type input "35.54"
click at [699, 575] on input "text" at bounding box center [709, 573] width 92 height 31
paste input "35.54"
type input "35.54"
click at [709, 82] on input "108.02" at bounding box center [709, 82] width 92 height 31
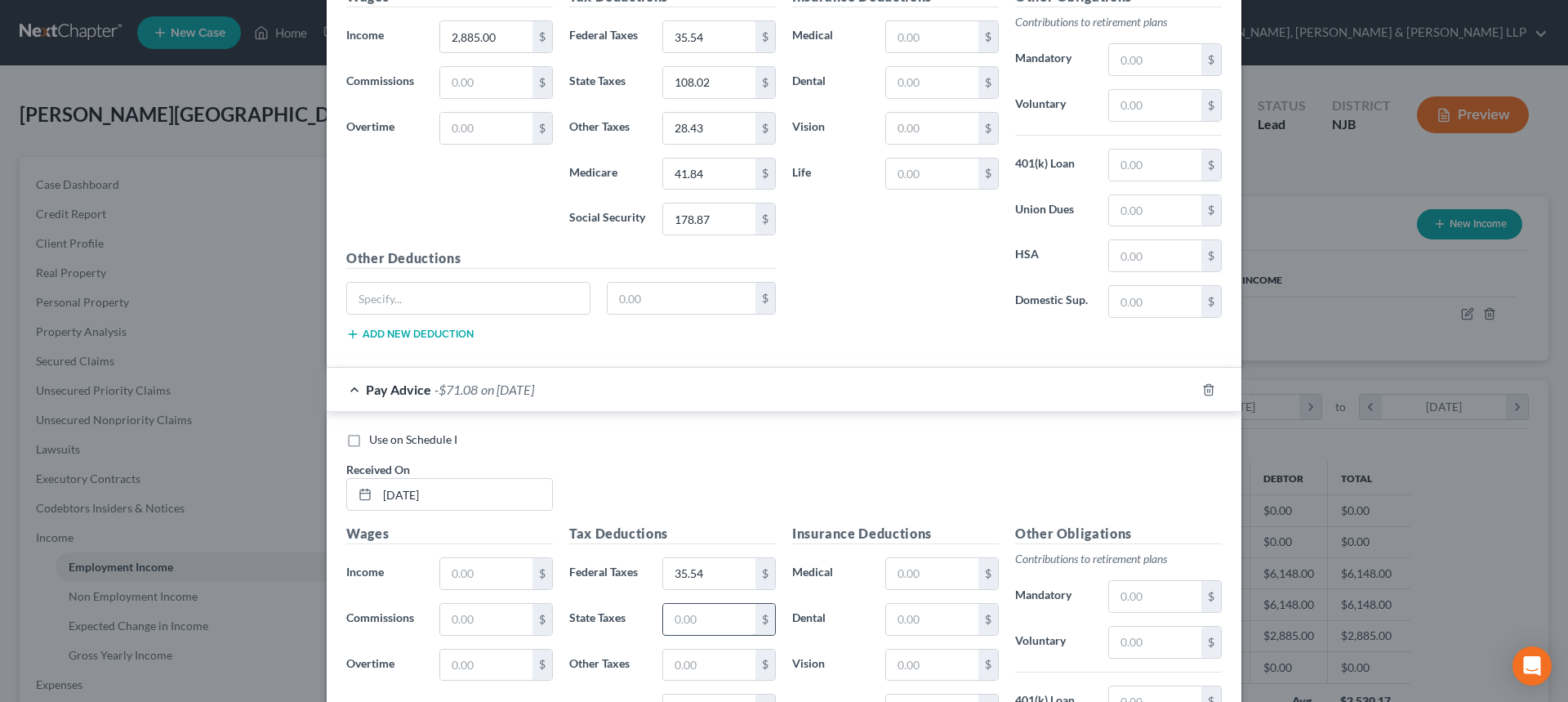
click at [721, 630] on input "text" at bounding box center [709, 619] width 92 height 31
paste input "108.02"
type input "108.02"
click at [700, 129] on input "28.43" at bounding box center [709, 128] width 92 height 31
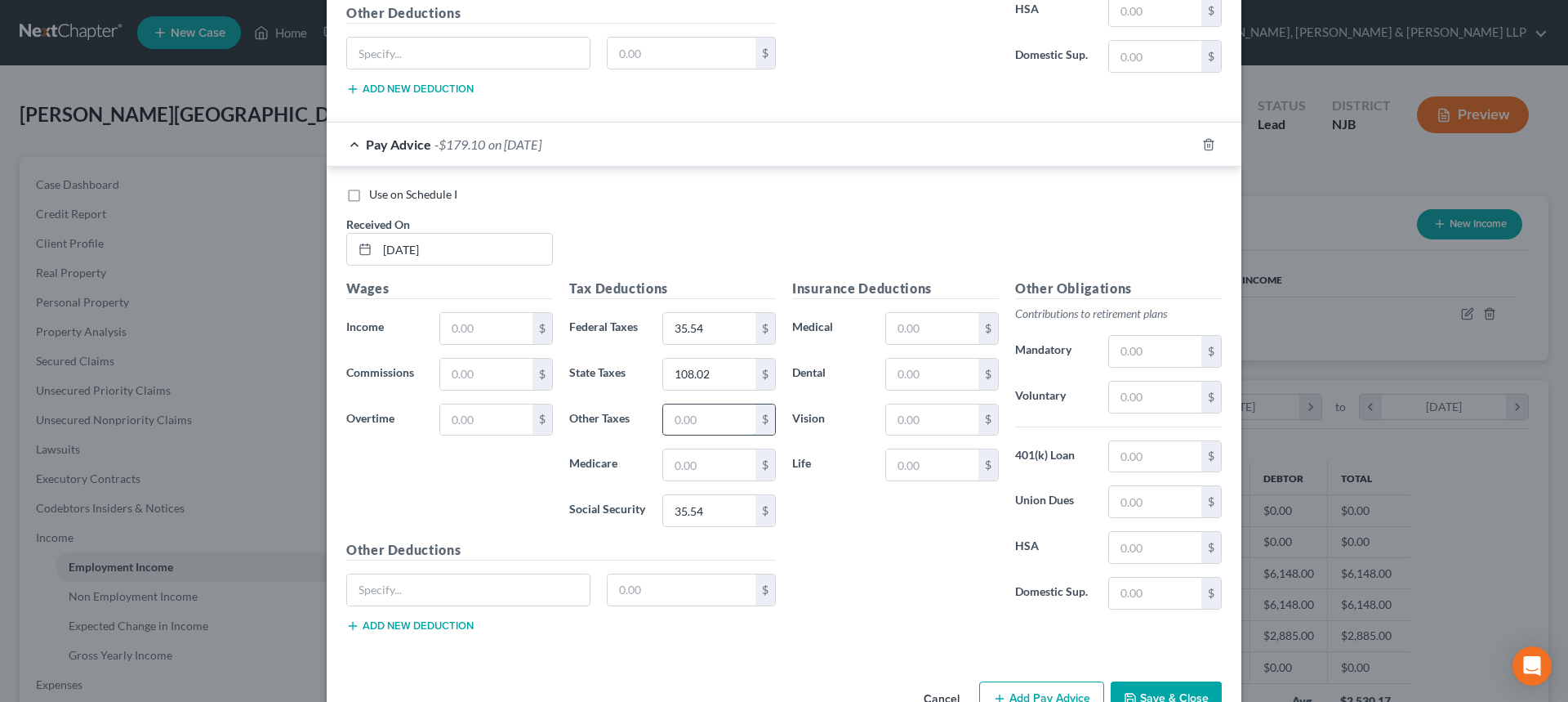
click at [702, 419] on input "text" at bounding box center [709, 420] width 92 height 31
paste input "28.43"
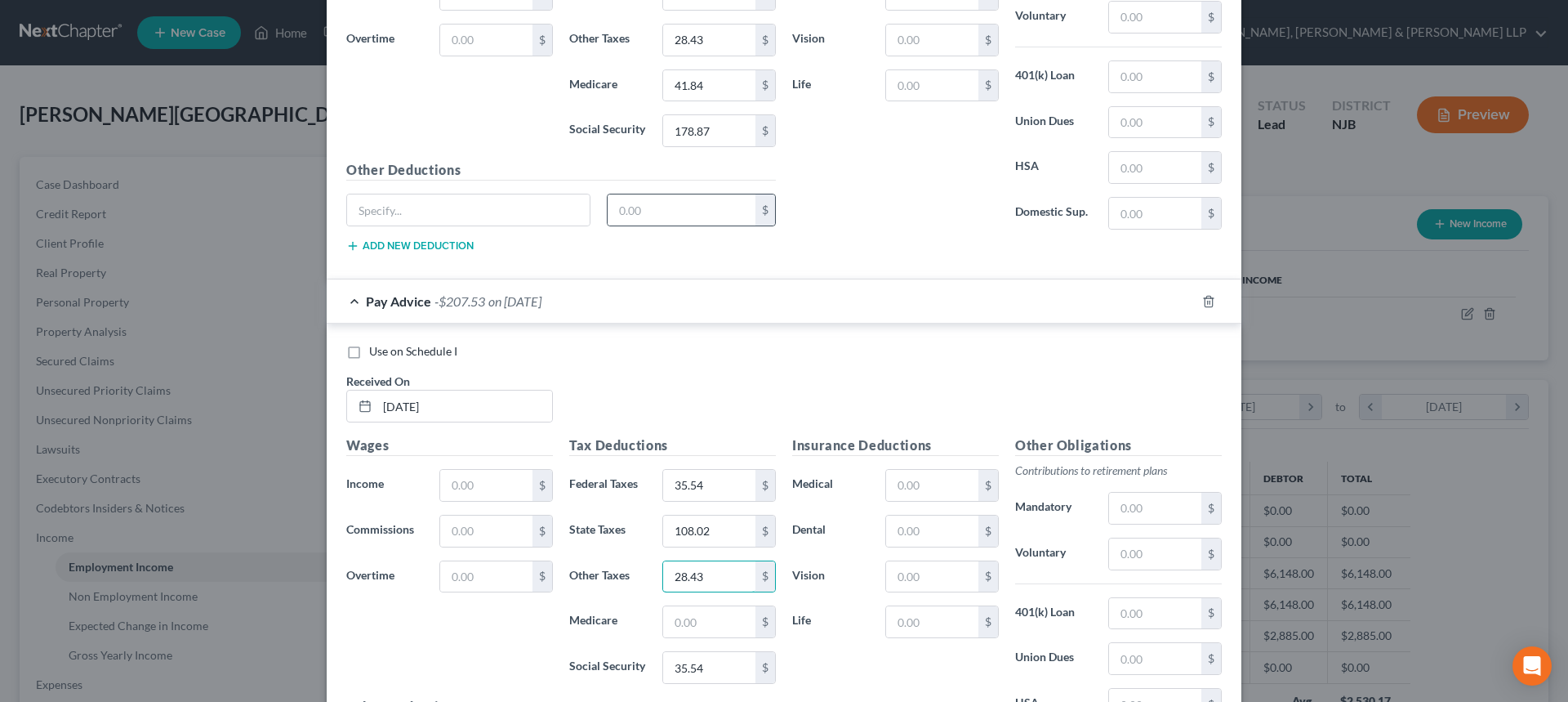
scroll to position [2021, 0]
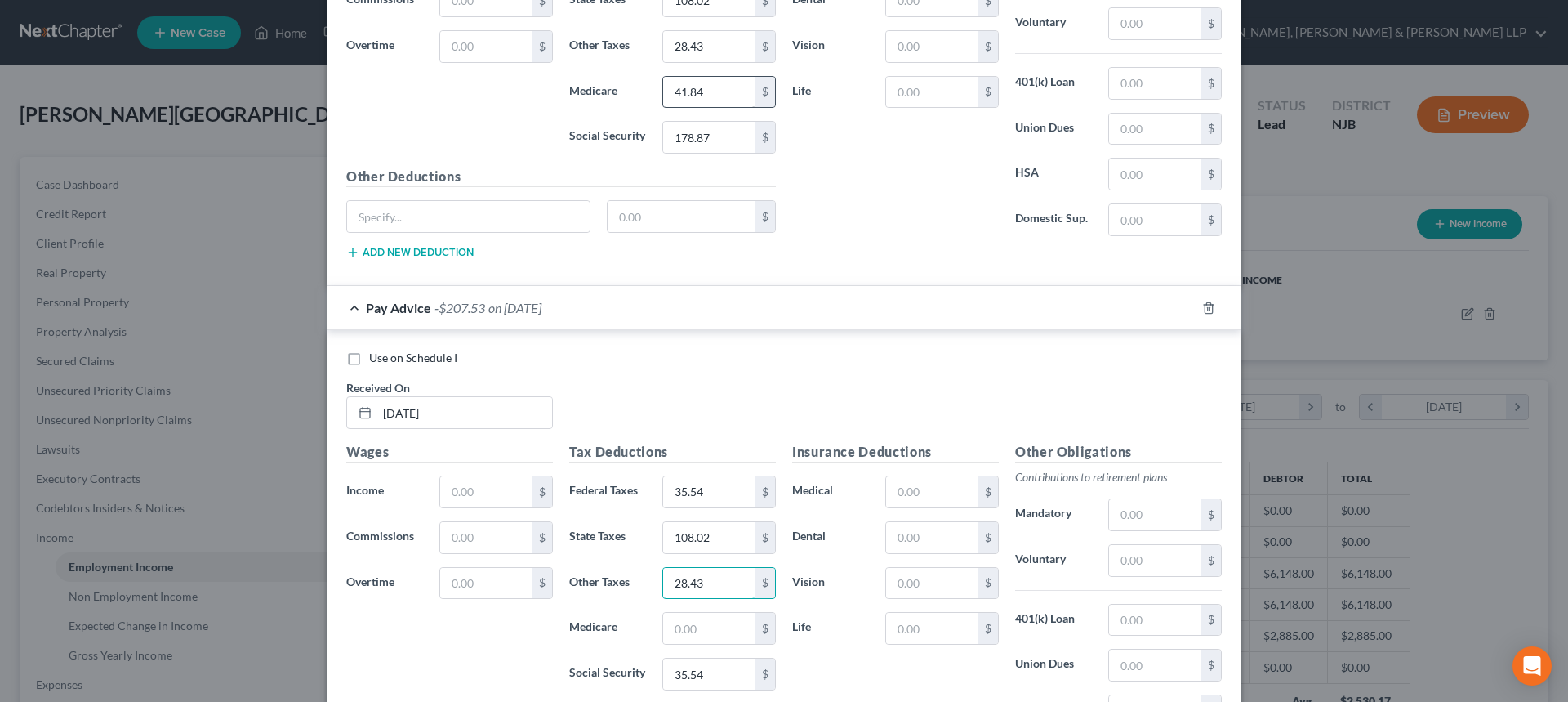
type input "28.43"
click at [728, 95] on input "41.84" at bounding box center [709, 92] width 92 height 31
click at [704, 618] on input "text" at bounding box center [709, 628] width 92 height 31
paste input "41.84"
type input "41.84"
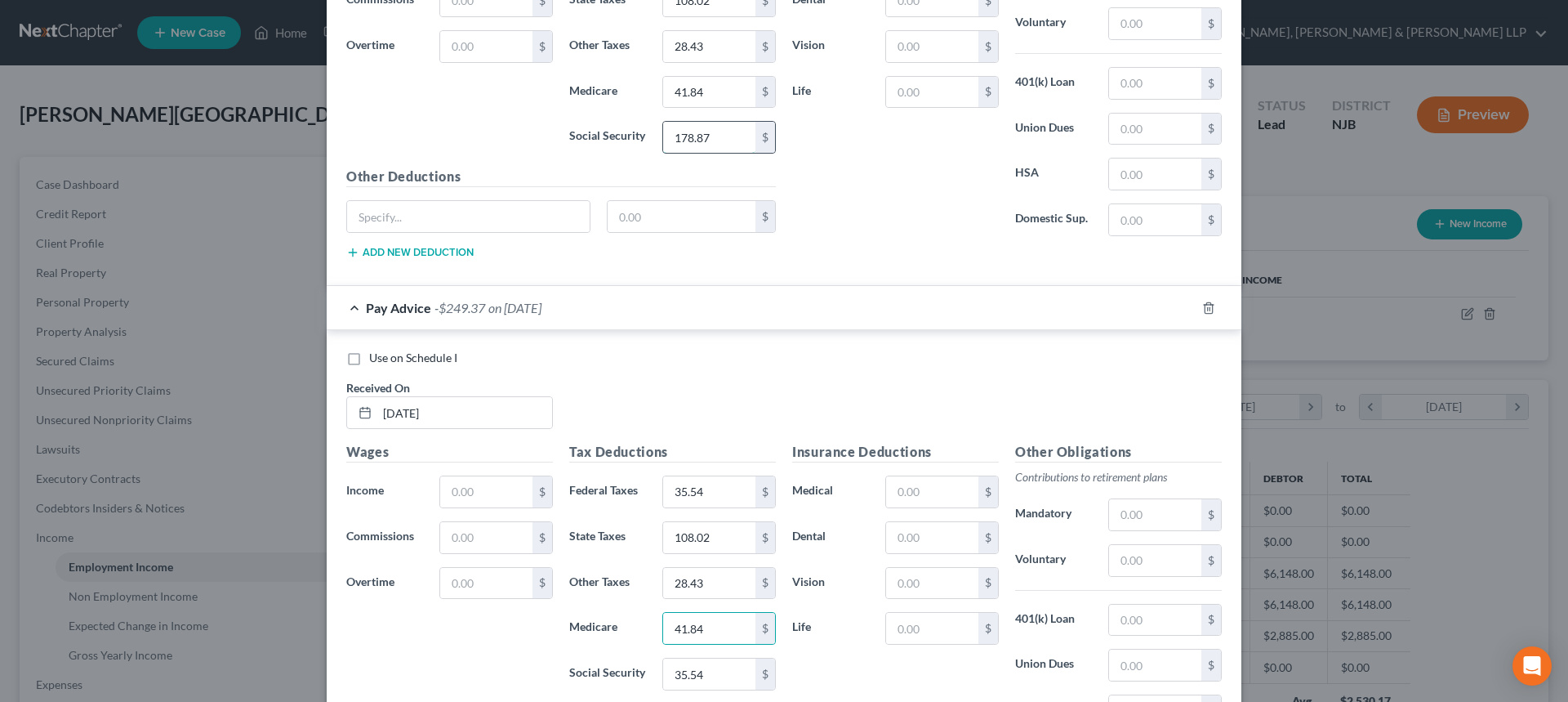
click at [717, 136] on input "178.87" at bounding box center [709, 137] width 92 height 31
click at [724, 667] on input "35.54" at bounding box center [709, 673] width 92 height 31
paste input "178.87"
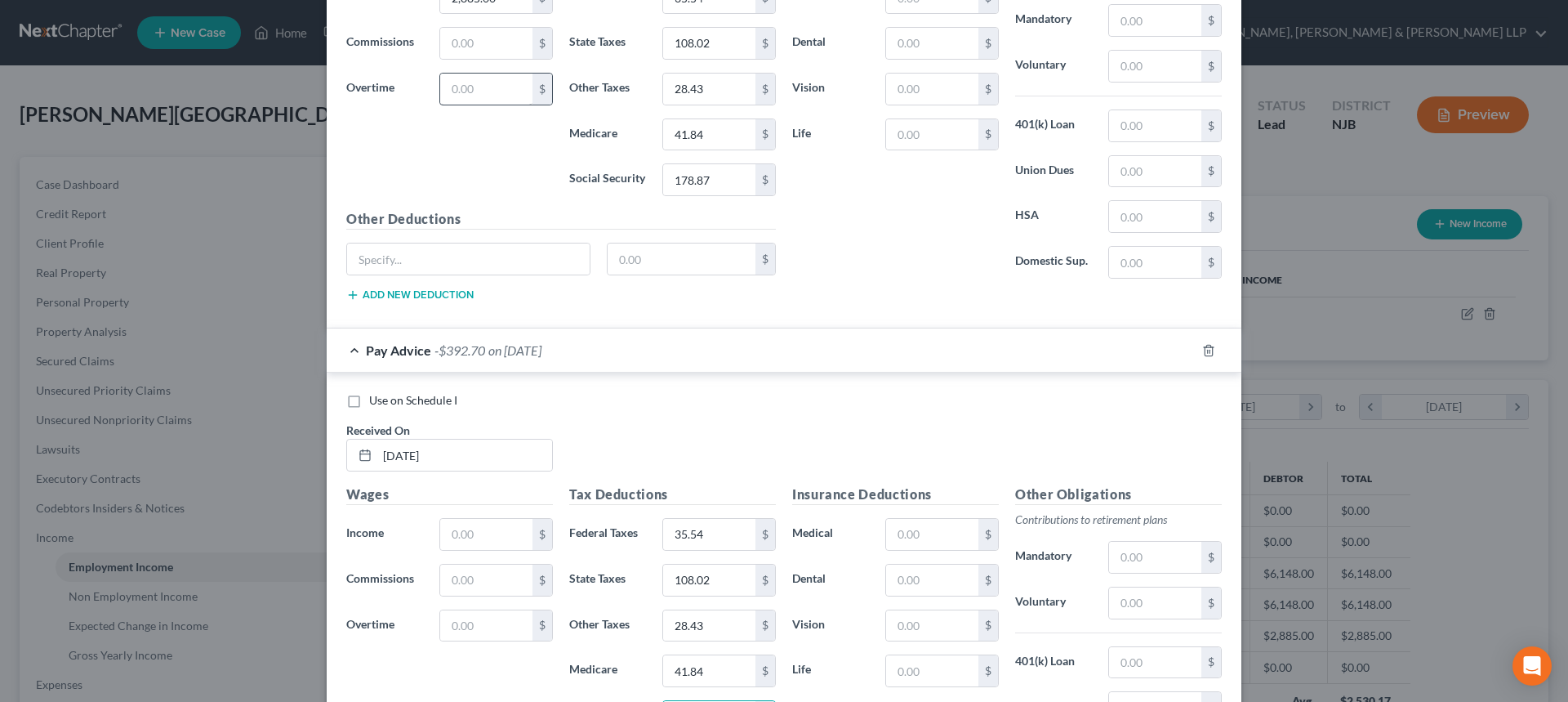
scroll to position [1939, 0]
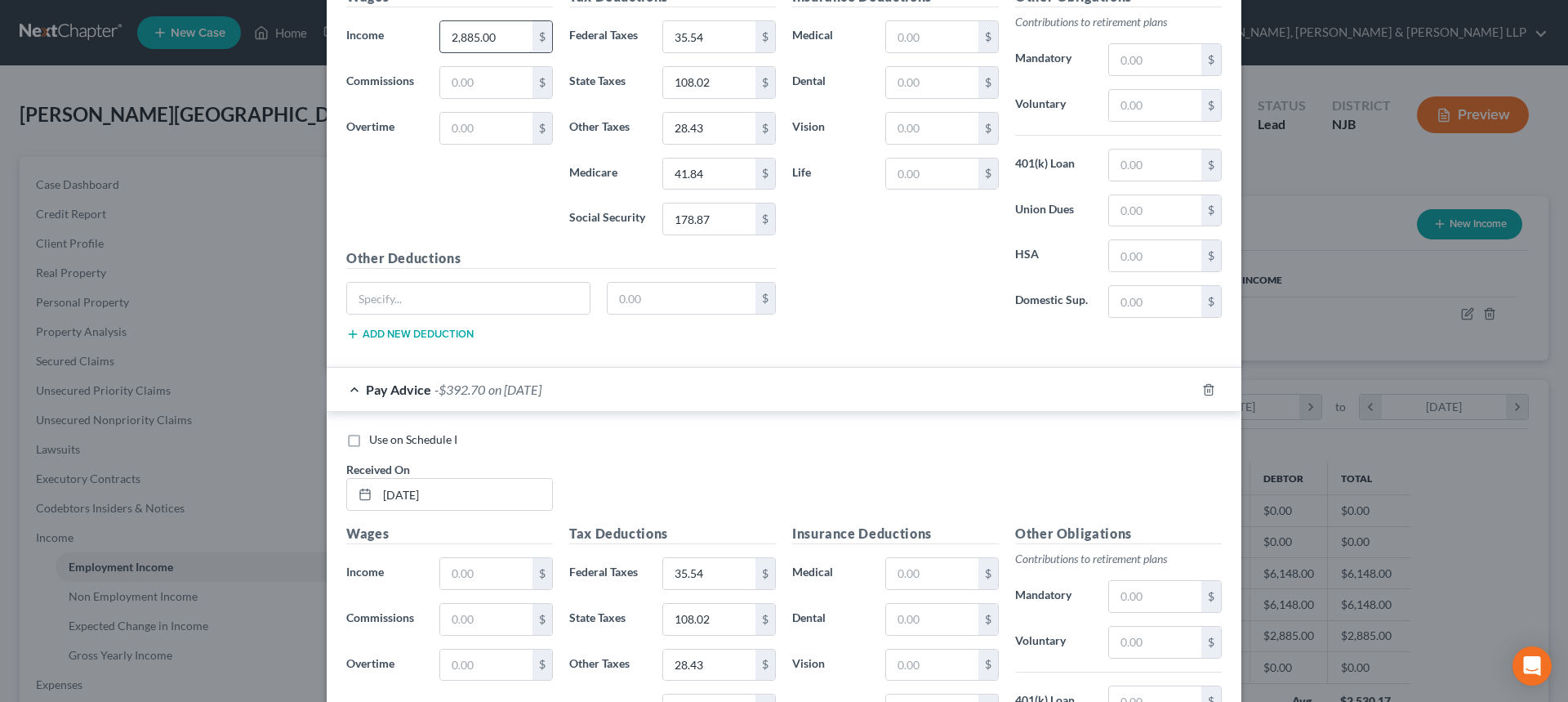
type input "178.87"
click at [490, 559] on input "text" at bounding box center [486, 573] width 92 height 31
paste input "2,885.00"
type input "2,885.00"
click at [684, 442] on div "Use on Schedule I" at bounding box center [783, 439] width 875 height 16
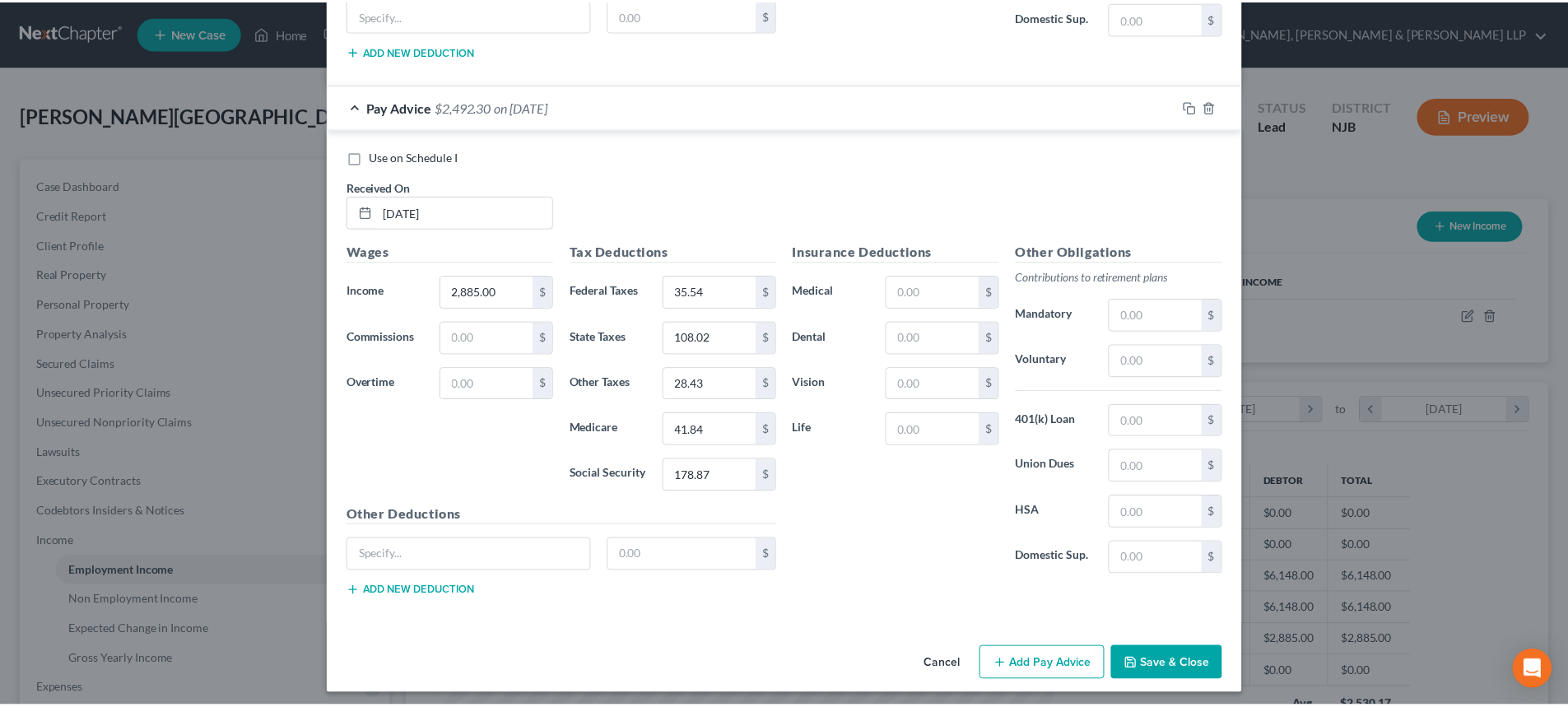
scroll to position [2247, 0]
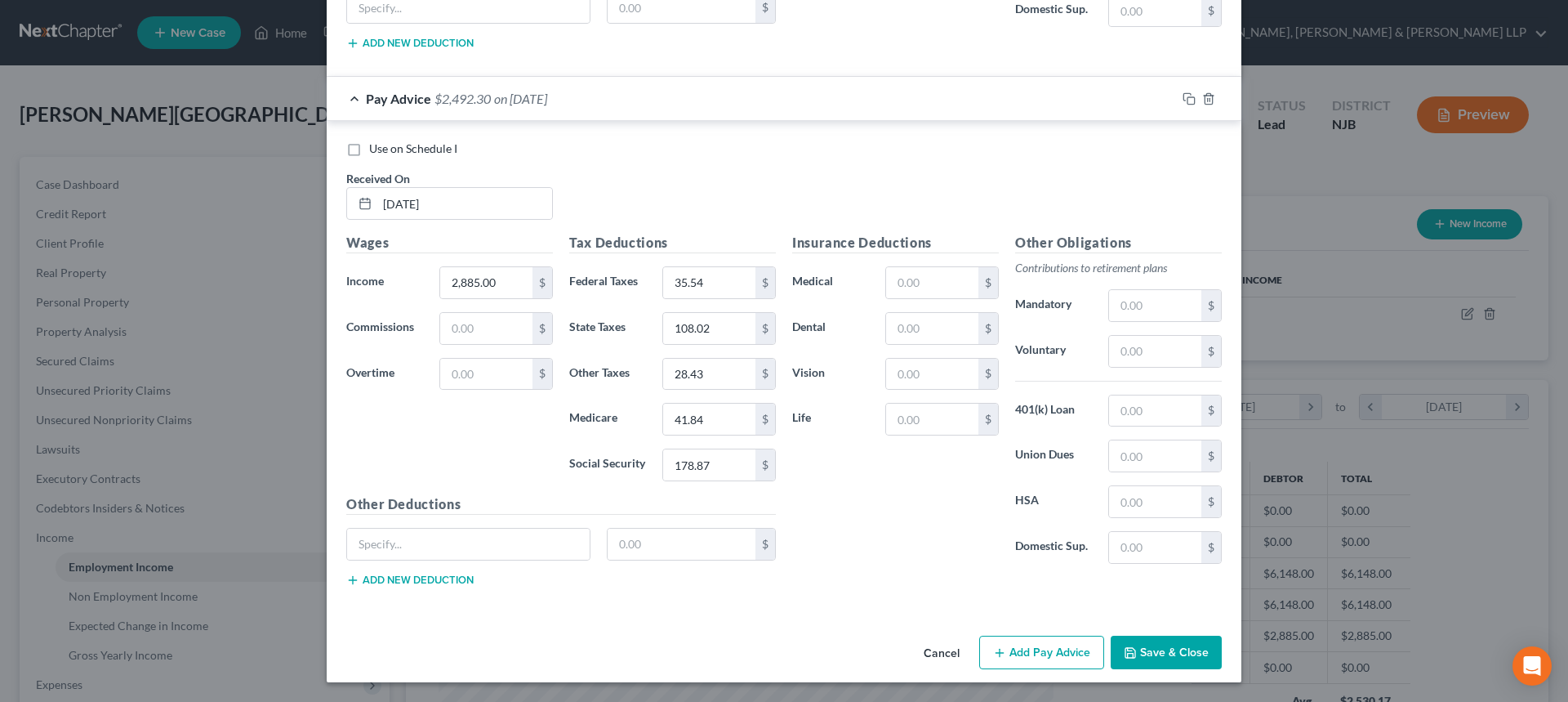
click at [1142, 644] on button "Save & Close" at bounding box center [1166, 653] width 111 height 34
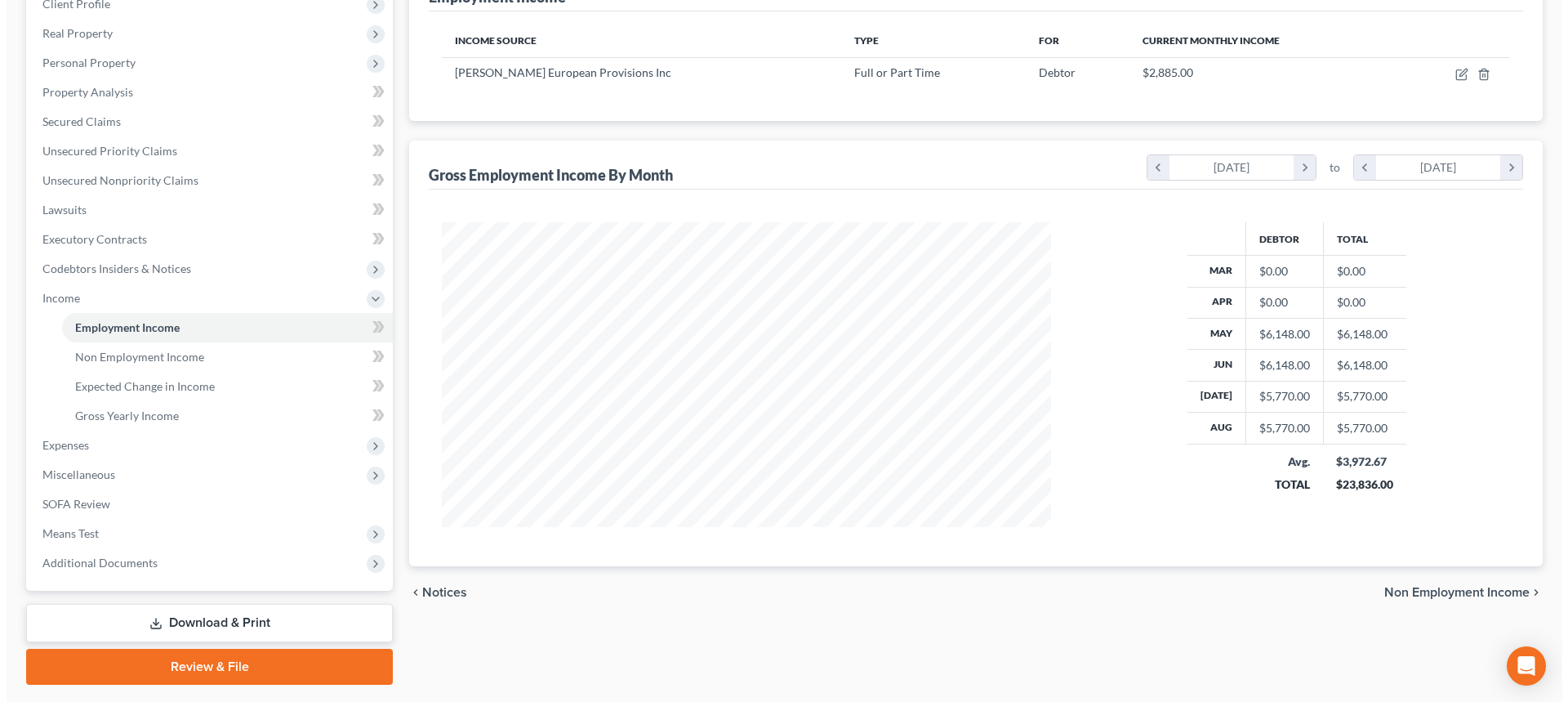
scroll to position [284, 0]
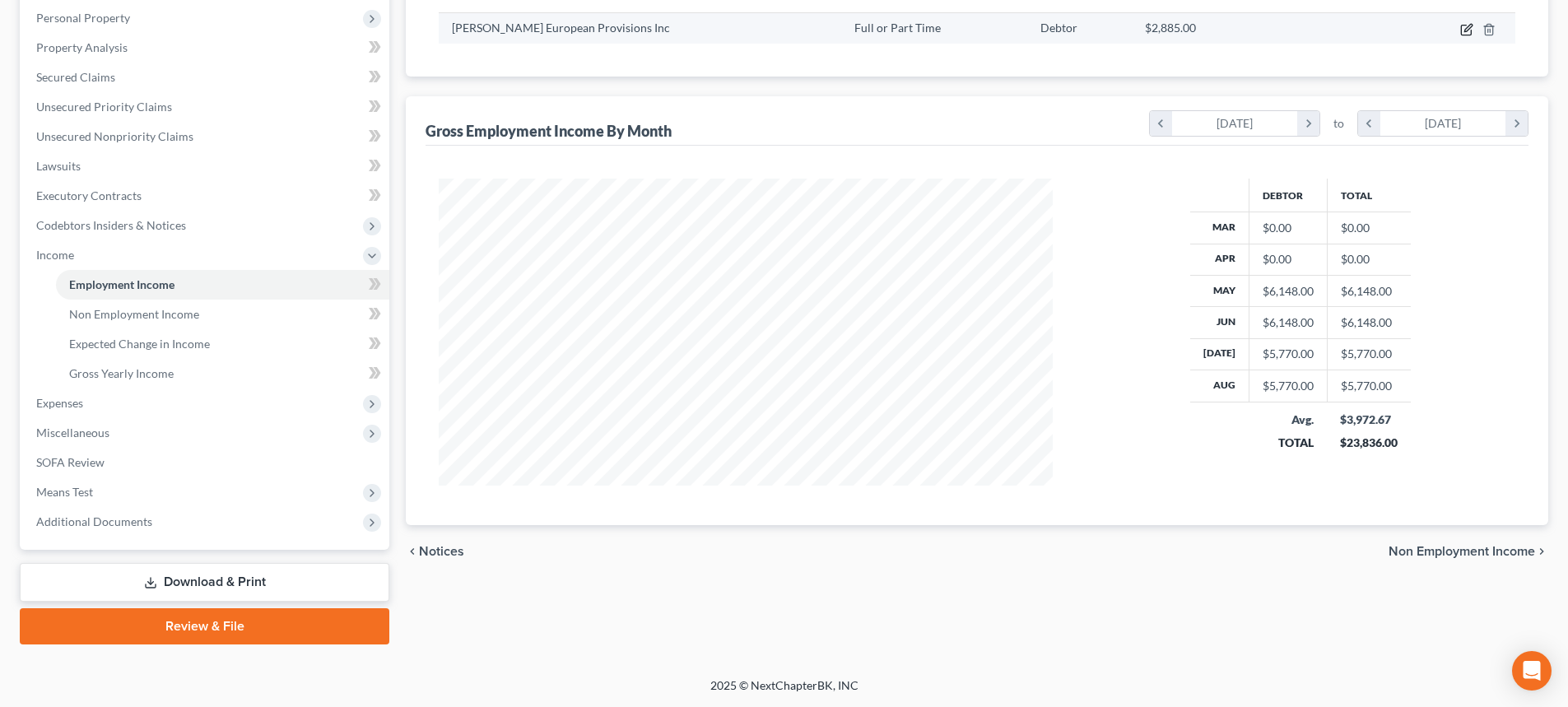
click at [1464, 30] on icon "button" at bounding box center [1467, 30] width 14 height 14
select select "0"
select select "33"
select select "0"
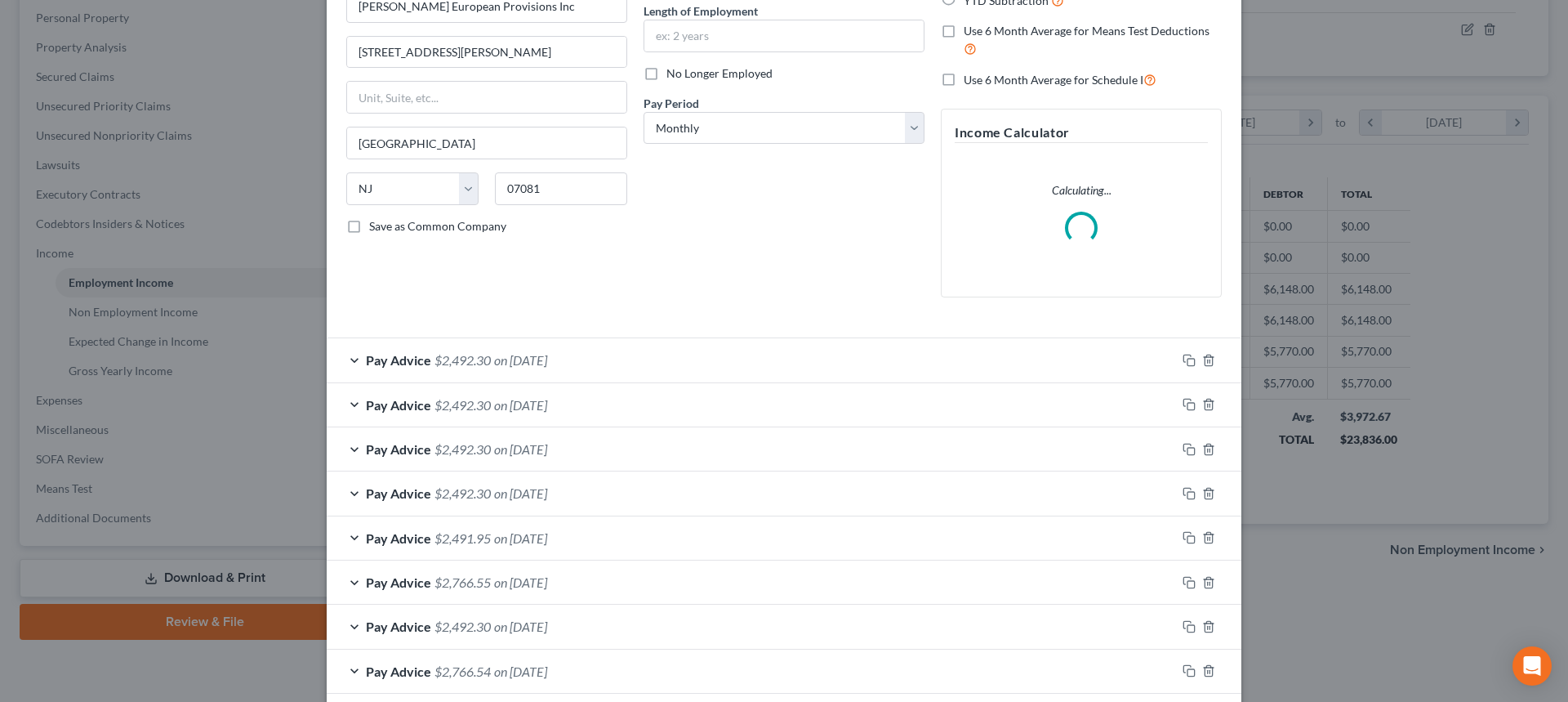
scroll to position [245, 0]
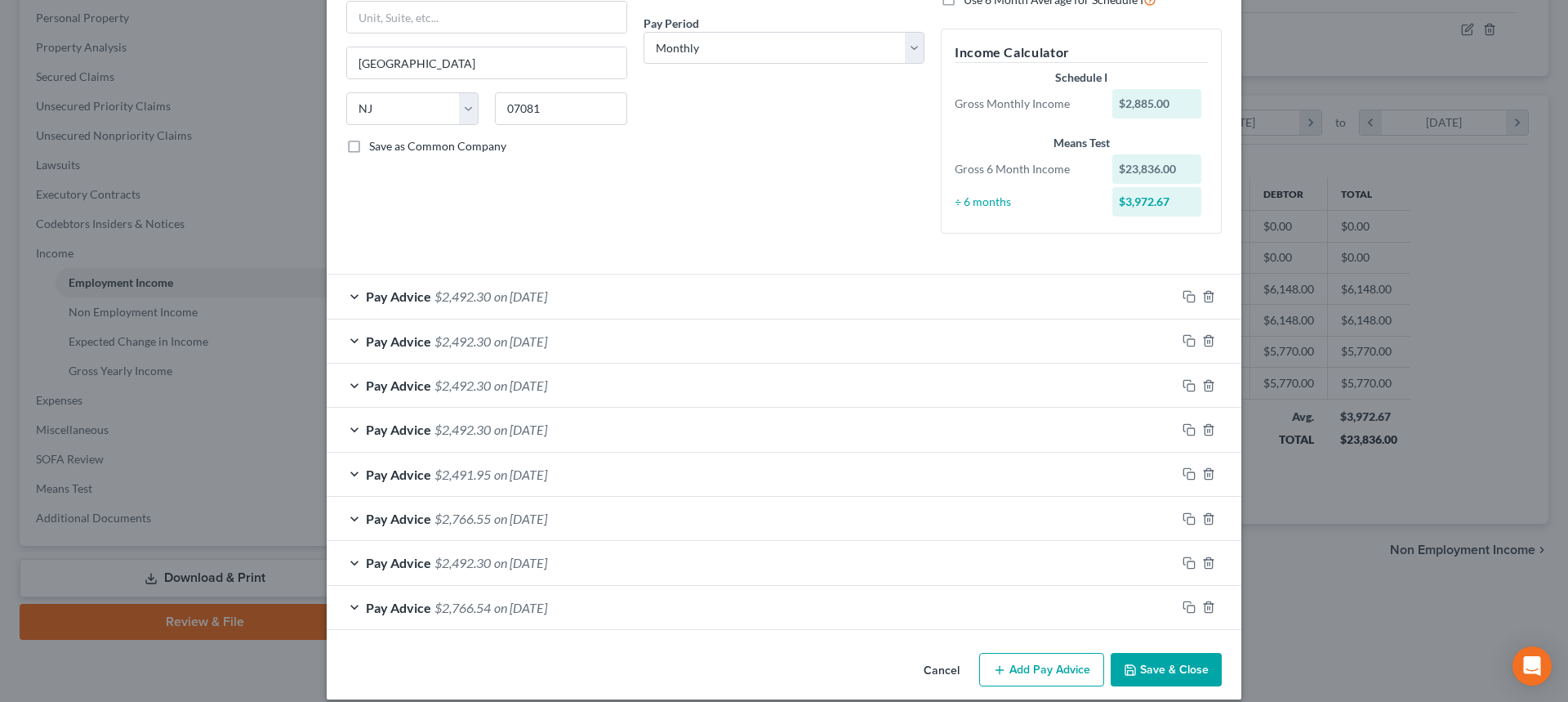
click at [1025, 665] on button "Add Pay Advice" at bounding box center [1041, 670] width 125 height 34
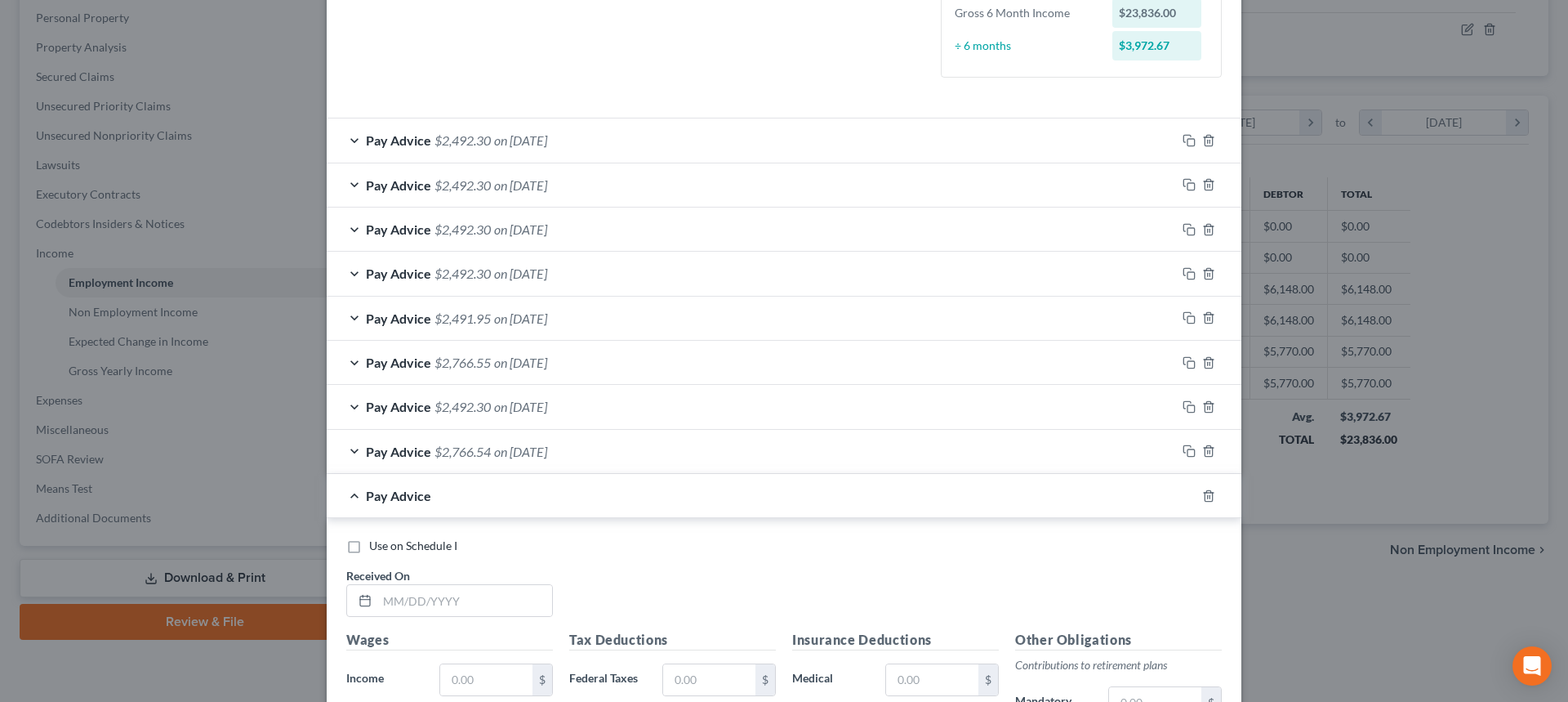
scroll to position [409, 0]
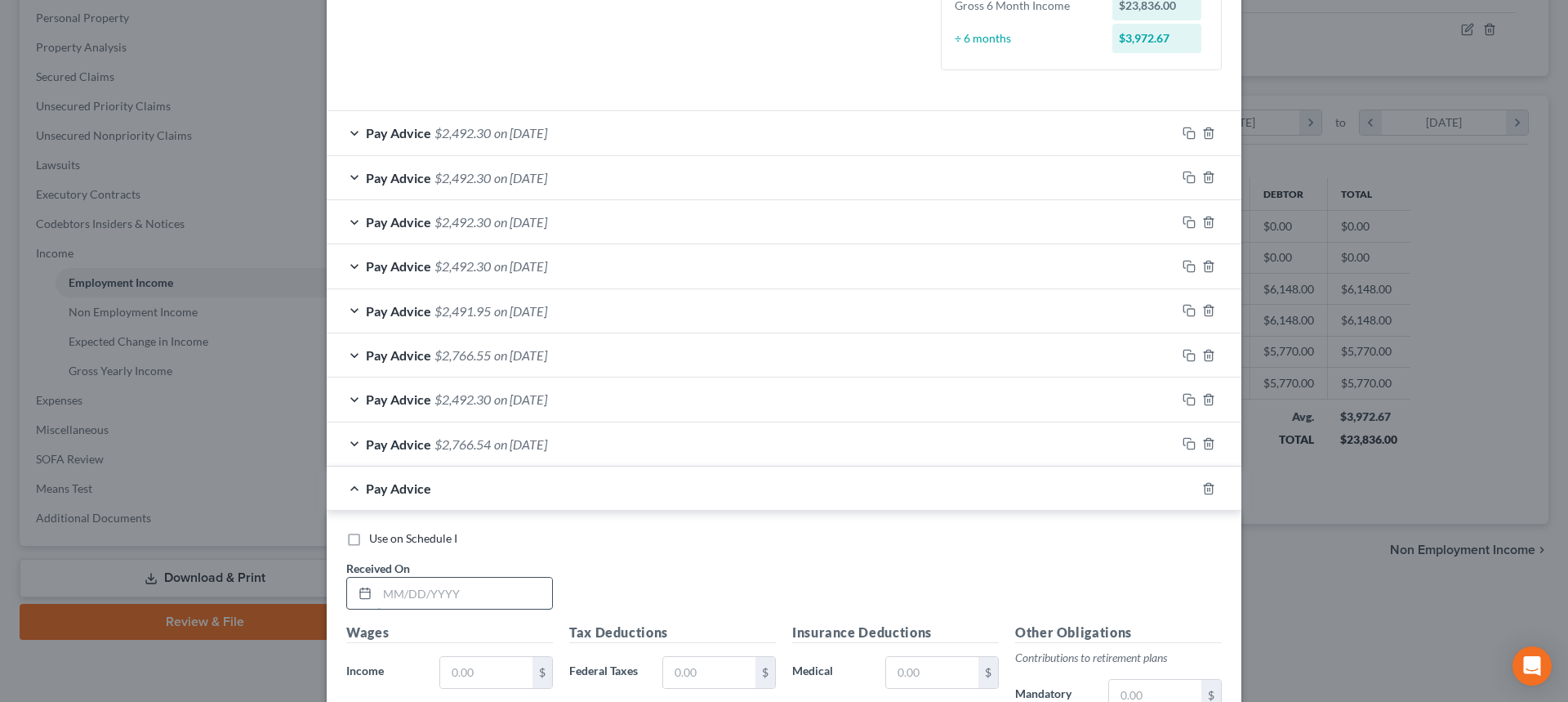
click at [453, 594] on input "text" at bounding box center [464, 593] width 175 height 31
type input "04/30/2025"
click at [567, 381] on div "Pay Advice $2,492.30 on 05/28/2025" at bounding box center [751, 399] width 849 height 43
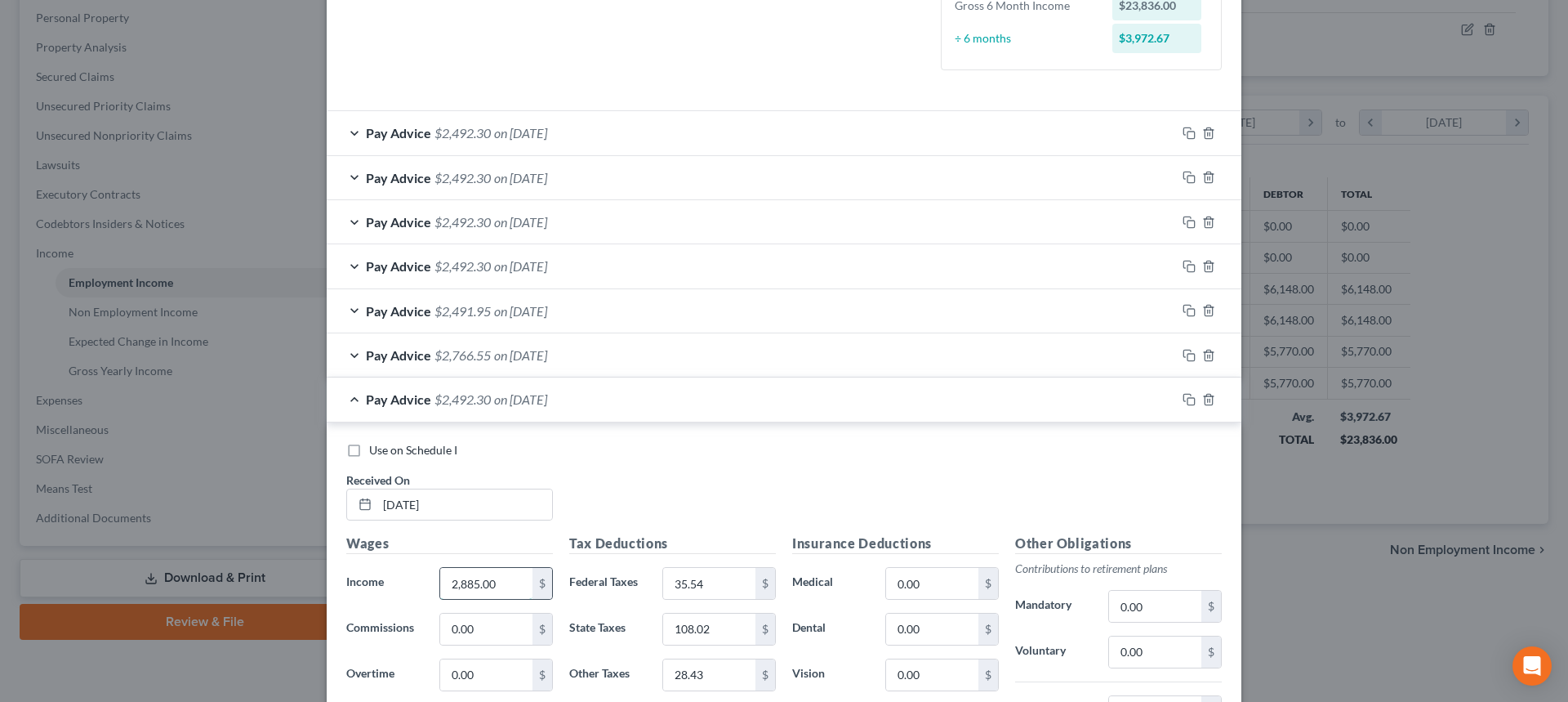
click at [498, 591] on input "2,885.00" at bounding box center [486, 583] width 92 height 31
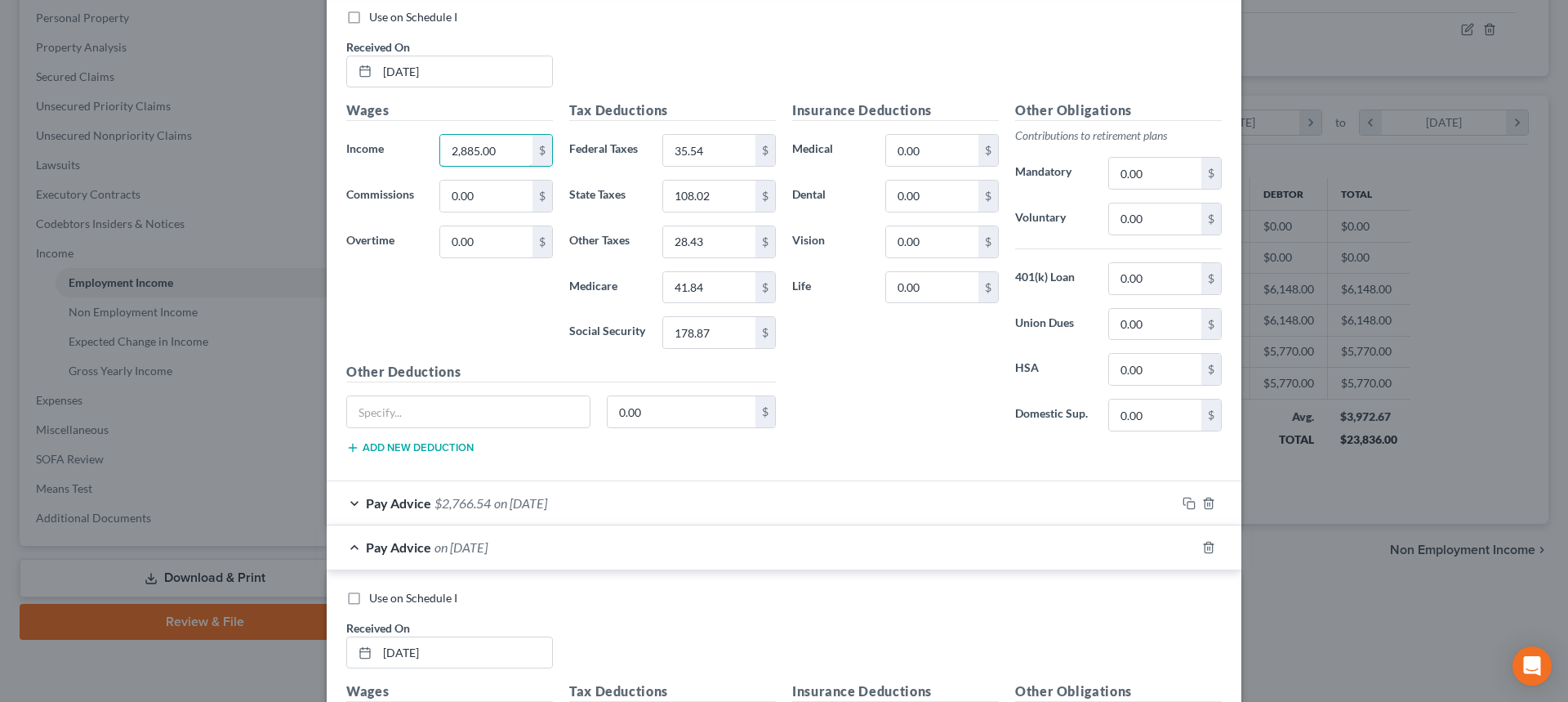
scroll to position [980, 0]
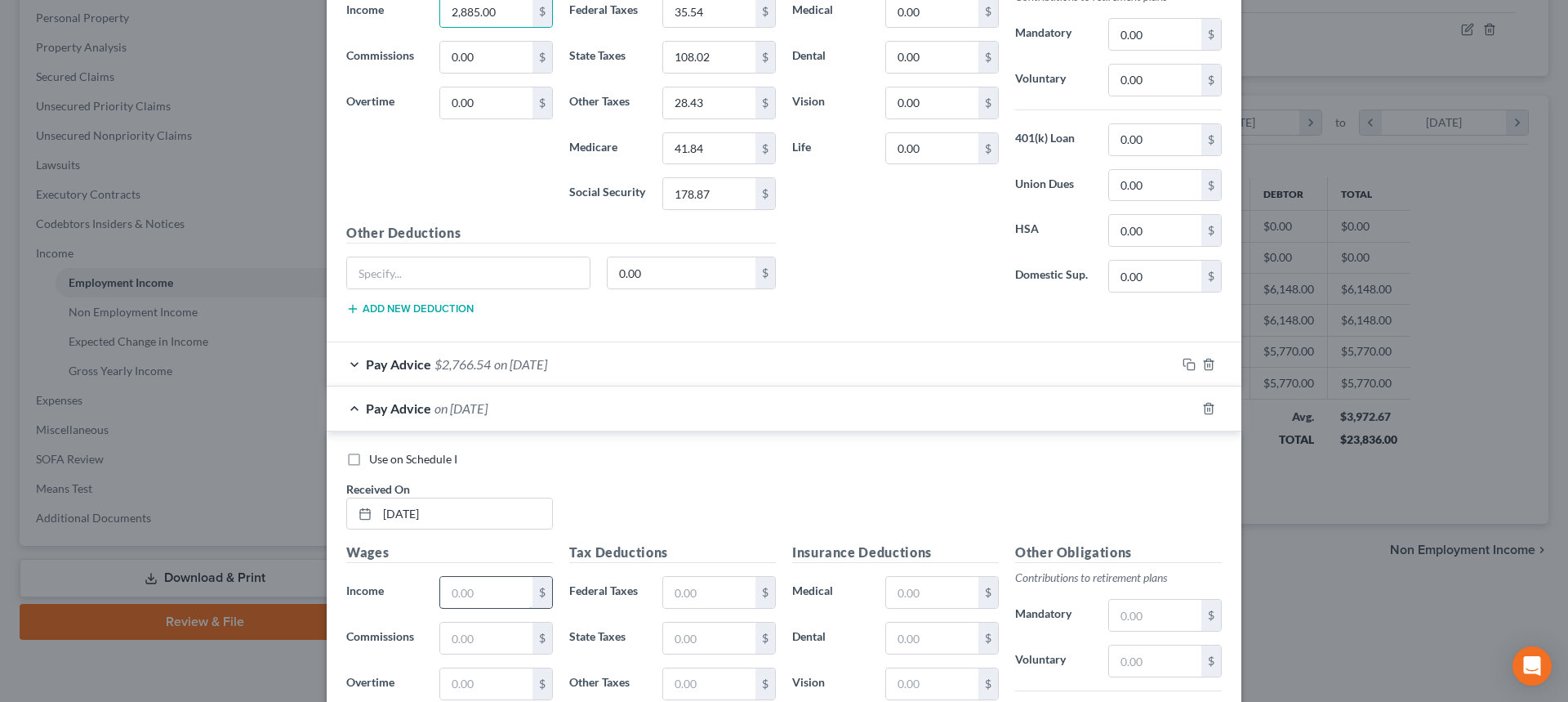
click at [492, 597] on input "text" at bounding box center [486, 592] width 92 height 31
paste input "2,885.00"
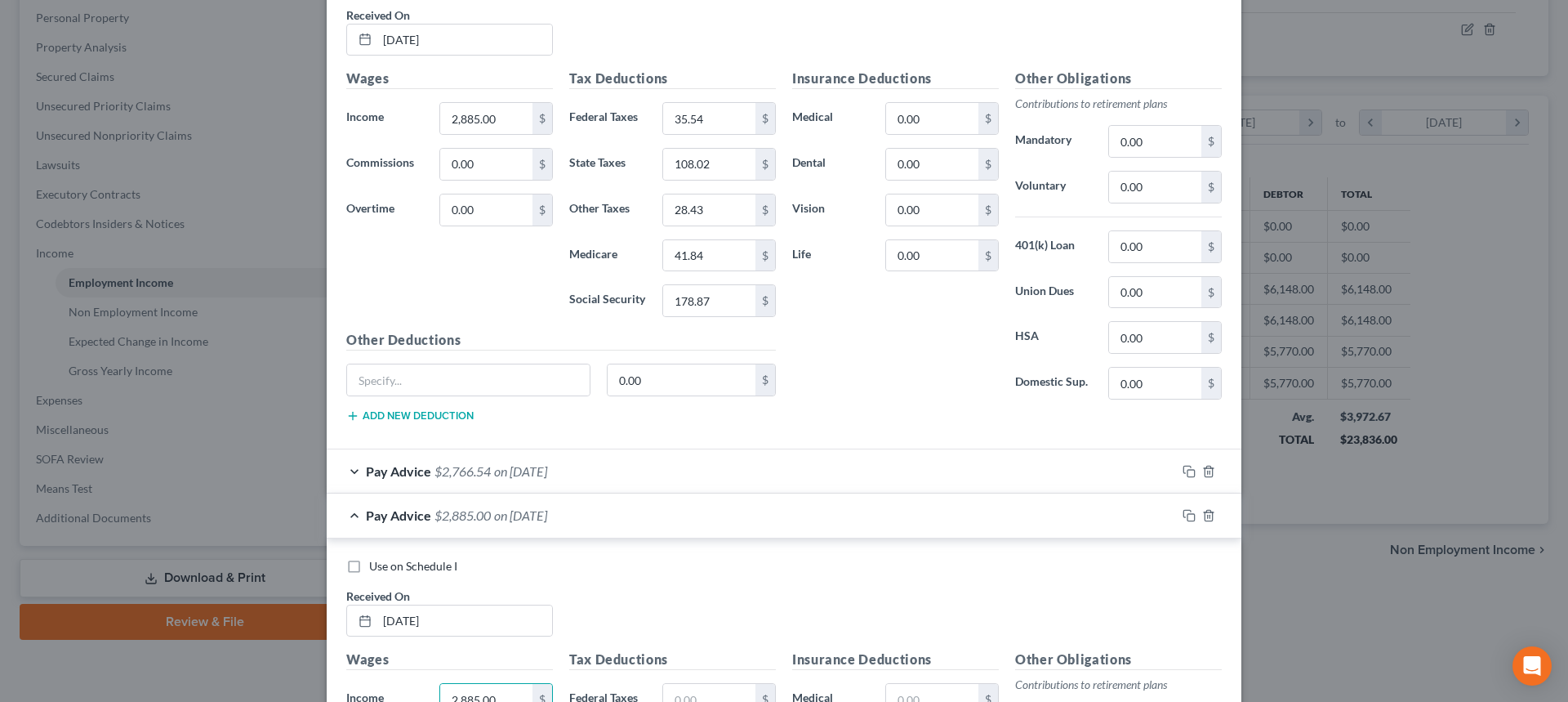
scroll to position [735, 0]
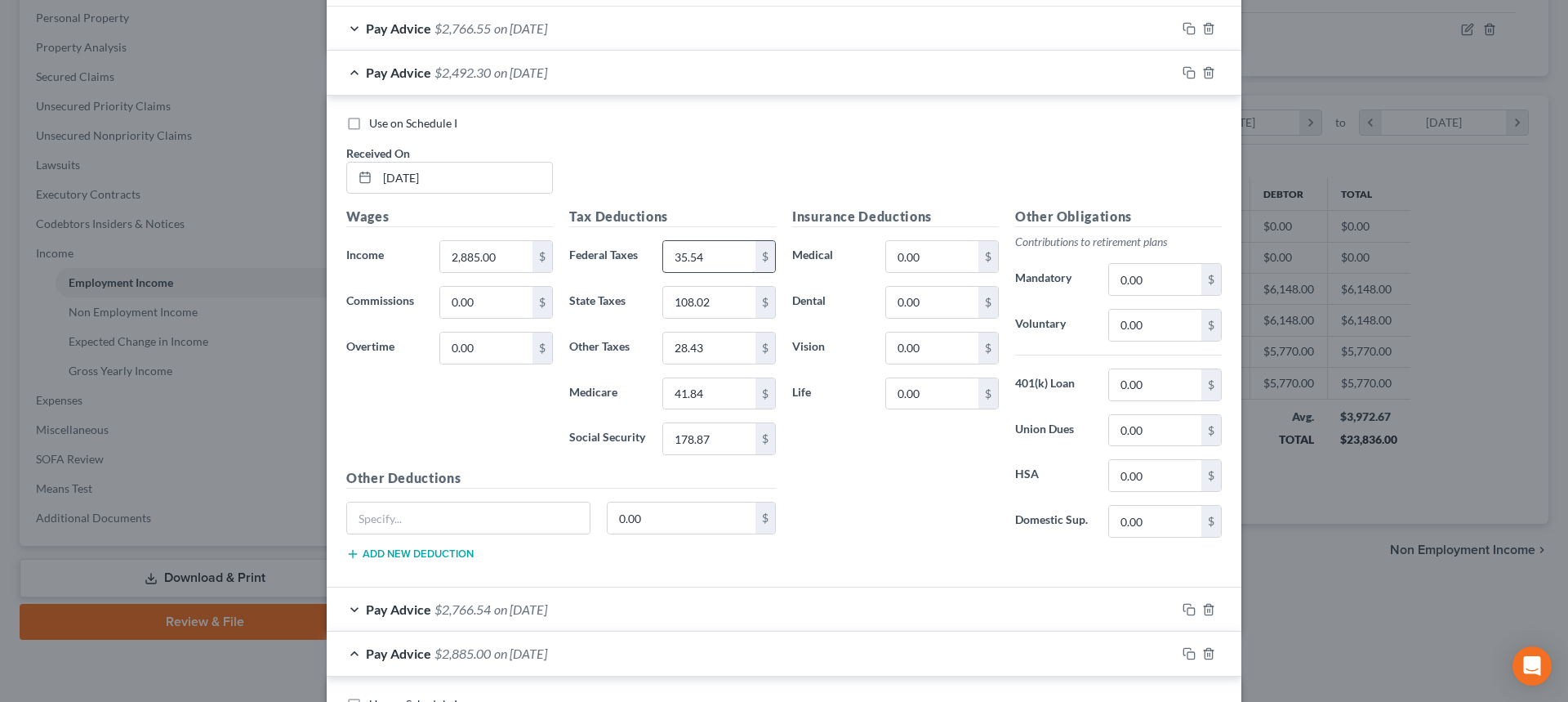
type input "2,885.00"
click at [711, 262] on input "35.54" at bounding box center [709, 256] width 92 height 31
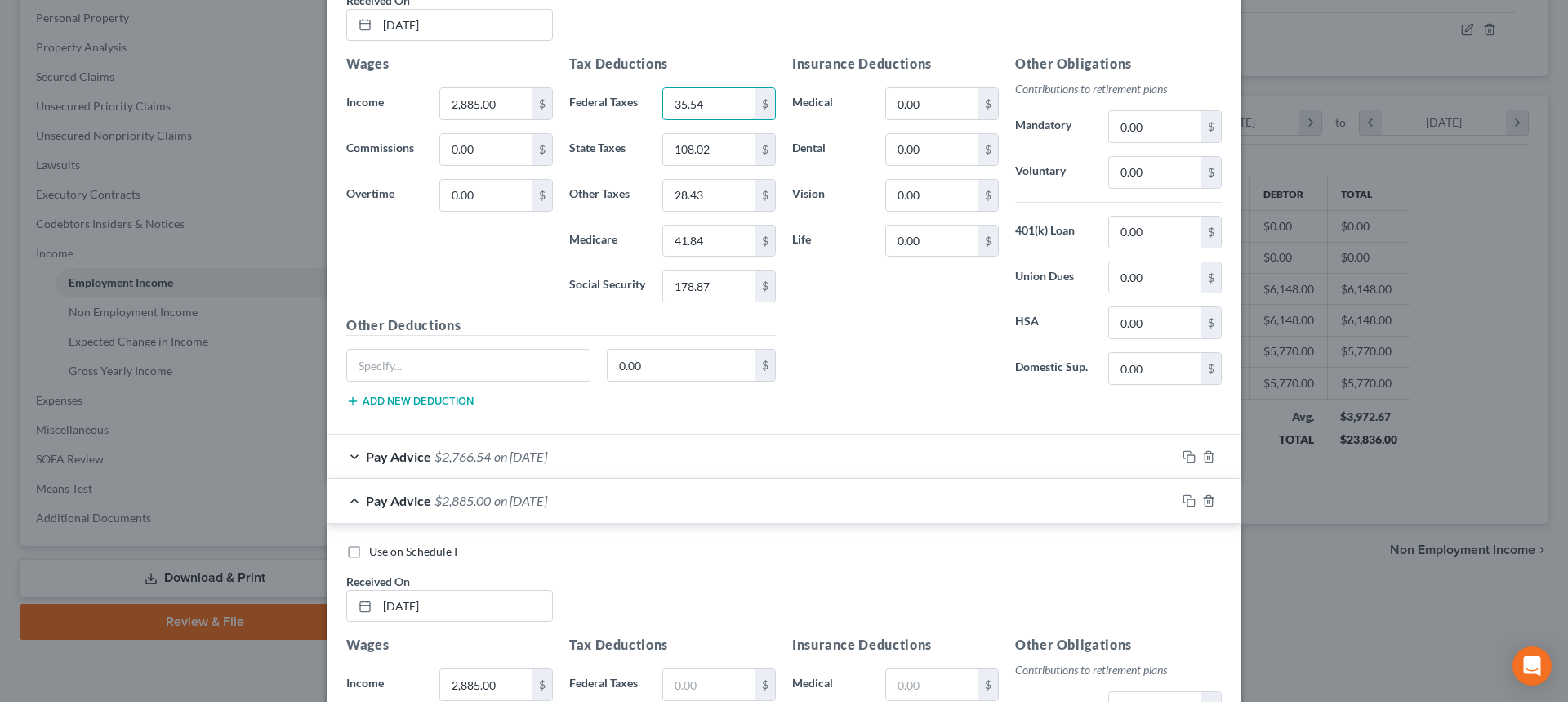
scroll to position [1144, 0]
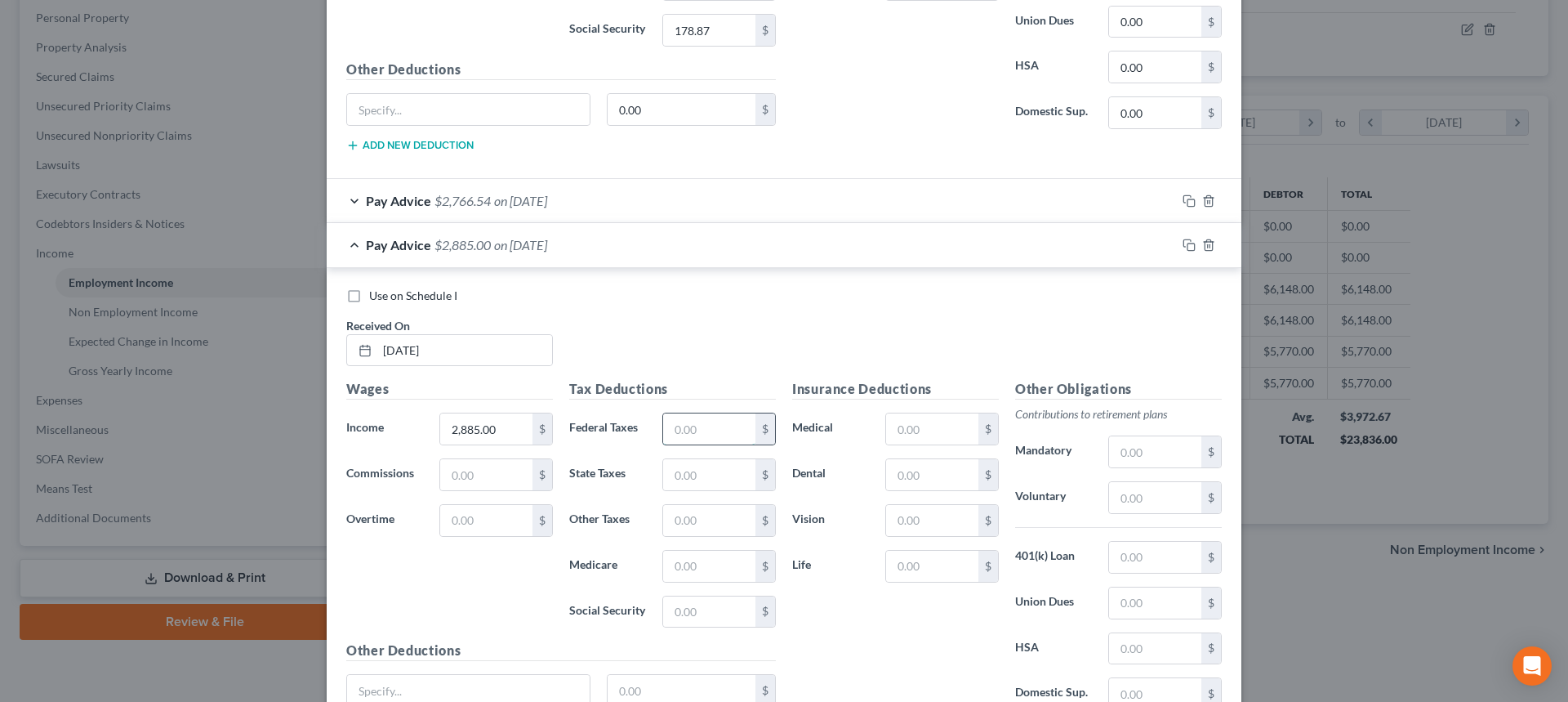
click at [680, 432] on input "text" at bounding box center [709, 429] width 92 height 31
paste input "35.54"
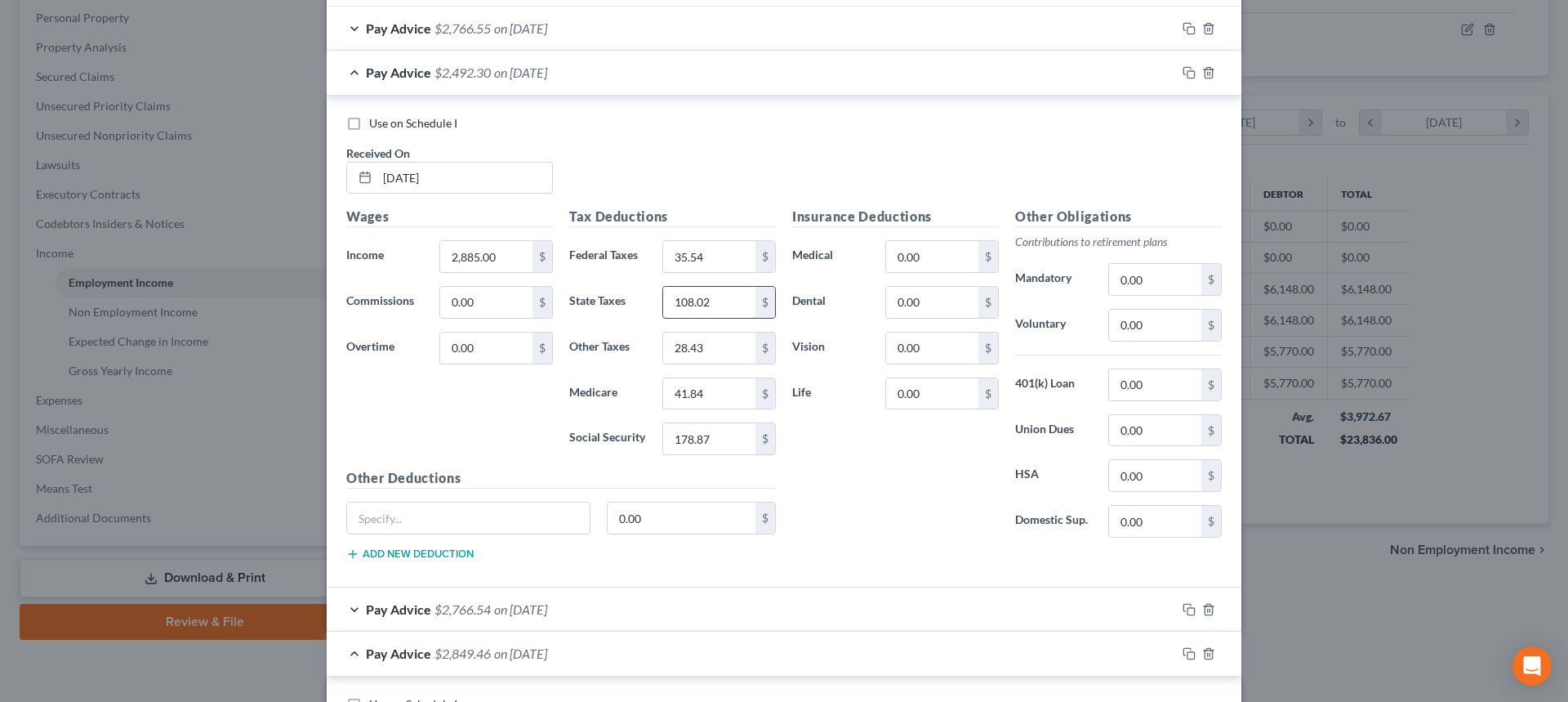
type input "35.54"
click at [704, 304] on input "108.02" at bounding box center [709, 302] width 92 height 31
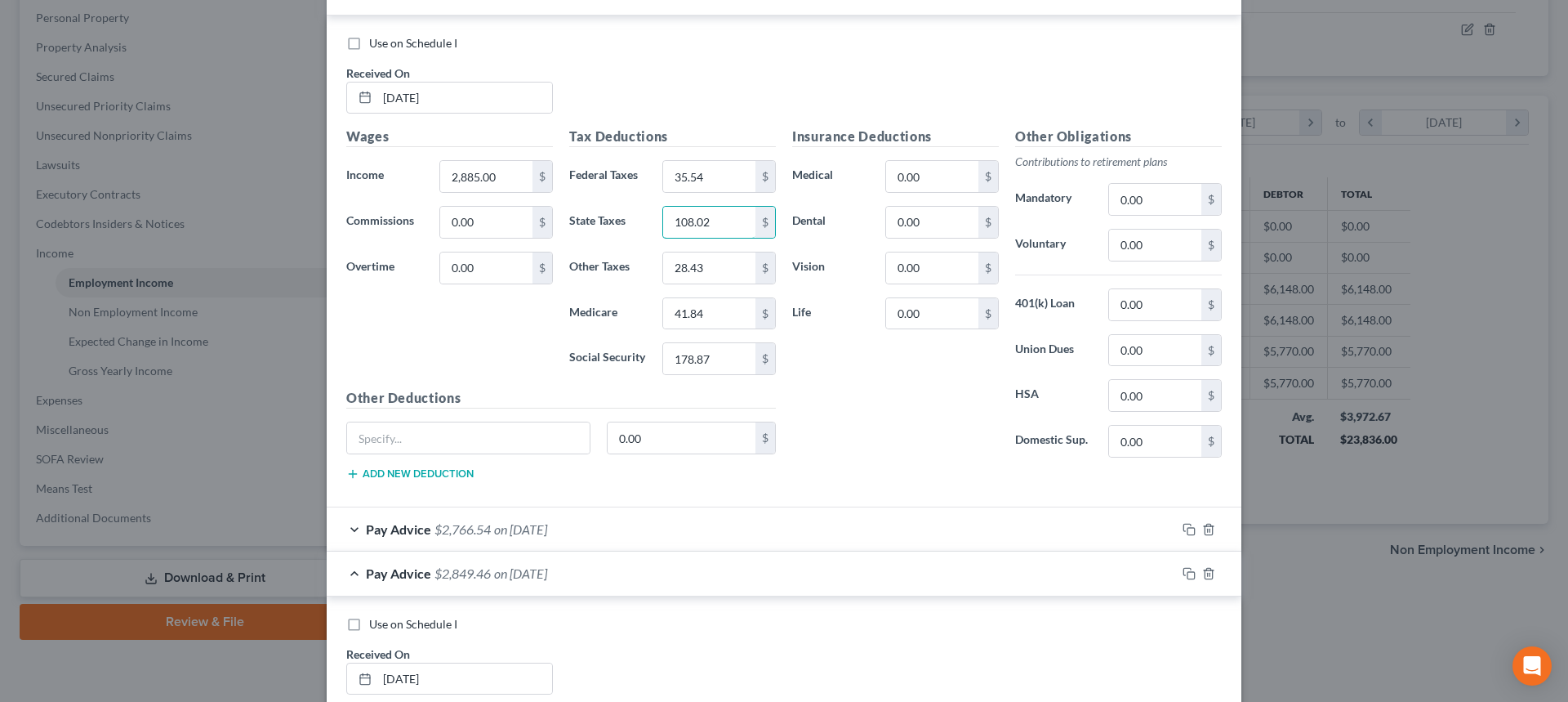
scroll to position [1062, 0]
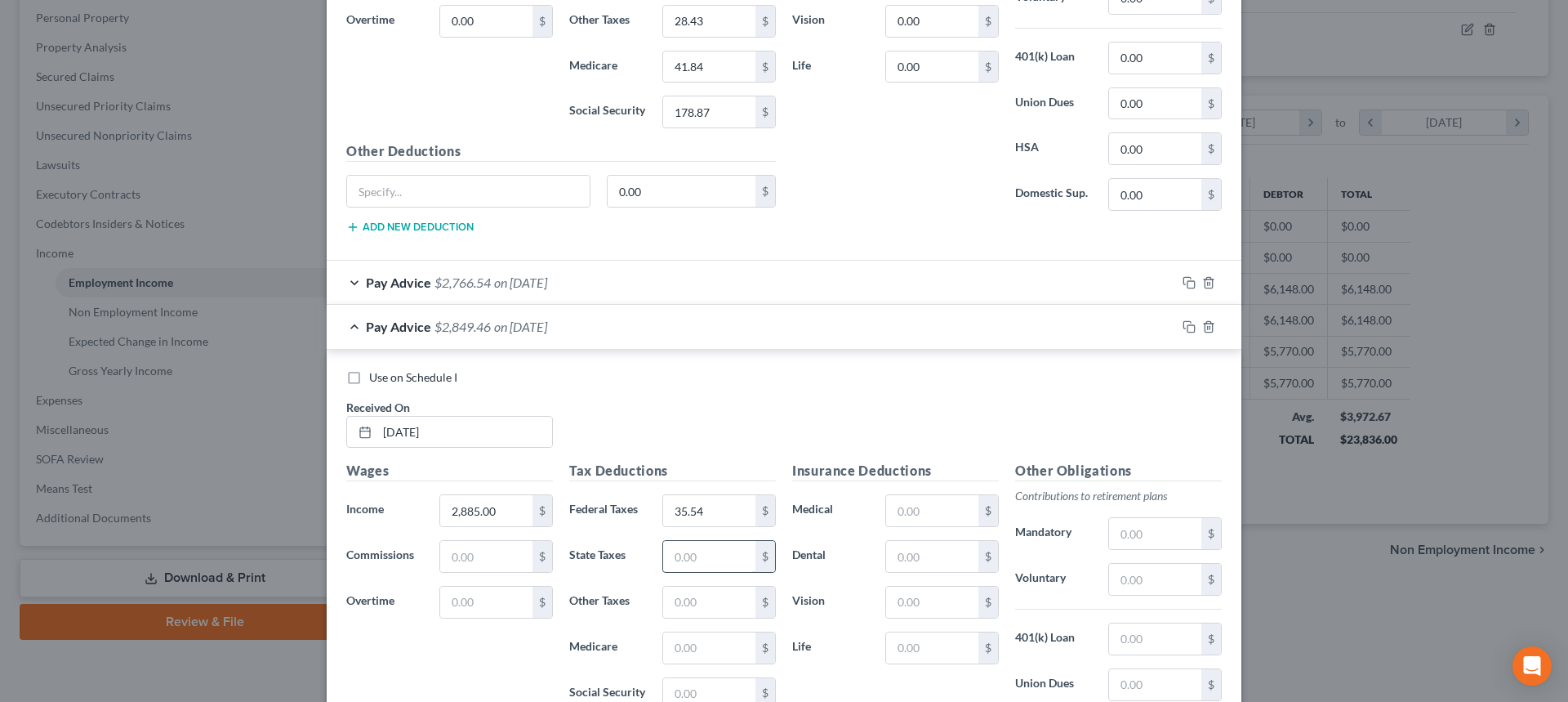
click at [703, 562] on input "text" at bounding box center [709, 556] width 92 height 31
paste input "108.02"
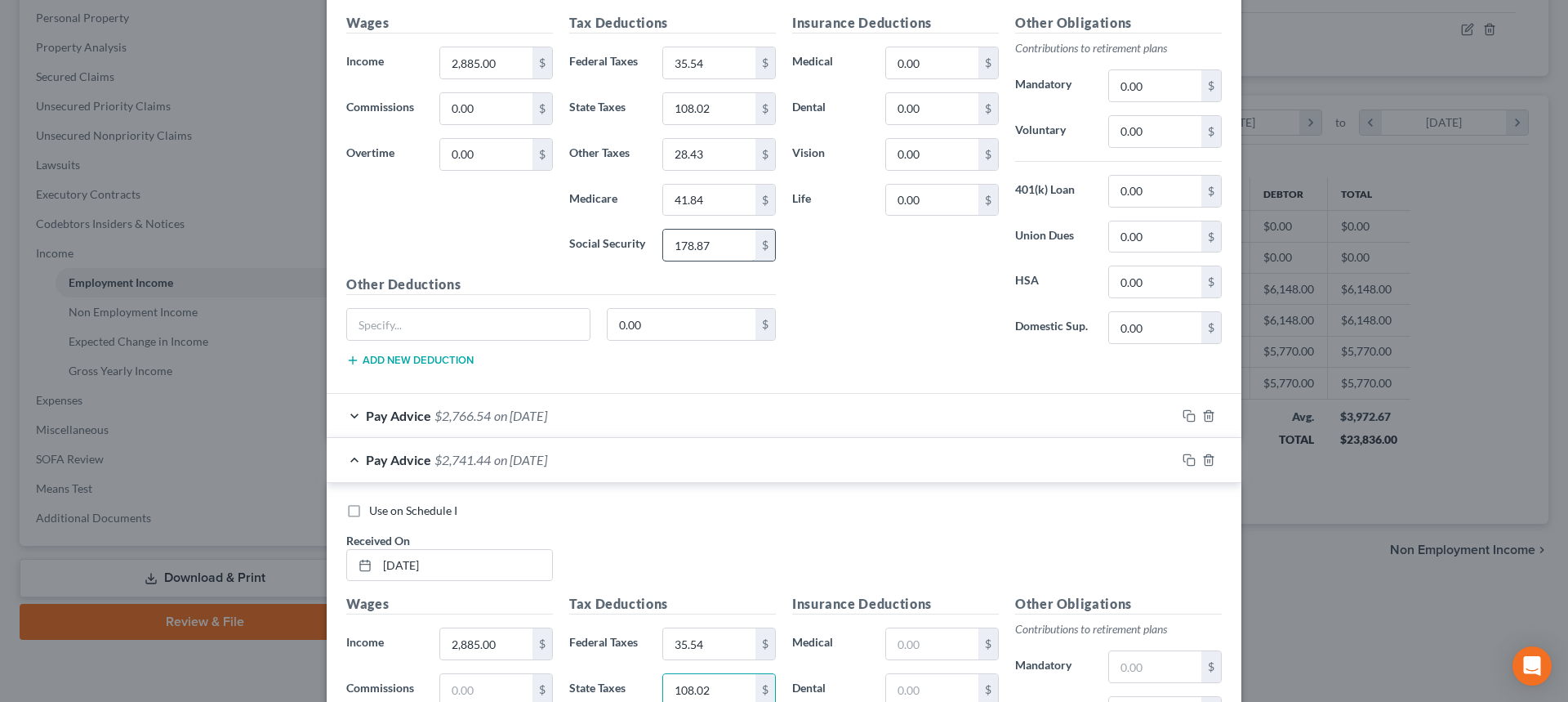
scroll to position [654, 0]
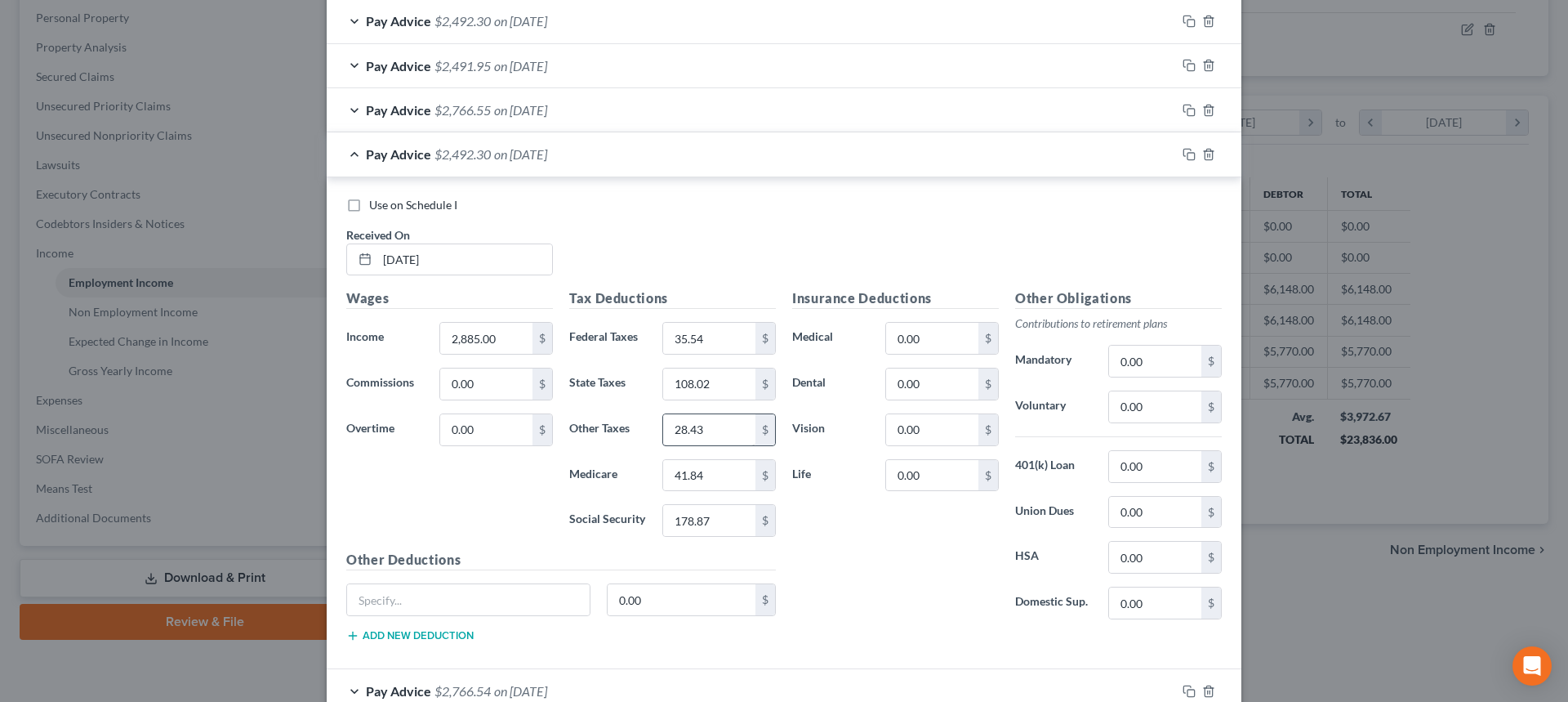
type input "108.02"
click at [717, 434] on input "28.43" at bounding box center [709, 429] width 92 height 31
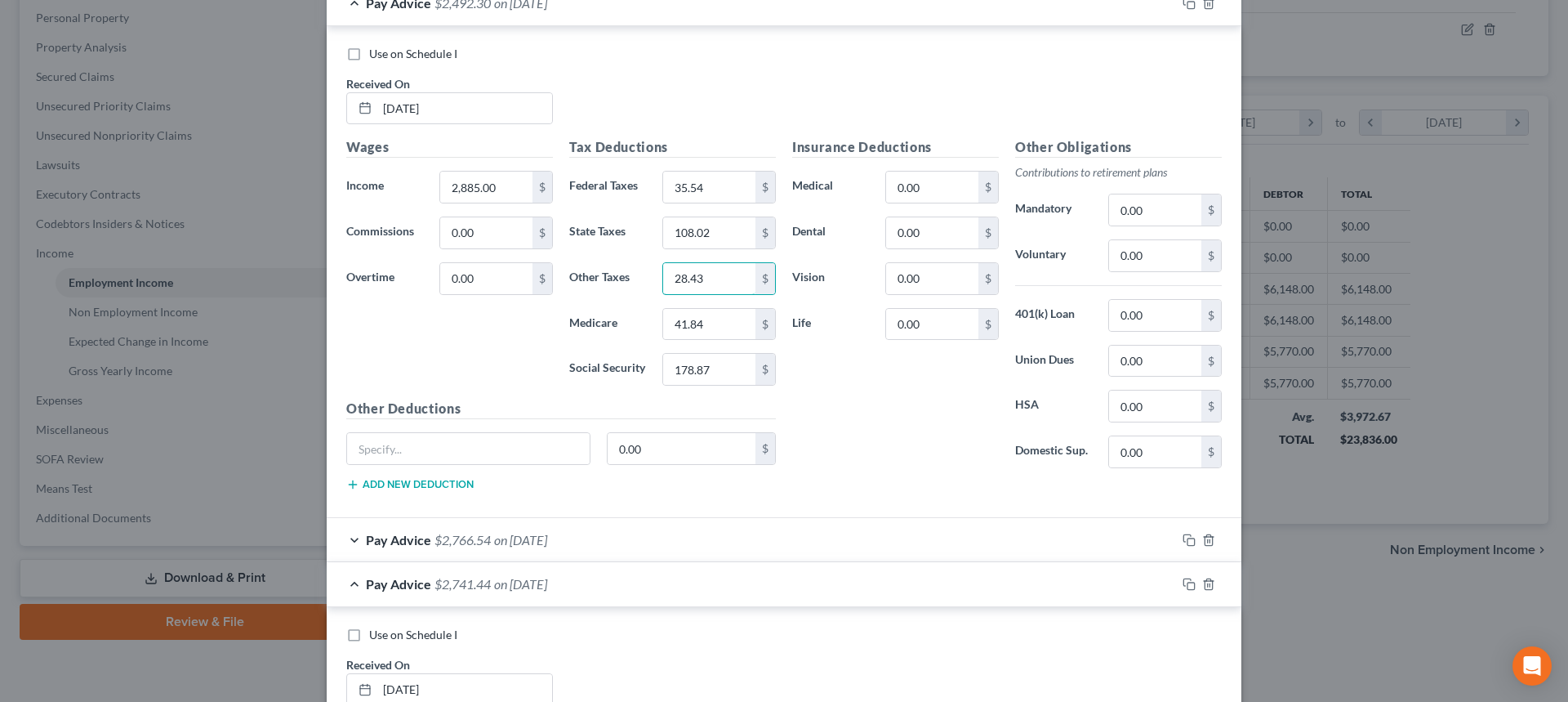
scroll to position [980, 0]
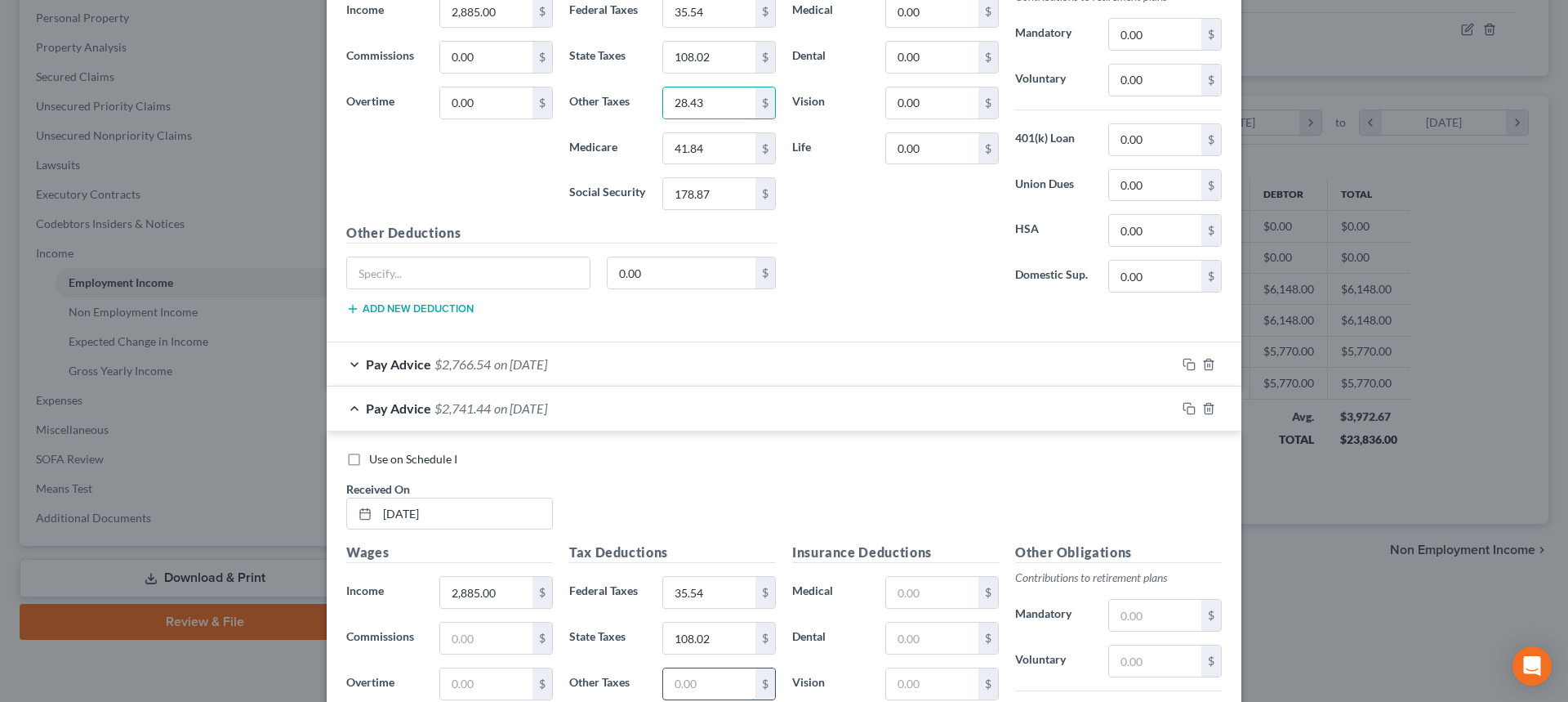
click at [700, 682] on input "text" at bounding box center [709, 683] width 92 height 31
paste input "28.43"
type input "28.43"
click at [713, 143] on input "41.84" at bounding box center [709, 149] width 92 height 31
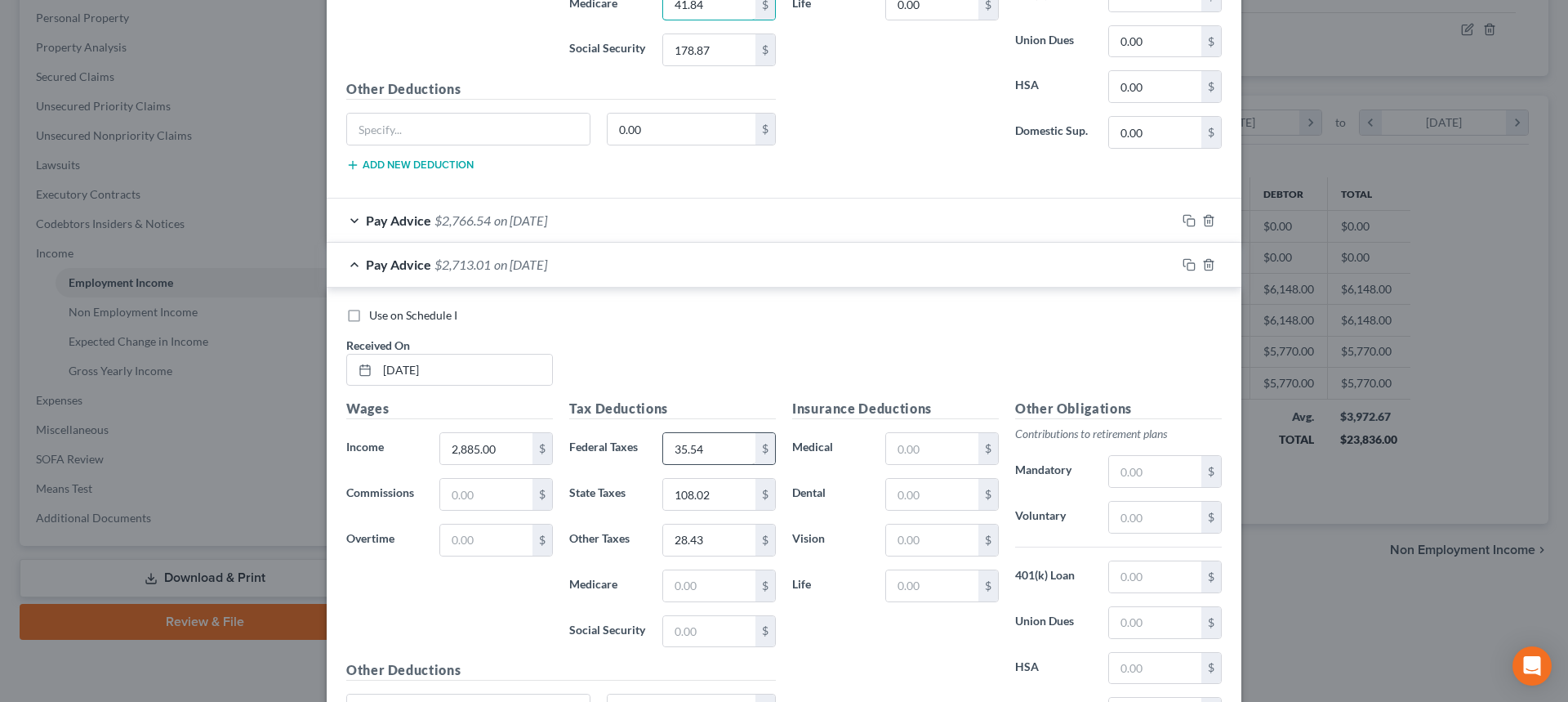
scroll to position [1291, 0]
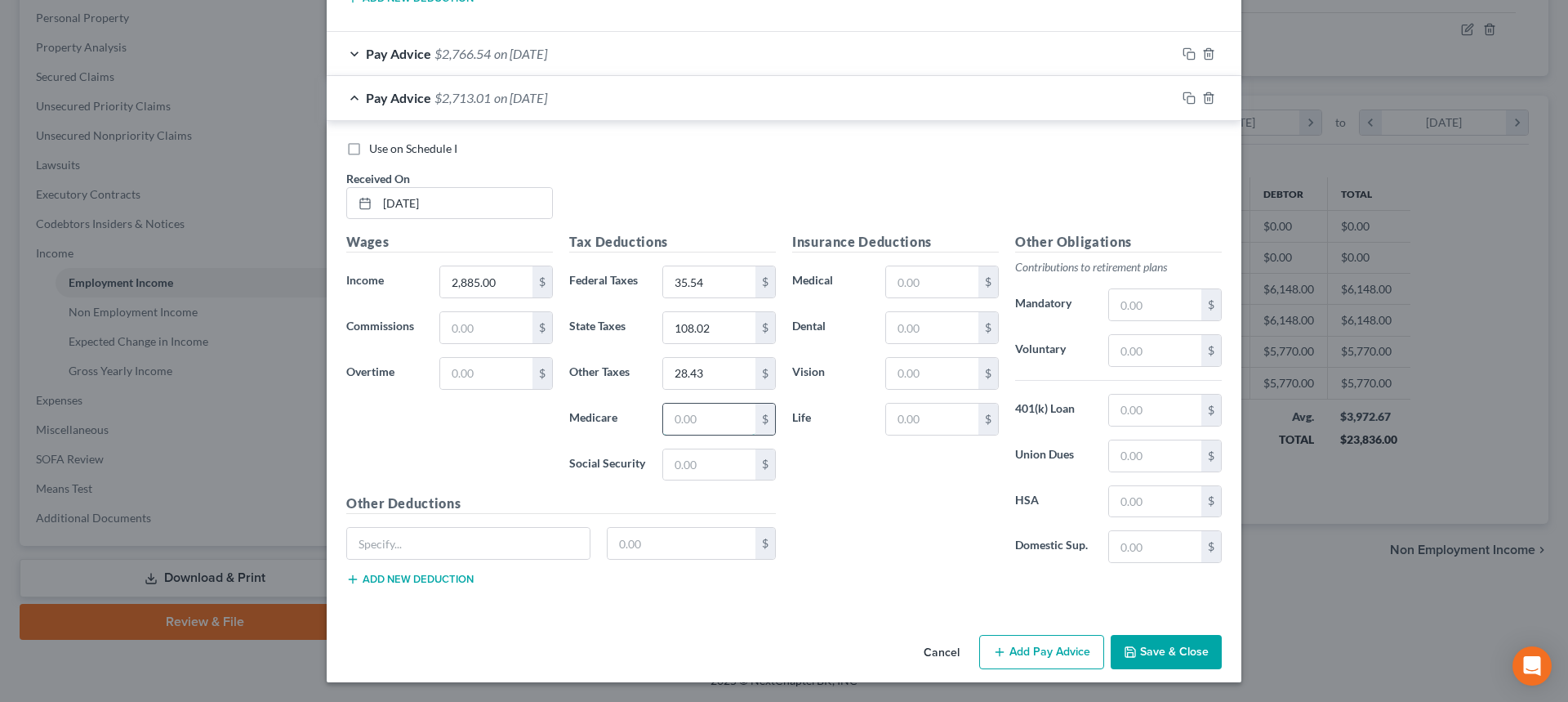
click at [710, 424] on input "text" at bounding box center [709, 419] width 92 height 31
paste input "41.84"
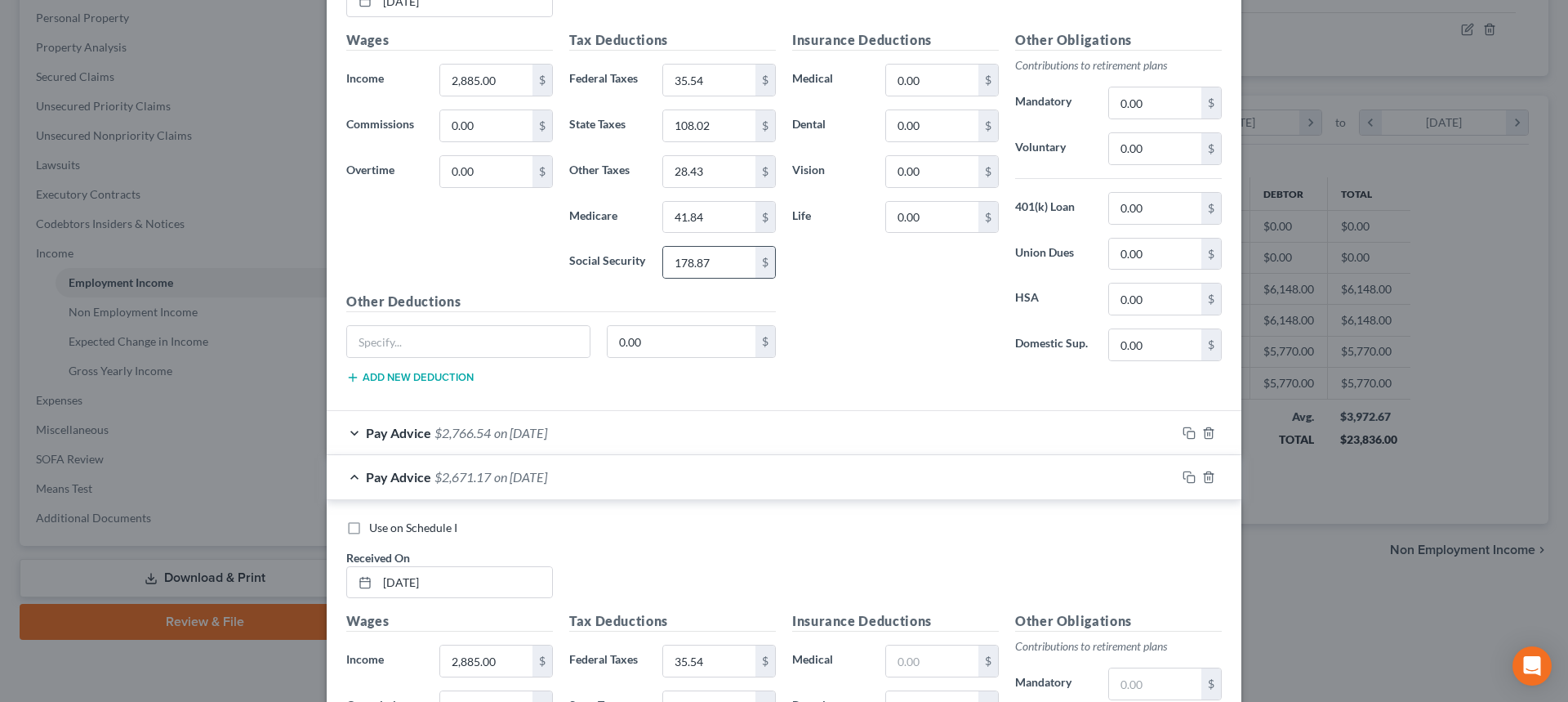
scroll to position [882, 0]
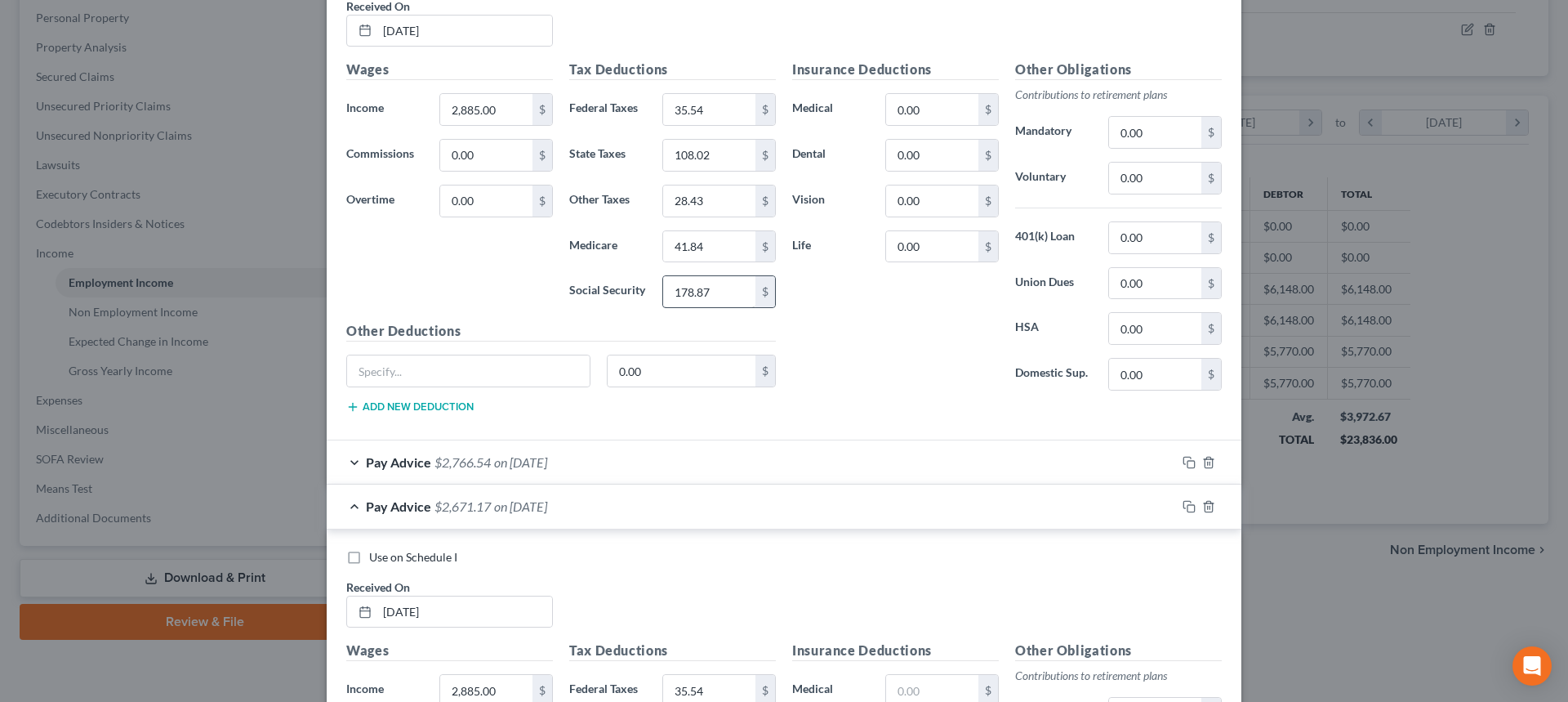
type input "41.84"
click at [712, 283] on input "178.87" at bounding box center [709, 291] width 92 height 31
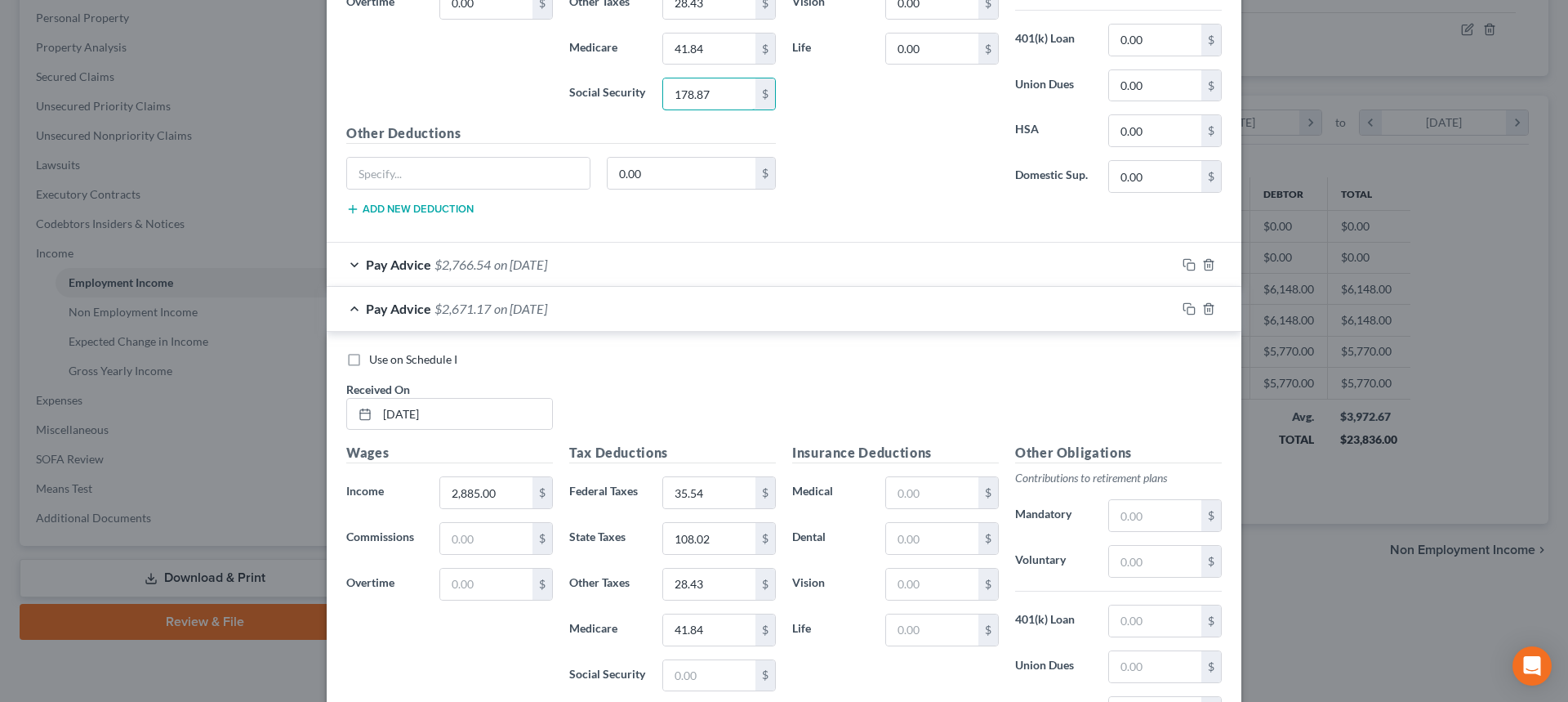
scroll to position [1291, 0]
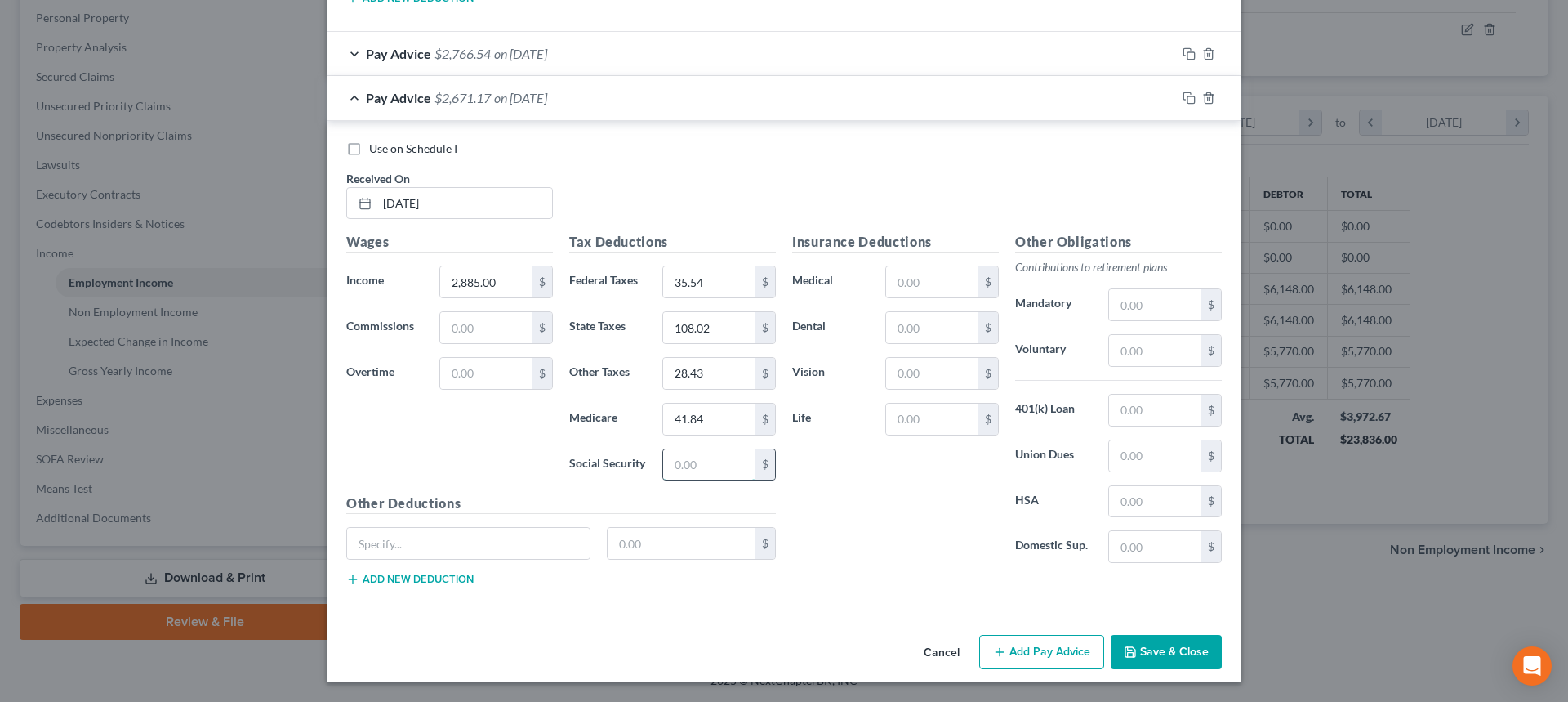
click at [706, 463] on input "text" at bounding box center [709, 464] width 92 height 31
paste input "178.87"
type input "178.87"
click at [1029, 649] on button "Add Pay Advice" at bounding box center [1041, 652] width 125 height 34
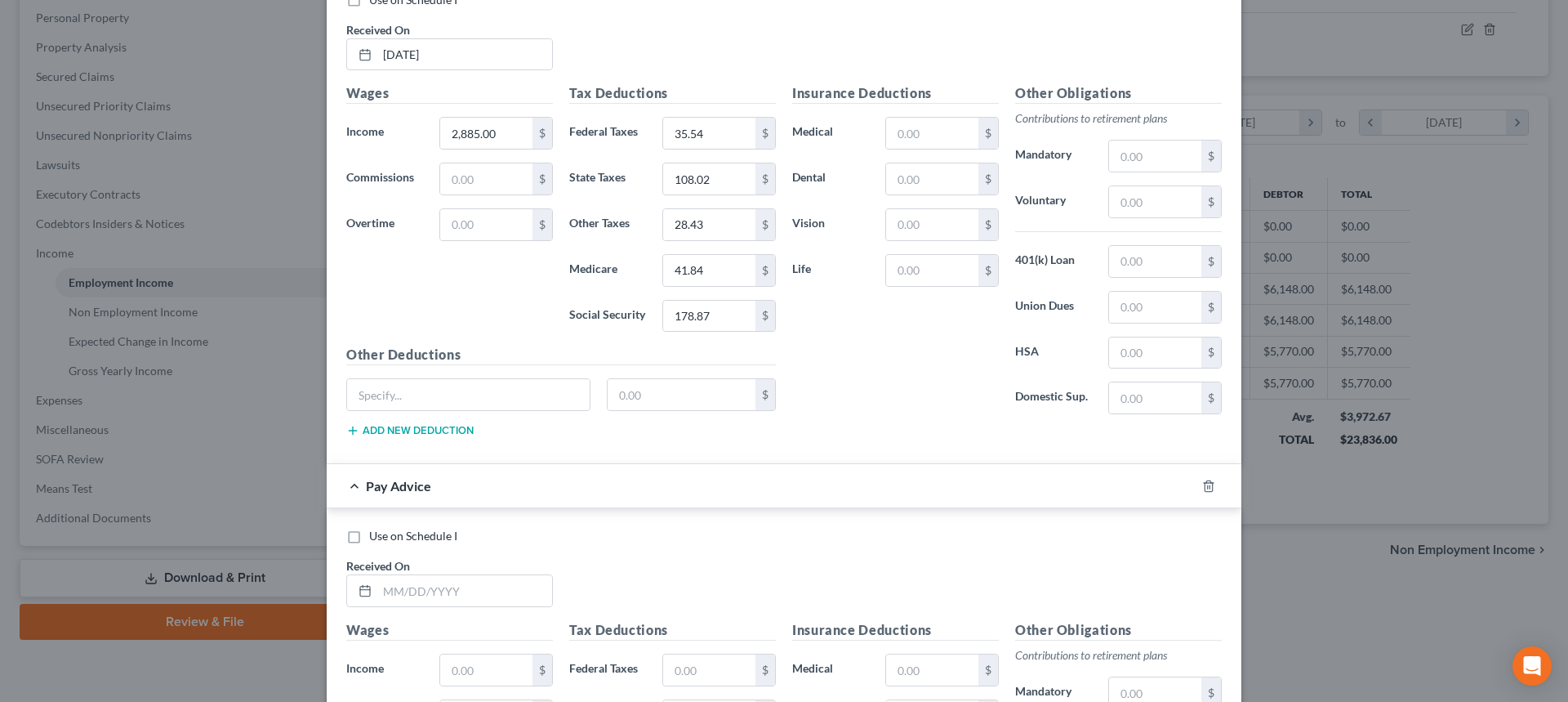
scroll to position [1454, 0]
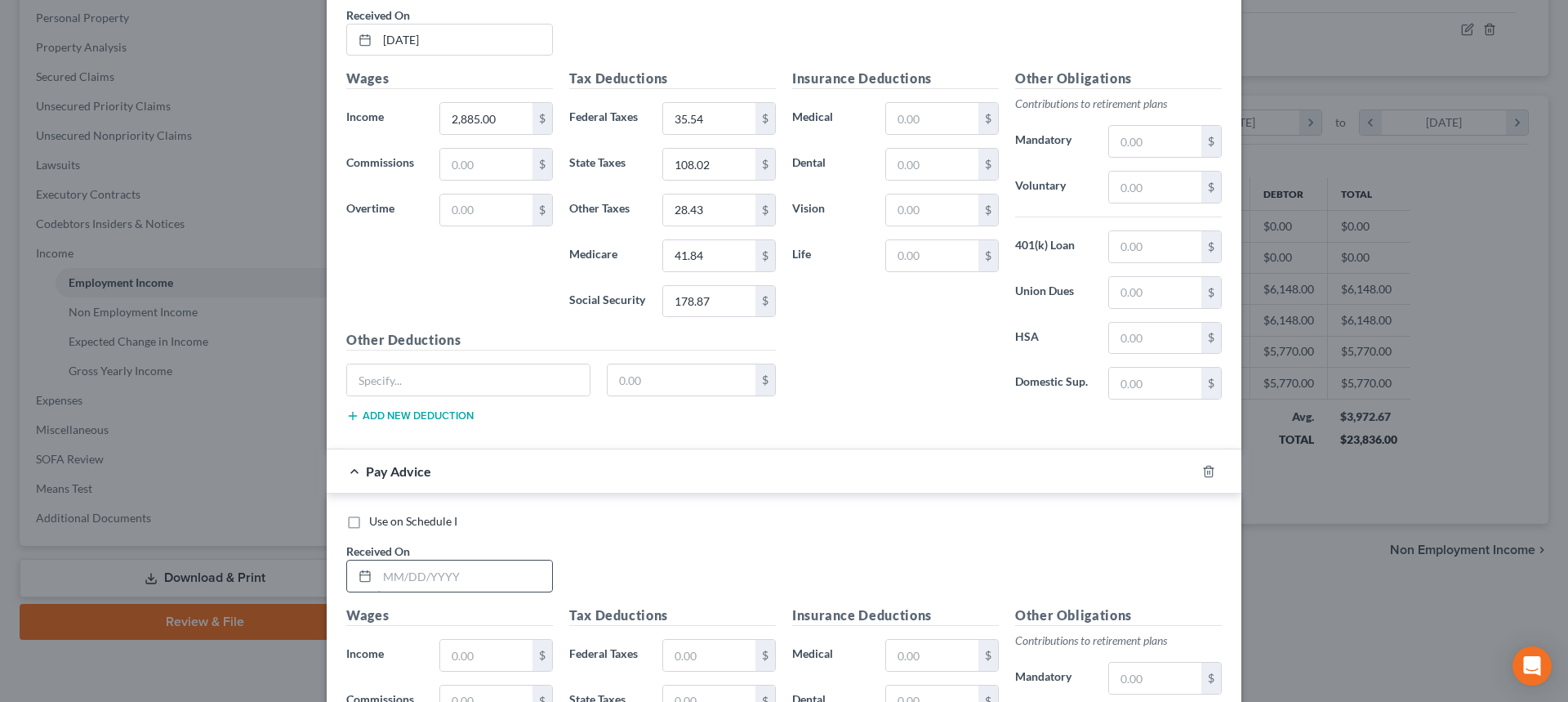
click at [418, 576] on input "text" at bounding box center [464, 576] width 175 height 31
drag, startPoint x: 427, startPoint y: 576, endPoint x: 408, endPoint y: 550, distance: 32.2
click at [426, 576] on input "text" at bounding box center [464, 576] width 175 height 31
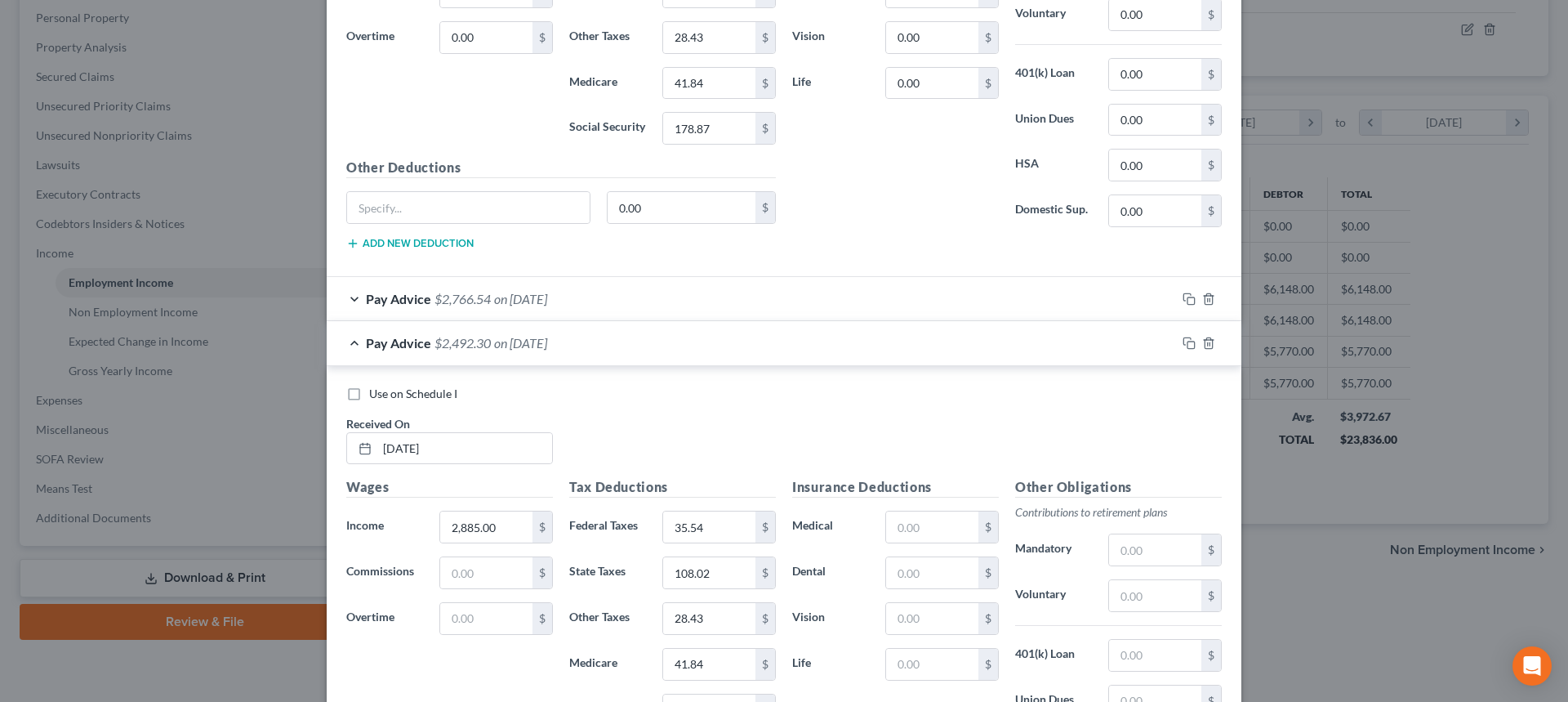
scroll to position [719, 0]
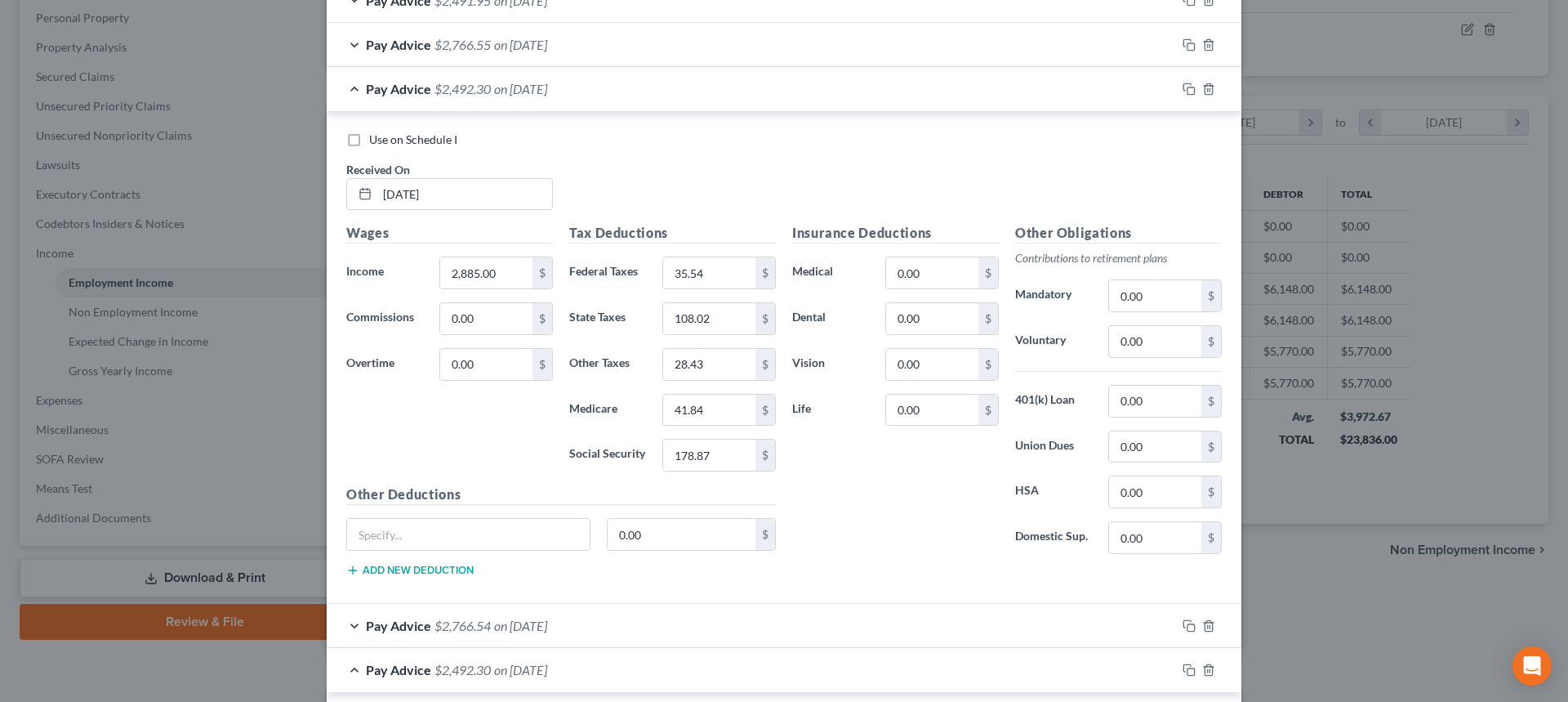
type input "04/16/2025"
click at [345, 91] on div "Pay Advice $2,492.30 on 05/28/2025" at bounding box center [751, 89] width 849 height 43
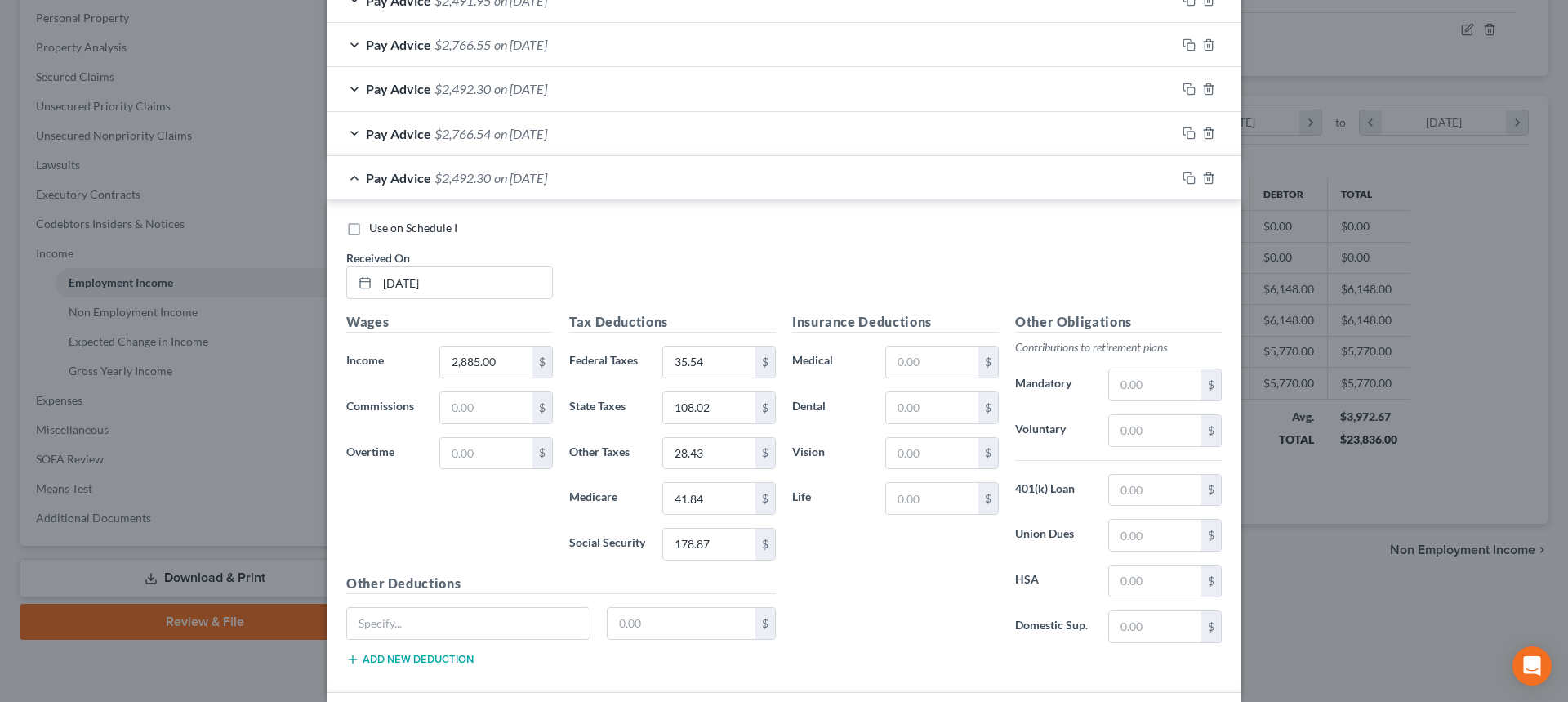
click at [342, 176] on div "Pay Advice $2,492.30 on 04/30/2025" at bounding box center [751, 178] width 849 height 43
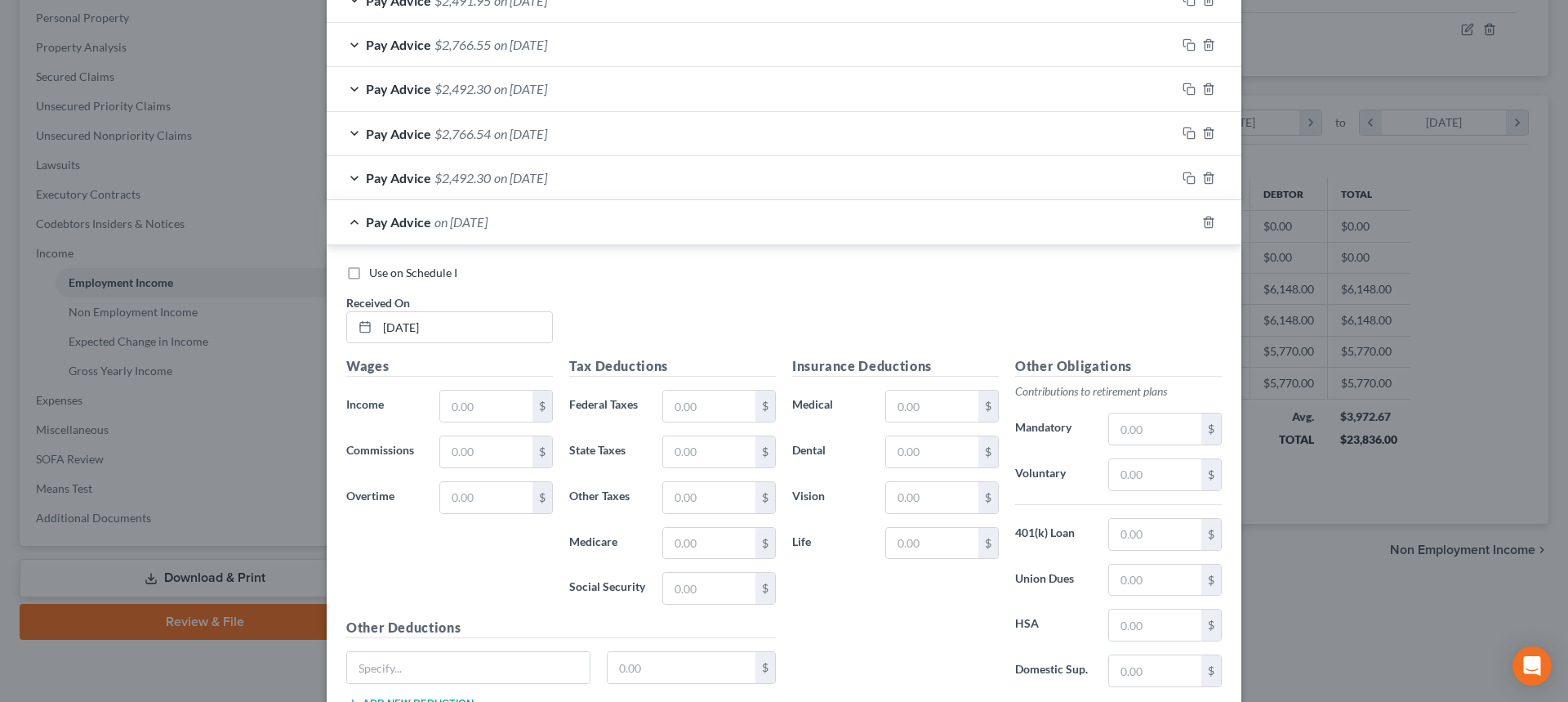
click at [367, 130] on span "Pay Advice" at bounding box center [398, 133] width 65 height 15
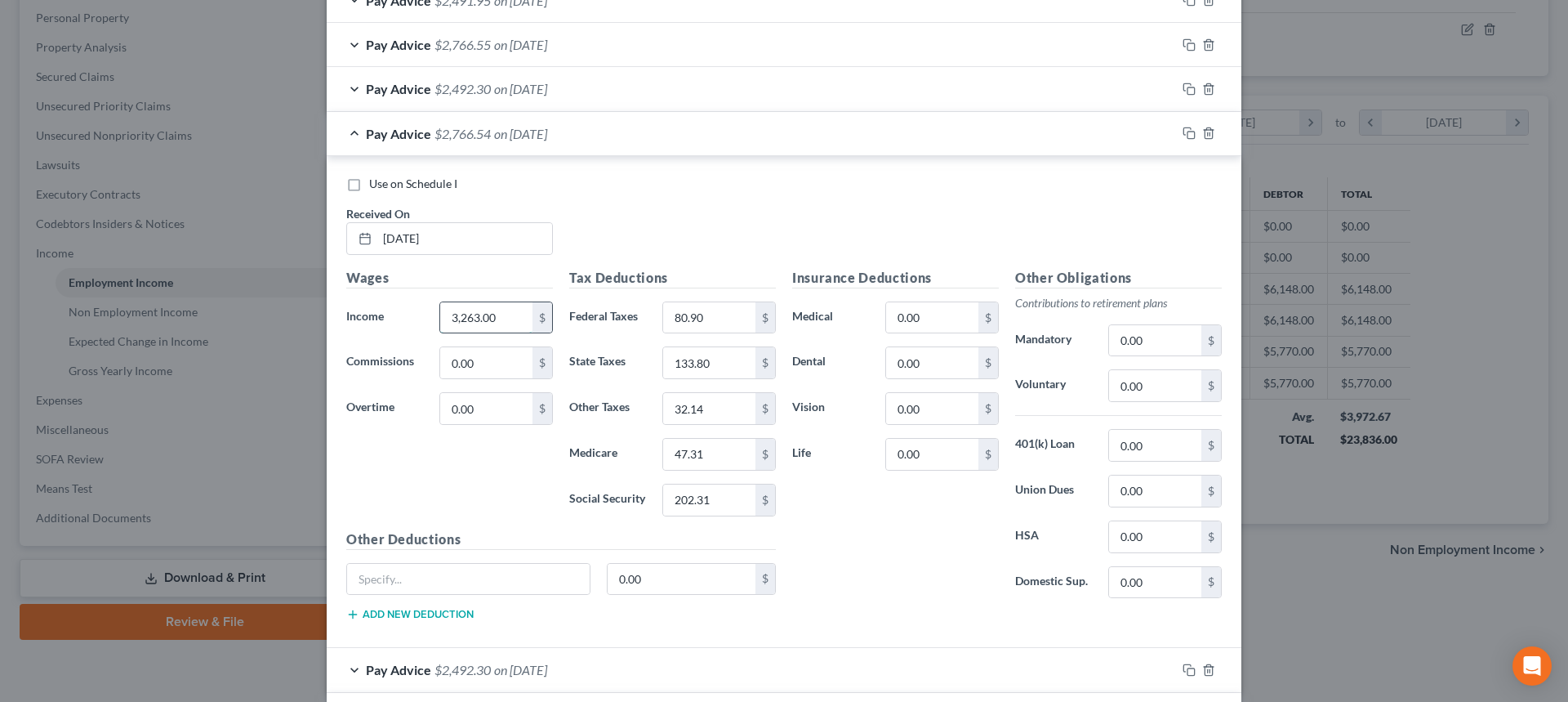
click at [501, 322] on input "3,263.00" at bounding box center [486, 317] width 92 height 31
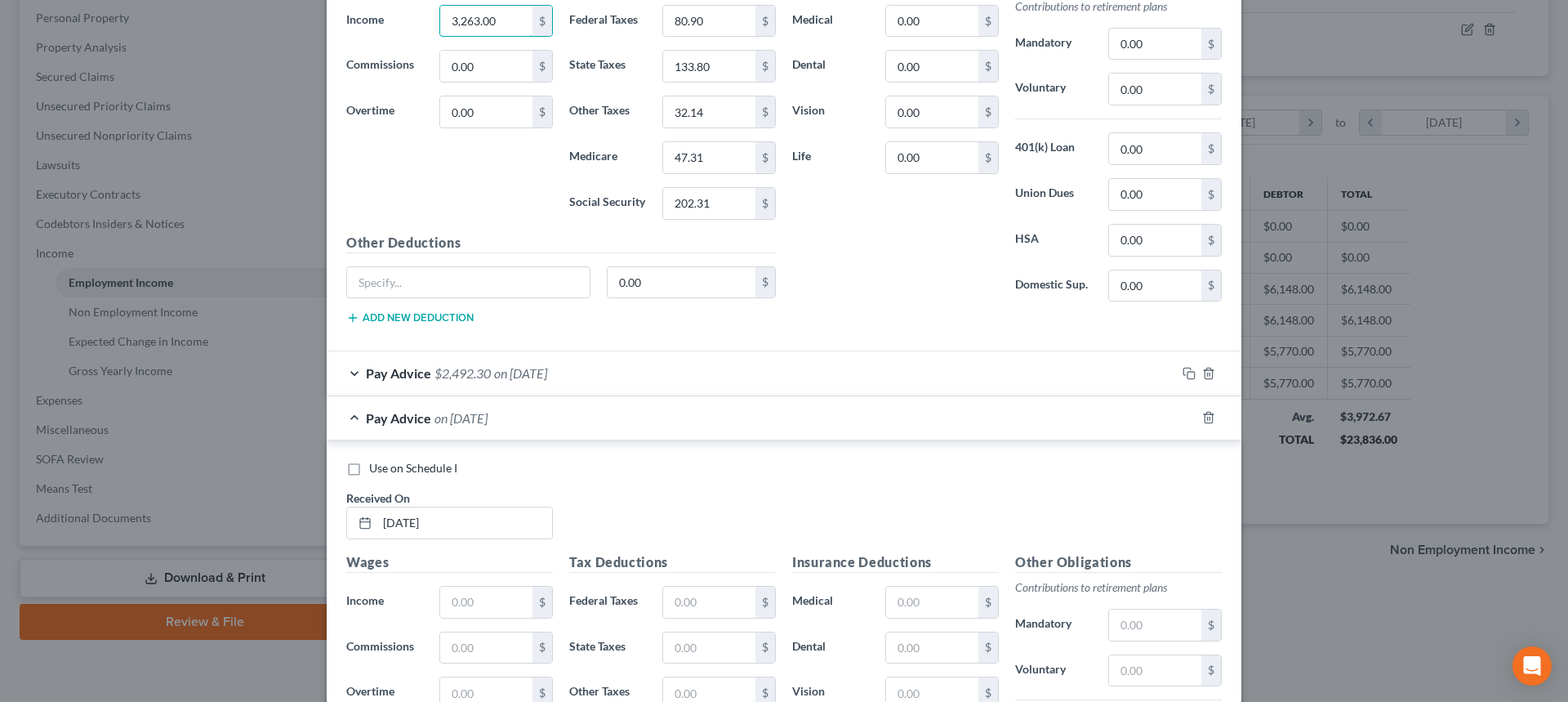
scroll to position [1291, 0]
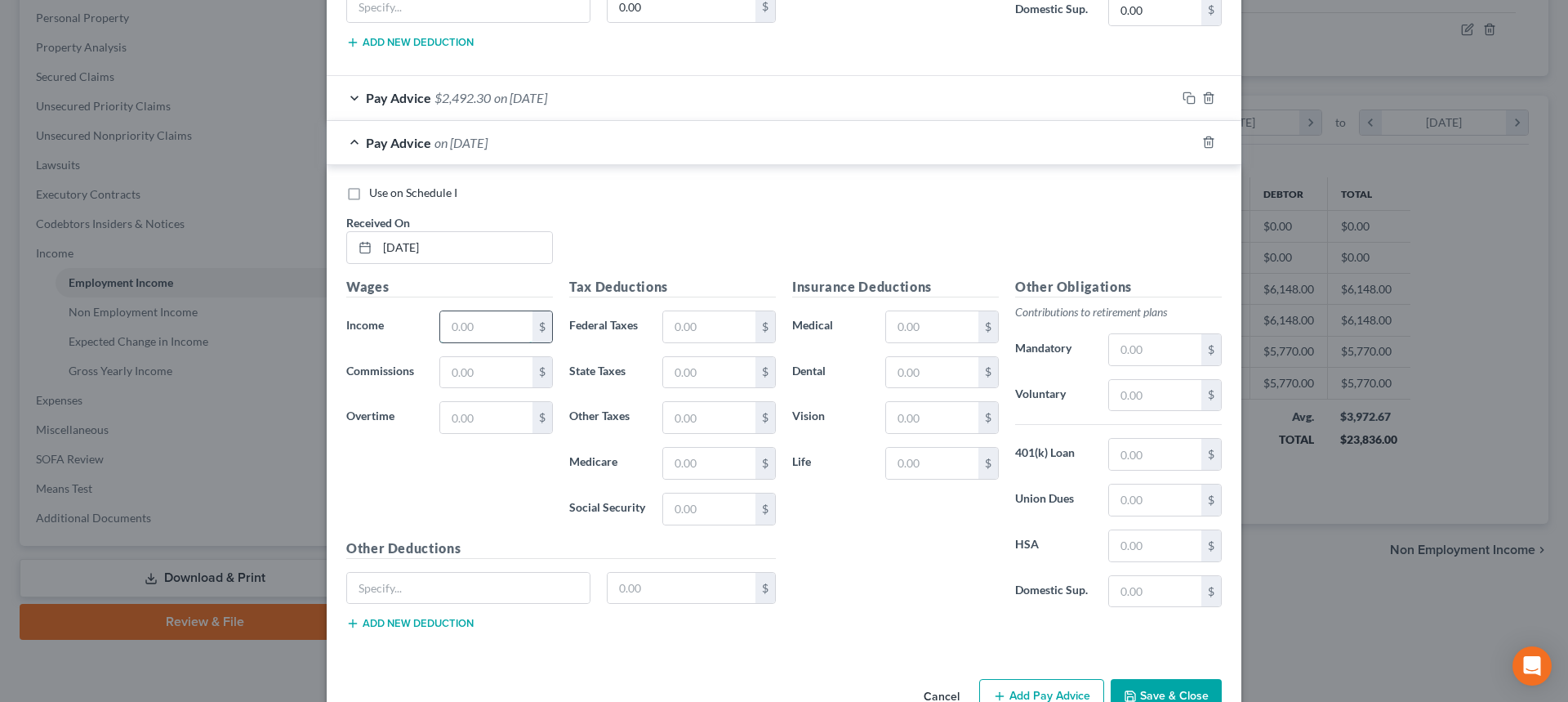
click at [485, 321] on input "text" at bounding box center [486, 326] width 92 height 31
paste input "3,263.00"
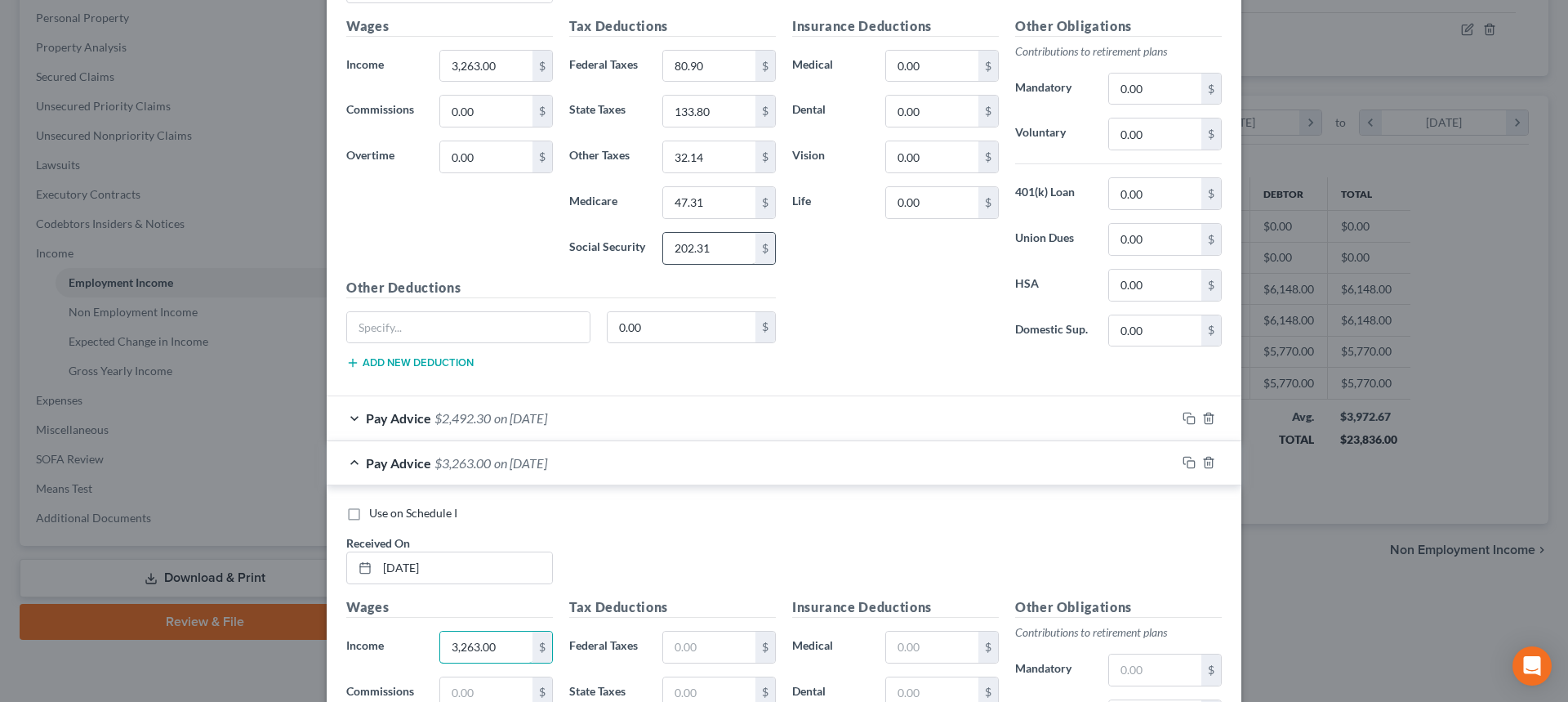
scroll to position [964, 0]
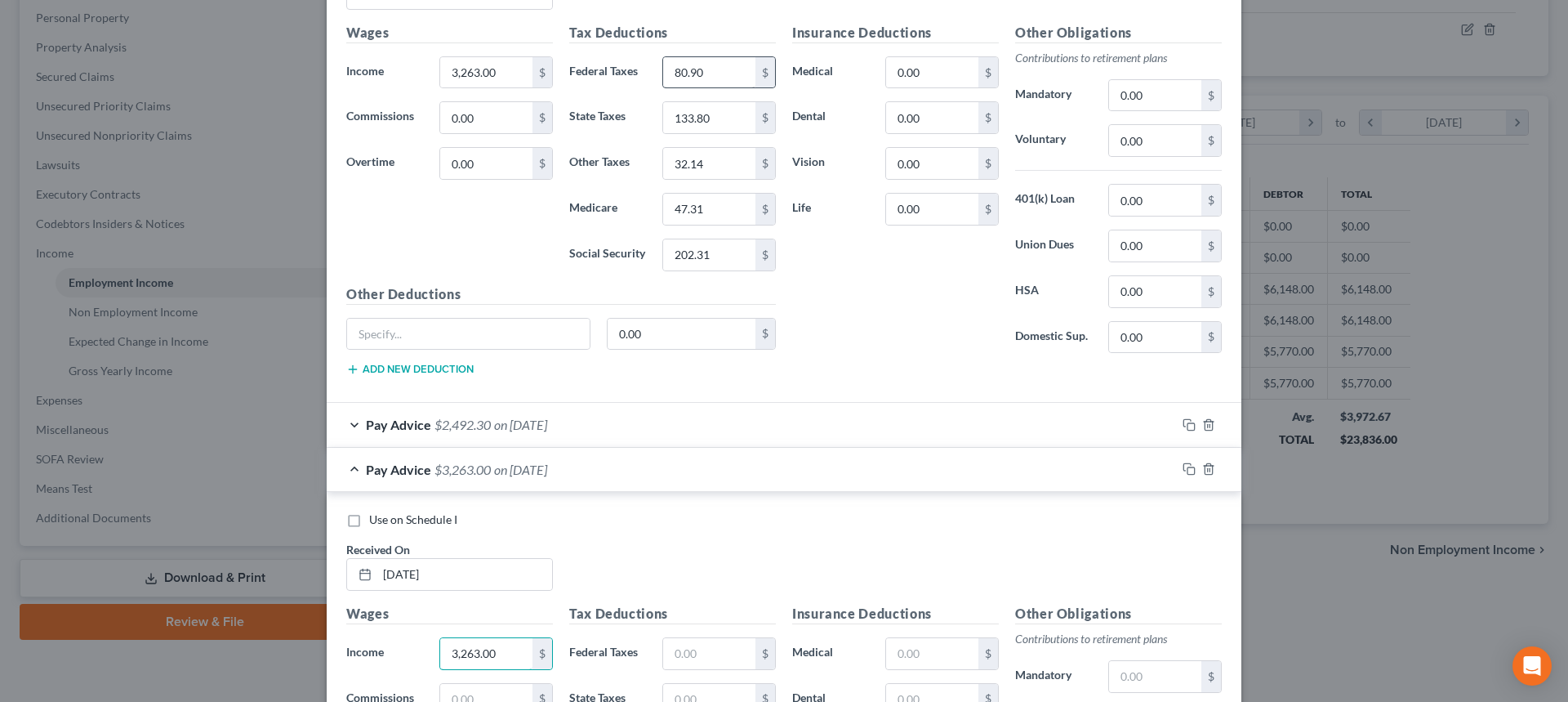
type input "3,263.00"
click at [719, 84] on input "80.90" at bounding box center [709, 73] width 92 height 31
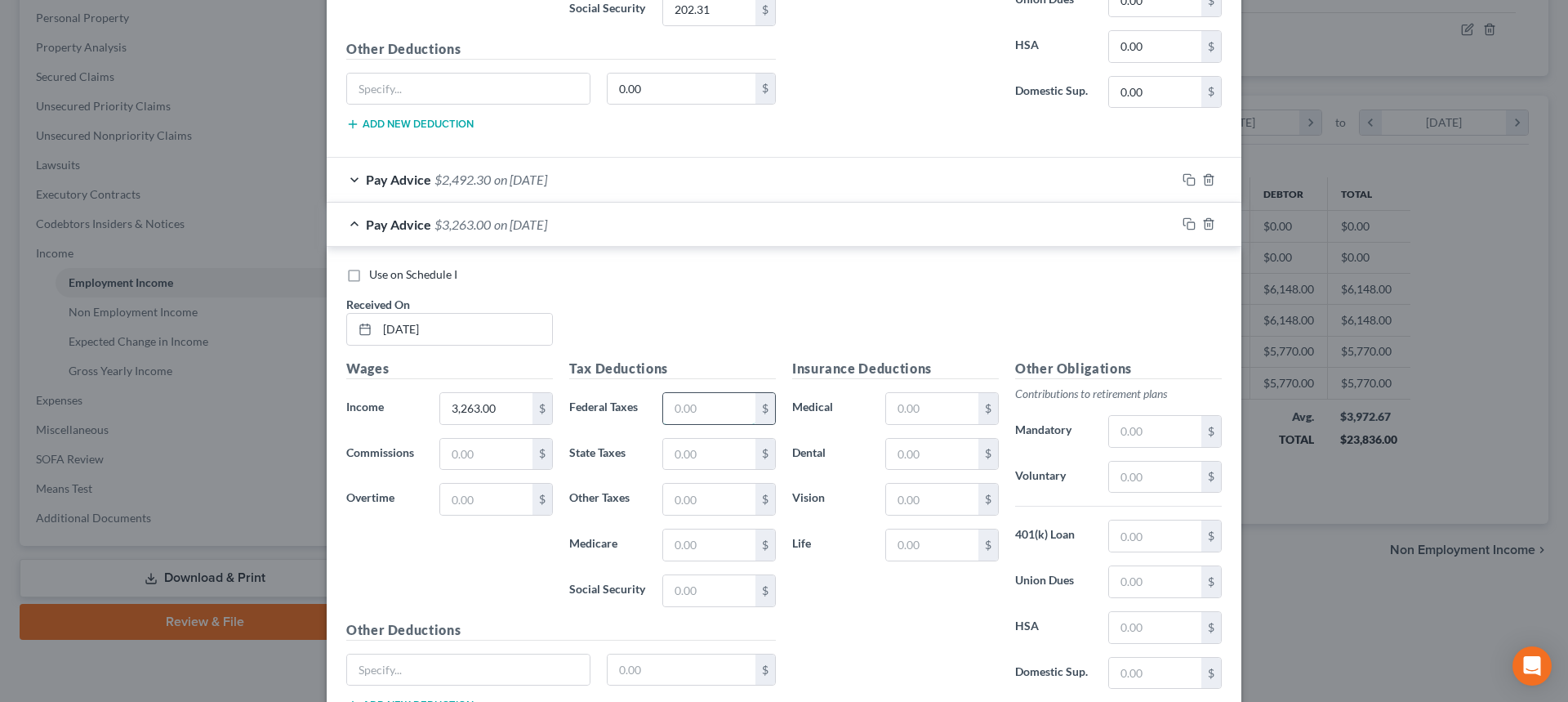
click at [694, 418] on input "text" at bounding box center [709, 408] width 92 height 31
paste input "80.90"
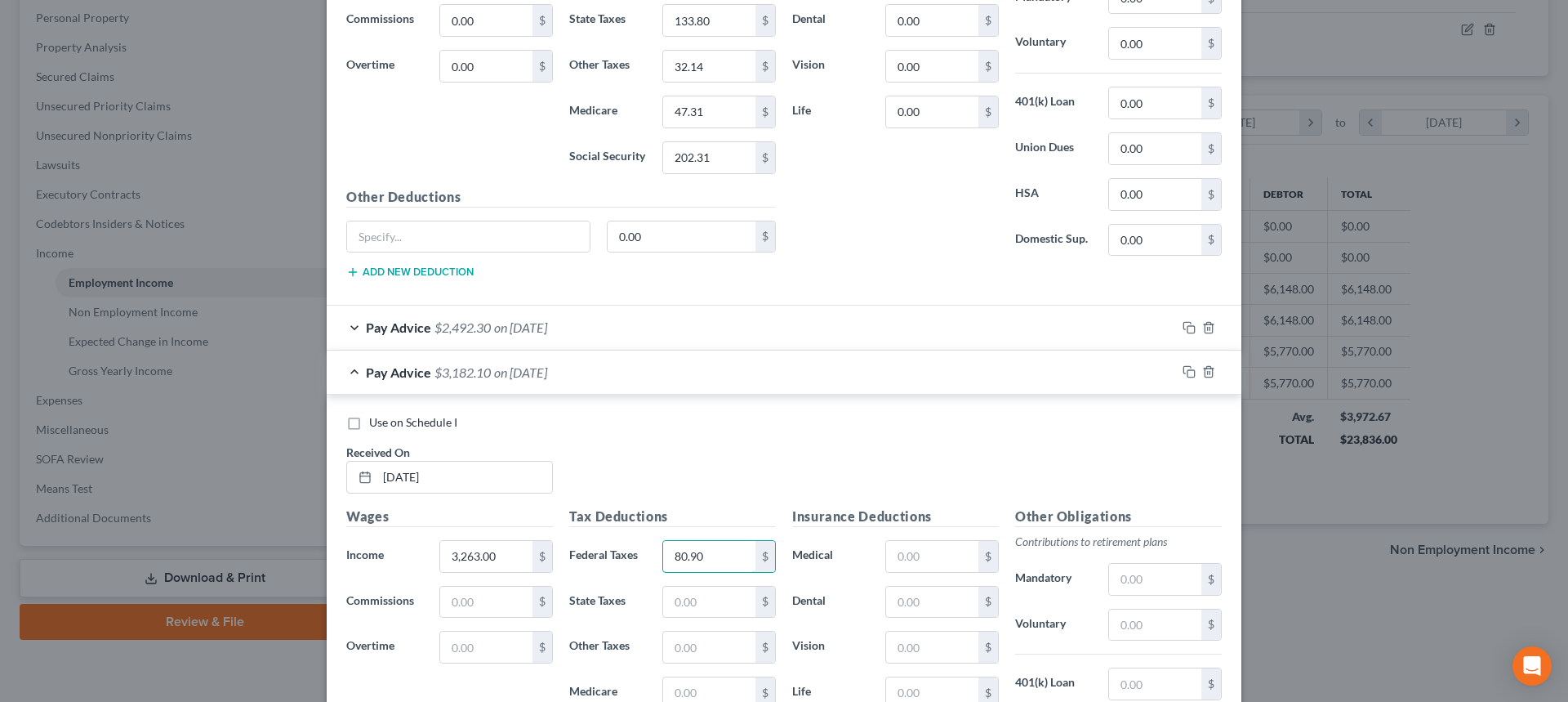
scroll to position [882, 0]
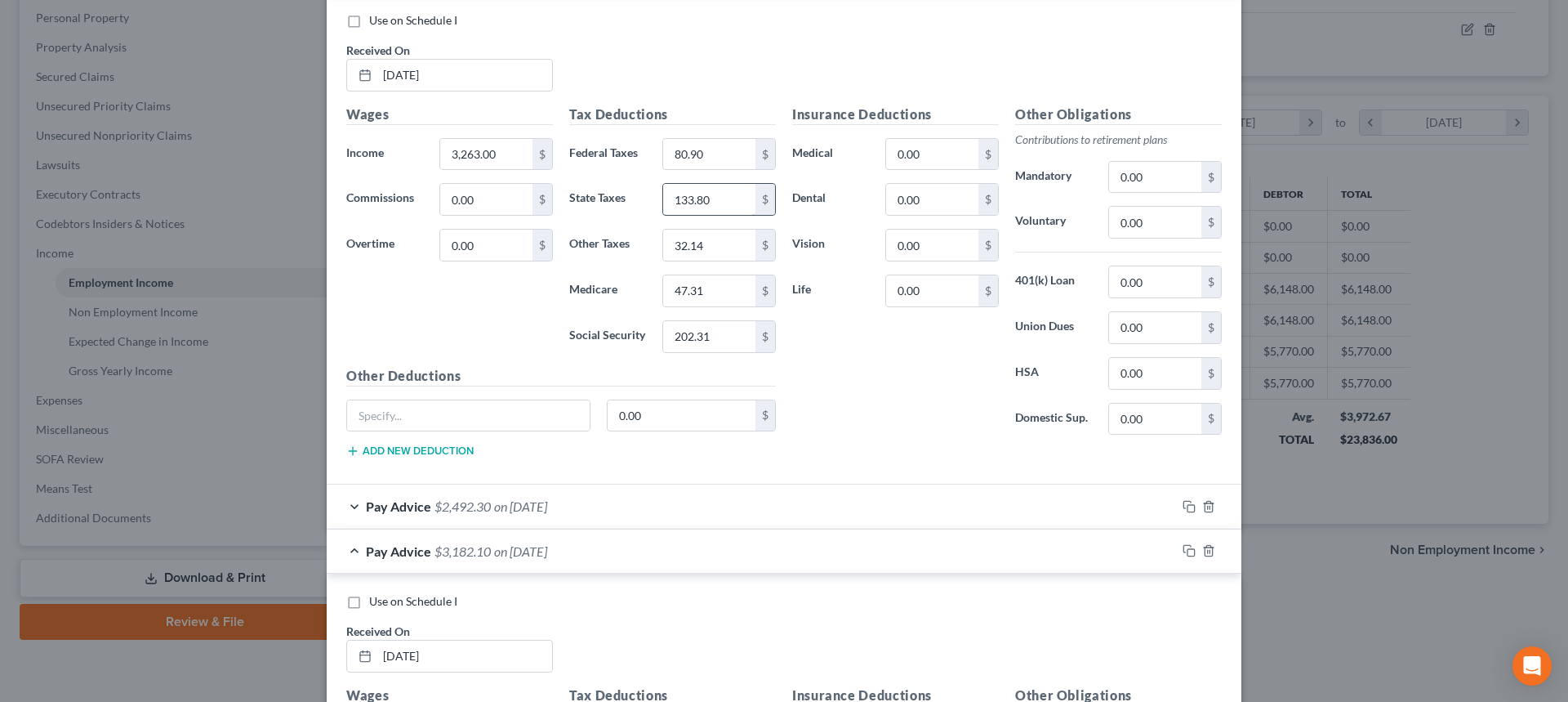
type input "80.90"
click at [721, 206] on input "133.80" at bounding box center [709, 199] width 92 height 31
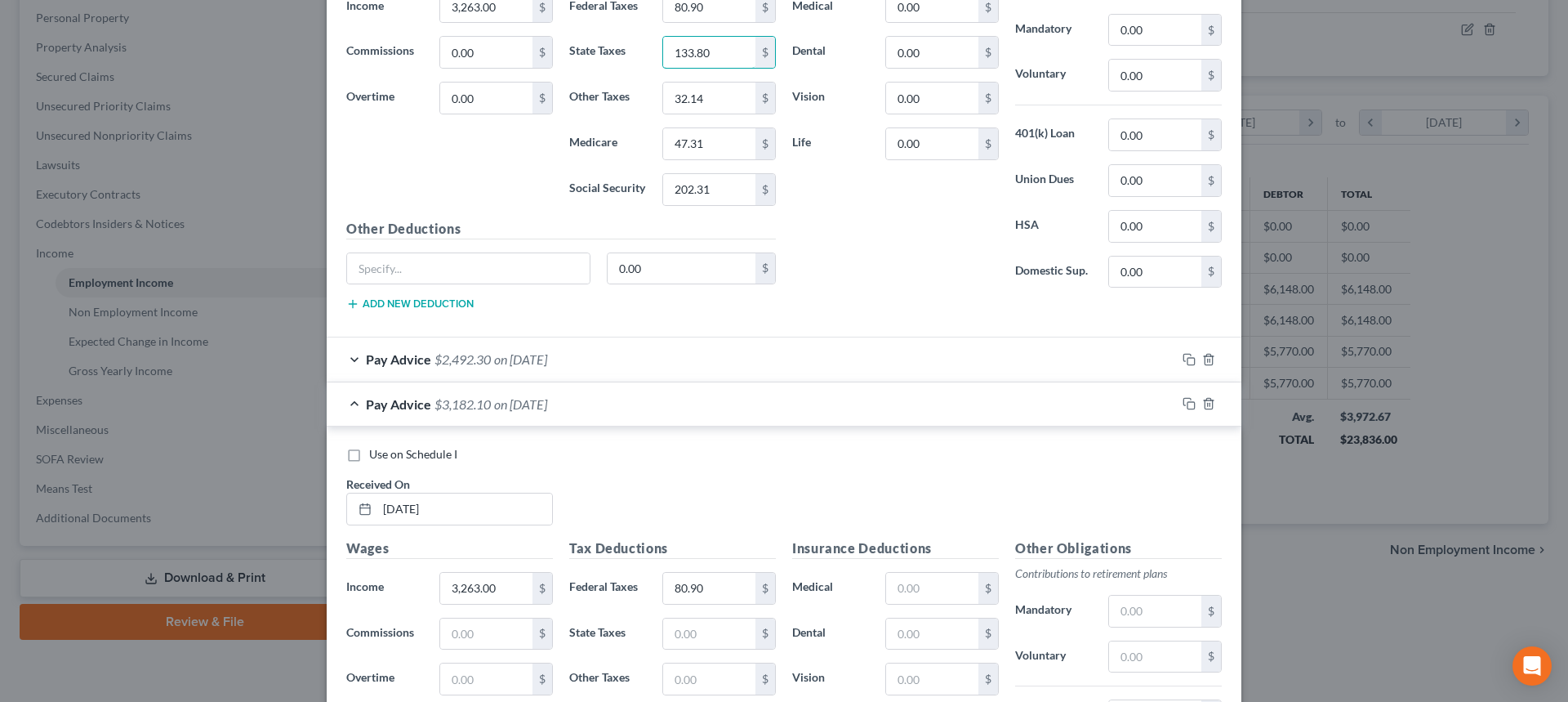
scroll to position [1045, 0]
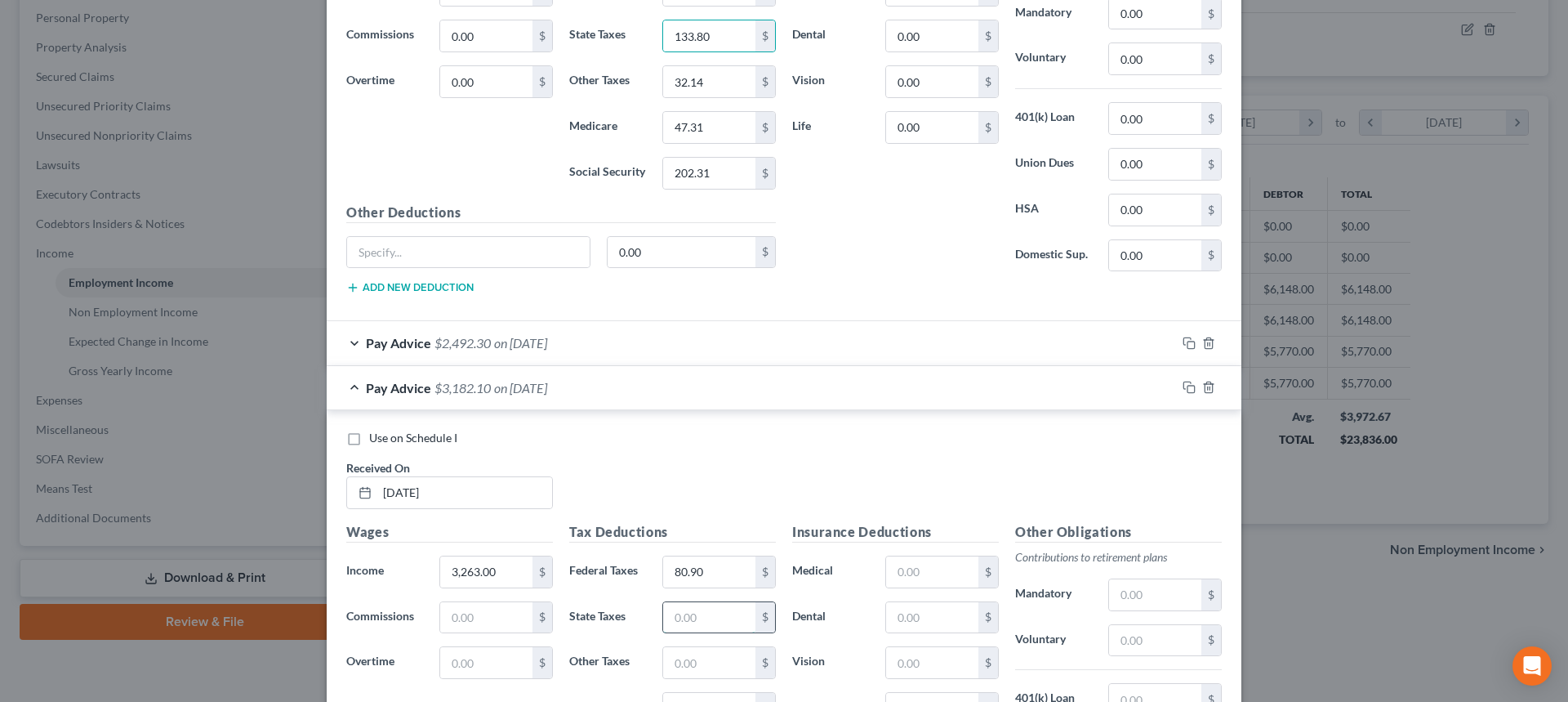
click at [694, 623] on input "text" at bounding box center [709, 618] width 92 height 31
paste input "133.80"
type input "133.80"
click at [719, 94] on input "32.14" at bounding box center [709, 82] width 92 height 31
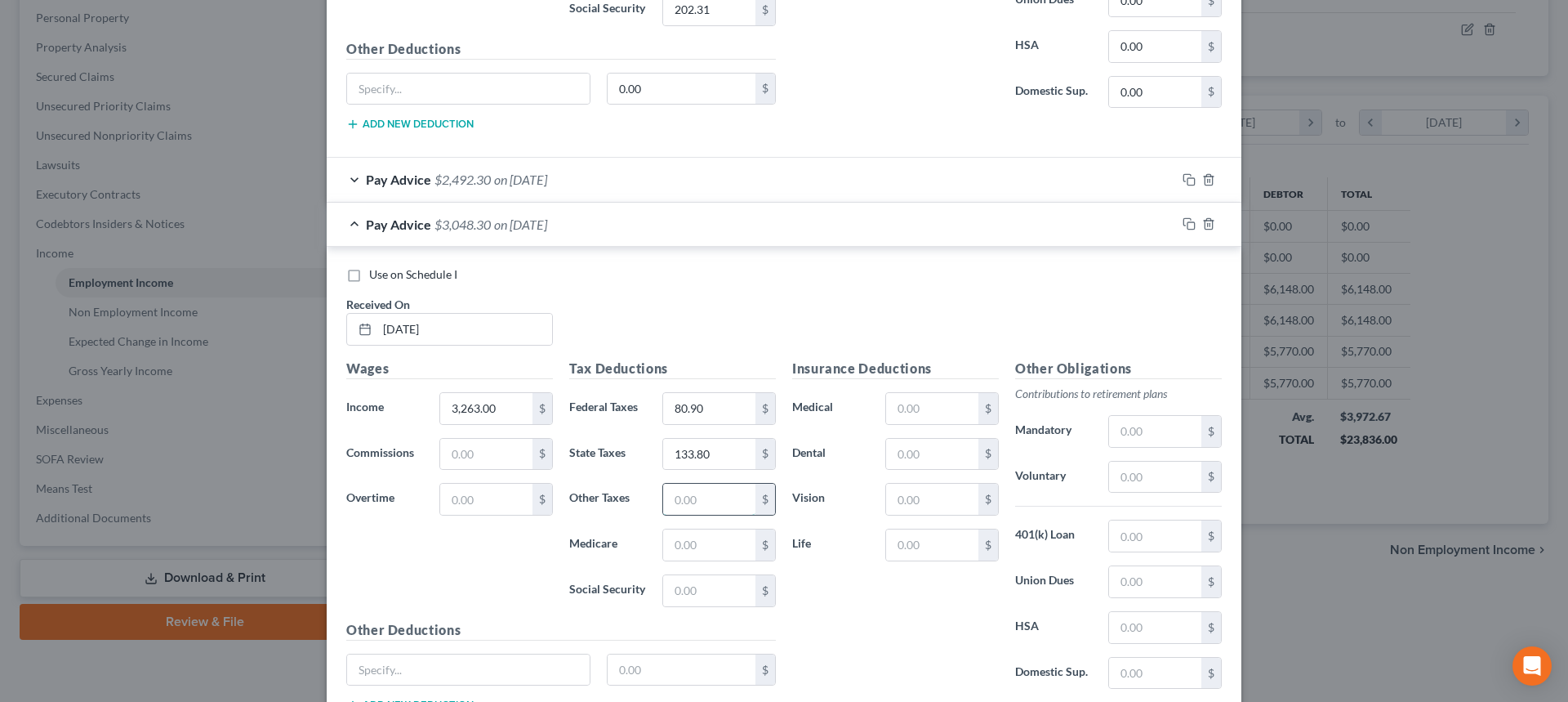
click at [720, 500] on input "text" at bounding box center [709, 498] width 92 height 31
paste input "32.14"
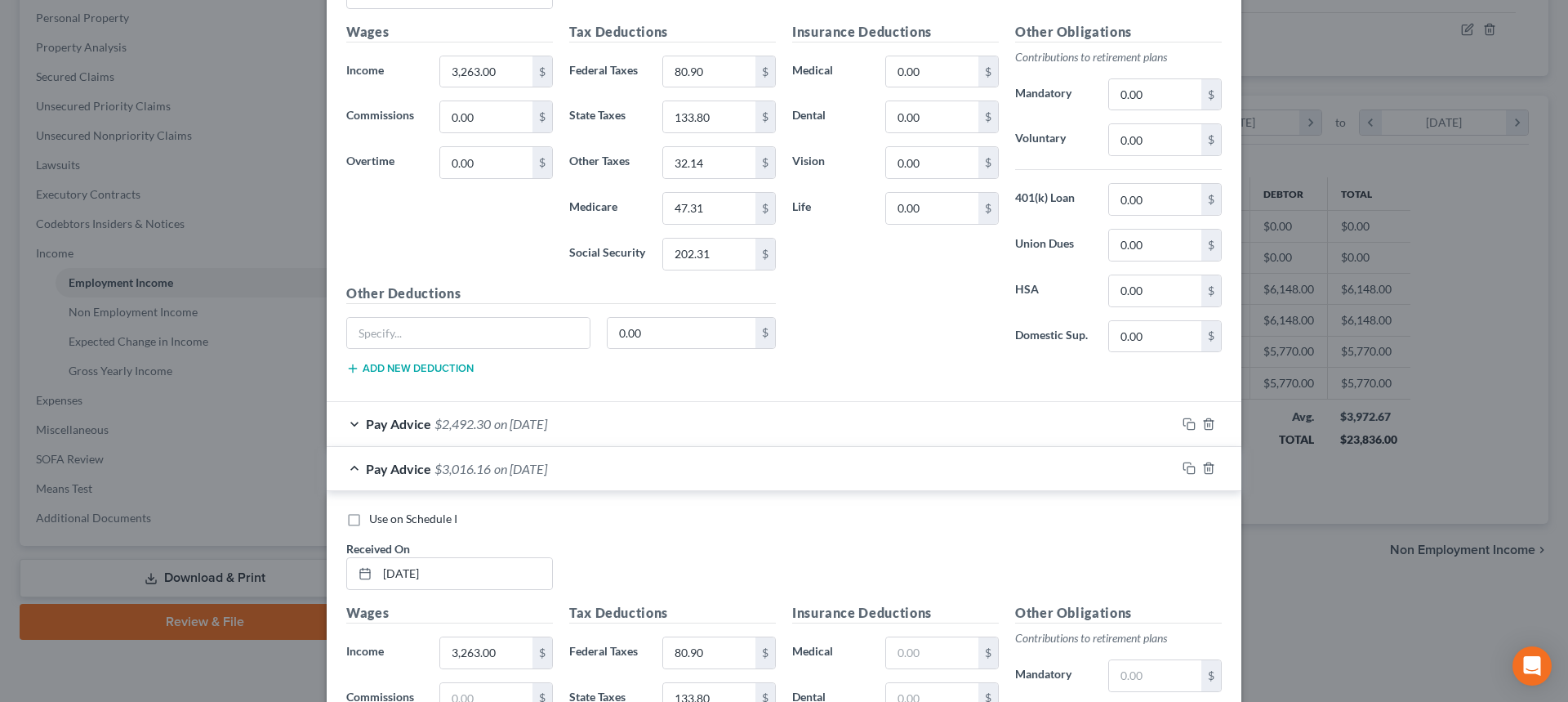
scroll to position [964, 0]
type input "32.14"
click at [712, 222] on input "47.31" at bounding box center [709, 209] width 92 height 31
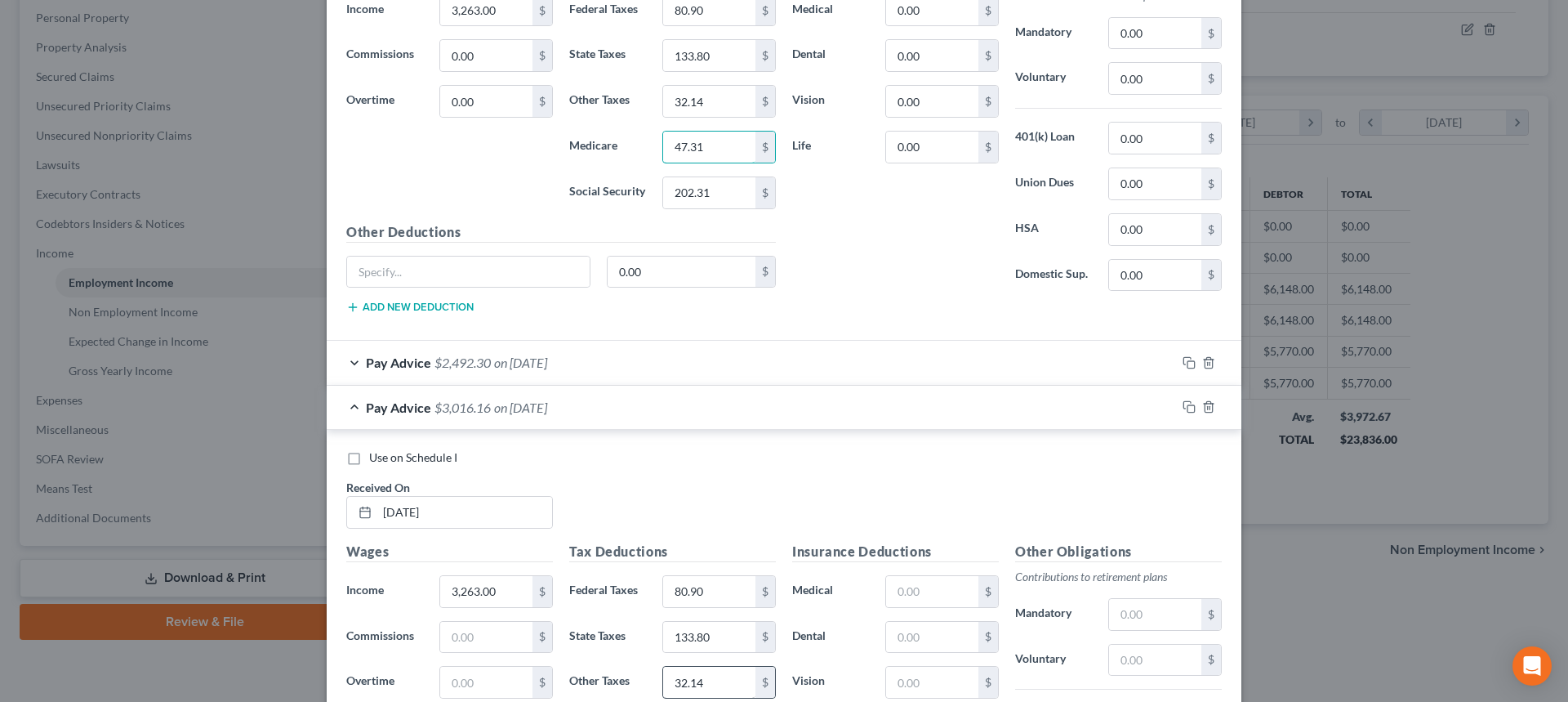
scroll to position [1128, 0]
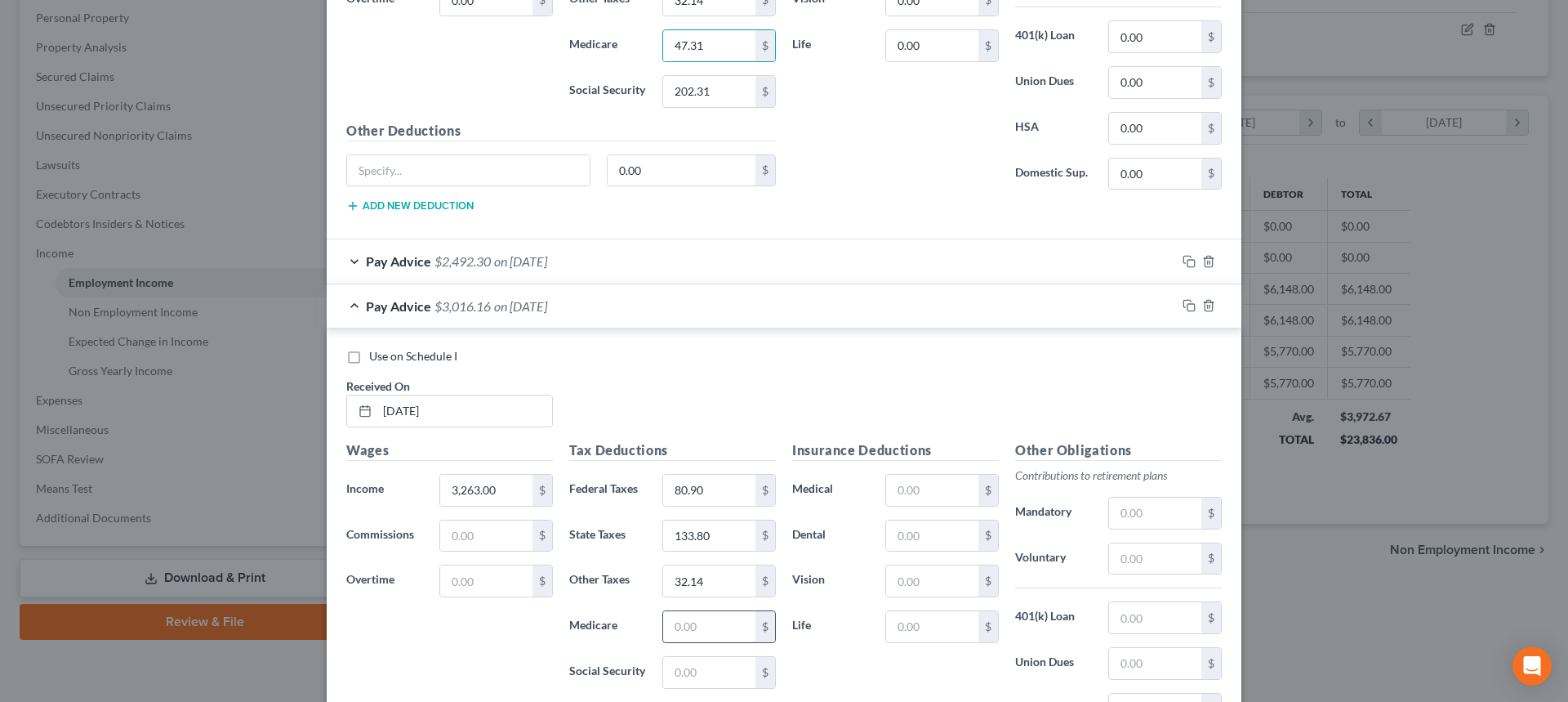
click at [703, 620] on input "text" at bounding box center [709, 627] width 92 height 31
paste input "47.31"
type input "47.31"
click at [719, 85] on input "202.31" at bounding box center [709, 91] width 92 height 31
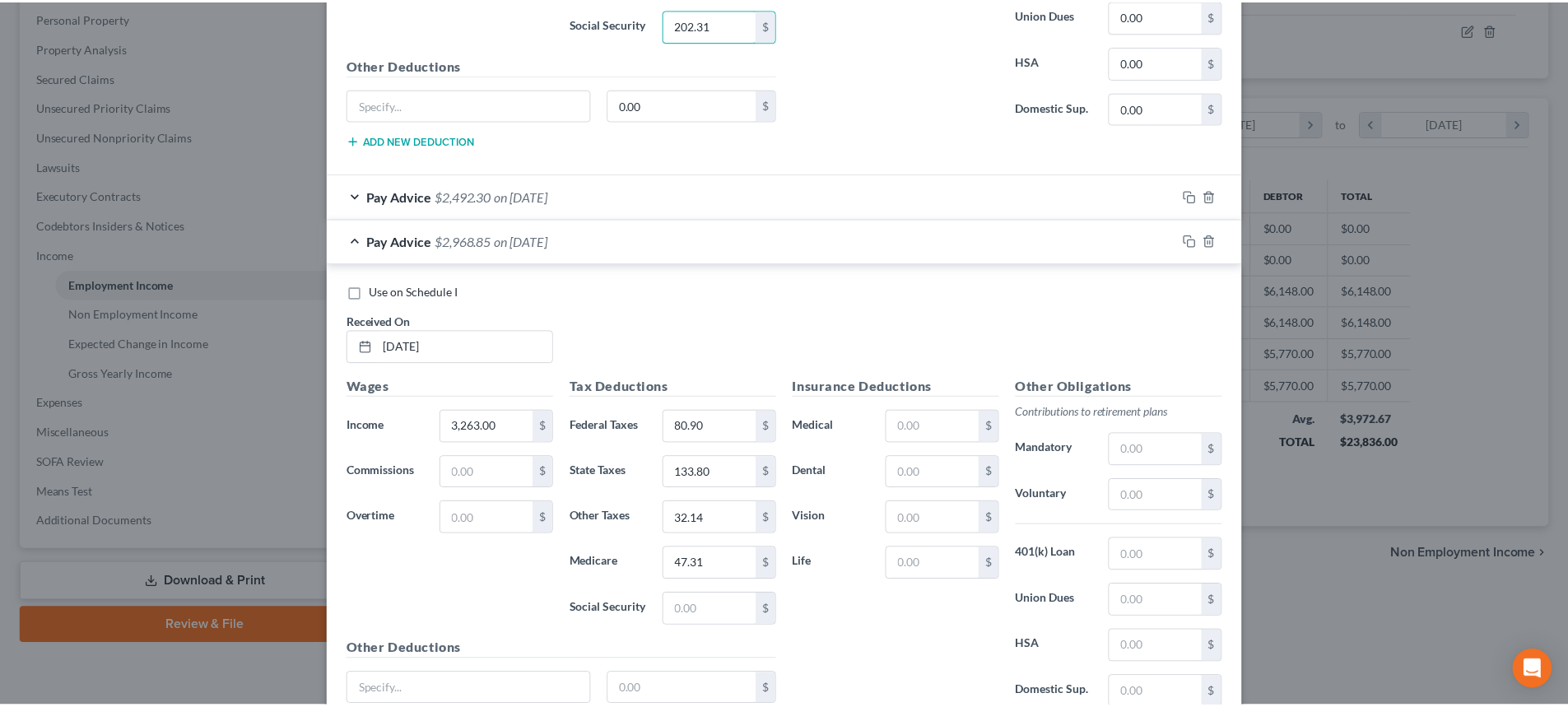
scroll to position [1344, 0]
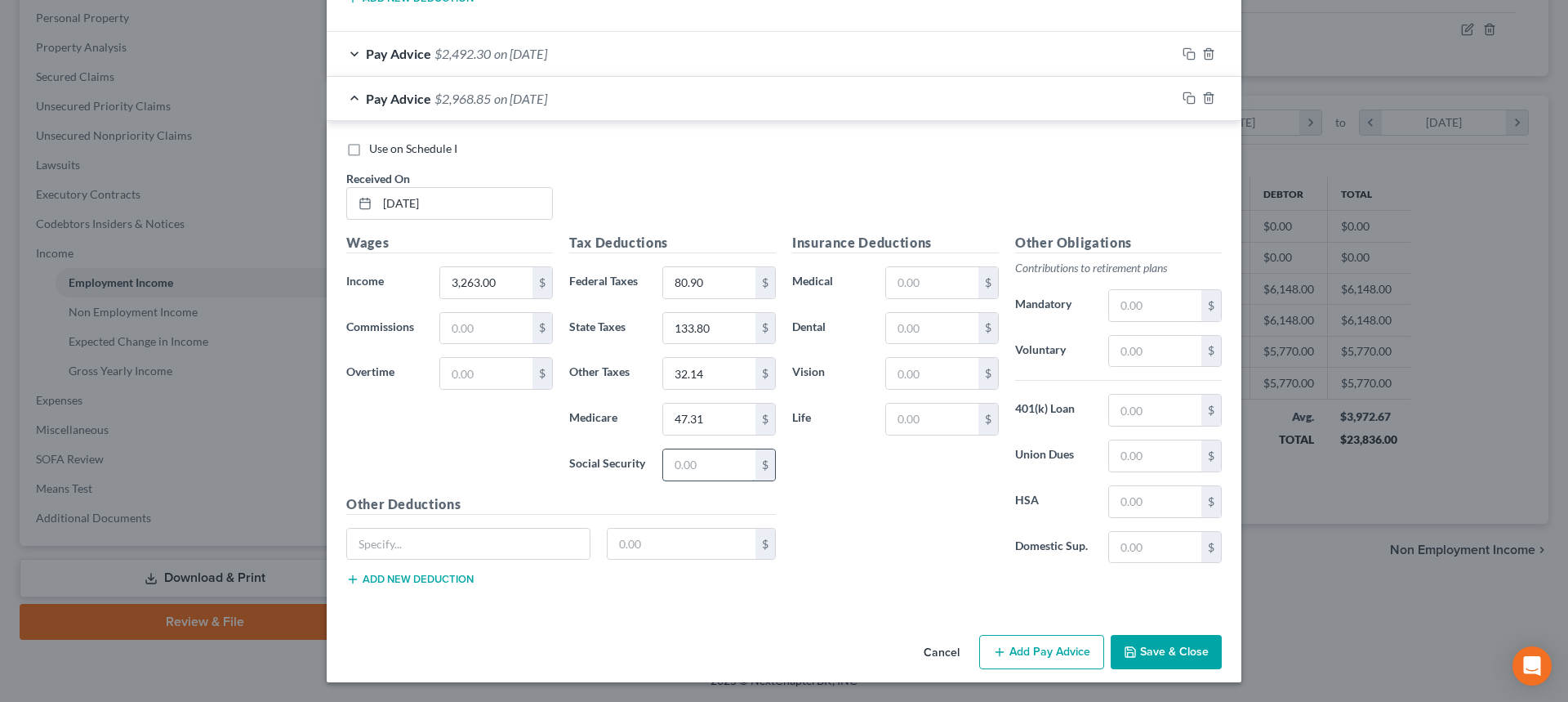
click at [705, 458] on input "text" at bounding box center [709, 464] width 92 height 31
paste input "202.31"
type input "202.31"
click at [1161, 651] on button "Save & Close" at bounding box center [1166, 652] width 111 height 34
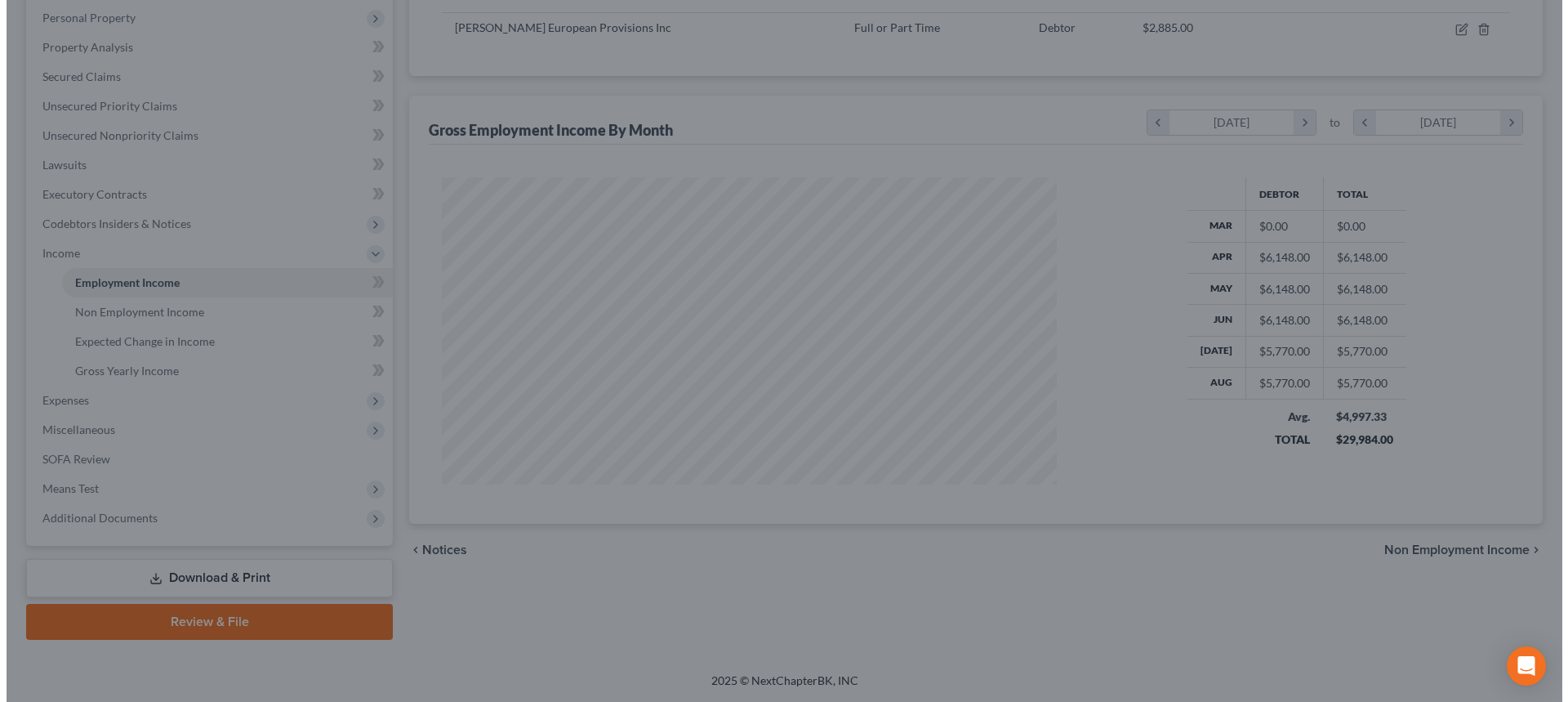
scroll to position [816673, 815834]
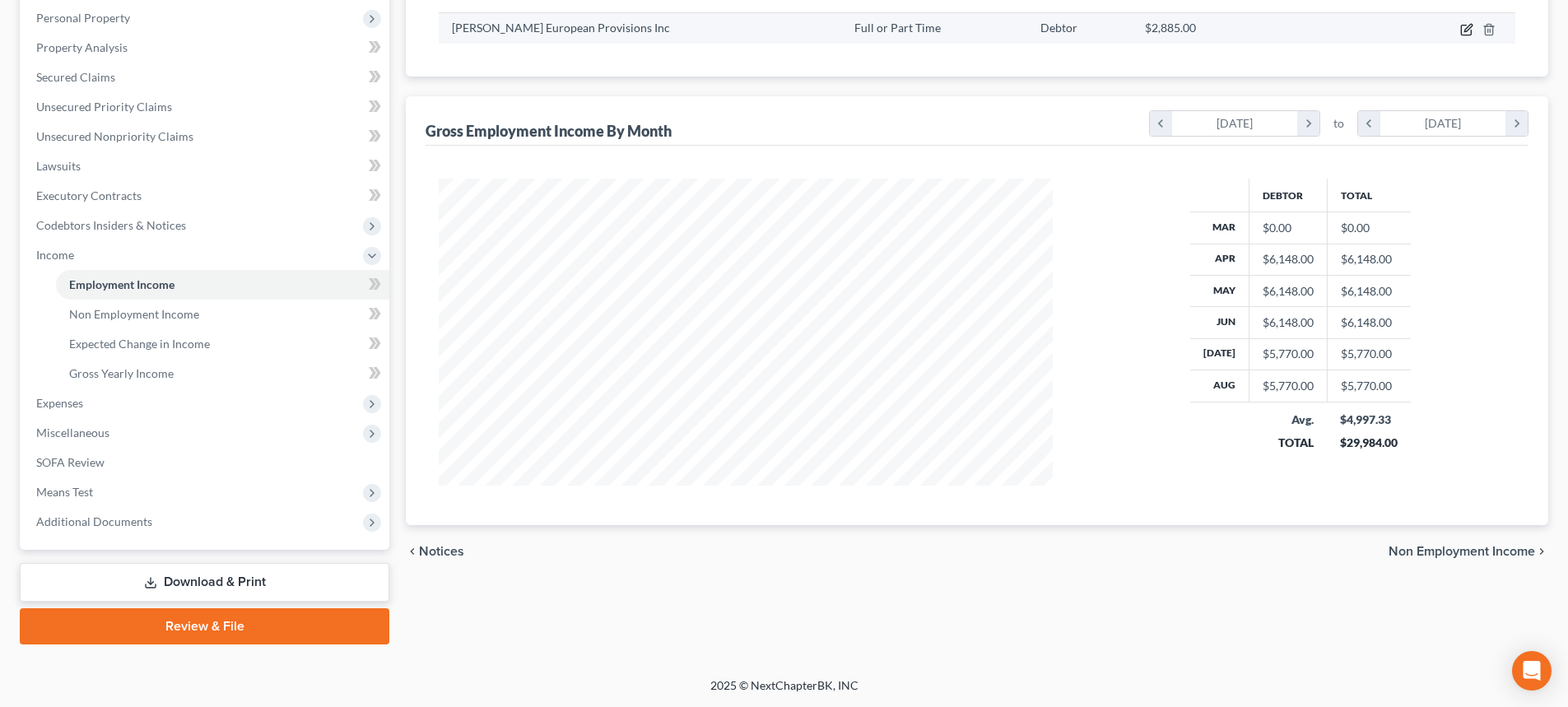
click at [1467, 27] on icon "button" at bounding box center [1467, 30] width 14 height 14
select select "0"
select select "33"
select select "0"
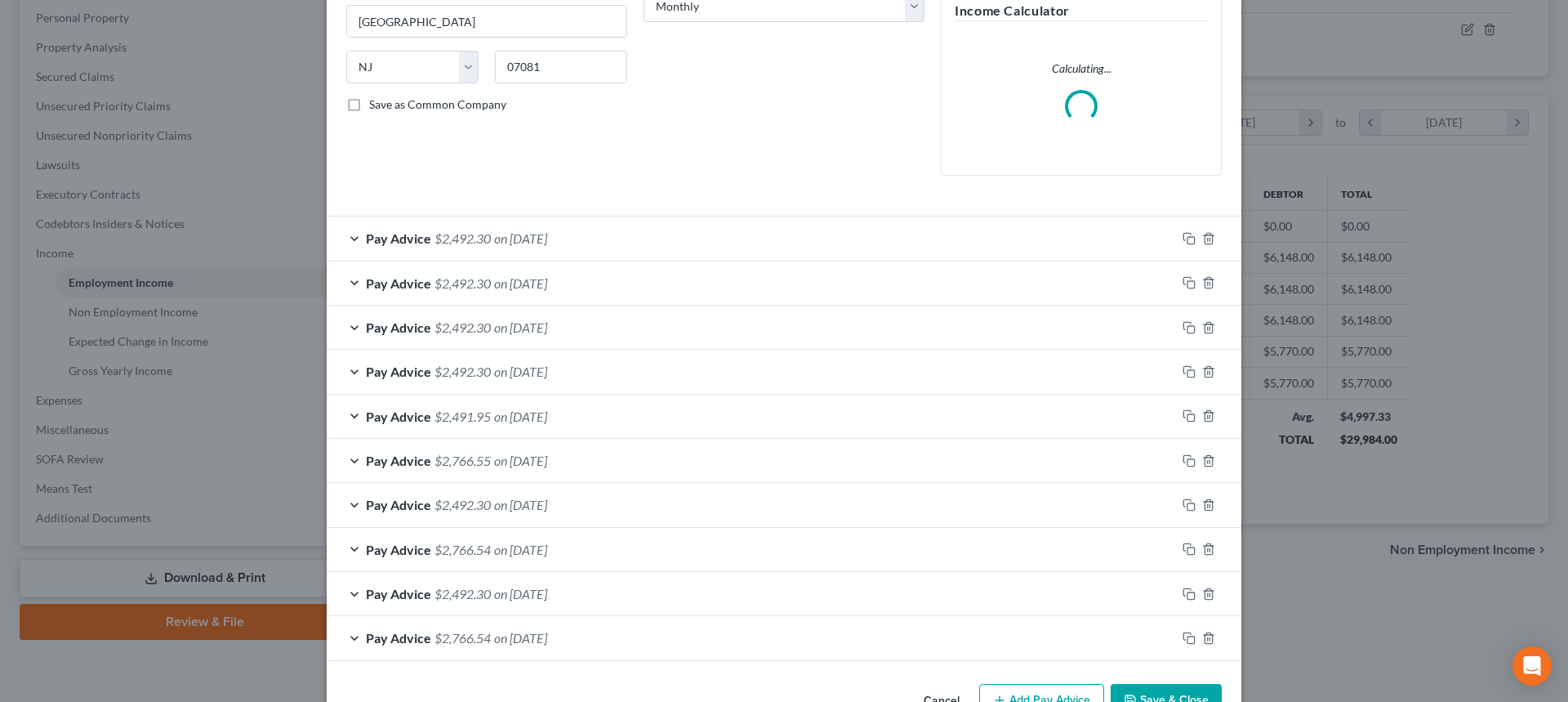
scroll to position [335, 0]
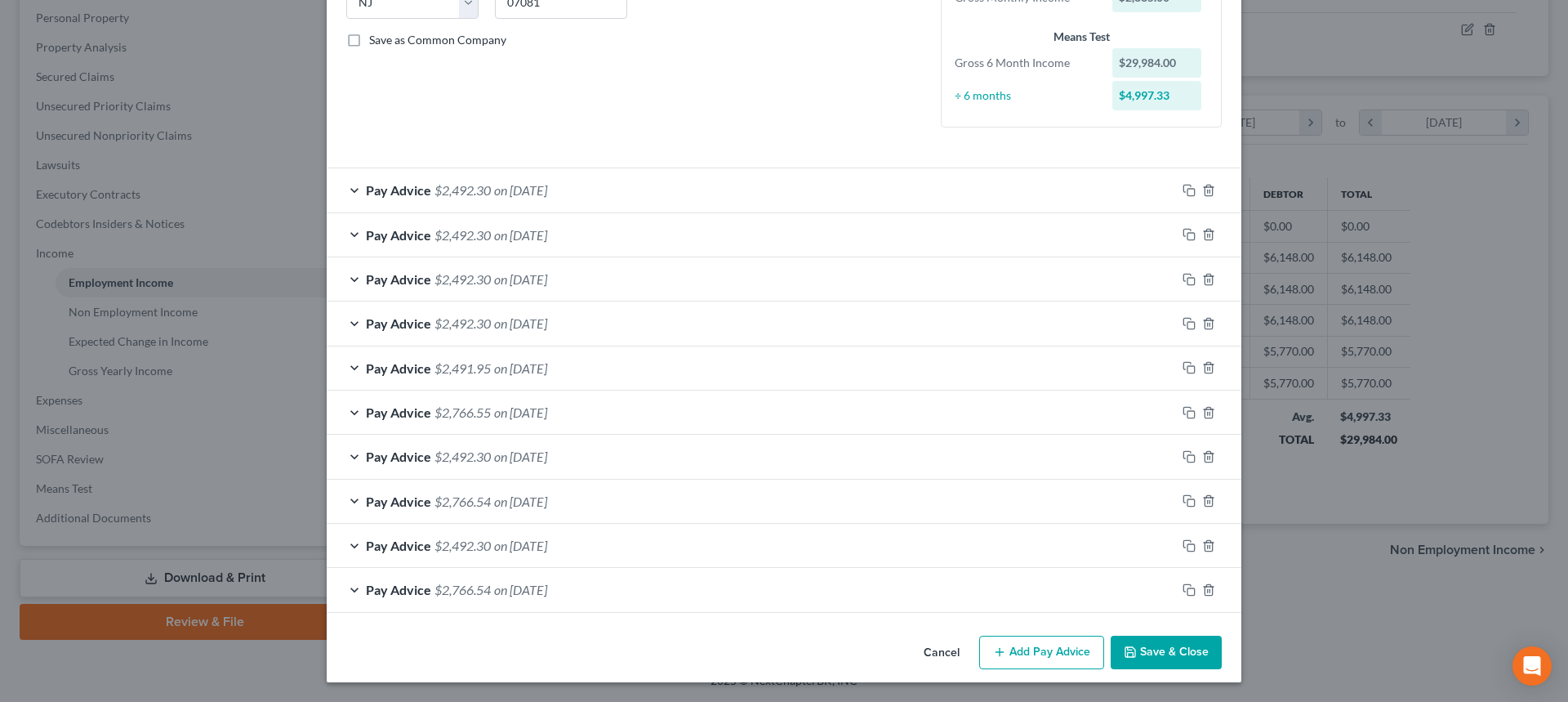
click at [1002, 650] on button "Add Pay Advice" at bounding box center [1041, 653] width 125 height 34
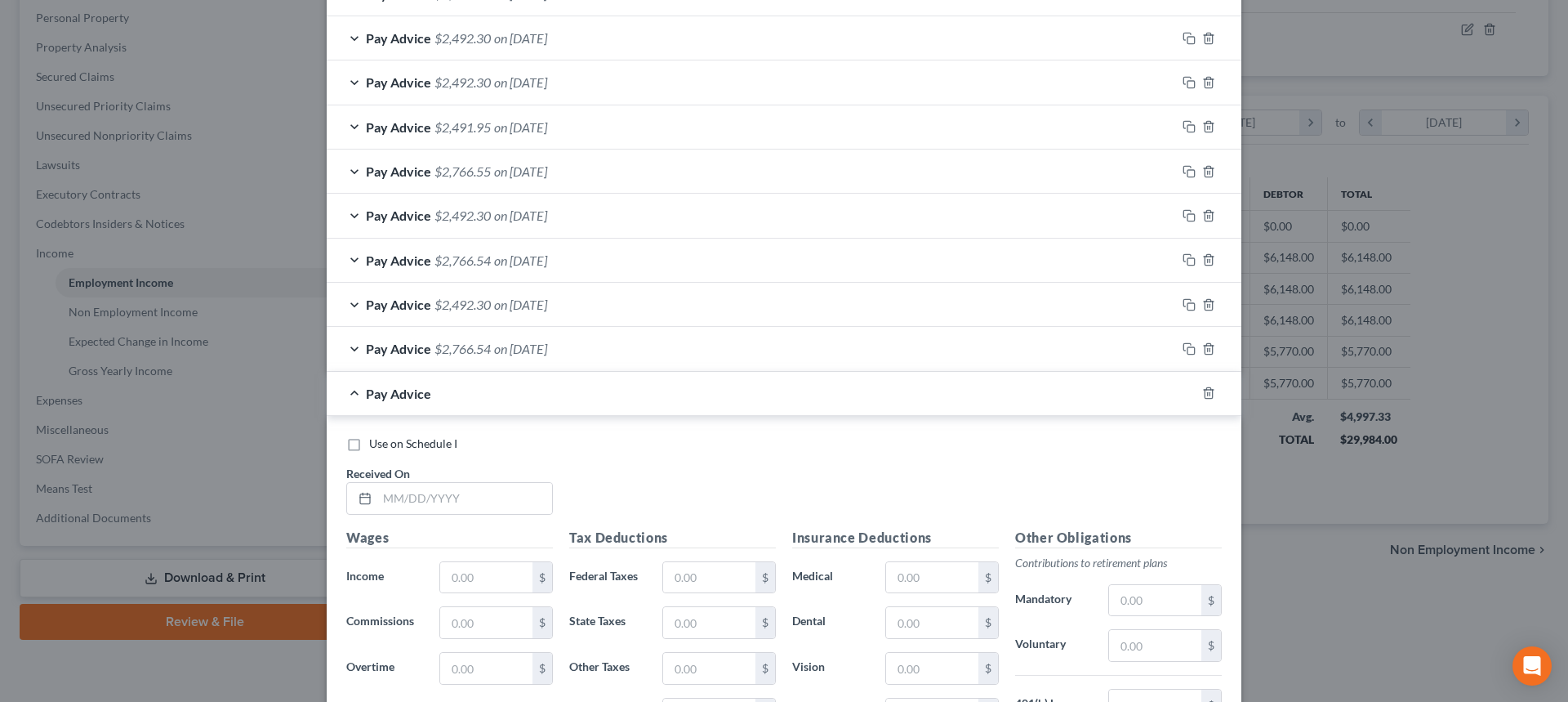
scroll to position [596, 0]
click at [401, 488] on input "text" at bounding box center [464, 494] width 175 height 31
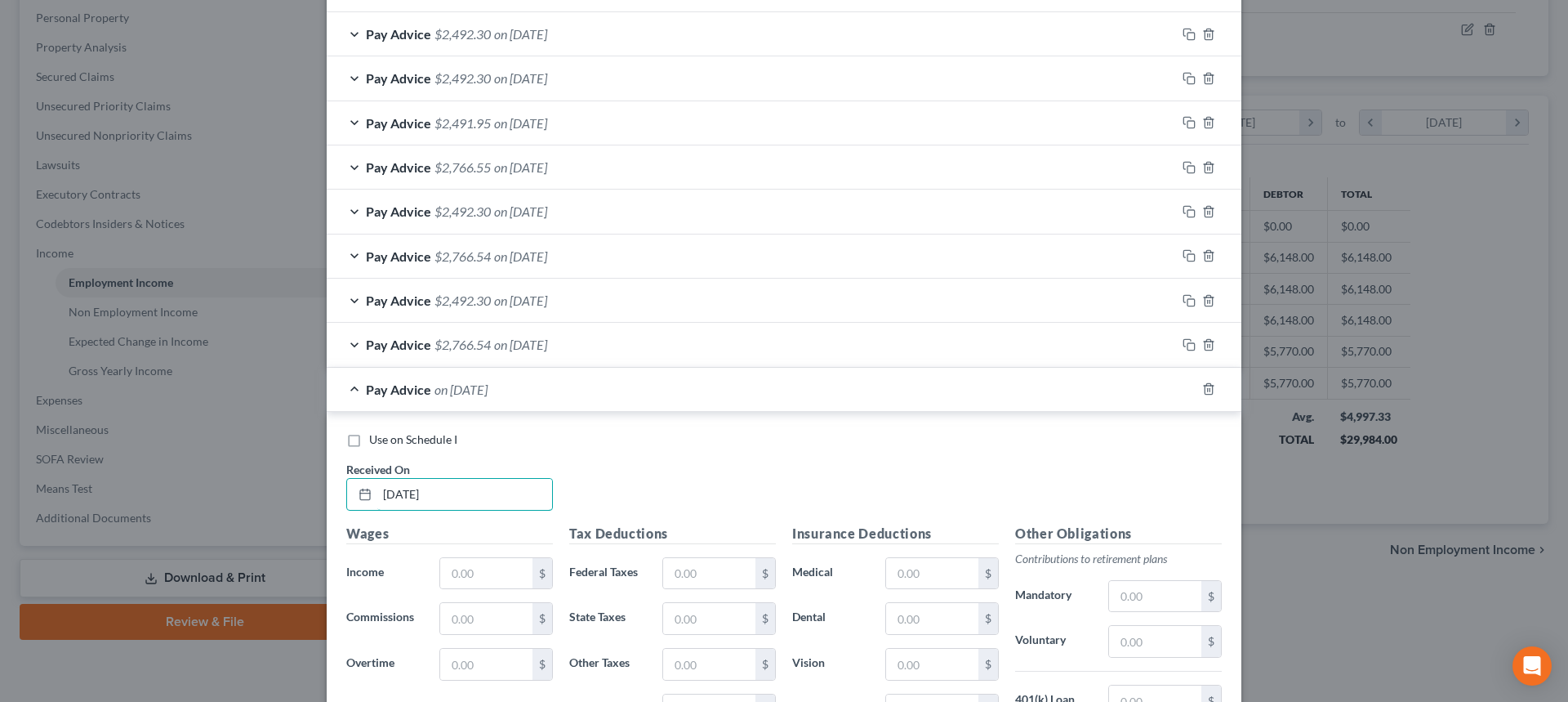
type input "04/02/2025"
click at [446, 299] on span "$2,492.30" at bounding box center [462, 299] width 56 height 15
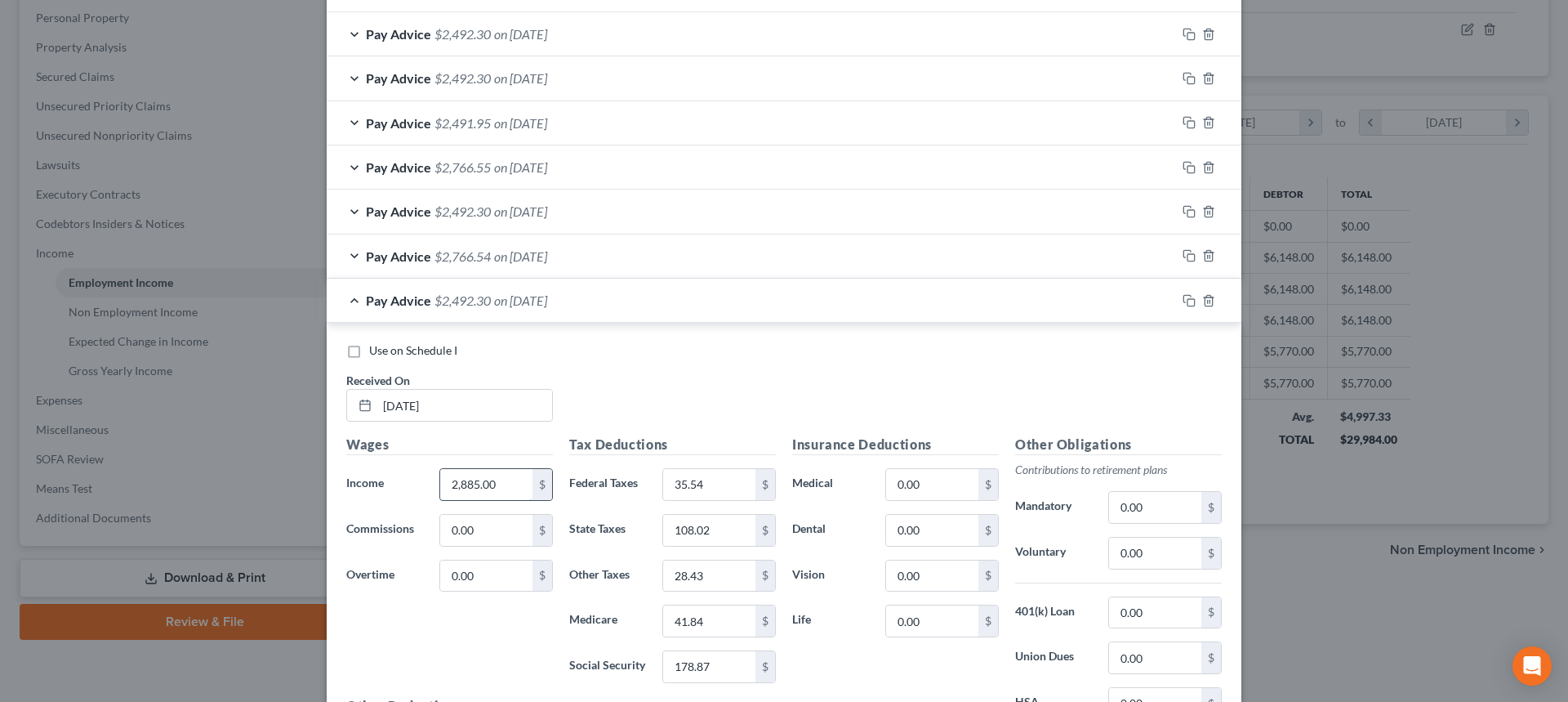
click at [486, 486] on input "2,885.00" at bounding box center [486, 484] width 92 height 31
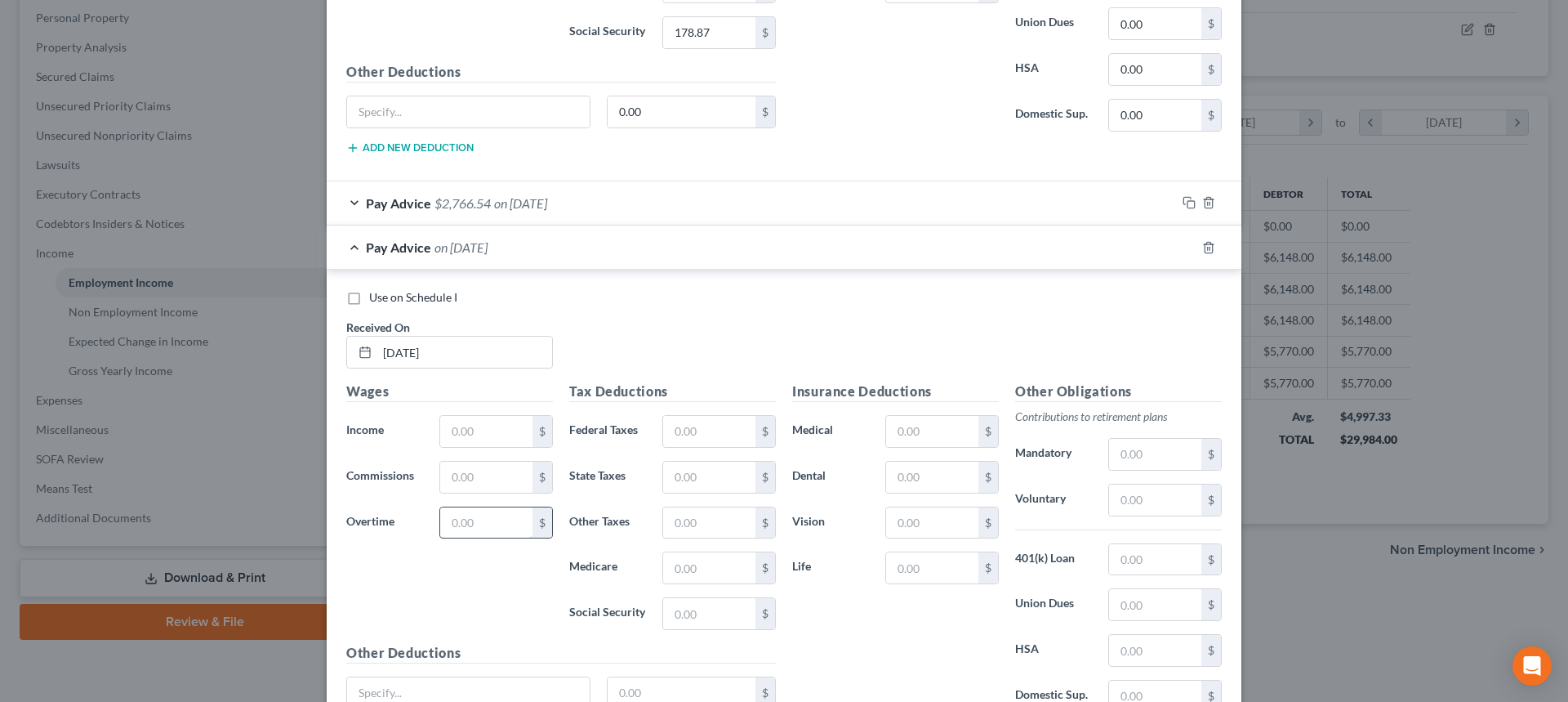
scroll to position [1250, 0]
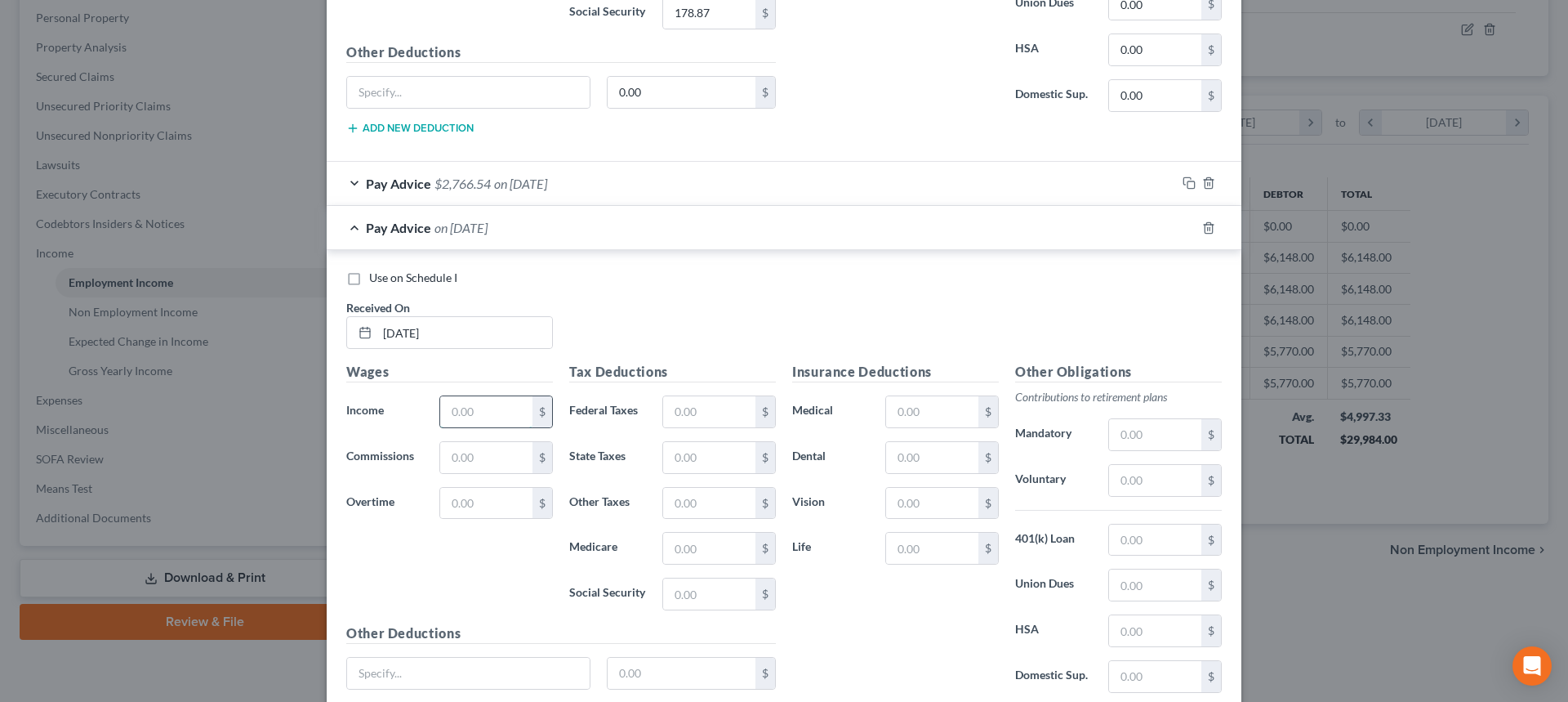
click at [493, 420] on input "text" at bounding box center [486, 412] width 92 height 31
paste input "2,885.00"
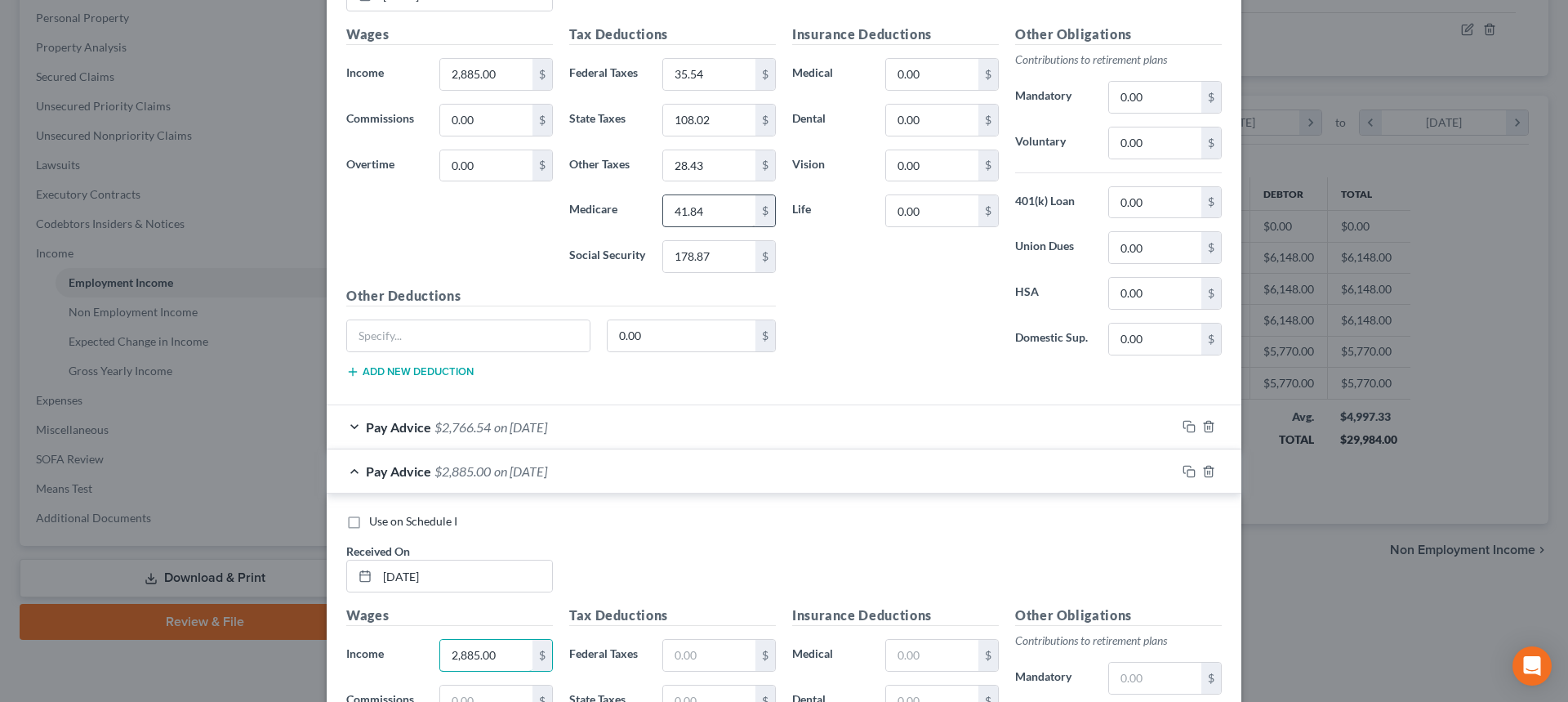
scroll to position [1005, 0]
type input "2,885.00"
click at [731, 66] on input "35.54" at bounding box center [709, 75] width 92 height 31
click at [703, 665] on input "text" at bounding box center [709, 656] width 92 height 31
paste input "35.54"
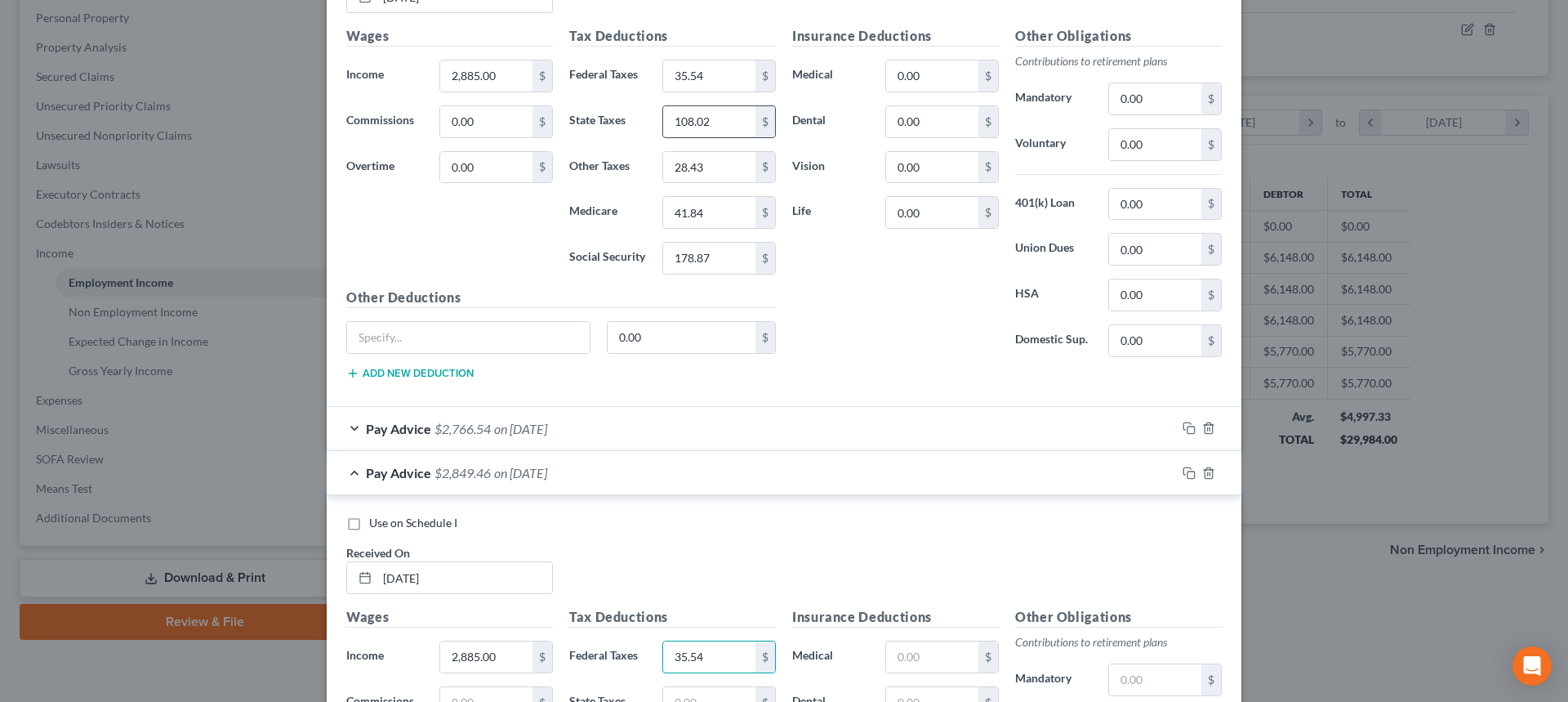
type input "35.54"
click at [719, 114] on input "108.02" at bounding box center [709, 121] width 92 height 31
click at [682, 695] on input "text" at bounding box center [709, 702] width 92 height 31
paste input "108.02"
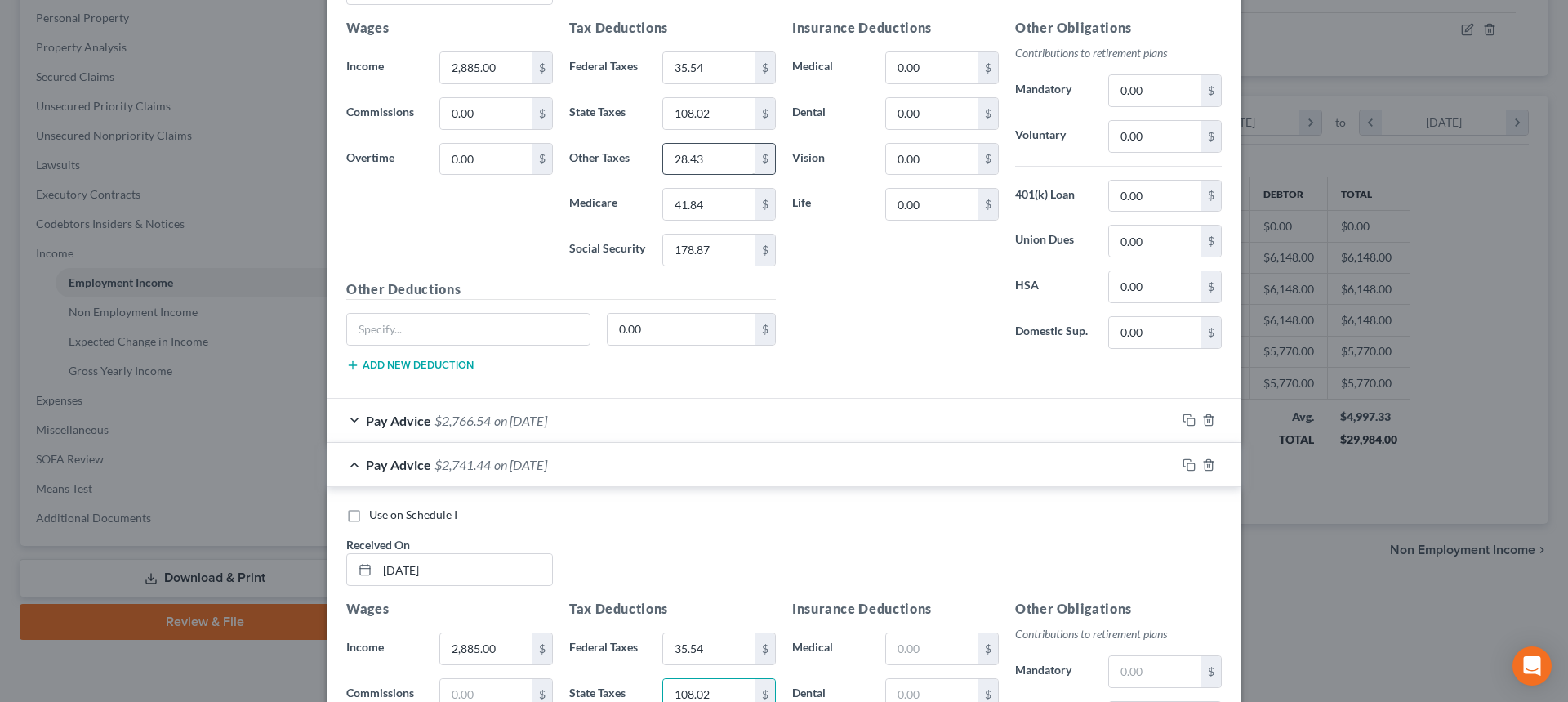
type input "108.02"
click at [715, 153] on input "28.43" at bounding box center [709, 159] width 92 height 31
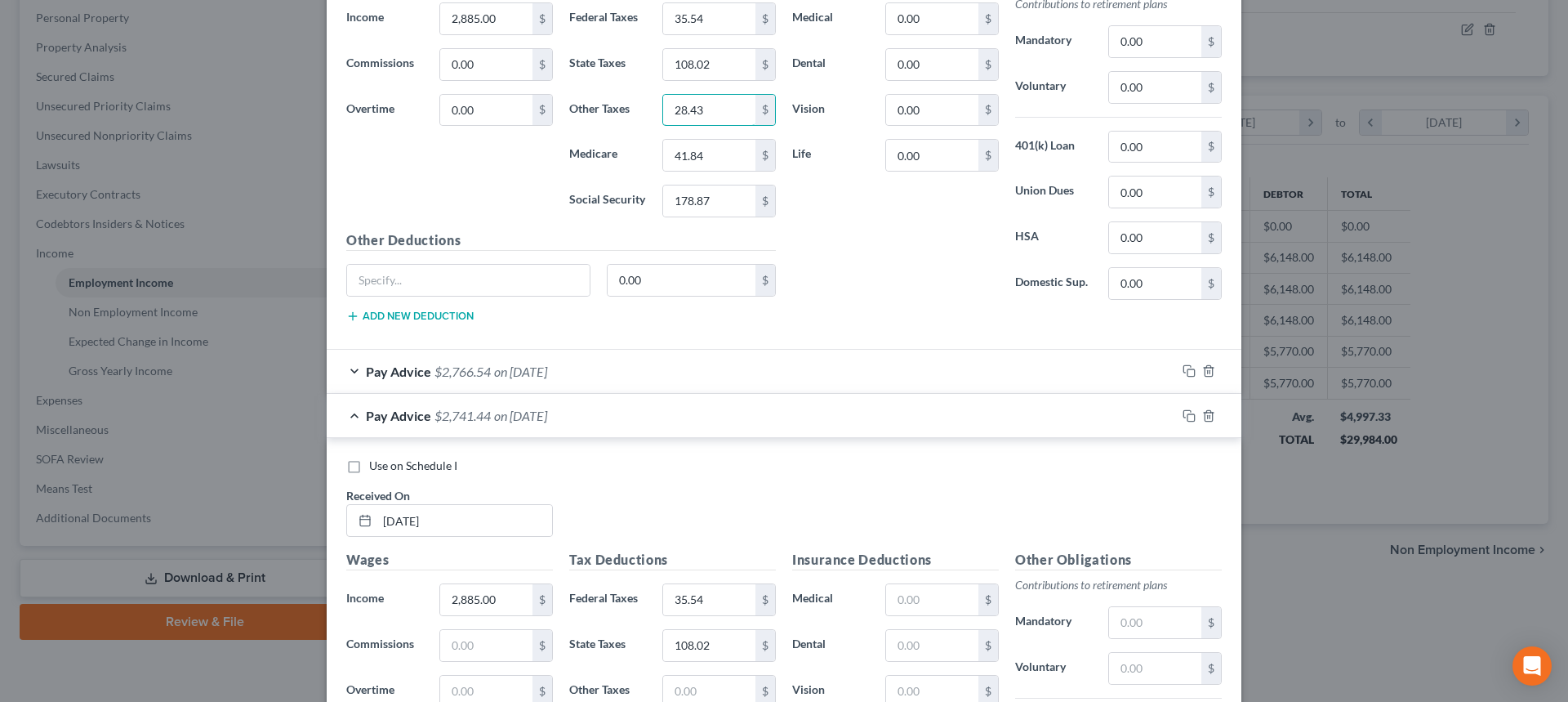
scroll to position [1258, 0]
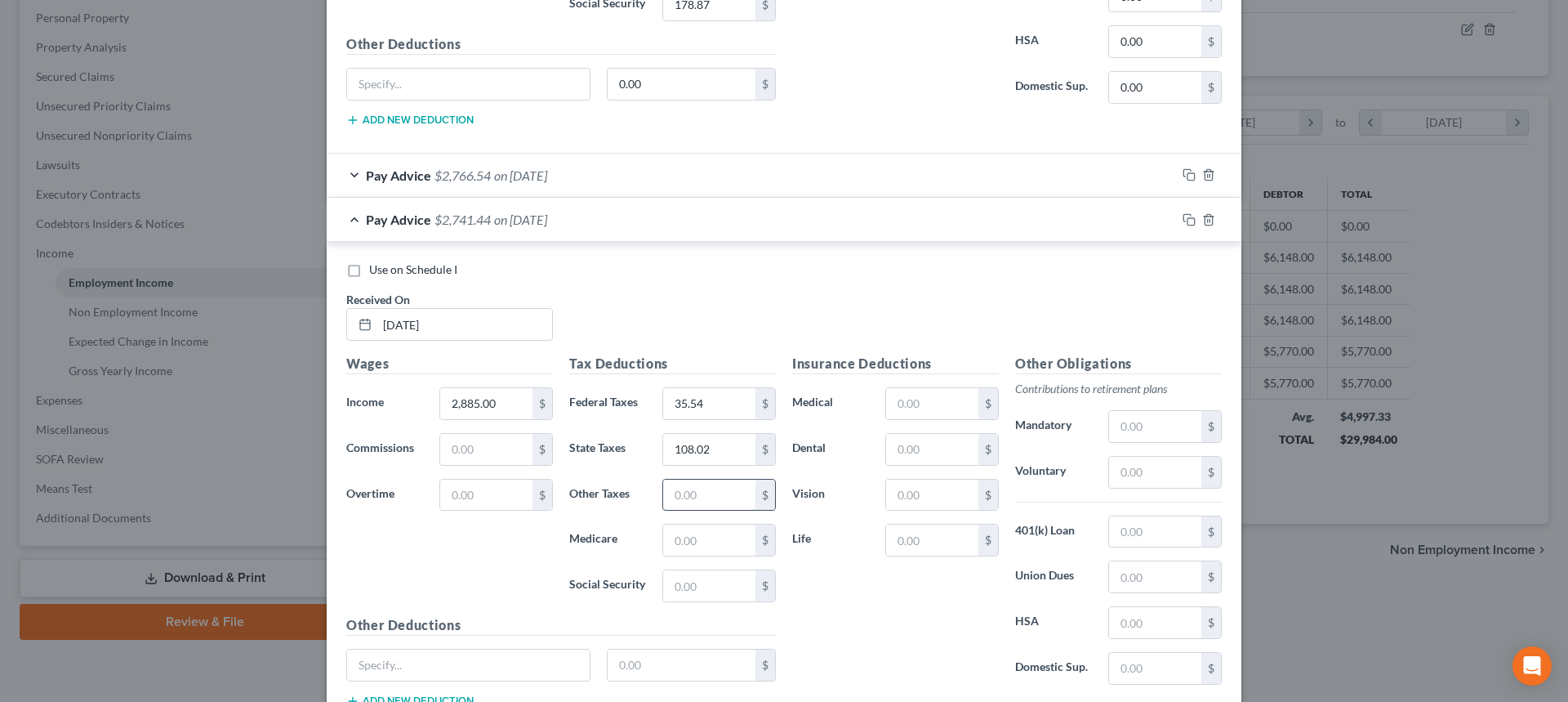
click at [690, 498] on input "text" at bounding box center [709, 495] width 92 height 31
paste input "28.43"
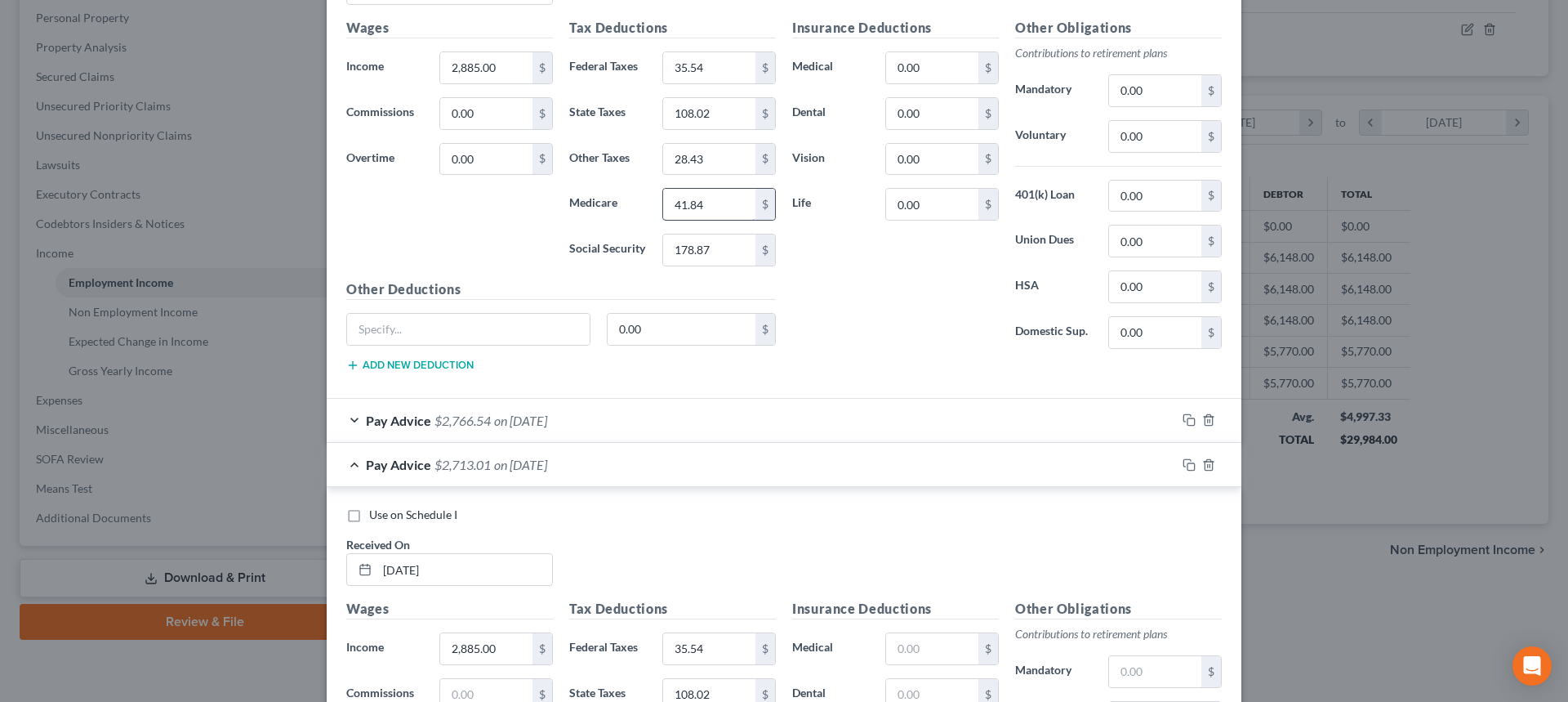
type input "28.43"
click at [705, 204] on input "41.84" at bounding box center [709, 204] width 92 height 31
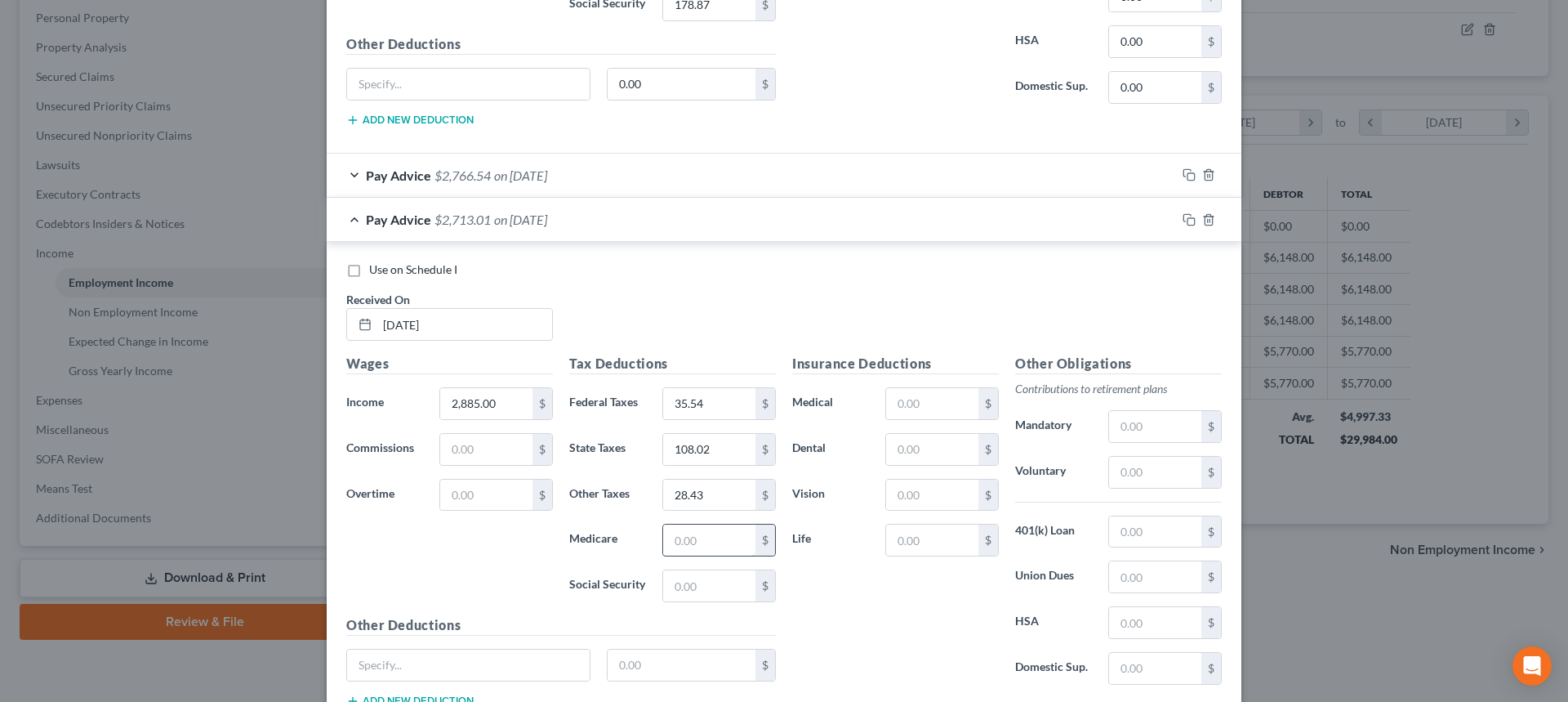
click at [693, 539] on input "text" at bounding box center [709, 540] width 92 height 31
paste input "41.84"
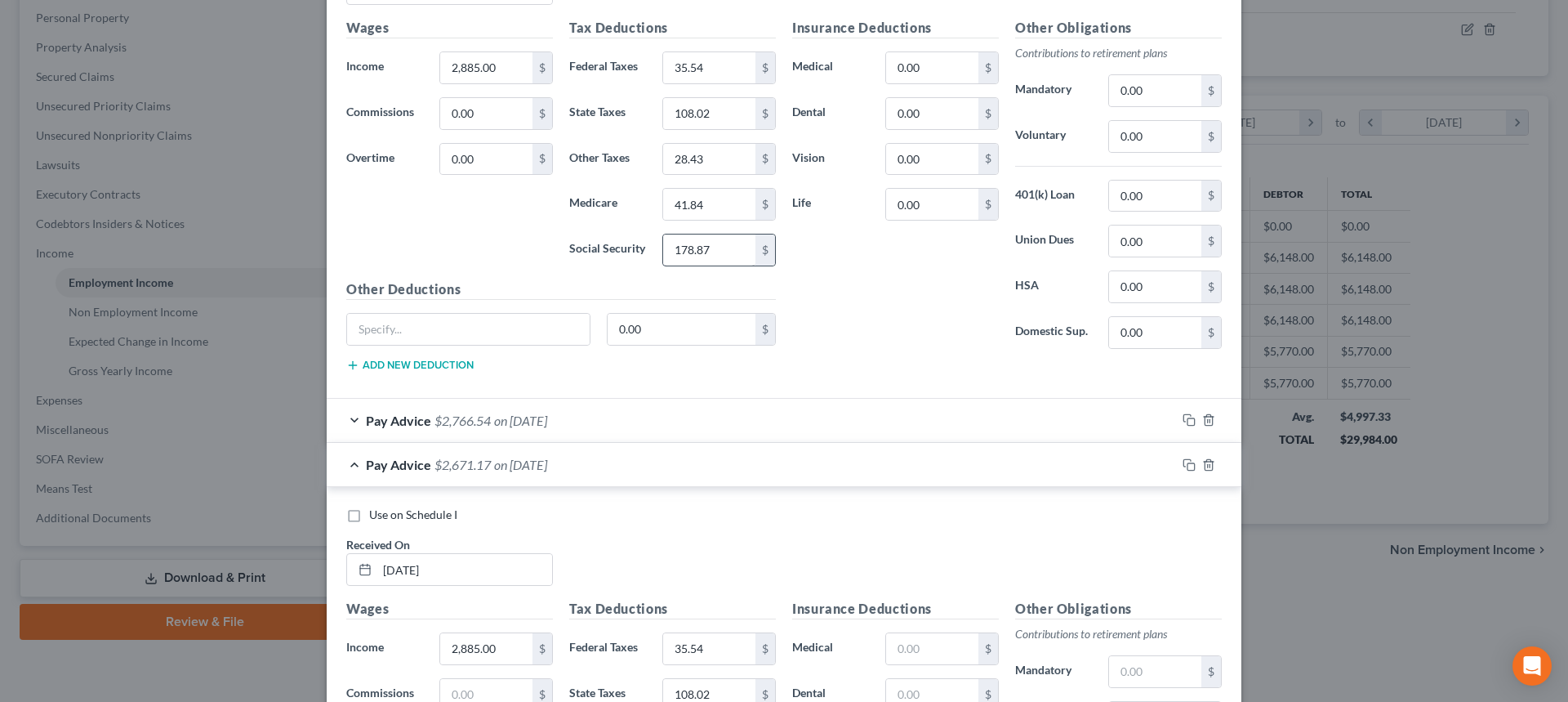
type input "41.84"
click at [713, 251] on input "178.87" at bounding box center [709, 250] width 92 height 31
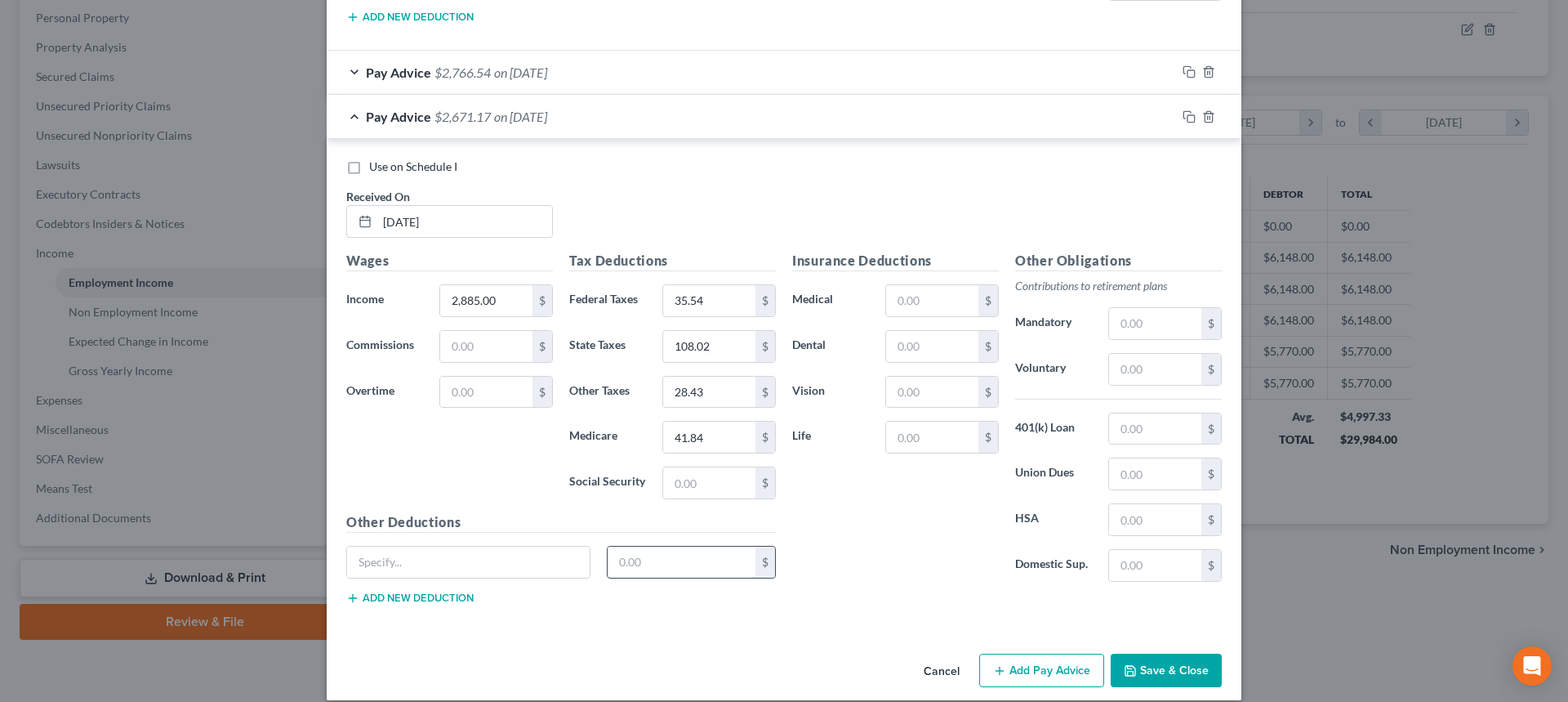
scroll to position [1379, 0]
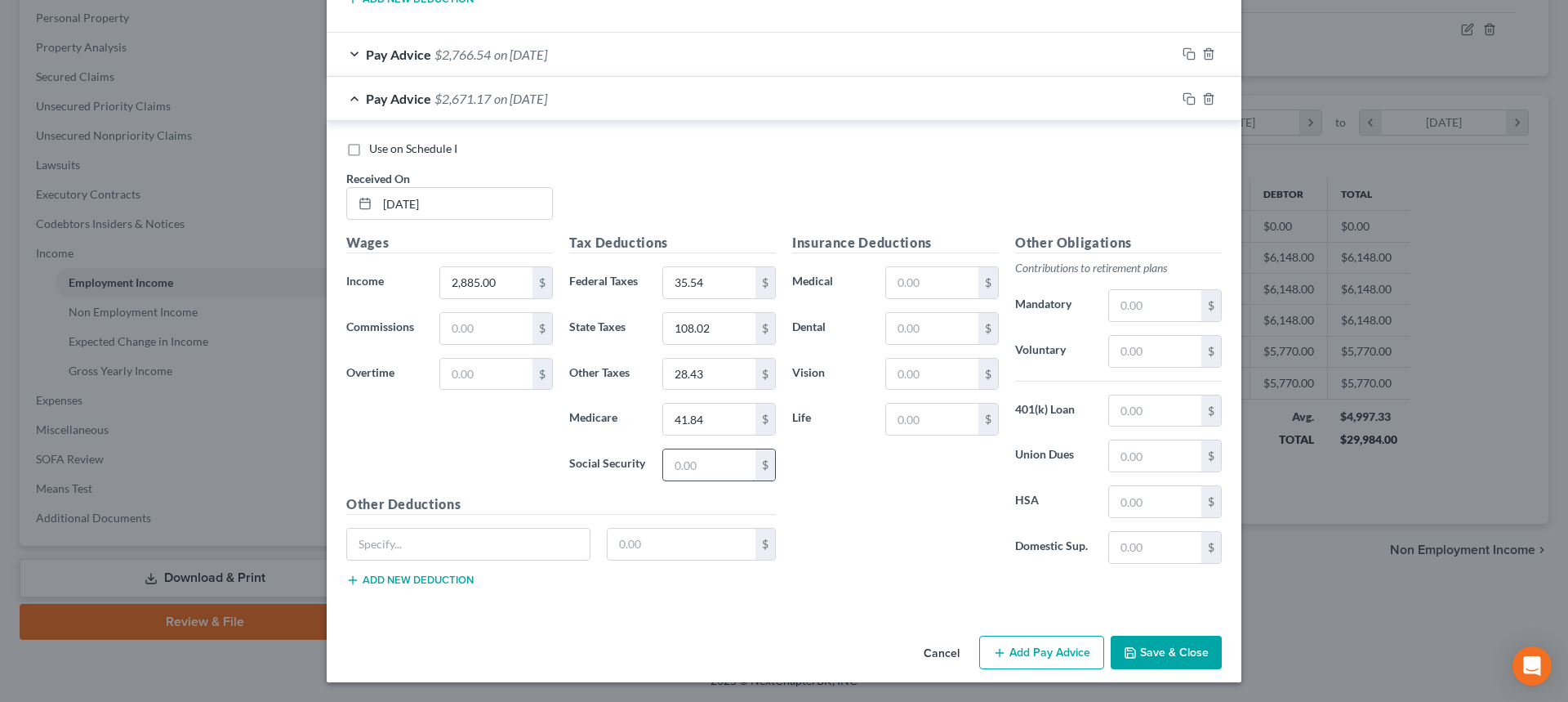
click at [713, 463] on input "text" at bounding box center [709, 464] width 92 height 31
paste input "178.87"
type input "178.87"
click at [1016, 643] on button "Add Pay Advice" at bounding box center [1041, 653] width 125 height 34
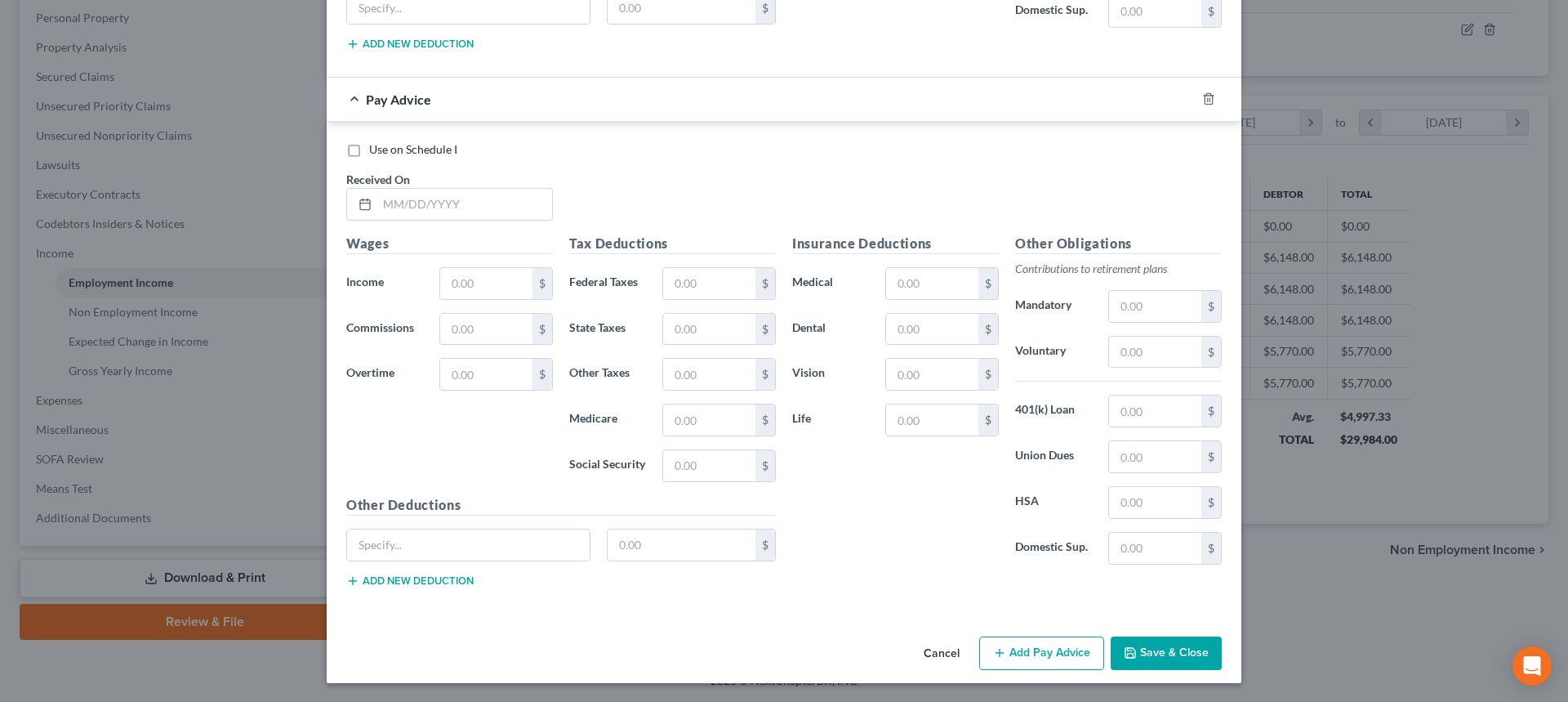
scroll to position [1916, 0]
click at [397, 216] on input "text" at bounding box center [464, 204] width 175 height 31
click at [689, 466] on input "text" at bounding box center [709, 464] width 92 height 31
paste input "178.87"
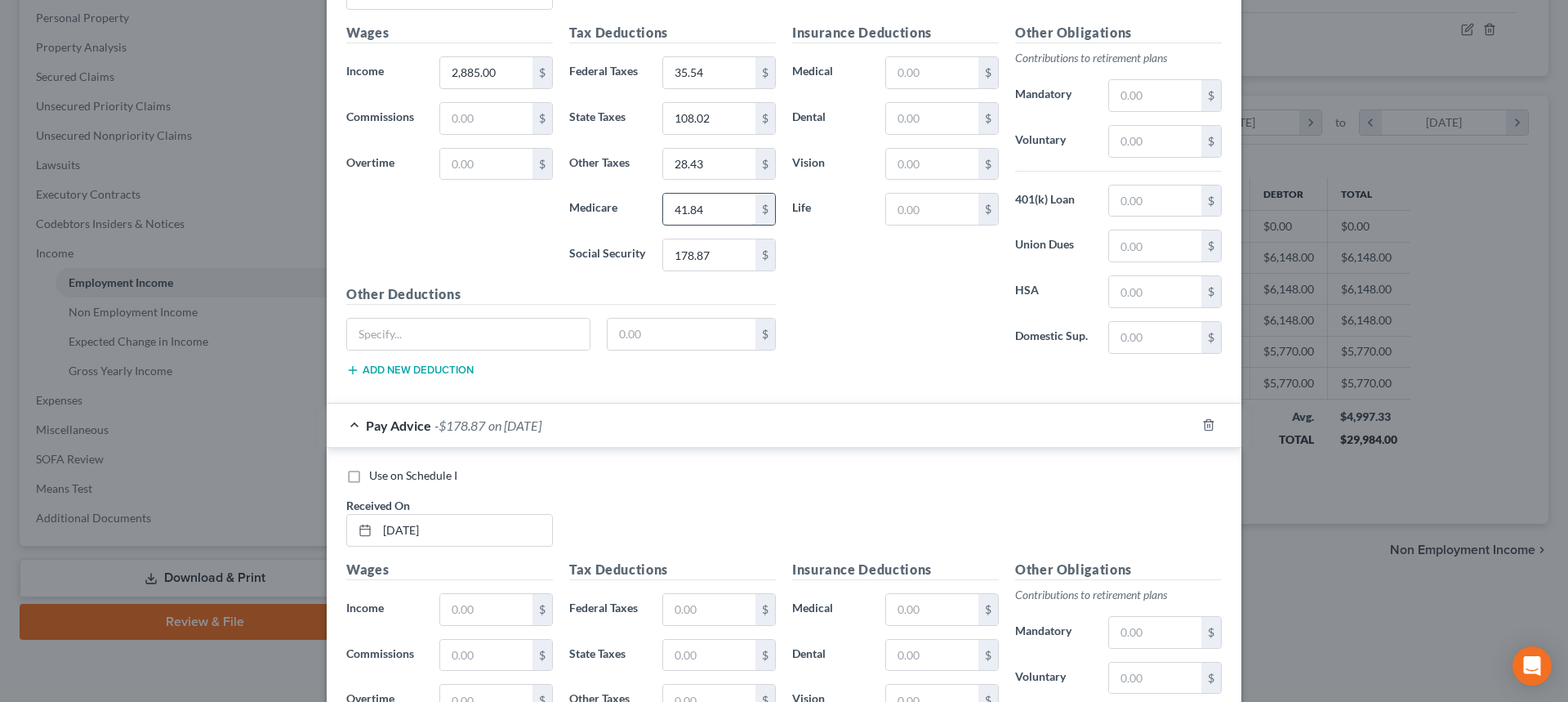
click at [720, 217] on input "41.84" at bounding box center [709, 209] width 92 height 31
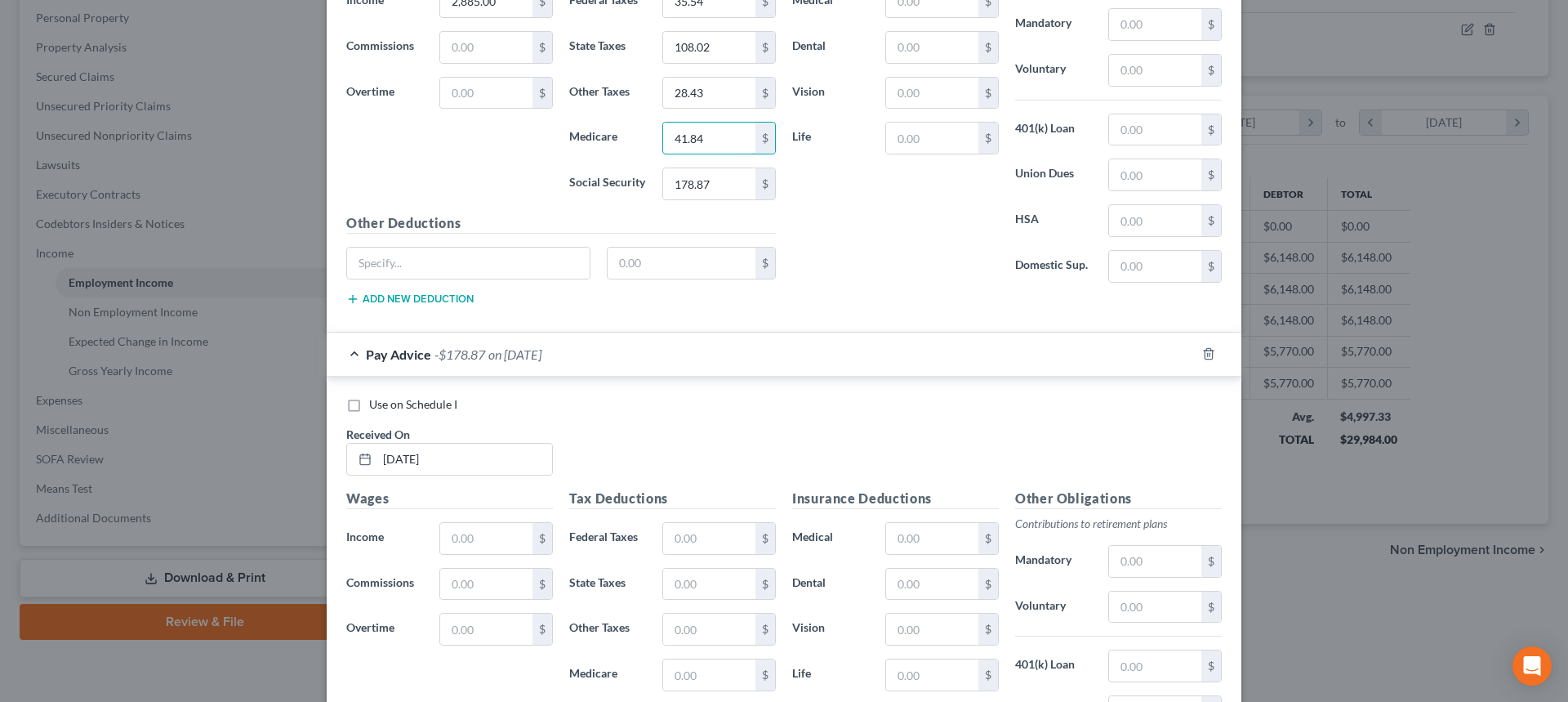
scroll to position [1753, 0]
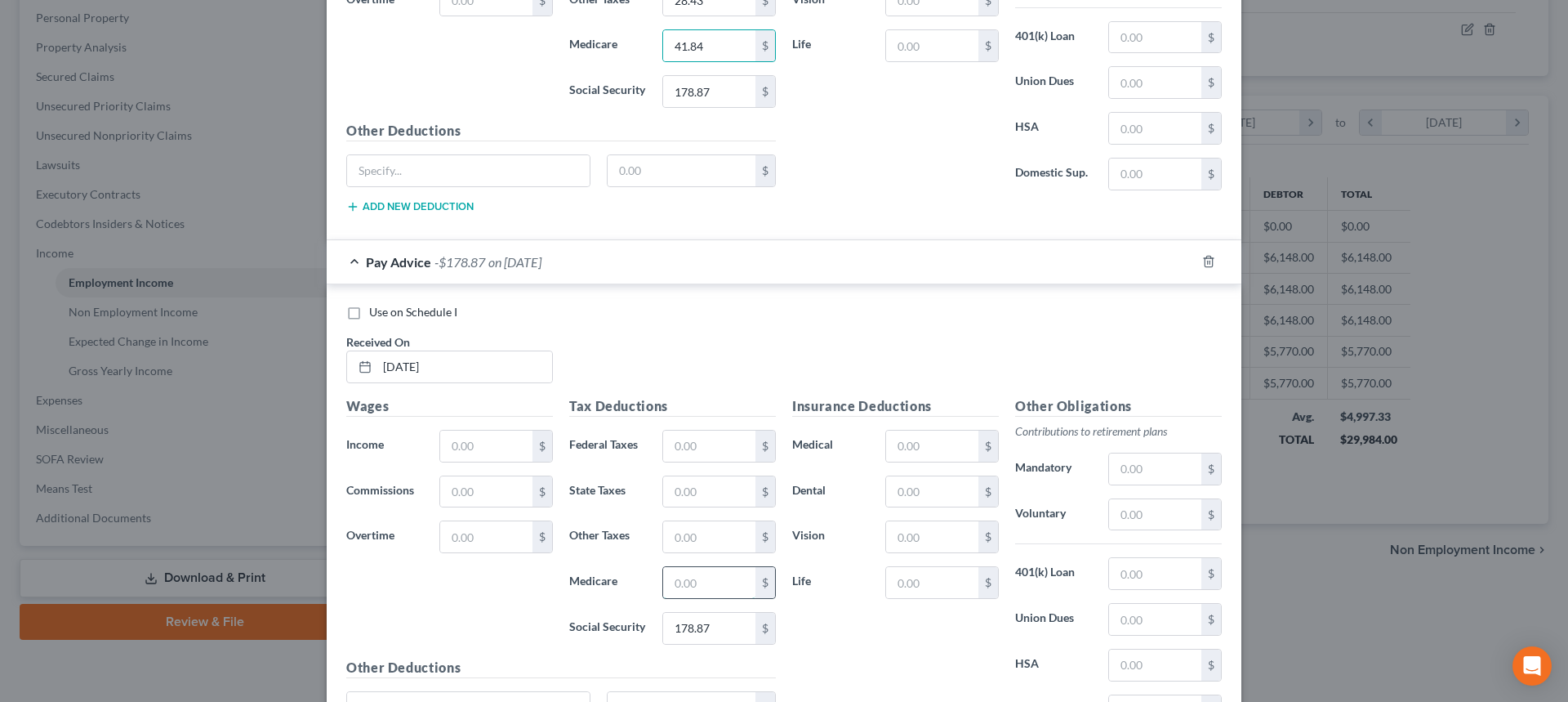
click at [719, 576] on input "text" at bounding box center [709, 582] width 92 height 31
paste input "41.84"
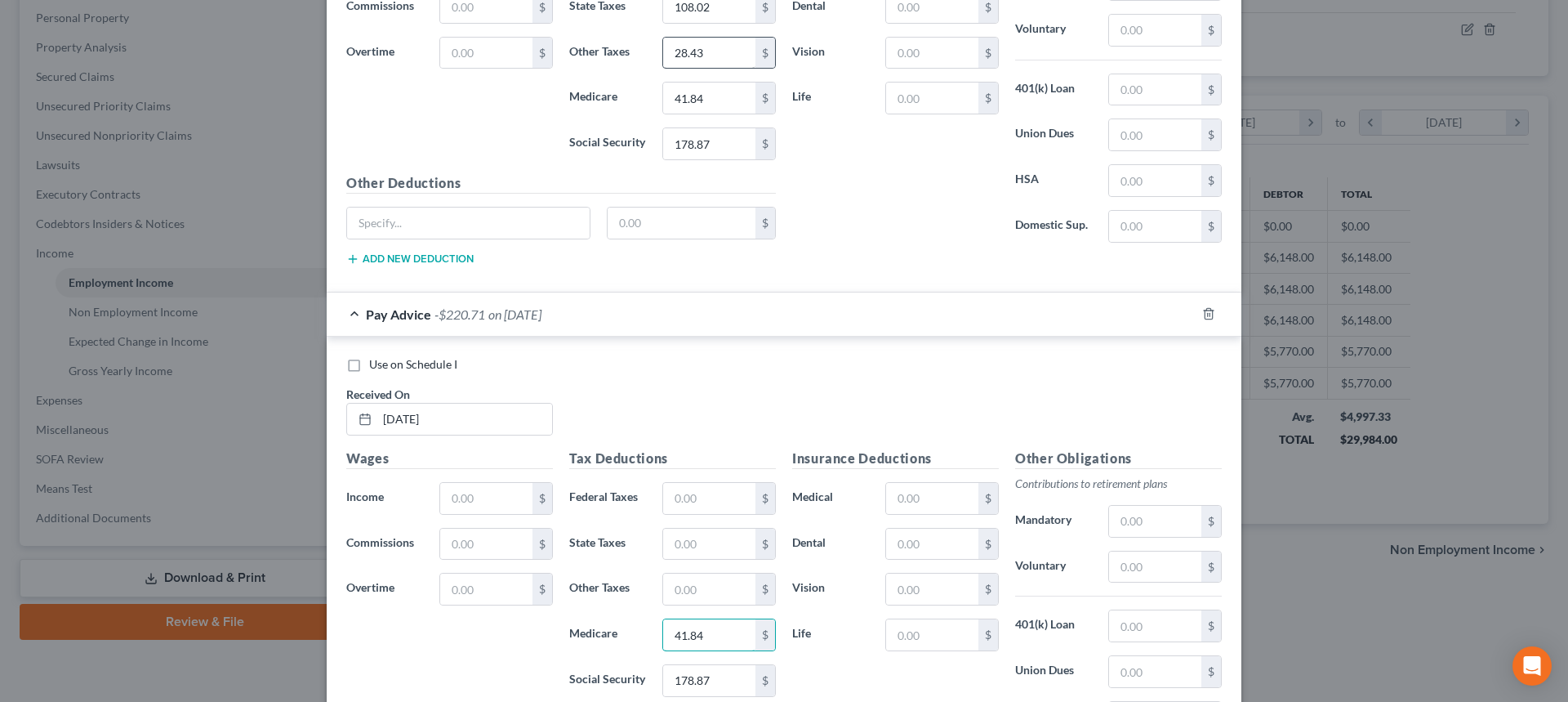
scroll to position [1670, 0]
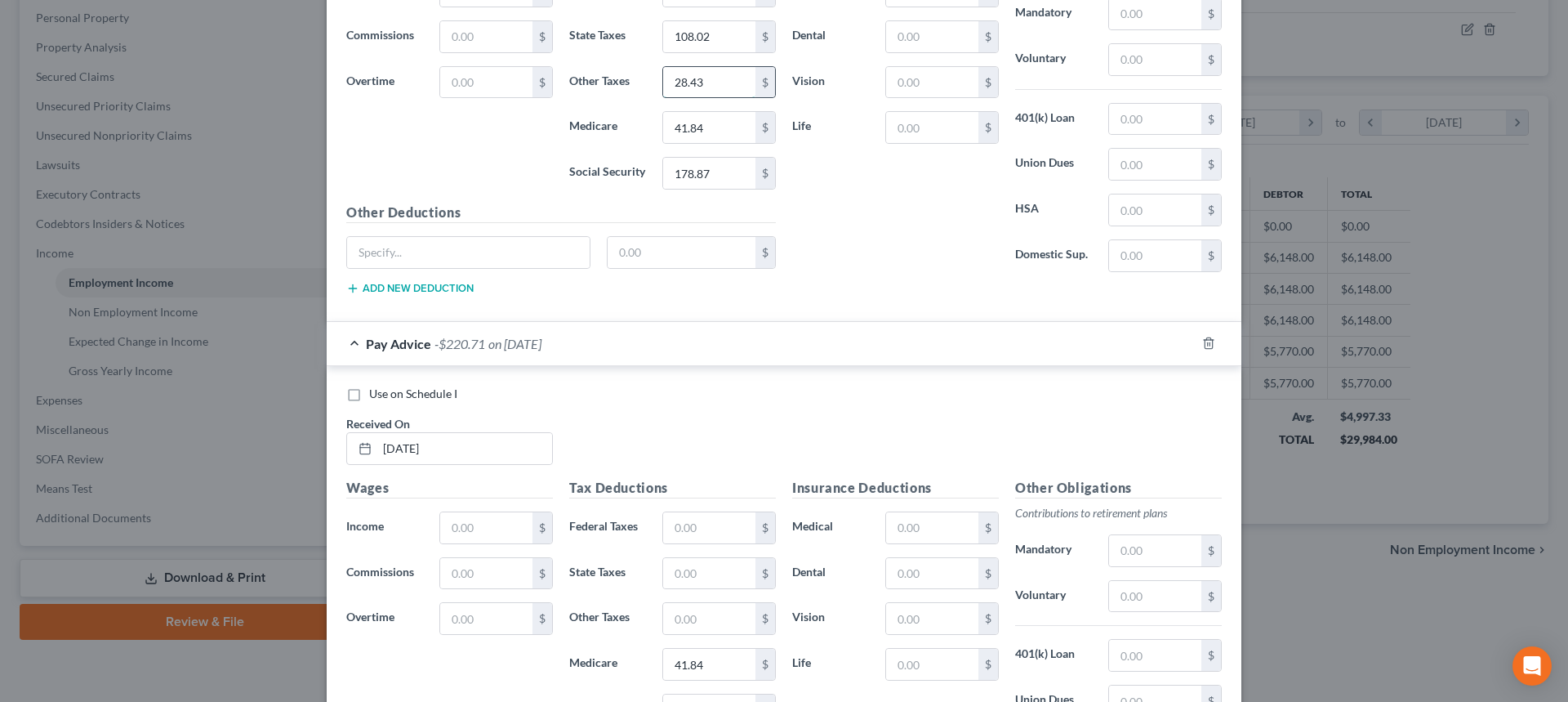
click at [708, 87] on input "28.43" at bounding box center [709, 82] width 92 height 31
click at [694, 637] on div "Tax Deductions Federal Taxes $ State Taxes $ Other Taxes $ Medicare 41.84 $ Soc…" at bounding box center [672, 609] width 223 height 262
click at [697, 624] on input "text" at bounding box center [709, 618] width 92 height 31
paste input "28.43"
click at [721, 37] on input "108.02" at bounding box center [709, 37] width 92 height 31
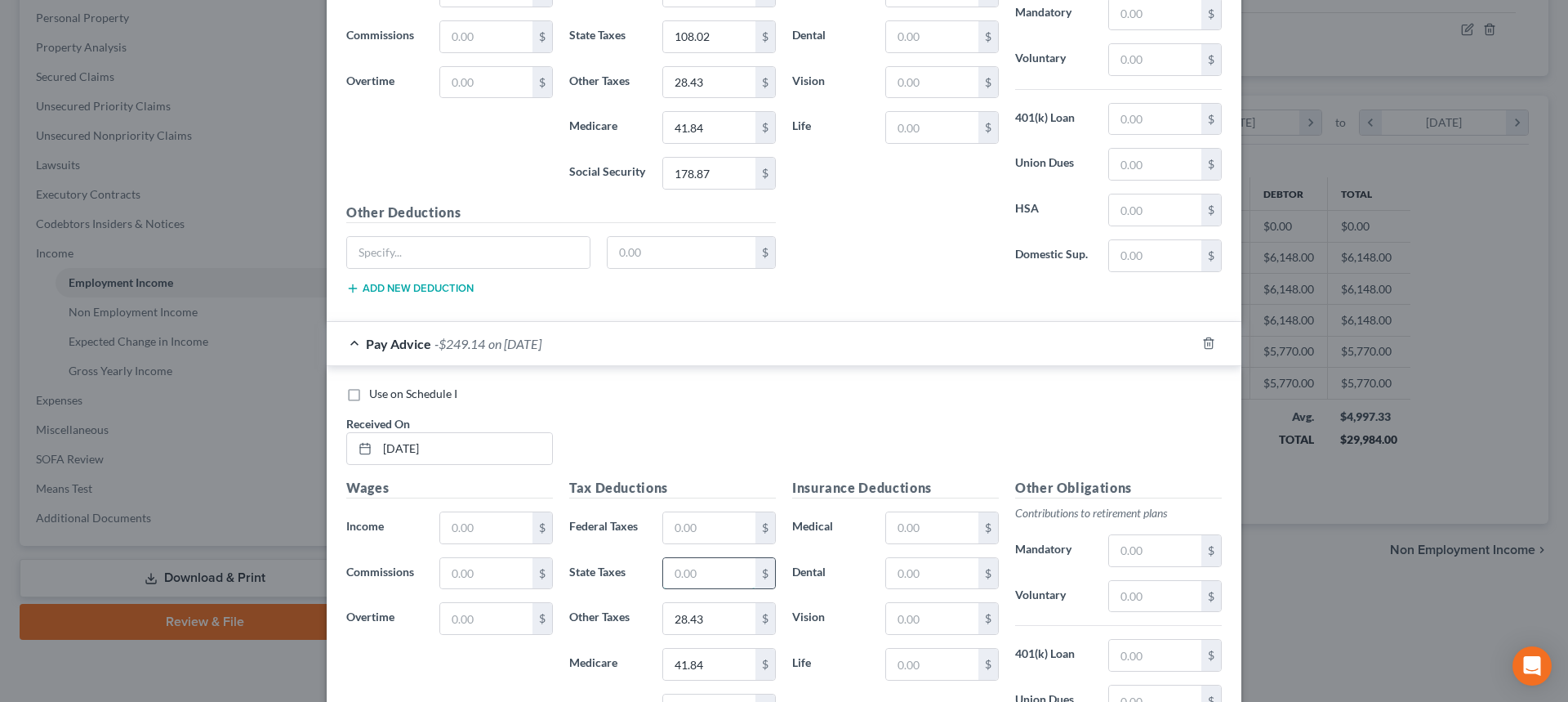
click at [684, 574] on input "text" at bounding box center [709, 573] width 92 height 31
paste input "108.02"
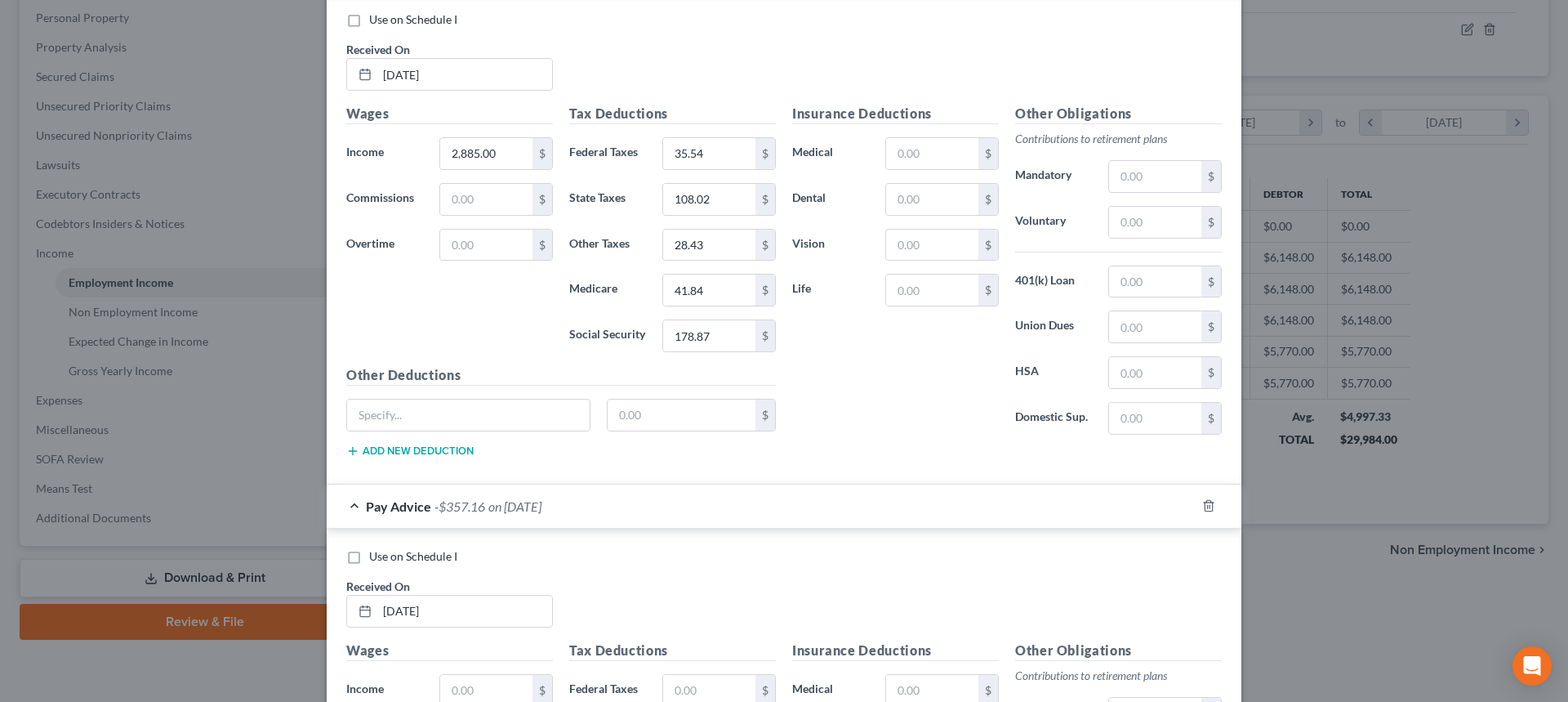
scroll to position [1507, 0]
click at [716, 153] on input "35.54" at bounding box center [709, 154] width 92 height 31
click at [717, 677] on input "text" at bounding box center [709, 691] width 92 height 31
paste input "35.54"
click at [510, 169] on input "2,885.00" at bounding box center [486, 154] width 92 height 31
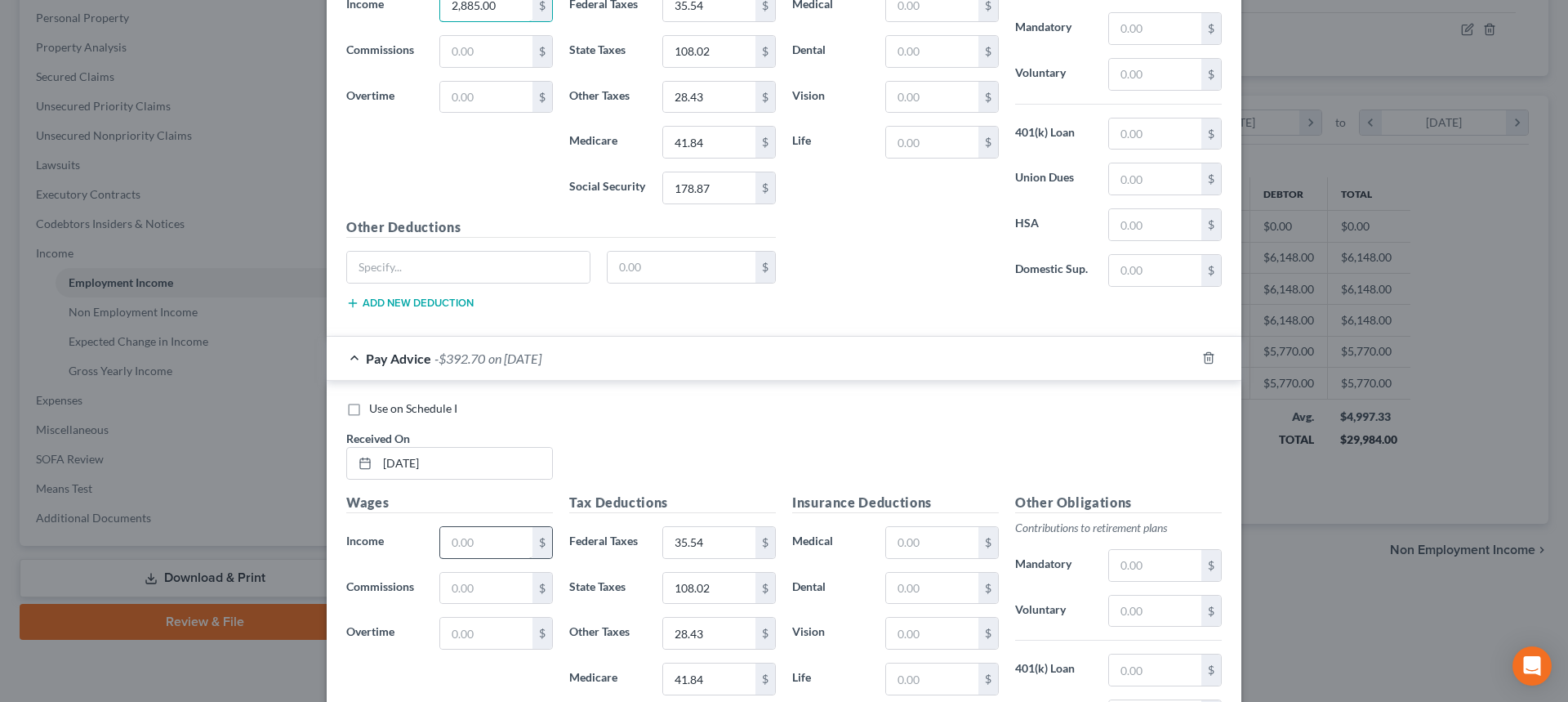
scroll to position [1670, 0]
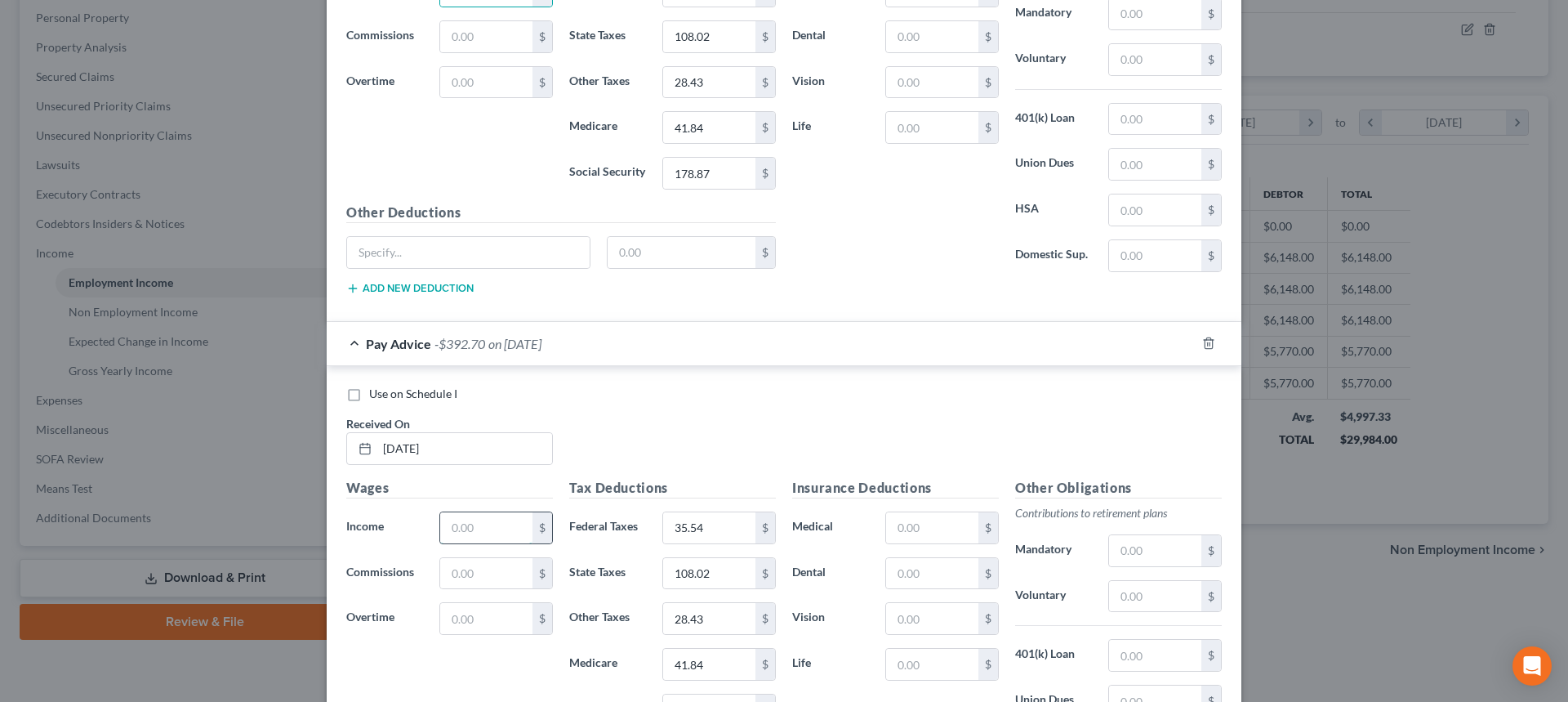
click at [503, 520] on input "text" at bounding box center [486, 527] width 92 height 31
paste input "2,885.00"
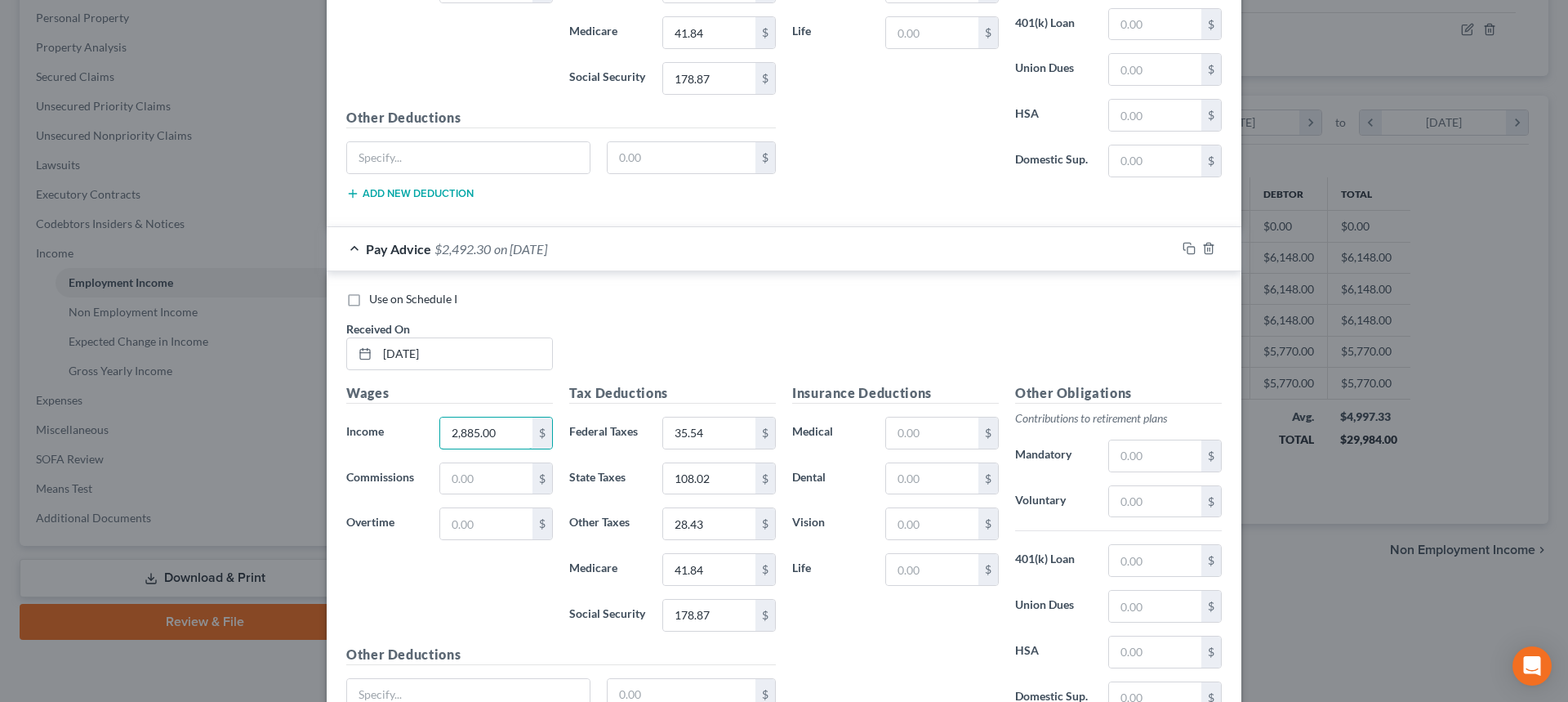
scroll to position [1916, 0]
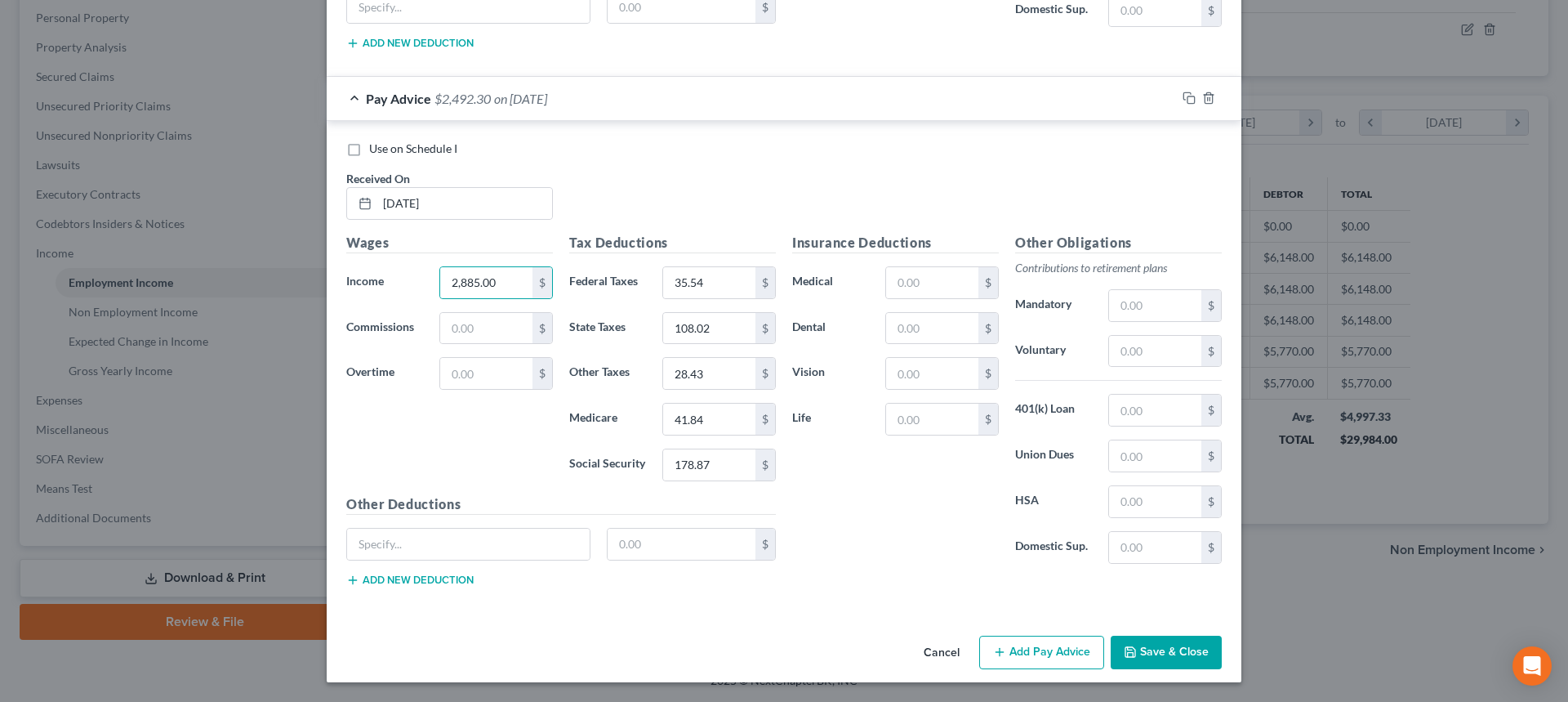
click at [1005, 652] on button "Add Pay Advice" at bounding box center [1041, 653] width 125 height 34
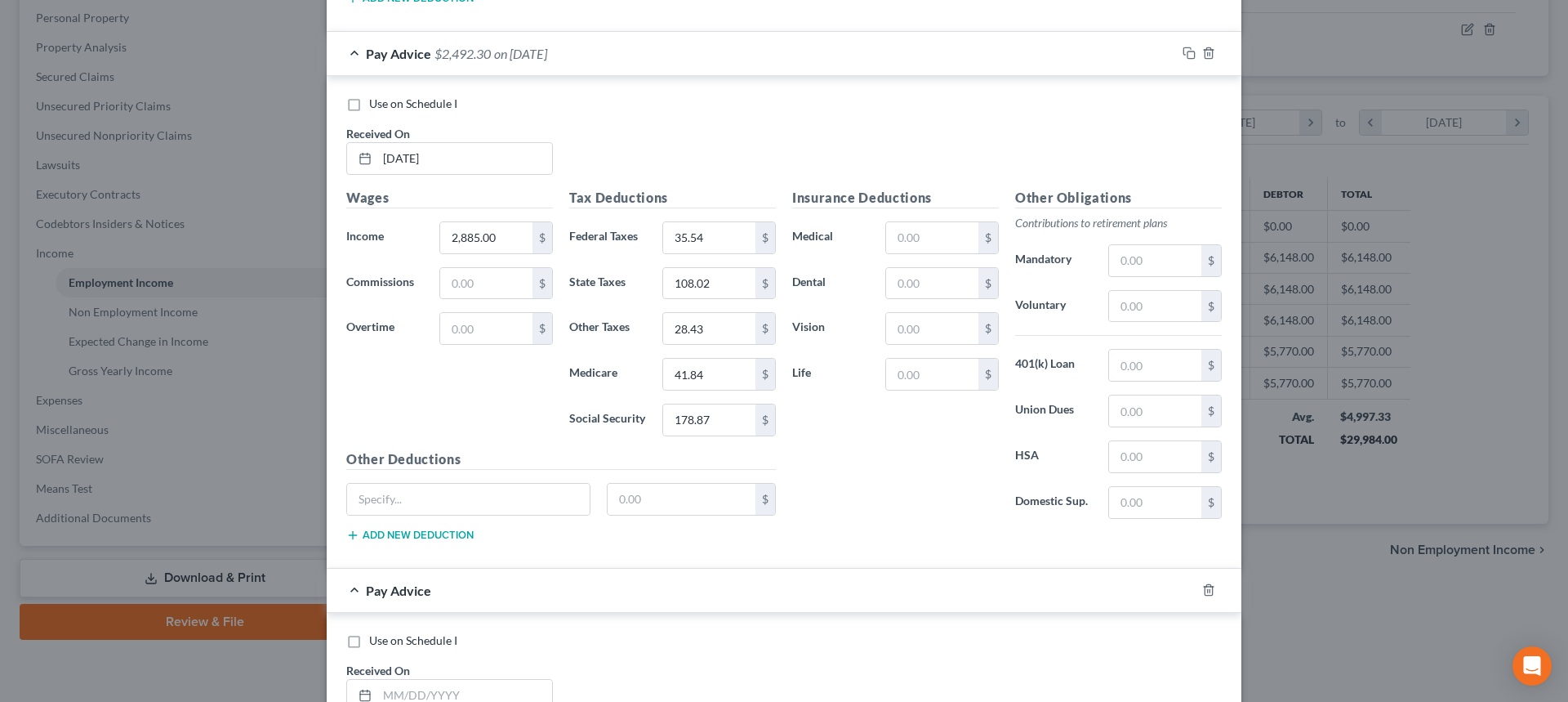
scroll to position [2079, 0]
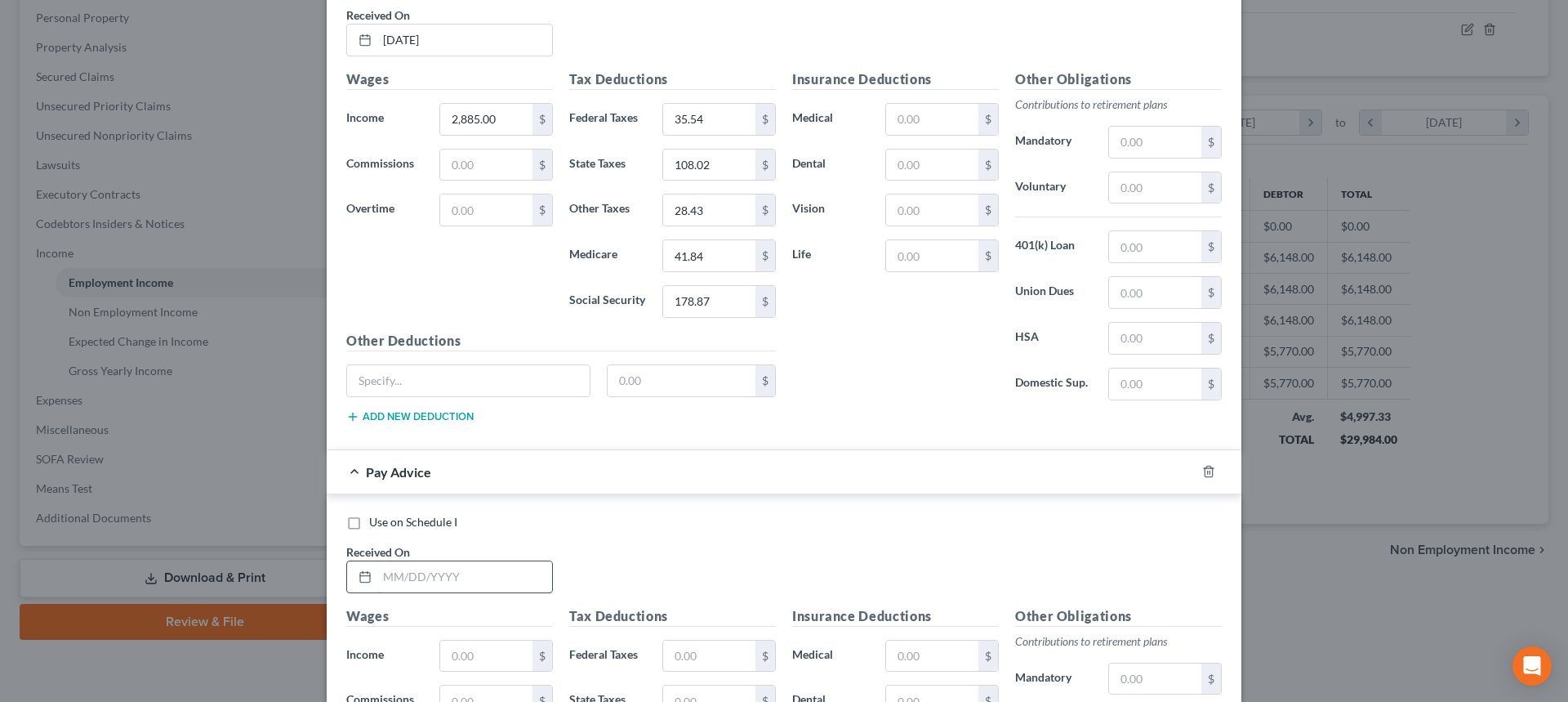
click at [500, 573] on input "text" at bounding box center [464, 576] width 175 height 31
click at [491, 108] on input "2,885.00" at bounding box center [486, 119] width 92 height 31
click at [487, 644] on input "text" at bounding box center [486, 655] width 92 height 31
paste input "2,885.00"
click at [695, 114] on input "35.54" at bounding box center [709, 119] width 92 height 31
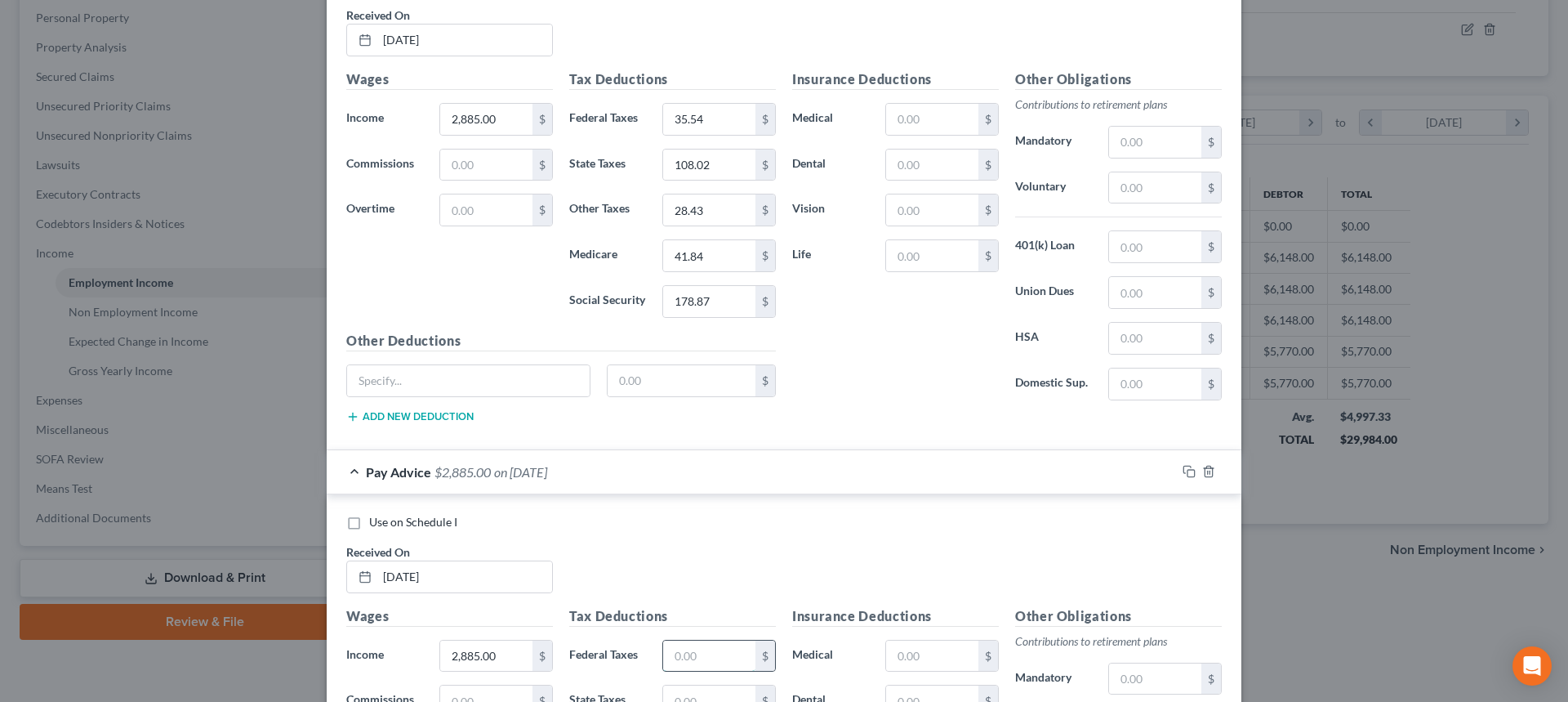
click at [703, 649] on input "text" at bounding box center [709, 655] width 92 height 31
paste input "35.54"
click at [720, 163] on input "108.02" at bounding box center [709, 165] width 92 height 31
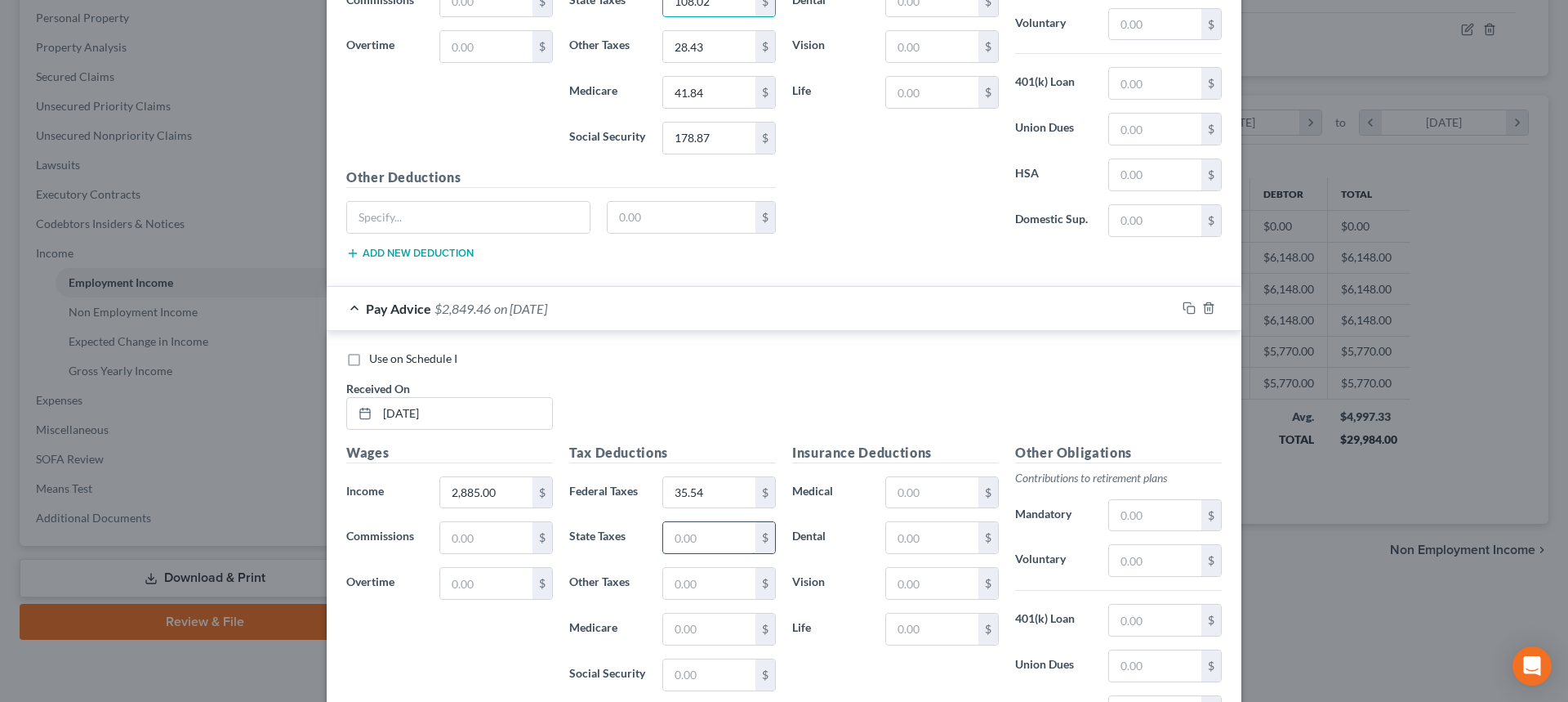
click at [702, 541] on input "text" at bounding box center [709, 537] width 92 height 31
paste input "35.54"
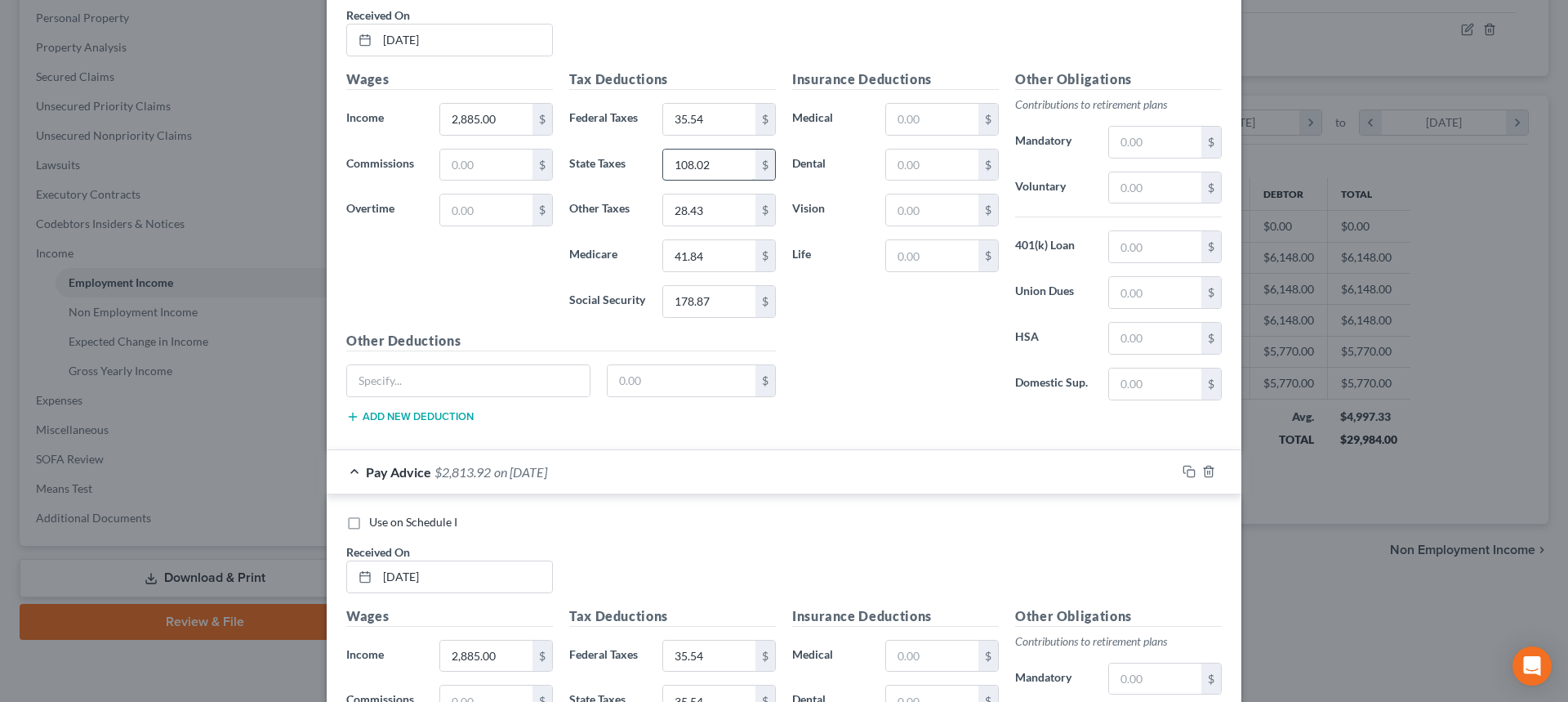
click at [712, 167] on input "108.02" at bounding box center [709, 165] width 92 height 31
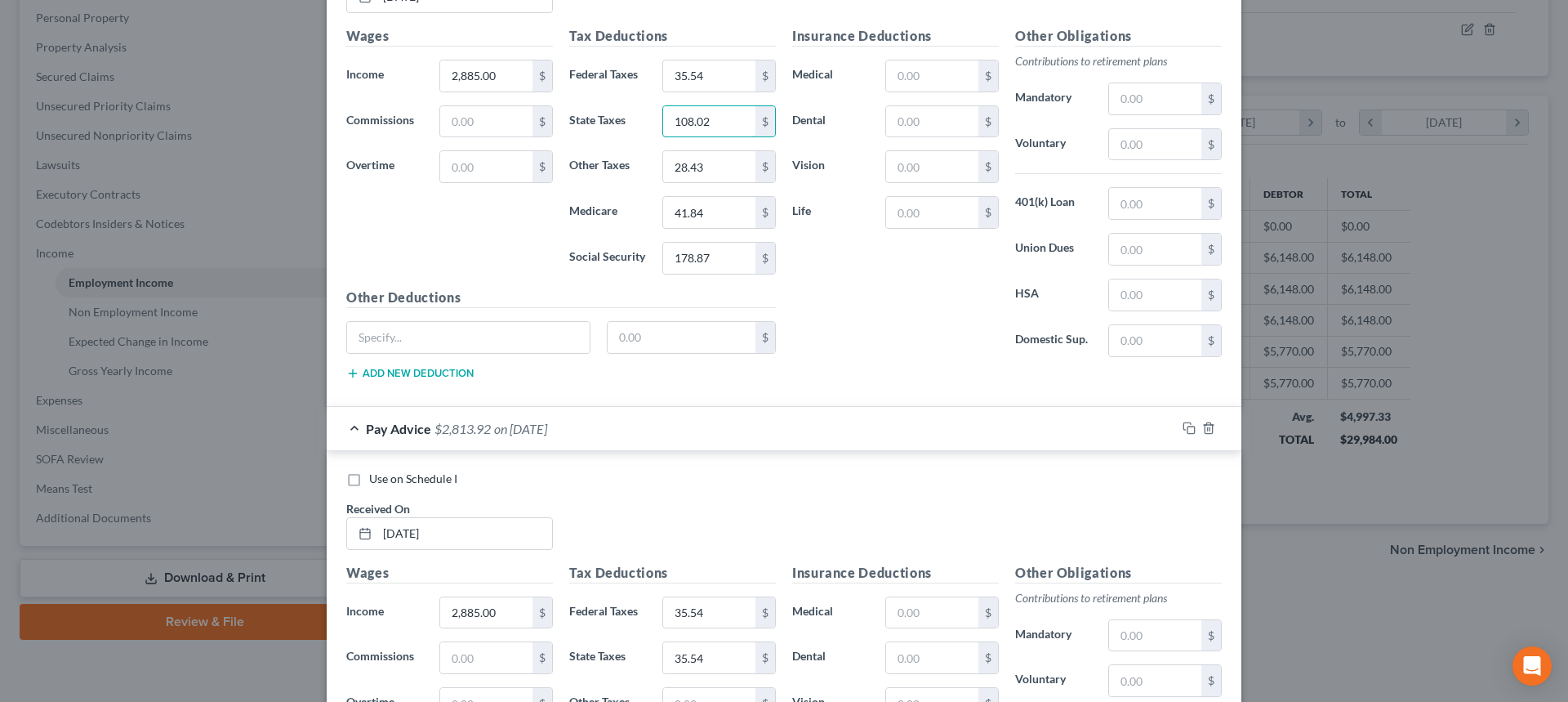
scroll to position [2161, 0]
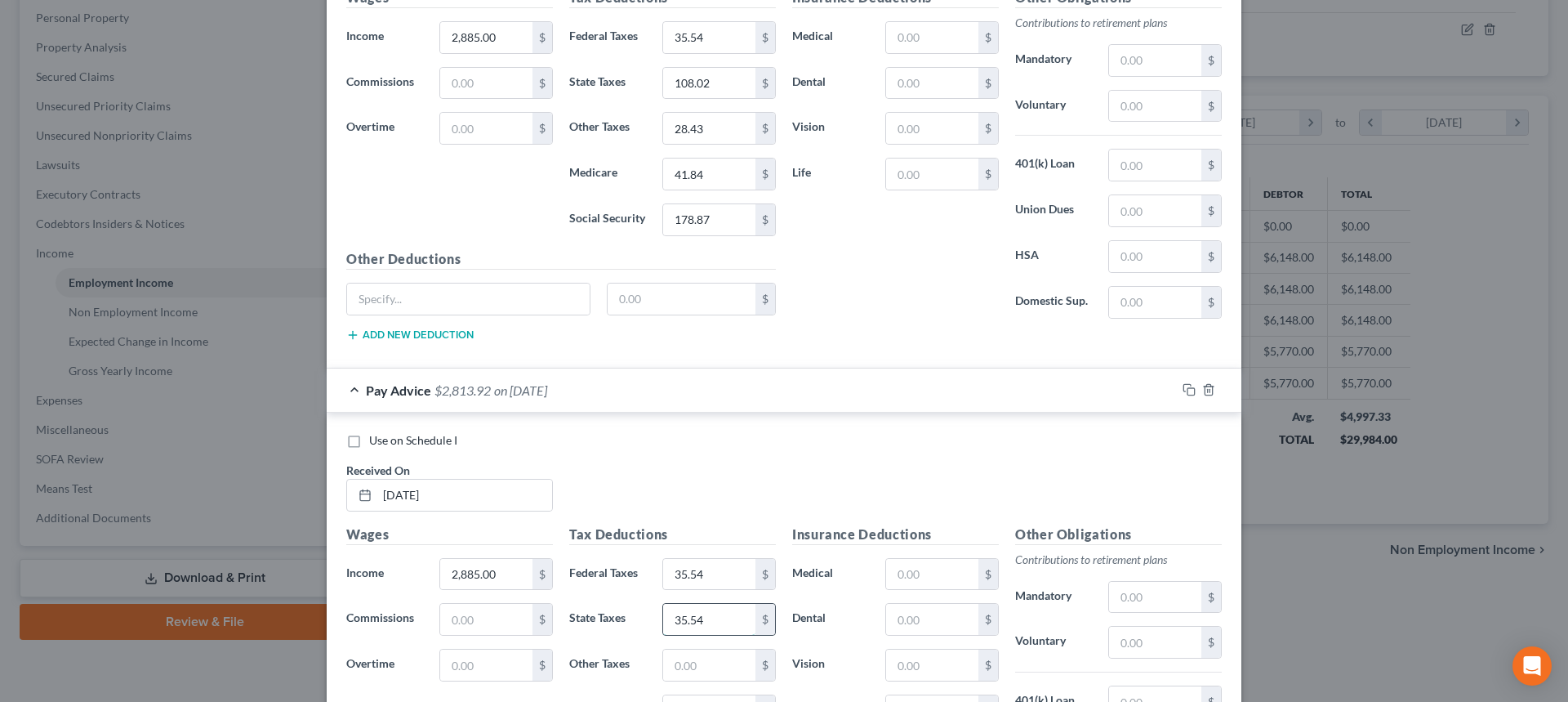
click at [717, 629] on input "35.54" at bounding box center [709, 619] width 92 height 31
paste input "108.02"
click at [698, 134] on input "28.43" at bounding box center [709, 128] width 92 height 31
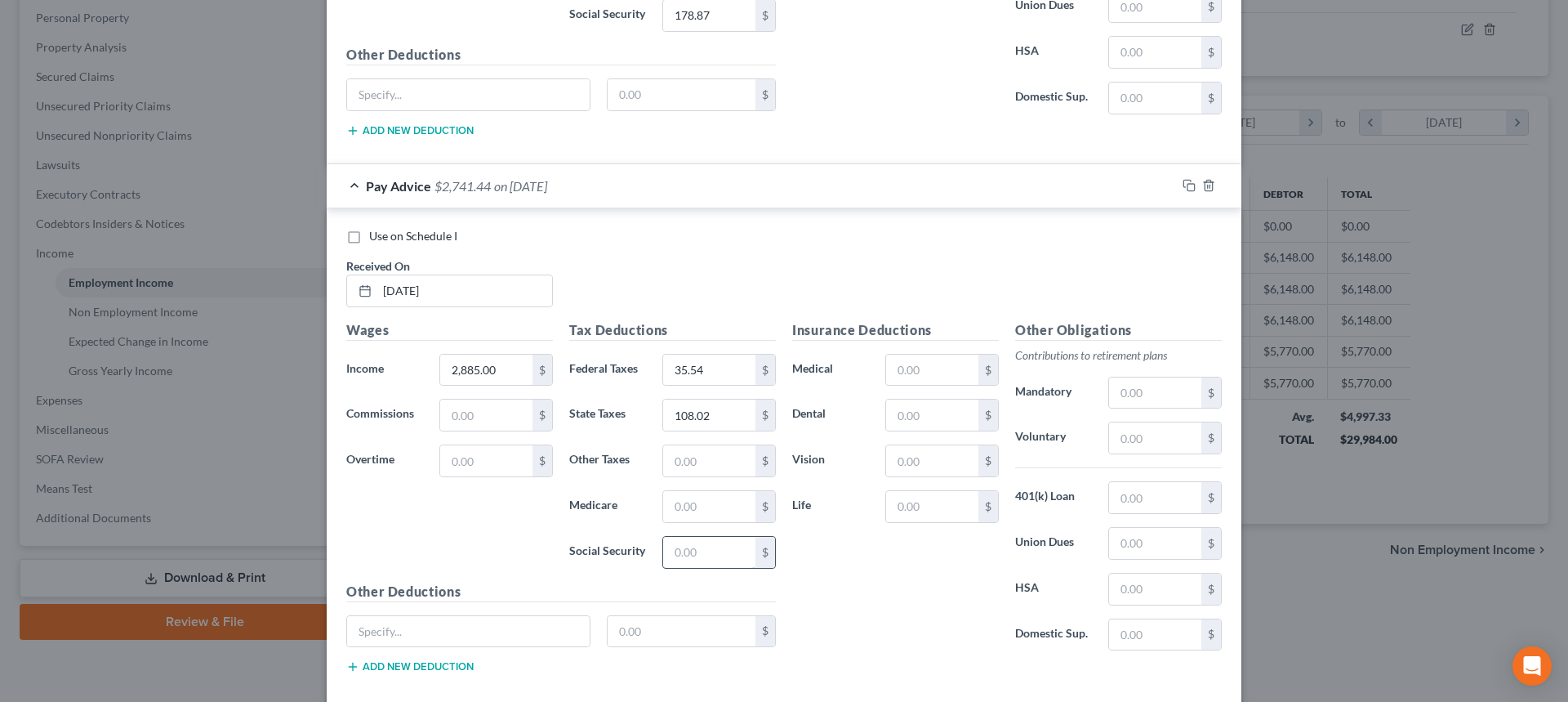
scroll to position [2406, 0]
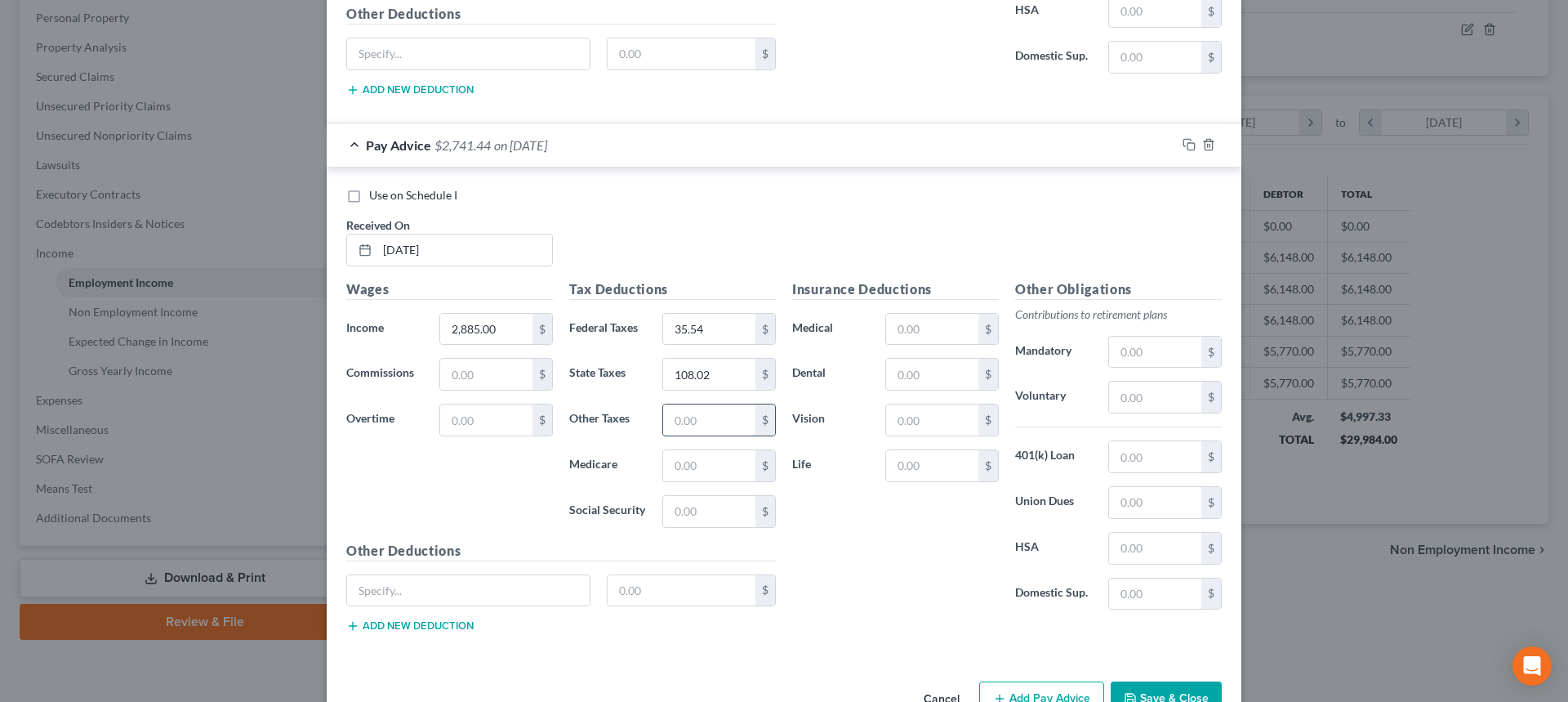
click at [707, 419] on input "text" at bounding box center [709, 420] width 92 height 31
paste input "28.43"
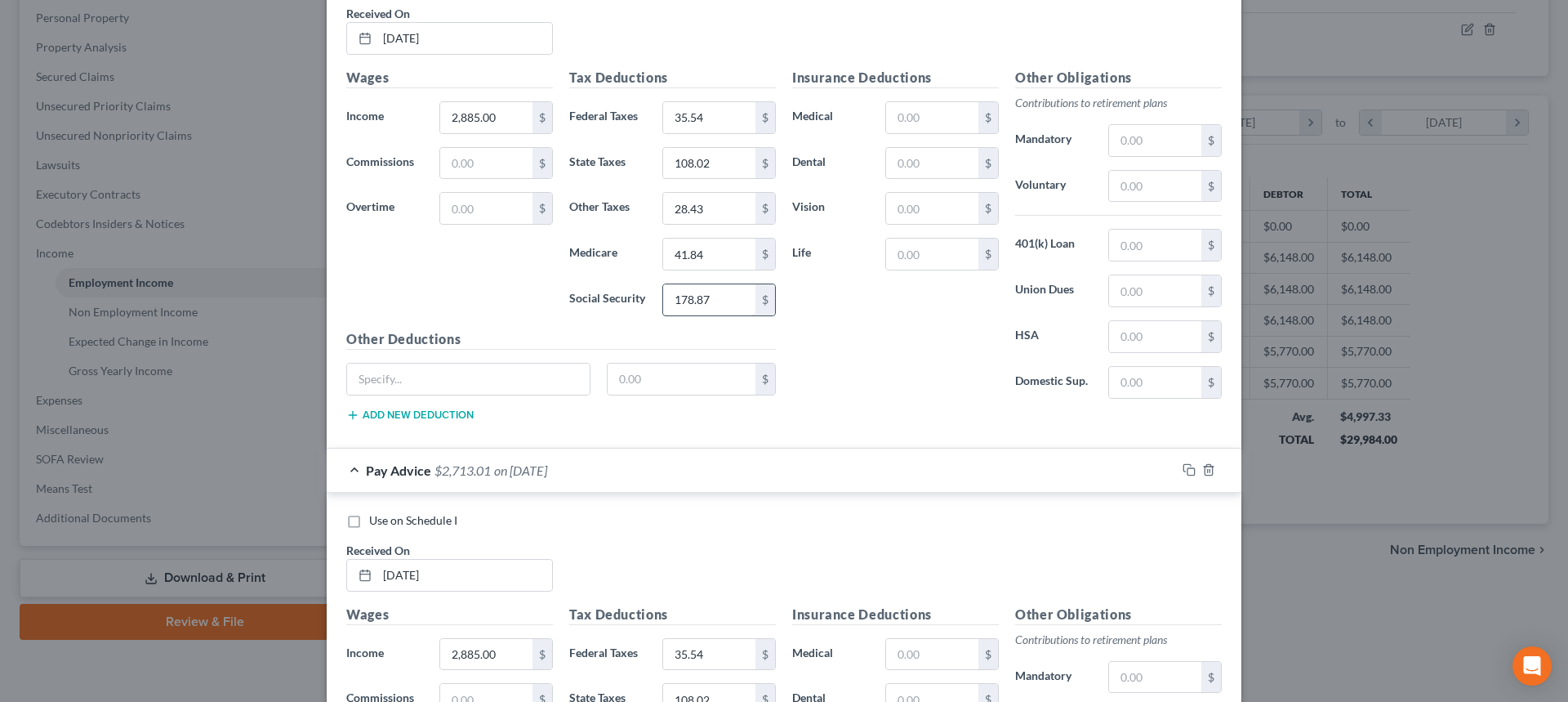
scroll to position [2079, 0]
click at [705, 269] on input "41.84" at bounding box center [709, 256] width 92 height 31
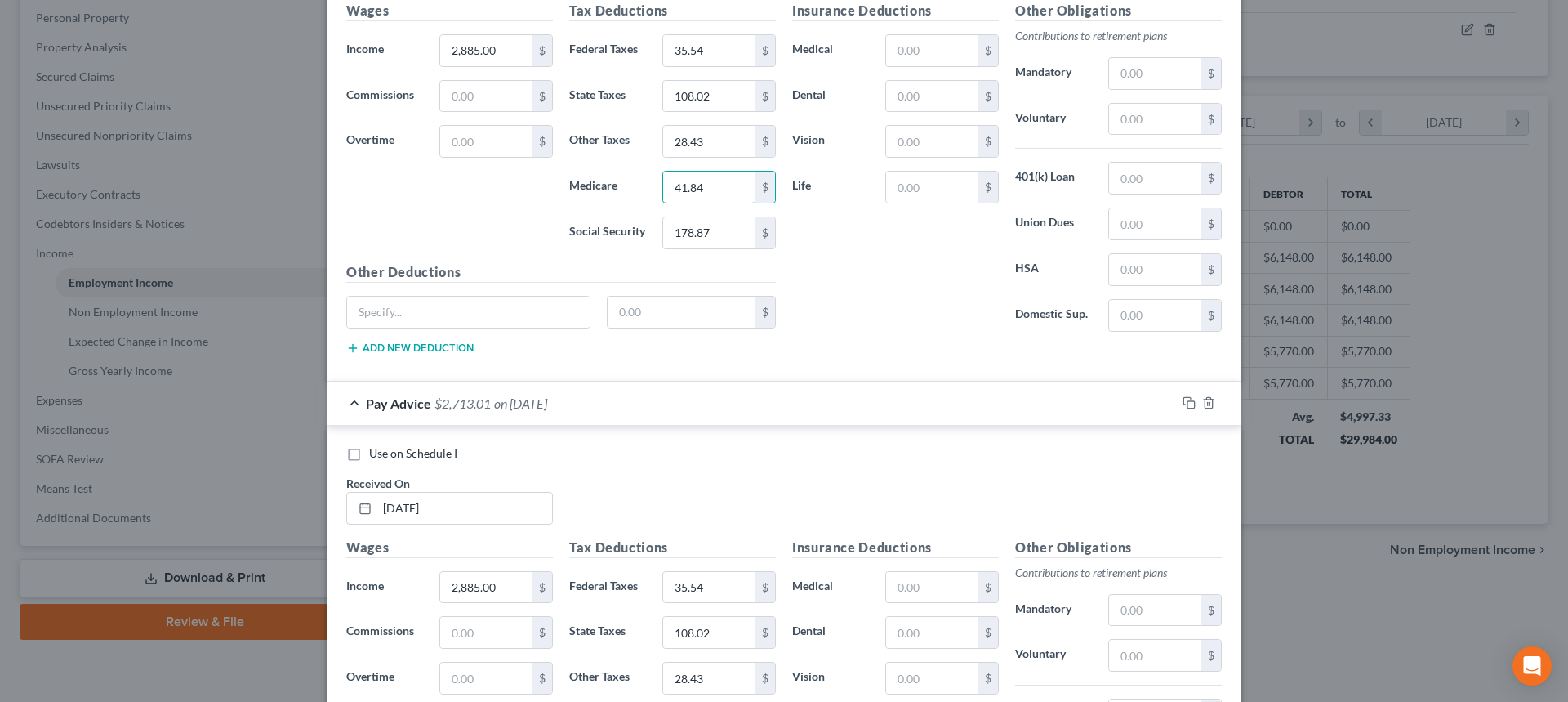
scroll to position [2242, 0]
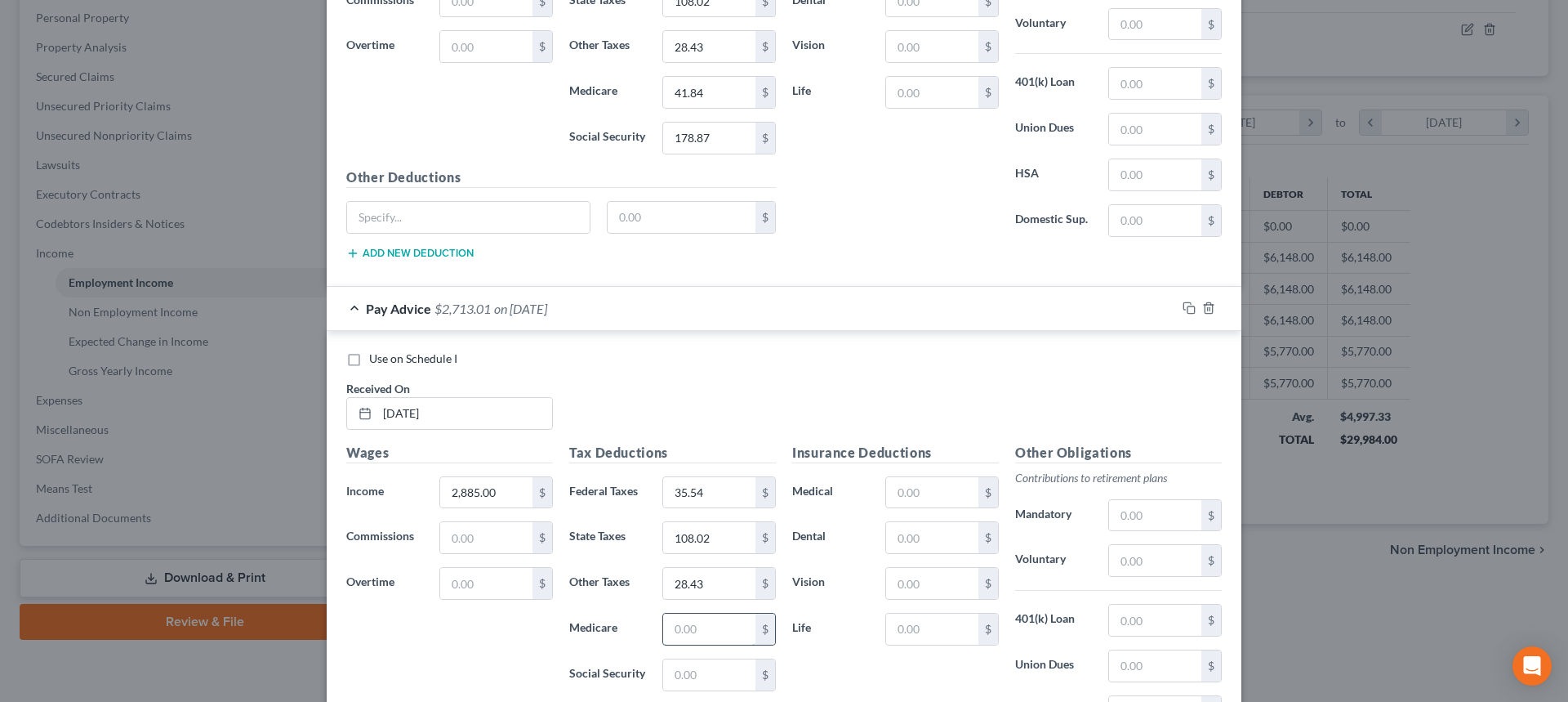
click at [713, 624] on input "text" at bounding box center [709, 628] width 92 height 31
paste input "41.84"
click at [708, 157] on div "Tax Deductions Federal Taxes 35.54 $ State Taxes 108.02 $ Other Taxes 28.43 $ M…" at bounding box center [672, 37] width 223 height 262
click at [714, 143] on input "178.87" at bounding box center [709, 138] width 92 height 31
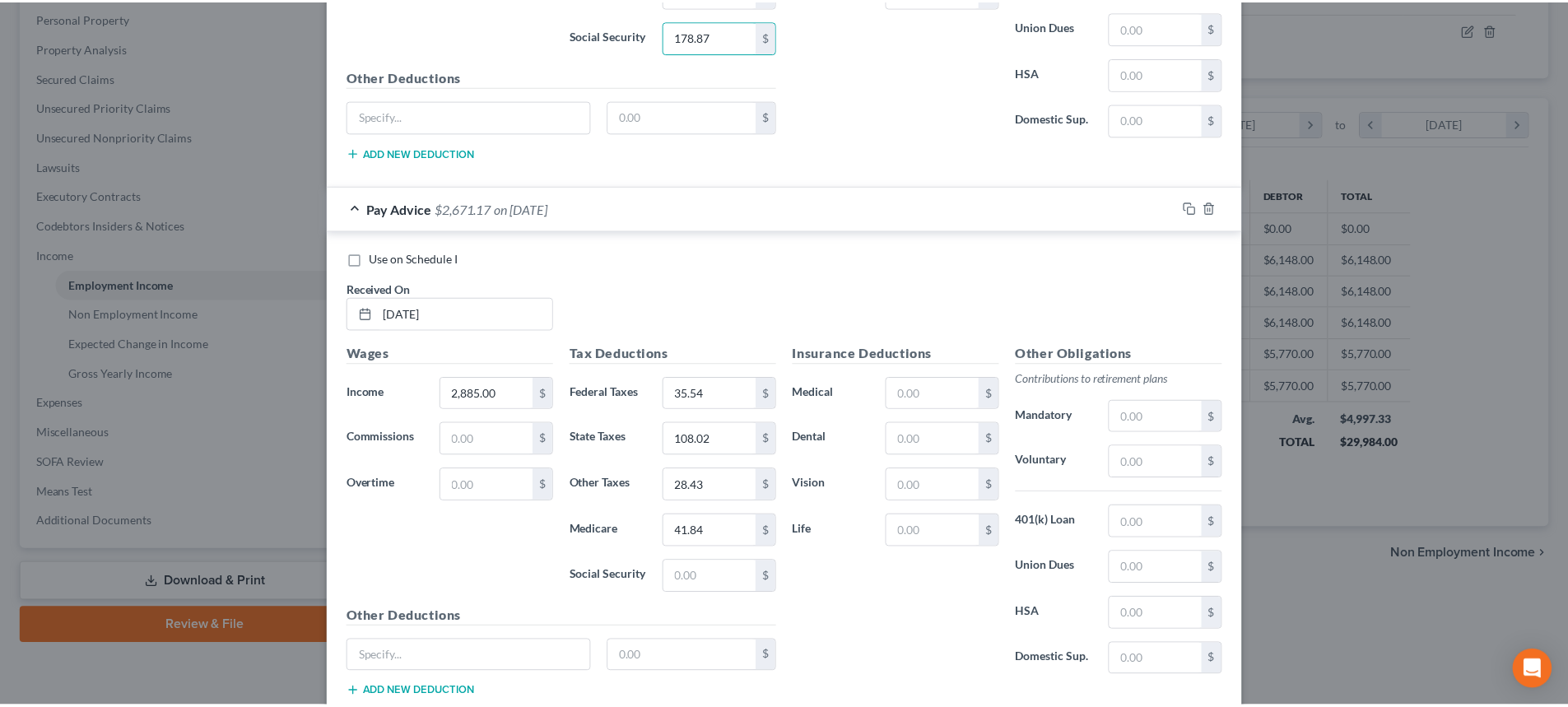
scroll to position [2470, 0]
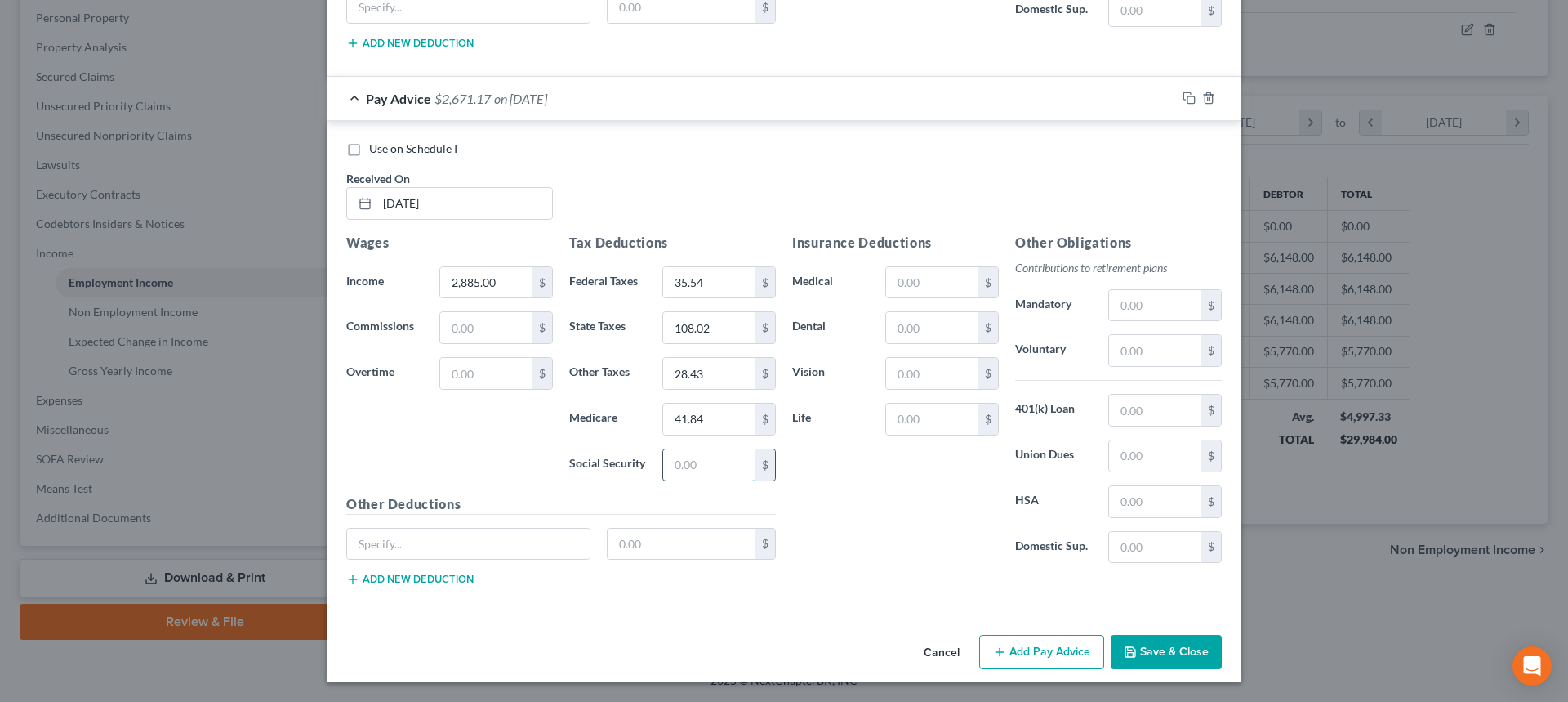
drag, startPoint x: 702, startPoint y: 460, endPoint x: 711, endPoint y: 469, distance: 12.7
click at [702, 460] on input "text" at bounding box center [709, 464] width 92 height 31
paste input "178.87"
click at [1153, 651] on button "Save & Close" at bounding box center [1166, 652] width 111 height 34
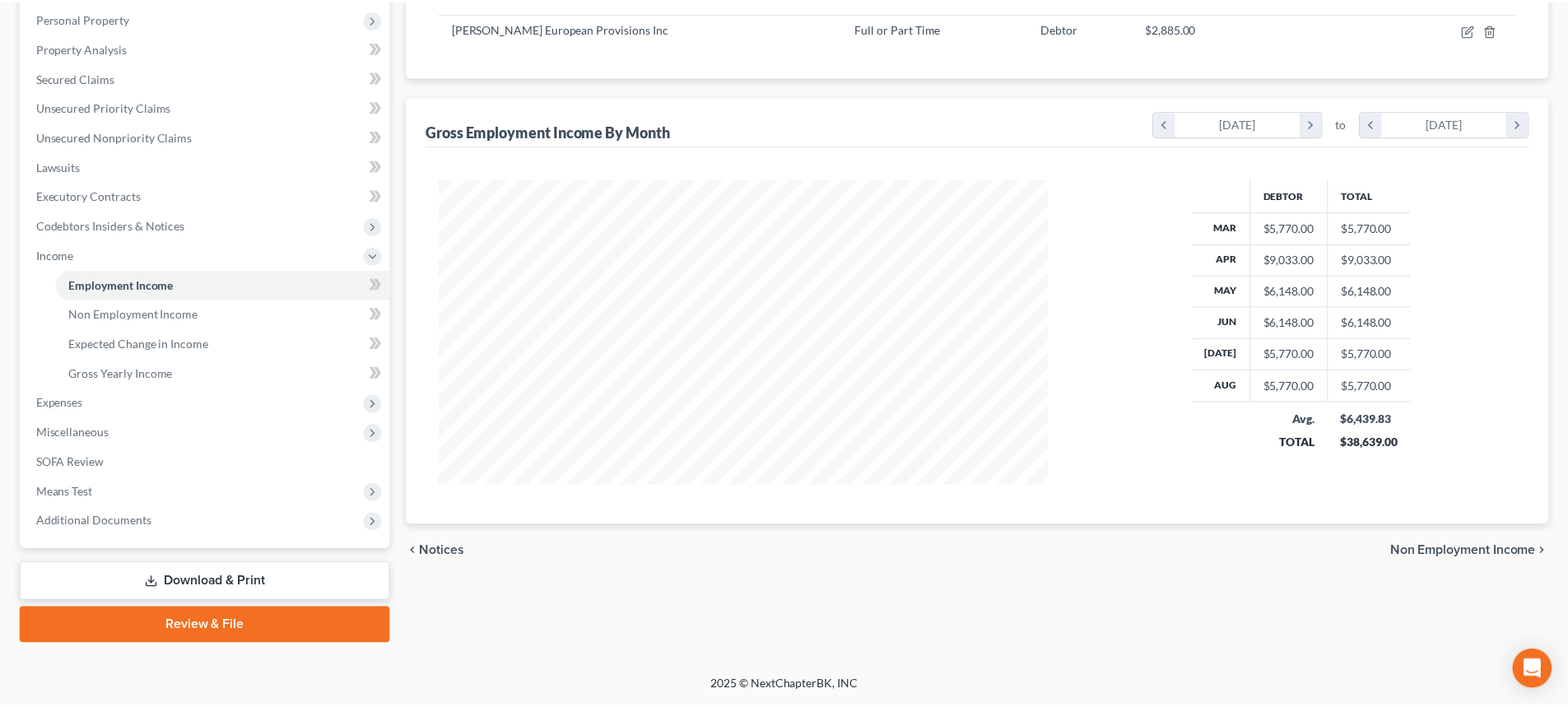
scroll to position [822490, 822413]
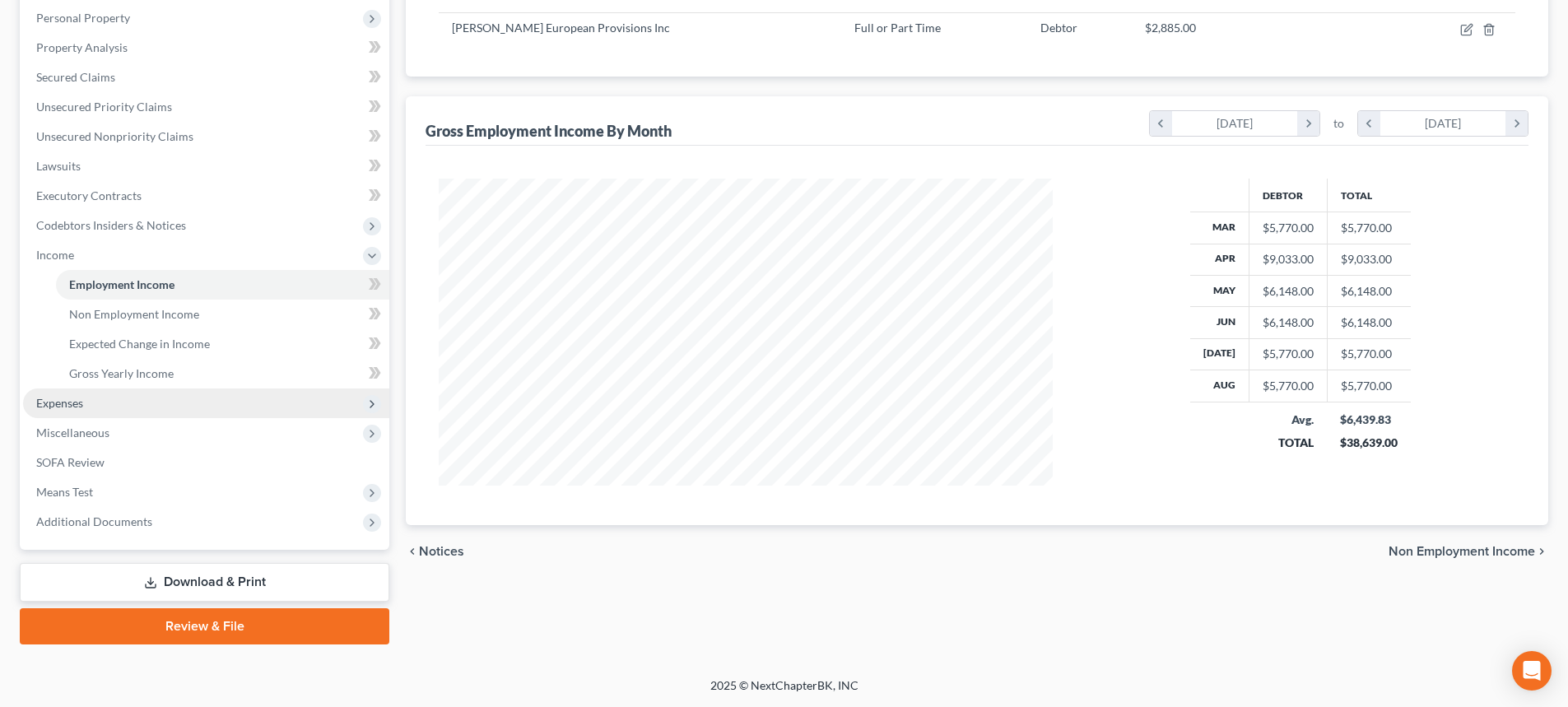
click at [126, 415] on span "Expenses" at bounding box center [207, 403] width 367 height 30
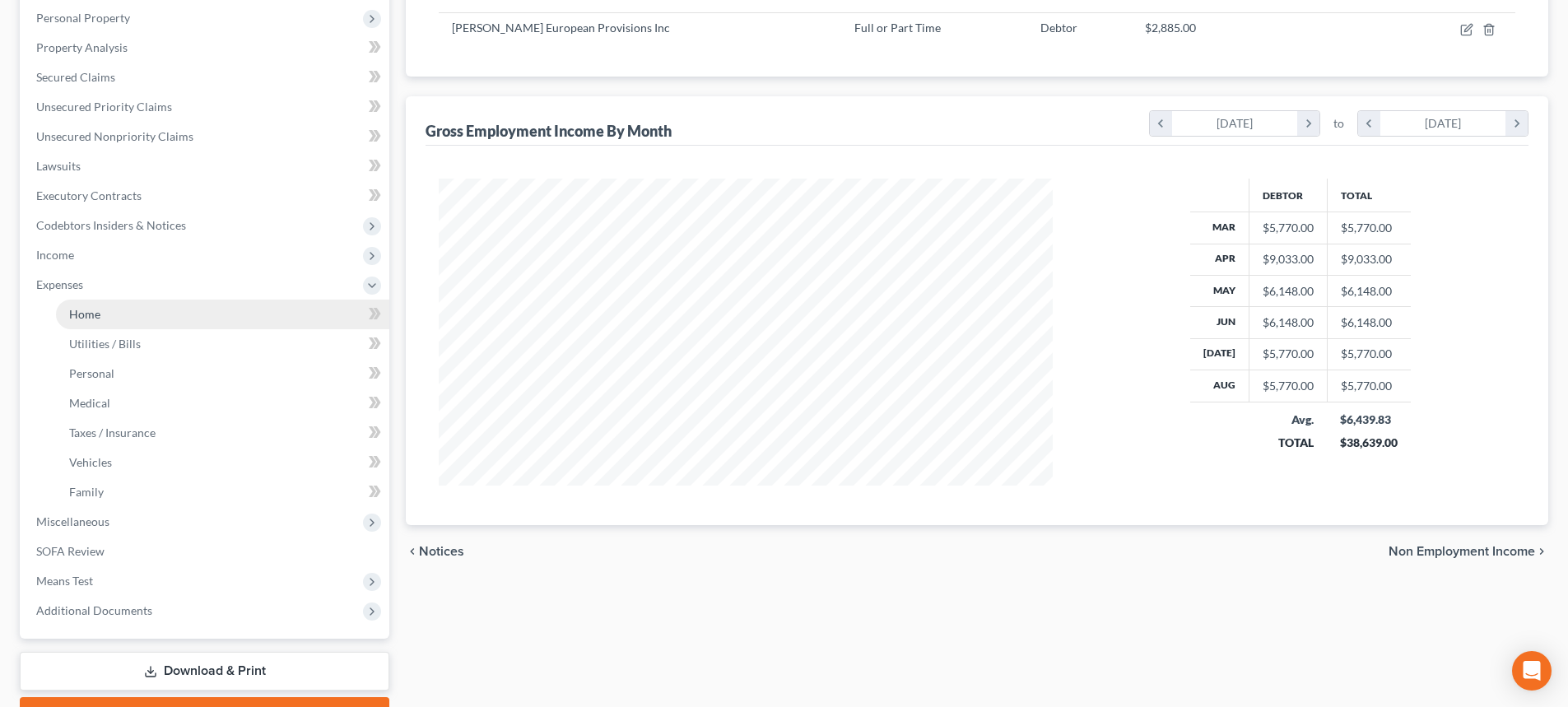
click at [108, 317] on link "Home" at bounding box center [222, 314] width 333 height 30
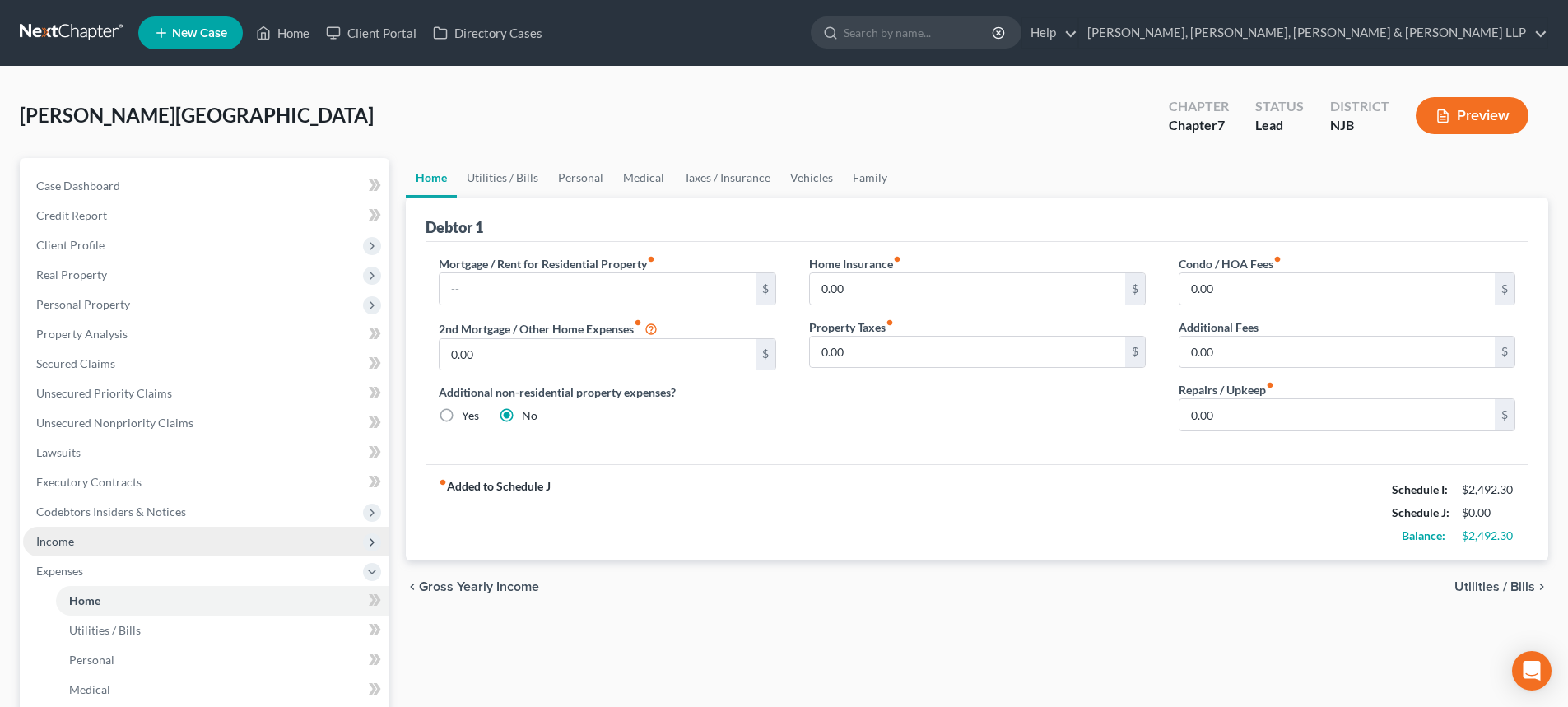
click at [77, 548] on span "Income" at bounding box center [207, 541] width 367 height 30
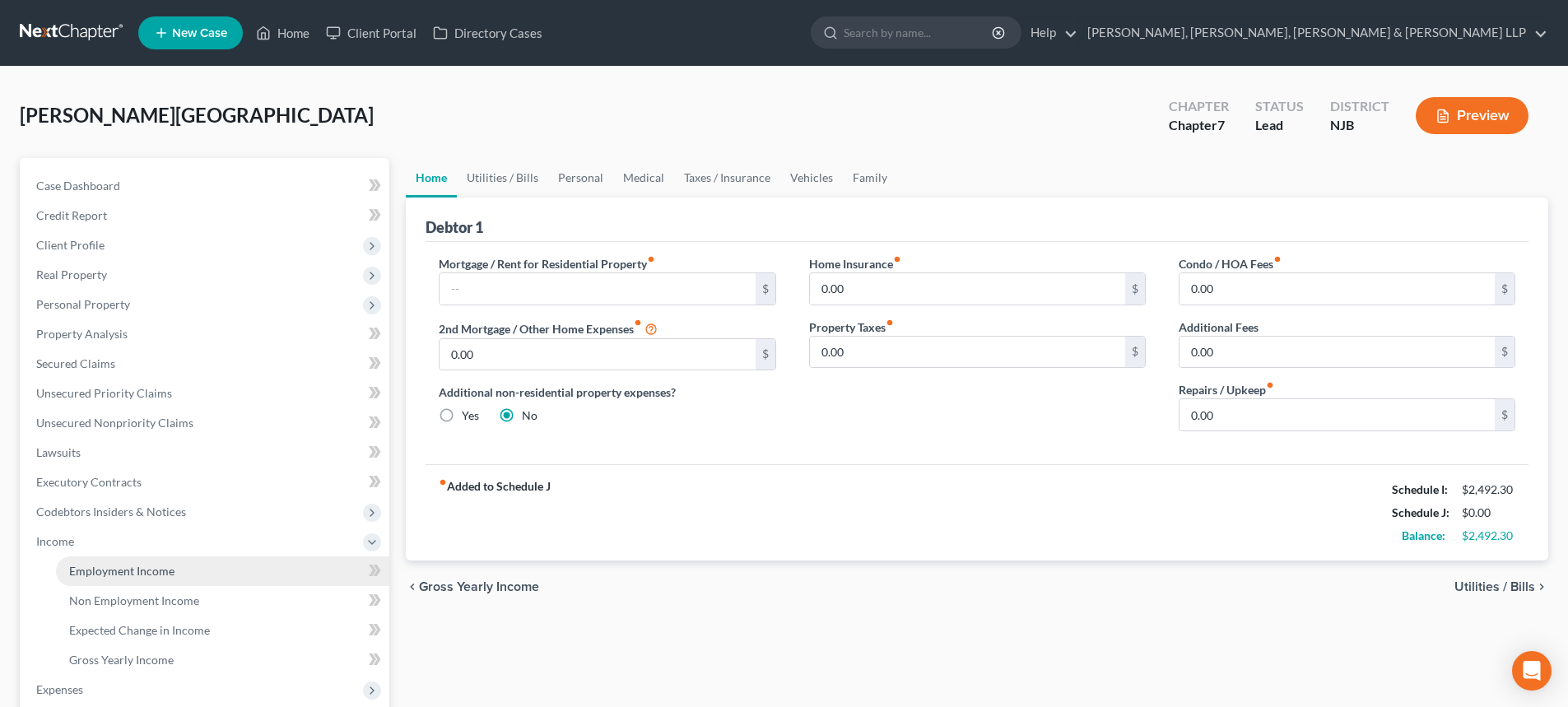
click at [128, 570] on span "Employment Income" at bounding box center [122, 570] width 106 height 14
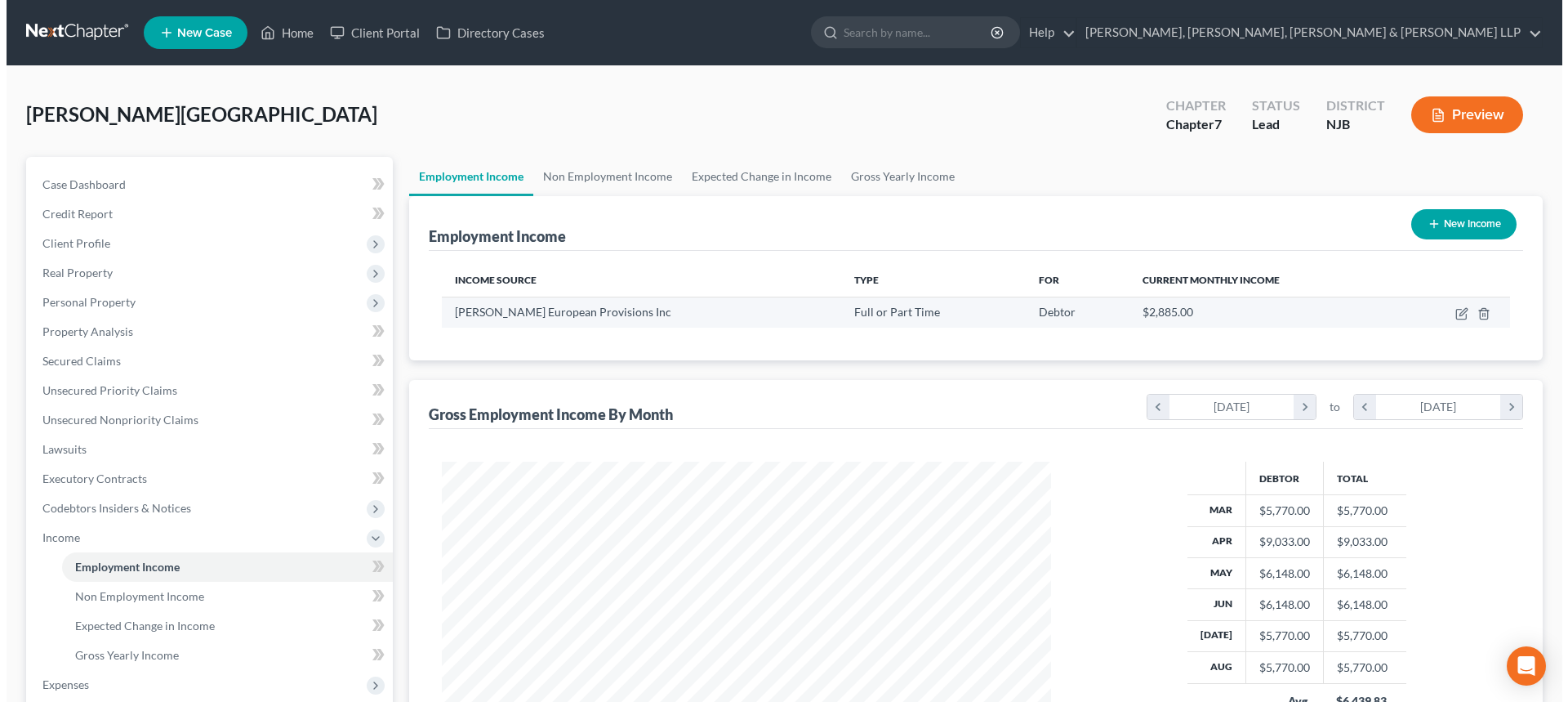
scroll to position [305, 642]
click at [1459, 316] on icon "button" at bounding box center [1453, 314] width 10 height 10
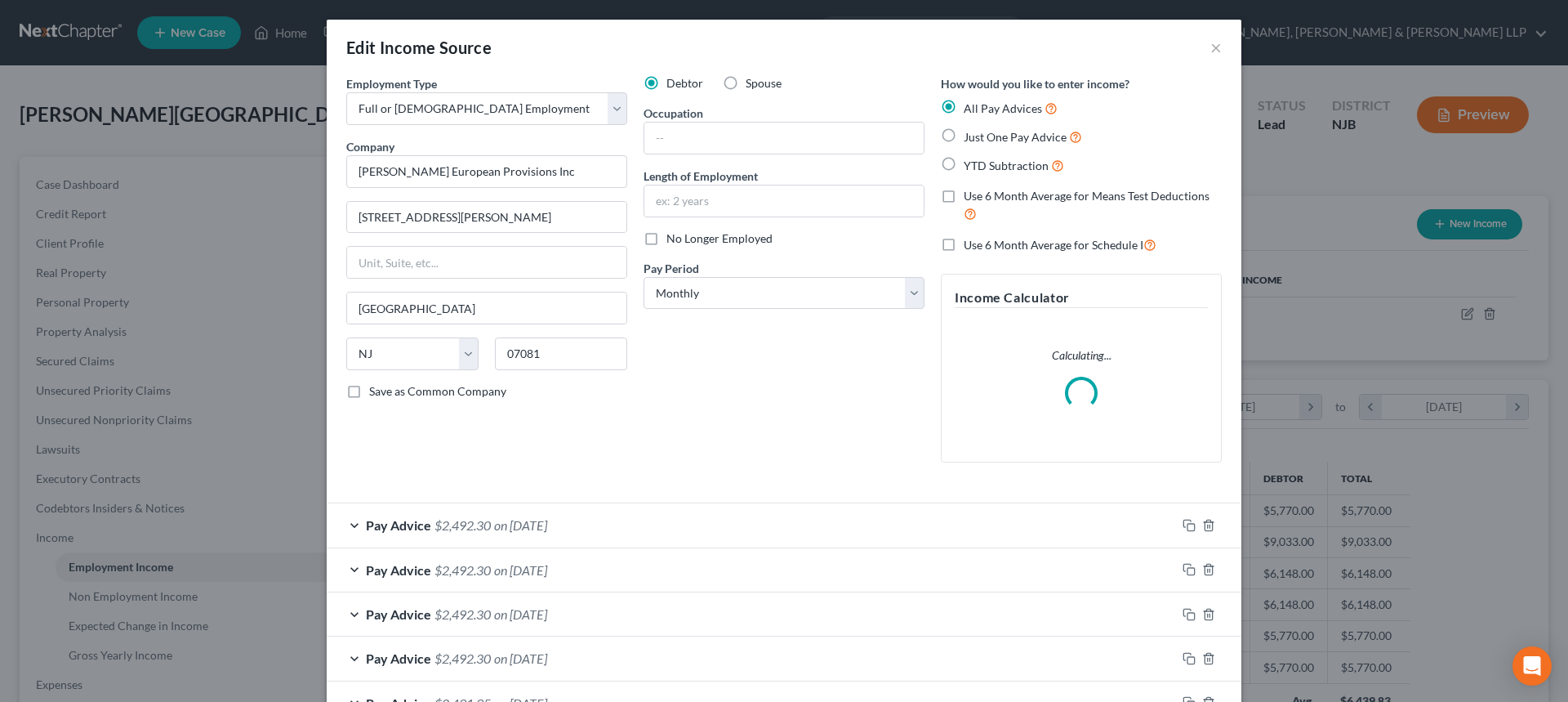
scroll to position [308, 648]
drag, startPoint x: 746, startPoint y: 296, endPoint x: 747, endPoint y: 308, distance: 12.0
click at [746, 296] on select "Select Monthly Twice Monthly Every Other Week Weekly" at bounding box center [783, 293] width 280 height 32
click at [643, 277] on select "Select Monthly Twice Monthly Every Other Week Weekly" at bounding box center [783, 293] width 280 height 32
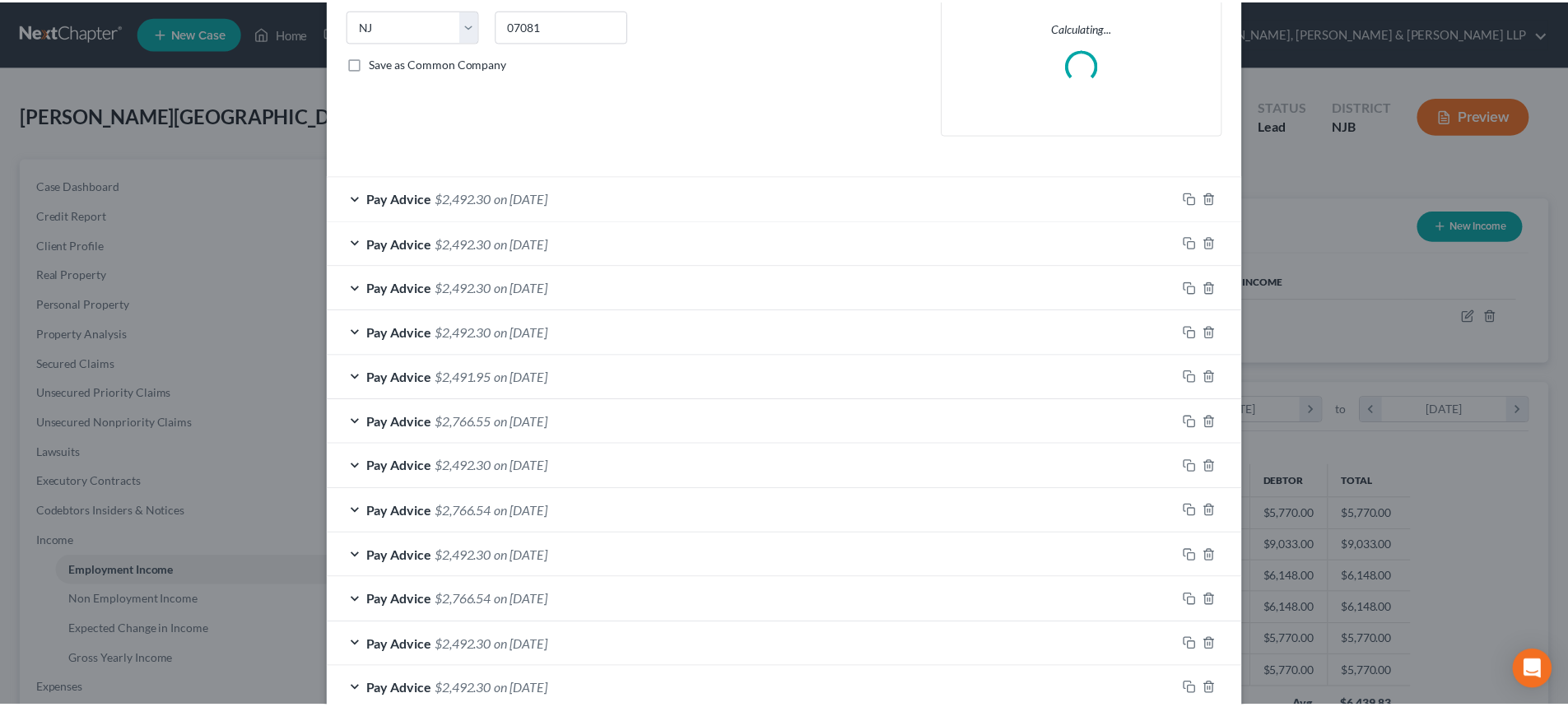
scroll to position [412, 0]
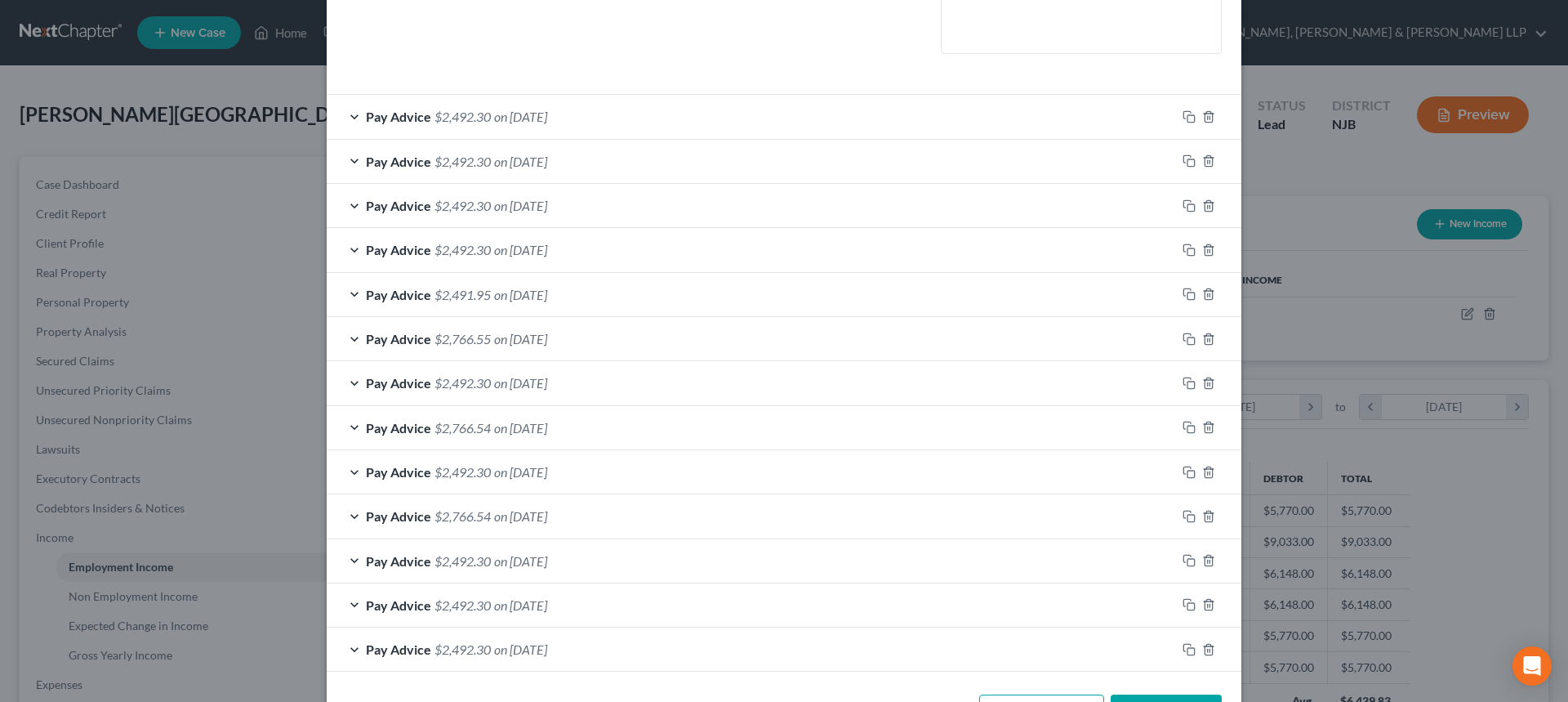
click at [1152, 697] on button "Save & Close" at bounding box center [1166, 712] width 111 height 34
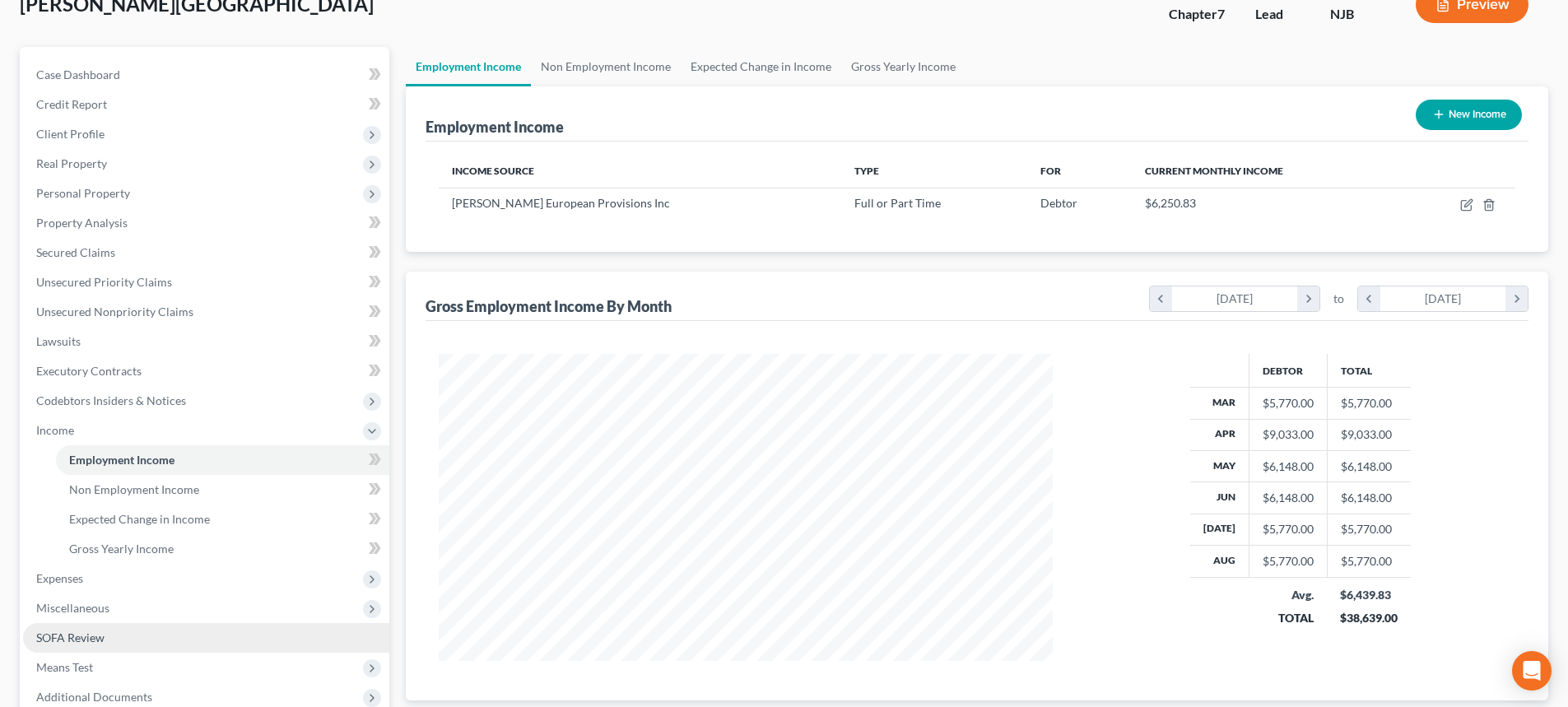
scroll to position [164, 0]
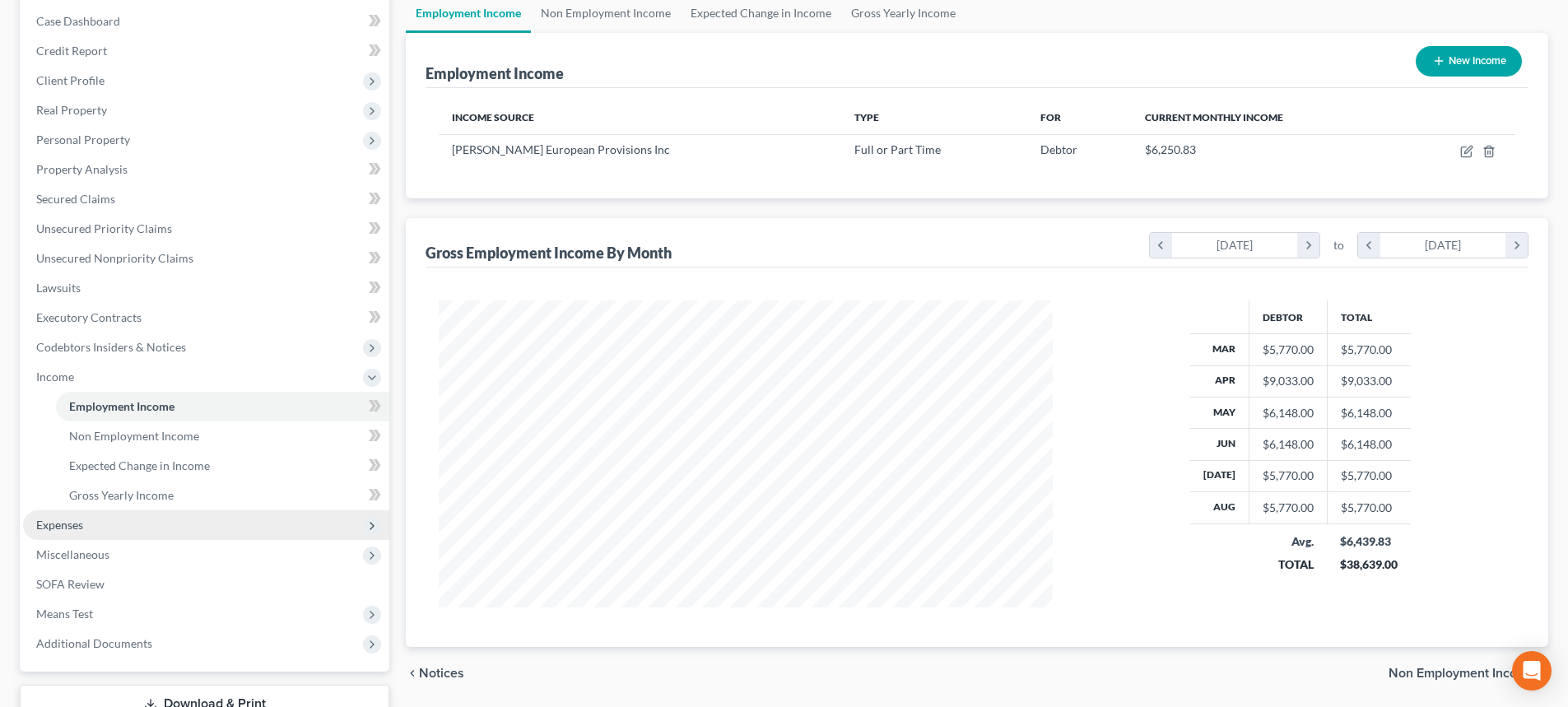
click at [89, 526] on span "Expenses" at bounding box center [207, 525] width 367 height 30
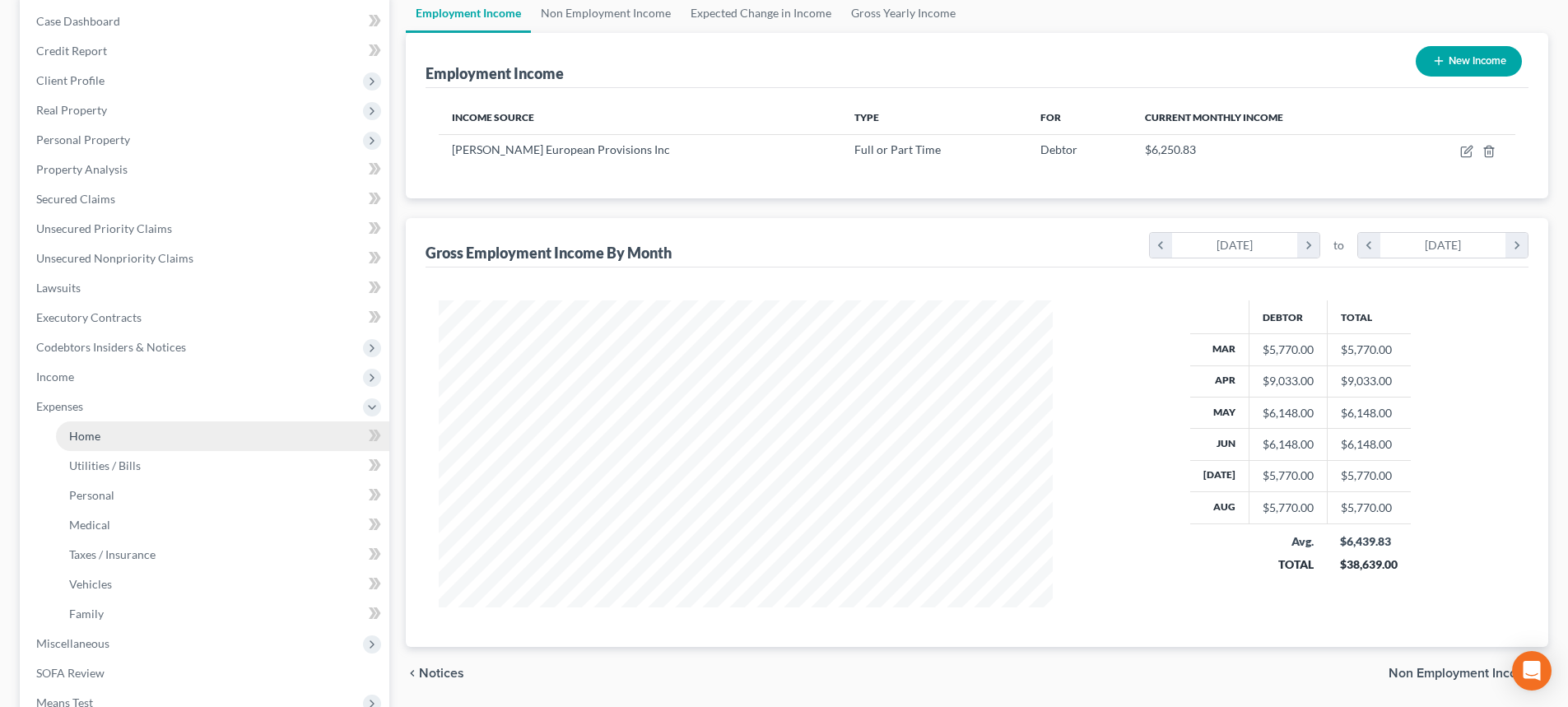
click at [101, 434] on link "Home" at bounding box center [222, 436] width 333 height 30
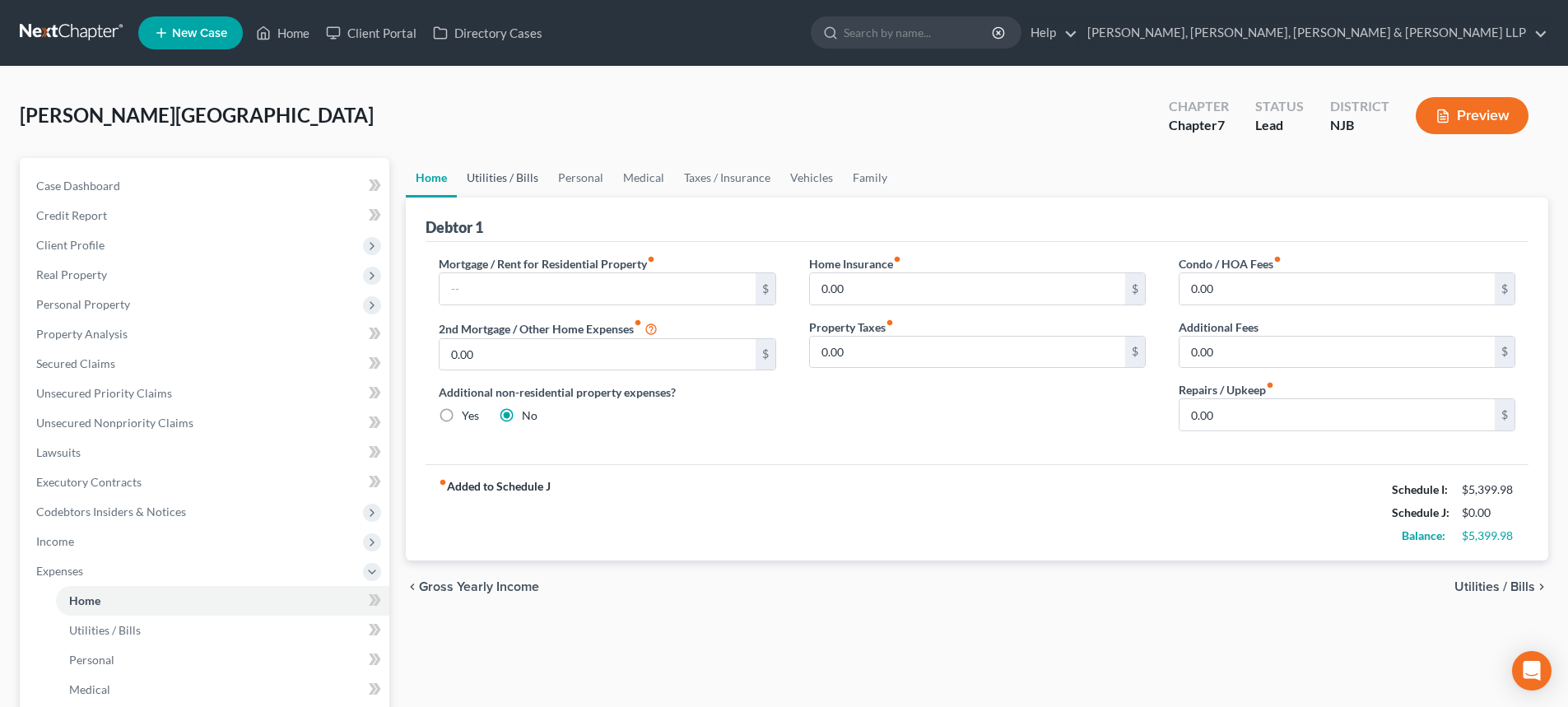
click at [492, 176] on link "Utilities / Bills" at bounding box center [502, 178] width 91 height 40
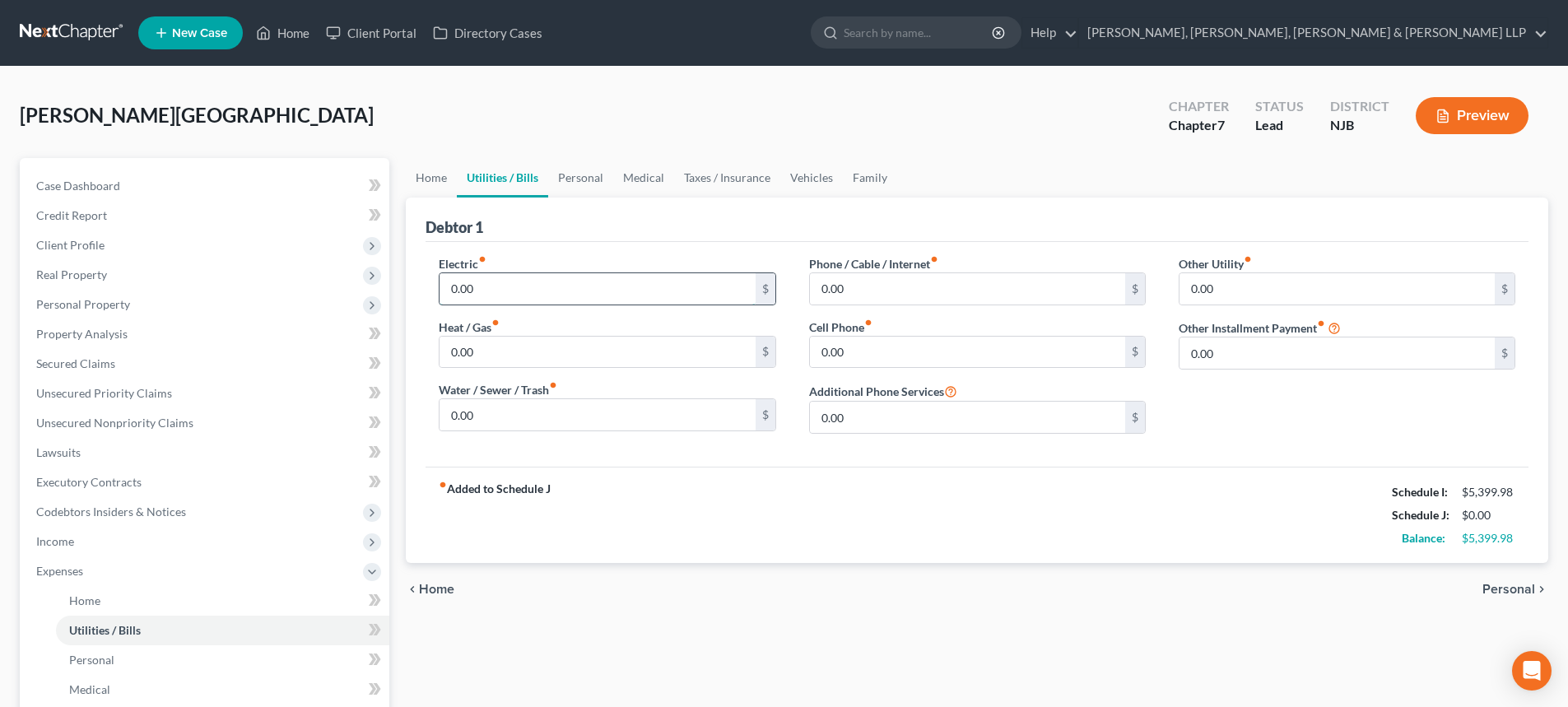
click at [493, 287] on input "0.00" at bounding box center [597, 289] width 315 height 32
click at [841, 283] on input "0.00" at bounding box center [967, 289] width 315 height 32
click at [583, 181] on link "Personal" at bounding box center [581, 178] width 65 height 40
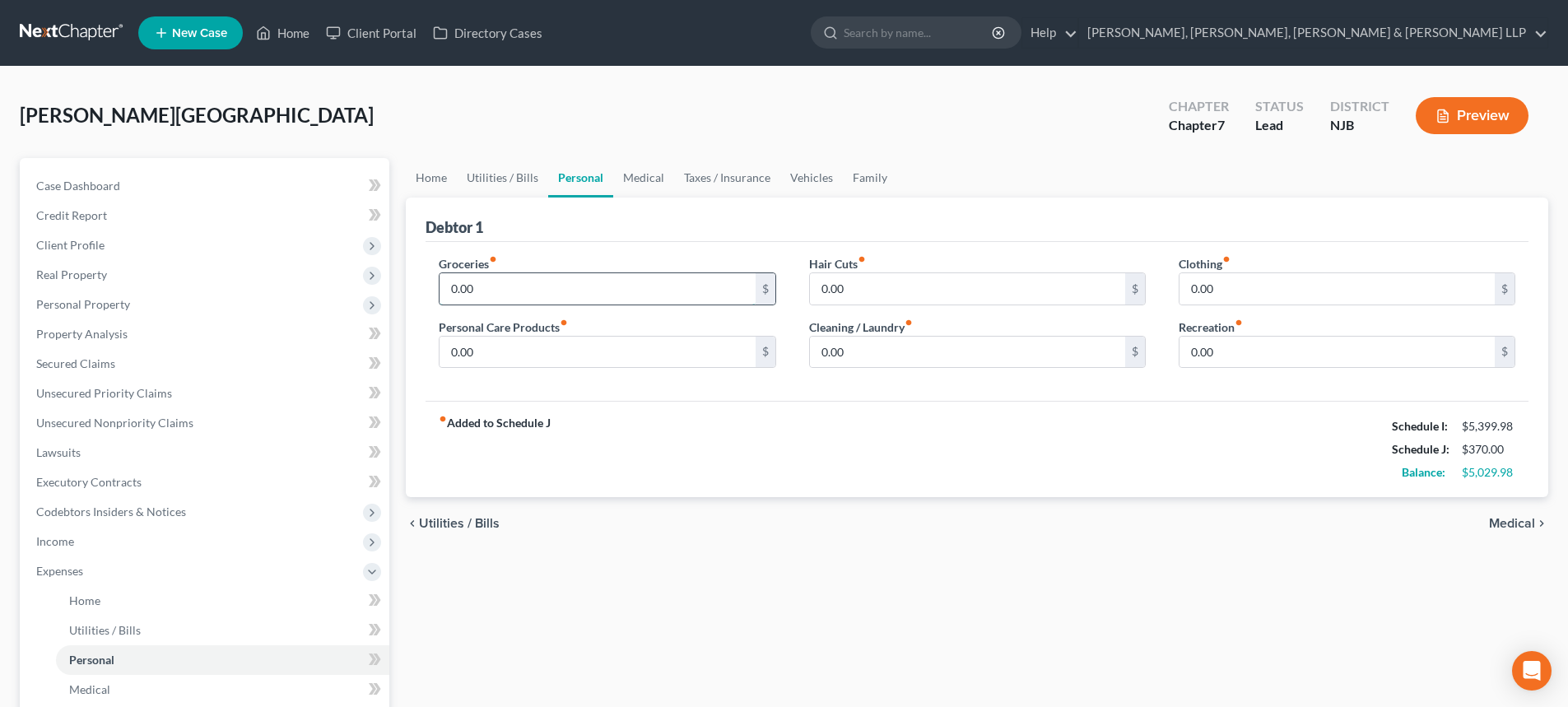
click at [525, 285] on input "0.00" at bounding box center [597, 289] width 315 height 32
click at [498, 349] on input "0.00" at bounding box center [597, 352] width 315 height 32
click at [901, 358] on input "0.00" at bounding box center [967, 352] width 315 height 32
click at [1227, 357] on input "0.00" at bounding box center [1337, 352] width 315 height 32
click at [654, 181] on link "Medical" at bounding box center [643, 178] width 61 height 40
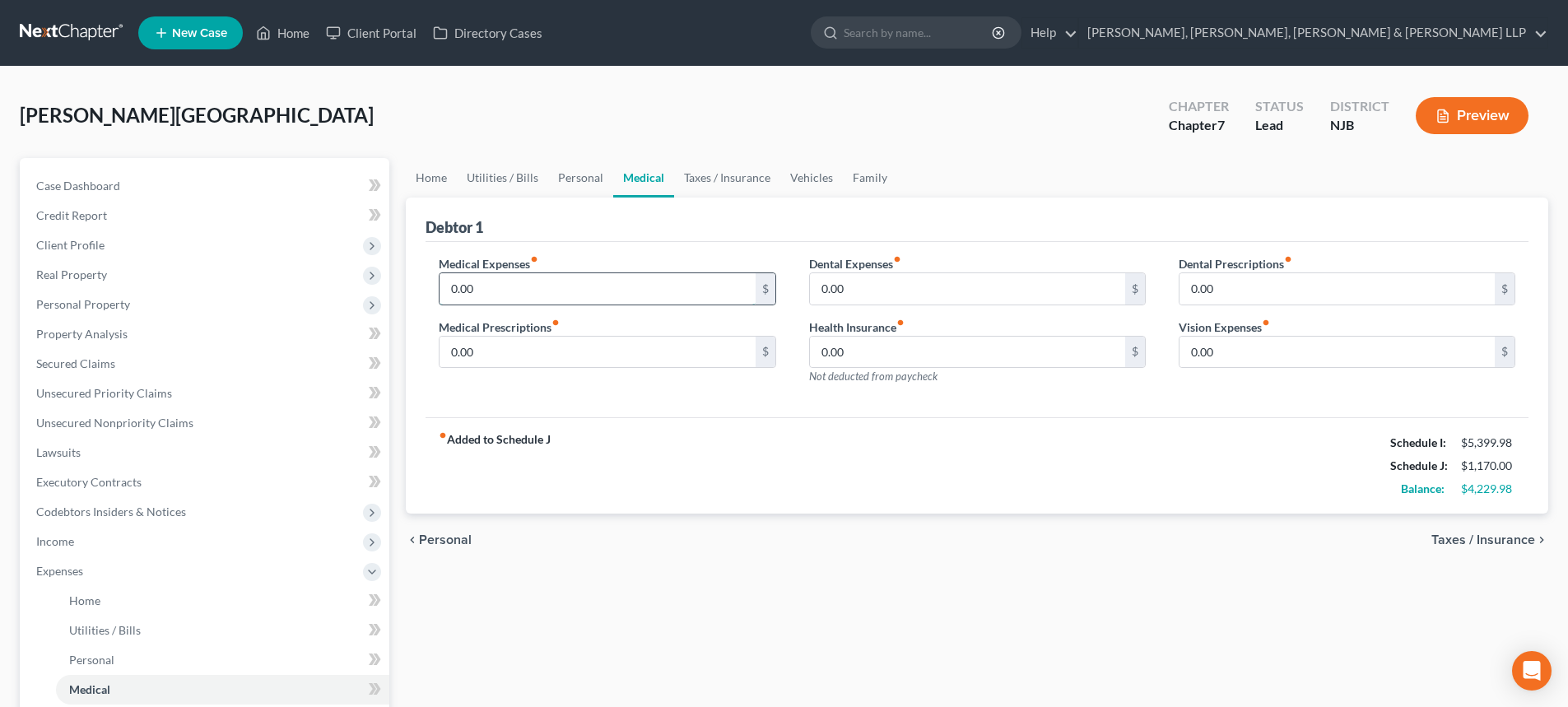
drag, startPoint x: 533, startPoint y: 286, endPoint x: 554, endPoint y: 282, distance: 21.4
click at [533, 286] on input "0.00" at bounding box center [597, 289] width 315 height 32
click at [804, 176] on link "Vehicles" at bounding box center [811, 178] width 62 height 40
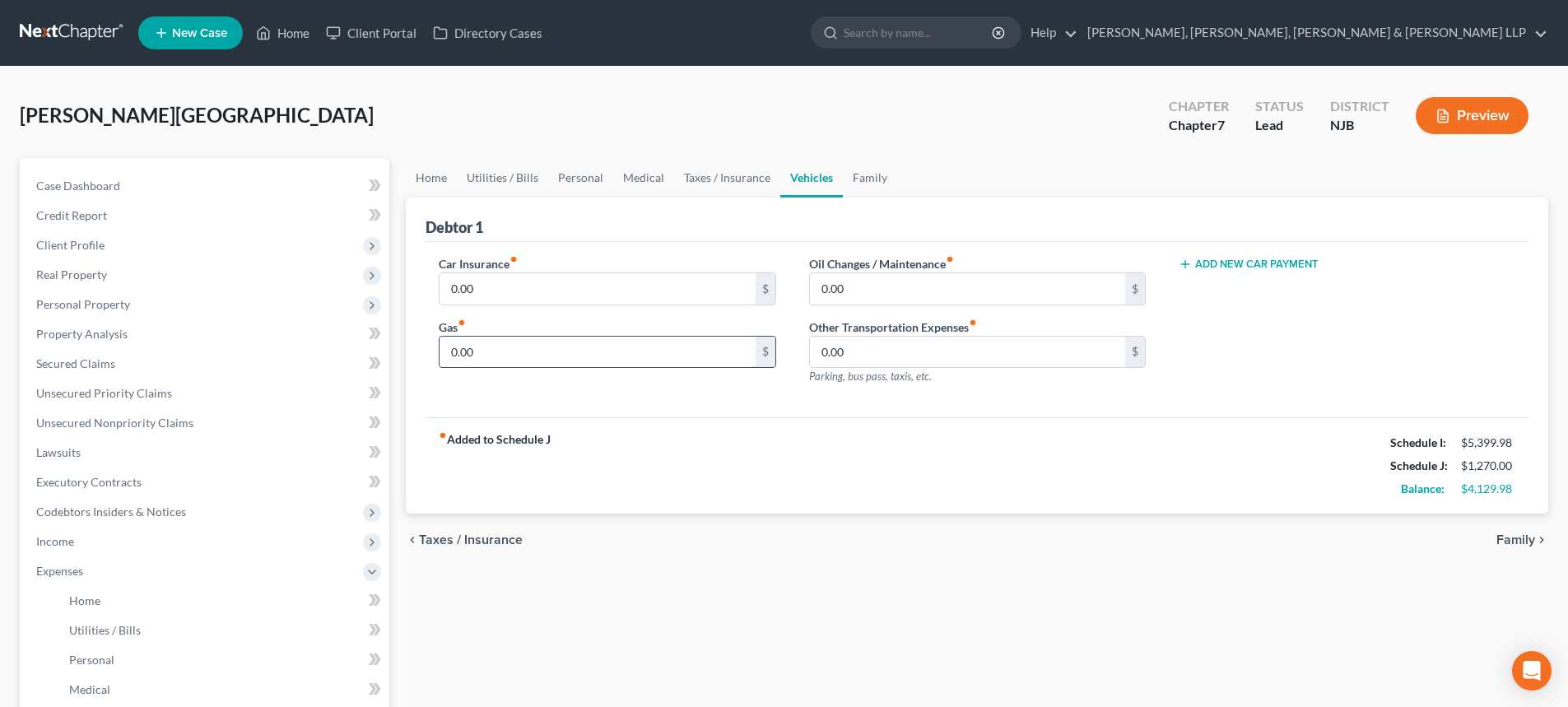
click at [517, 353] on input "0.00" at bounding box center [597, 352] width 315 height 32
click at [861, 179] on link "Family" at bounding box center [870, 178] width 54 height 40
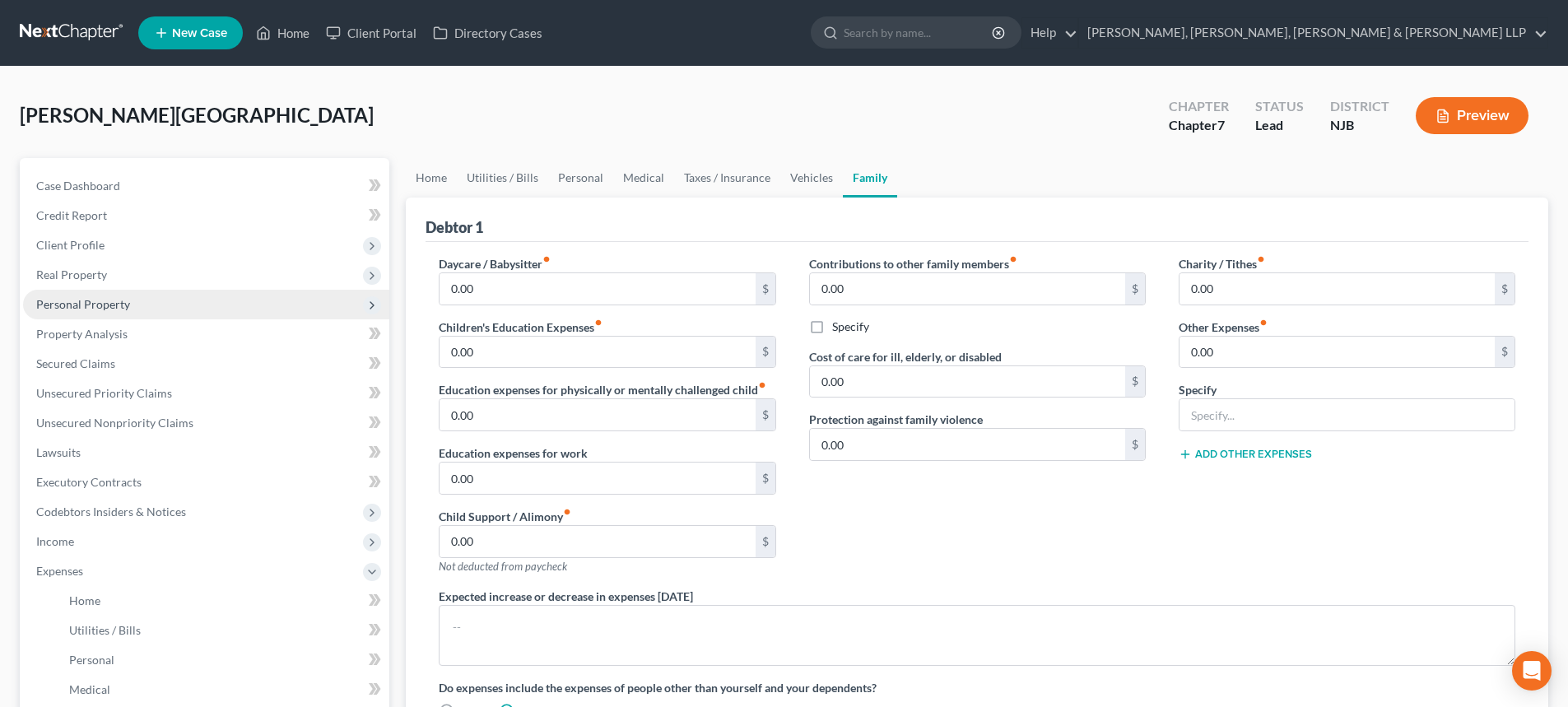
click at [122, 309] on span "Personal Property" at bounding box center [83, 303] width 94 height 14
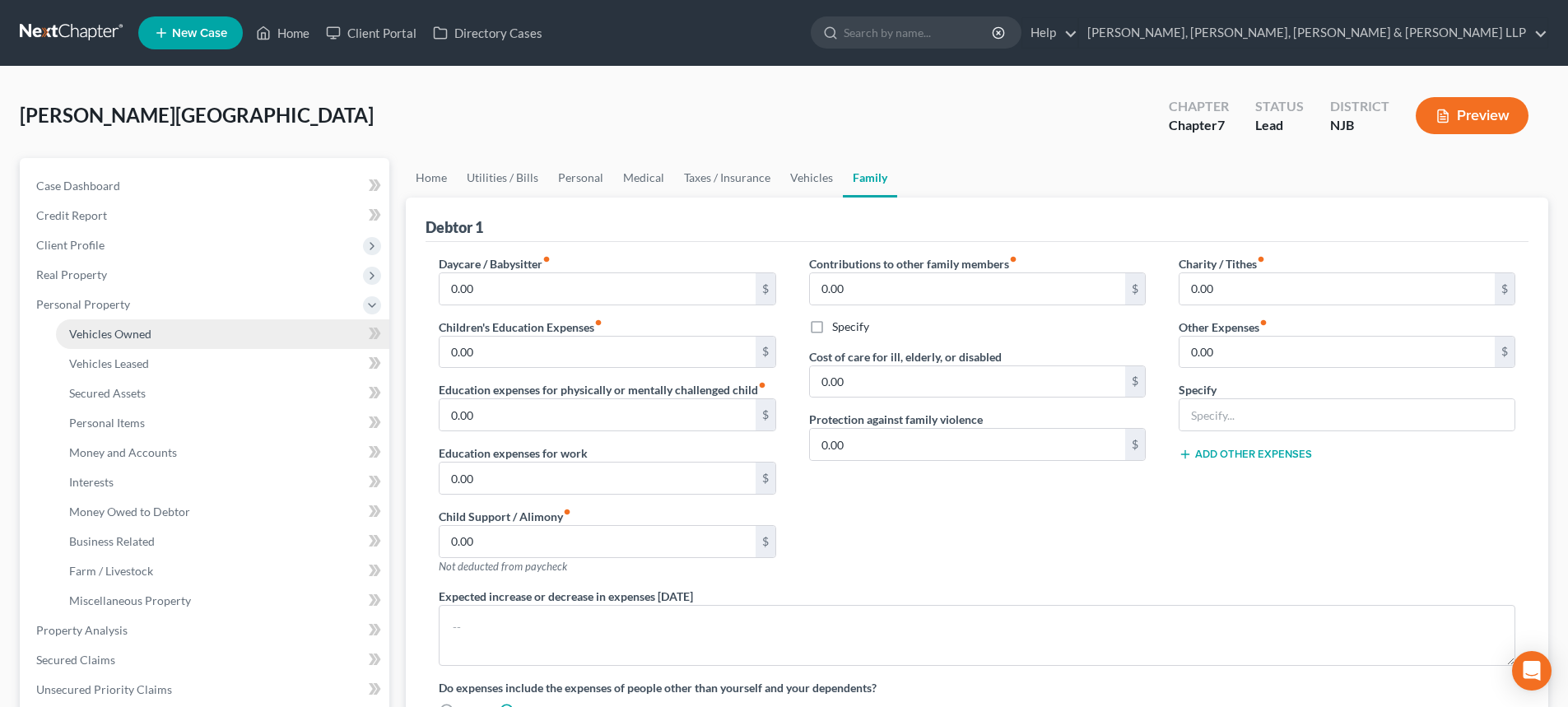
click at [121, 327] on span "Vehicles Owned" at bounding box center [110, 333] width 82 height 14
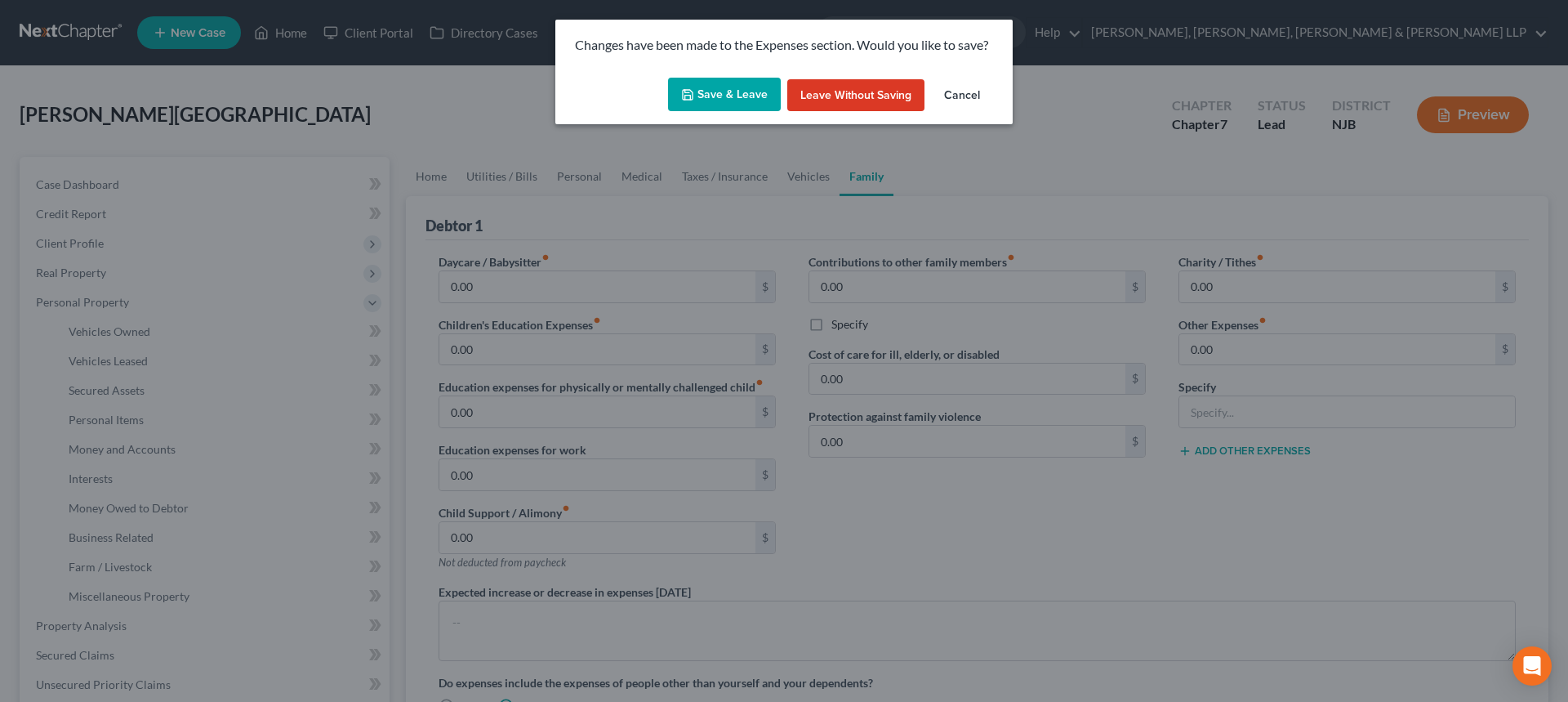
click at [743, 92] on button "Save & Leave" at bounding box center [724, 95] width 113 height 34
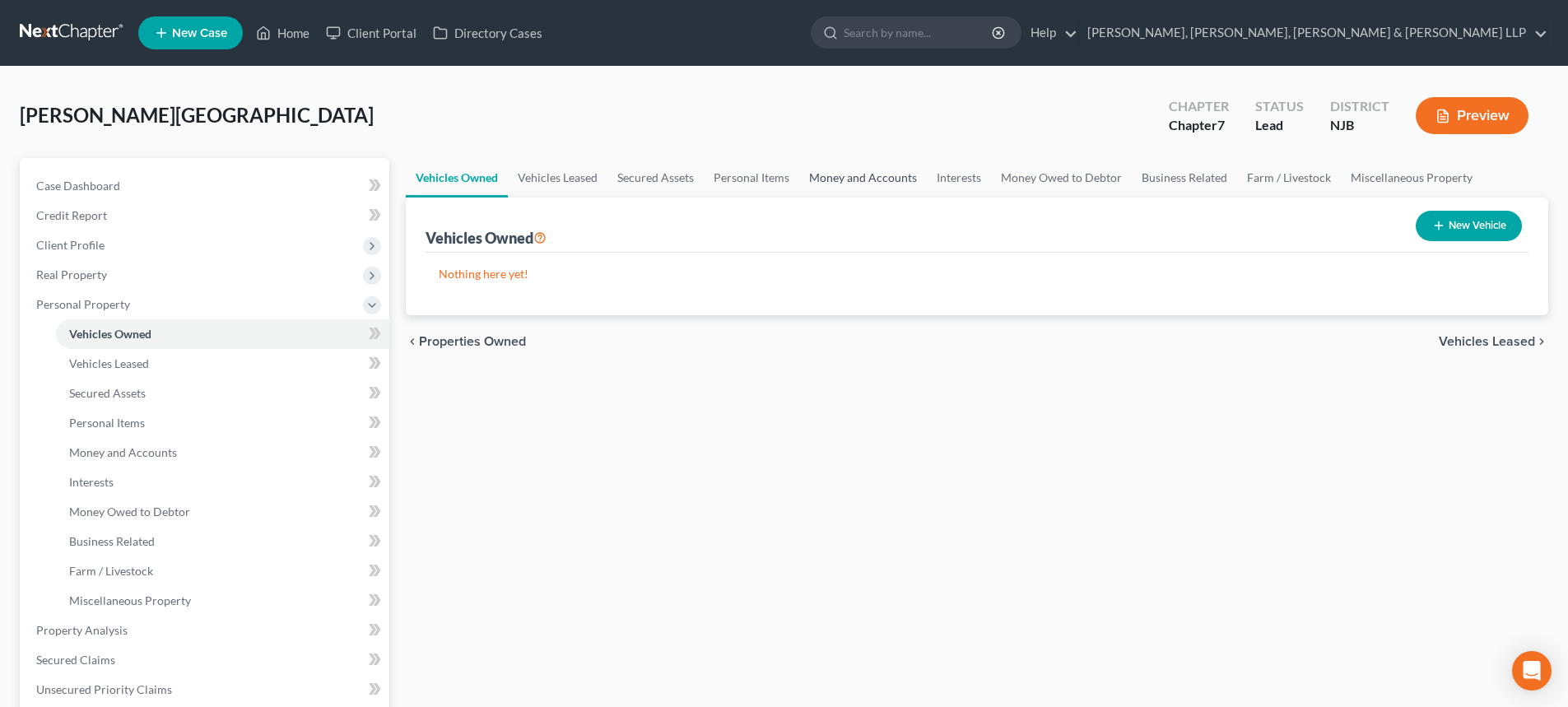
click at [839, 183] on link "Money and Accounts" at bounding box center [863, 178] width 127 height 40
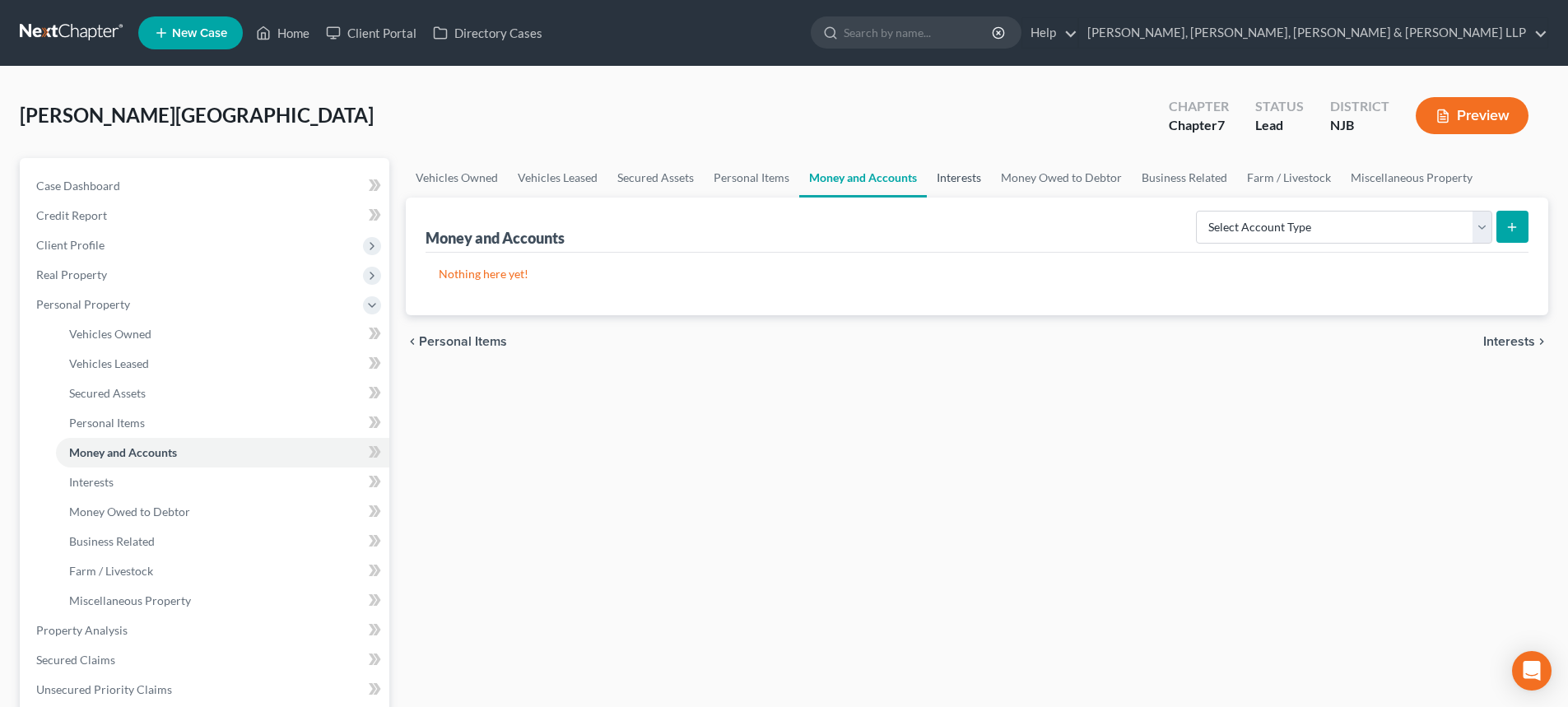
click at [961, 173] on link "Interests" at bounding box center [958, 178] width 64 height 40
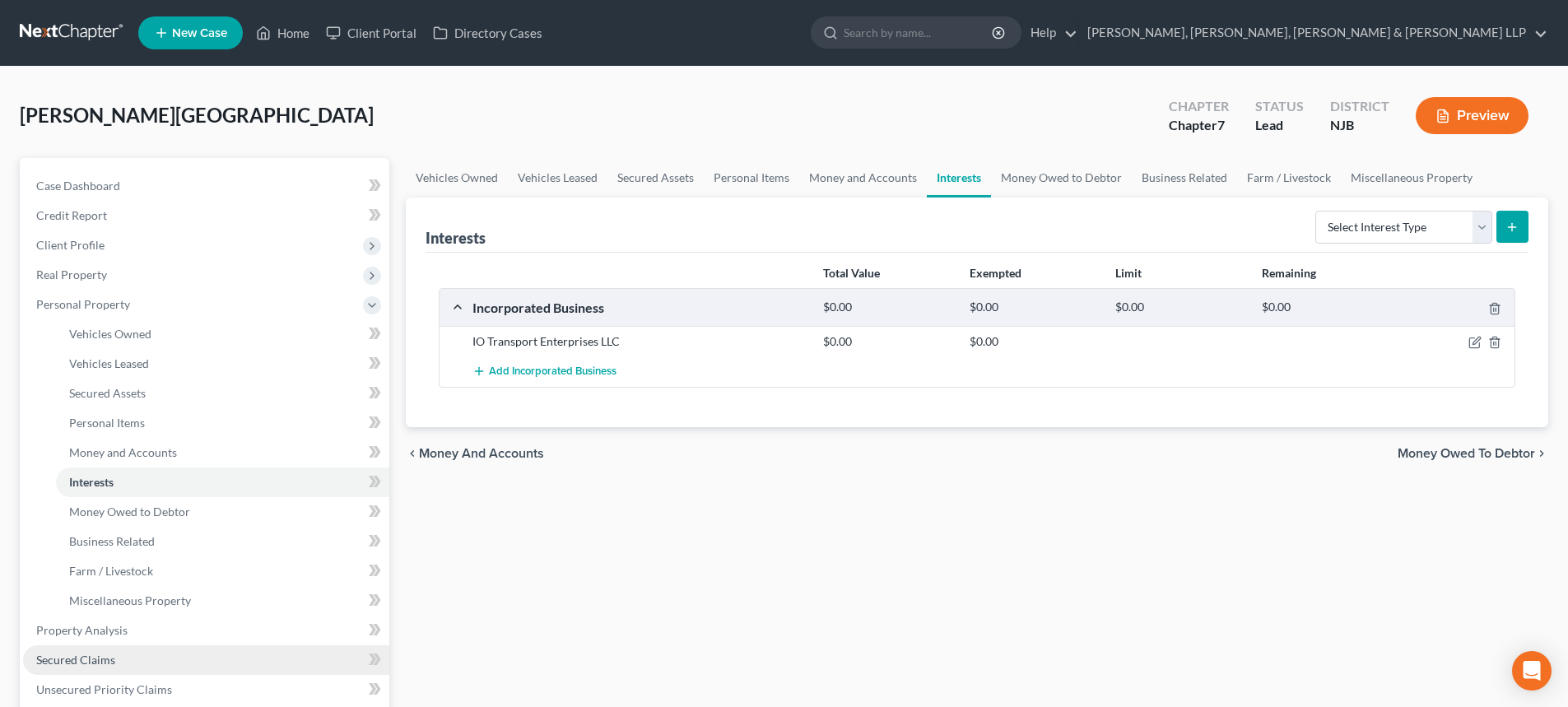
click at [123, 666] on link "Secured Claims" at bounding box center [207, 659] width 367 height 30
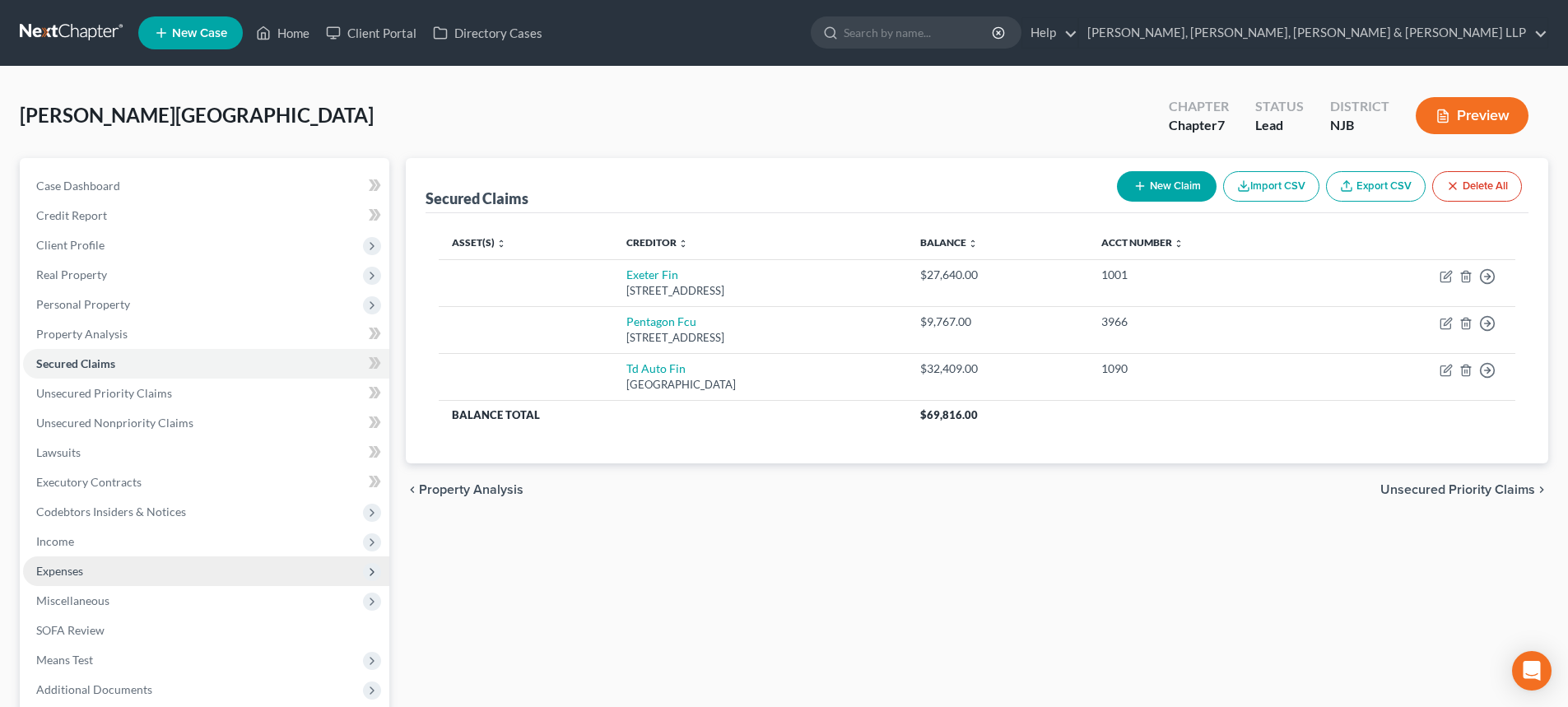
click at [106, 574] on span "Expenses" at bounding box center [207, 571] width 367 height 30
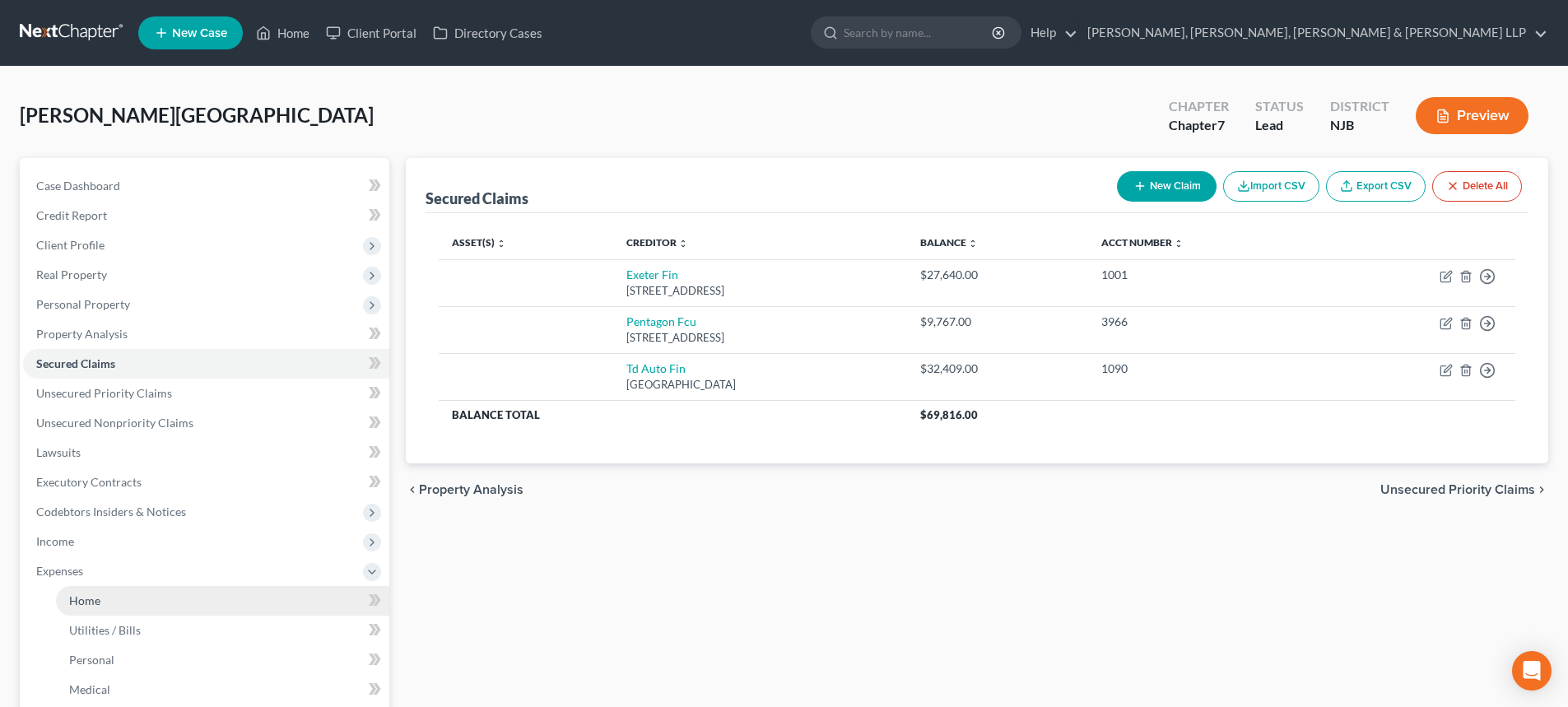
click at [94, 596] on span "Home" at bounding box center [85, 600] width 32 height 14
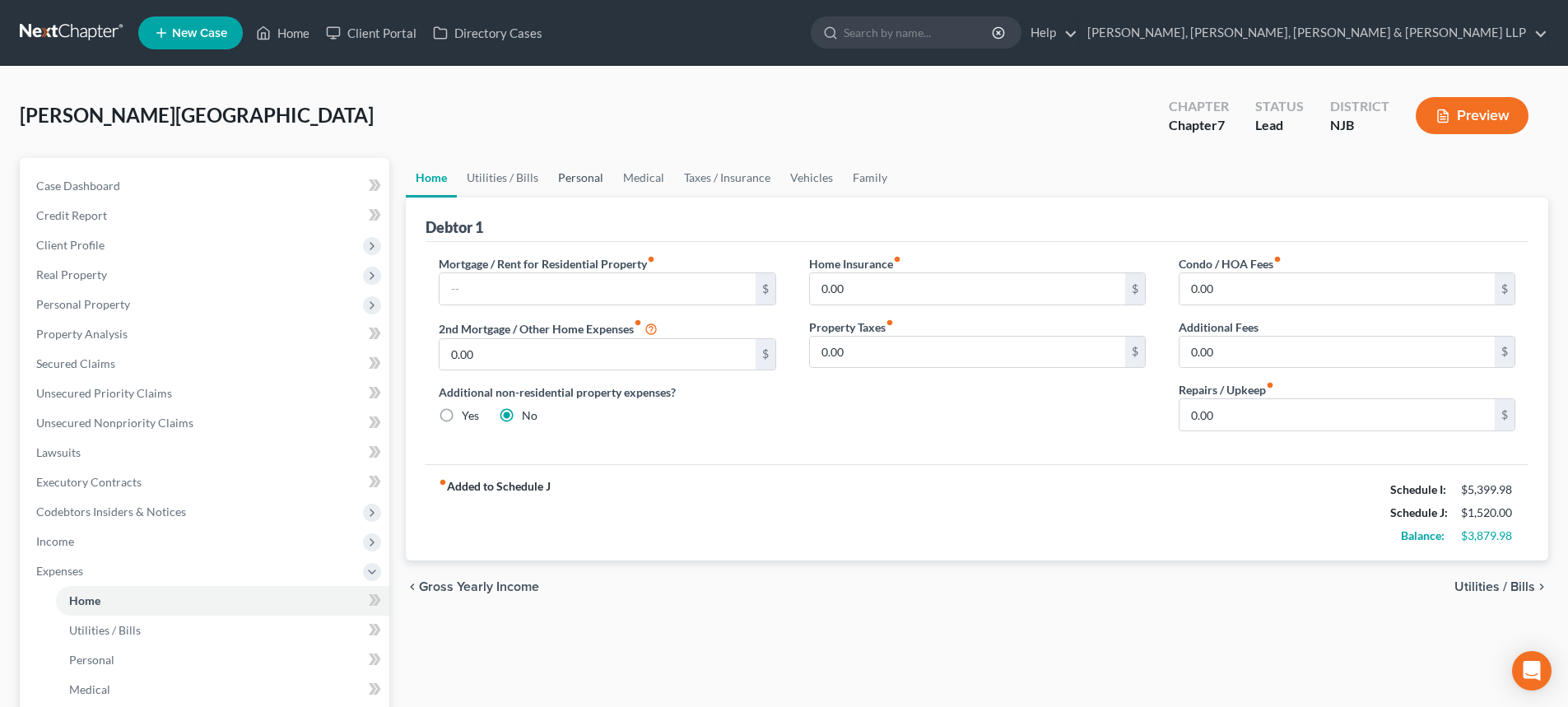
click at [560, 188] on link "Personal" at bounding box center [581, 178] width 65 height 40
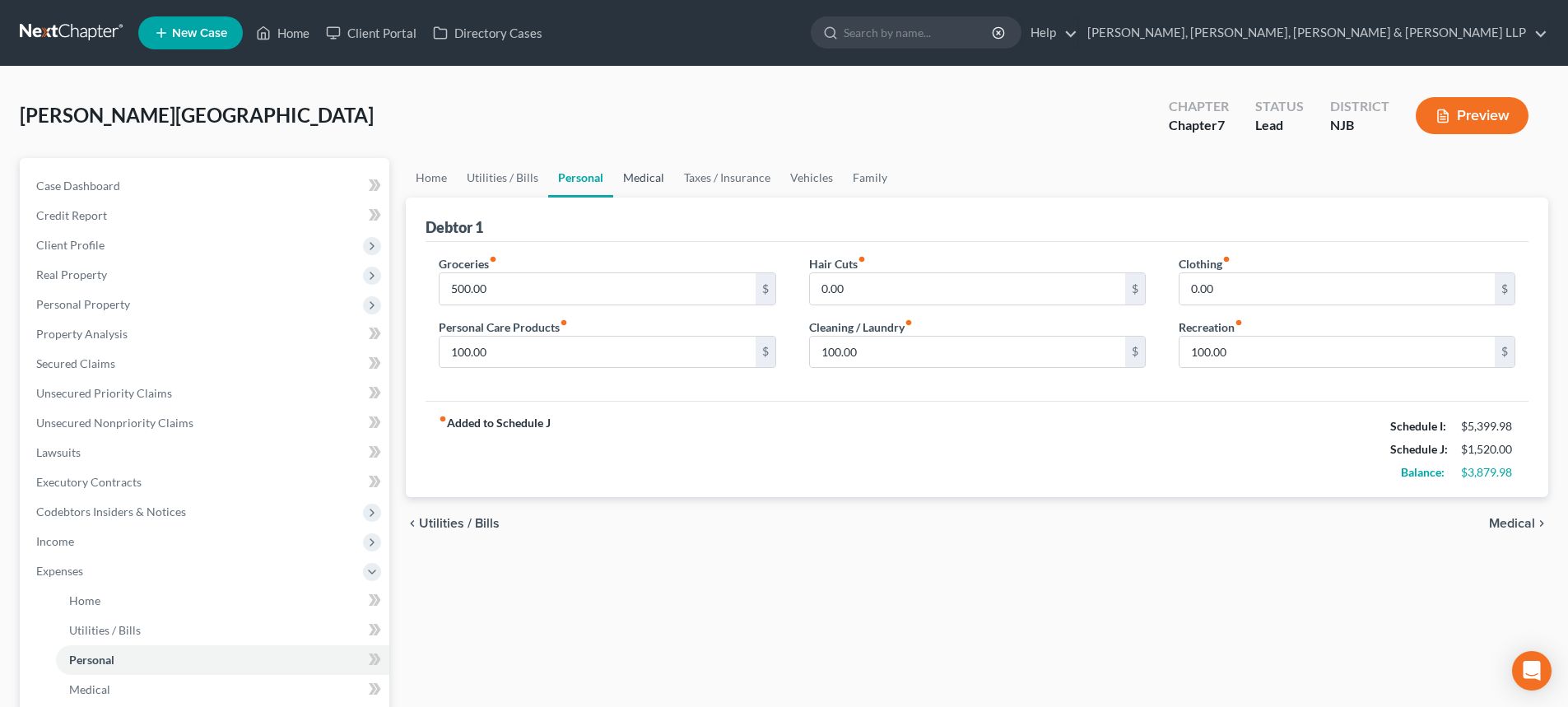
click at [643, 176] on link "Medical" at bounding box center [643, 178] width 61 height 40
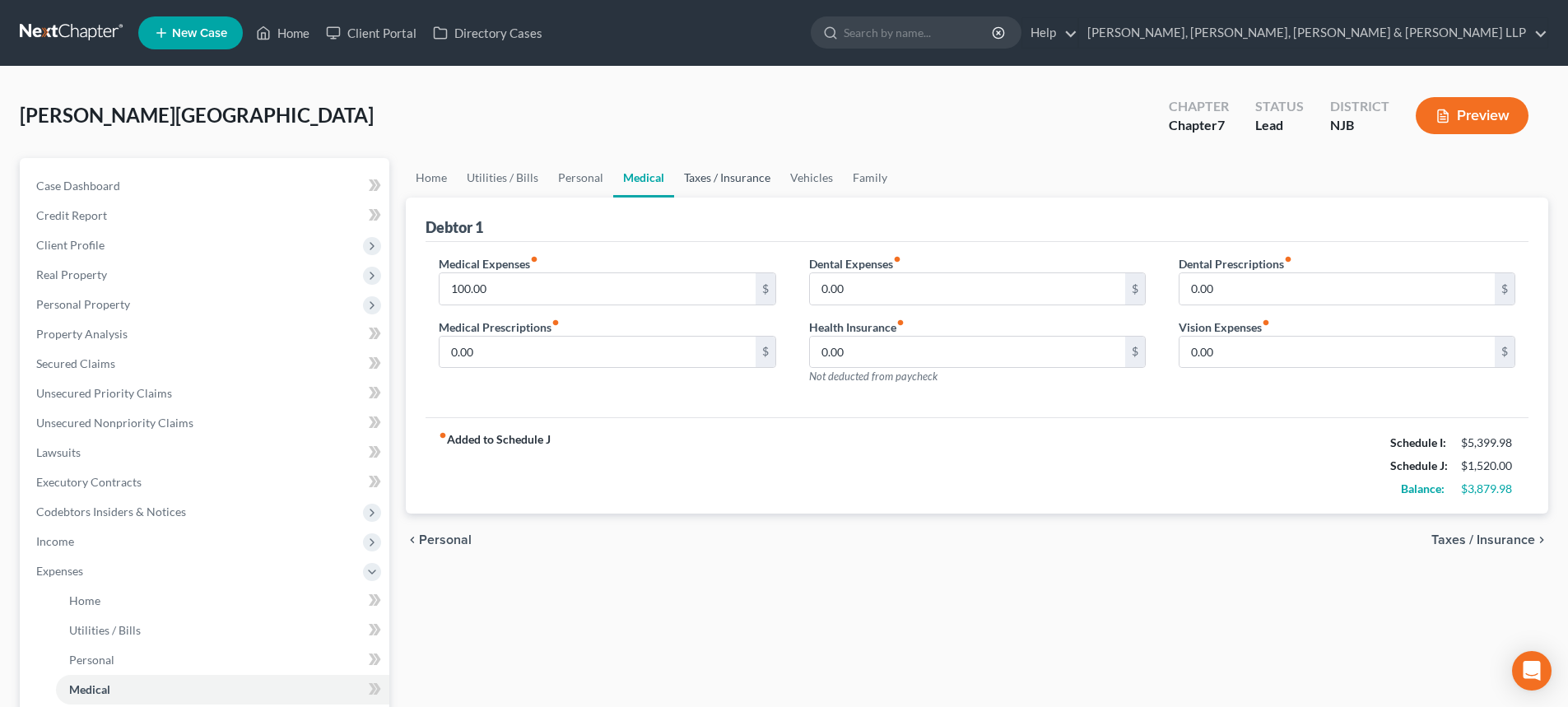
drag, startPoint x: 686, startPoint y: 174, endPoint x: 707, endPoint y: 175, distance: 21.0
click at [687, 174] on link "Taxes / Insurance" at bounding box center [727, 178] width 107 height 40
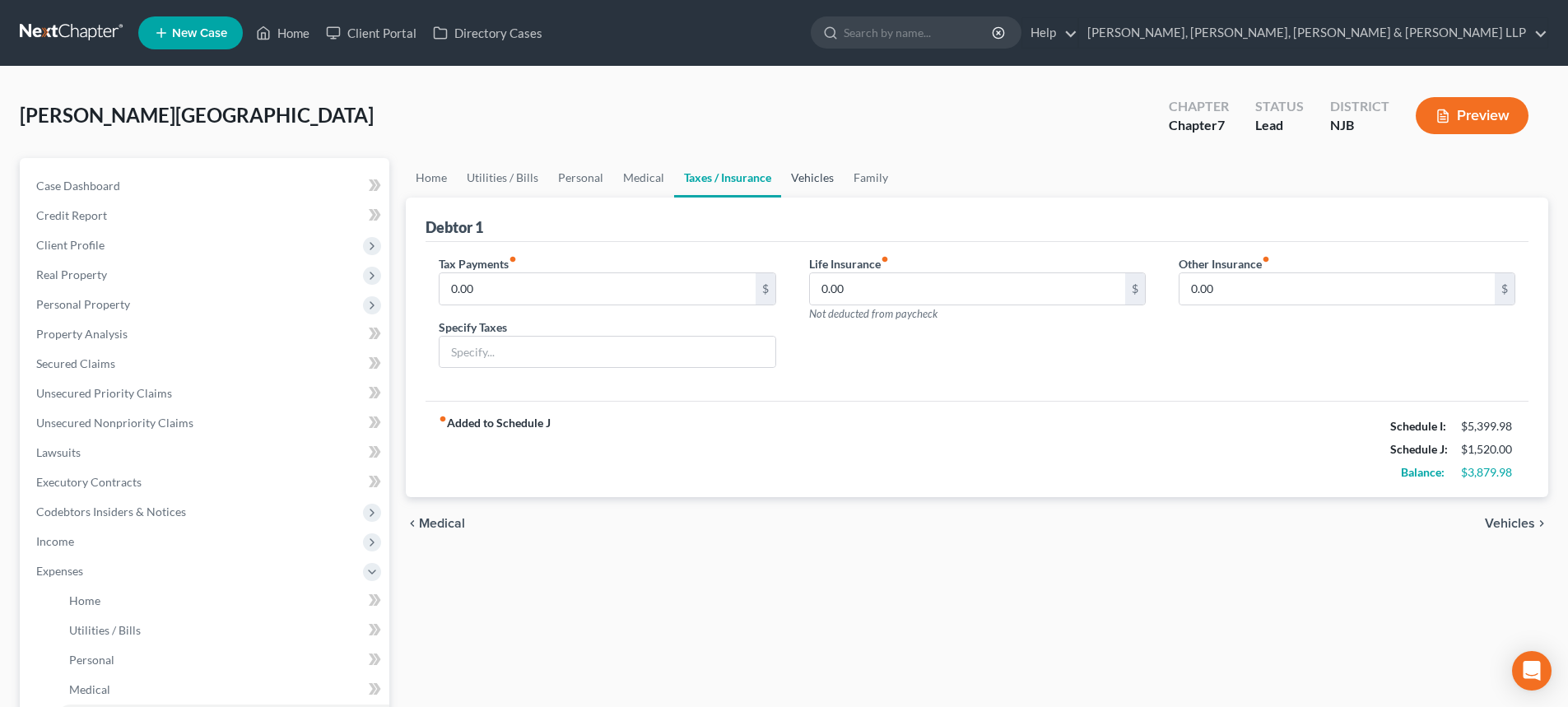
click at [789, 172] on link "Vehicles" at bounding box center [812, 178] width 62 height 40
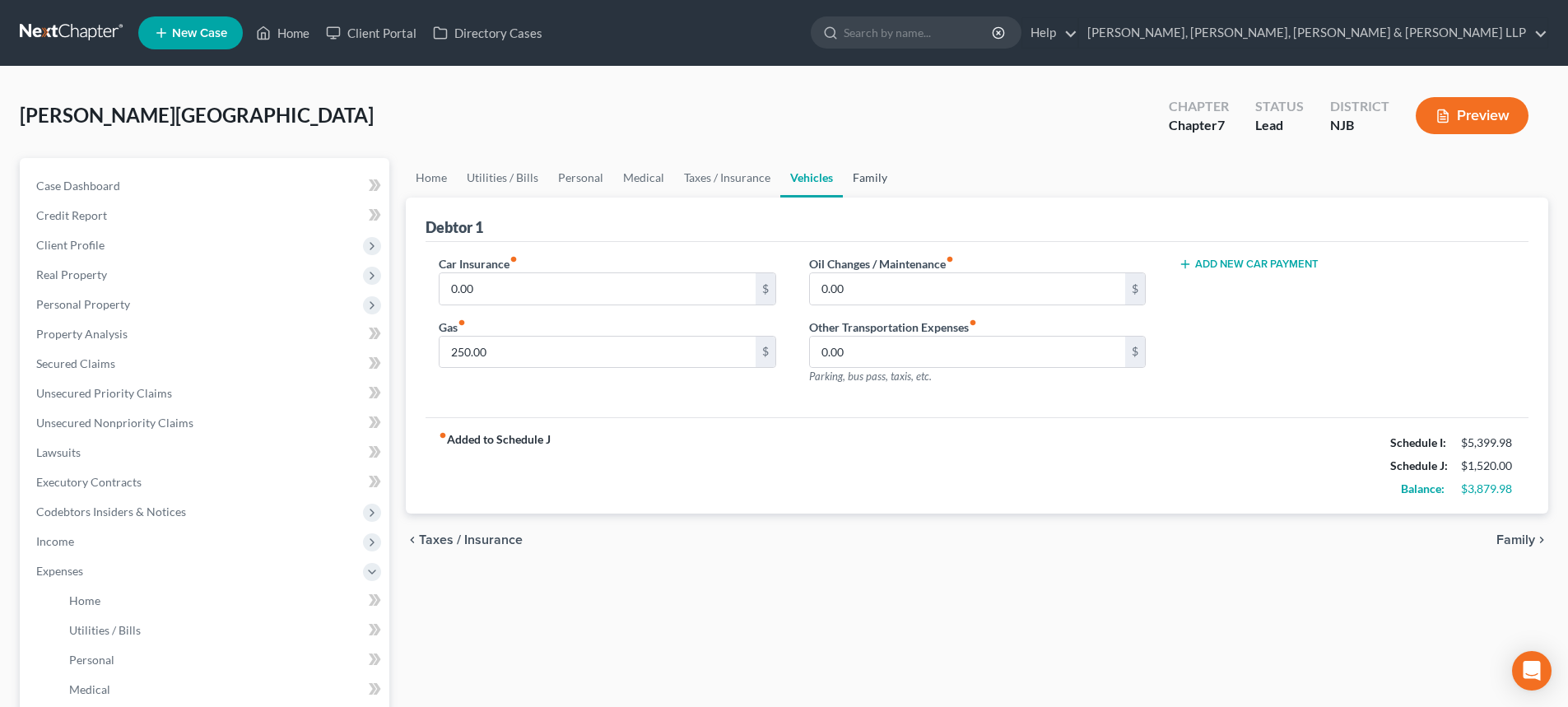
click at [852, 174] on link "Family" at bounding box center [870, 178] width 54 height 40
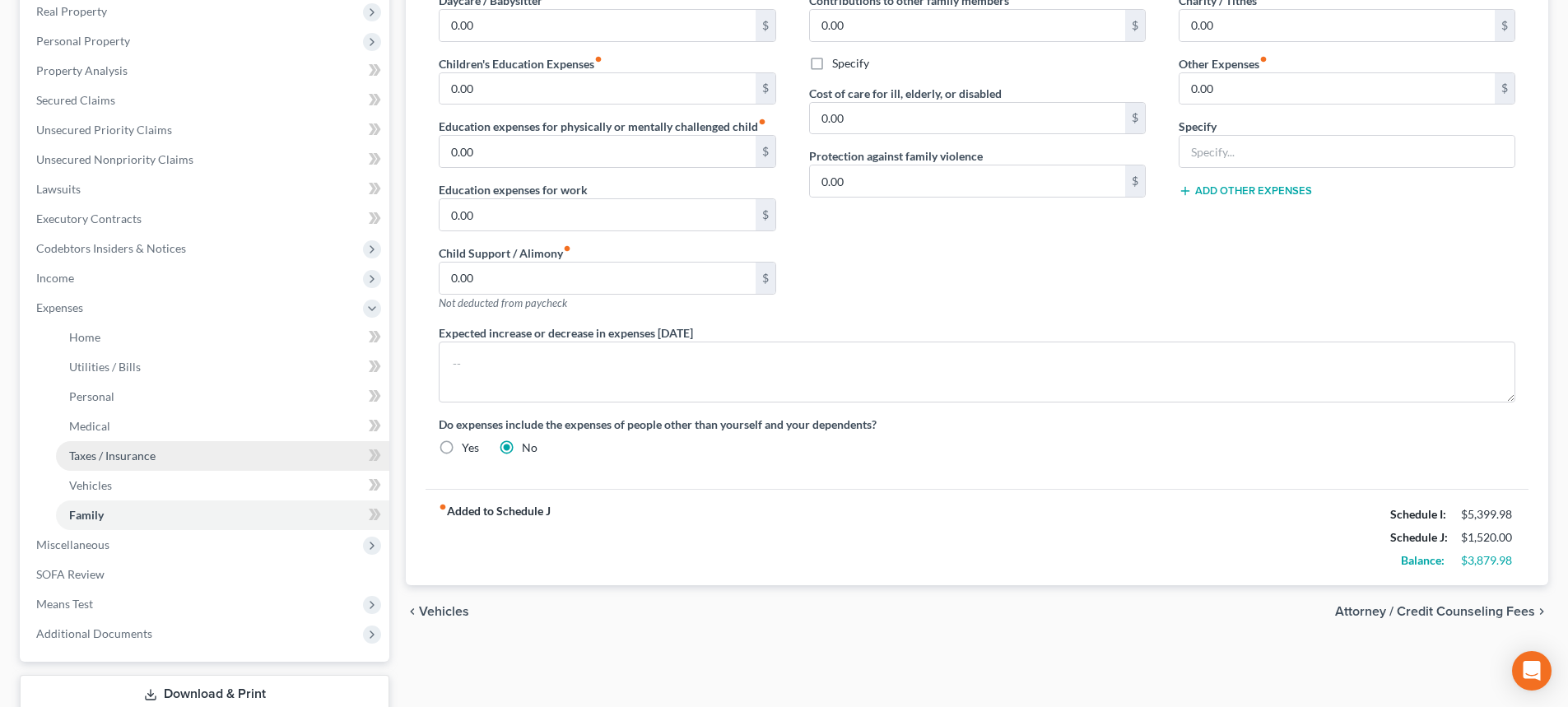
scroll to position [46, 0]
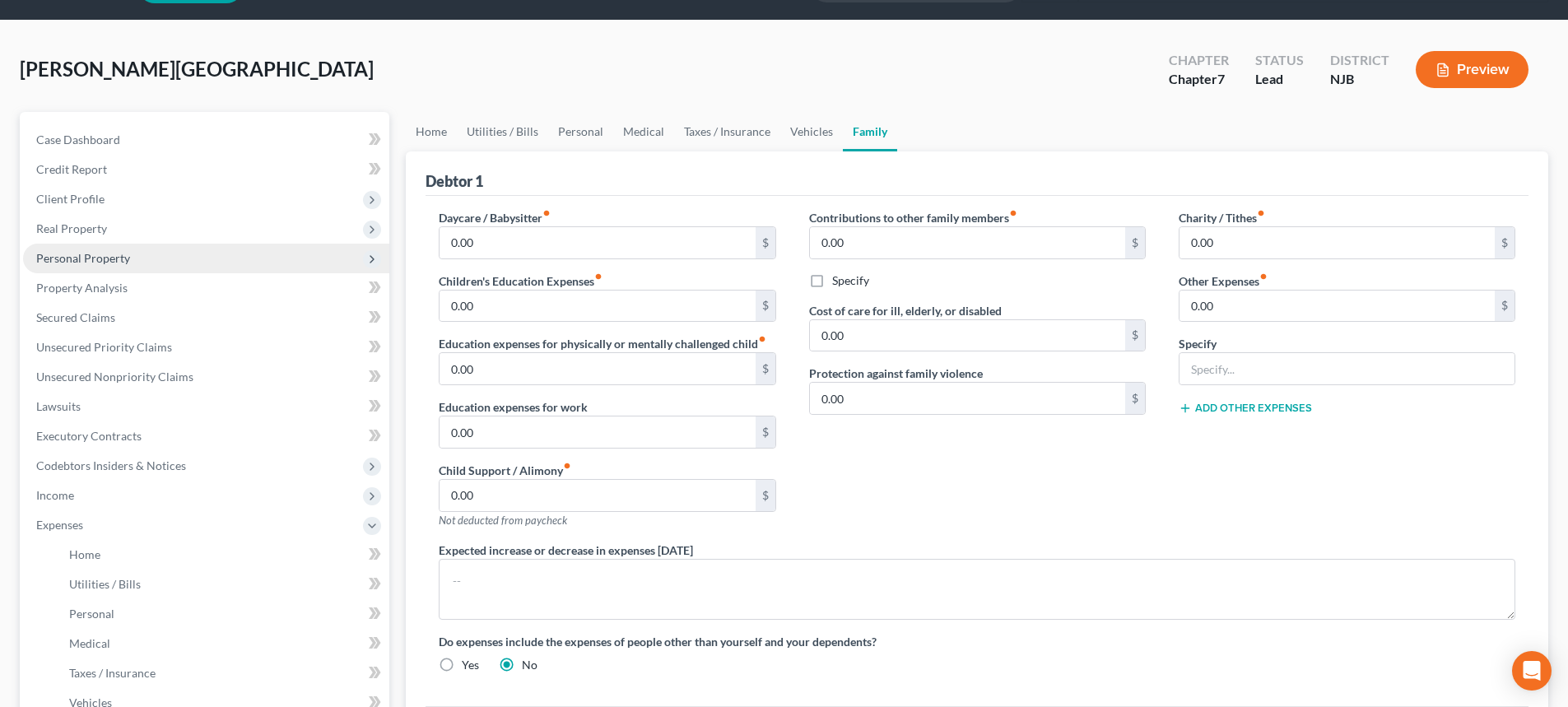
click at [115, 260] on span "Personal Property" at bounding box center [83, 257] width 94 height 14
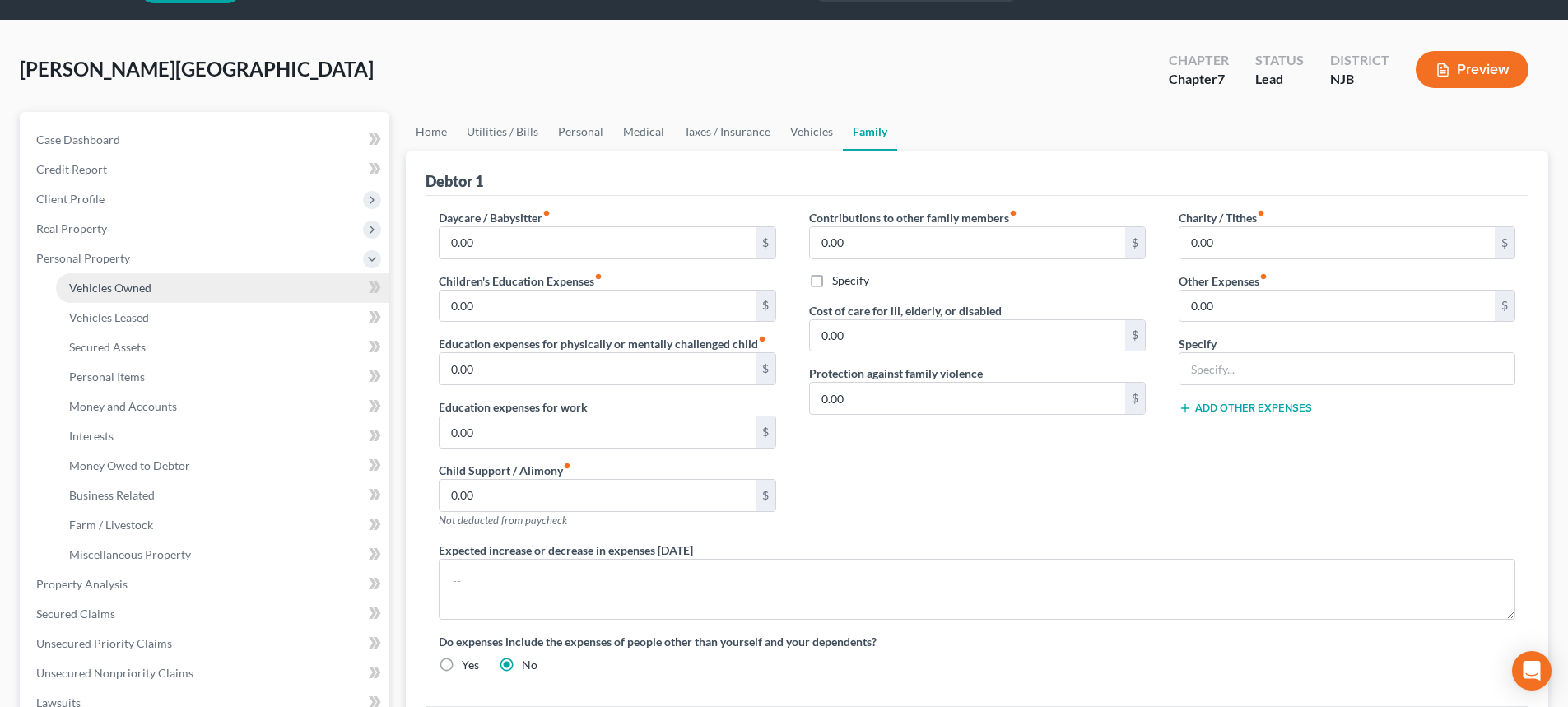
click at [126, 284] on span "Vehicles Owned" at bounding box center [110, 287] width 82 height 14
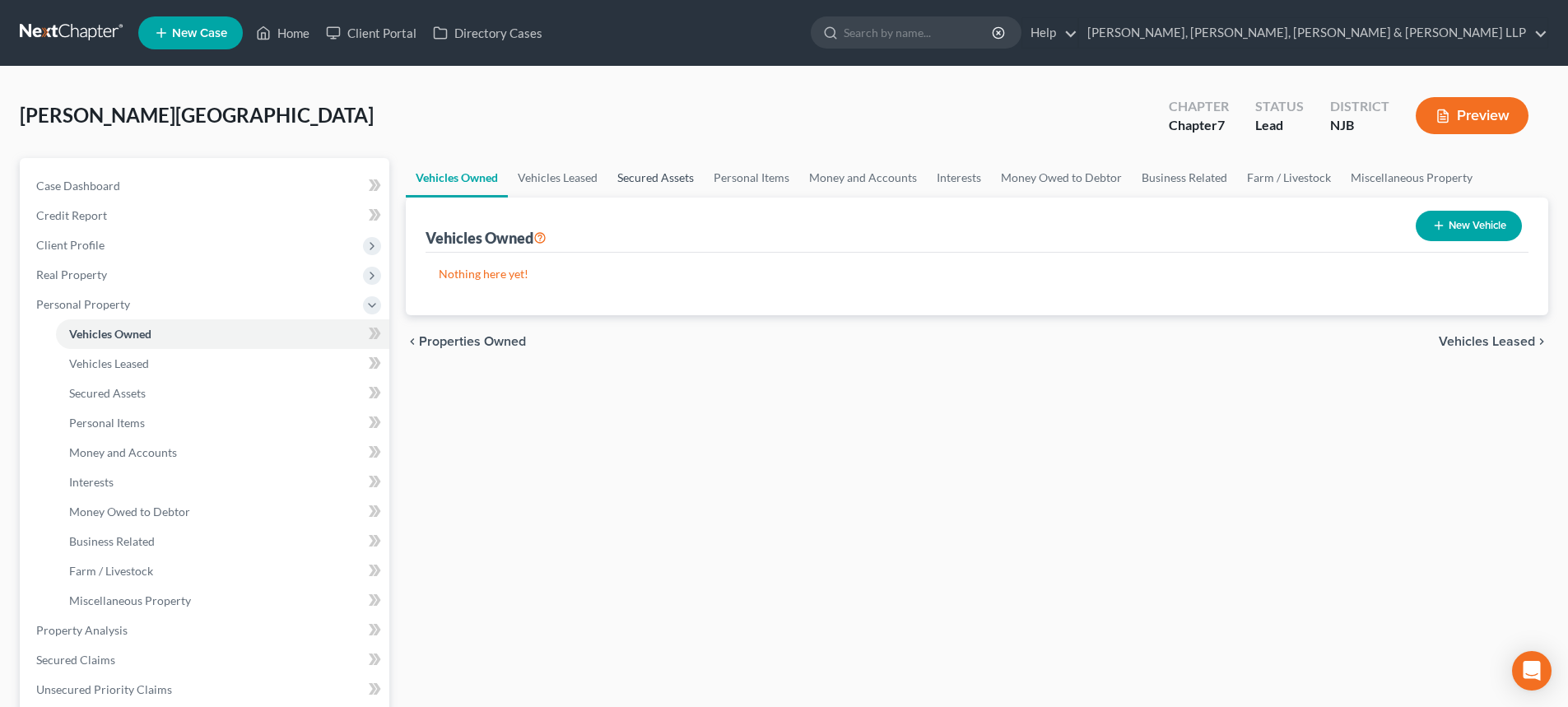
click at [670, 181] on link "Secured Assets" at bounding box center [655, 178] width 97 height 40
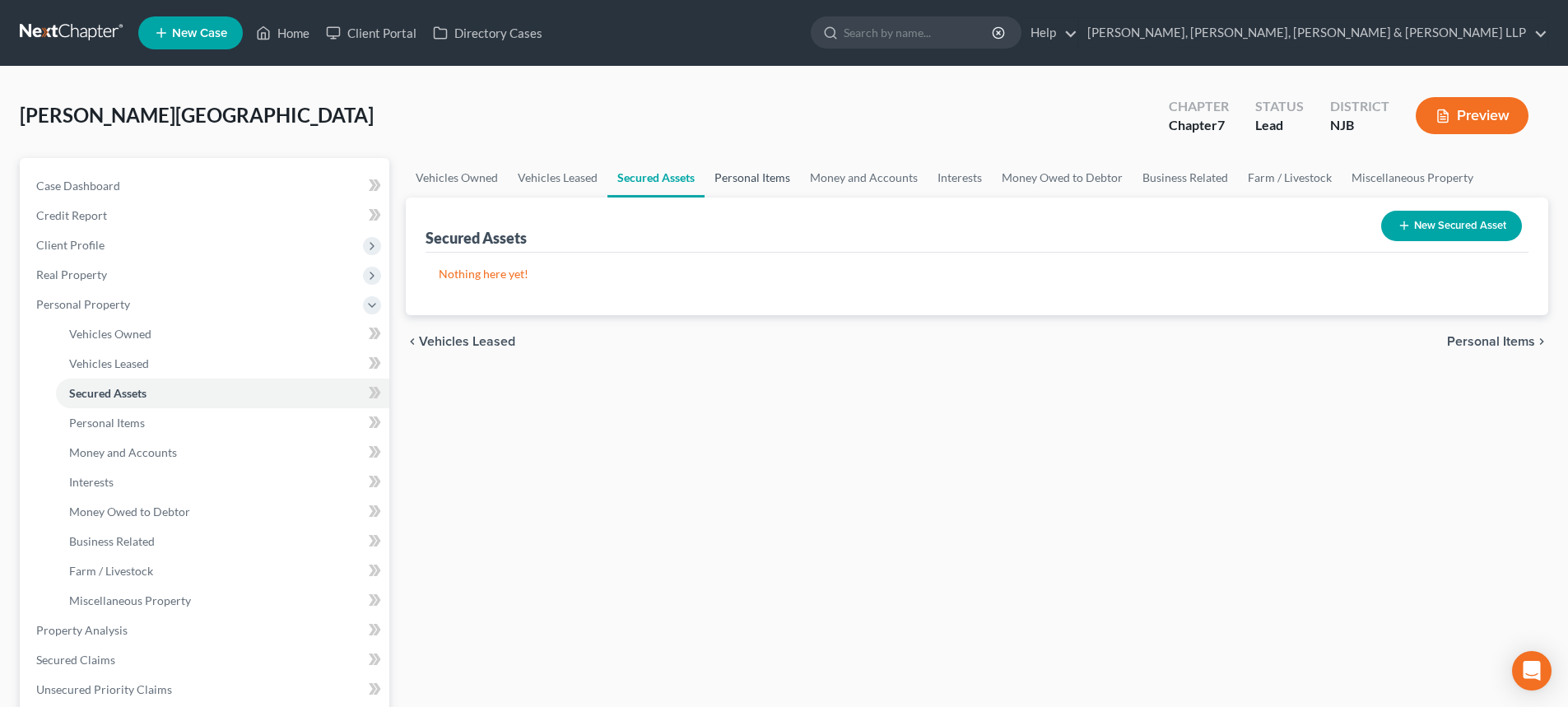
click at [740, 181] on link "Personal Items" at bounding box center [752, 178] width 96 height 40
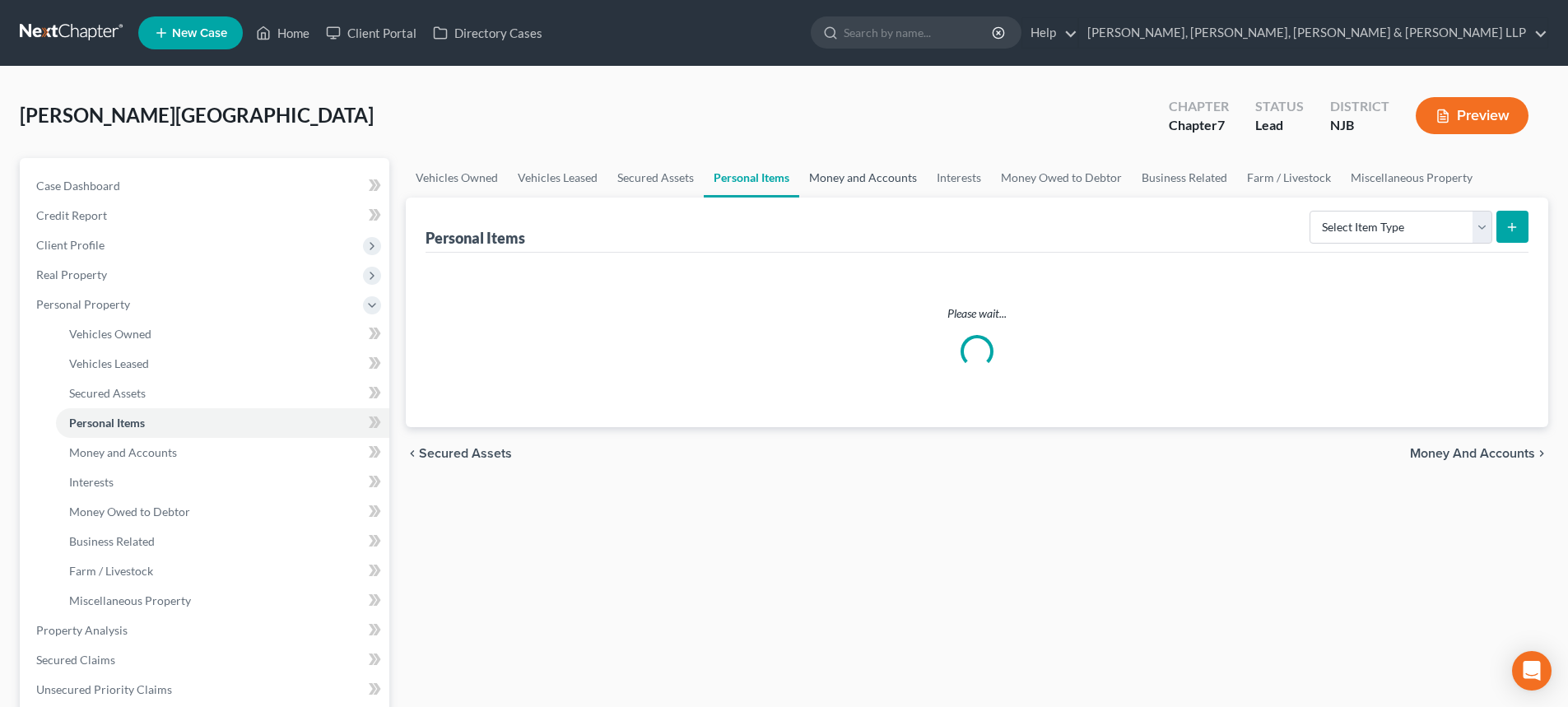
drag, startPoint x: 833, startPoint y: 183, endPoint x: 890, endPoint y: 183, distance: 57.0
click at [834, 183] on link "Money and Accounts" at bounding box center [863, 178] width 127 height 40
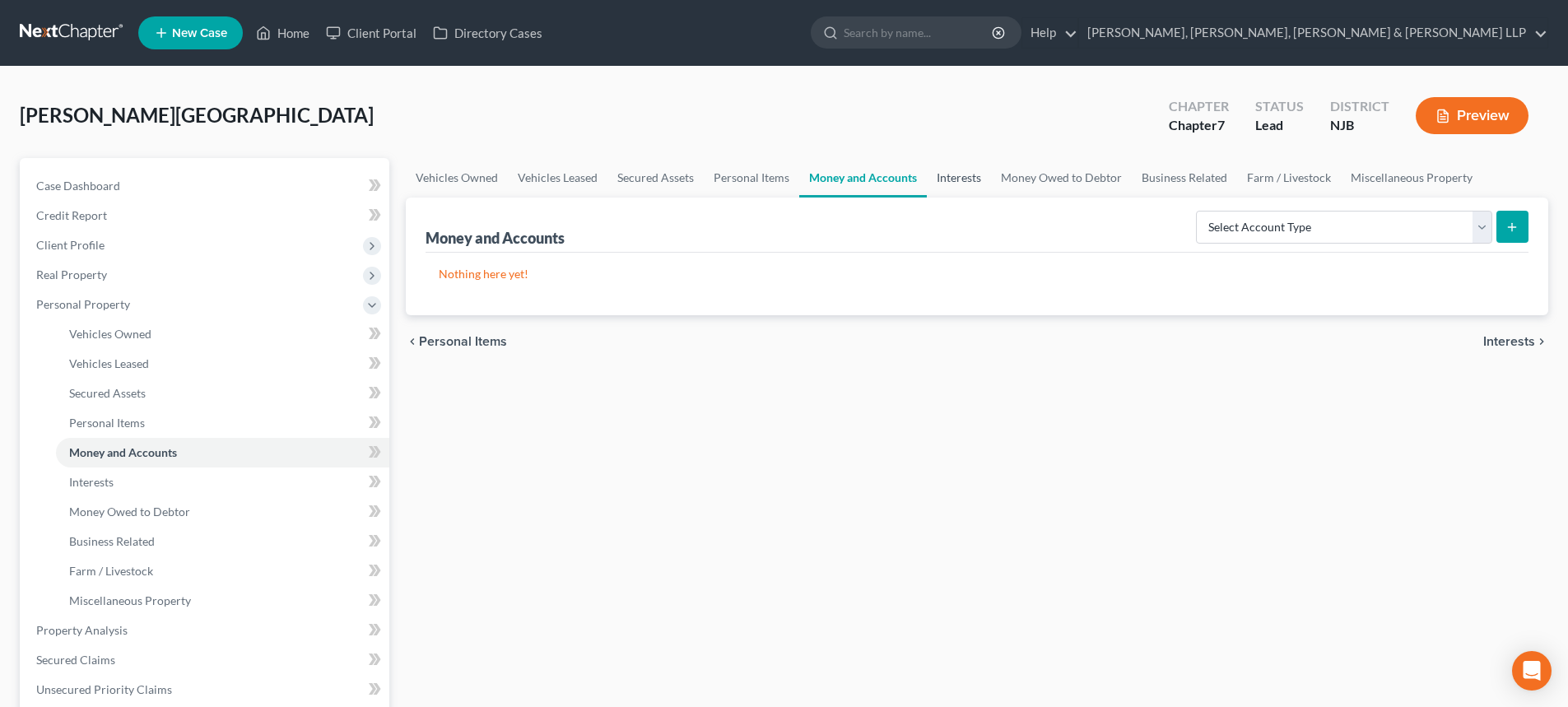
click at [942, 185] on link "Interests" at bounding box center [958, 178] width 64 height 40
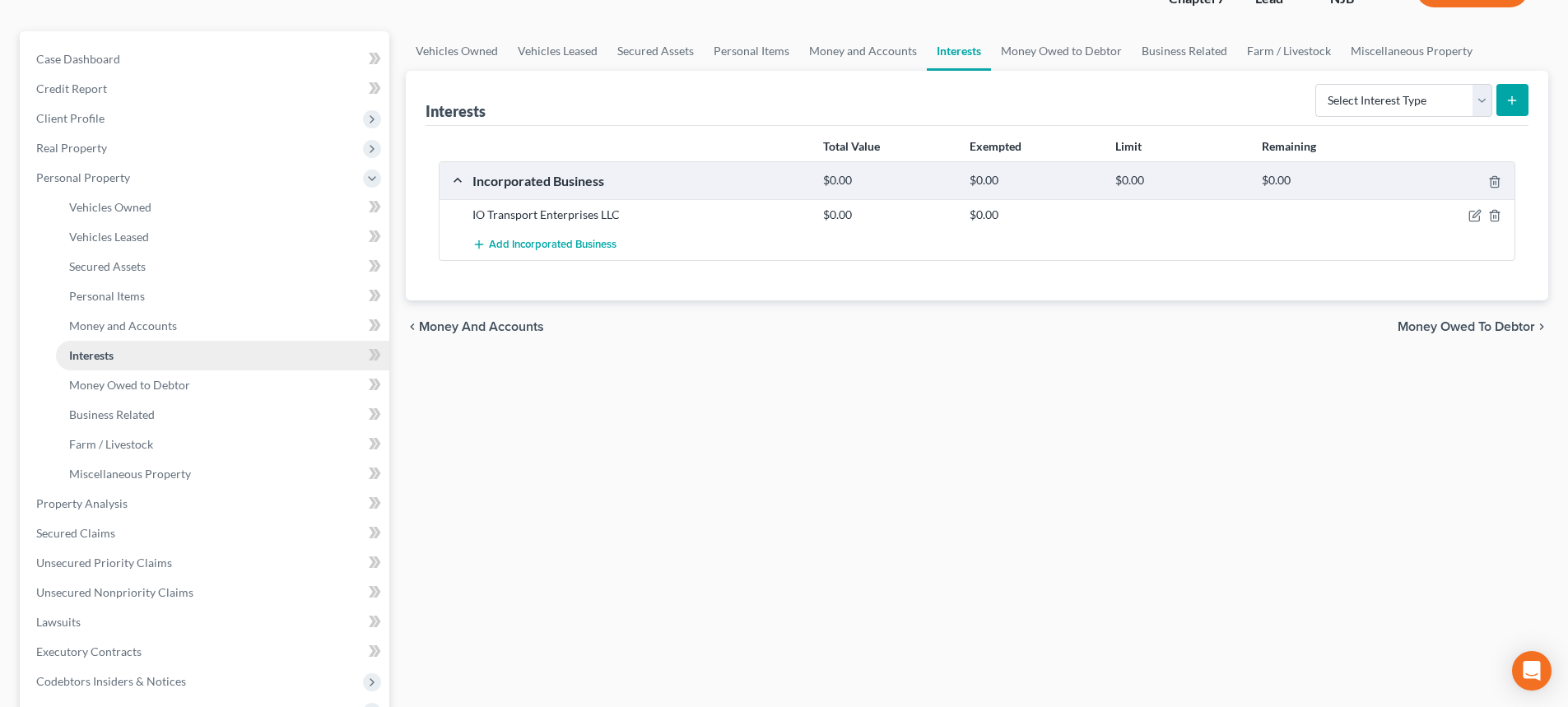
scroll to position [412, 0]
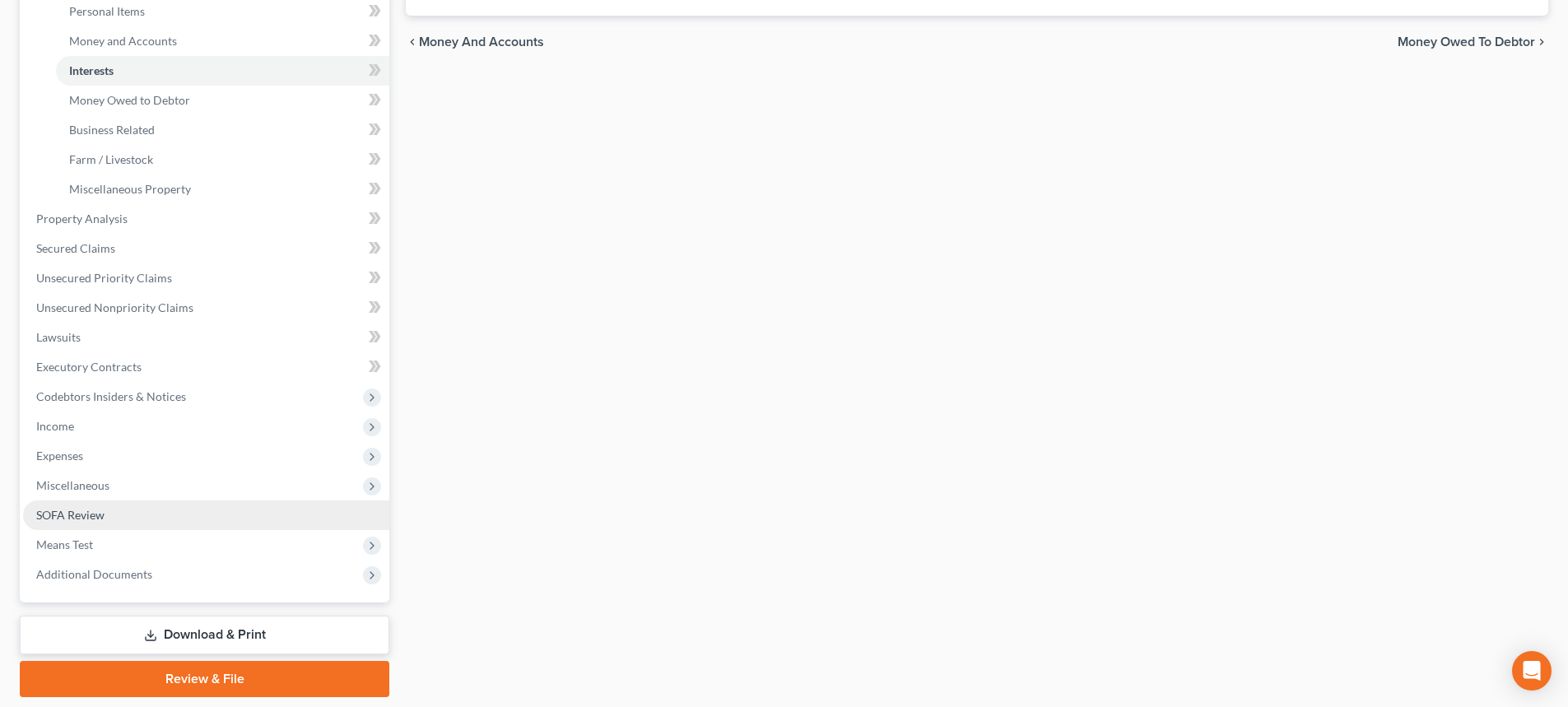
click at [121, 511] on link "SOFA Review" at bounding box center [207, 515] width 367 height 30
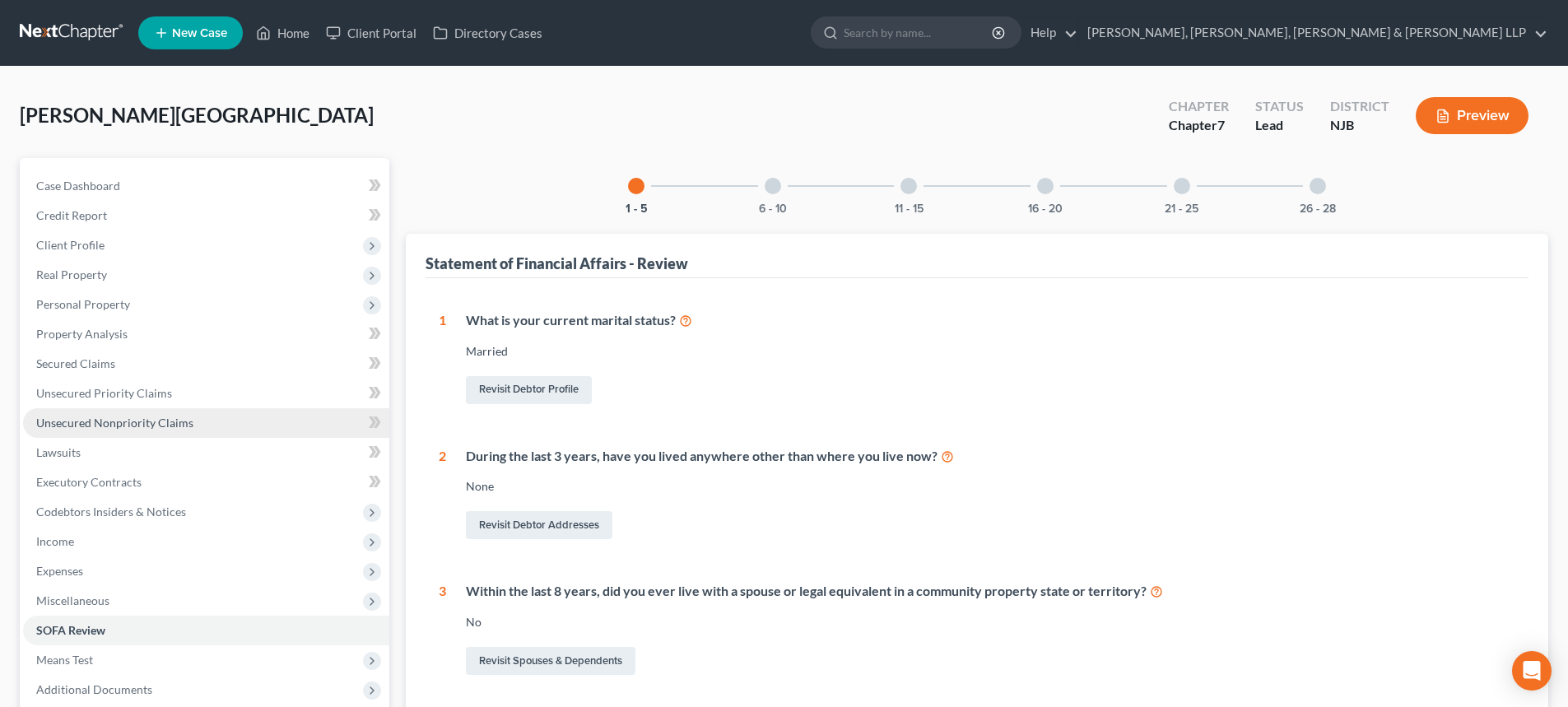
click at [127, 418] on span "Unsecured Nonpriority Claims" at bounding box center [115, 422] width 157 height 14
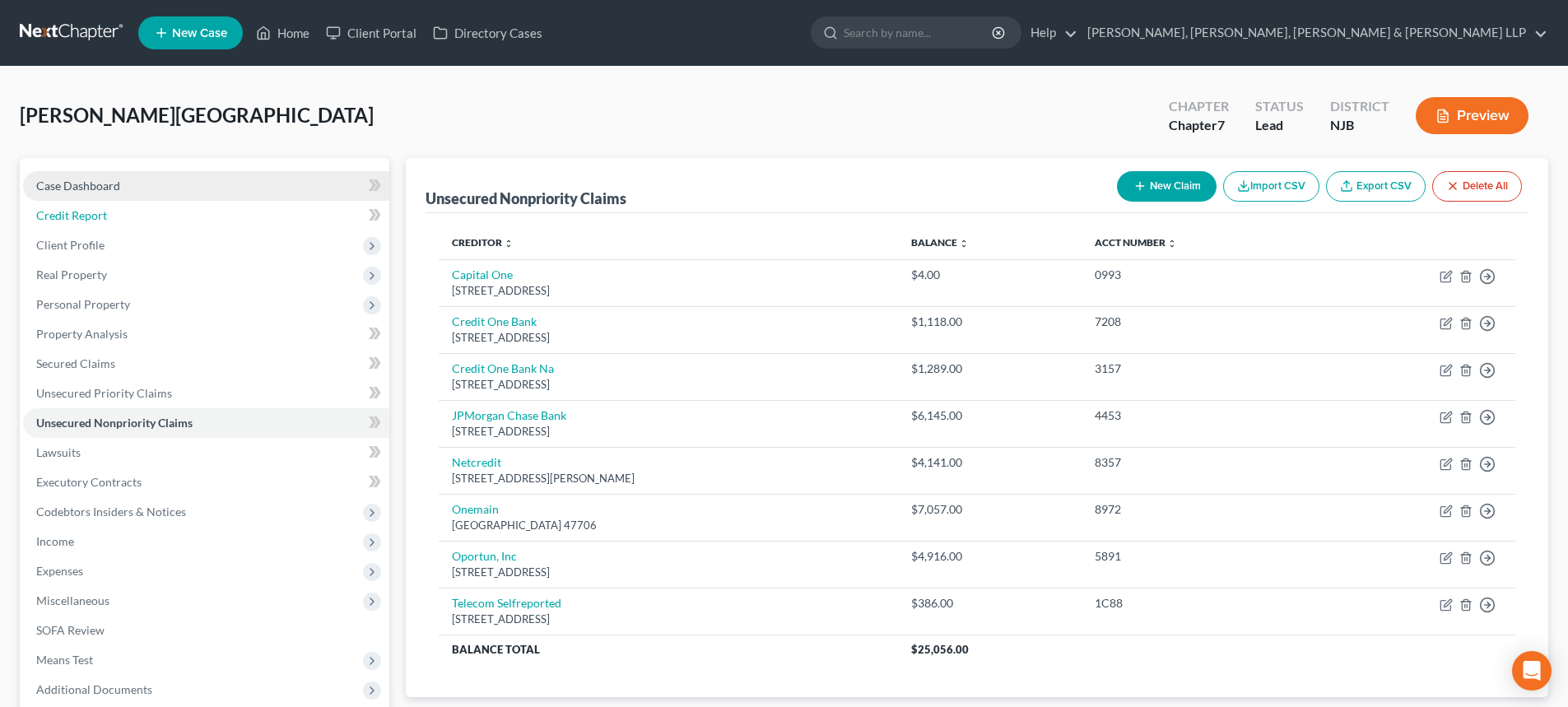
drag, startPoint x: 123, startPoint y: 207, endPoint x: 161, endPoint y: 195, distance: 39.8
click at [123, 207] on link "Credit Report" at bounding box center [207, 215] width 367 height 30
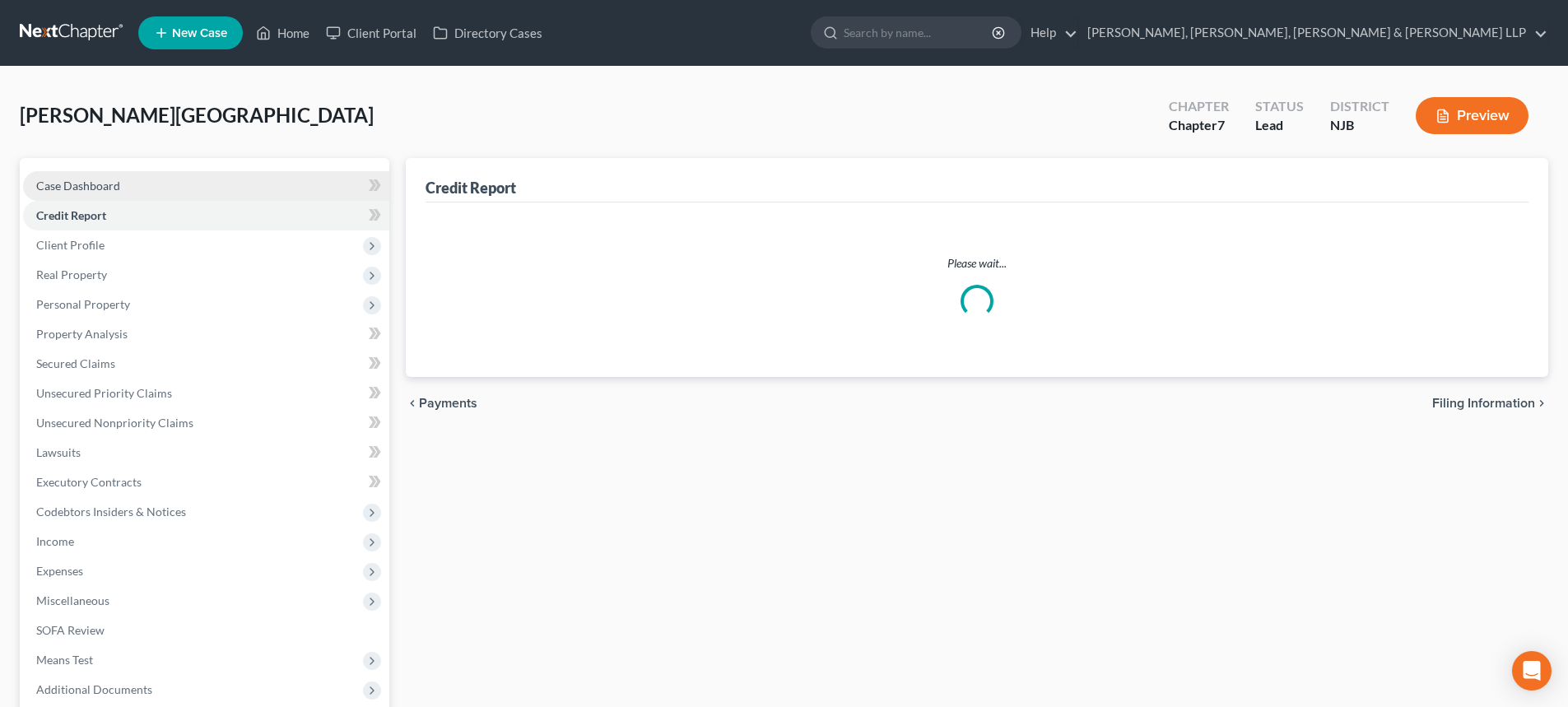
click at [159, 188] on link "Case Dashboard" at bounding box center [207, 186] width 367 height 30
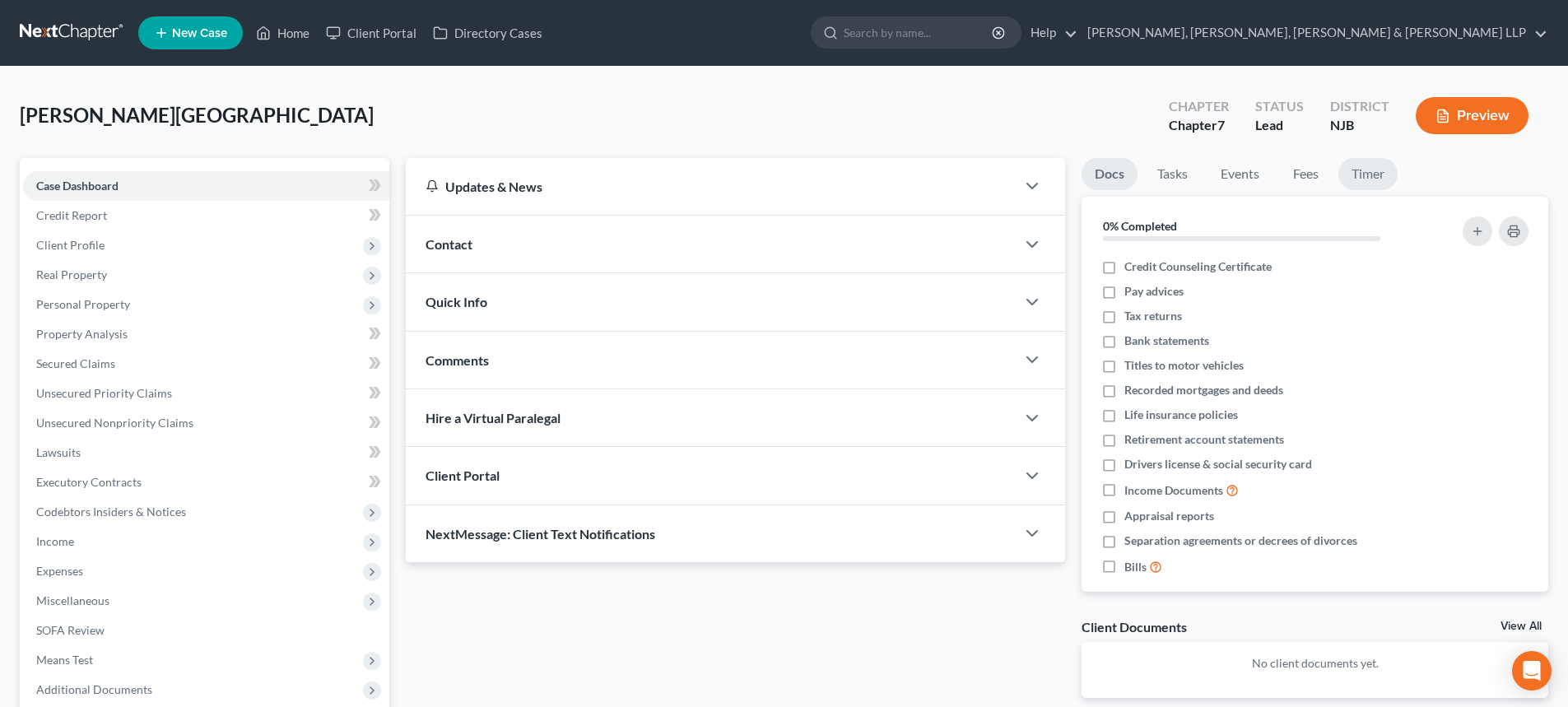
click at [1366, 176] on link "Timer" at bounding box center [1368, 174] width 60 height 33
